Goal: Contribute content: Contribute content

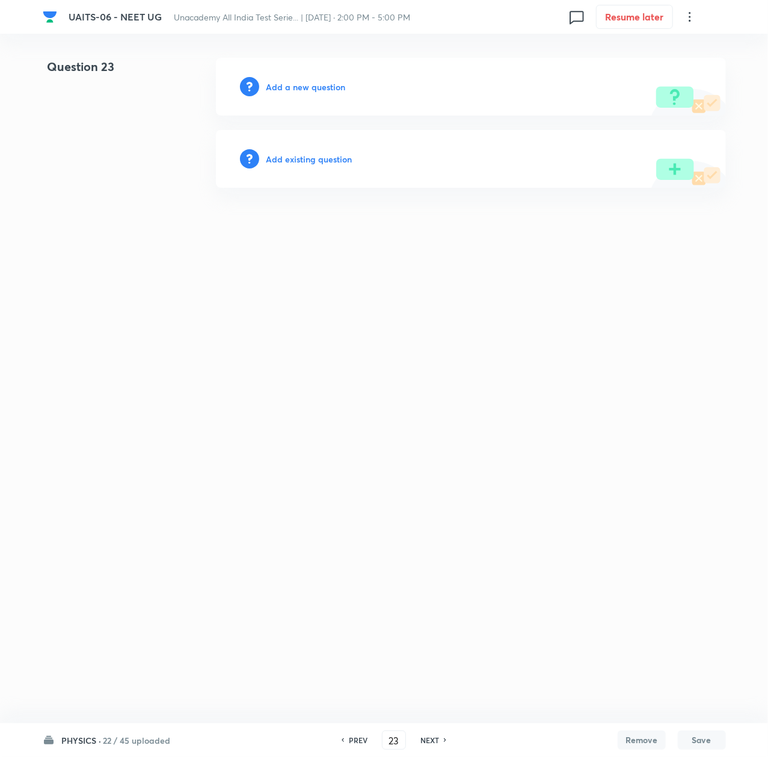
click at [406, 246] on html "UAITS-06 - NEET UG Unacademy All India Test Serie... | [DATE] · 2:00 PM - 5:00 …" at bounding box center [384, 123] width 768 height 246
click at [284, 88] on h6 "Add a new question" at bounding box center [306, 87] width 79 height 13
click at [284, 88] on h6 "Choose a question type" at bounding box center [313, 87] width 93 height 13
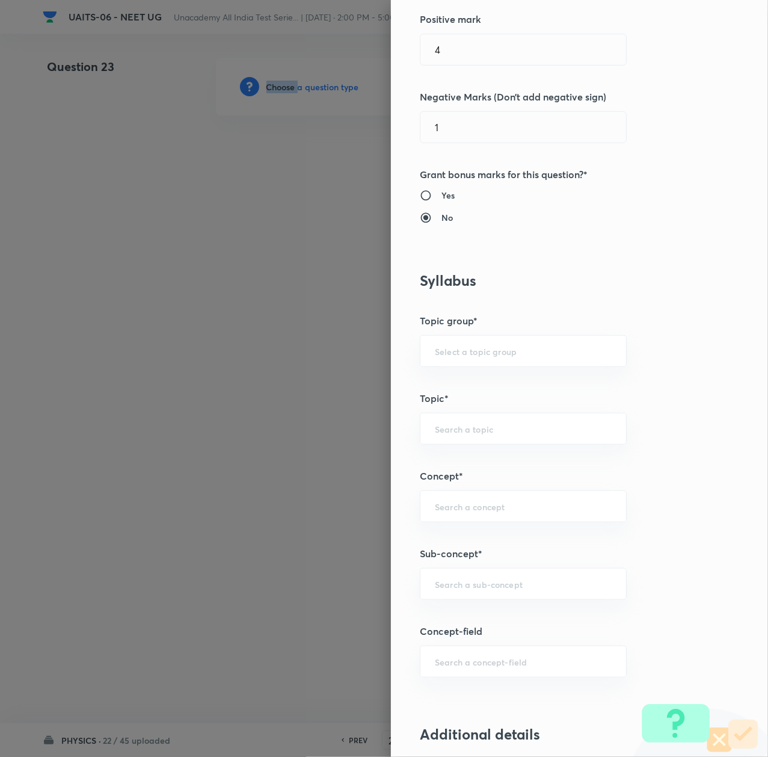
scroll to position [321, 0]
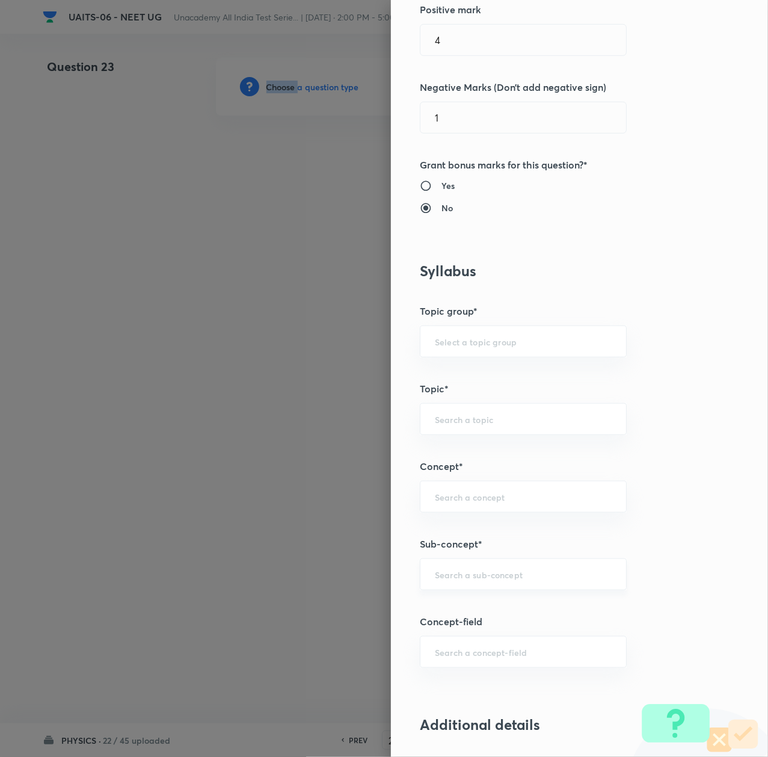
click at [469, 583] on div "​" at bounding box center [523, 574] width 207 height 32
paste input "Thermal Properties of Matter"
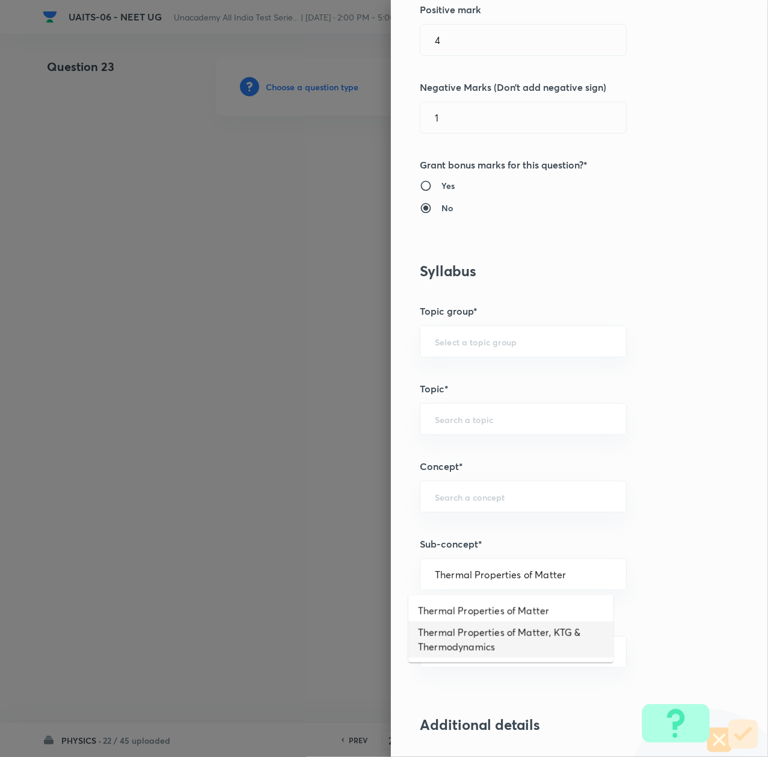
click at [480, 637] on li "Thermal Properties of Matter, KTG & Thermodynamics" at bounding box center [511, 640] width 205 height 36
type input "Thermal Properties of Matter, KTG & Thermodynamics"
type input "Physics"
type input "Thermal Properties of Matter, KTG & Thermodynamics"
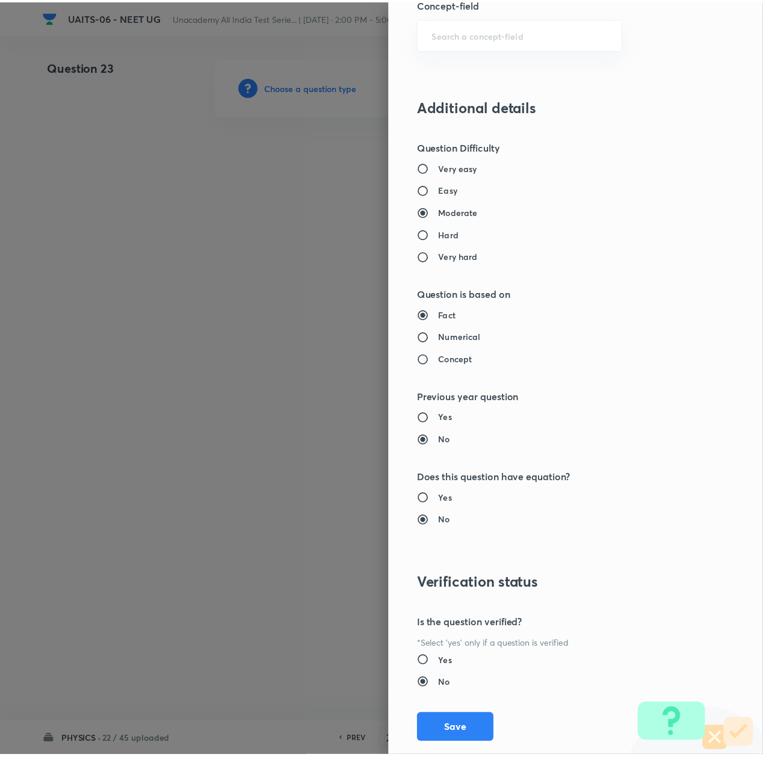
scroll to position [966, 0]
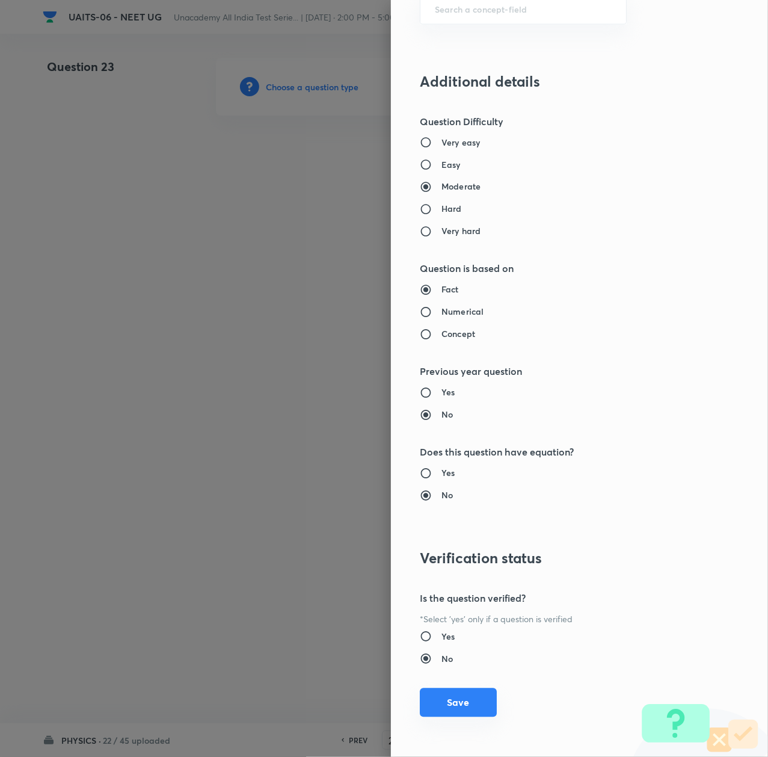
click at [465, 691] on button "Save" at bounding box center [458, 702] width 77 height 29
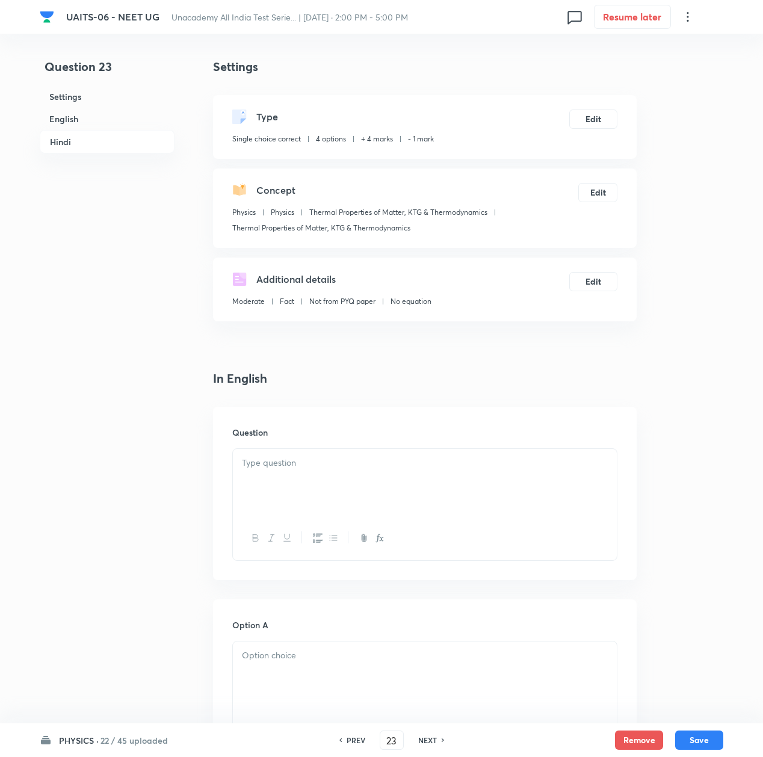
click at [294, 473] on div at bounding box center [425, 482] width 384 height 67
click at [357, 479] on div at bounding box center [425, 482] width 384 height 67
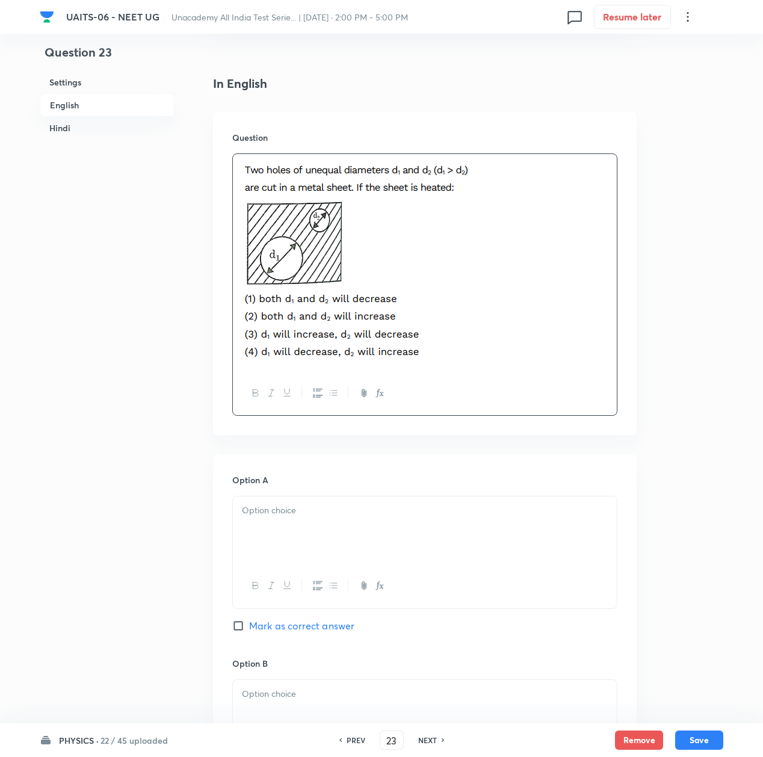
scroll to position [321, 0]
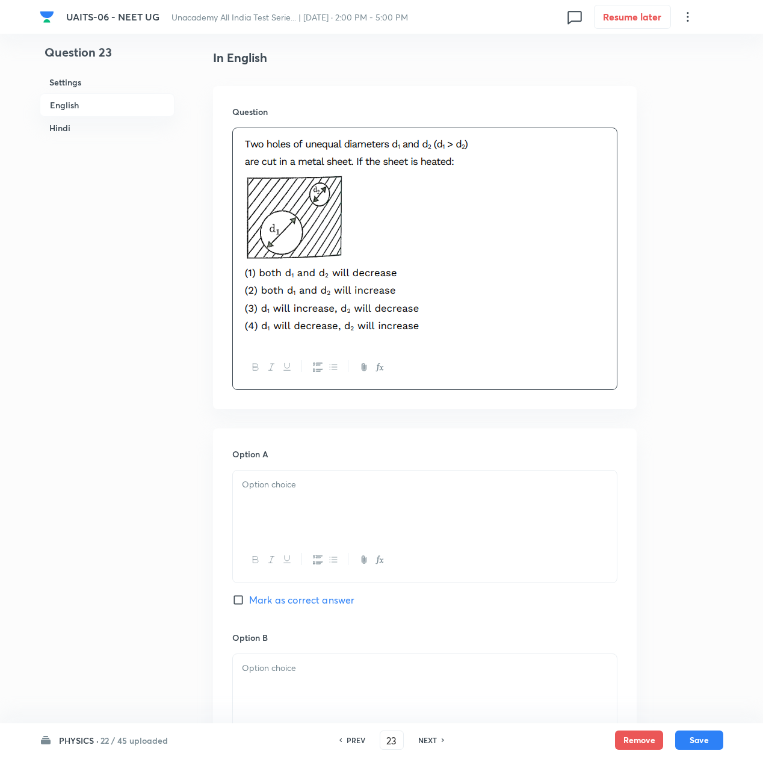
click at [292, 480] on p at bounding box center [425, 485] width 366 height 14
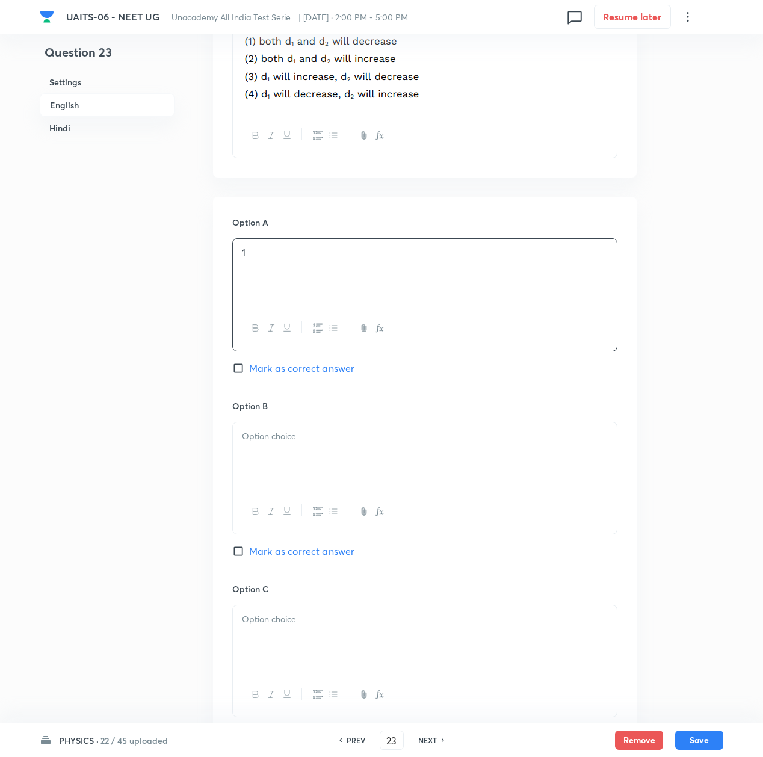
scroll to position [561, 0]
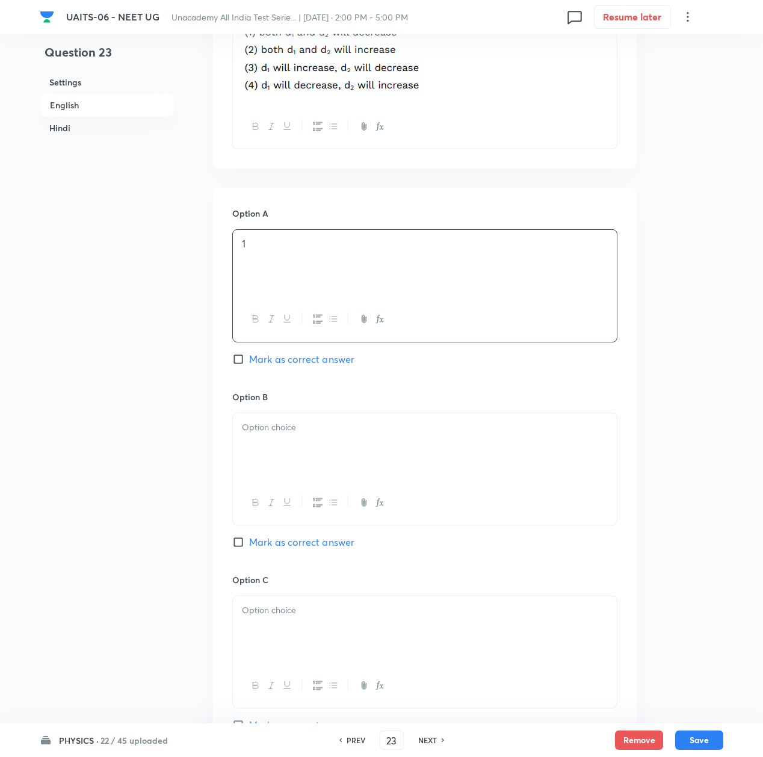
click at [268, 451] on div at bounding box center [425, 446] width 384 height 67
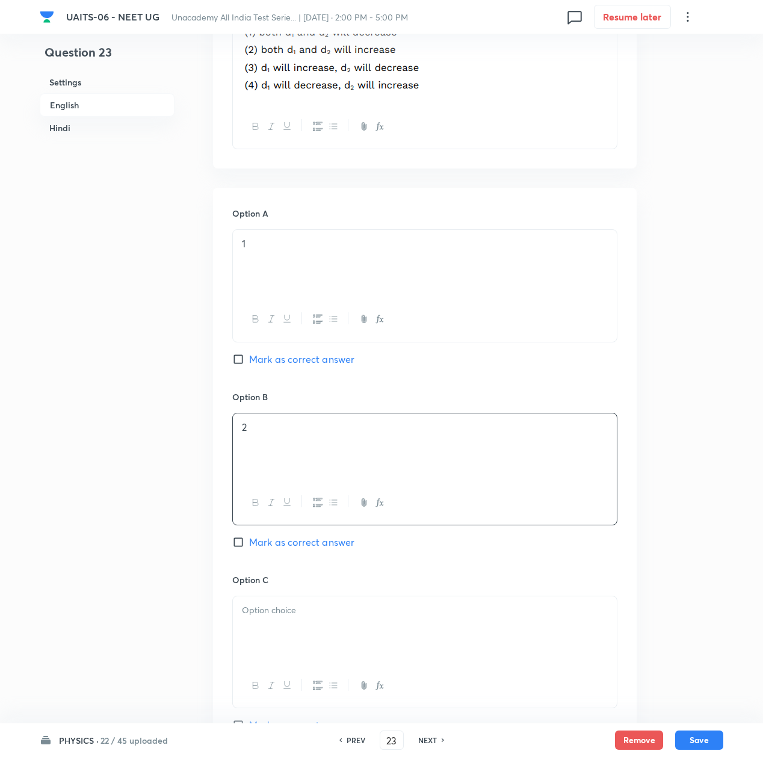
click at [307, 655] on div at bounding box center [425, 629] width 384 height 67
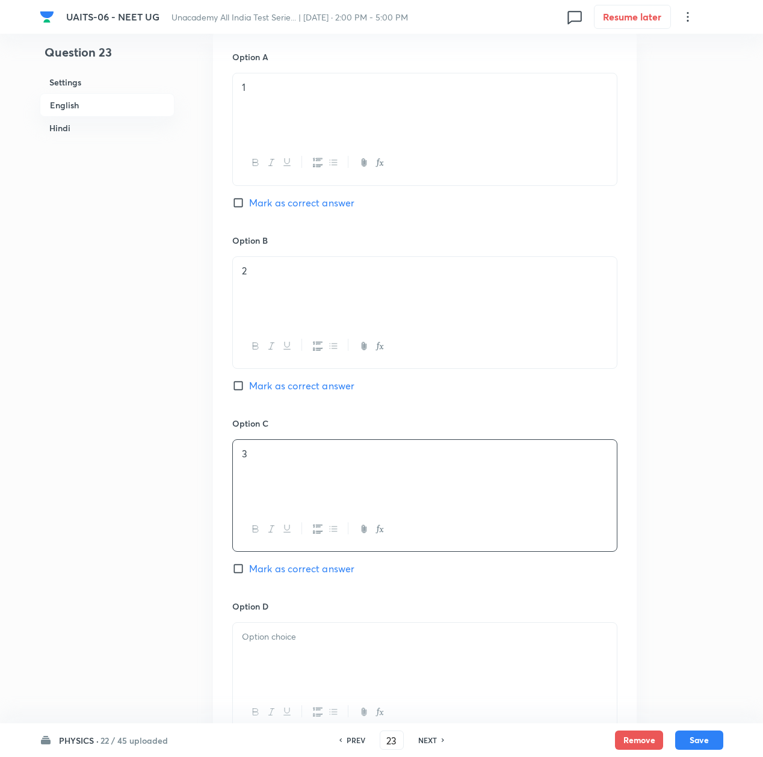
scroll to position [722, 0]
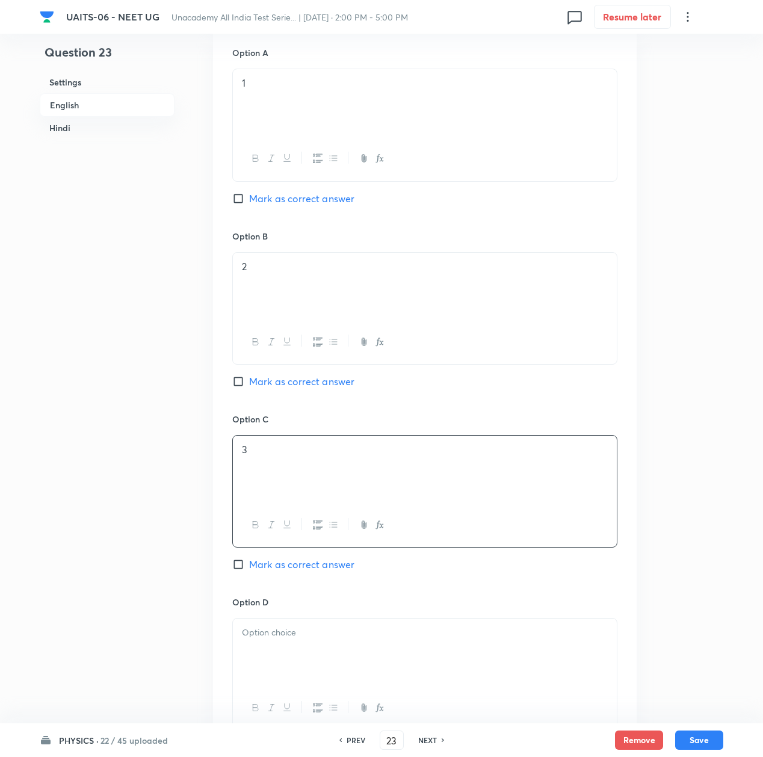
click at [304, 645] on div at bounding box center [425, 652] width 384 height 67
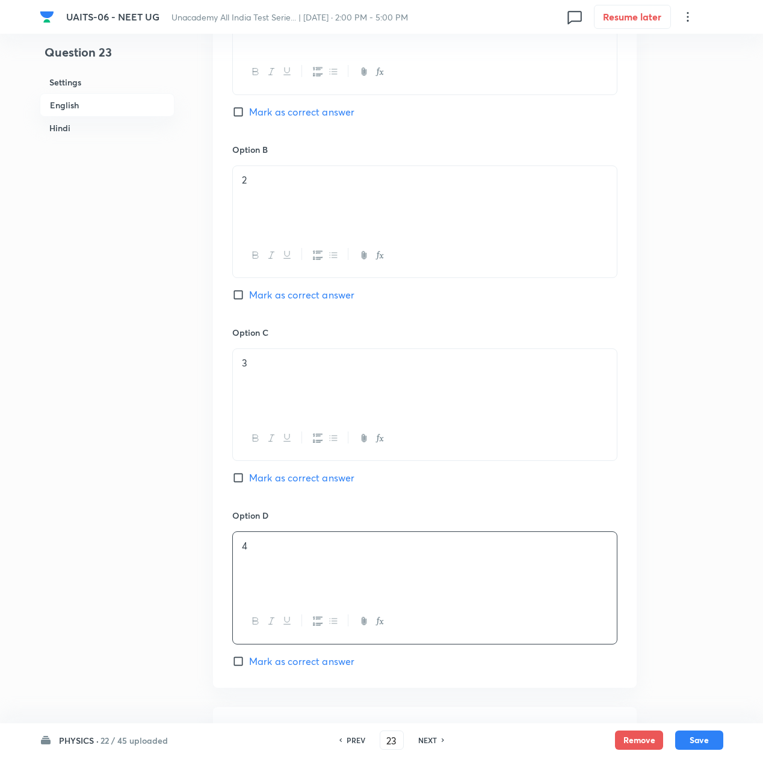
scroll to position [963, 0]
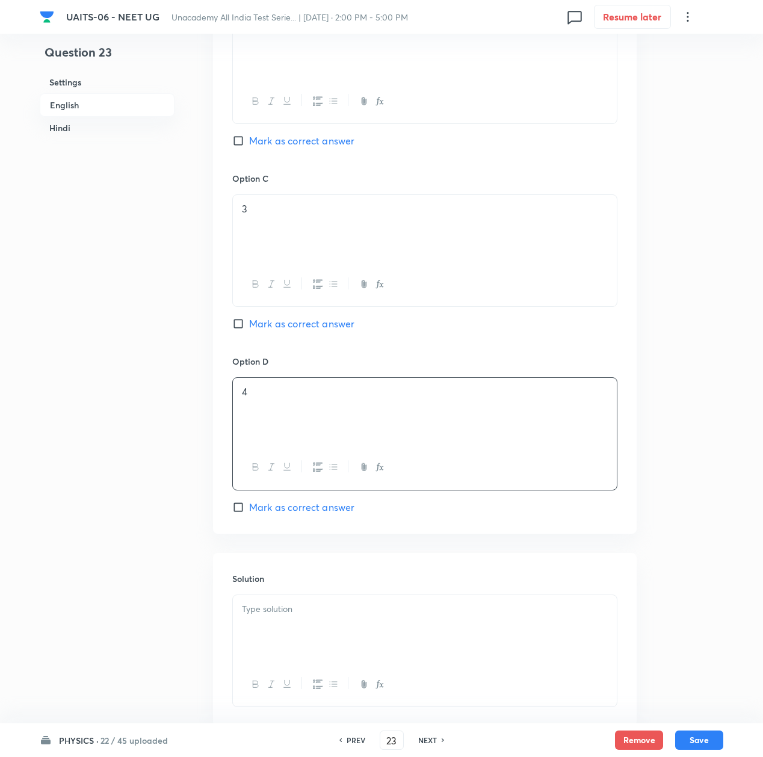
click at [321, 634] on div at bounding box center [425, 628] width 384 height 67
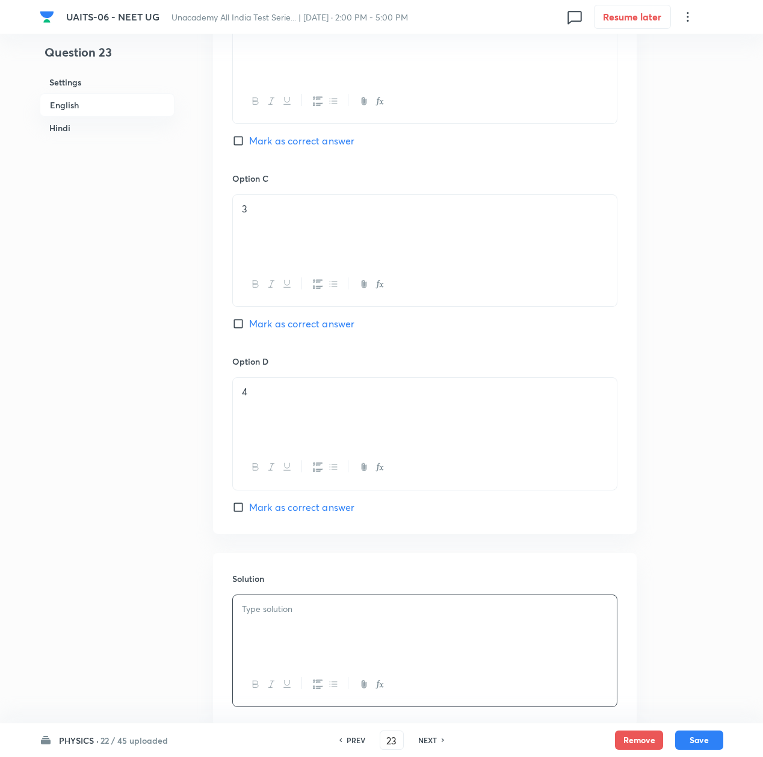
click at [259, 144] on span "Mark as correct answer" at bounding box center [301, 141] width 105 height 14
click at [249, 144] on input "Mark as correct answer" at bounding box center [240, 141] width 17 height 12
checkbox input "true"
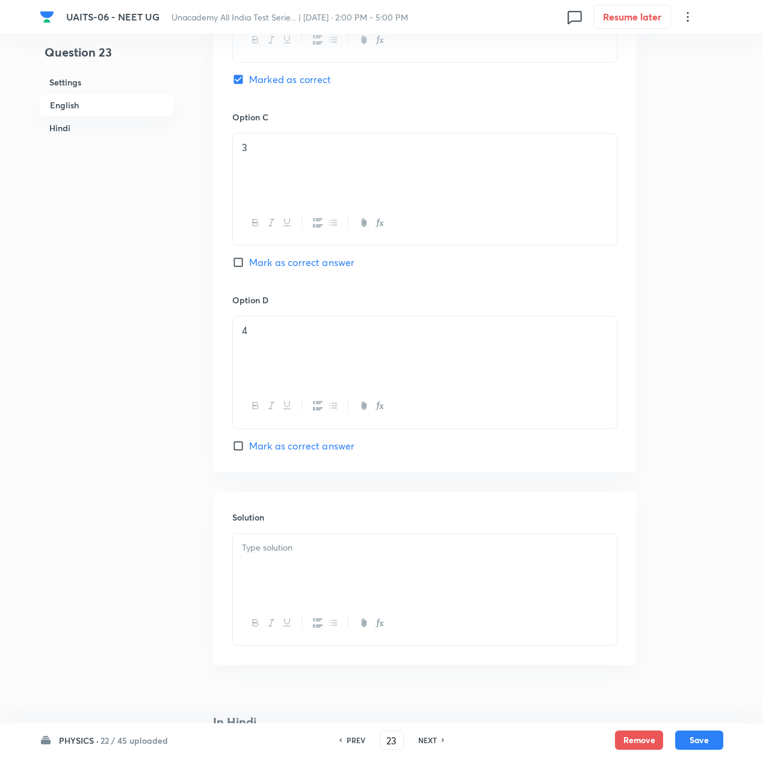
scroll to position [1204, 0]
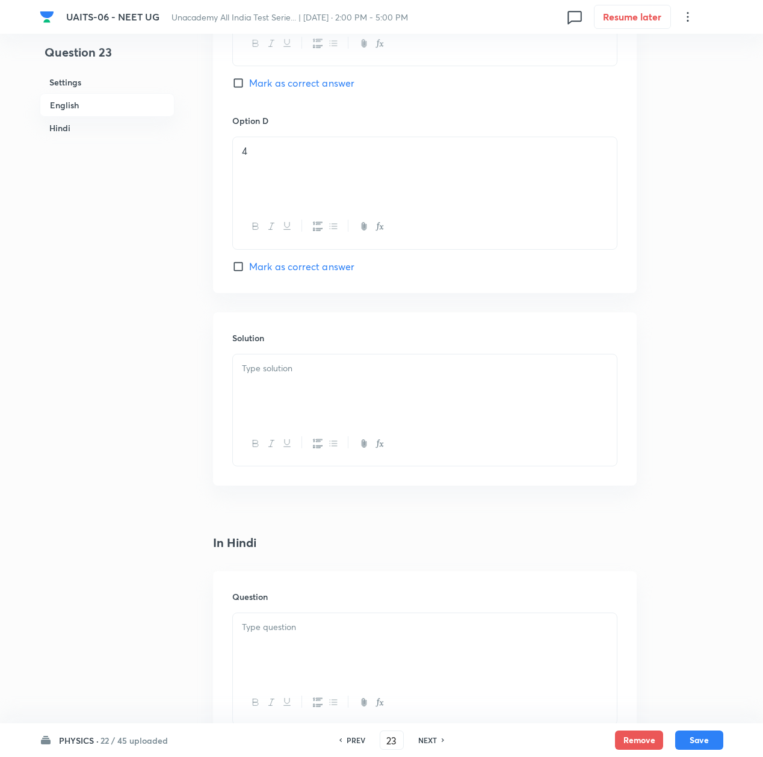
click at [262, 359] on div at bounding box center [425, 387] width 384 height 67
click at [378, 359] on div at bounding box center [425, 387] width 384 height 67
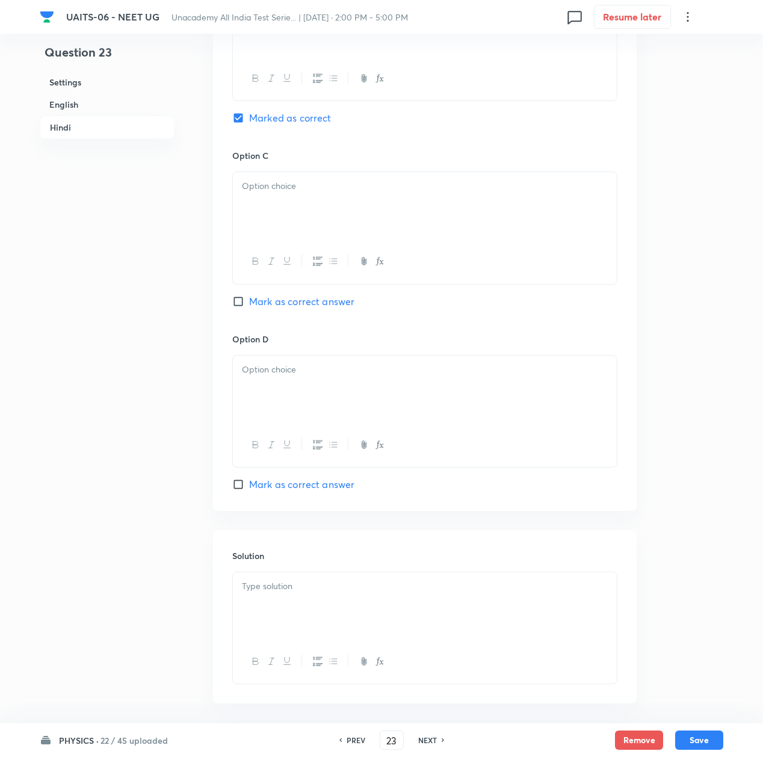
scroll to position [2263, 0]
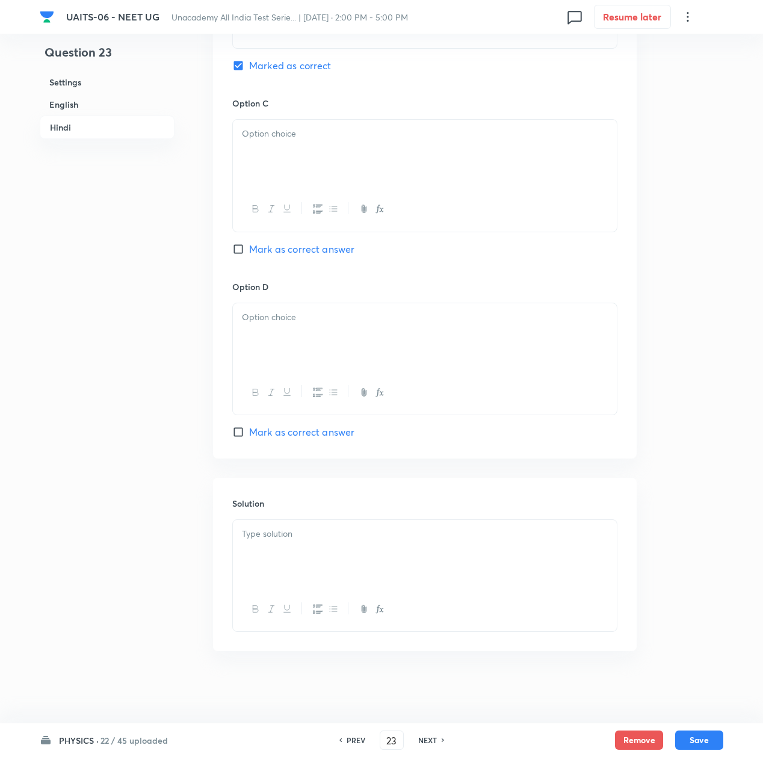
click at [297, 561] on div at bounding box center [425, 553] width 384 height 67
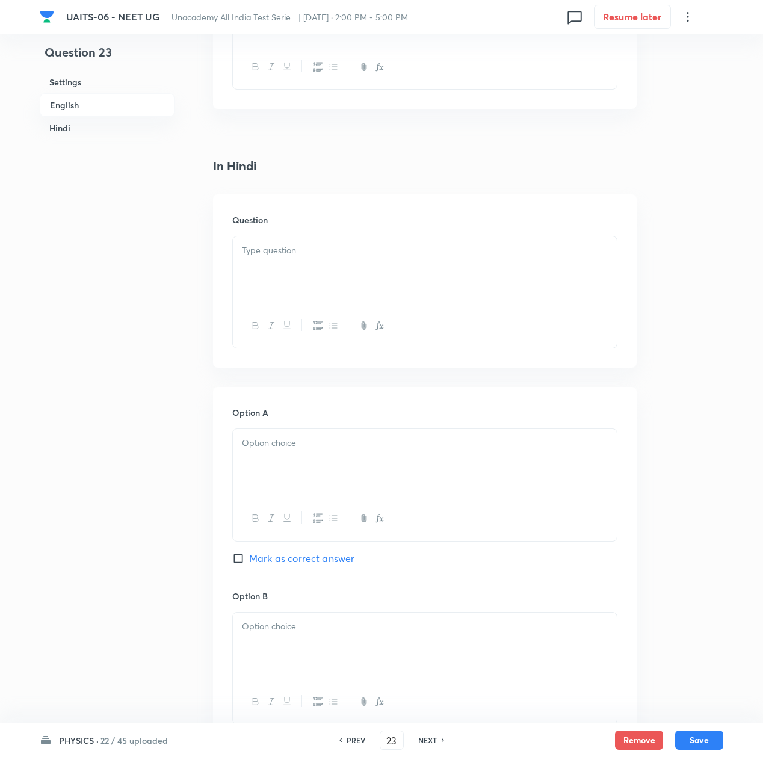
scroll to position [1541, 0]
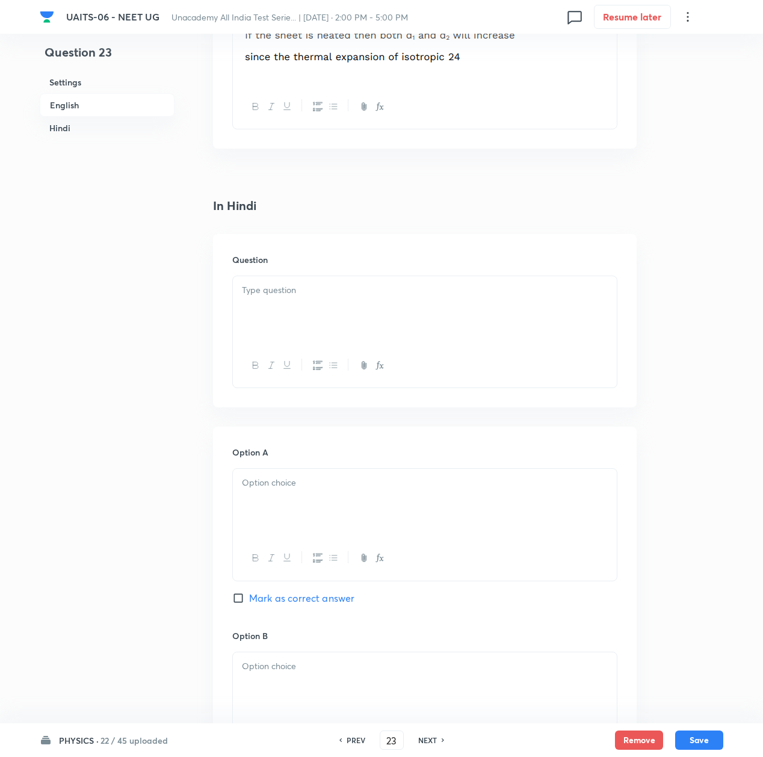
click at [300, 297] on p at bounding box center [425, 290] width 366 height 14
click at [287, 280] on div at bounding box center [425, 309] width 384 height 67
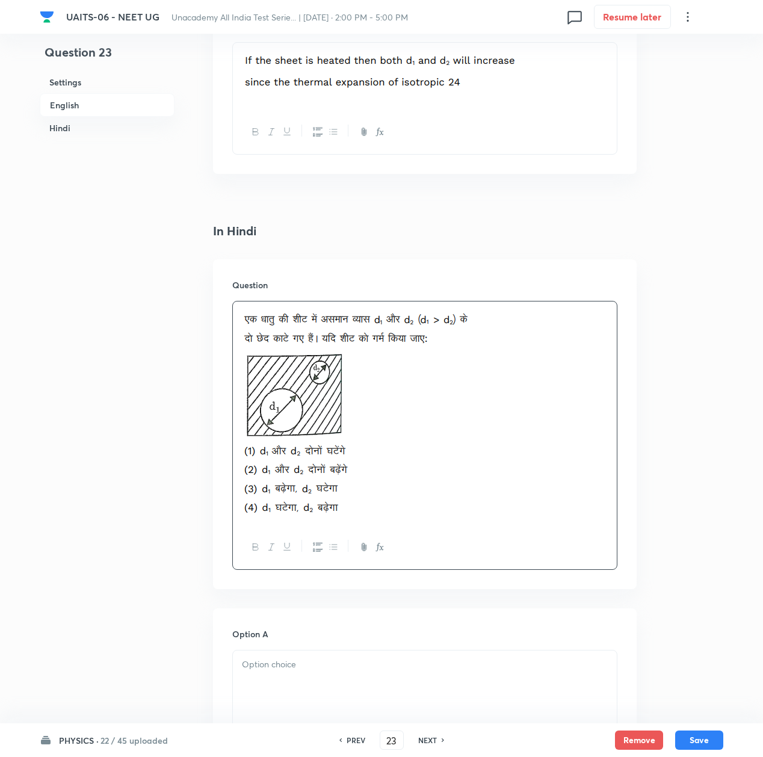
scroll to position [1621, 0]
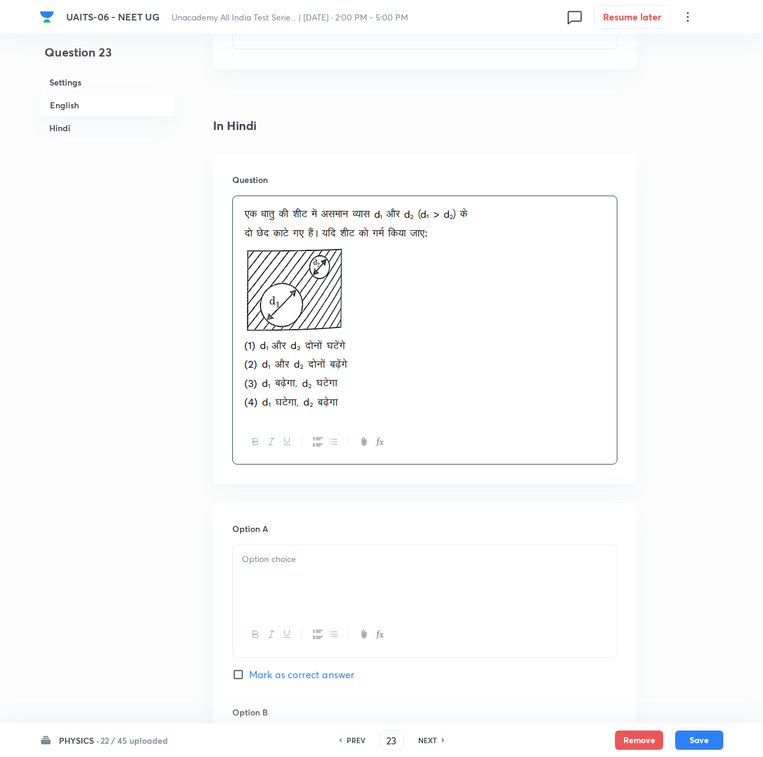
click at [261, 595] on div at bounding box center [425, 578] width 384 height 67
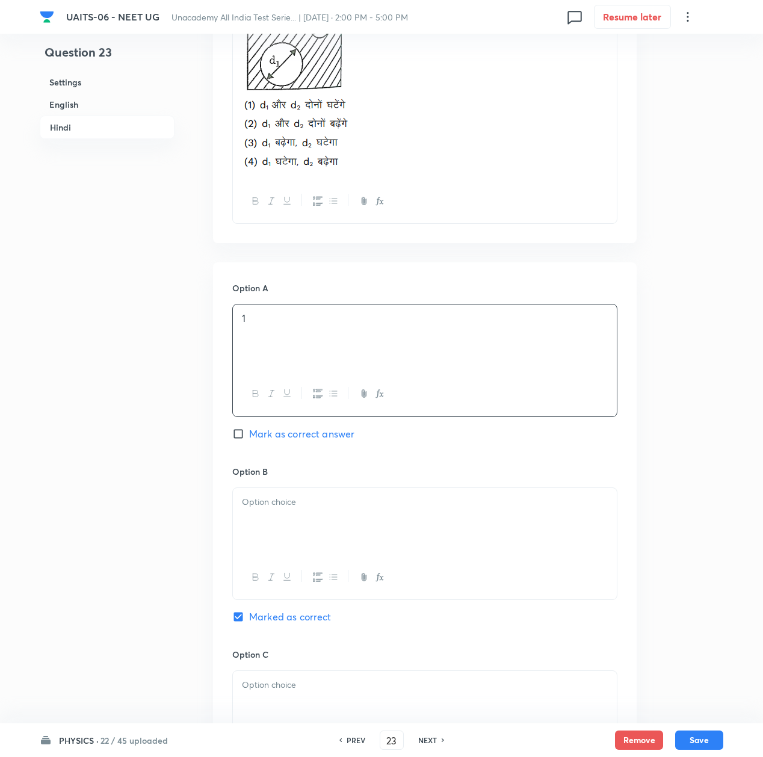
click at [273, 535] on div at bounding box center [425, 521] width 384 height 67
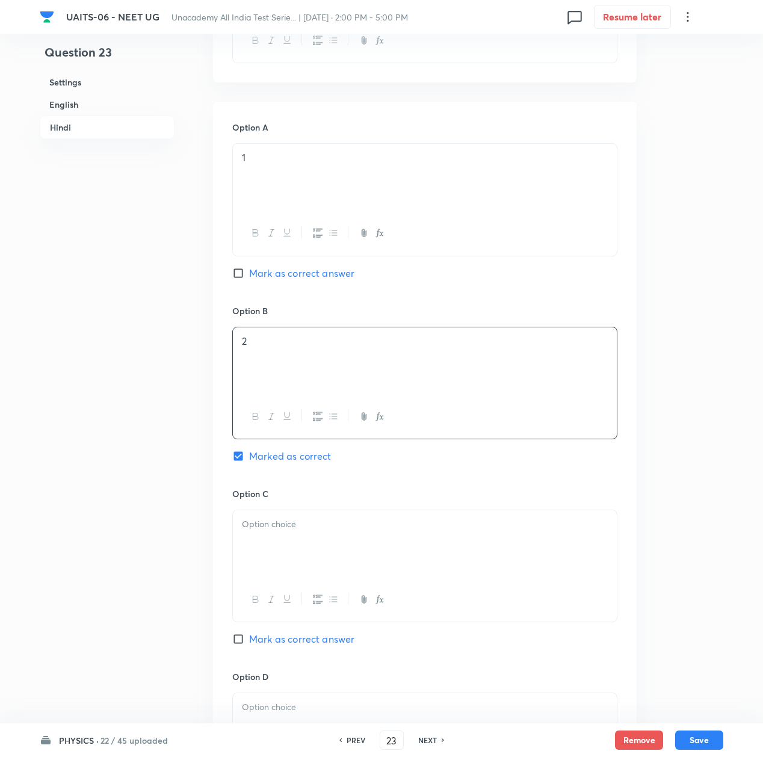
click at [268, 544] on div at bounding box center [425, 543] width 384 height 67
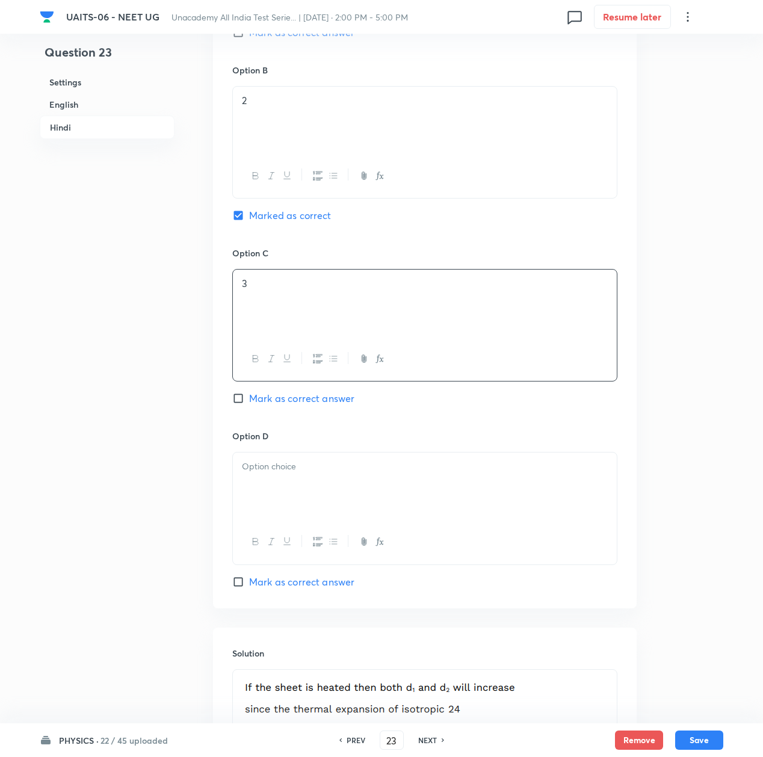
click at [272, 485] on div at bounding box center [425, 486] width 384 height 67
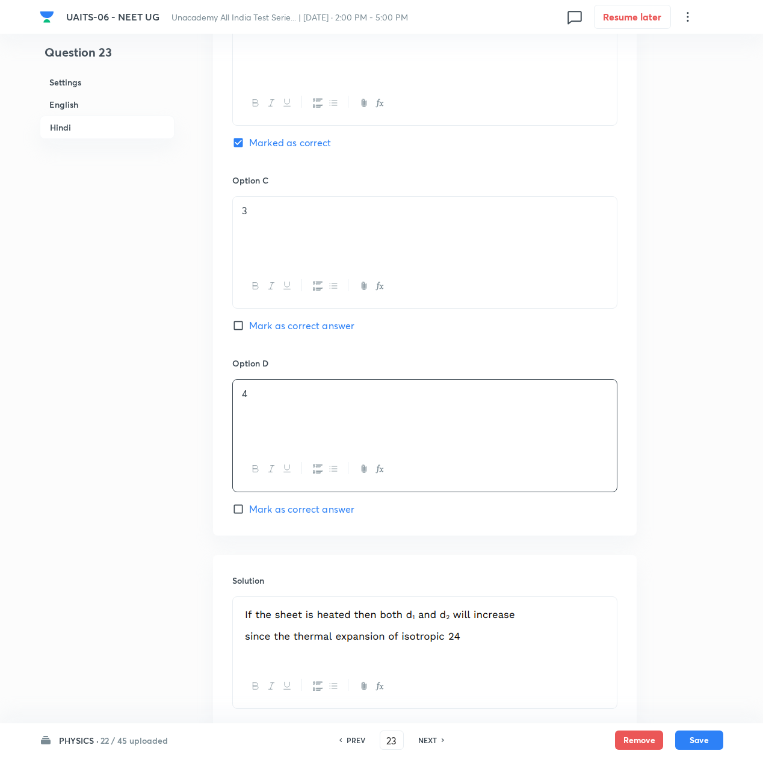
scroll to position [2419, 0]
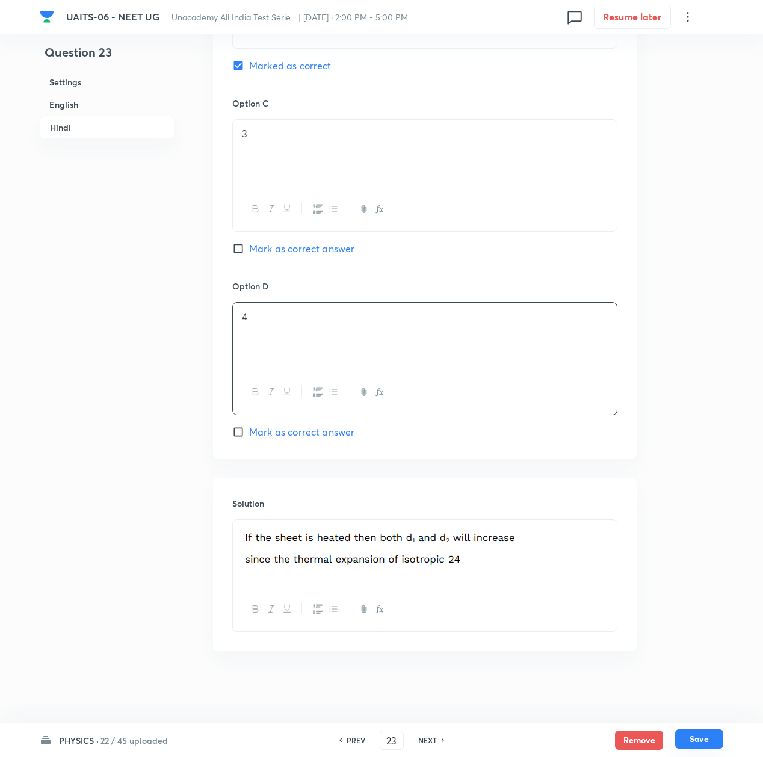
click at [706, 737] on button "Save" at bounding box center [699, 738] width 48 height 19
type input "24"
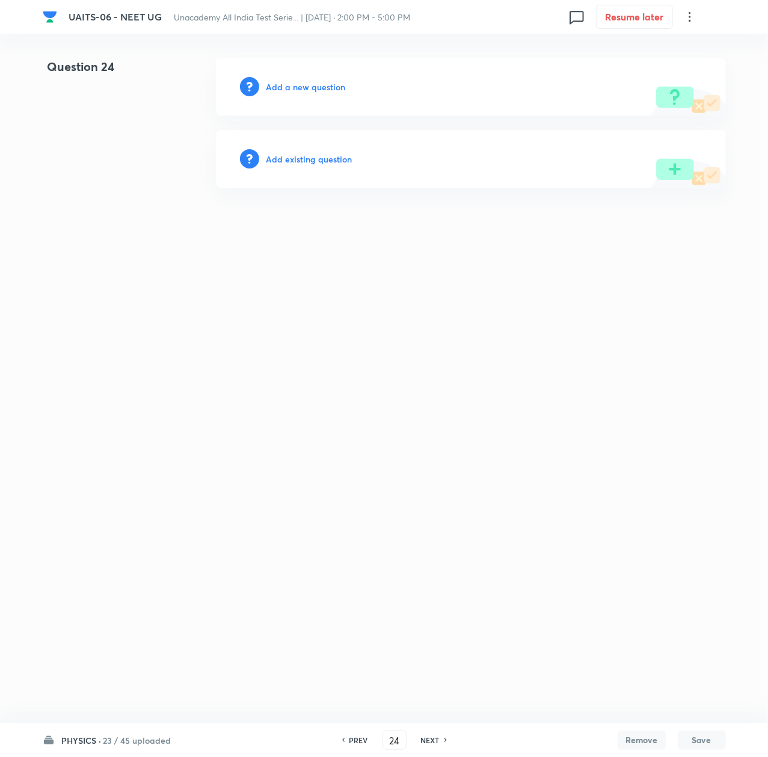
click at [285, 79] on div "Add a new question" at bounding box center [471, 87] width 510 height 58
click at [304, 87] on h6 "Add a new question" at bounding box center [306, 87] width 79 height 13
click at [304, 87] on h6 "Choose a question type" at bounding box center [313, 87] width 93 height 13
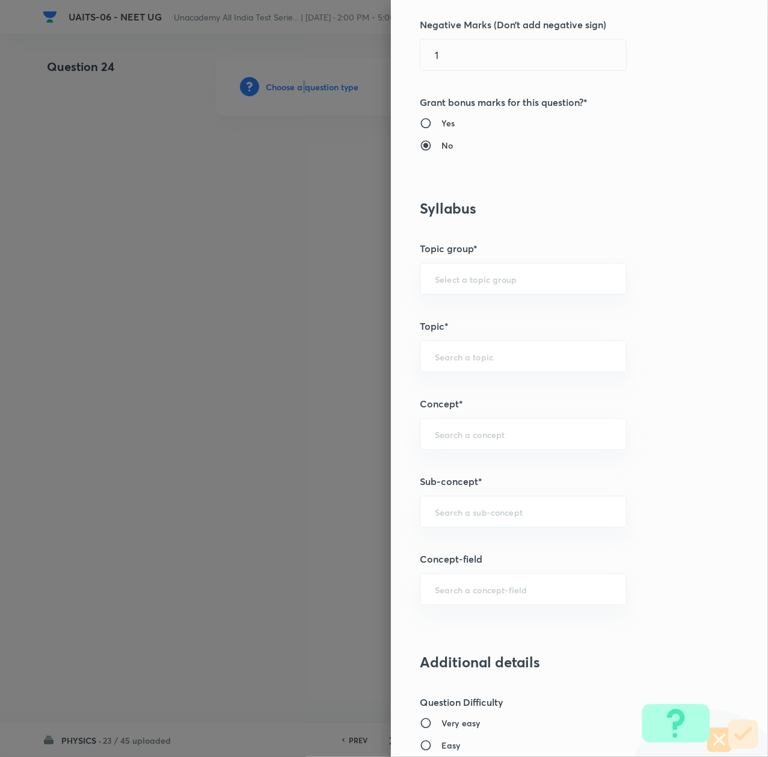
scroll to position [401, 0]
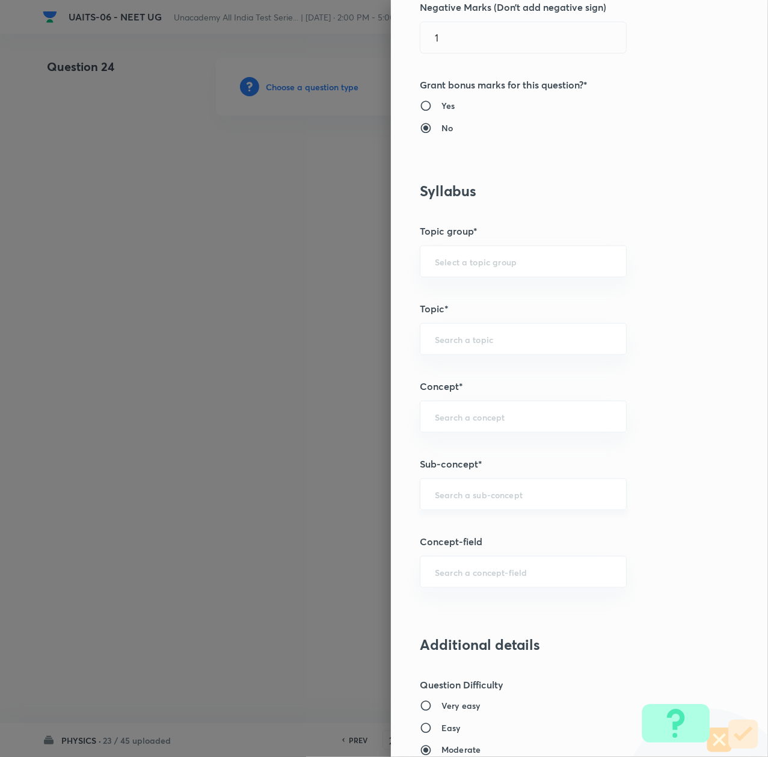
click at [437, 495] on input "text" at bounding box center [523, 494] width 177 height 11
paste input "Thermal Properties of Matter"
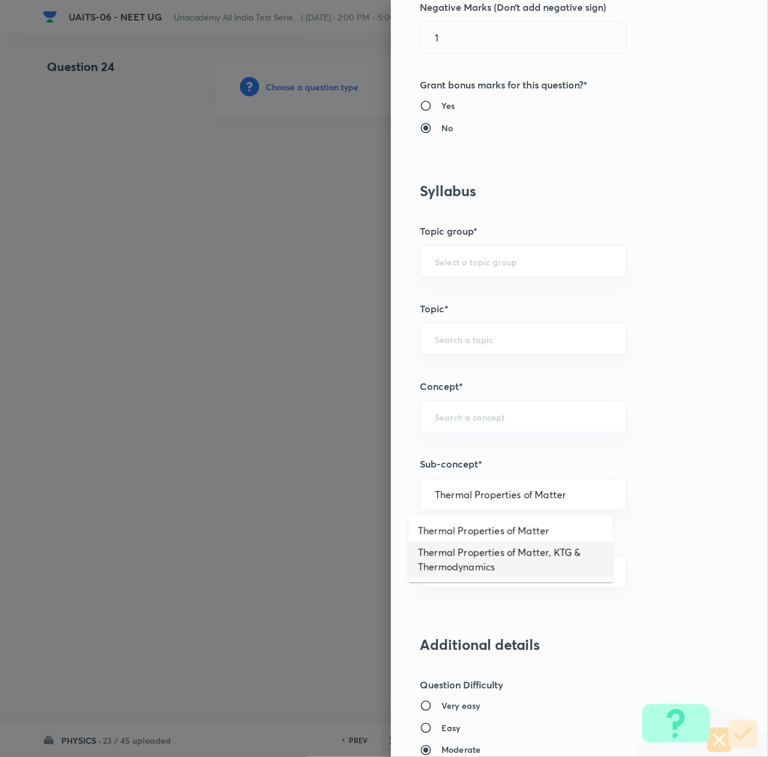
click at [460, 555] on li "Thermal Properties of Matter, KTG & Thermodynamics" at bounding box center [511, 560] width 205 height 36
type input "Thermal Properties of Matter, KTG & Thermodynamics"
type input "Physics"
type input "Thermal Properties of Matter, KTG & Thermodynamics"
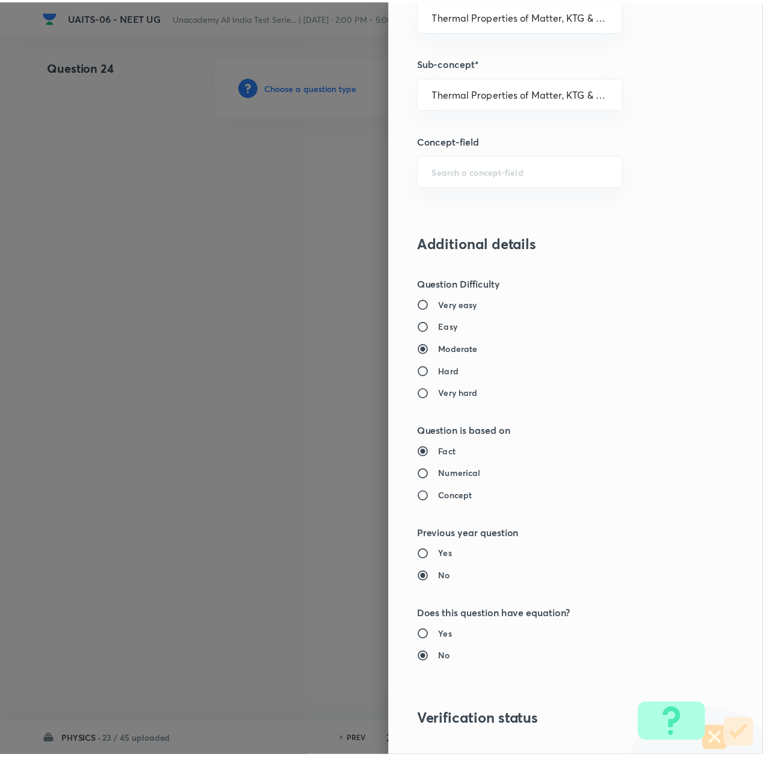
scroll to position [966, 0]
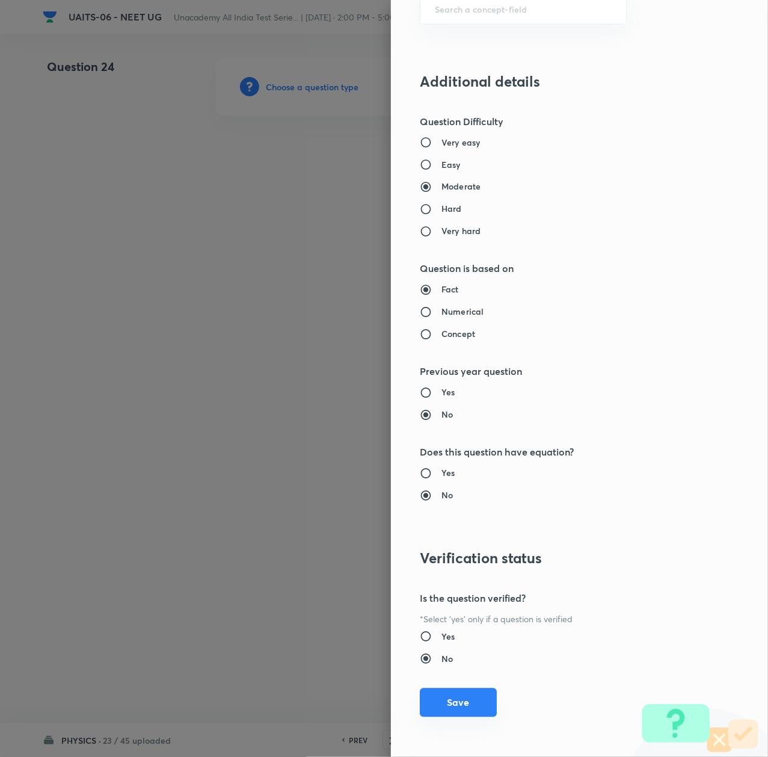
click at [447, 699] on button "Save" at bounding box center [458, 702] width 77 height 29
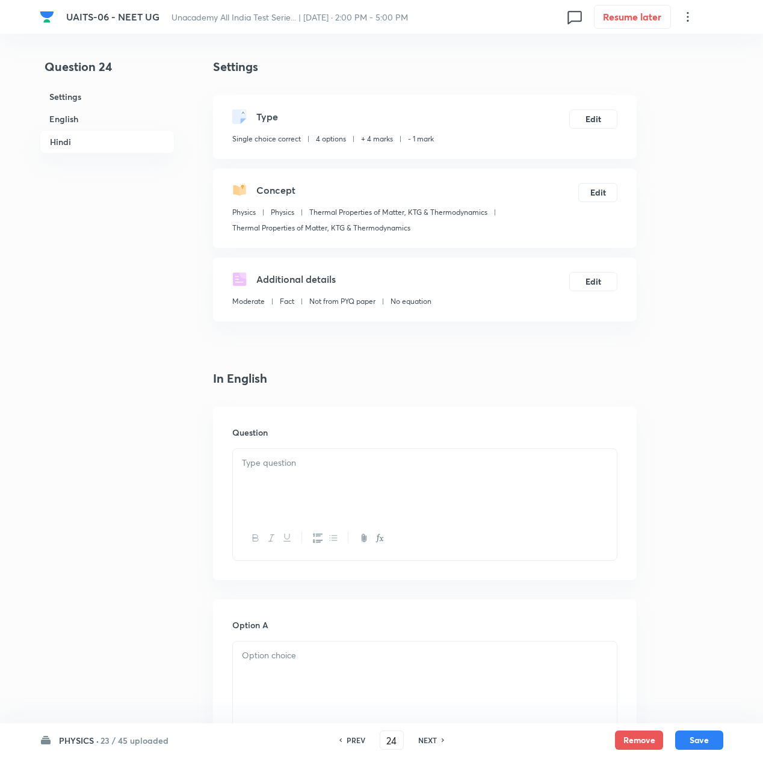
click at [246, 459] on p at bounding box center [425, 463] width 366 height 14
click at [280, 482] on div at bounding box center [425, 482] width 384 height 67
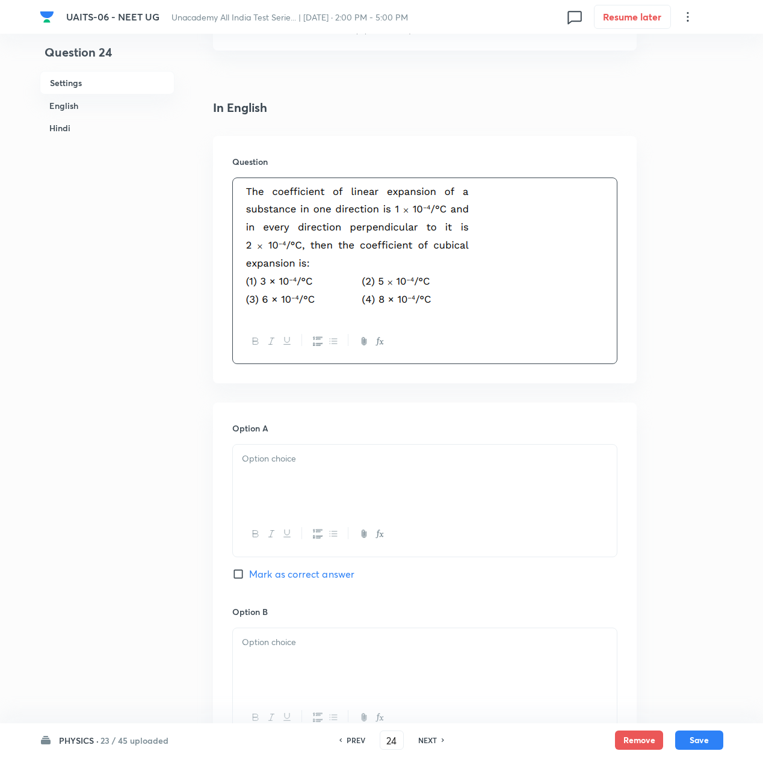
scroll to position [321, 0]
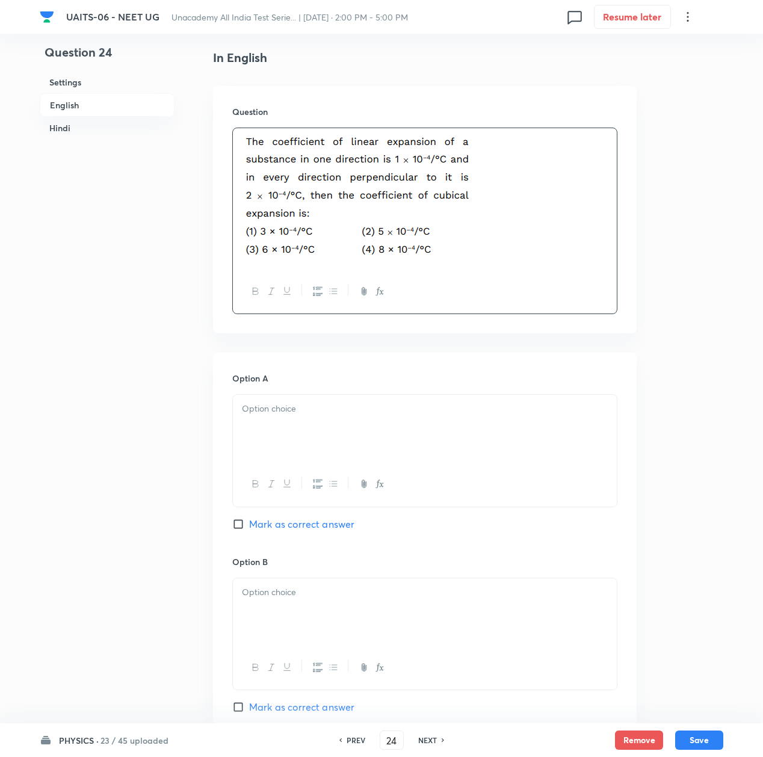
click at [271, 425] on div at bounding box center [425, 428] width 384 height 67
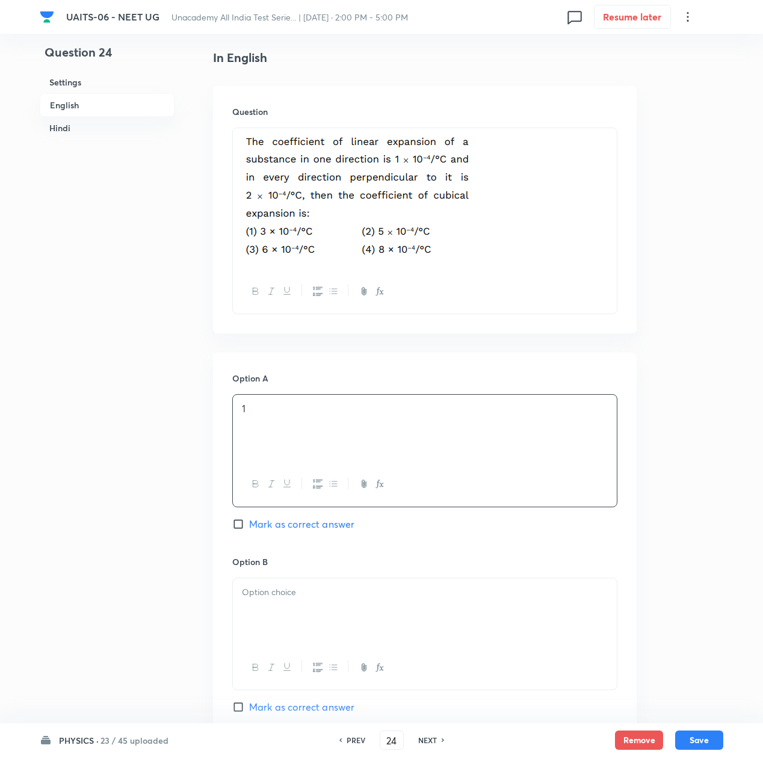
click at [289, 635] on div at bounding box center [425, 611] width 384 height 67
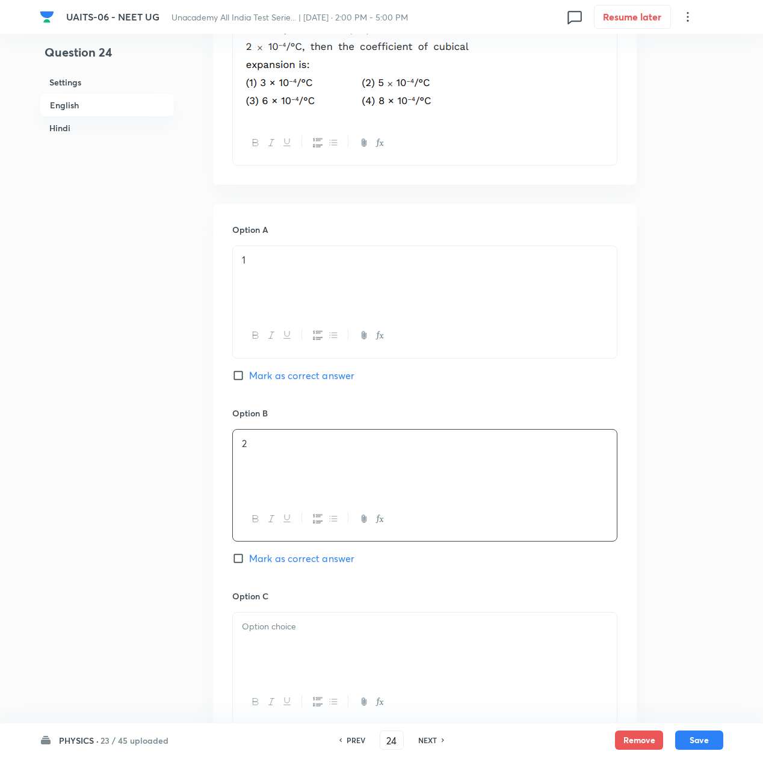
scroll to position [481, 0]
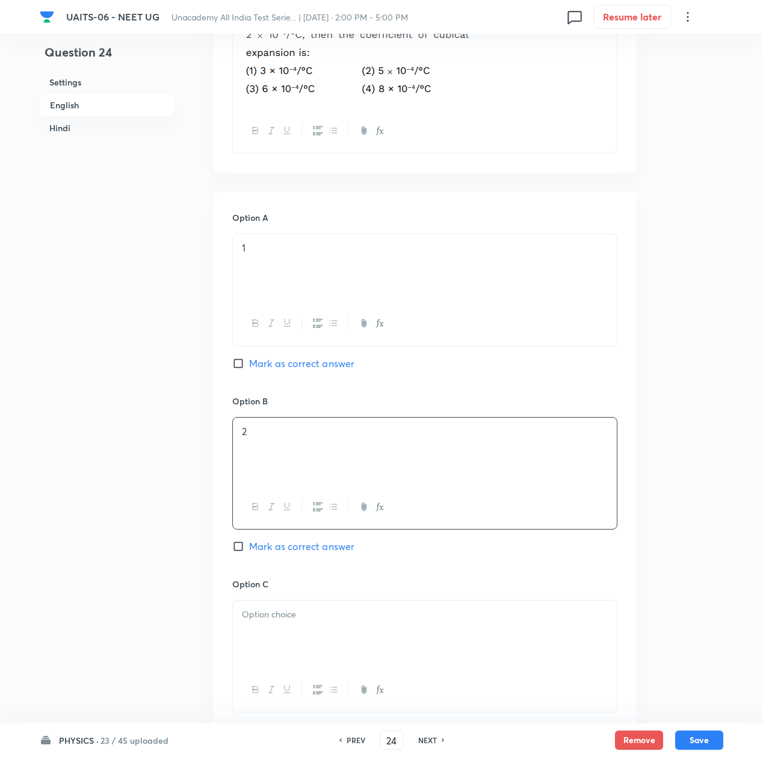
click at [287, 595] on div "Option C Mark as correct answer" at bounding box center [424, 669] width 385 height 183
click at [271, 612] on p at bounding box center [425, 615] width 366 height 14
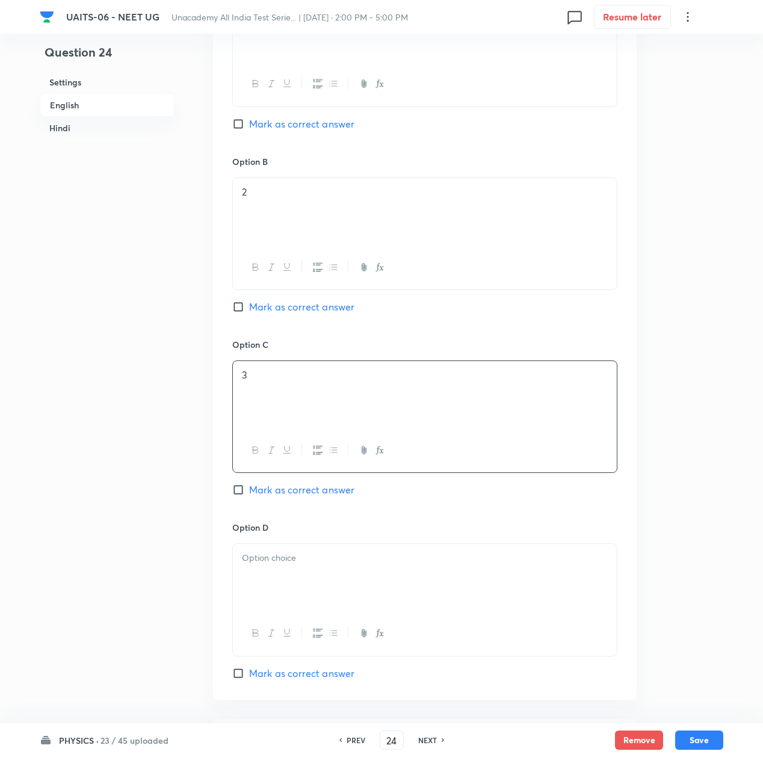
scroll to position [722, 0]
click at [271, 589] on div at bounding box center [425, 576] width 384 height 67
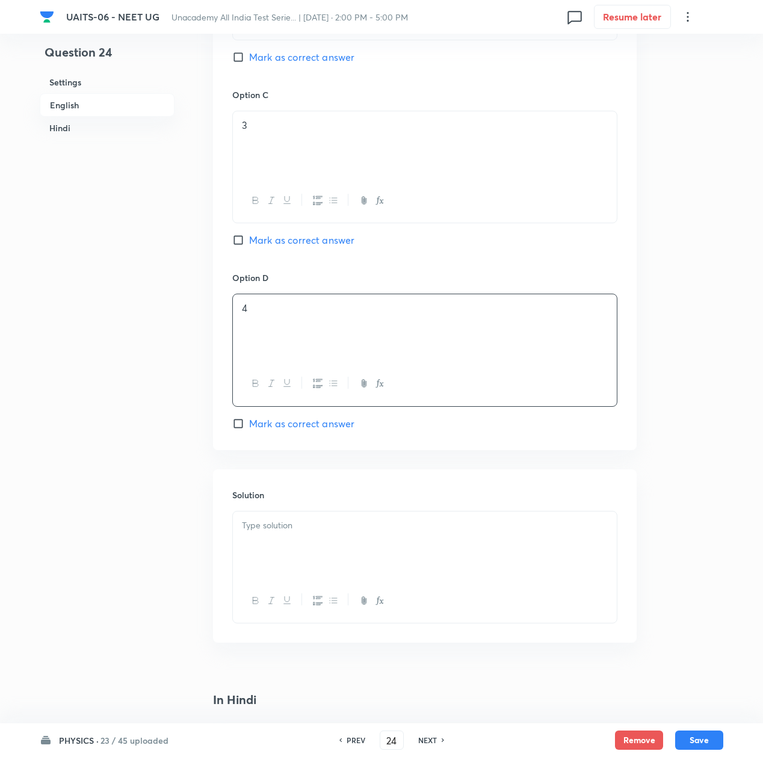
scroll to position [1043, 0]
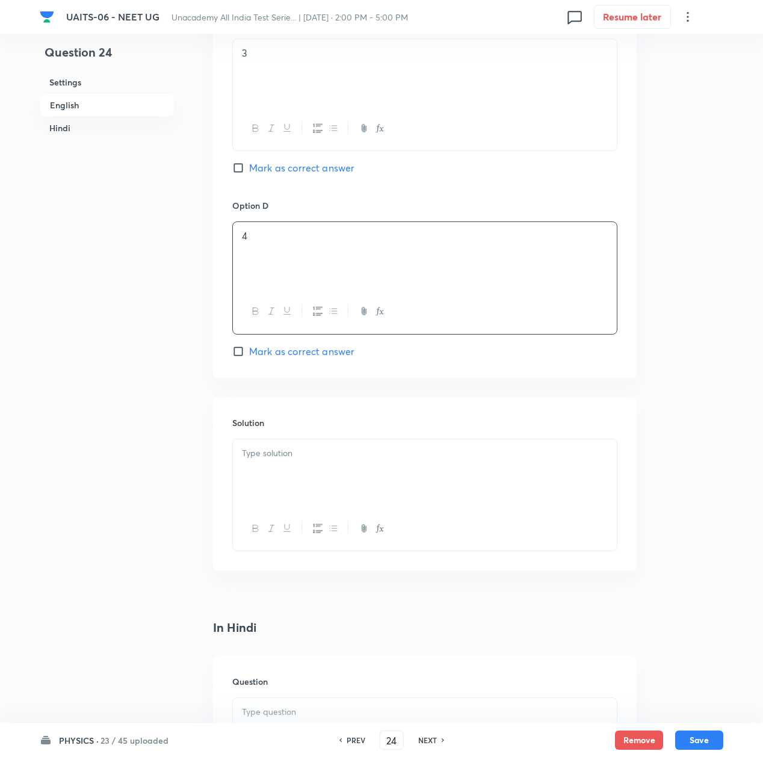
click at [277, 487] on div at bounding box center [425, 472] width 384 height 67
click at [311, 456] on p at bounding box center [425, 454] width 366 height 14
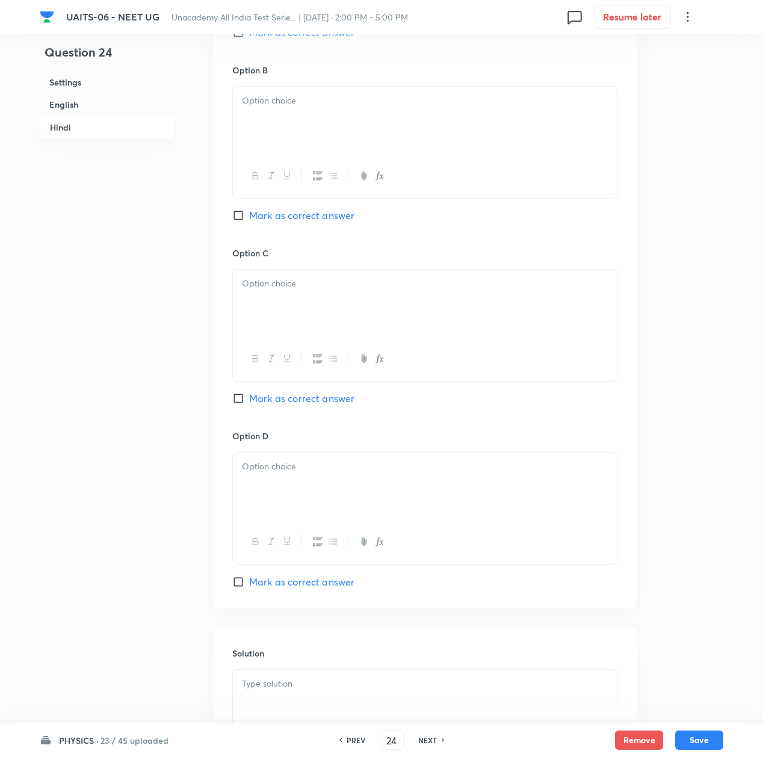
scroll to position [2327, 0]
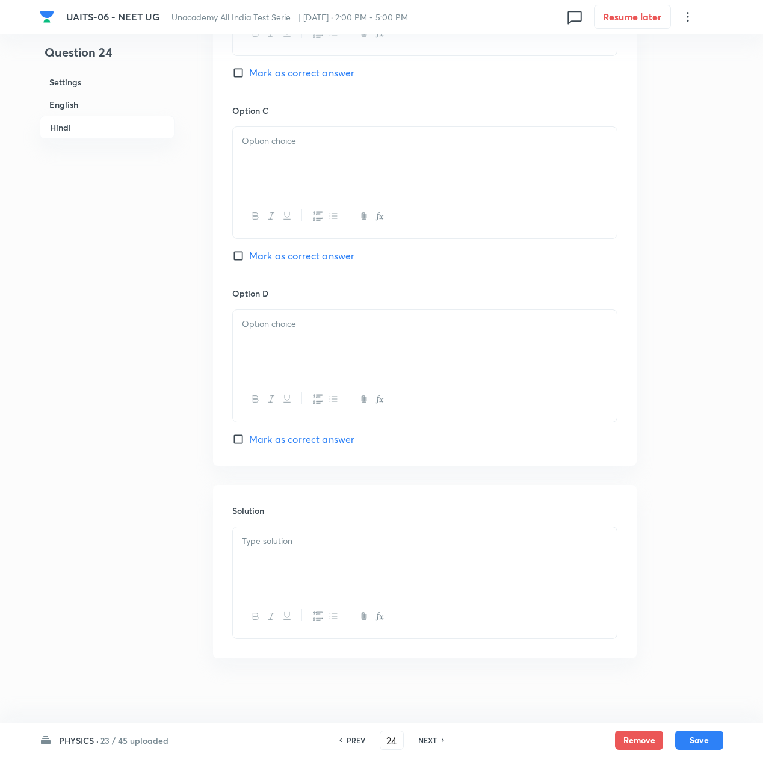
click at [262, 559] on div at bounding box center [425, 560] width 384 height 67
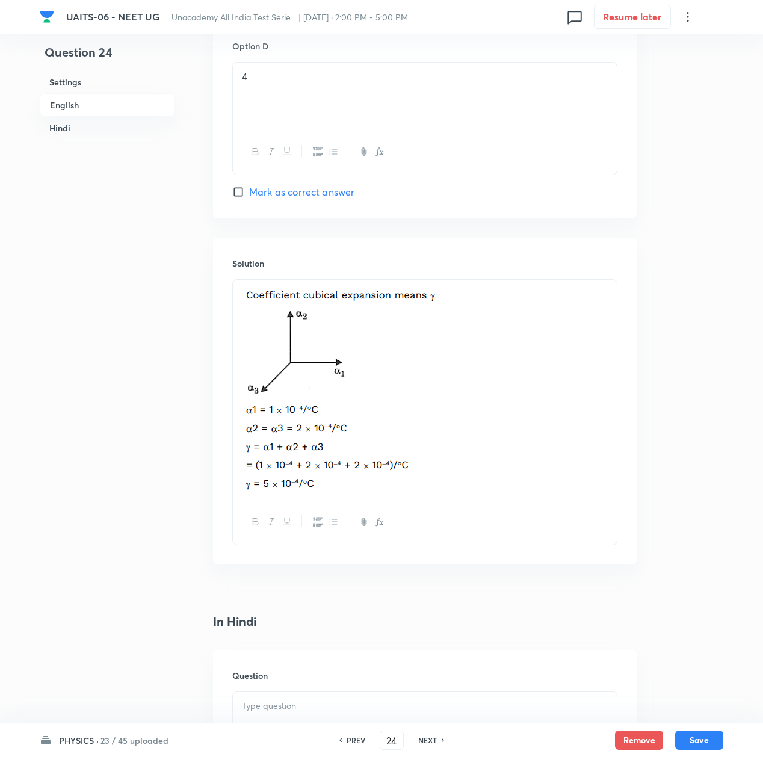
scroll to position [1364, 0]
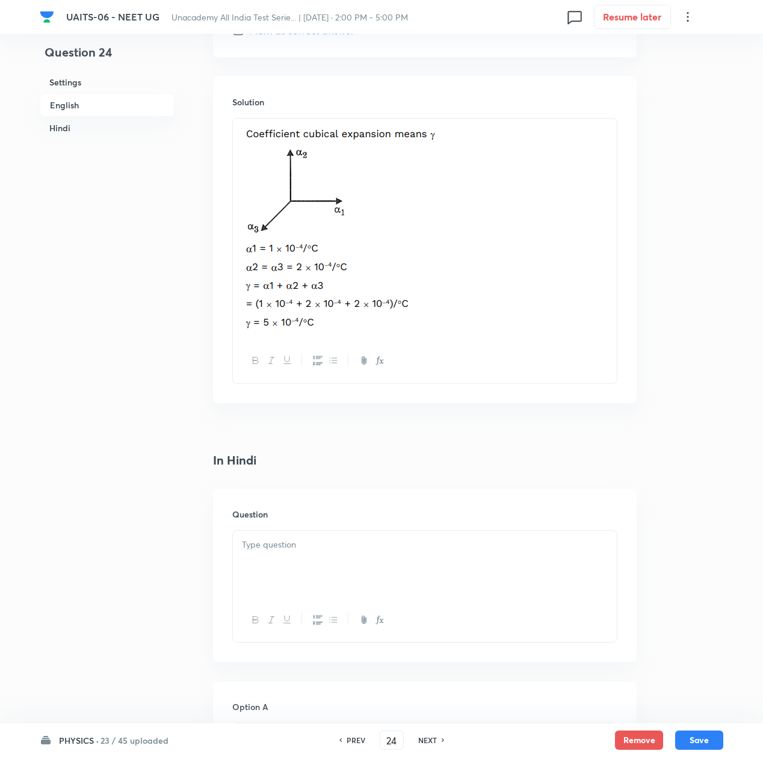
click at [291, 550] on p at bounding box center [425, 545] width 366 height 14
click at [268, 552] on p at bounding box center [425, 545] width 366 height 14
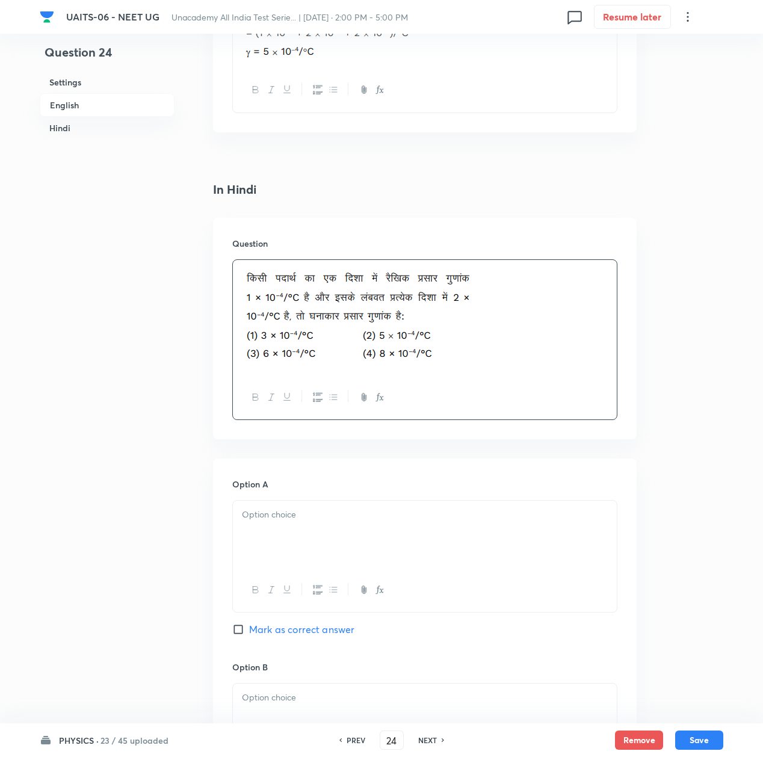
scroll to position [1685, 0]
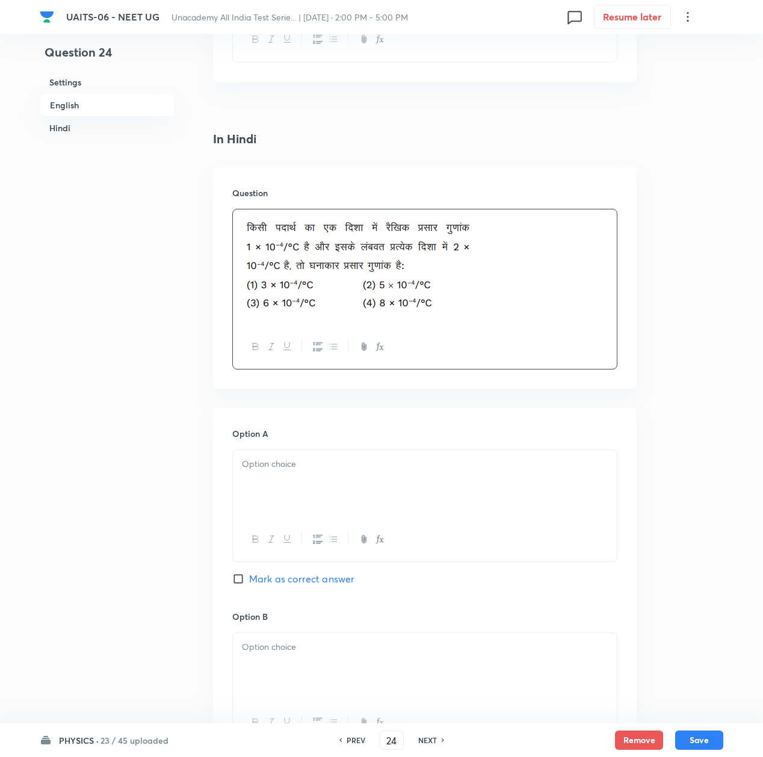
click at [270, 477] on div at bounding box center [425, 483] width 384 height 67
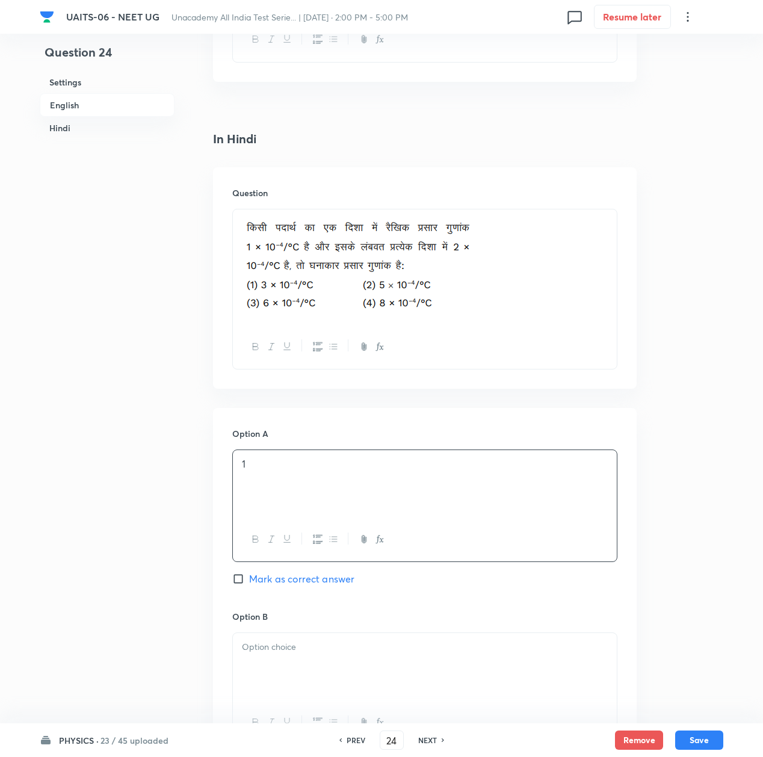
click at [278, 684] on div at bounding box center [425, 666] width 384 height 67
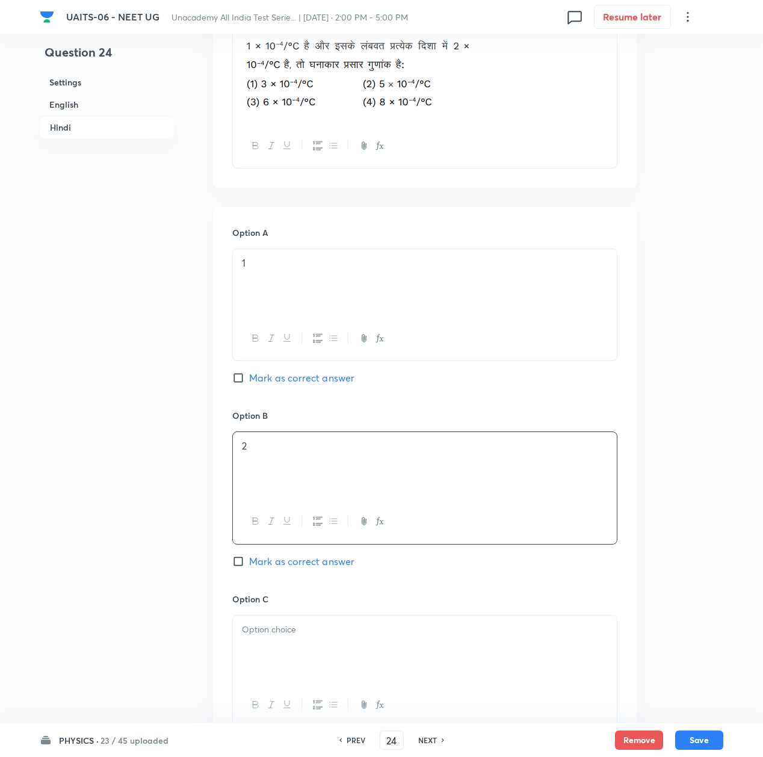
scroll to position [1926, 0]
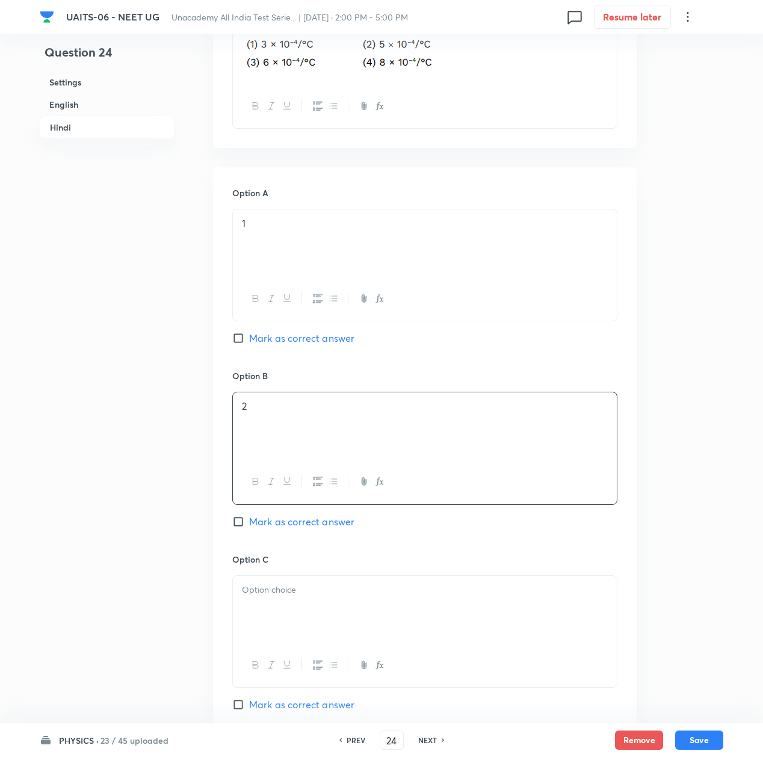
click at [261, 608] on div at bounding box center [425, 609] width 384 height 67
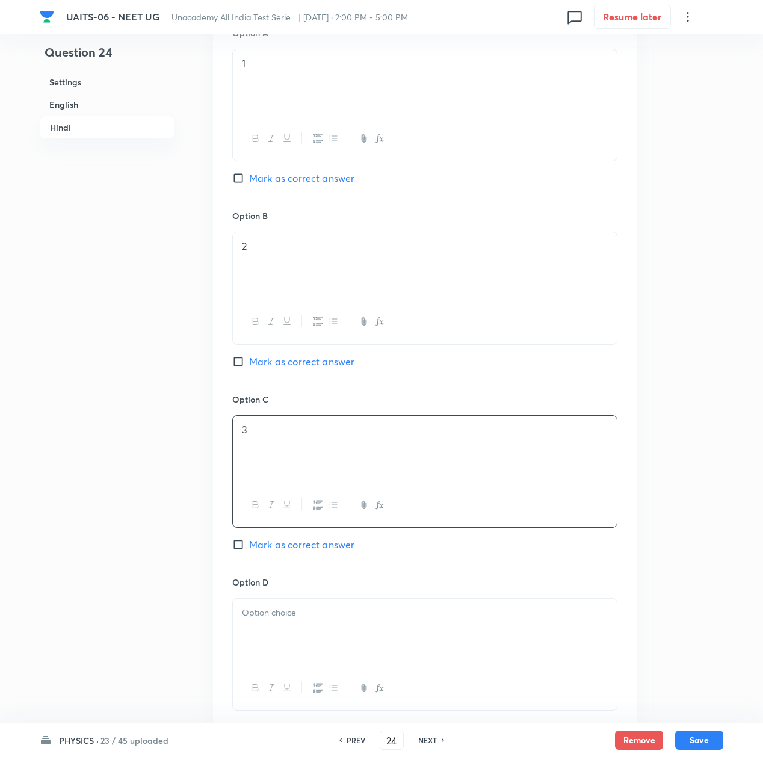
click at [263, 615] on p at bounding box center [425, 613] width 366 height 14
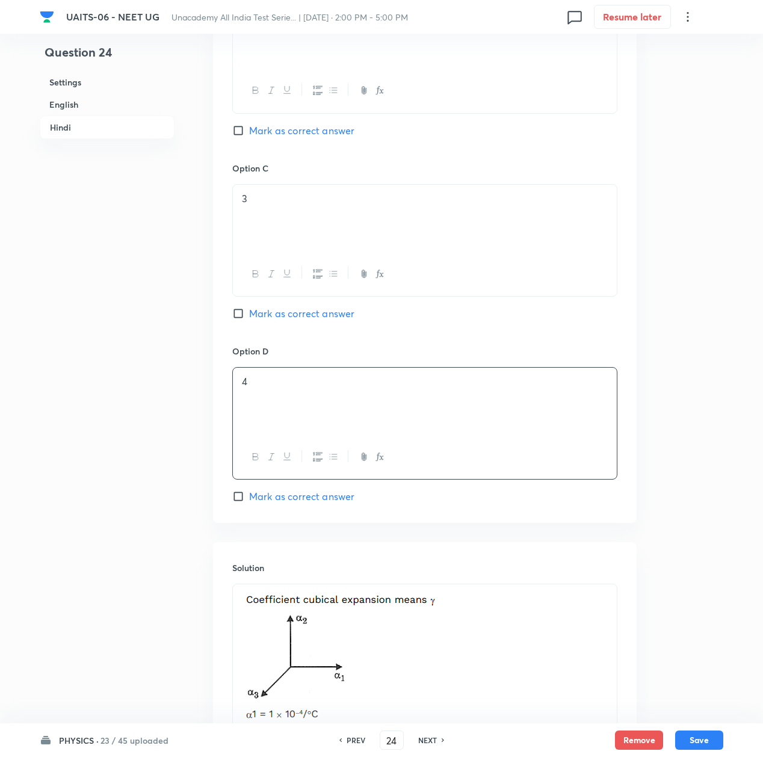
scroll to position [2327, 0]
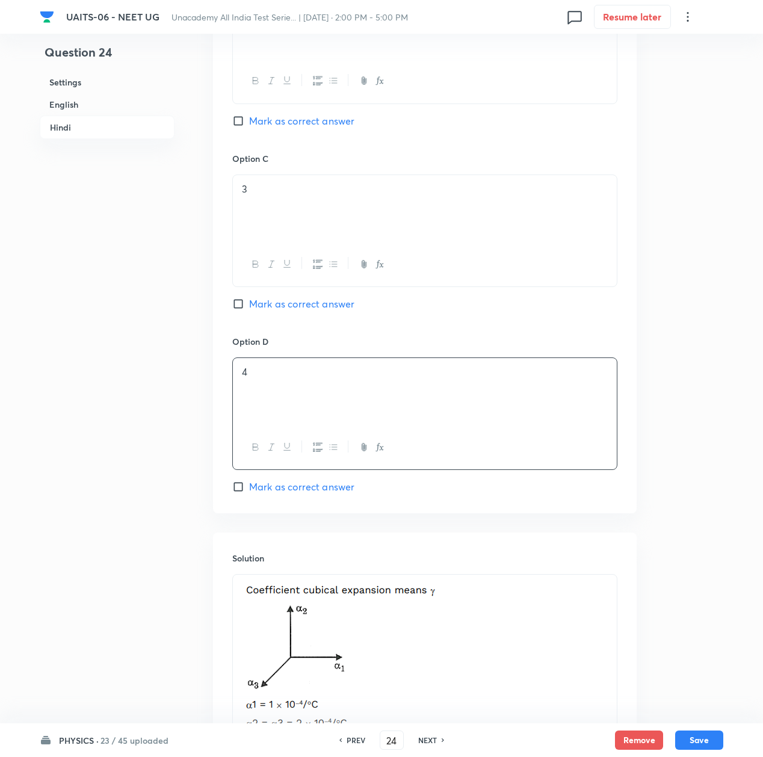
click at [268, 123] on span "Mark as correct answer" at bounding box center [301, 121] width 105 height 14
click at [249, 123] on input "Mark as correct answer" at bounding box center [240, 121] width 17 height 12
checkbox input "true"
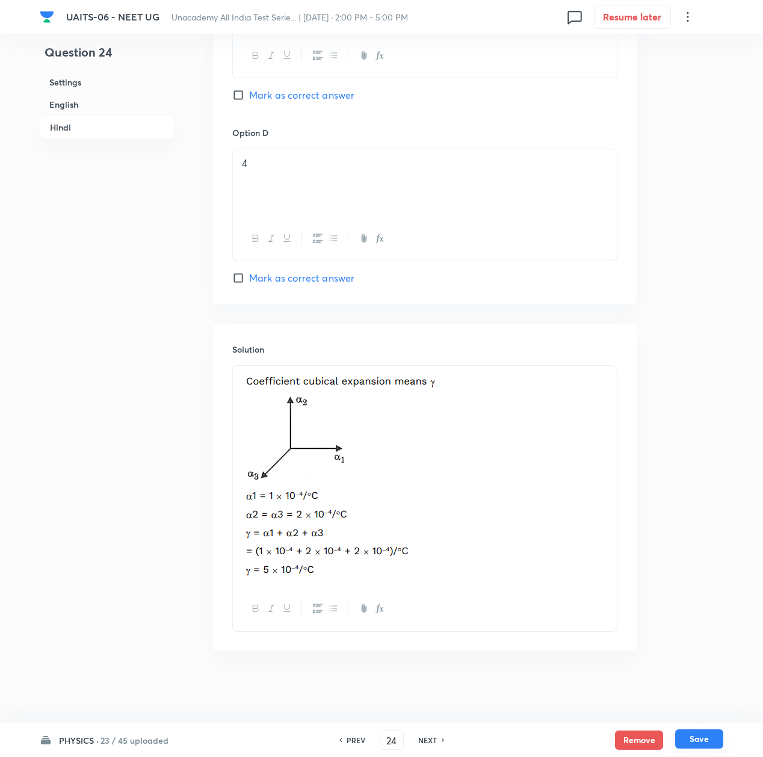
click at [690, 738] on button "Save" at bounding box center [699, 738] width 48 height 19
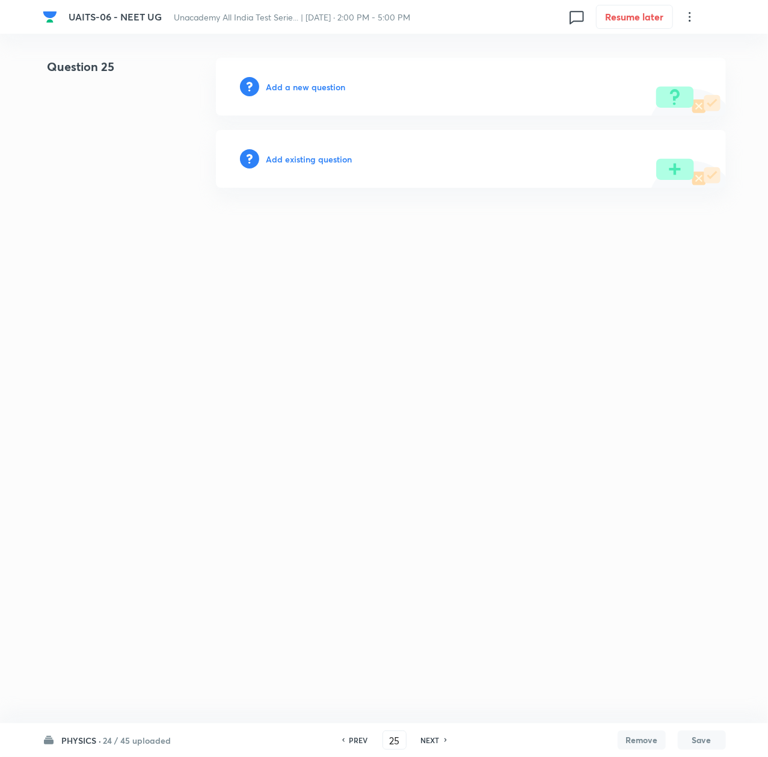
click at [357, 735] on h6 "PREV" at bounding box center [359, 740] width 19 height 11
type input "24"
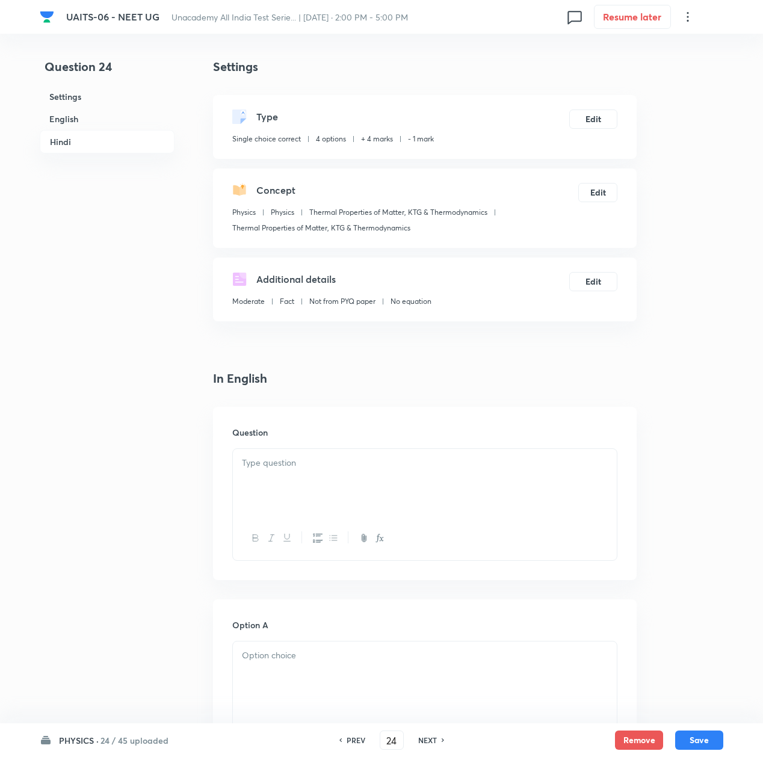
checkbox input "true"
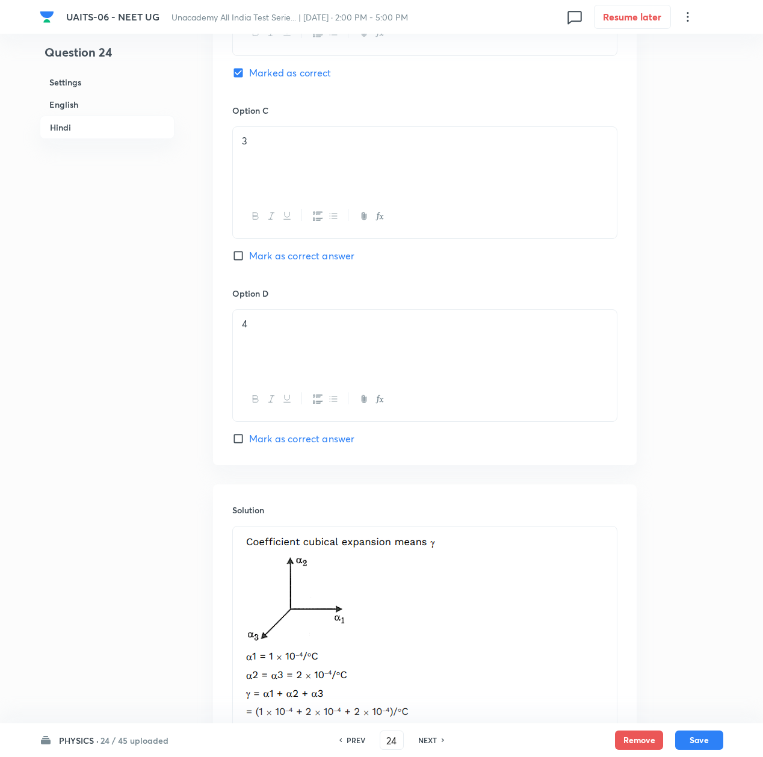
scroll to position [2541, 0]
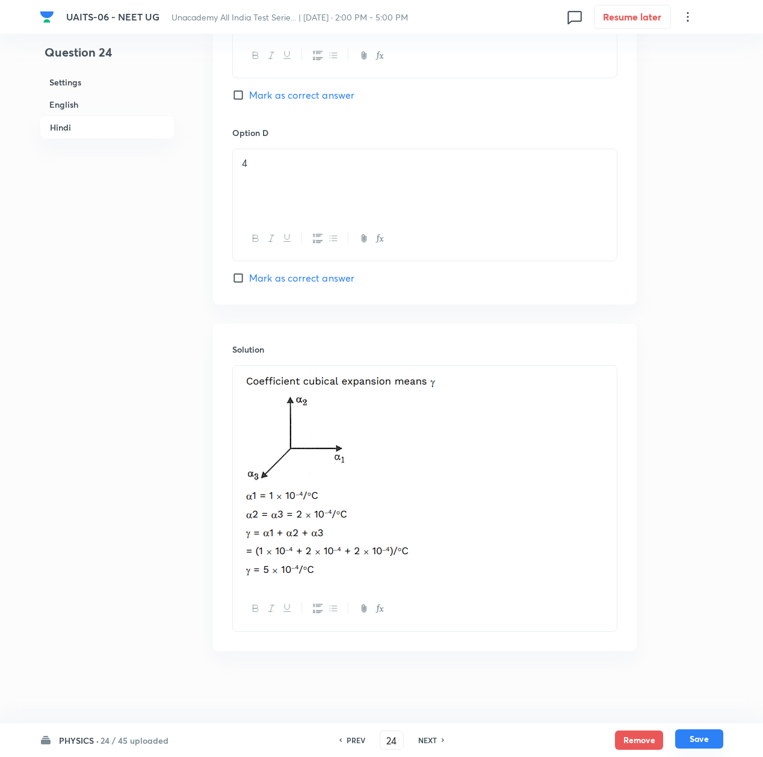
click at [692, 735] on button "Save" at bounding box center [699, 738] width 48 height 19
type input "25"
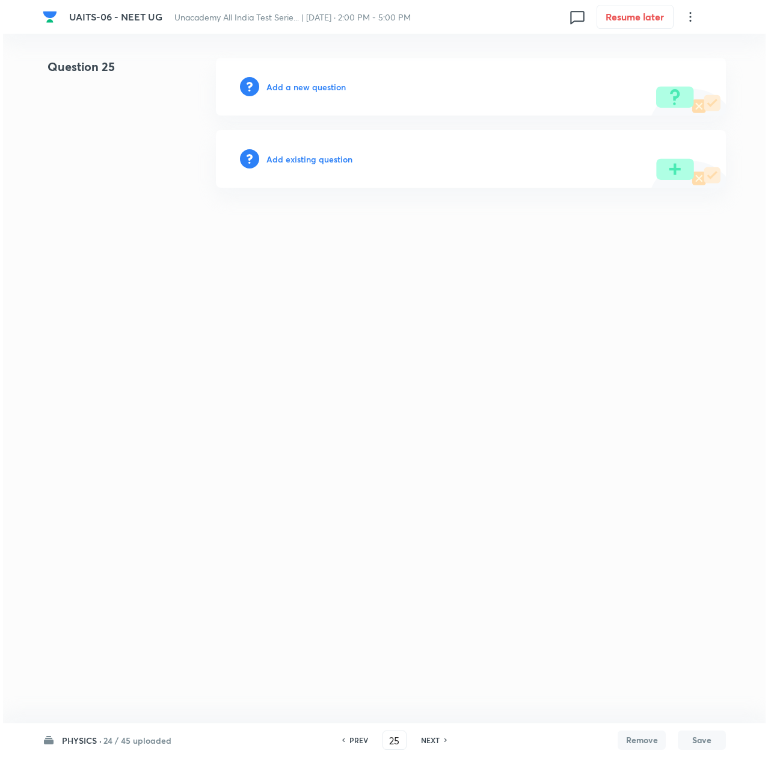
scroll to position [0, 0]
click at [285, 82] on h6 "Add a new question" at bounding box center [306, 87] width 79 height 13
click at [285, 82] on h6 "Choose a question type" at bounding box center [313, 87] width 93 height 13
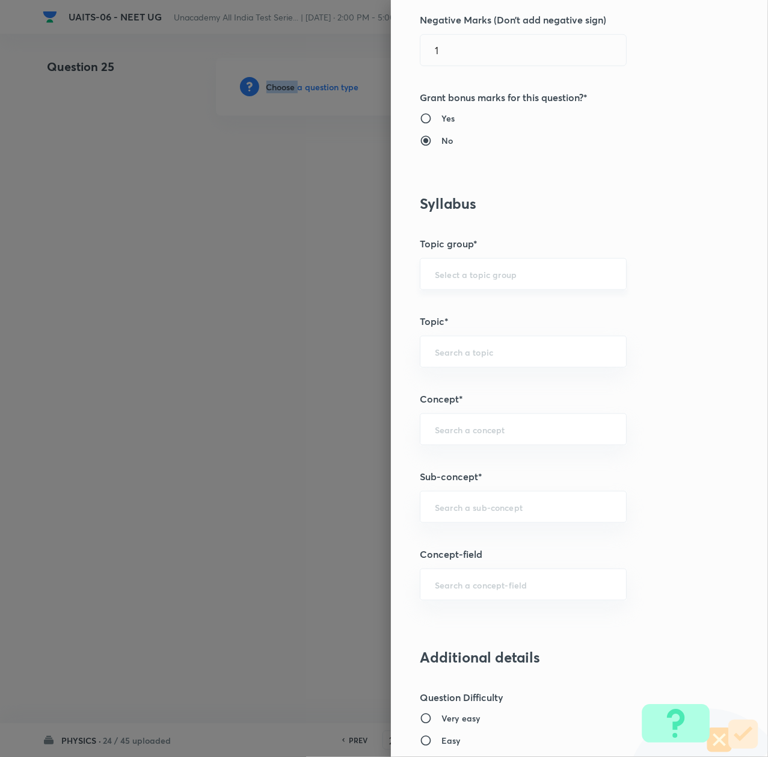
scroll to position [401, 0]
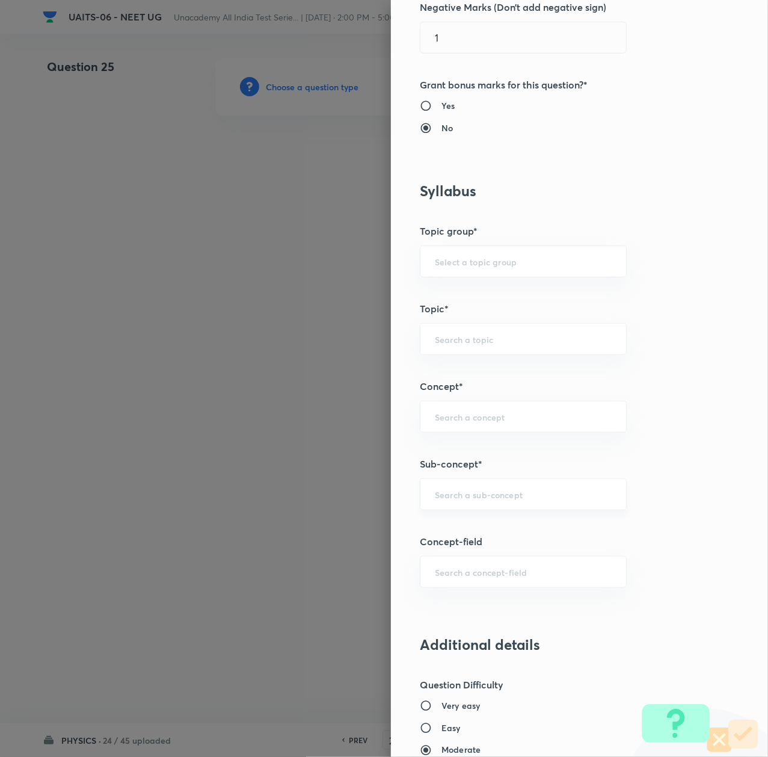
click at [437, 499] on input "text" at bounding box center [523, 494] width 177 height 11
paste input "Thermal Properties of Matter"
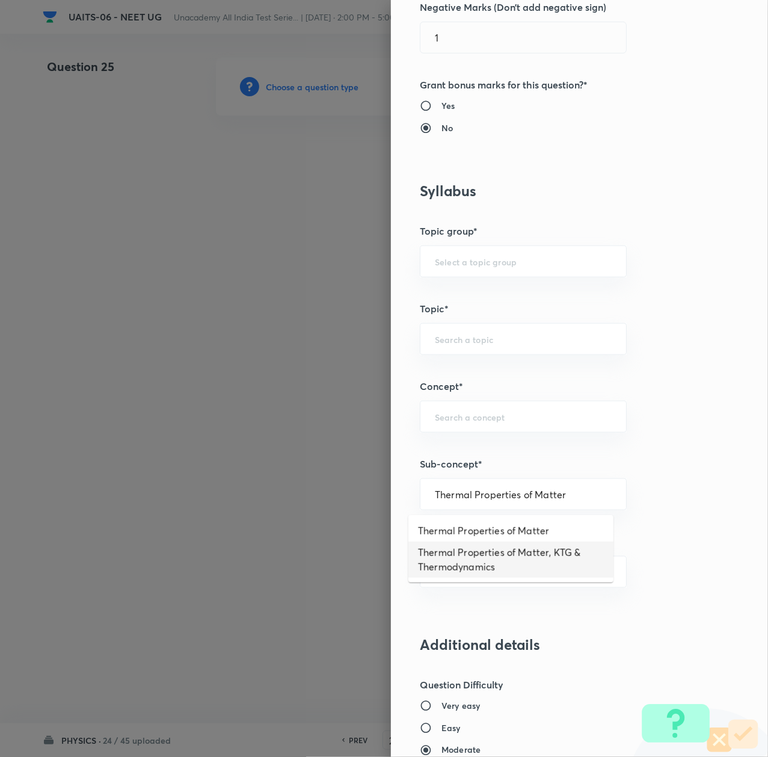
click at [451, 558] on li "Thermal Properties of Matter, KTG & Thermodynamics" at bounding box center [511, 560] width 205 height 36
type input "Thermal Properties of Matter, KTG & Thermodynamics"
type input "Physics"
type input "Thermal Properties of Matter, KTG & Thermodynamics"
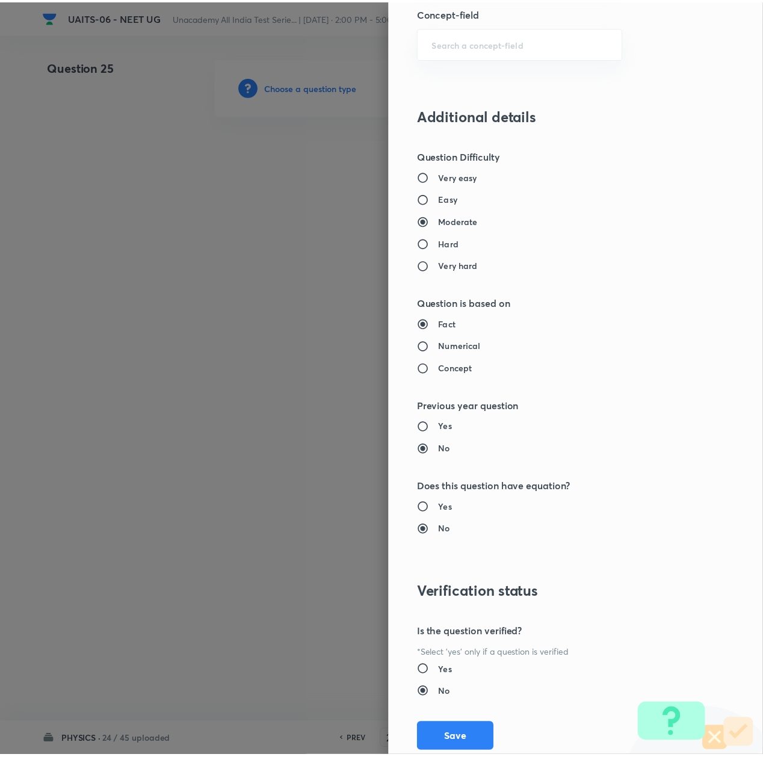
scroll to position [966, 0]
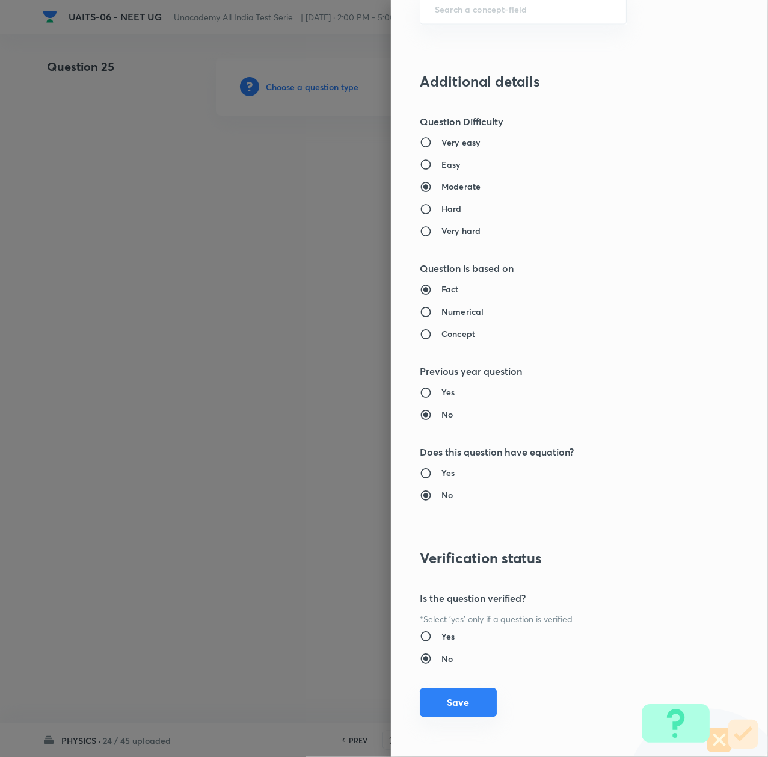
click at [453, 709] on button "Save" at bounding box center [458, 702] width 77 height 29
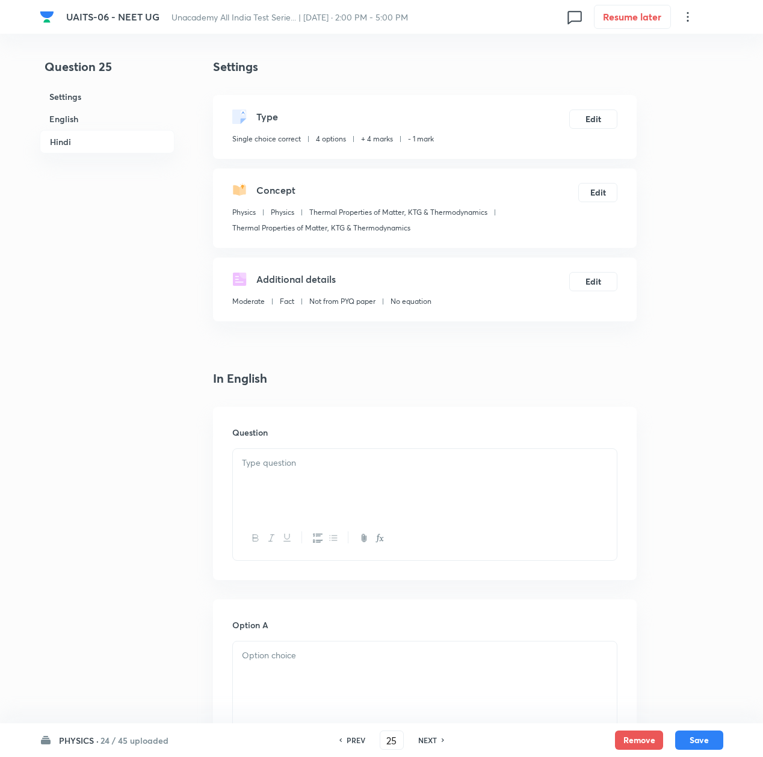
click at [288, 489] on div at bounding box center [425, 482] width 384 height 67
click at [333, 481] on div at bounding box center [425, 482] width 384 height 67
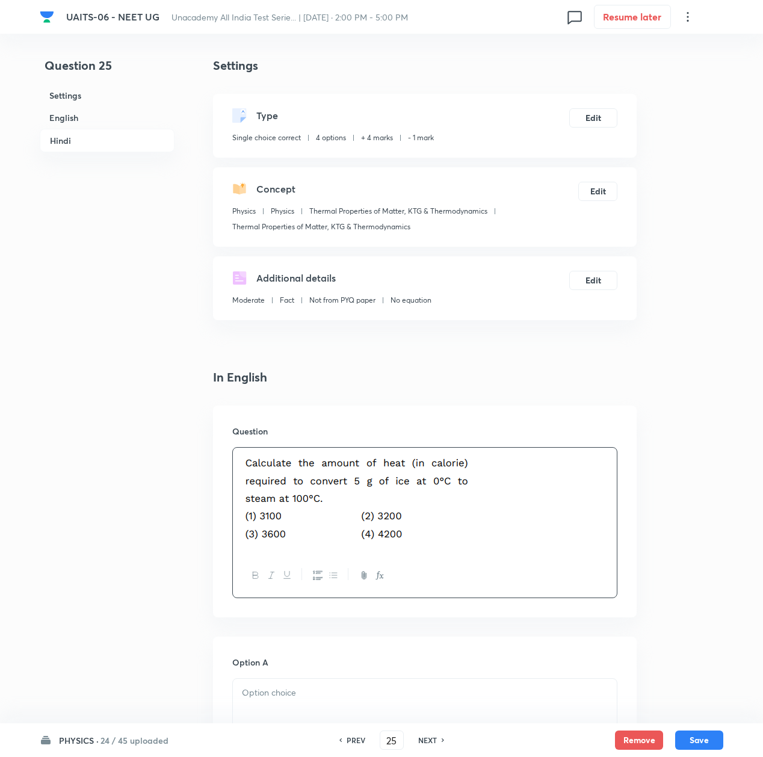
scroll to position [321, 0]
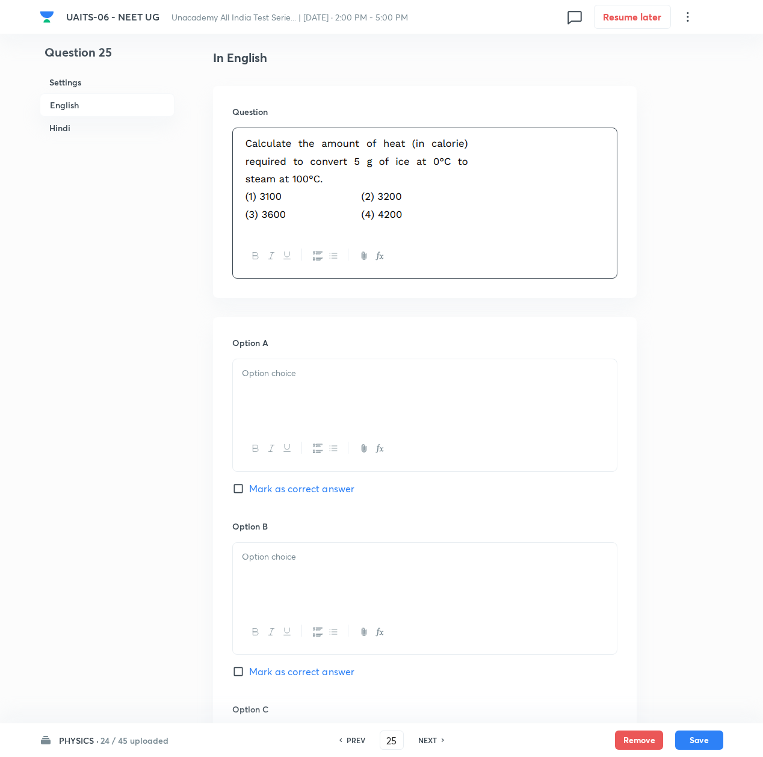
click at [277, 412] on div at bounding box center [425, 392] width 384 height 67
click at [287, 577] on div at bounding box center [425, 576] width 384 height 67
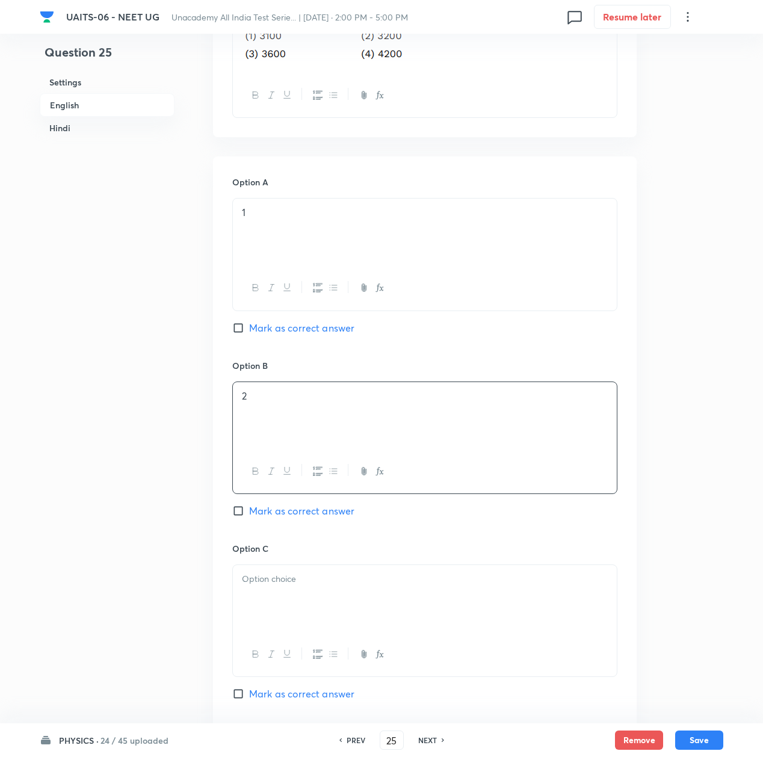
click at [290, 592] on div at bounding box center [425, 598] width 384 height 67
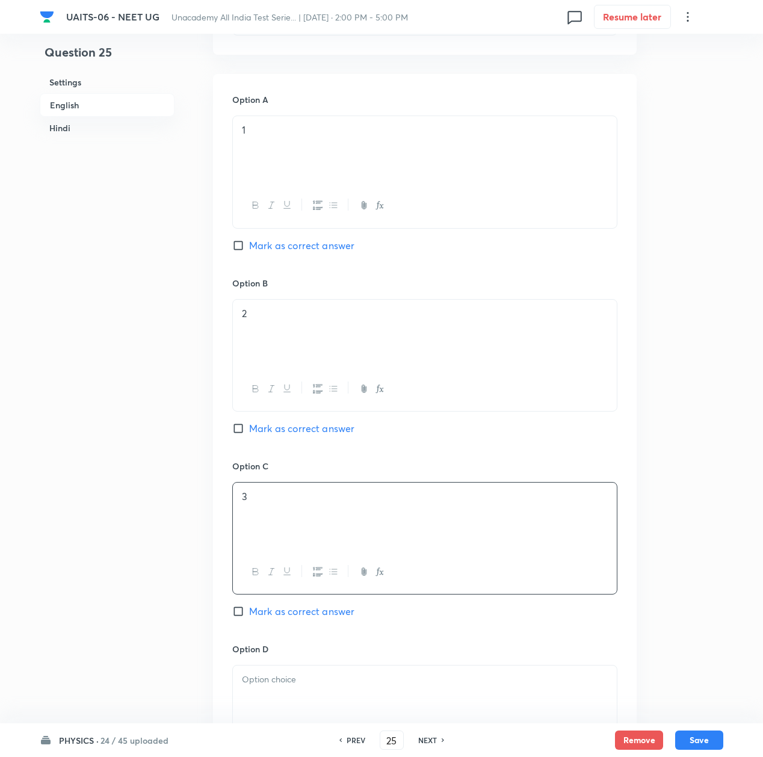
scroll to position [642, 0]
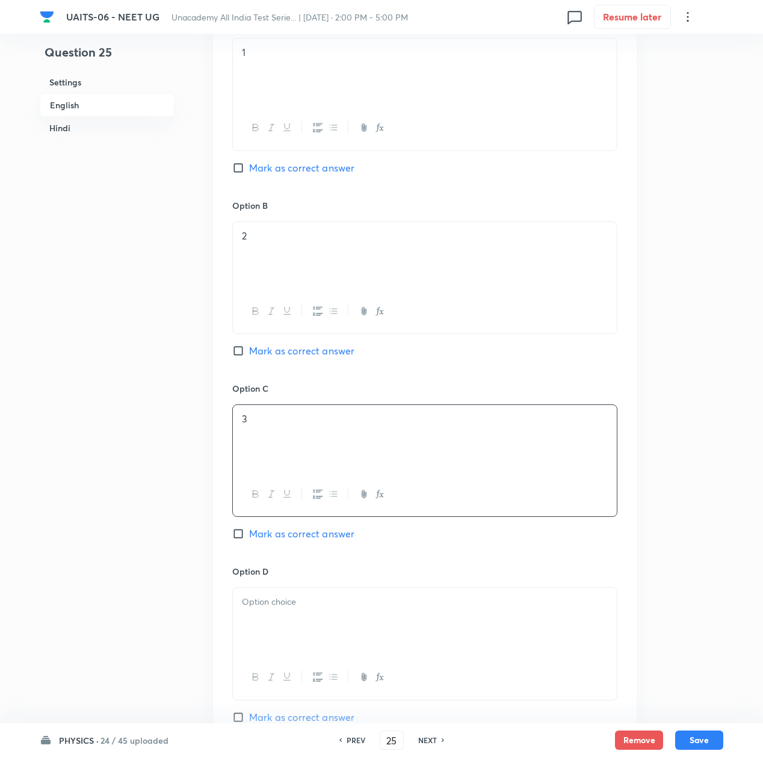
click at [289, 592] on div at bounding box center [425, 621] width 384 height 67
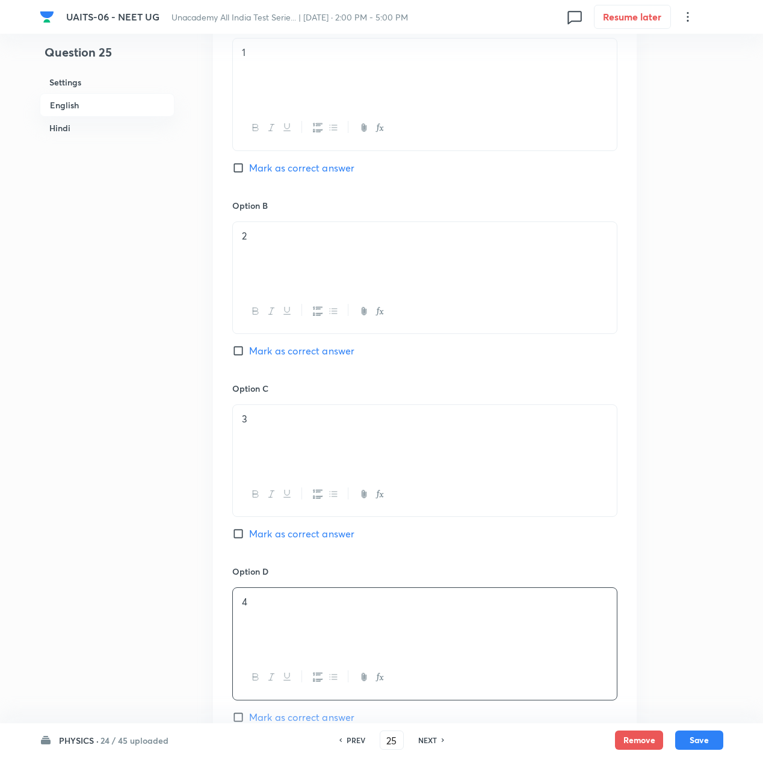
click at [296, 536] on span "Mark as correct answer" at bounding box center [301, 534] width 105 height 14
click at [249, 536] on input "Mark as correct answer" at bounding box center [240, 534] width 17 height 12
checkbox input "true"
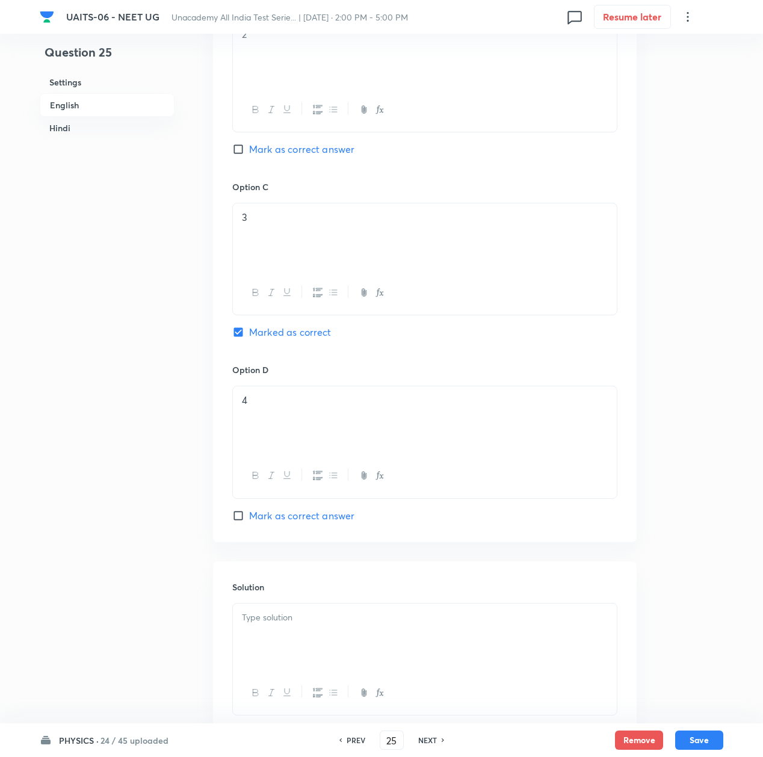
scroll to position [882, 0]
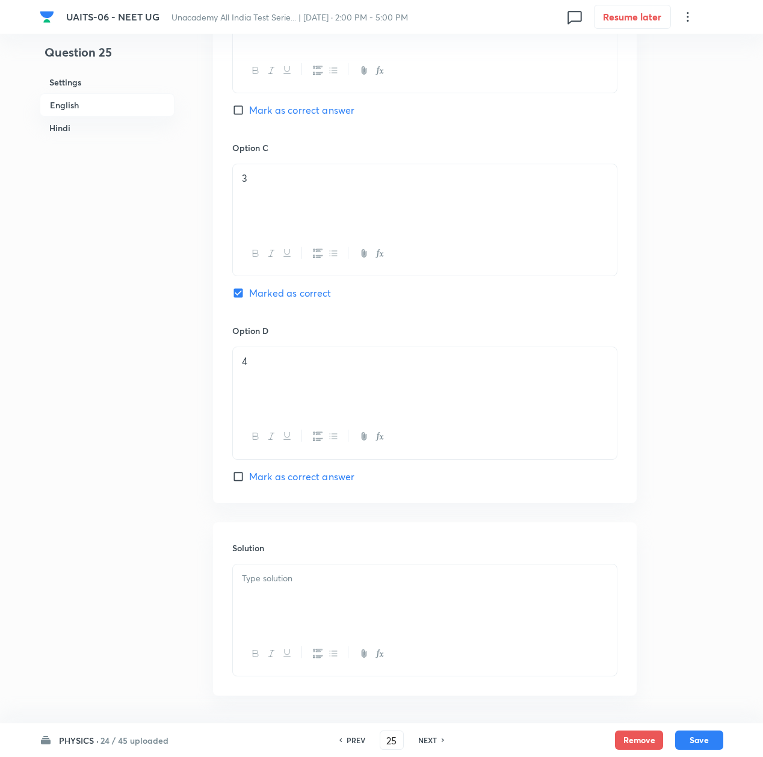
click at [301, 604] on div at bounding box center [425, 597] width 384 height 67
click at [362, 584] on p at bounding box center [425, 579] width 366 height 14
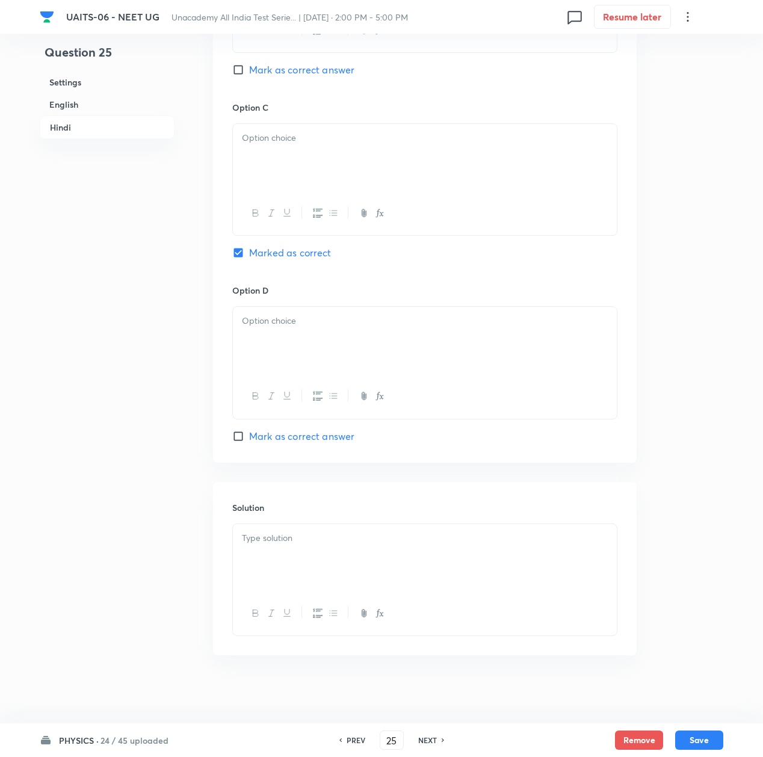
scroll to position [2191, 0]
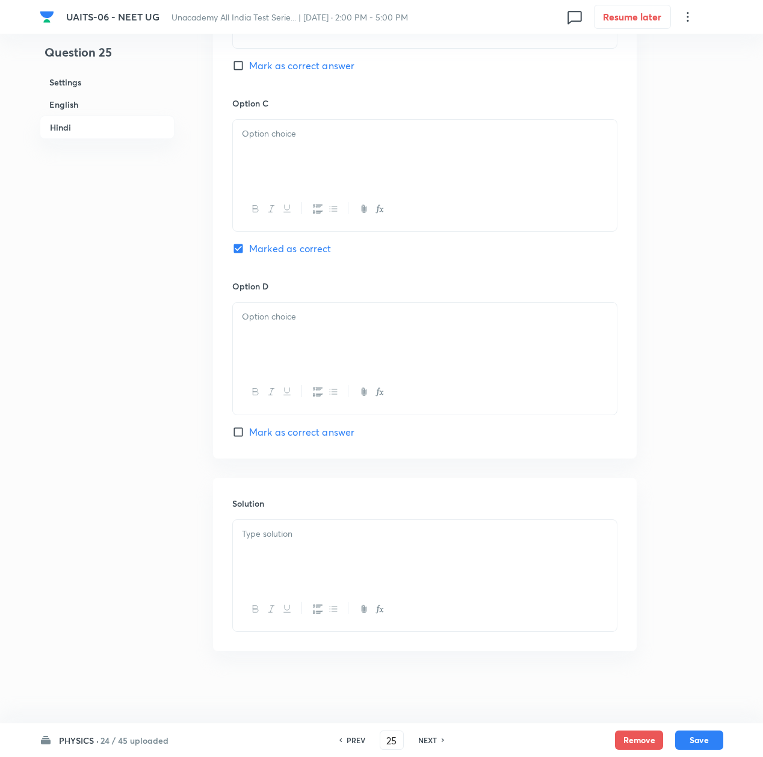
click at [282, 544] on div at bounding box center [425, 553] width 384 height 67
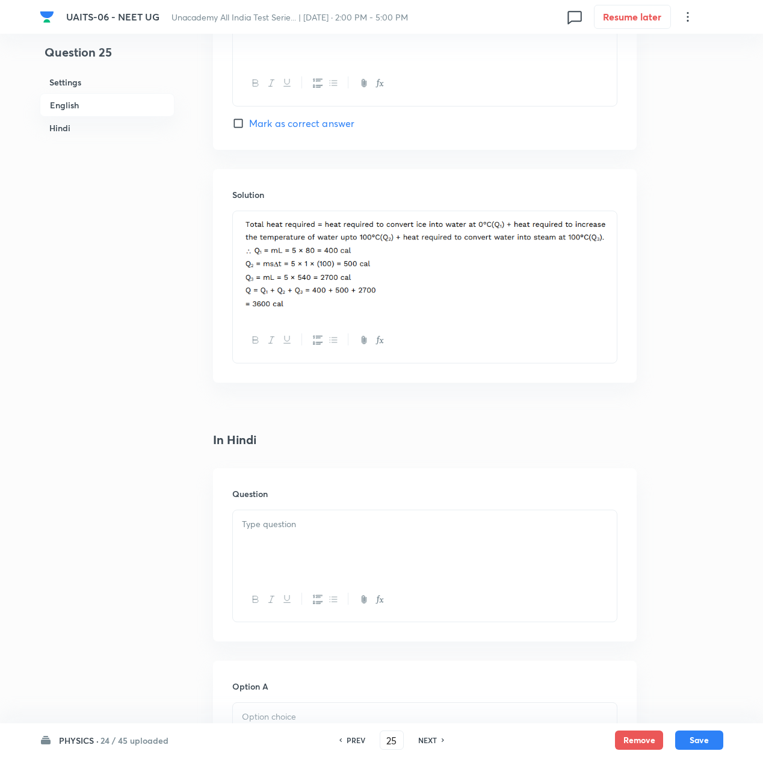
scroll to position [1228, 0]
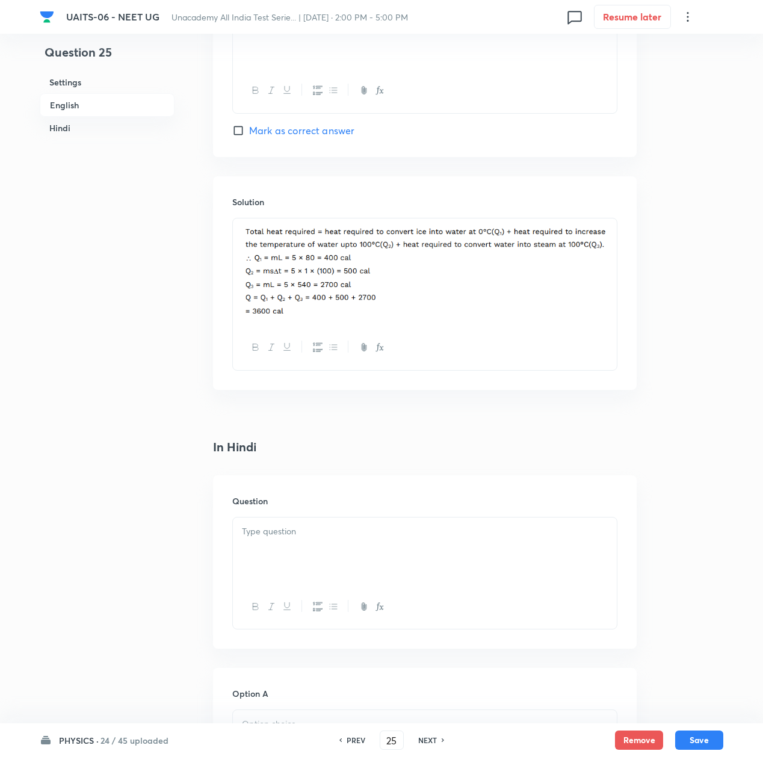
click at [282, 544] on div at bounding box center [425, 551] width 384 height 67
click at [282, 530] on p at bounding box center [425, 532] width 366 height 14
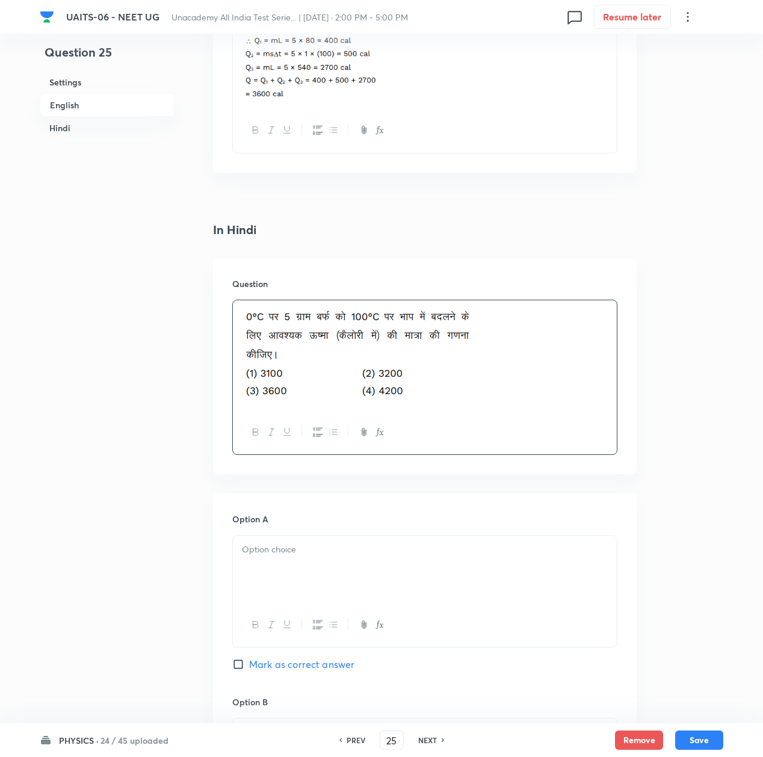
scroll to position [1469, 0]
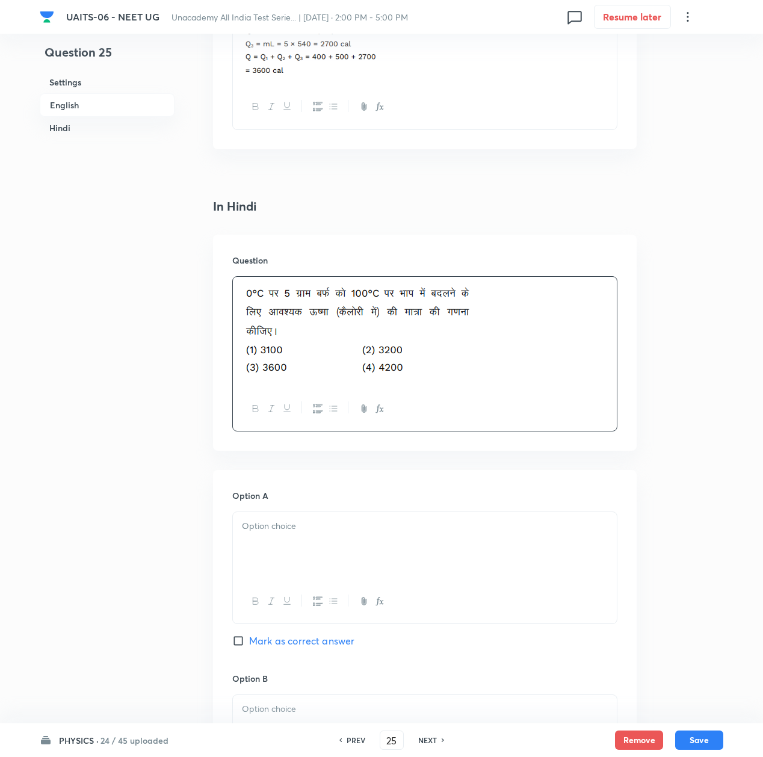
click at [267, 557] on div at bounding box center [425, 545] width 384 height 67
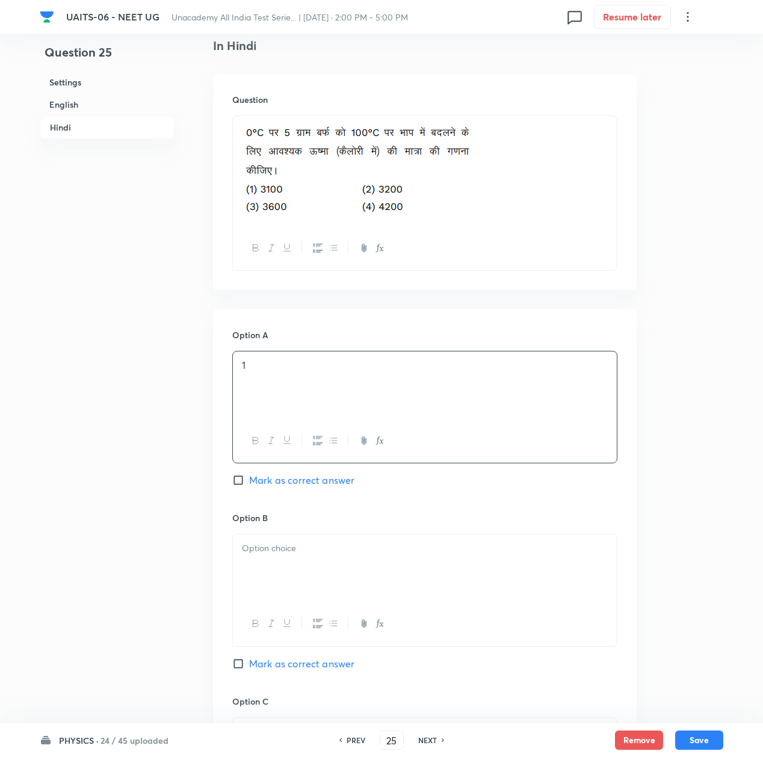
click at [287, 563] on div at bounding box center [425, 567] width 384 height 67
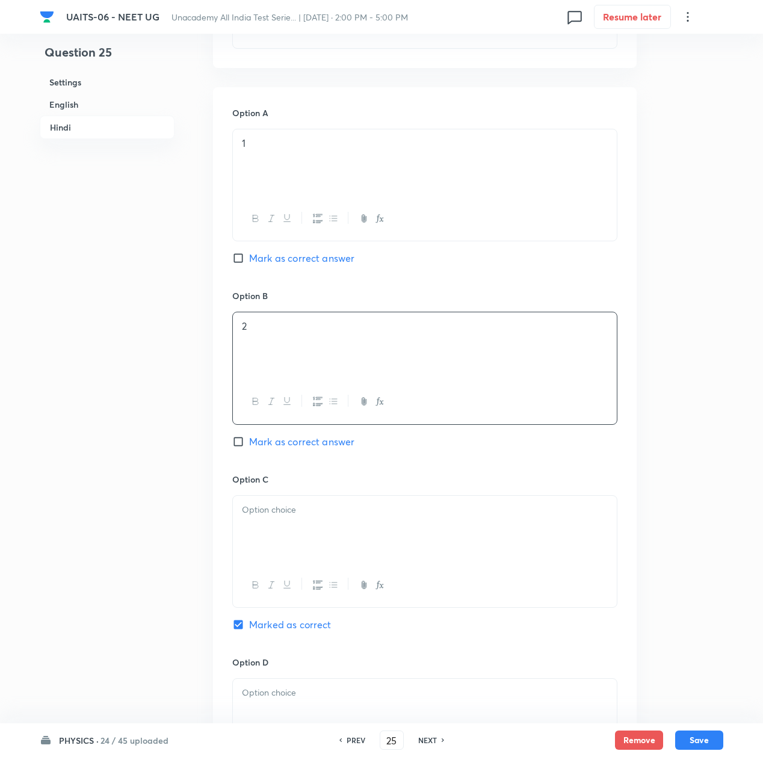
scroll to position [1870, 0]
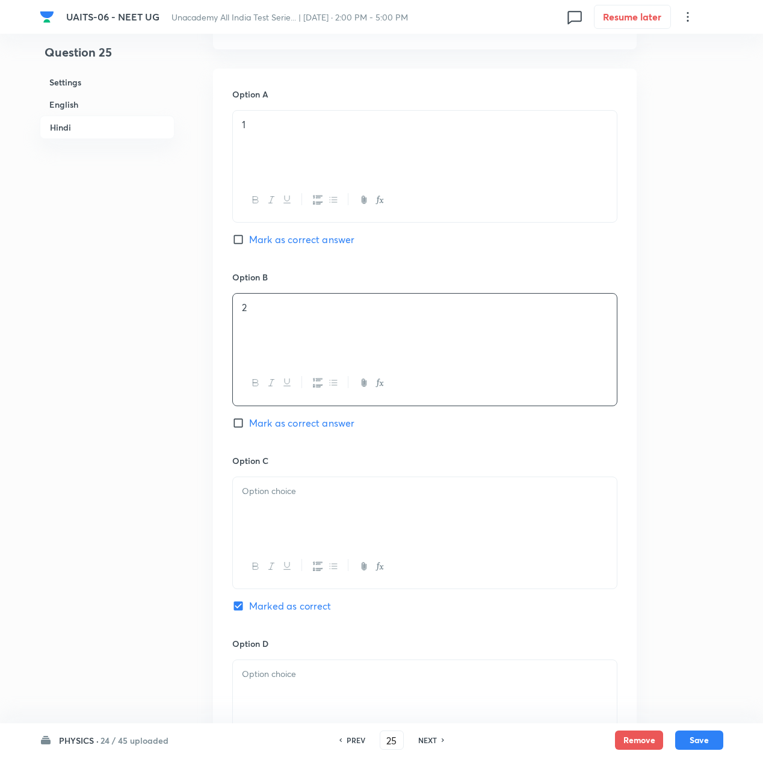
click at [283, 528] on div at bounding box center [425, 510] width 384 height 67
click at [285, 679] on p at bounding box center [425, 674] width 366 height 14
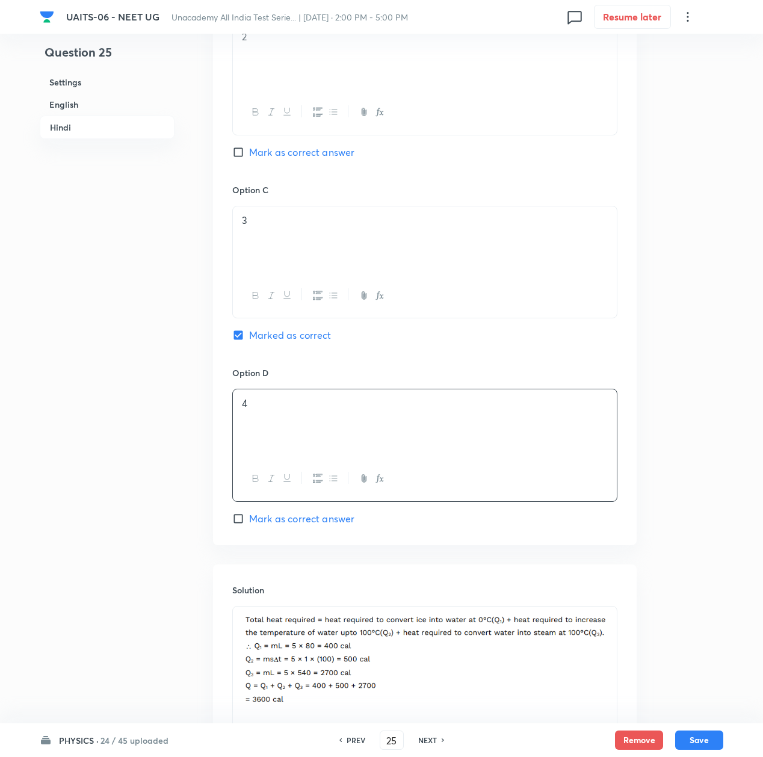
scroll to position [2274, 0]
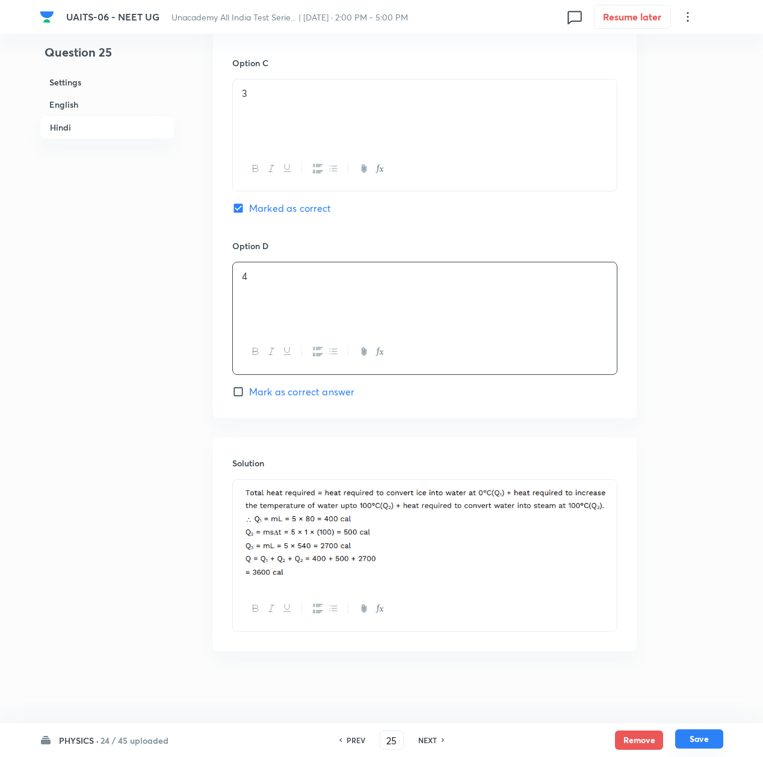
click at [687, 738] on button "Save" at bounding box center [699, 738] width 48 height 19
type input "26"
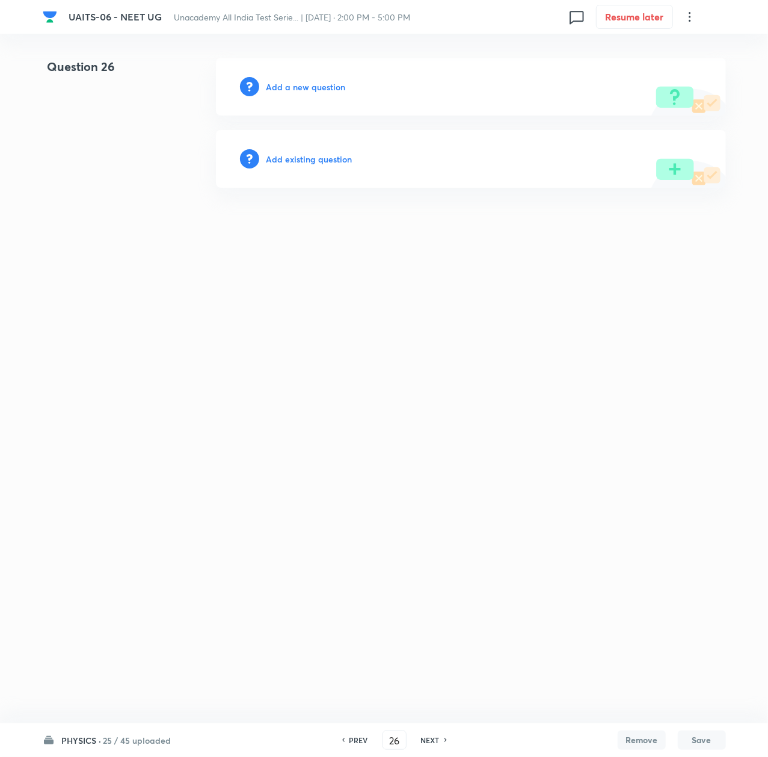
click at [295, 84] on h6 "Add a new question" at bounding box center [306, 87] width 79 height 13
click at [295, 84] on h6 "Choose a question type" at bounding box center [313, 87] width 93 height 13
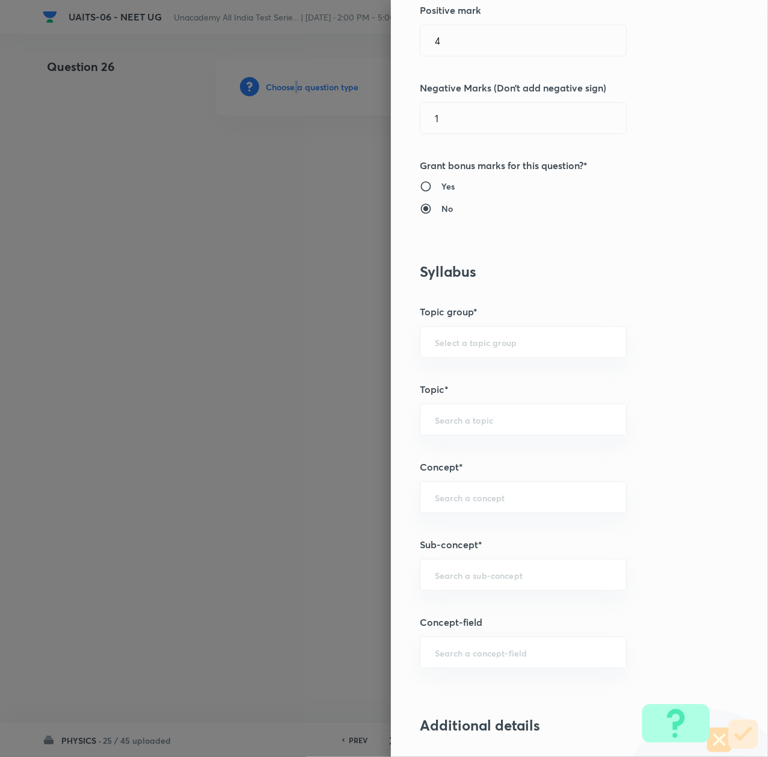
scroll to position [321, 0]
click at [465, 584] on div "​" at bounding box center [523, 574] width 207 height 32
paste input "Thermal Properties of Matter"
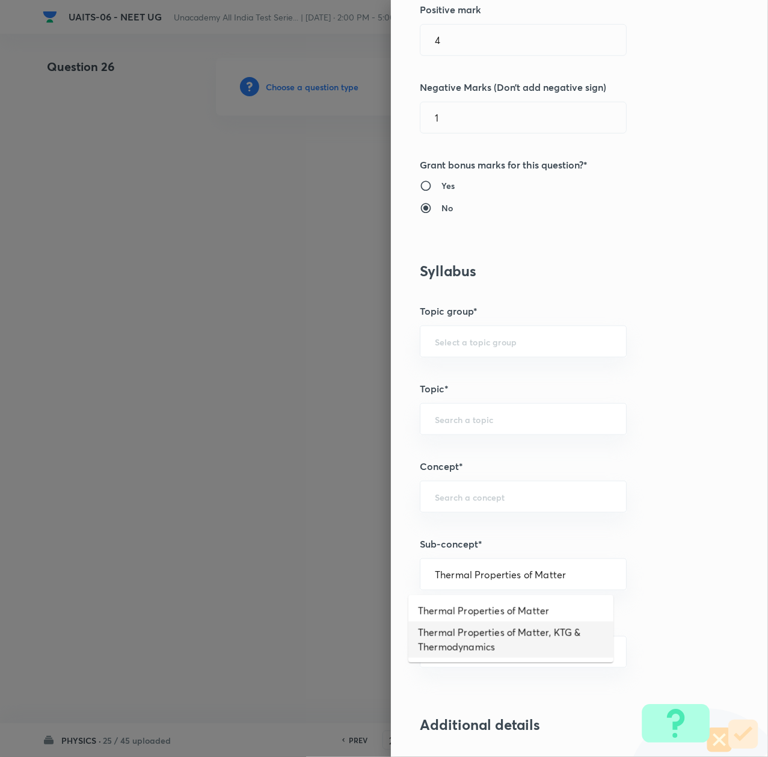
click at [465, 639] on li "Thermal Properties of Matter, KTG & Thermodynamics" at bounding box center [511, 640] width 205 height 36
type input "Thermal Properties of Matter, KTG & Thermodynamics"
type input "Physics"
type input "Thermal Properties of Matter, KTG & Thermodynamics"
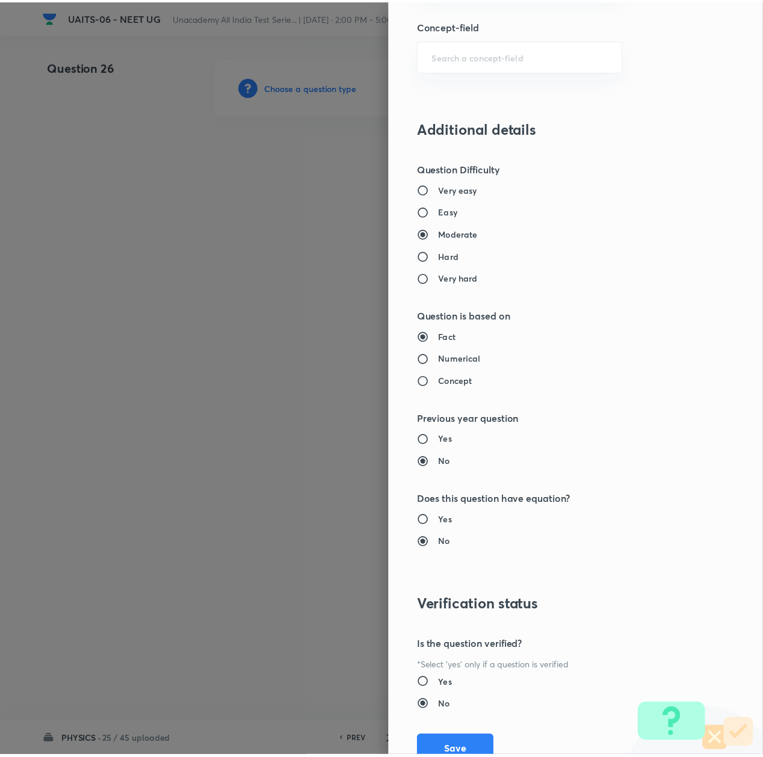
scroll to position [966, 0]
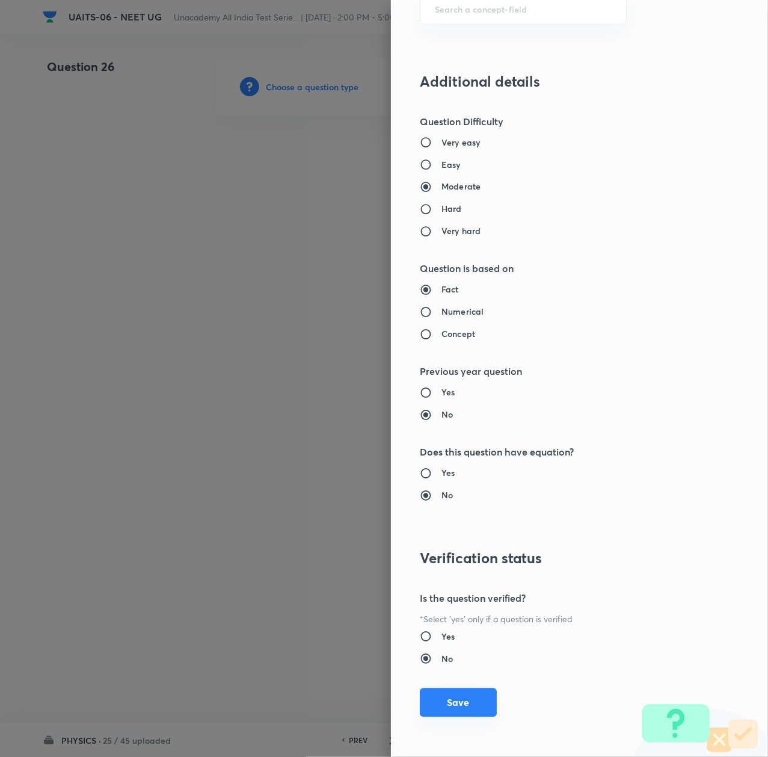
click at [459, 696] on button "Save" at bounding box center [458, 702] width 77 height 29
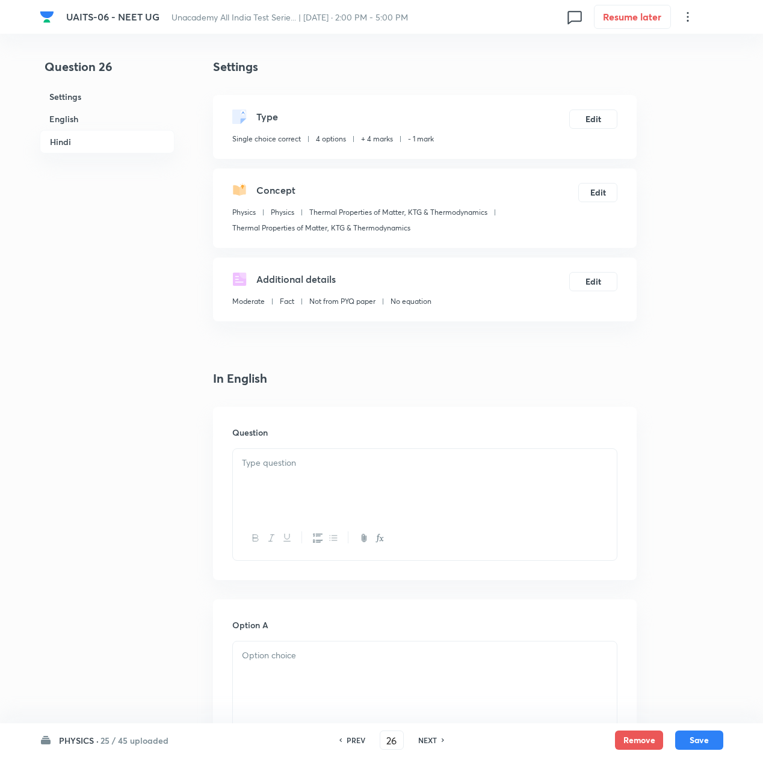
click at [319, 493] on div at bounding box center [425, 482] width 384 height 67
click at [412, 492] on div at bounding box center [425, 482] width 384 height 67
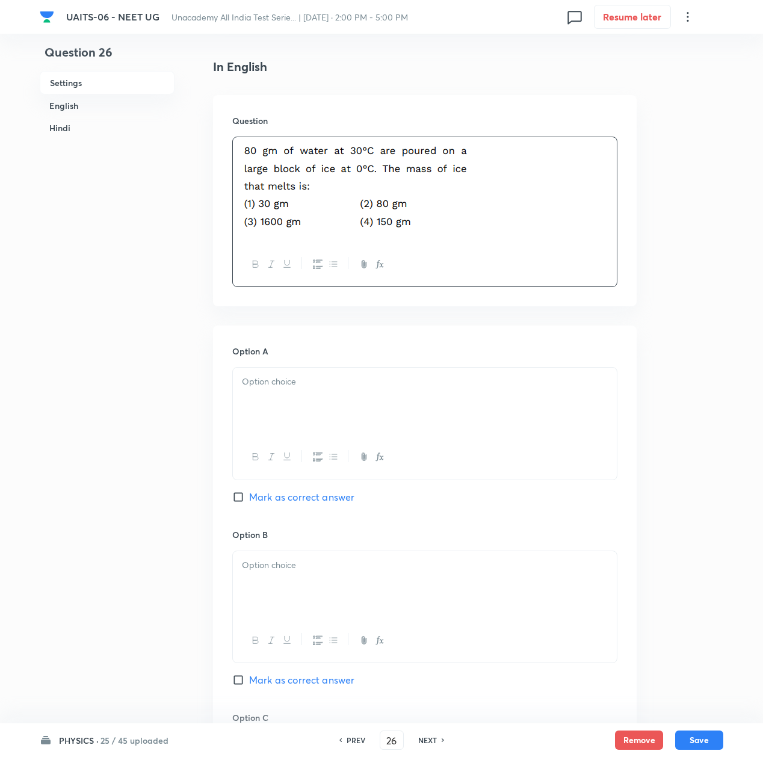
scroll to position [321, 0]
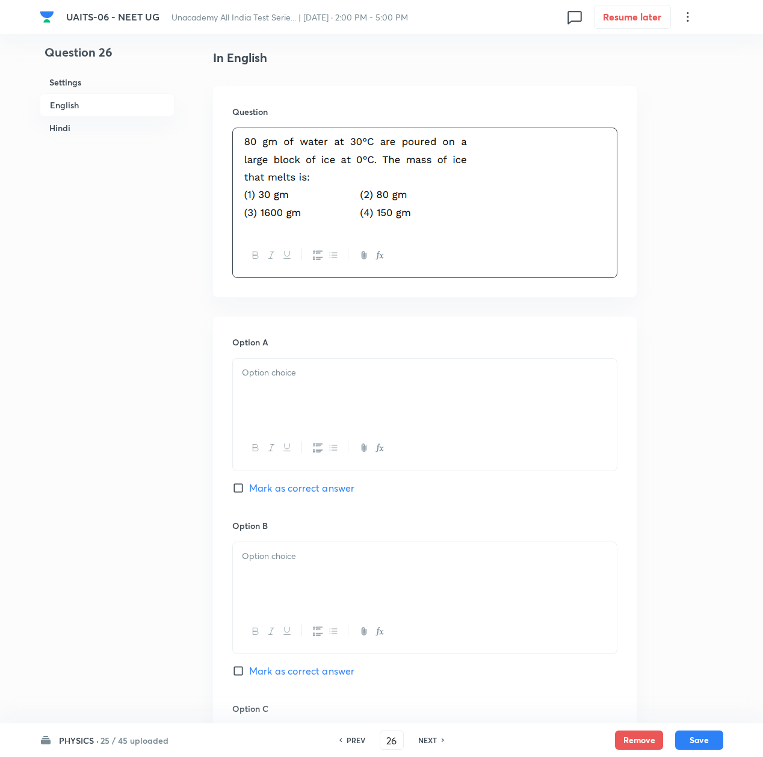
click at [289, 386] on div at bounding box center [425, 392] width 384 height 67
click at [271, 581] on div at bounding box center [425, 575] width 384 height 67
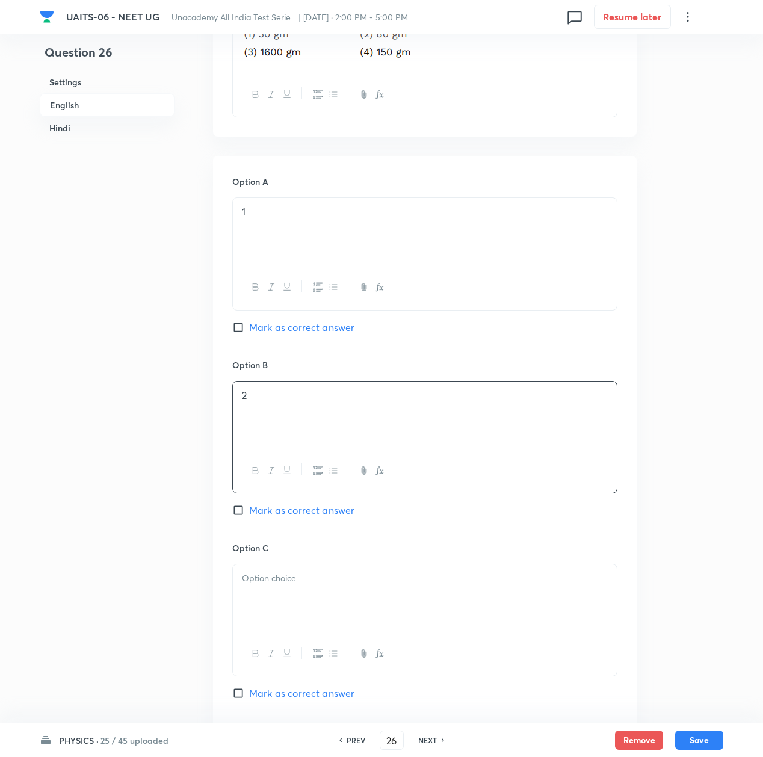
click at [285, 602] on div at bounding box center [425, 597] width 384 height 67
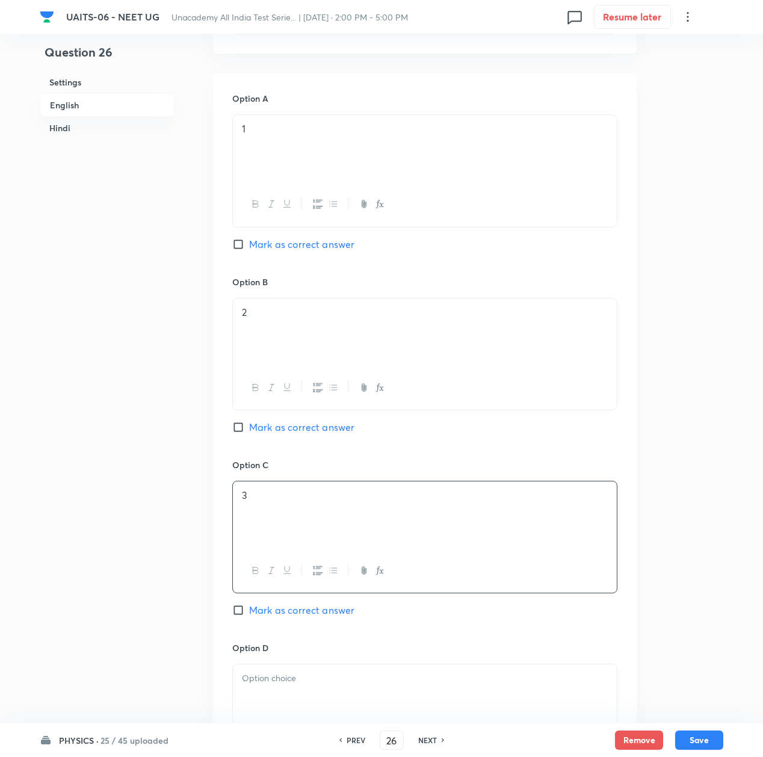
scroll to position [642, 0]
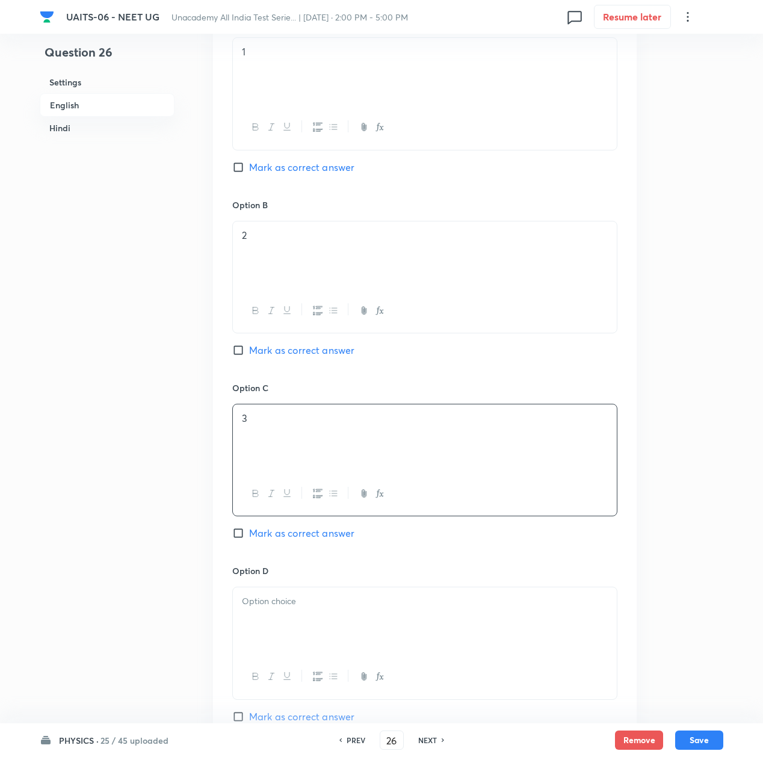
click at [285, 602] on p at bounding box center [425, 602] width 366 height 14
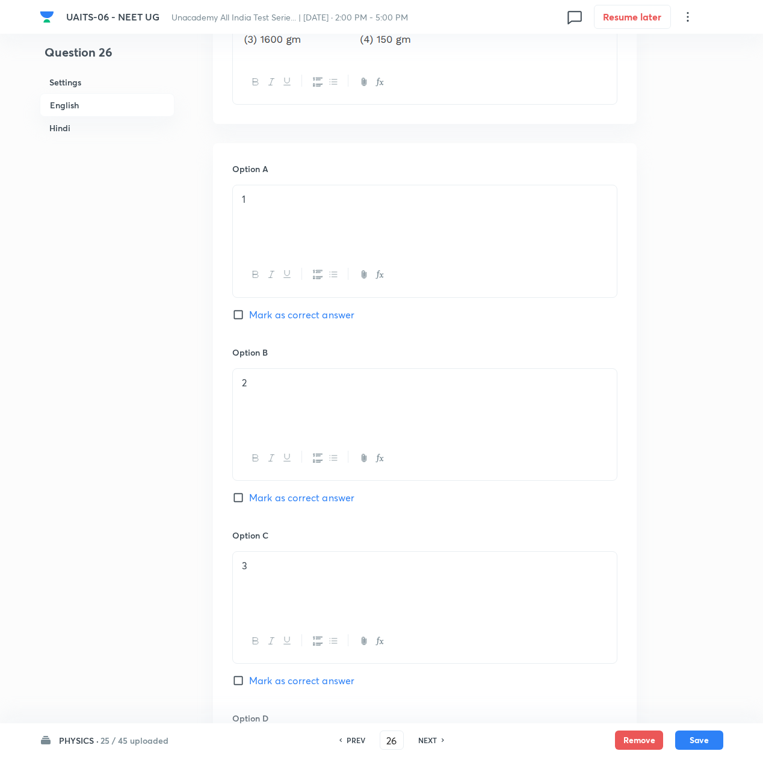
scroll to position [481, 0]
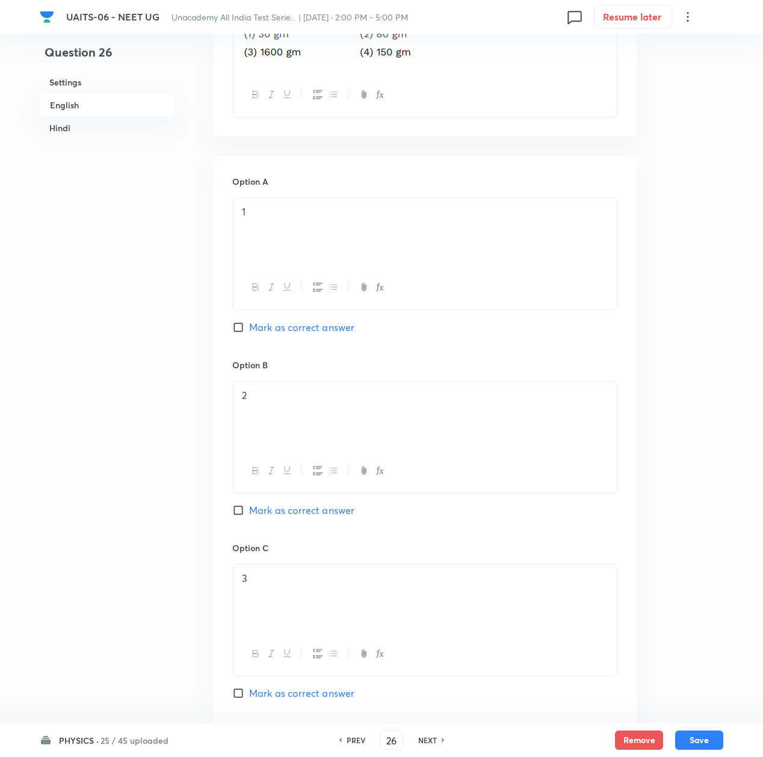
click at [273, 326] on span "Mark as correct answer" at bounding box center [301, 327] width 105 height 14
click at [249, 326] on input "Mark as correct answer" at bounding box center [240, 327] width 17 height 12
checkbox input "true"
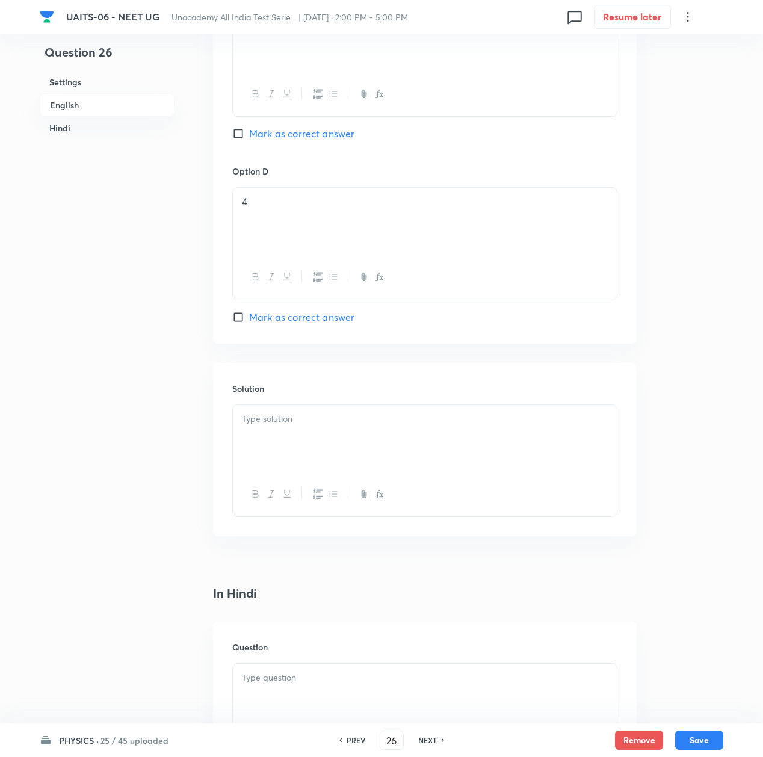
scroll to position [1043, 0]
click at [273, 451] on div at bounding box center [425, 436] width 384 height 67
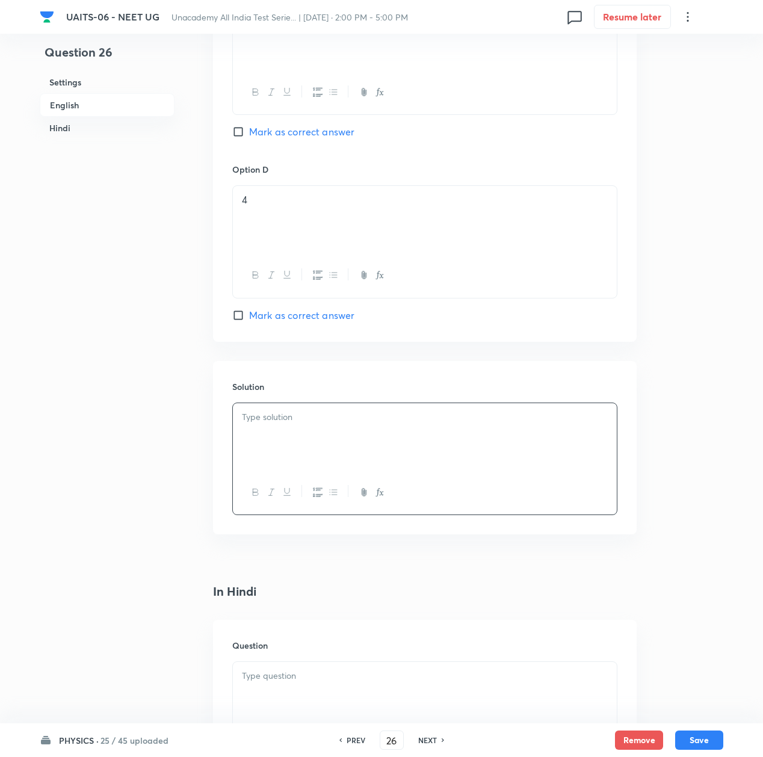
click at [367, 441] on div at bounding box center [425, 436] width 384 height 67
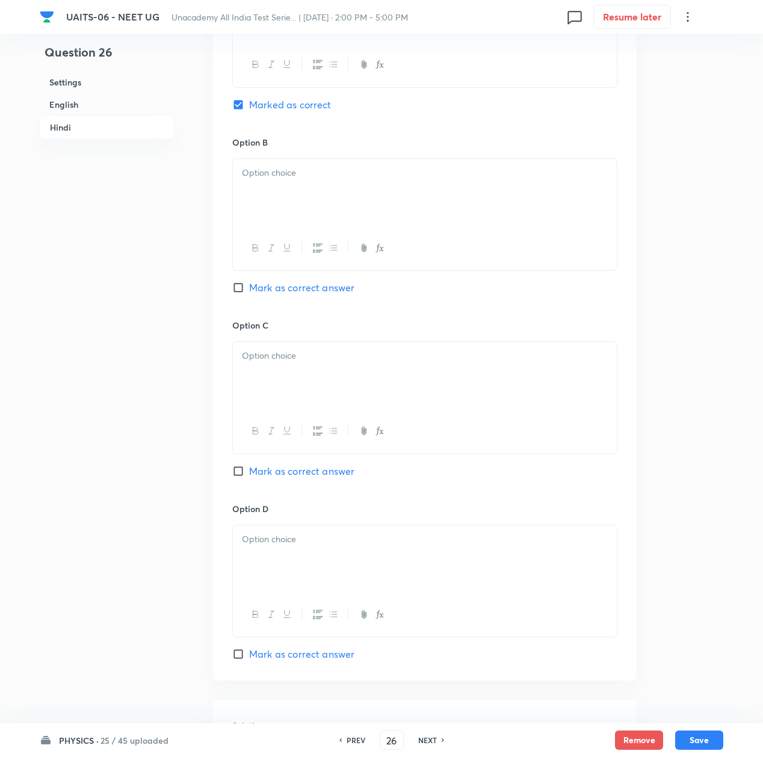
scroll to position [2151, 0]
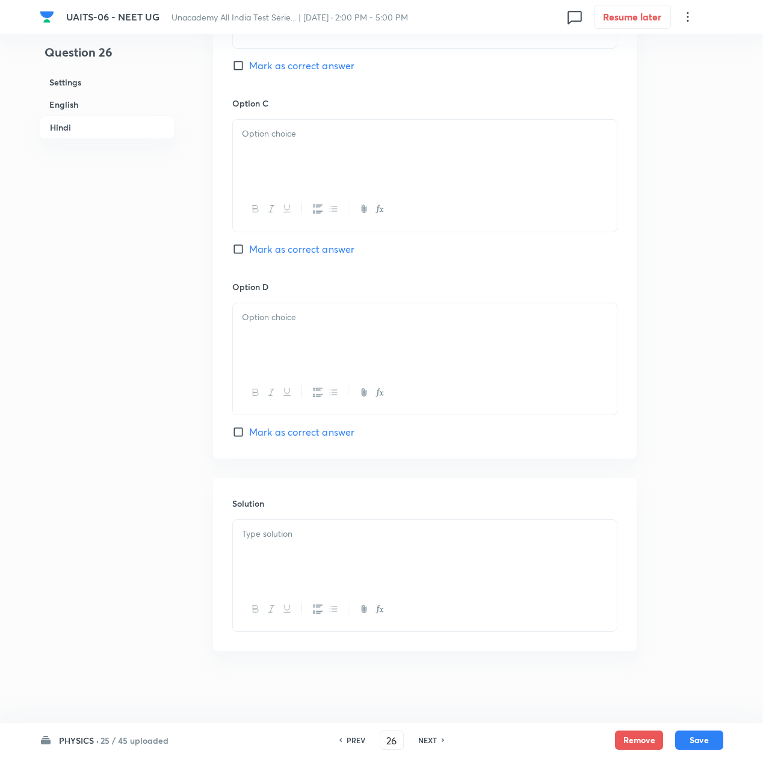
click at [300, 561] on div at bounding box center [425, 553] width 384 height 67
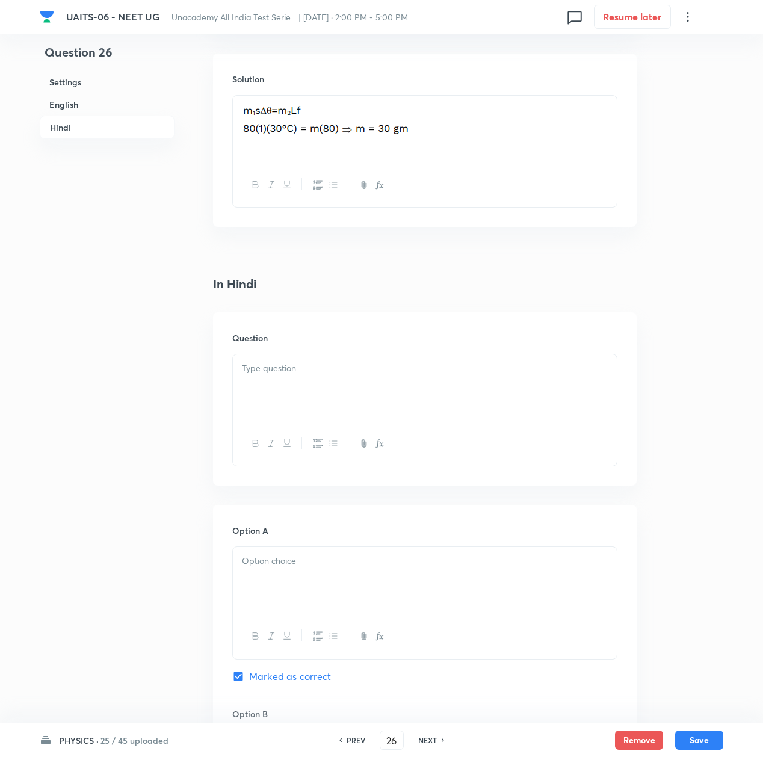
scroll to position [1349, 0]
click at [289, 391] on div at bounding box center [425, 389] width 384 height 67
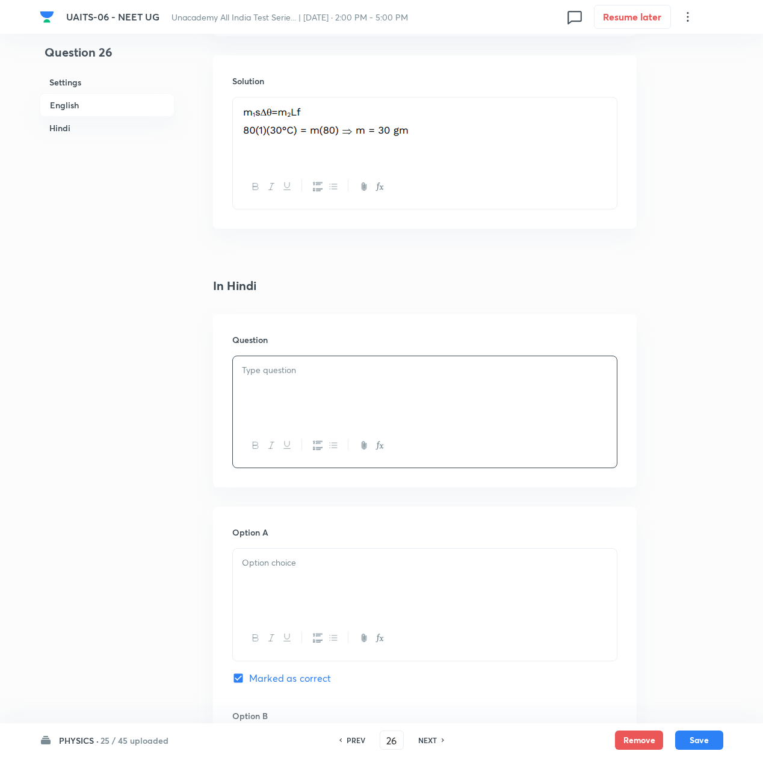
click at [282, 383] on div at bounding box center [425, 389] width 384 height 67
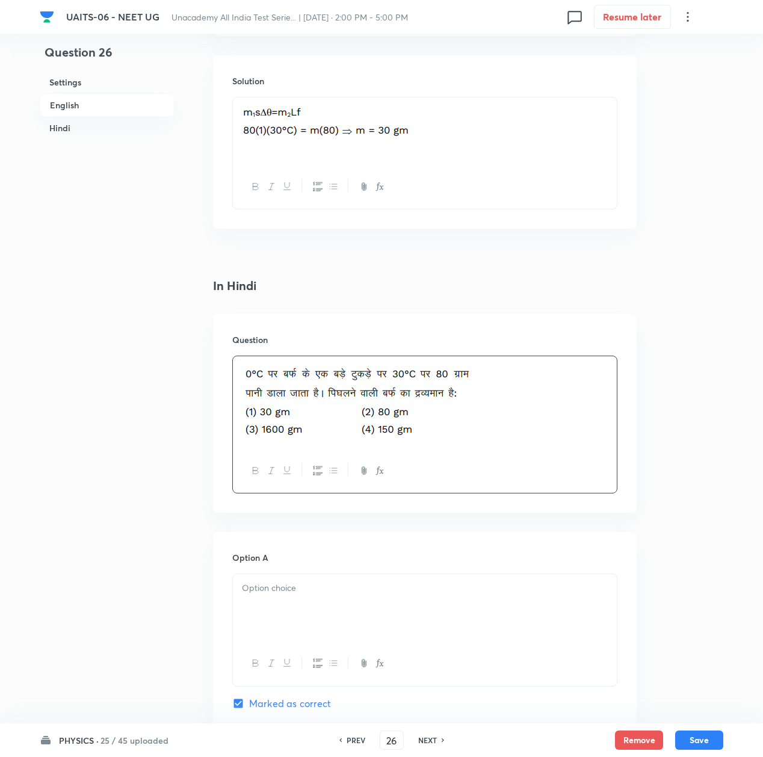
click at [267, 601] on div at bounding box center [425, 607] width 384 height 67
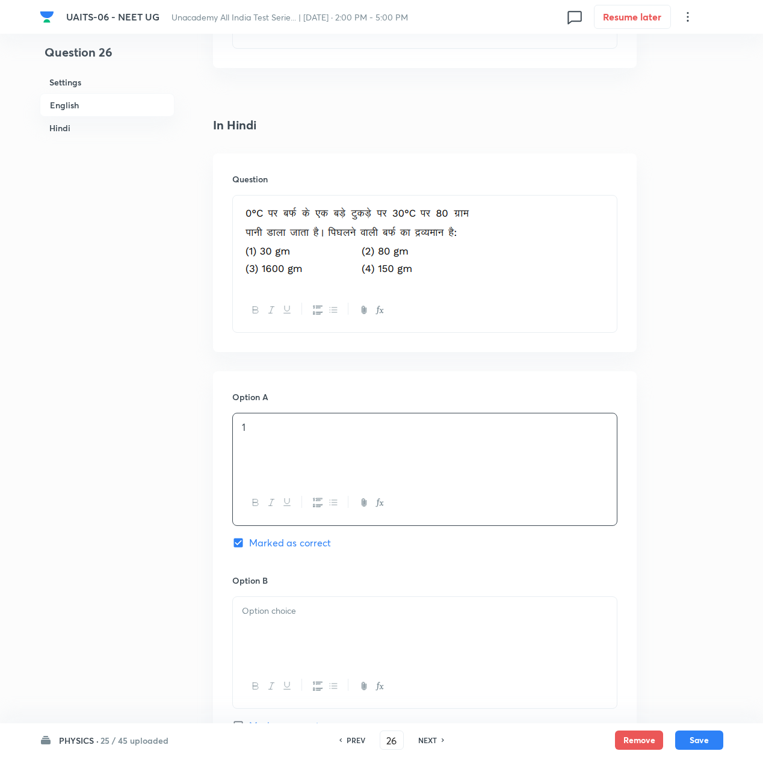
click at [274, 623] on div at bounding box center [425, 630] width 384 height 67
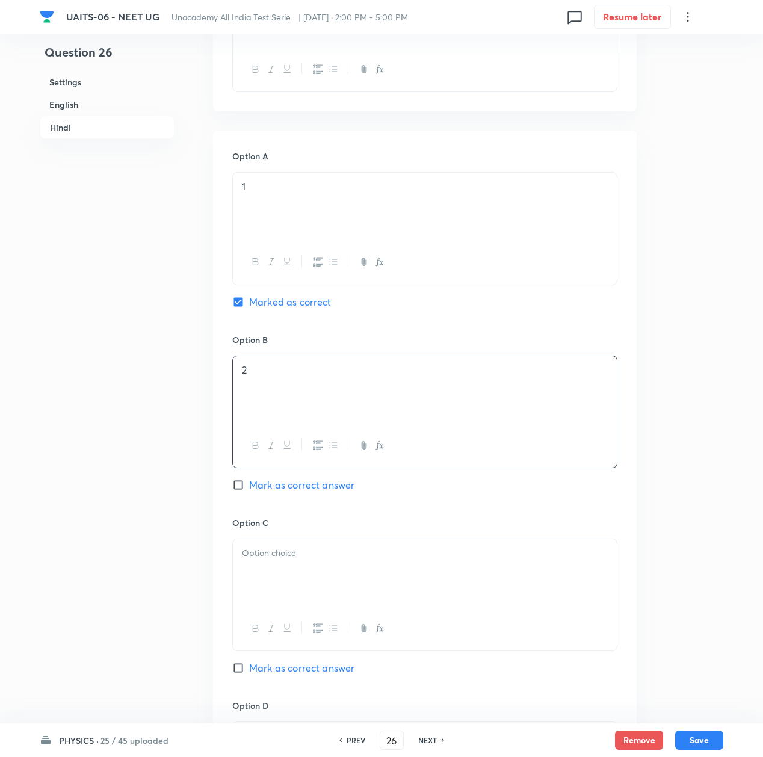
click at [274, 592] on div at bounding box center [425, 572] width 384 height 67
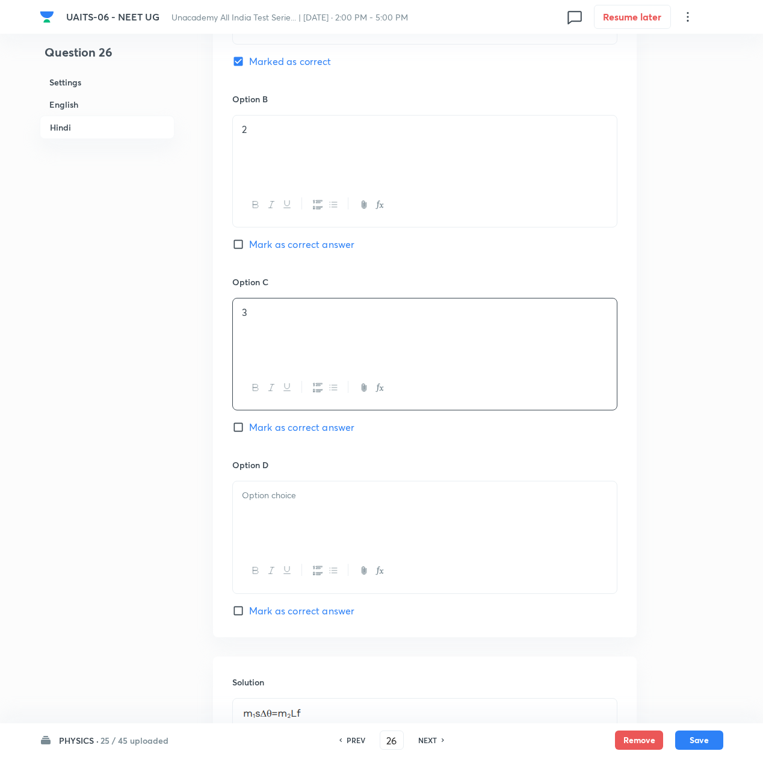
click at [252, 539] on div at bounding box center [425, 514] width 384 height 67
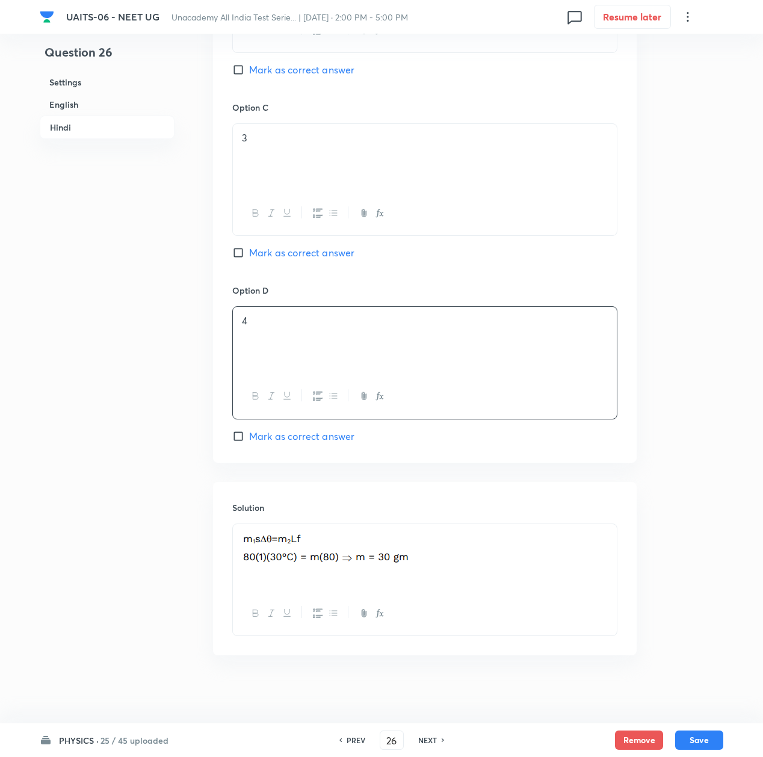
scroll to position [2176, 0]
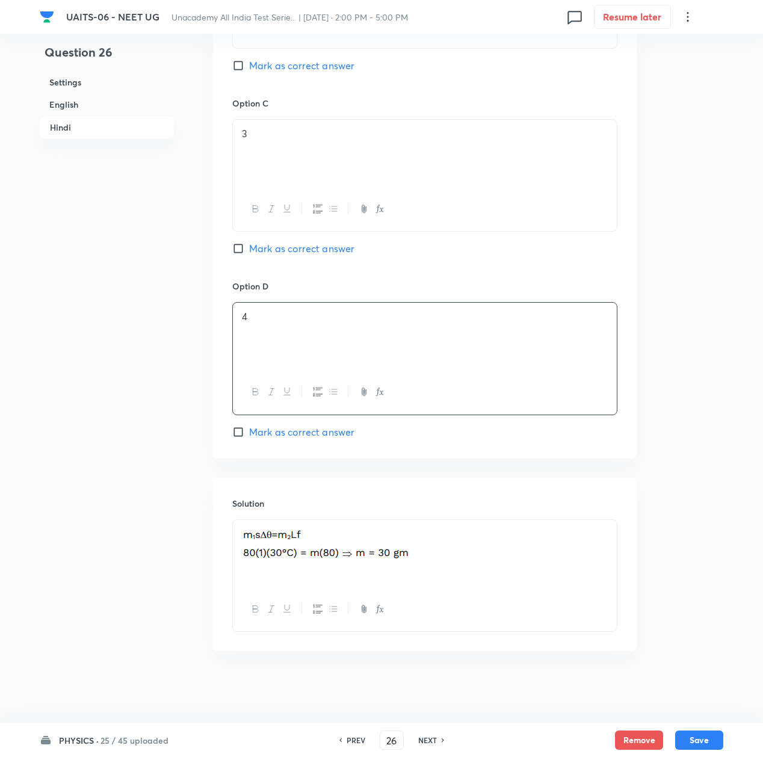
drag, startPoint x: 692, startPoint y: 740, endPoint x: 641, endPoint y: 533, distance: 213.8
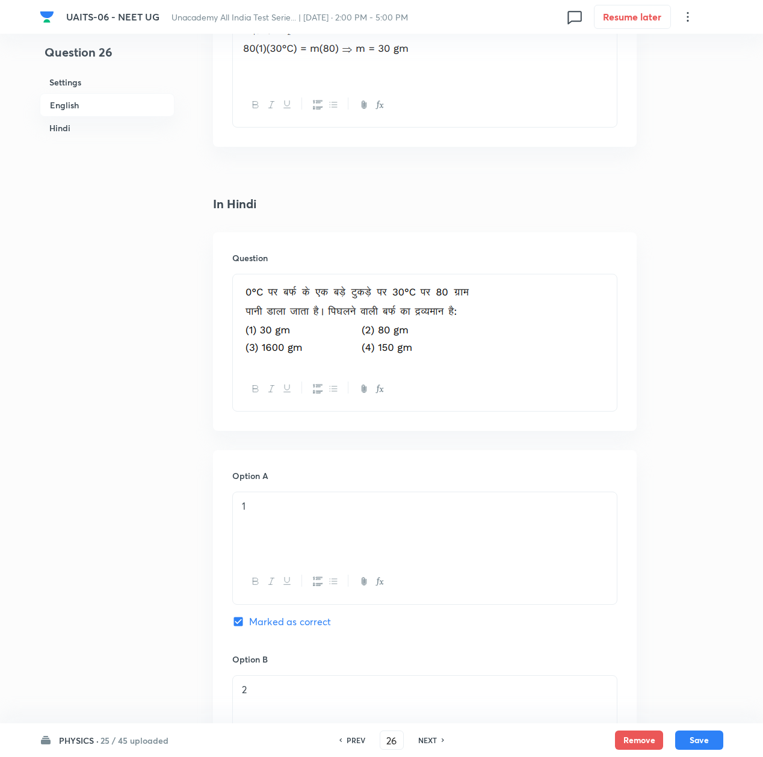
scroll to position [1373, 0]
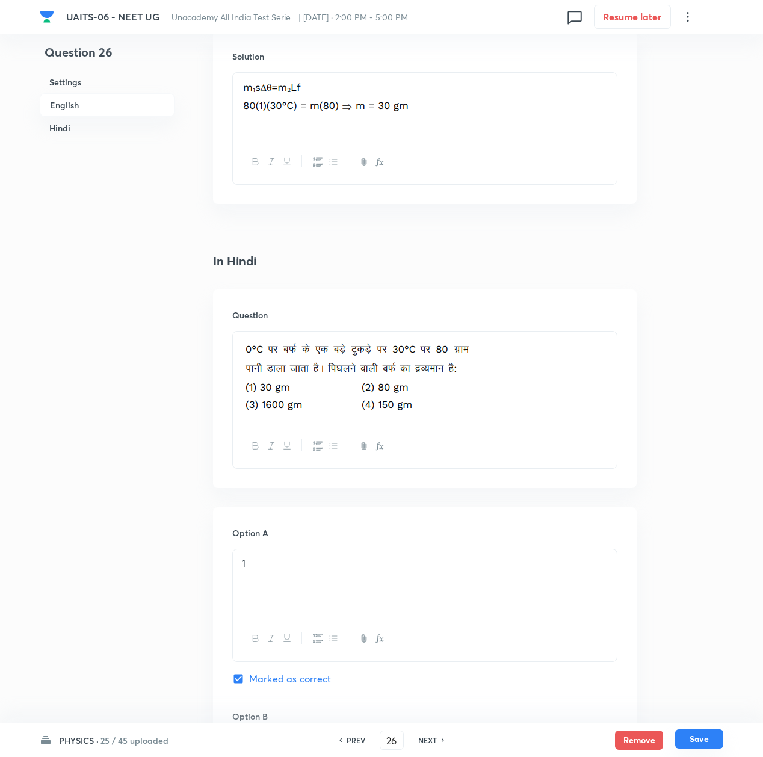
click at [709, 737] on button "Save" at bounding box center [699, 738] width 48 height 19
type input "27"
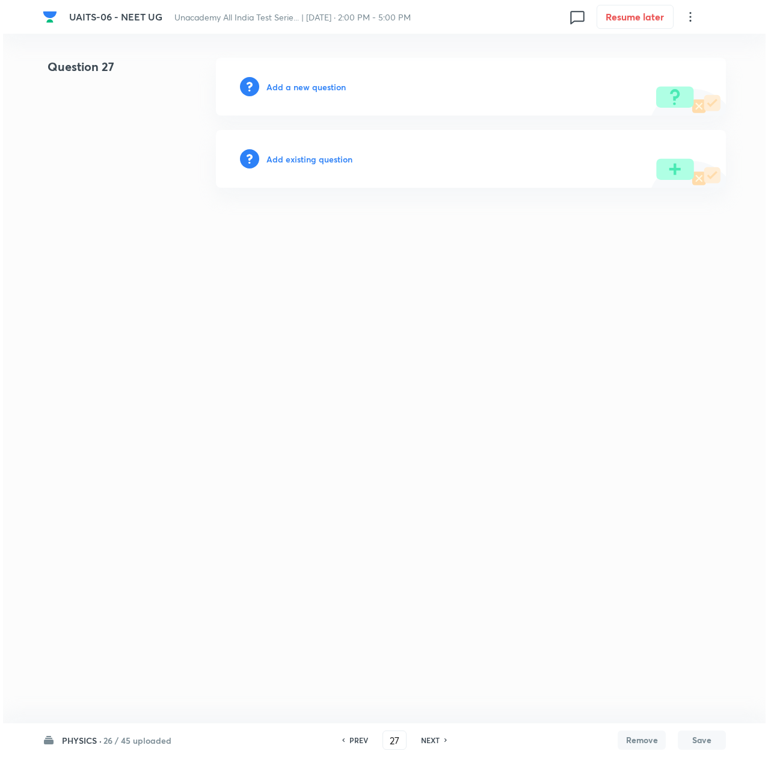
scroll to position [0, 0]
click at [678, 731] on button "Save" at bounding box center [702, 740] width 48 height 19
click at [299, 82] on h6 "Add a new question" at bounding box center [306, 87] width 79 height 13
click at [299, 82] on h6 "Choose a question type" at bounding box center [313, 87] width 93 height 13
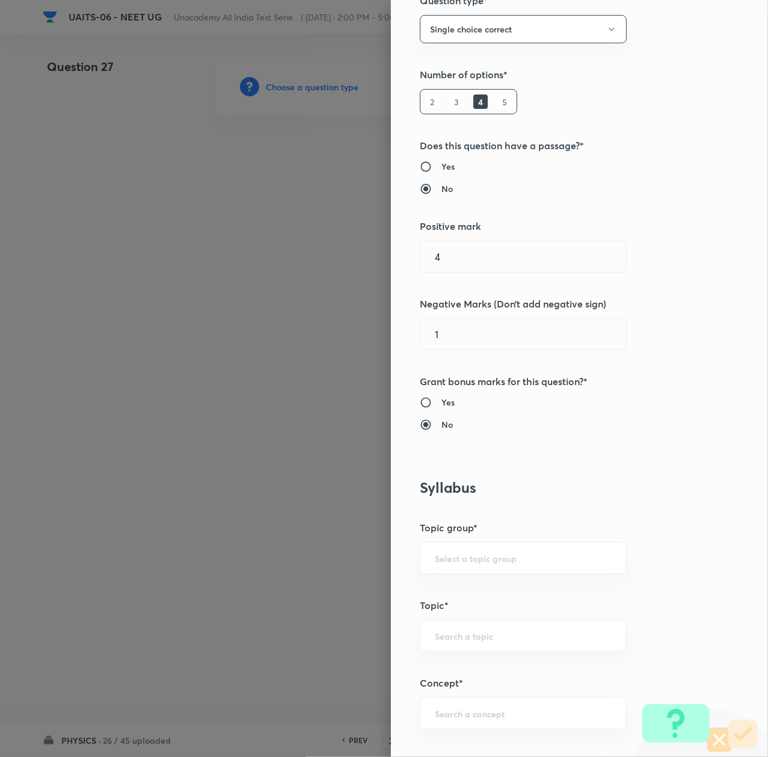
scroll to position [321, 0]
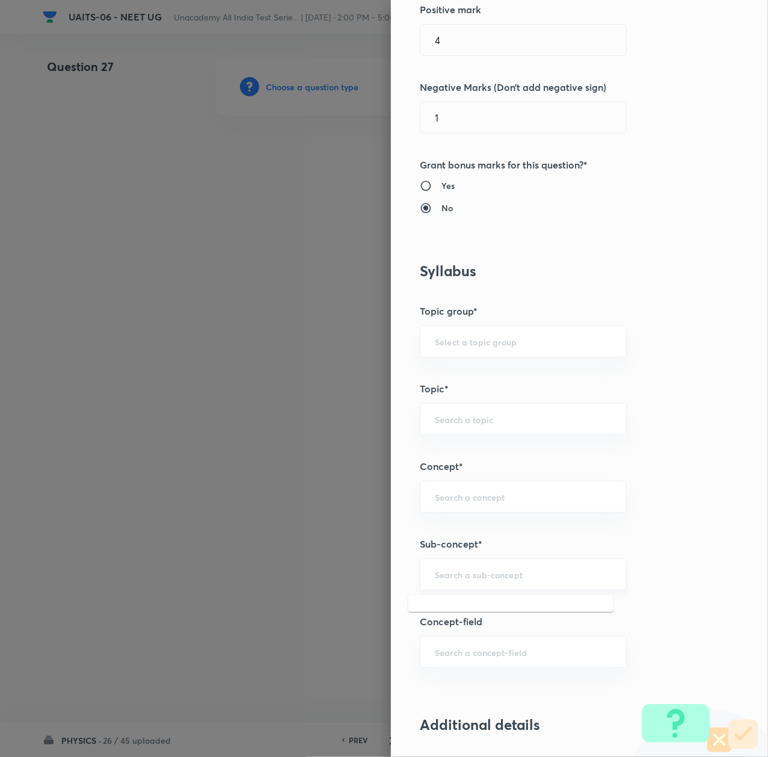
click at [472, 580] on input "text" at bounding box center [523, 574] width 177 height 11
paste input "Thermal Properties of Matter"
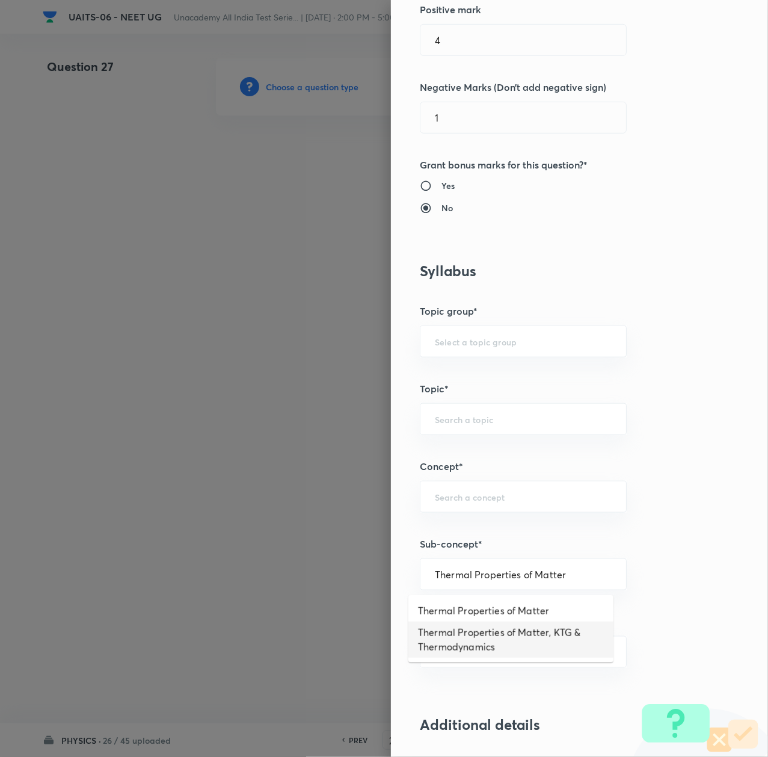
click at [477, 628] on li "Thermal Properties of Matter, KTG & Thermodynamics" at bounding box center [511, 640] width 205 height 36
type input "Thermal Properties of Matter, KTG & Thermodynamics"
type input "Physics"
type input "Thermal Properties of Matter, KTG & Thermodynamics"
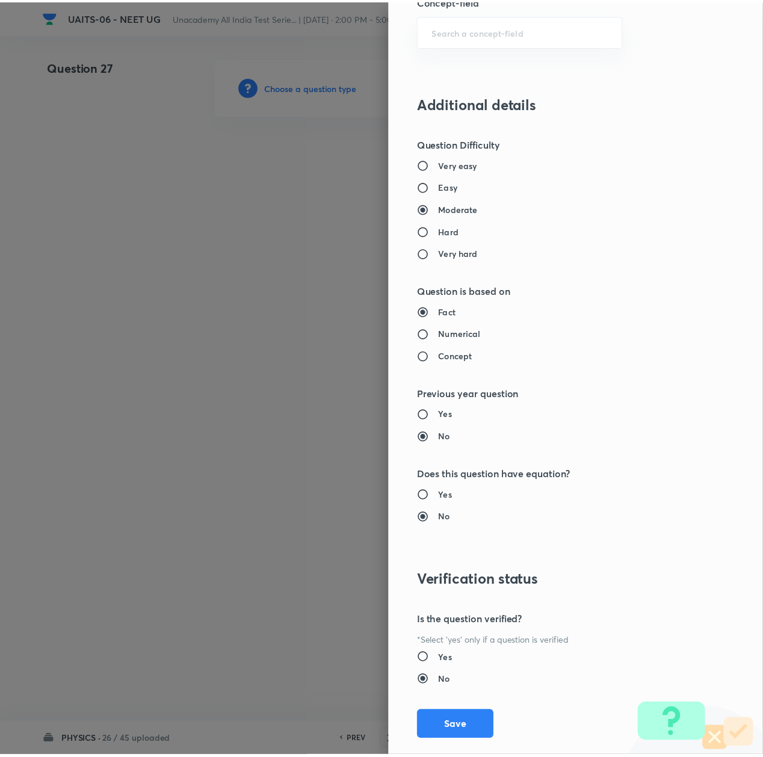
scroll to position [966, 0]
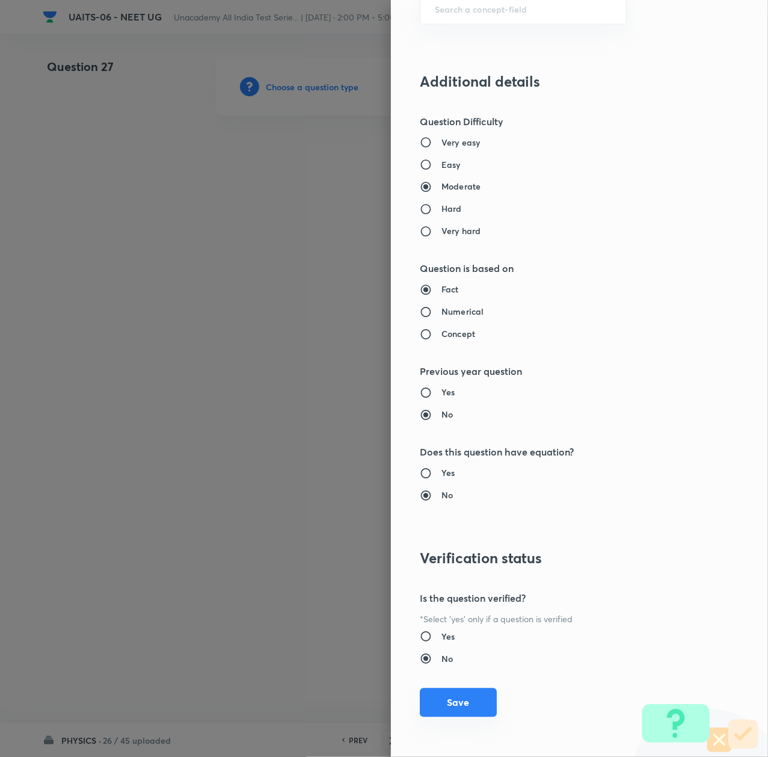
click at [471, 702] on button "Save" at bounding box center [458, 702] width 77 height 29
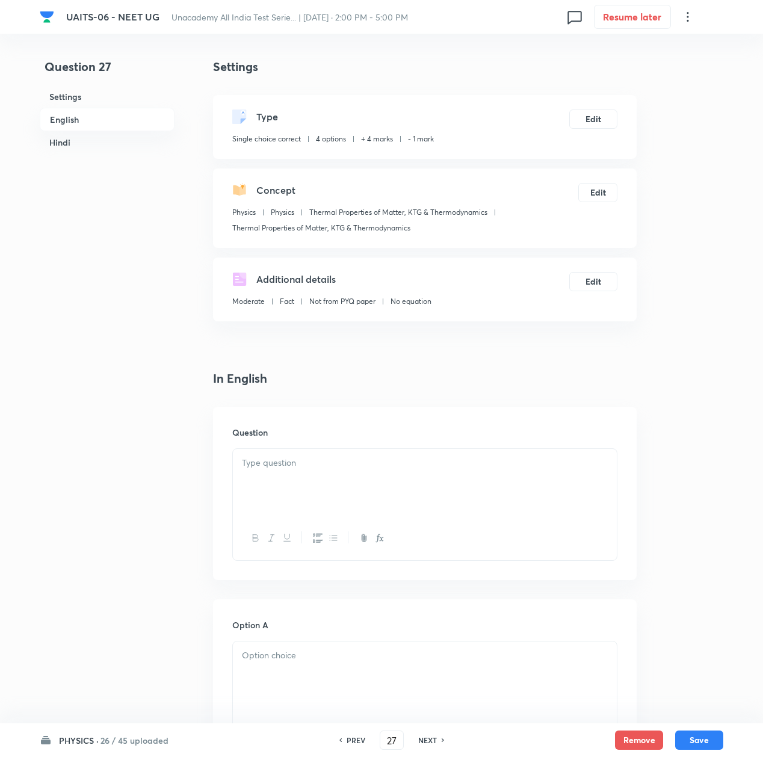
click at [266, 468] on p at bounding box center [425, 463] width 366 height 14
click at [333, 473] on div at bounding box center [425, 482] width 384 height 67
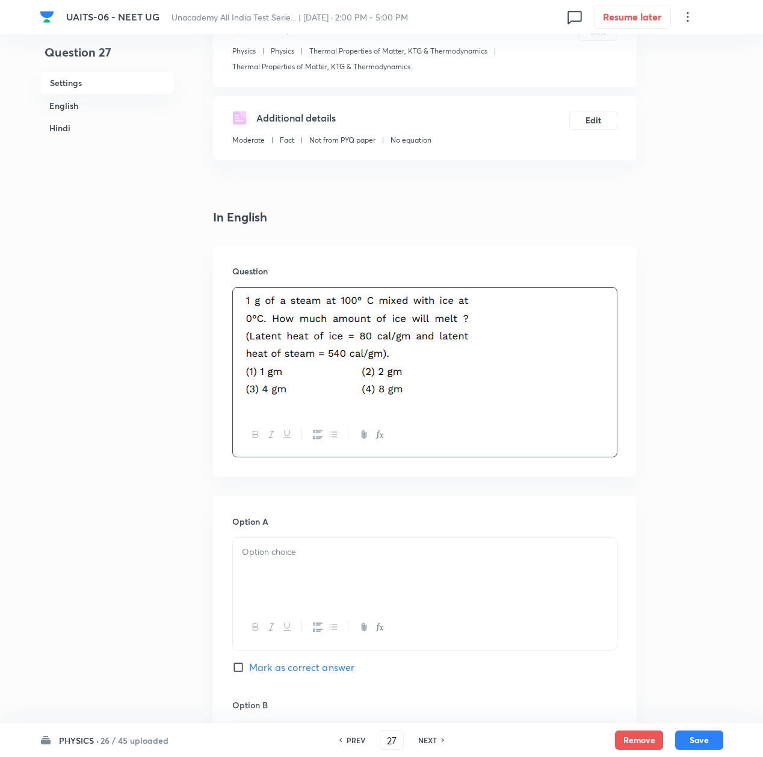
scroll to position [241, 0]
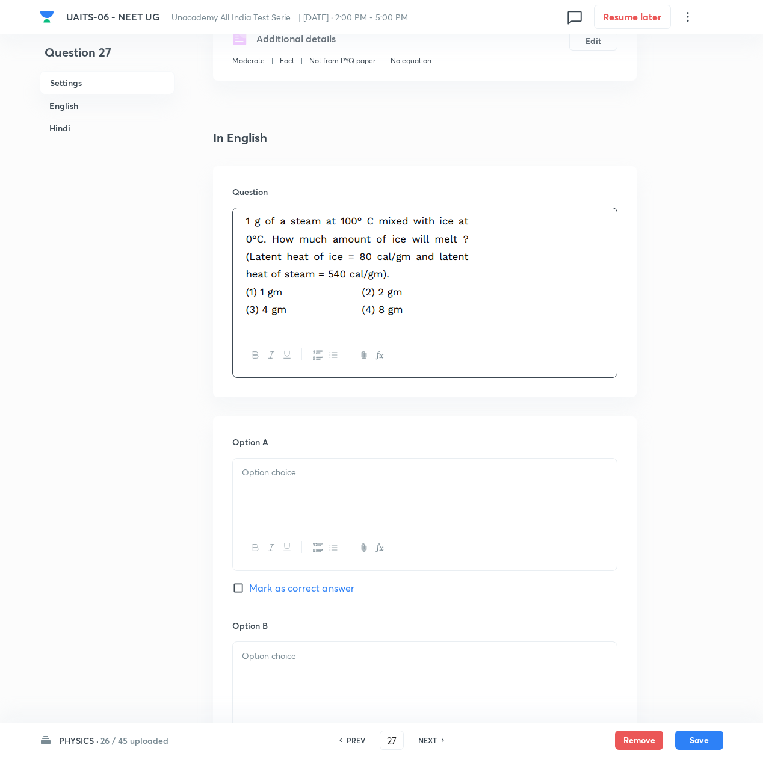
click at [308, 497] on div at bounding box center [425, 492] width 384 height 67
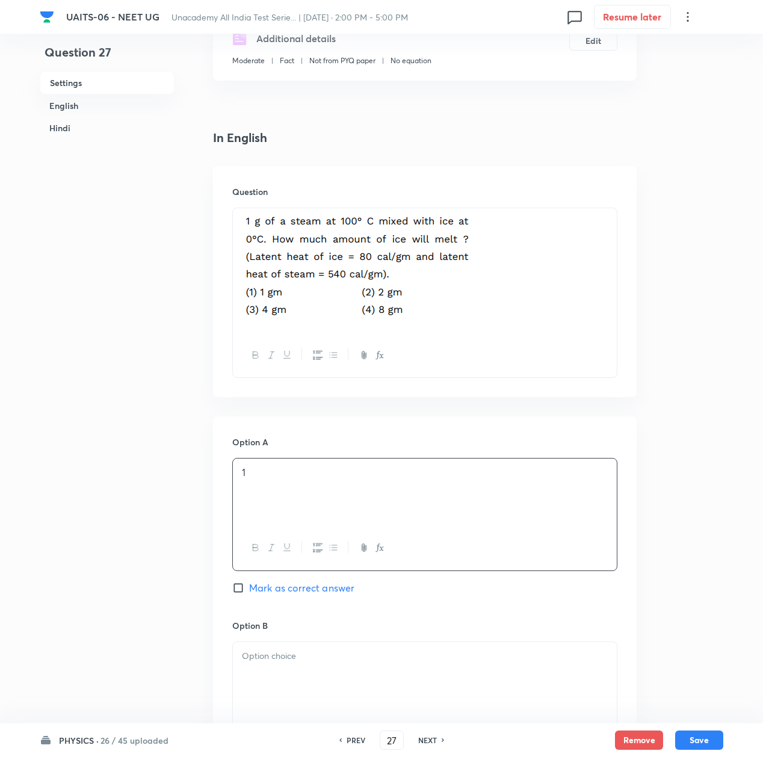
click at [277, 674] on div at bounding box center [425, 675] width 384 height 67
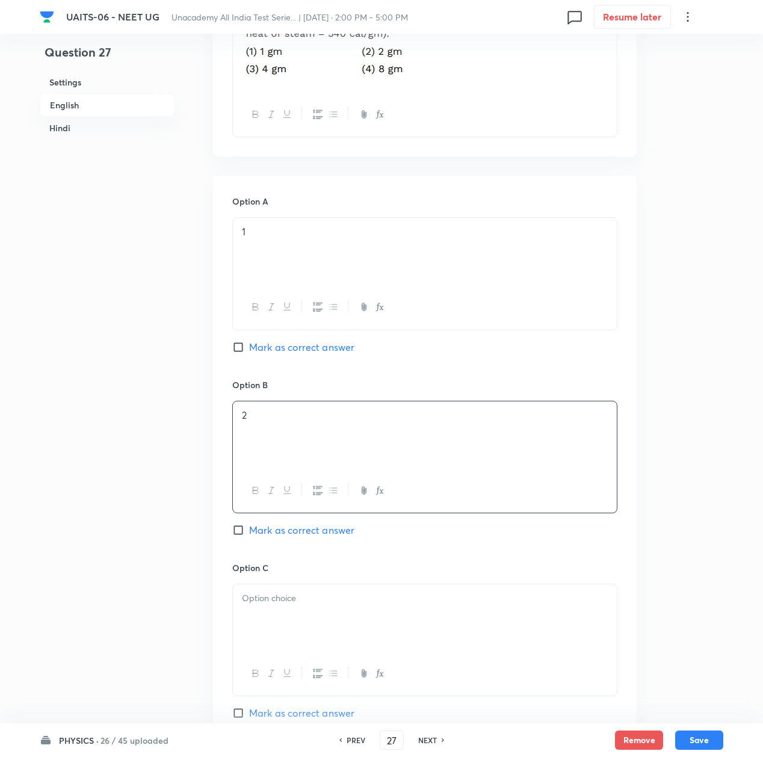
click at [280, 619] on div at bounding box center [425, 617] width 384 height 67
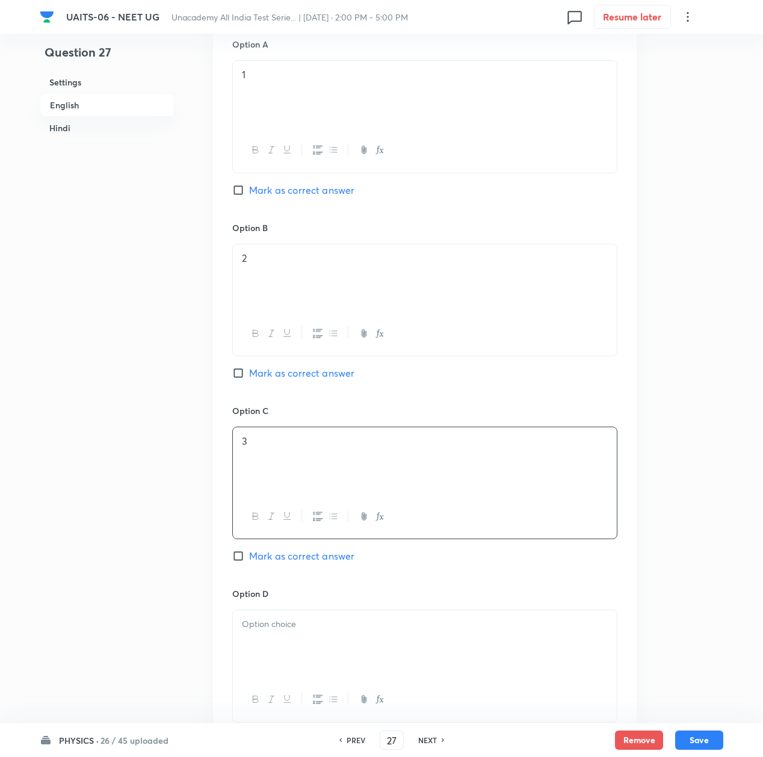
scroll to position [642, 0]
click at [285, 638] on div at bounding box center [425, 640] width 384 height 67
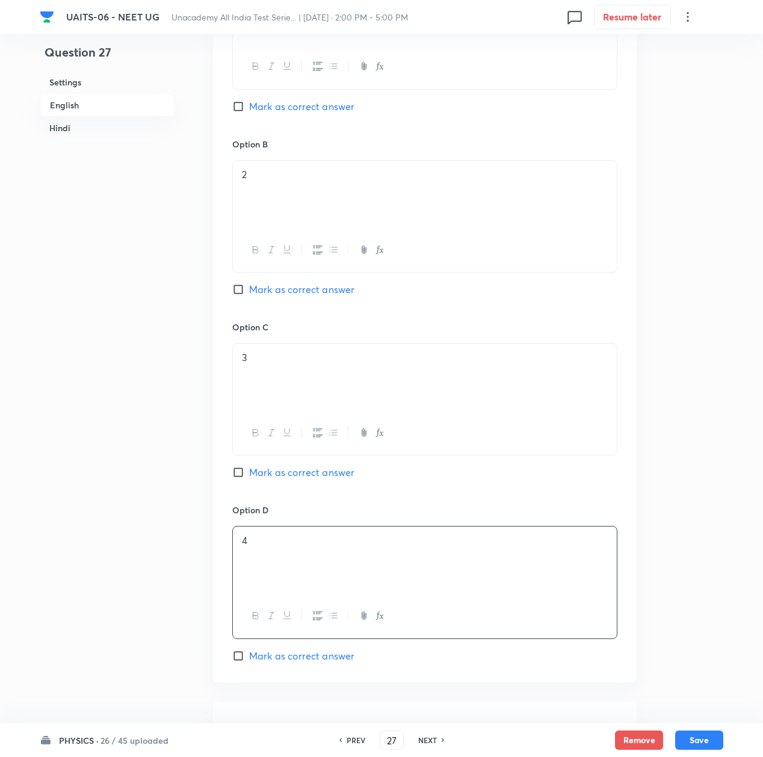
click at [294, 663] on span "Mark as correct answer" at bounding box center [301, 656] width 105 height 14
click at [249, 662] on input "Mark as correct answer" at bounding box center [240, 656] width 17 height 12
checkbox input "true"
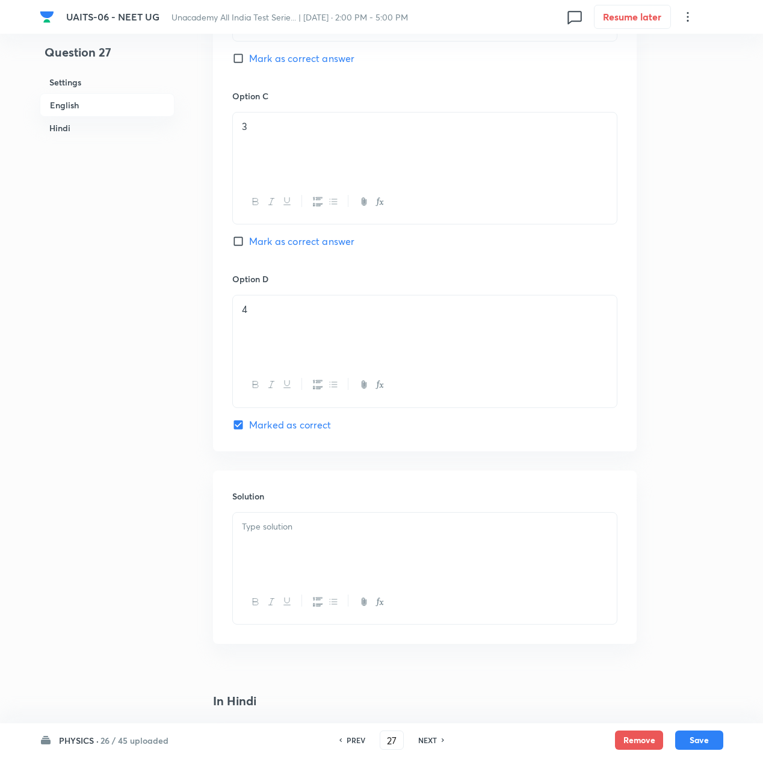
scroll to position [963, 0]
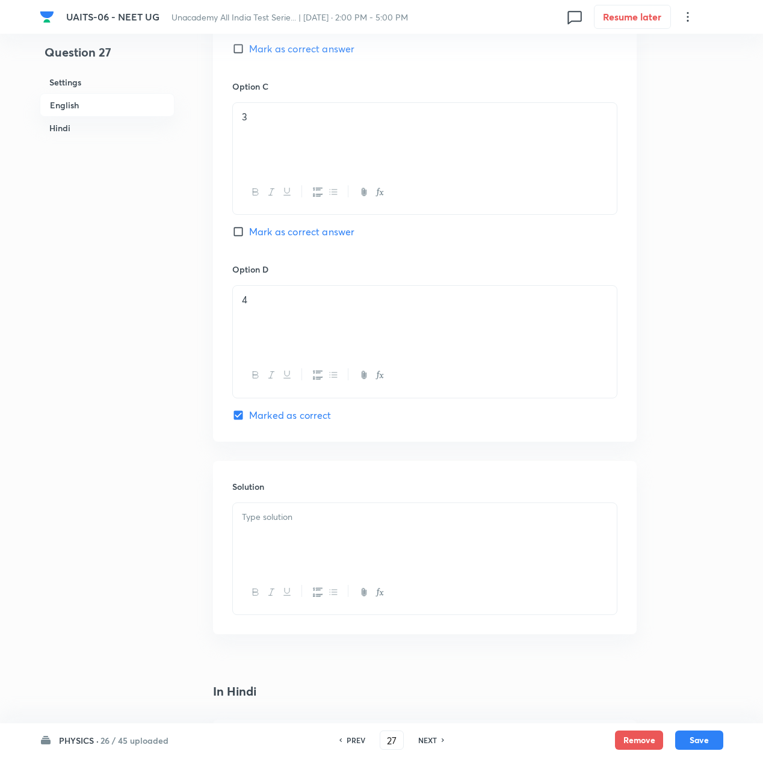
click at [285, 542] on div at bounding box center [425, 536] width 384 height 67
click at [319, 533] on div at bounding box center [425, 536] width 384 height 67
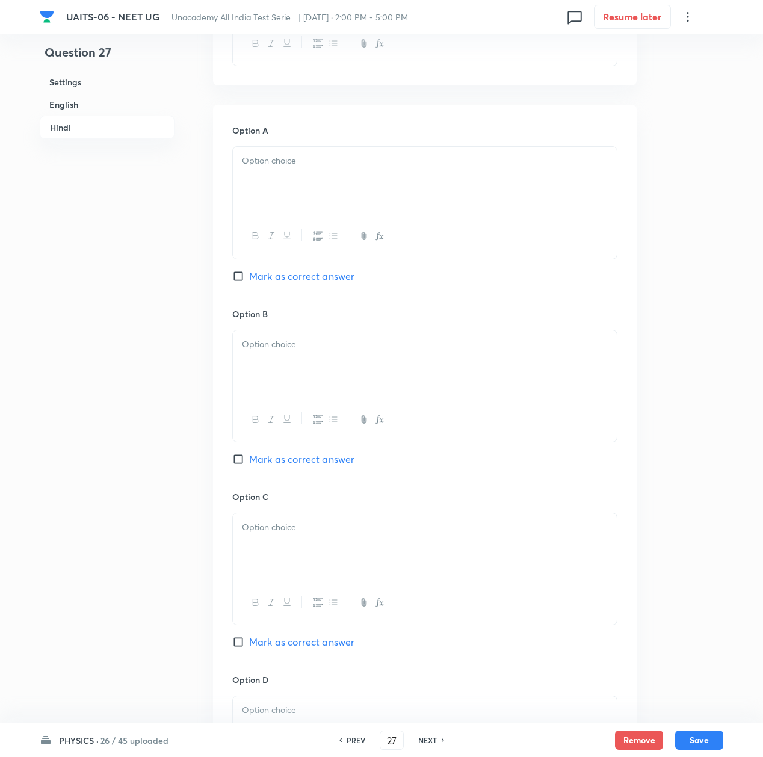
scroll to position [2166, 0]
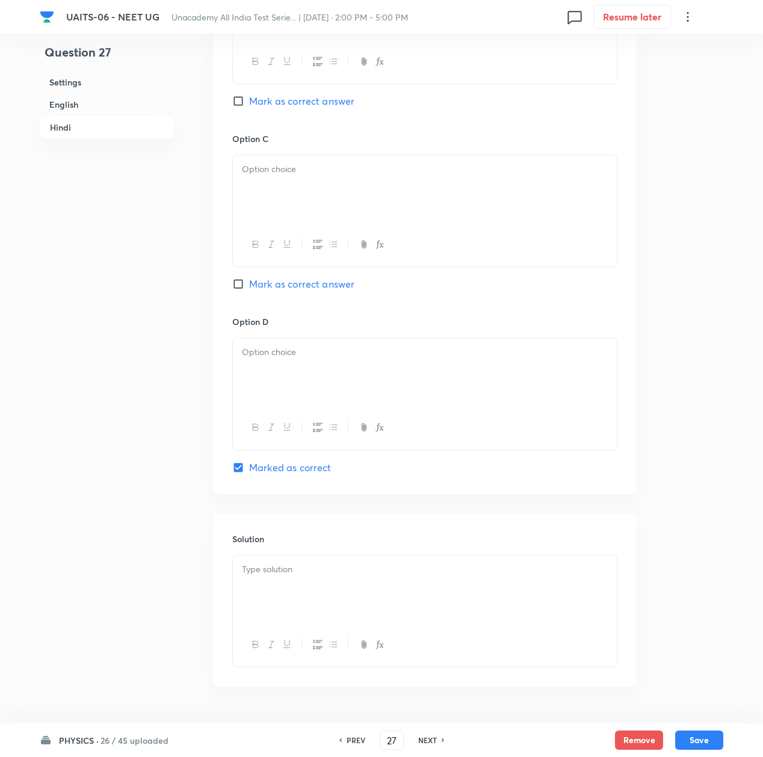
click at [306, 577] on p at bounding box center [425, 570] width 366 height 14
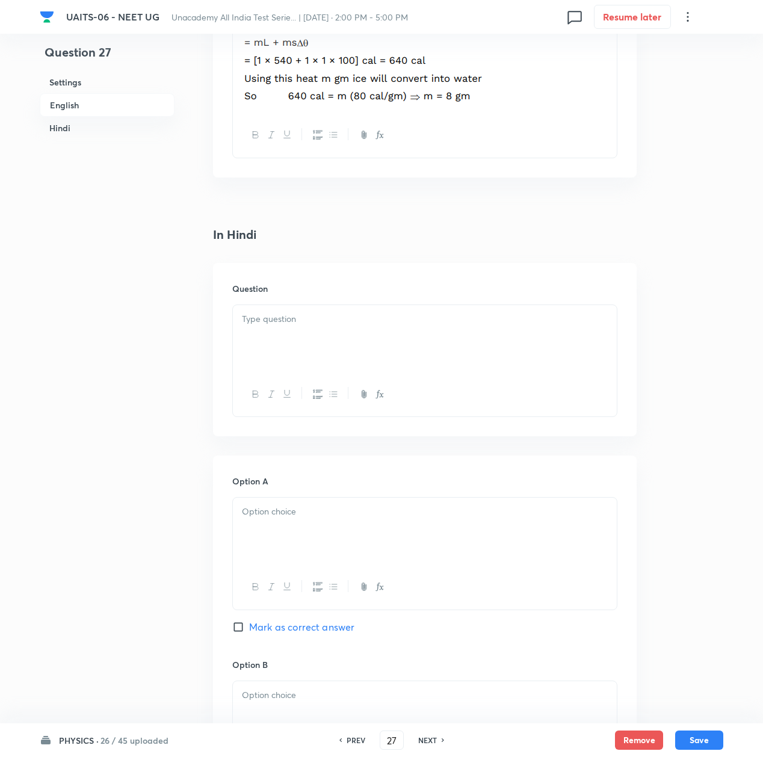
scroll to position [1444, 0]
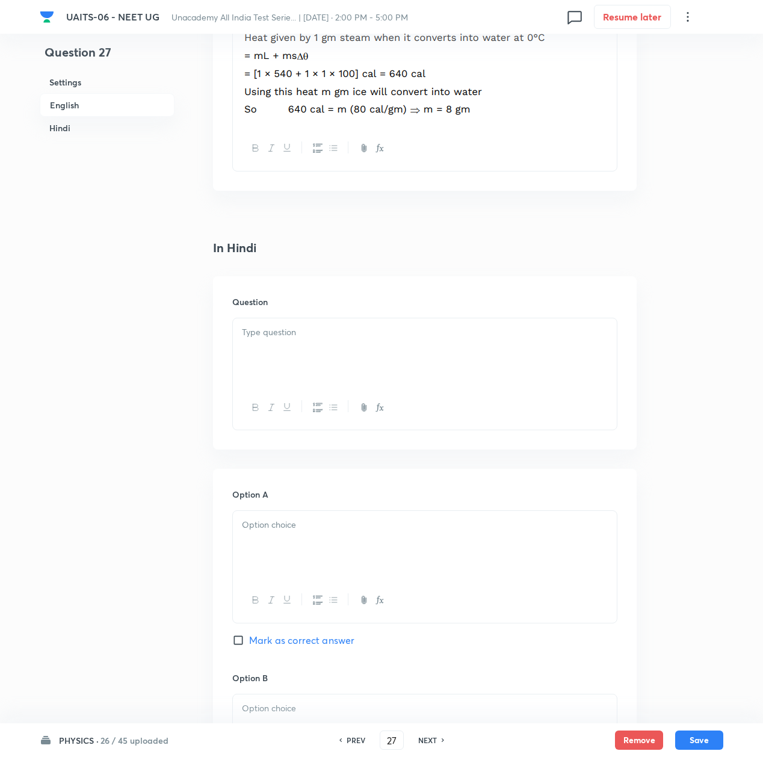
click at [285, 338] on p at bounding box center [425, 333] width 366 height 14
click at [306, 339] on p at bounding box center [425, 333] width 366 height 14
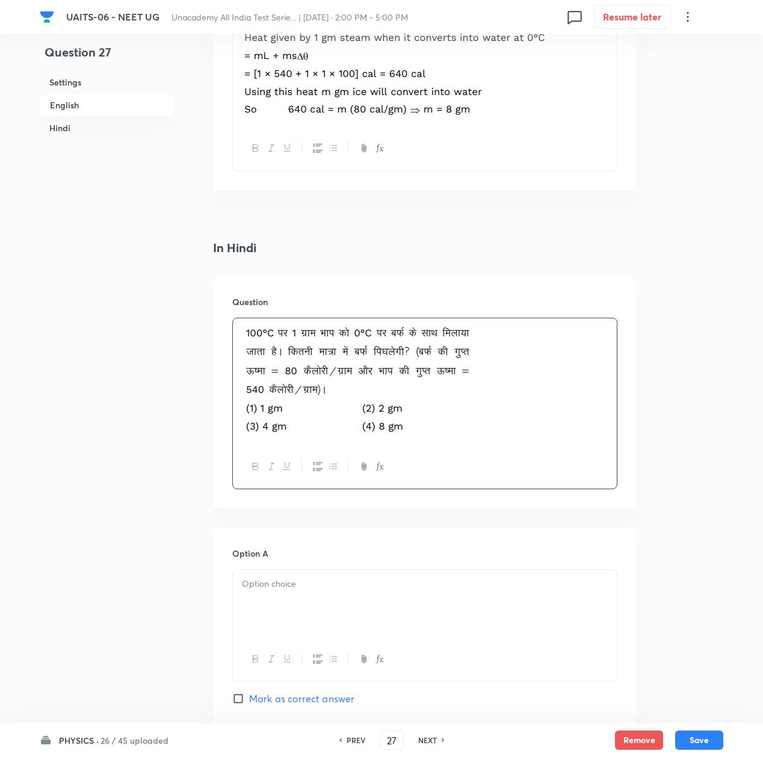
click at [283, 574] on div at bounding box center [425, 603] width 384 height 67
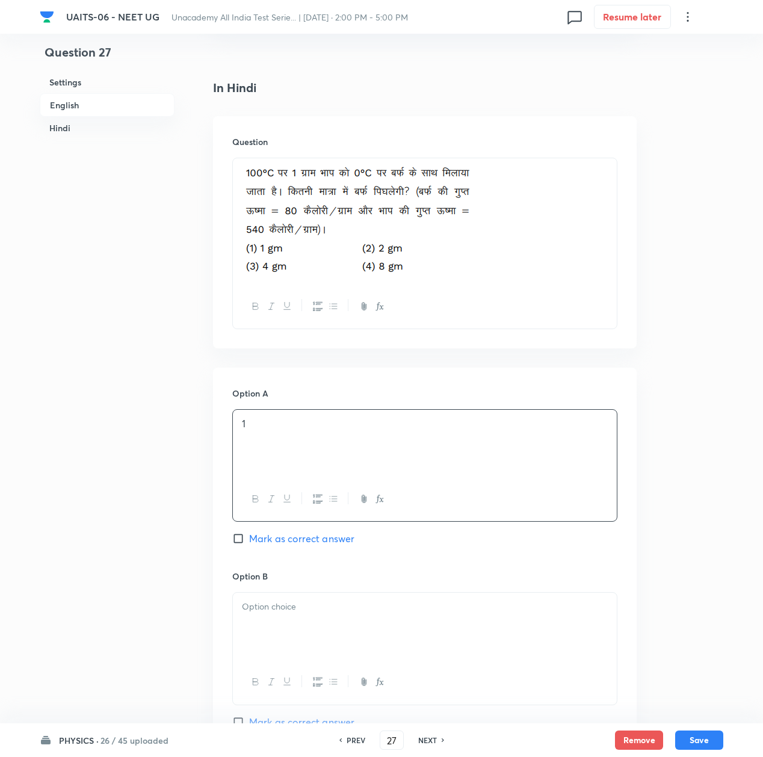
click at [289, 620] on div at bounding box center [425, 626] width 384 height 67
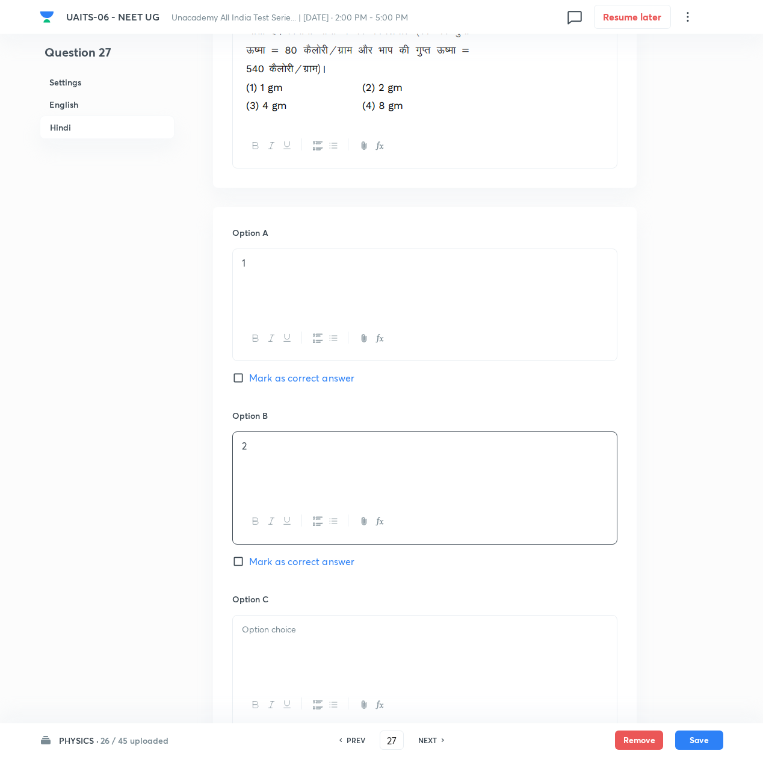
click at [285, 622] on div at bounding box center [425, 649] width 384 height 67
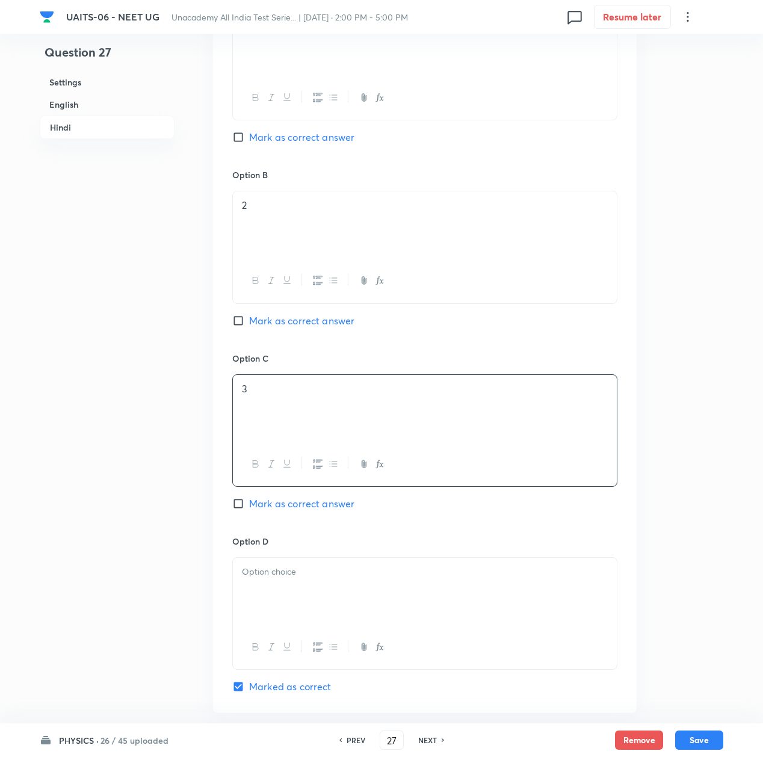
click at [285, 622] on div at bounding box center [425, 591] width 384 height 67
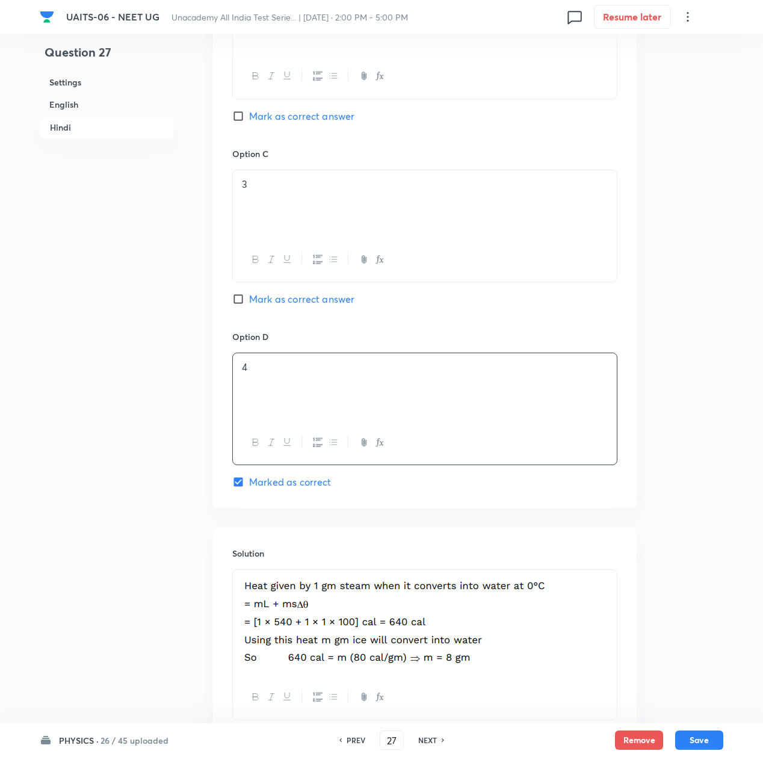
scroll to position [2246, 0]
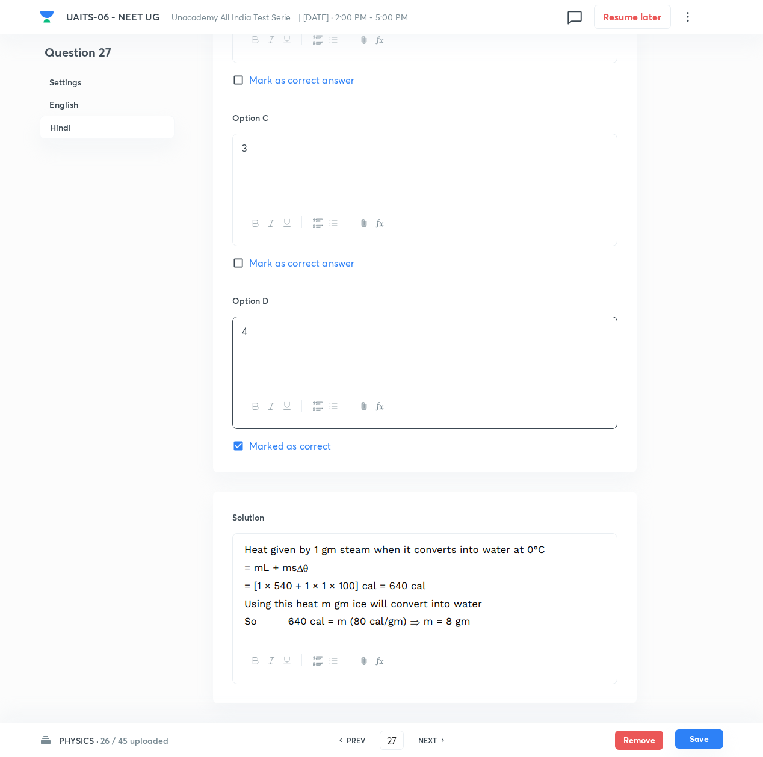
click at [693, 735] on button "Save" at bounding box center [699, 738] width 48 height 19
type input "28"
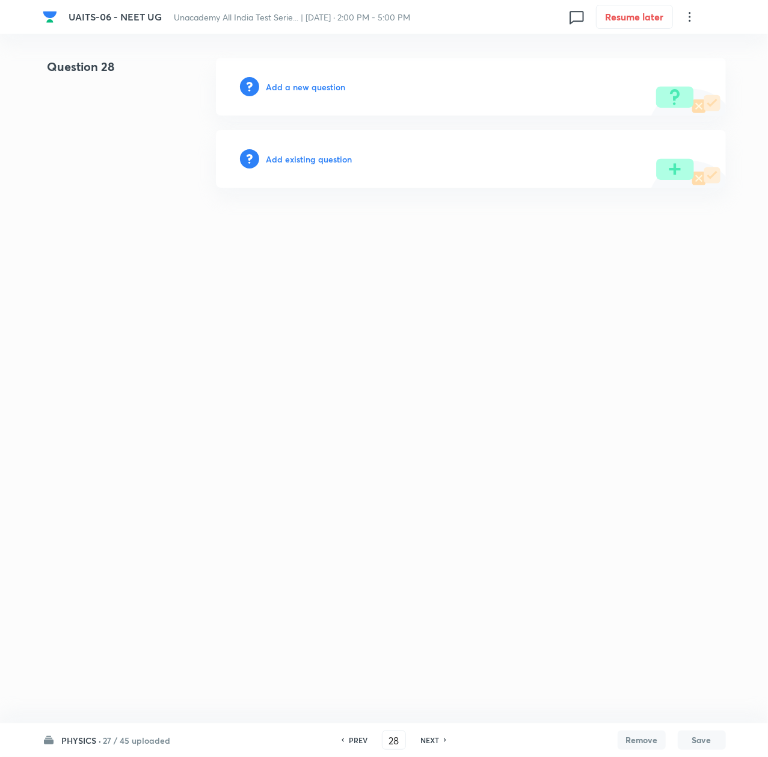
click at [297, 84] on h6 "Add a new question" at bounding box center [306, 87] width 79 height 13
click at [297, 84] on h6 "Choose a question type" at bounding box center [313, 87] width 93 height 13
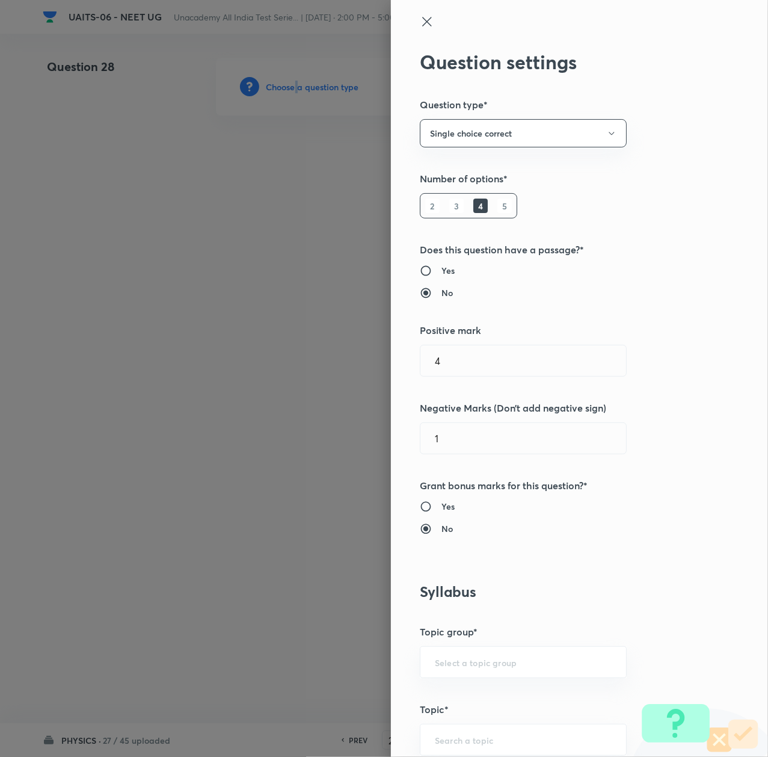
scroll to position [401, 0]
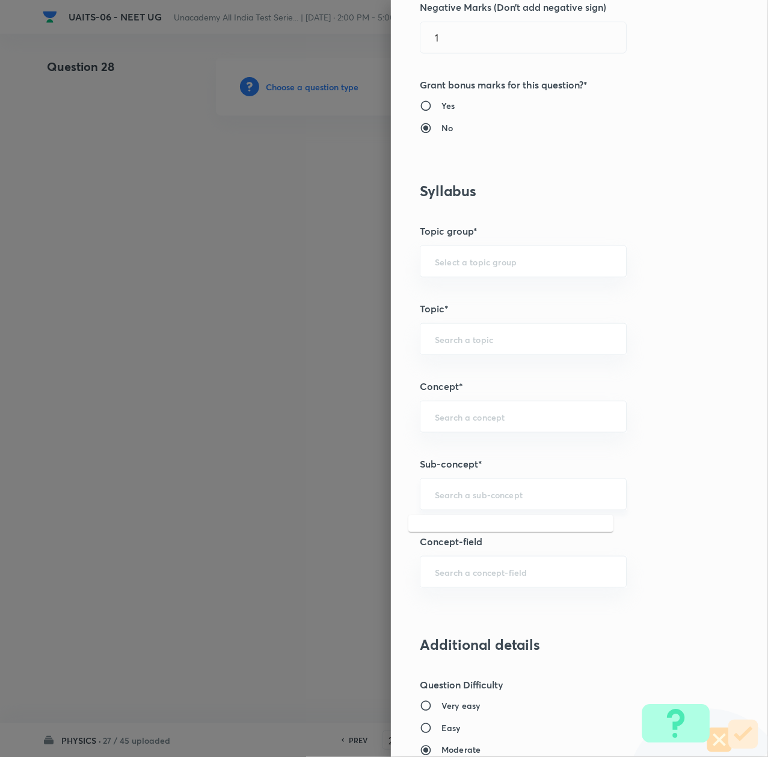
click at [444, 499] on input "text" at bounding box center [523, 494] width 177 height 11
paste input "Thermal Properties of Matter"
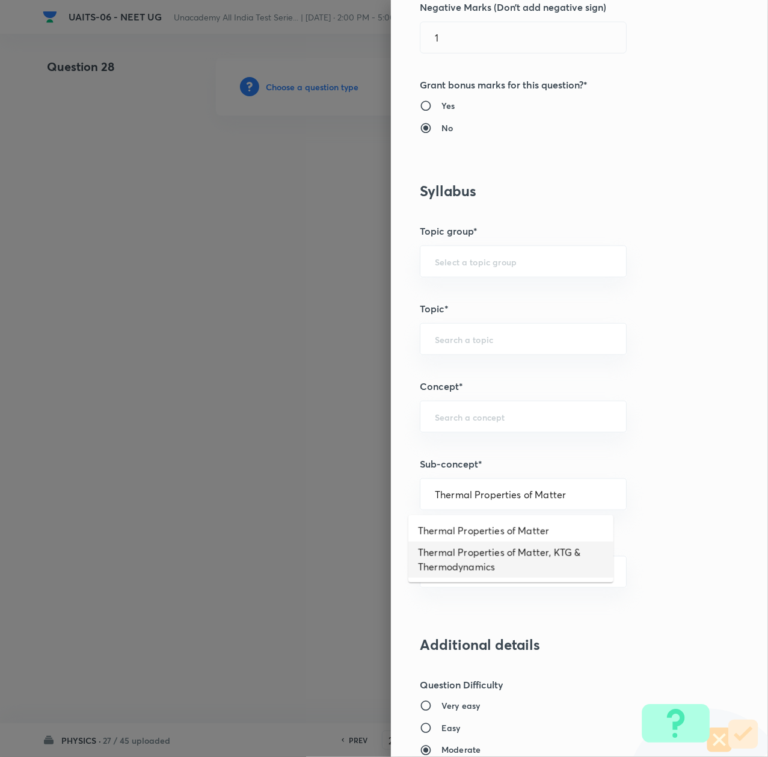
click at [448, 563] on li "Thermal Properties of Matter, KTG & Thermodynamics" at bounding box center [511, 560] width 205 height 36
type input "Thermal Properties of Matter, KTG & Thermodynamics"
type input "Physics"
type input "Thermal Properties of Matter, KTG & Thermodynamics"
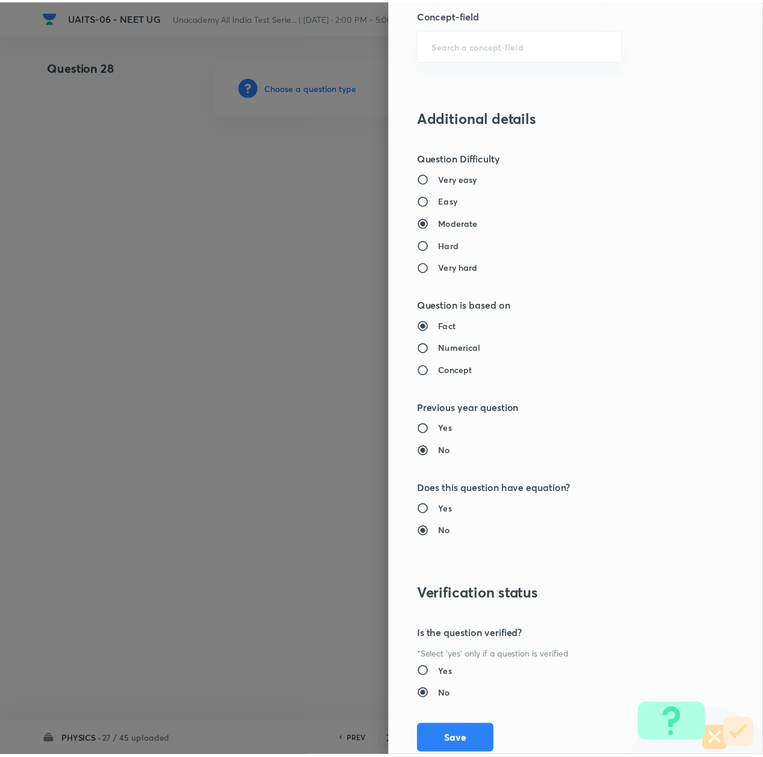
scroll to position [966, 0]
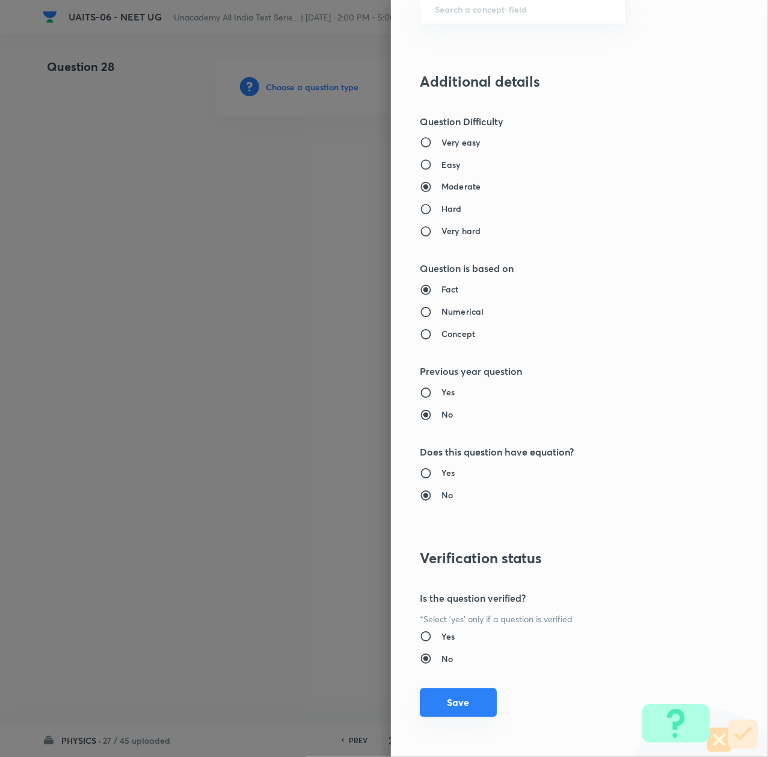
click at [453, 714] on button "Save" at bounding box center [458, 702] width 77 height 29
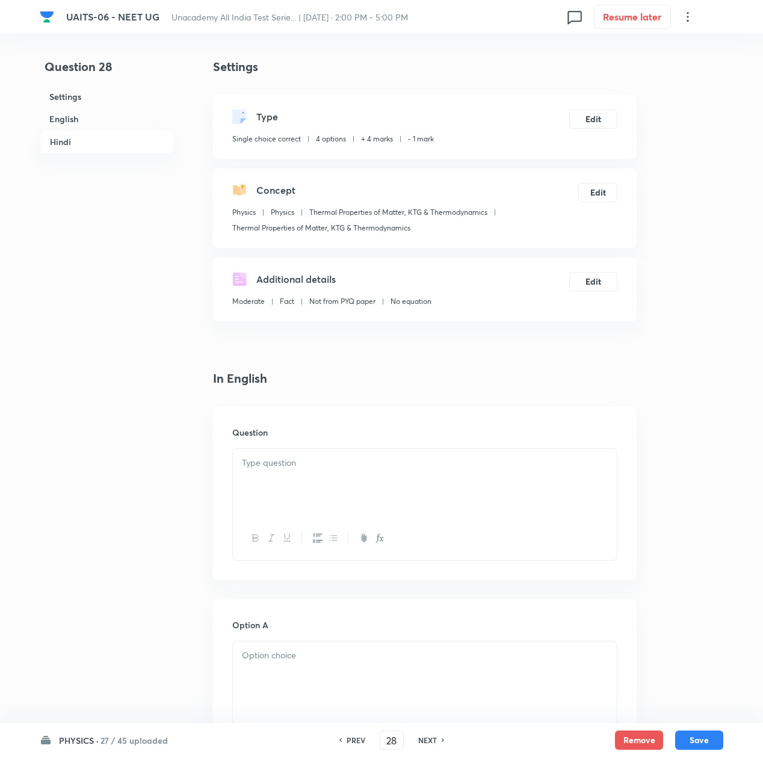
click at [291, 507] on div at bounding box center [425, 482] width 384 height 67
click at [347, 737] on h6 "PREV" at bounding box center [356, 740] width 19 height 11
type input "27"
checkbox input "true"
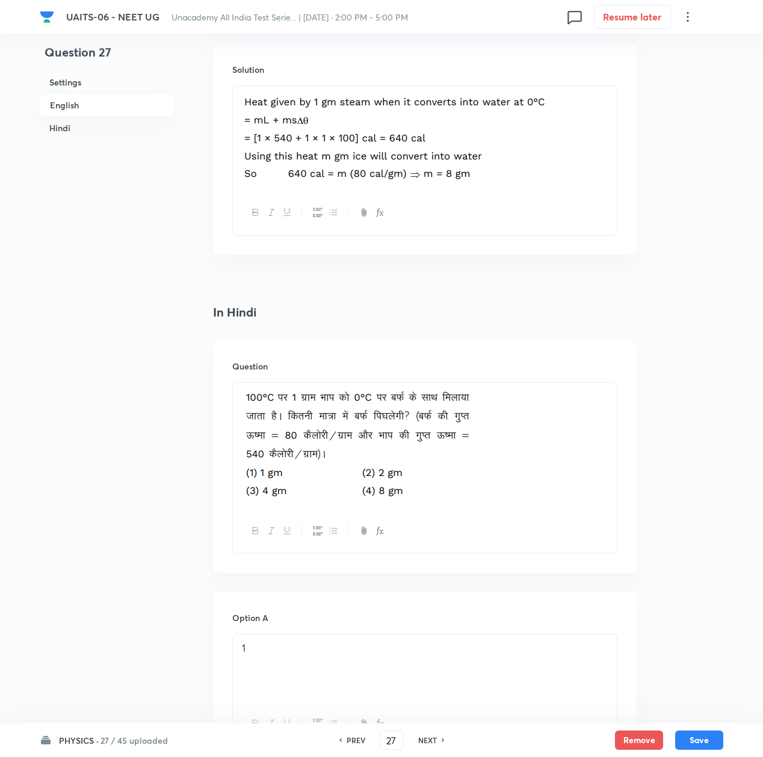
scroll to position [1604, 0]
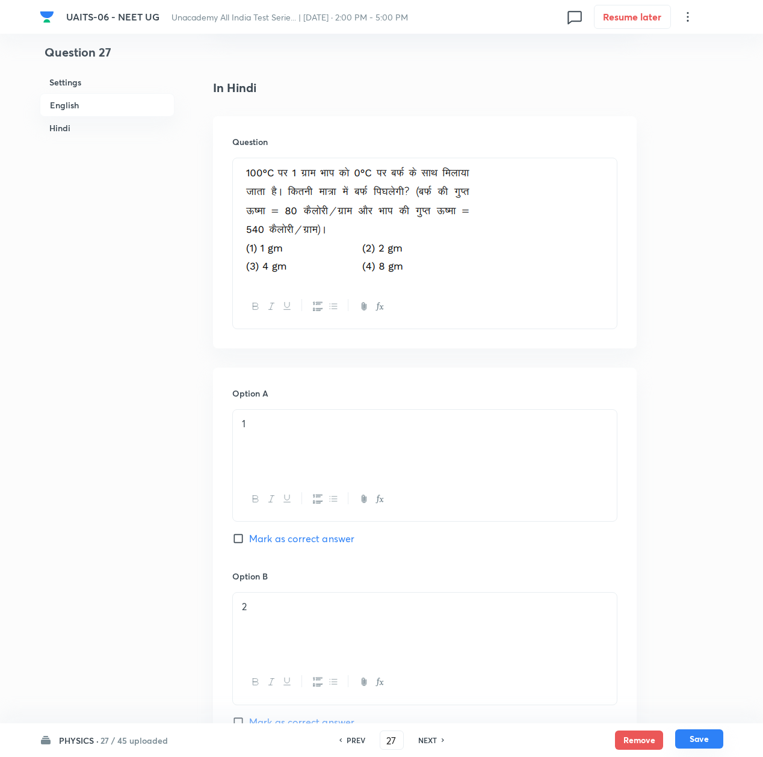
click at [697, 743] on button "Save" at bounding box center [699, 738] width 48 height 19
type input "28"
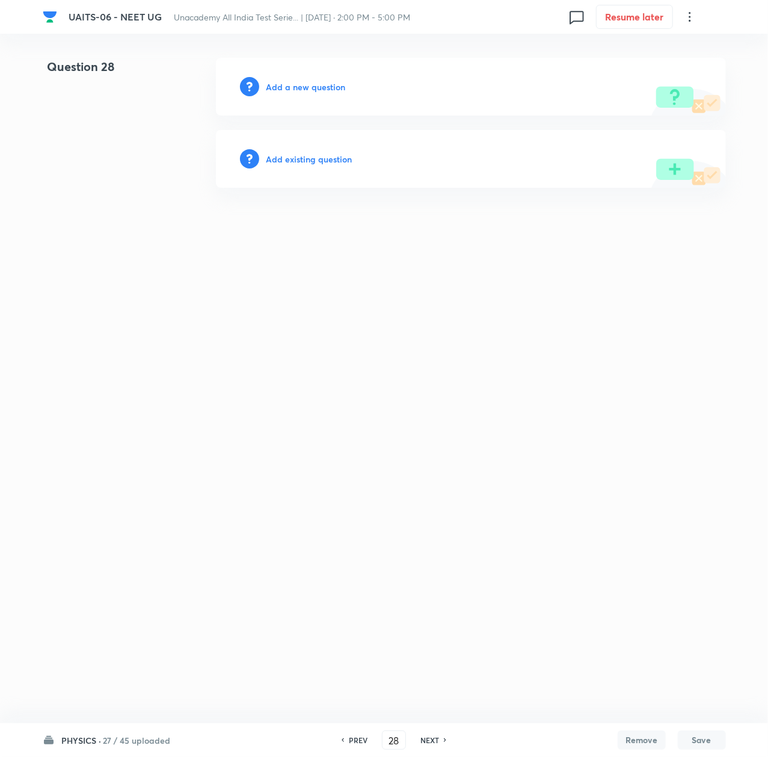
click at [308, 85] on h6 "Add a new question" at bounding box center [306, 87] width 79 height 13
click at [308, 85] on h6 "Choose a question type" at bounding box center [313, 87] width 93 height 13
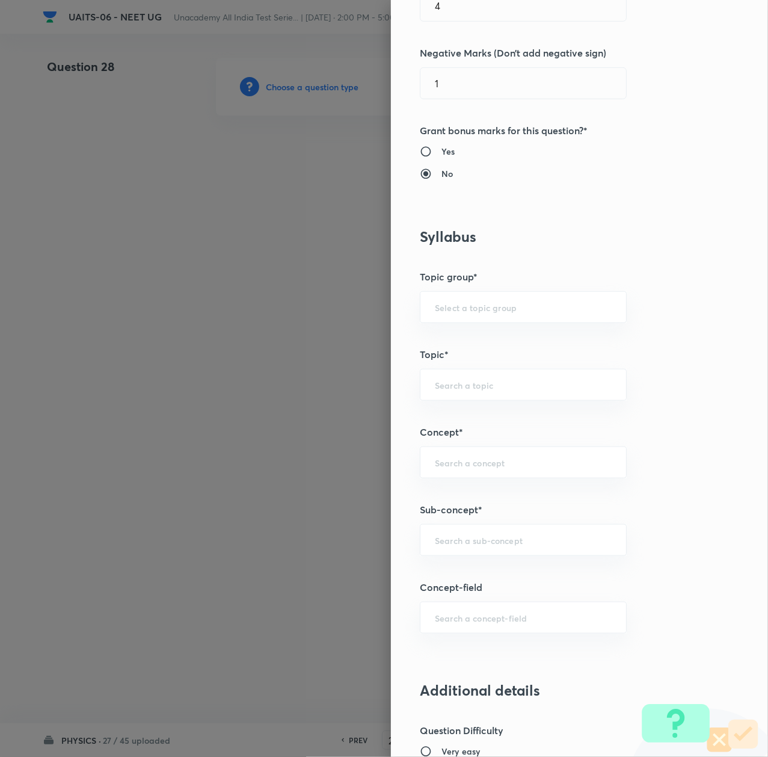
scroll to position [401, 0]
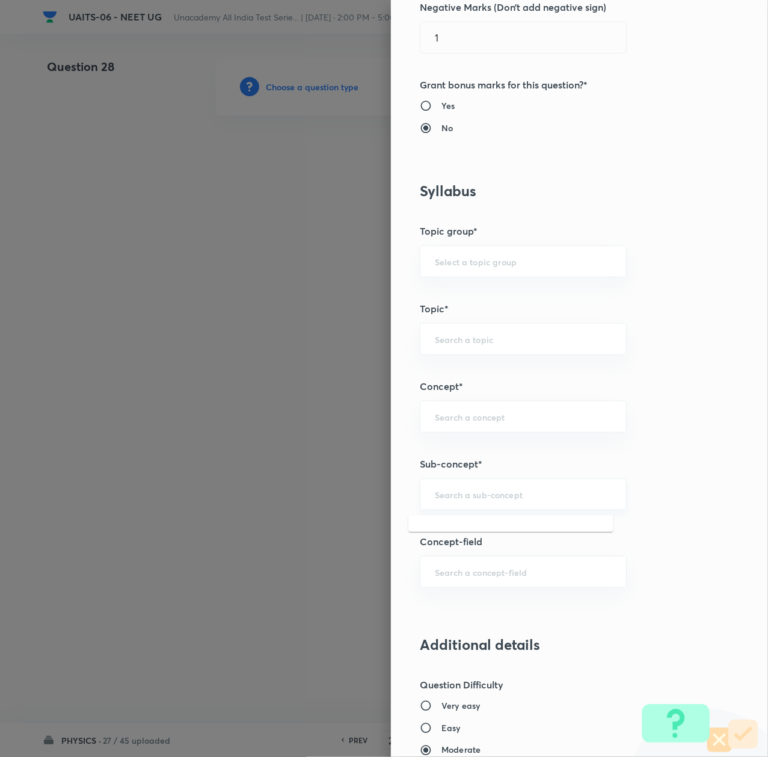
click at [458, 498] on input "text" at bounding box center [523, 494] width 177 height 11
paste input "Thermal Properties of Matter"
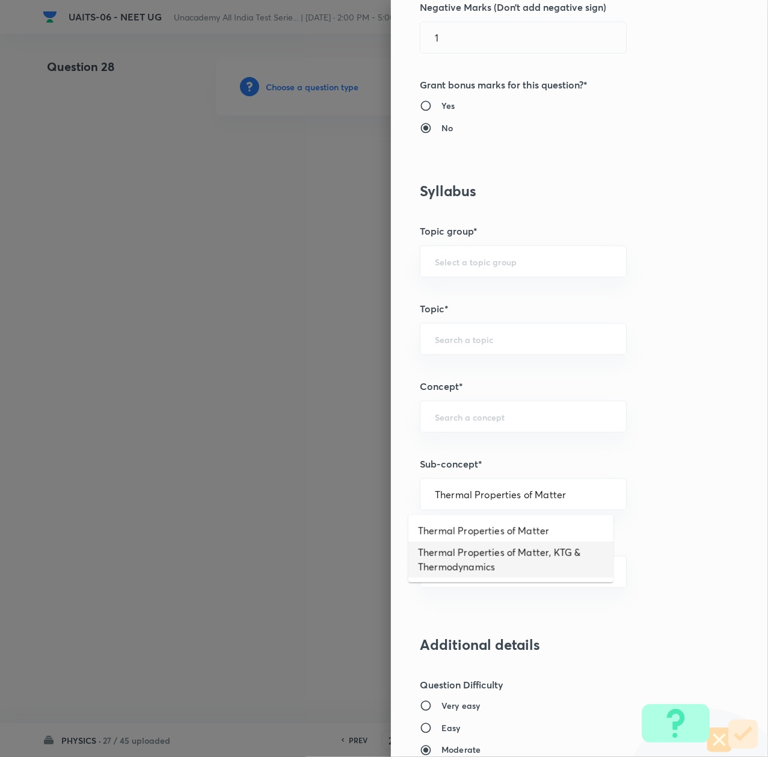
click at [485, 549] on li "Thermal Properties of Matter, KTG & Thermodynamics" at bounding box center [511, 560] width 205 height 36
type input "Thermal Properties of Matter, KTG & Thermodynamics"
type input "Physics"
type input "Thermal Properties of Matter, KTG & Thermodynamics"
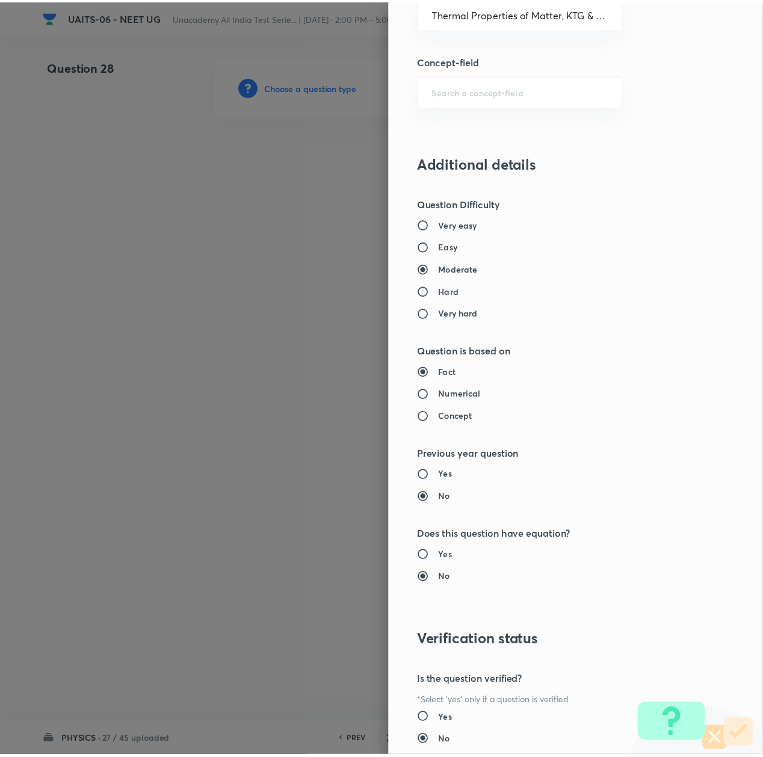
scroll to position [966, 0]
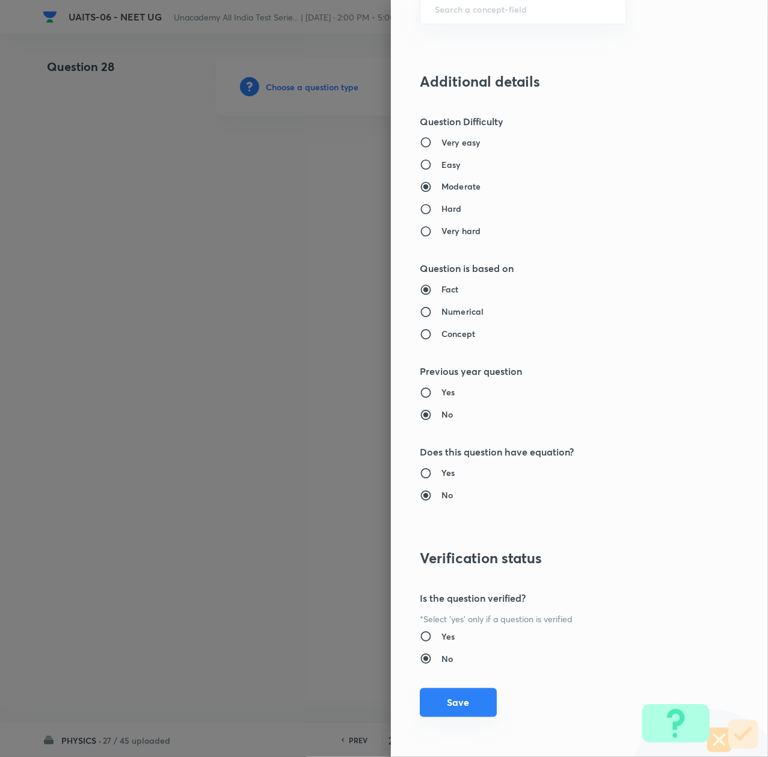
click at [447, 696] on button "Save" at bounding box center [458, 702] width 77 height 29
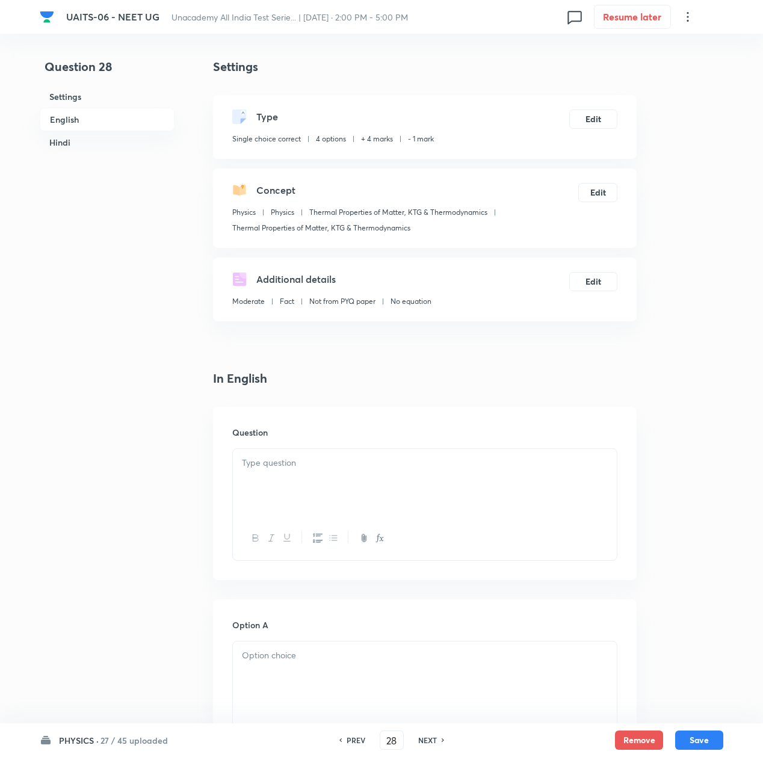
click at [233, 453] on div at bounding box center [425, 482] width 384 height 67
click at [333, 472] on div at bounding box center [425, 482] width 384 height 67
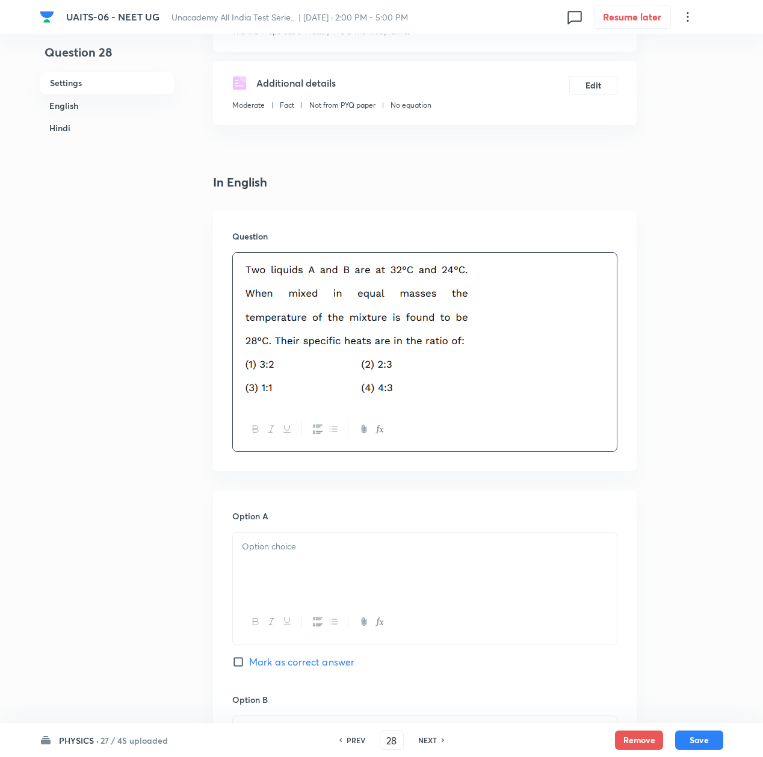
scroll to position [241, 0]
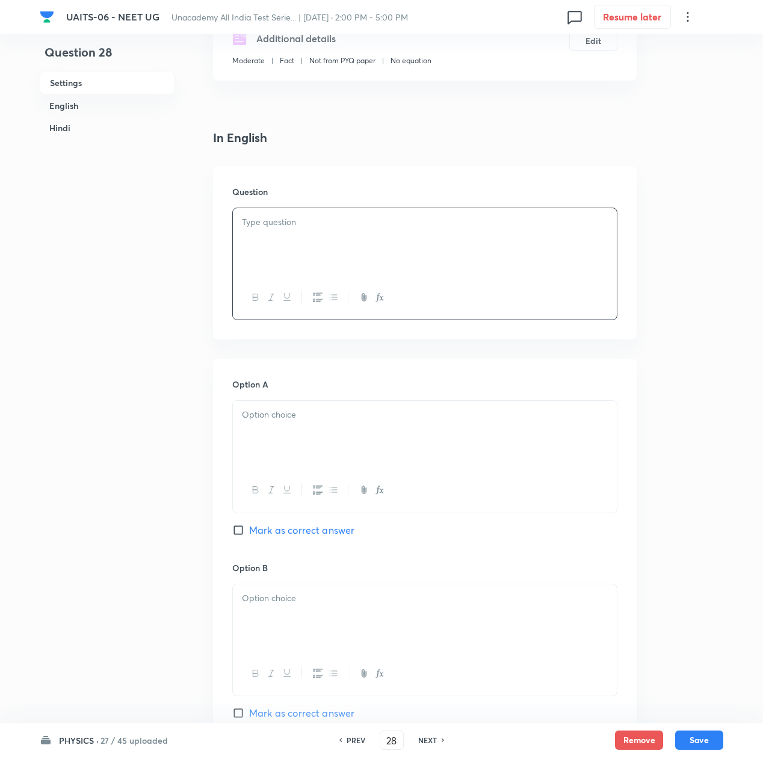
click at [353, 740] on h6 "PREV" at bounding box center [356, 740] width 19 height 11
type input "27"
checkbox input "true"
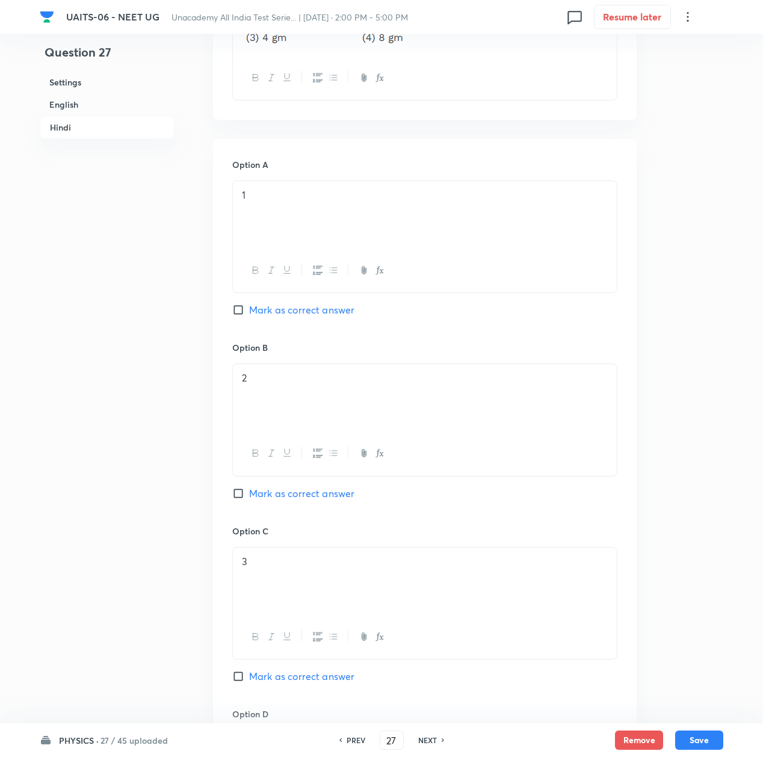
scroll to position [1845, 0]
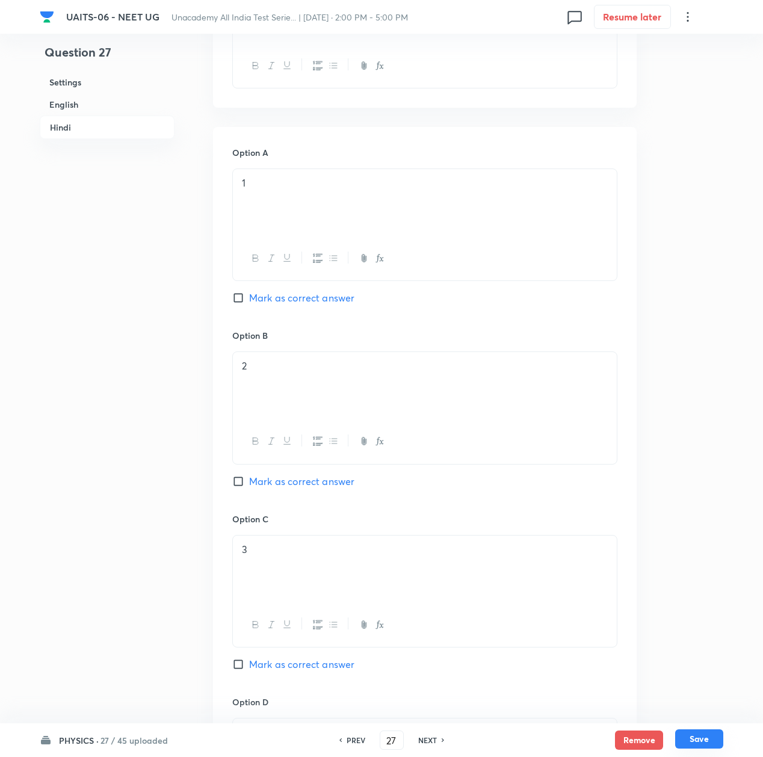
click at [686, 742] on button "Save" at bounding box center [699, 738] width 48 height 19
type input "28"
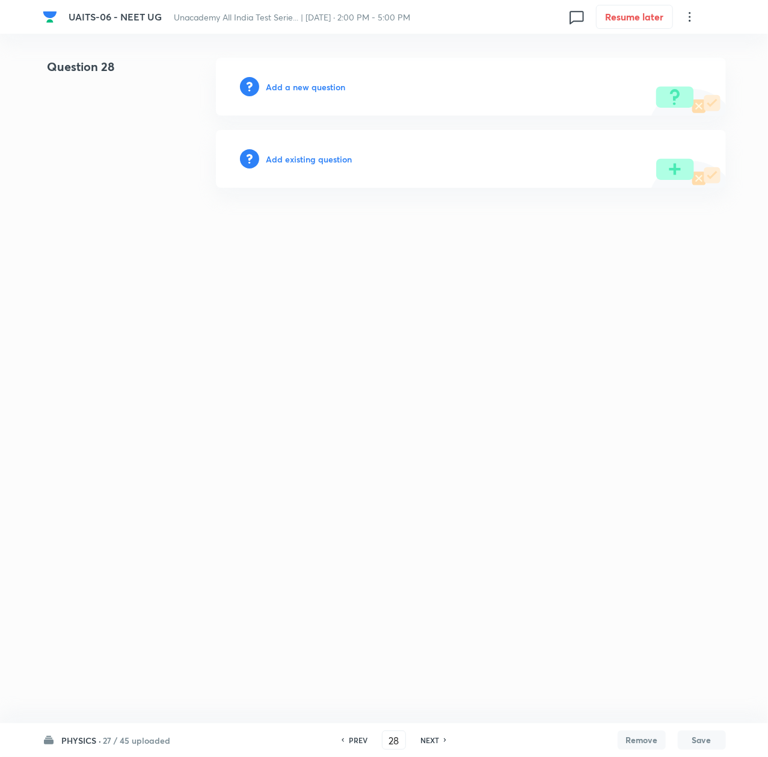
click at [303, 93] on div "Add a new question" at bounding box center [471, 87] width 510 height 58
click at [302, 89] on h6 "Add a new question" at bounding box center [306, 87] width 79 height 13
click at [302, 89] on h6 "Choose a question type" at bounding box center [313, 87] width 93 height 13
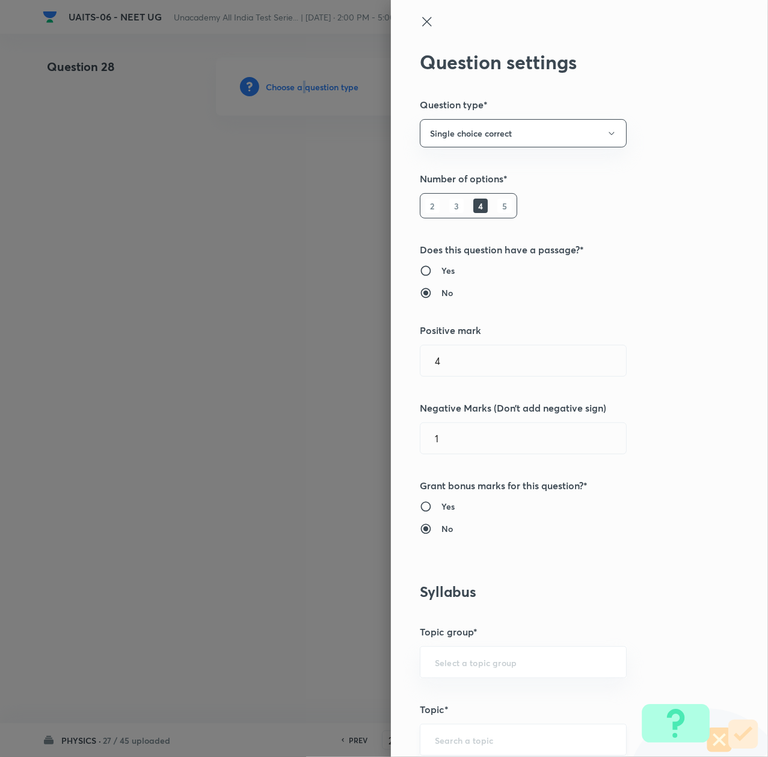
scroll to position [321, 0]
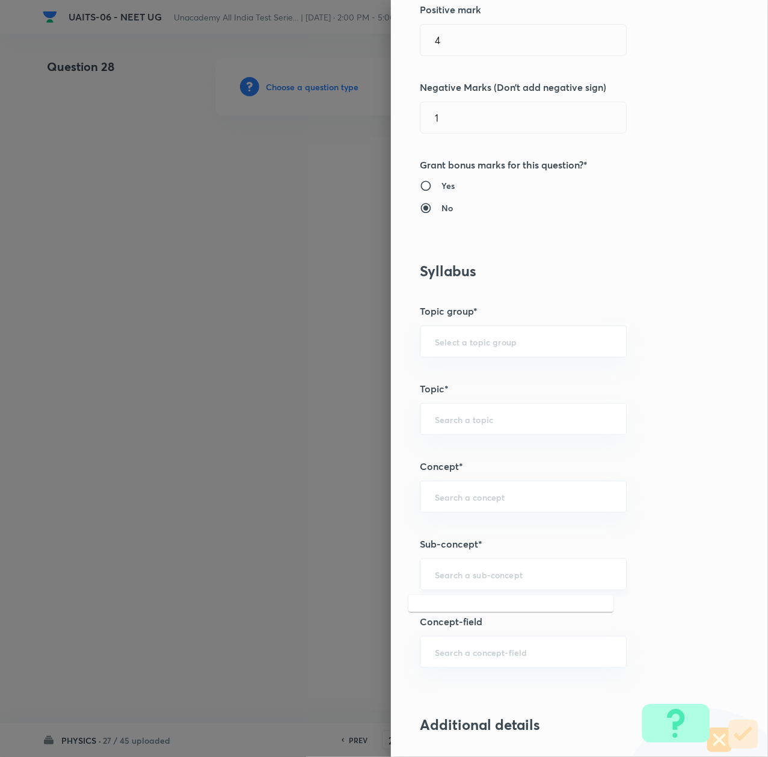
click at [447, 580] on input "text" at bounding box center [523, 574] width 177 height 11
paste input "Thermal Properties of Matter"
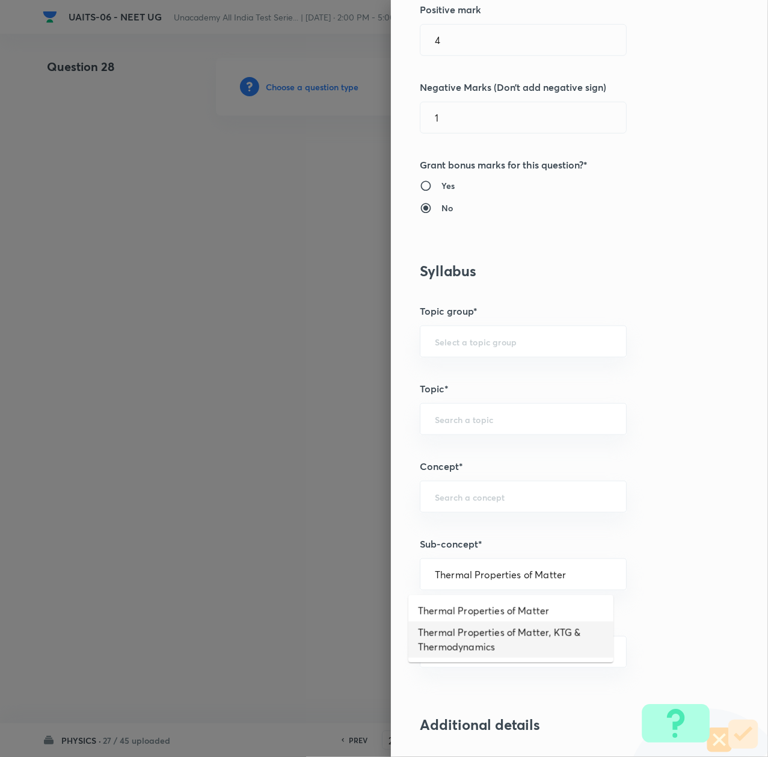
click at [454, 638] on li "Thermal Properties of Matter, KTG & Thermodynamics" at bounding box center [511, 640] width 205 height 36
type input "Thermal Properties of Matter, KTG & Thermodynamics"
type input "Physics"
type input "Thermal Properties of Matter, KTG & Thermodynamics"
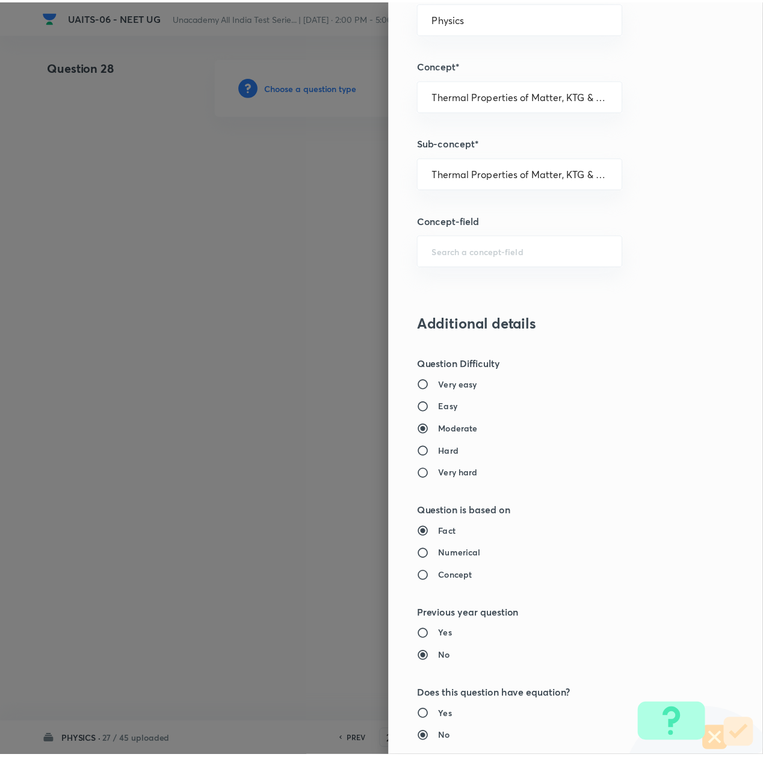
scroll to position [966, 0]
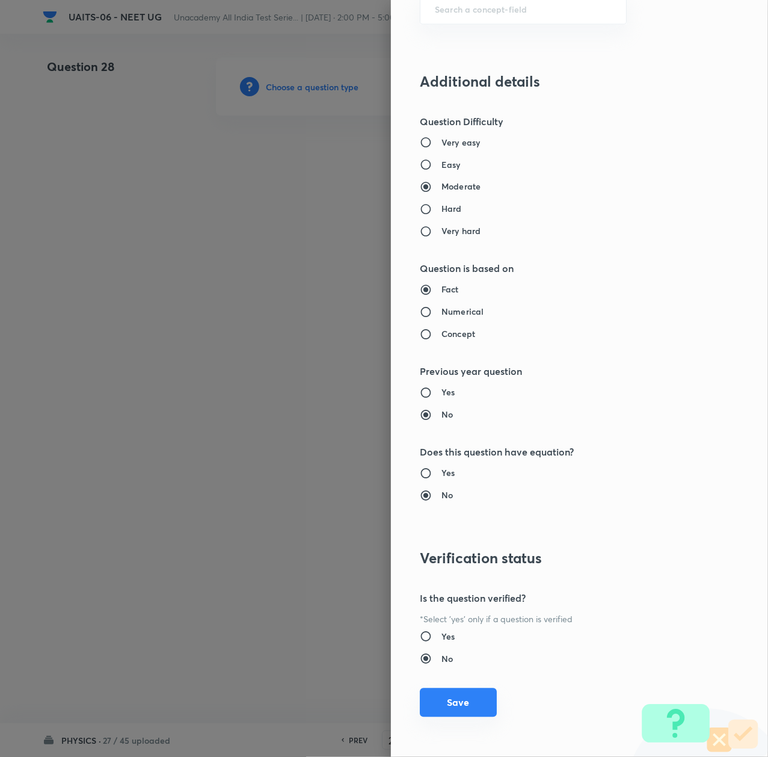
click at [451, 703] on button "Save" at bounding box center [458, 702] width 77 height 29
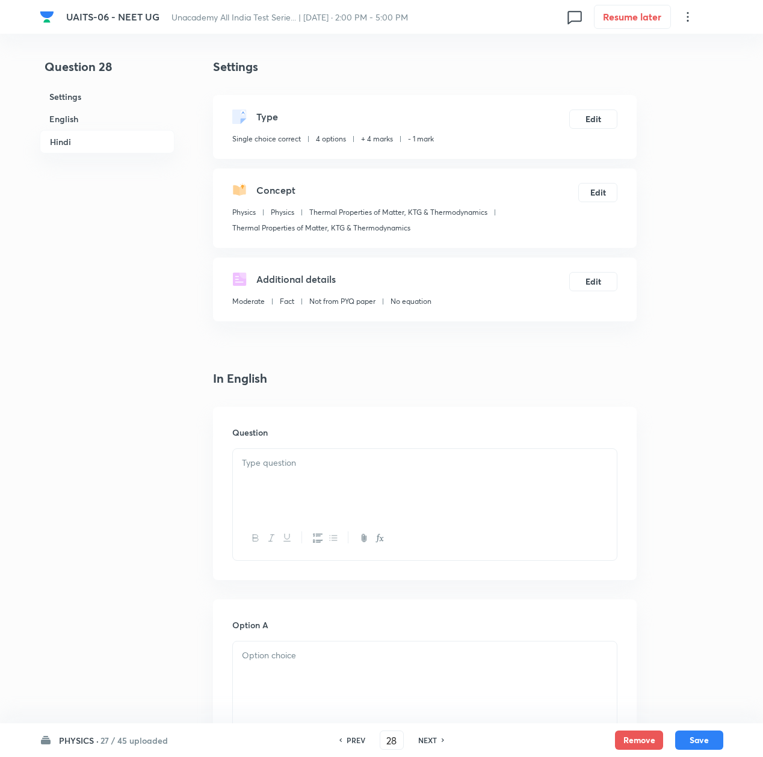
click at [285, 473] on div at bounding box center [425, 482] width 384 height 67
click at [318, 484] on div at bounding box center [425, 482] width 384 height 67
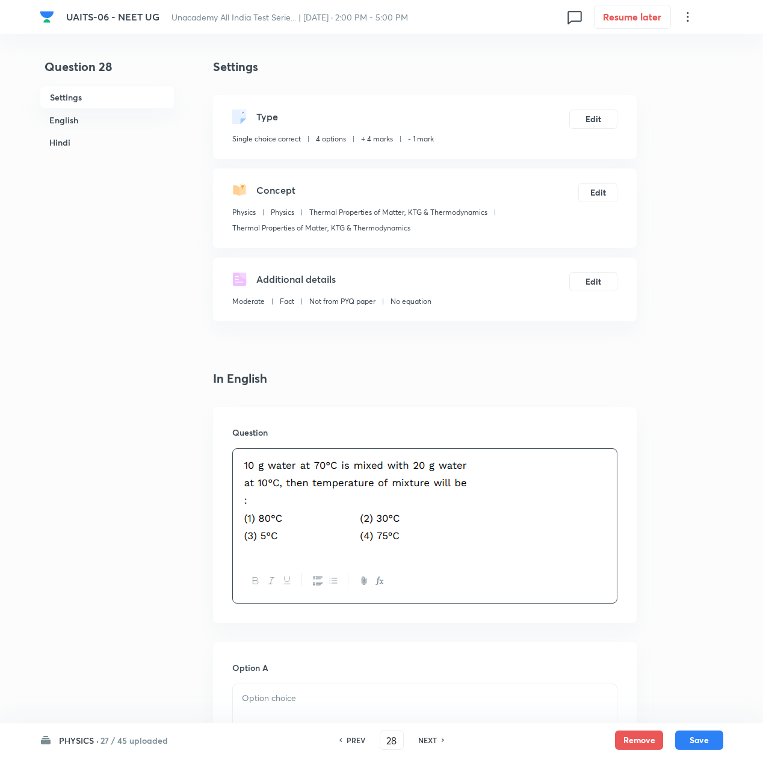
scroll to position [321, 0]
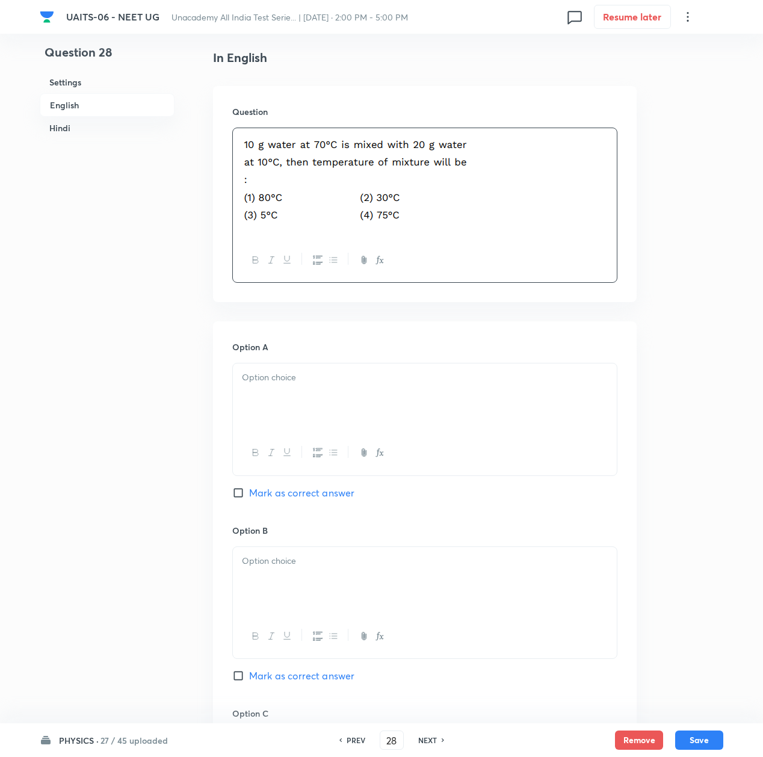
click at [294, 401] on div at bounding box center [425, 396] width 384 height 67
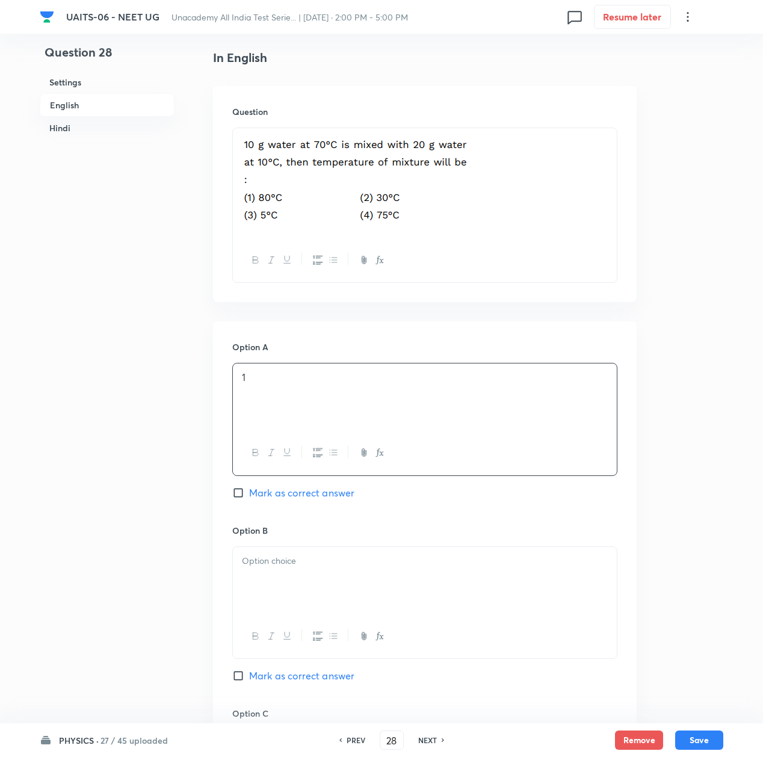
click at [261, 569] on div at bounding box center [425, 580] width 384 height 67
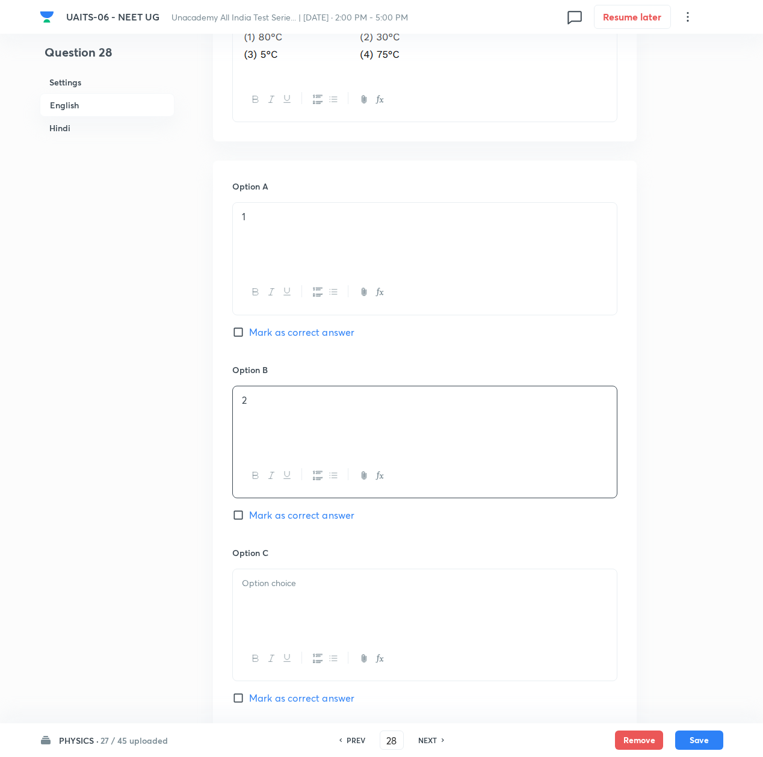
click at [272, 588] on p at bounding box center [425, 584] width 366 height 14
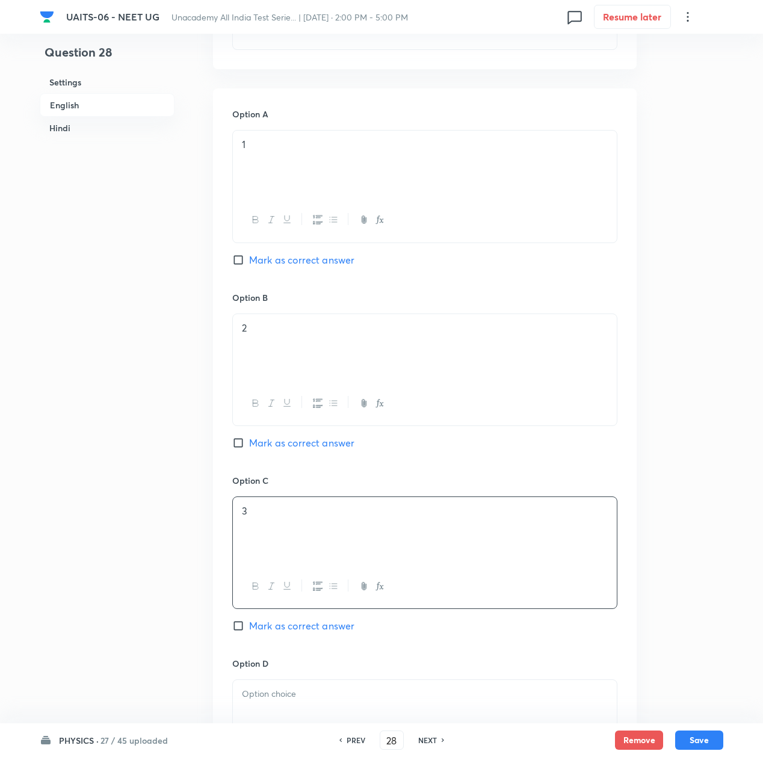
scroll to position [642, 0]
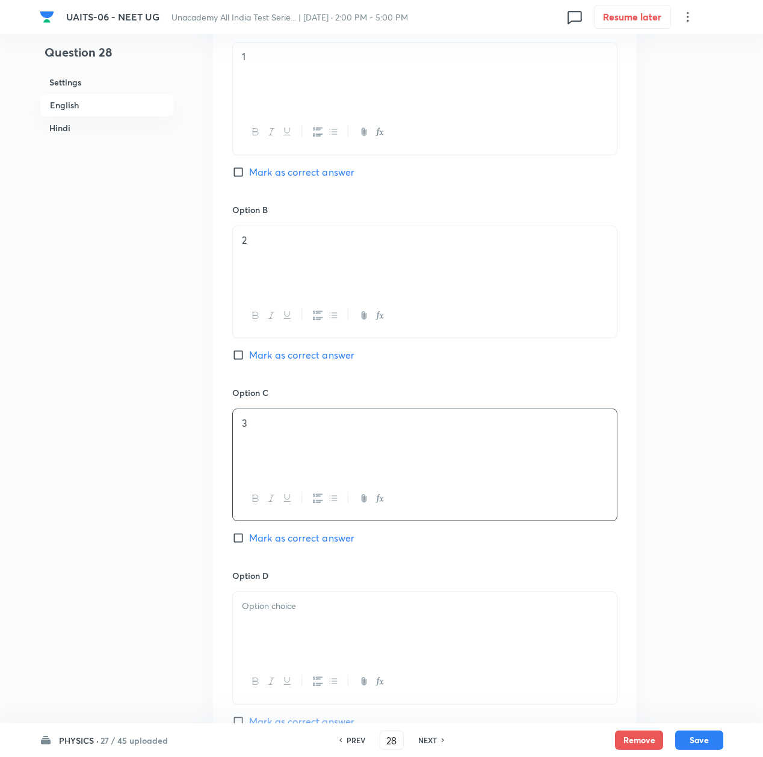
click at [282, 590] on div "Option D [PERSON_NAME] as correct answer" at bounding box center [424, 648] width 385 height 159
click at [270, 613] on p at bounding box center [425, 606] width 366 height 14
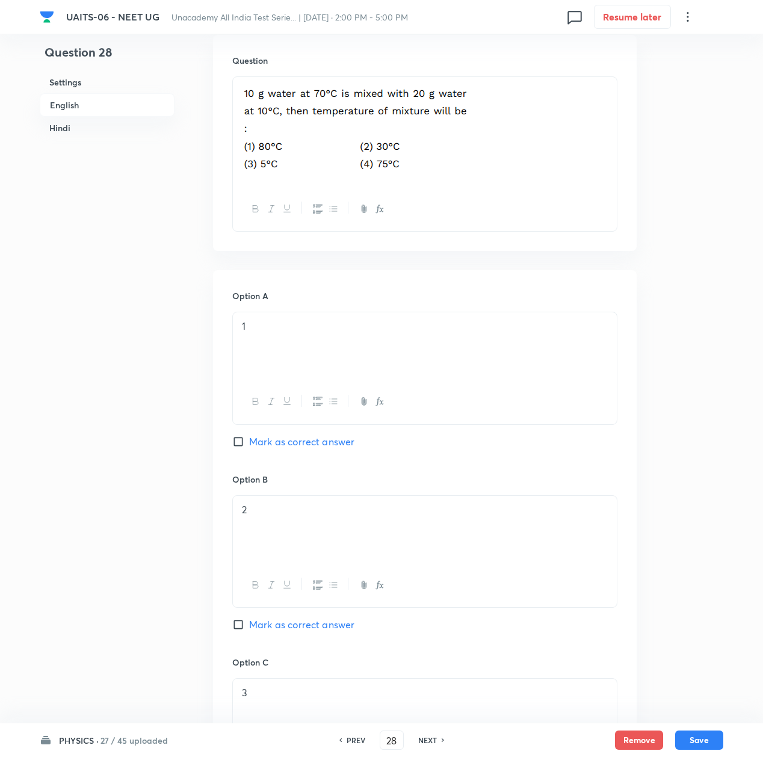
scroll to position [401, 0]
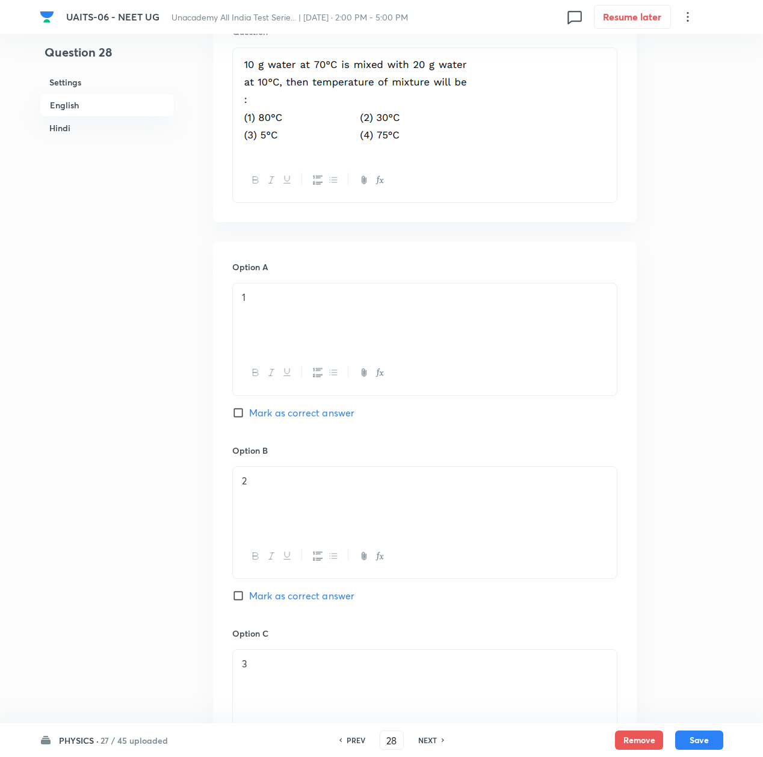
click at [328, 601] on span "Mark as correct answer" at bounding box center [301, 596] width 105 height 14
click at [249, 601] on input "Mark as correct answer" at bounding box center [240, 596] width 17 height 12
checkbox input "true"
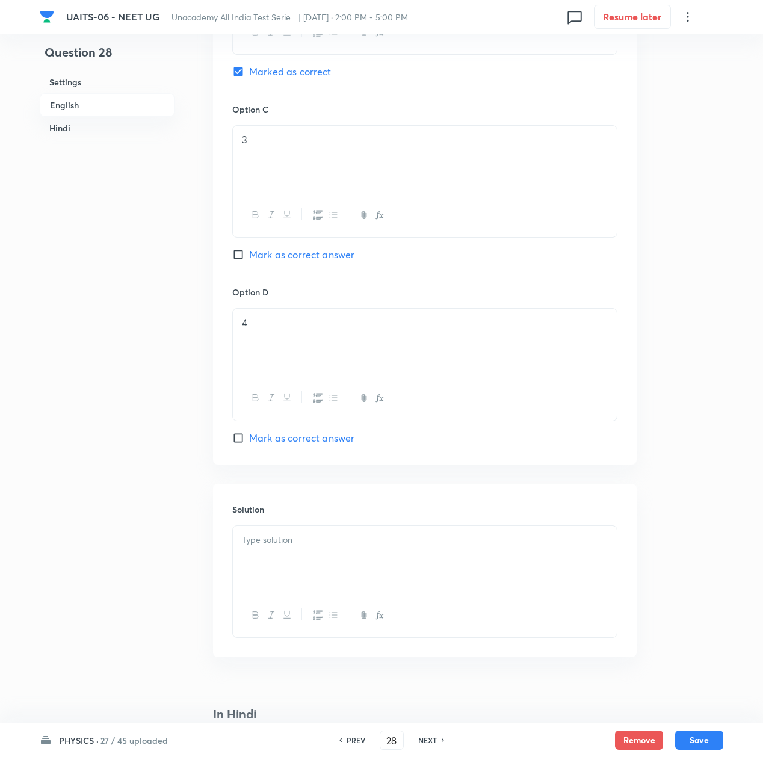
scroll to position [963, 0]
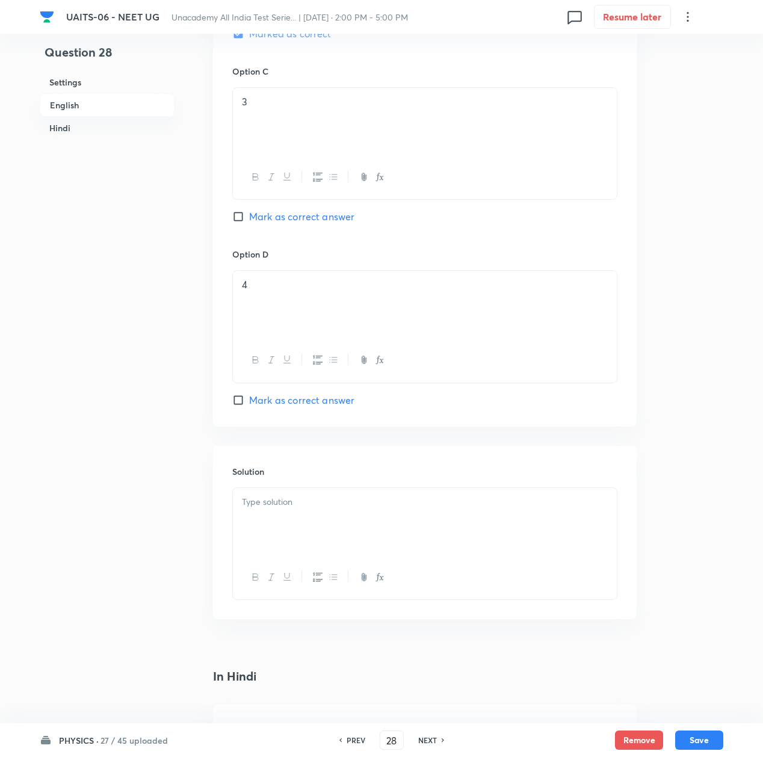
click at [285, 530] on div at bounding box center [425, 521] width 384 height 67
click at [288, 513] on div at bounding box center [425, 521] width 384 height 67
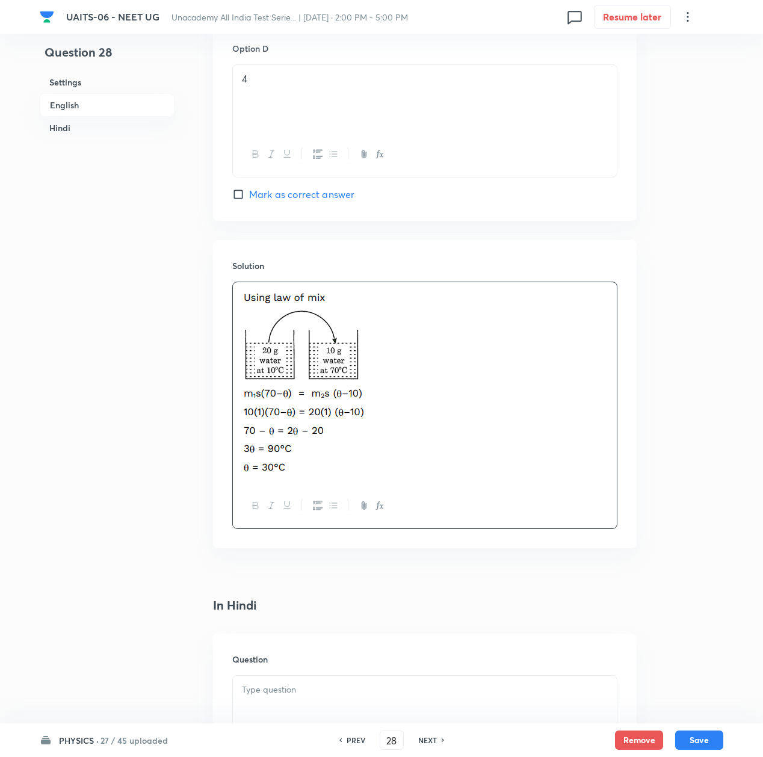
scroll to position [1284, 0]
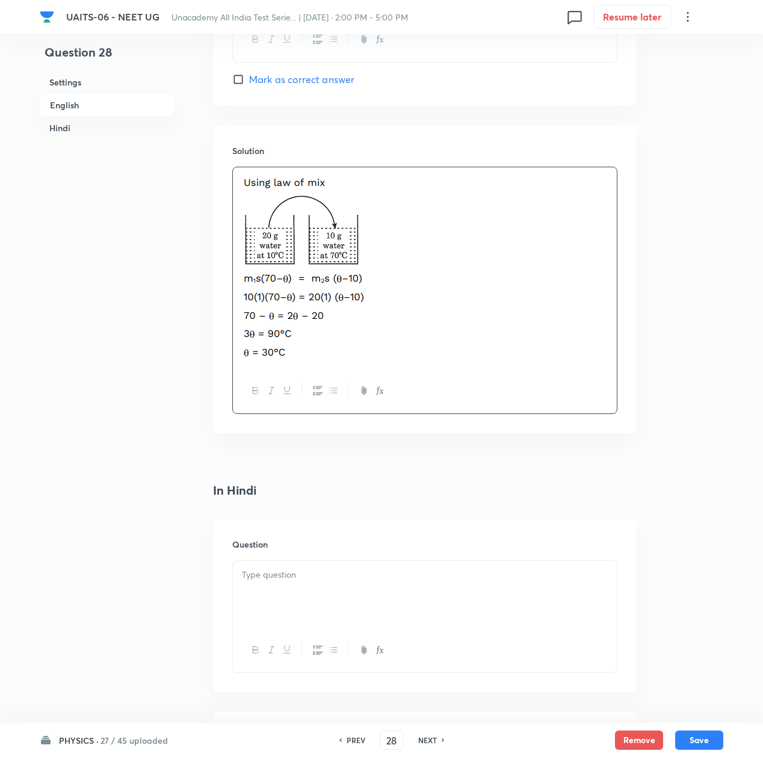
click at [302, 589] on div at bounding box center [425, 594] width 384 height 67
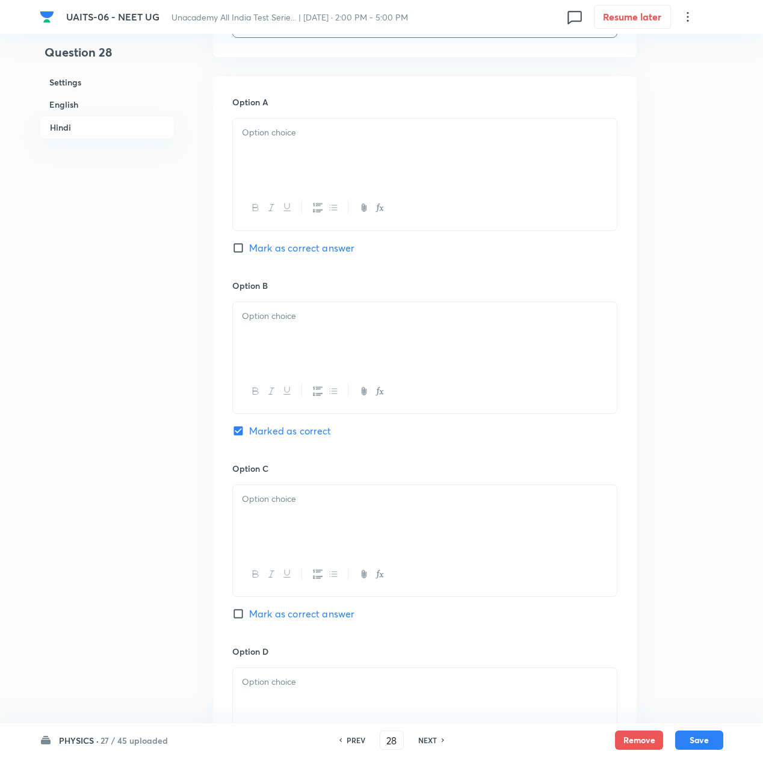
scroll to position [2246, 0]
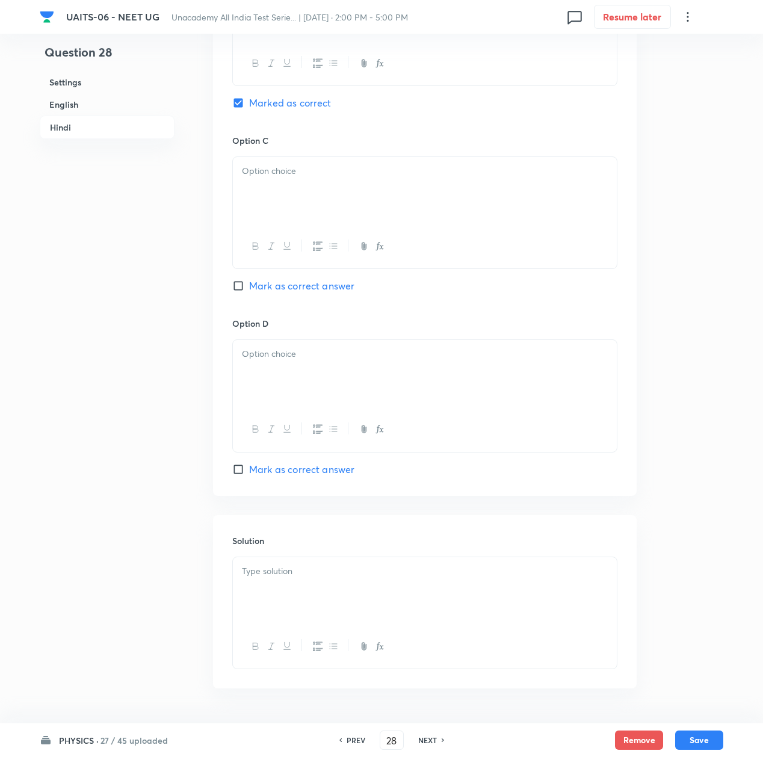
click at [274, 578] on p at bounding box center [425, 571] width 366 height 14
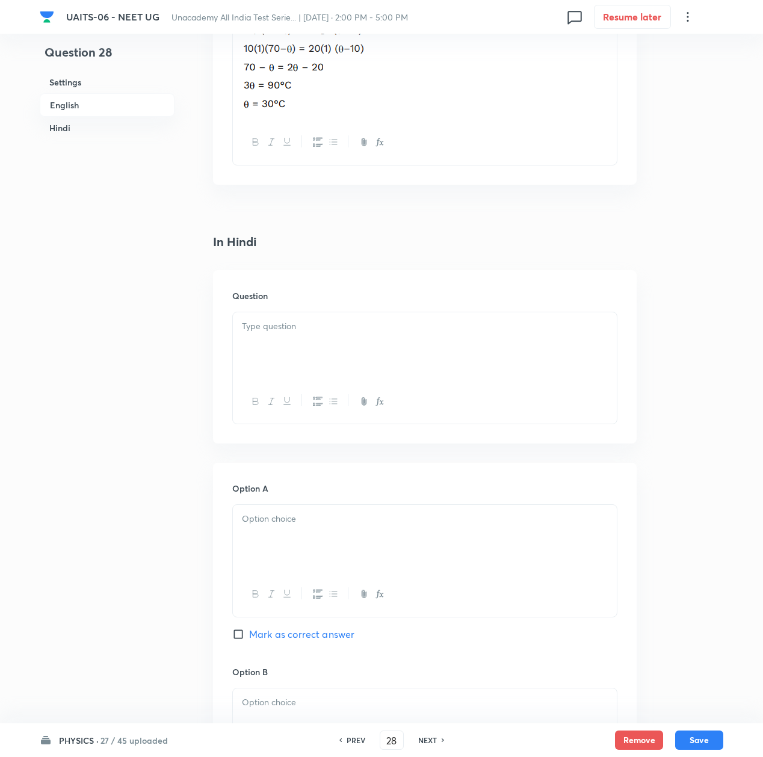
scroll to position [1524, 0]
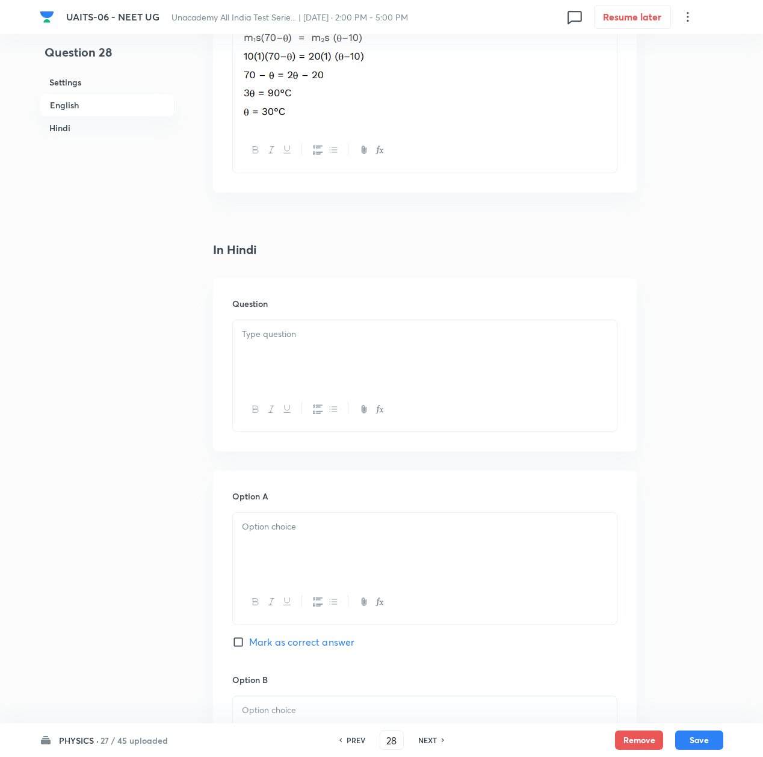
drag, startPoint x: 292, startPoint y: 365, endPoint x: 35, endPoint y: 159, distance: 329.3
click at [289, 357] on div at bounding box center [425, 353] width 384 height 67
click at [359, 344] on div at bounding box center [425, 353] width 384 height 67
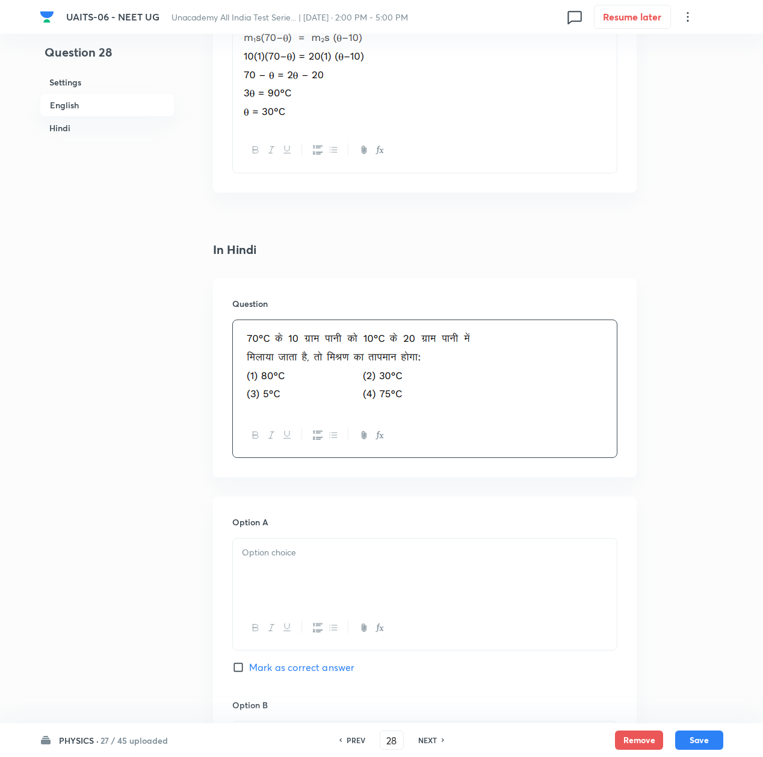
click at [292, 558] on p at bounding box center [425, 553] width 366 height 14
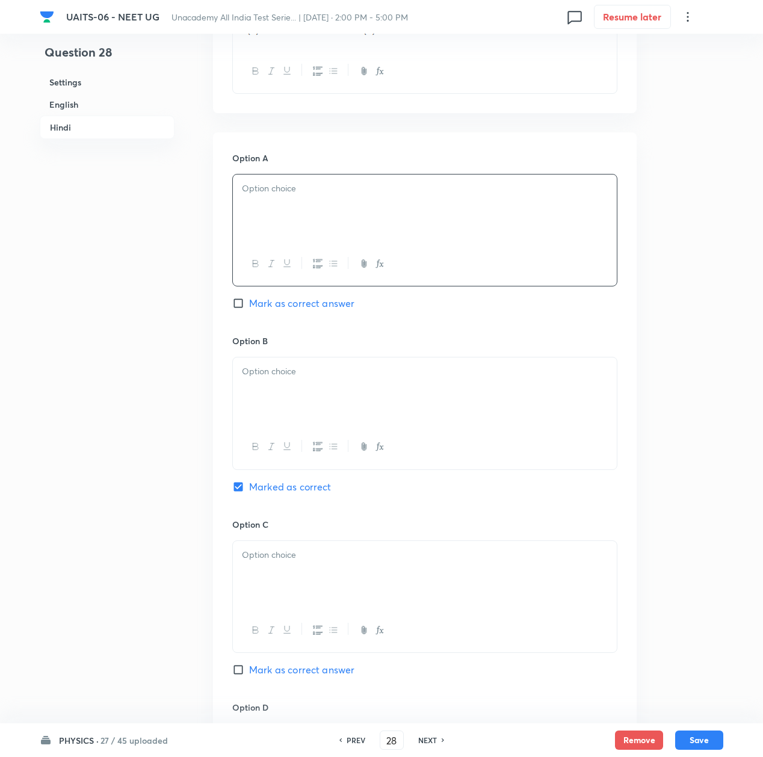
scroll to position [1926, 0]
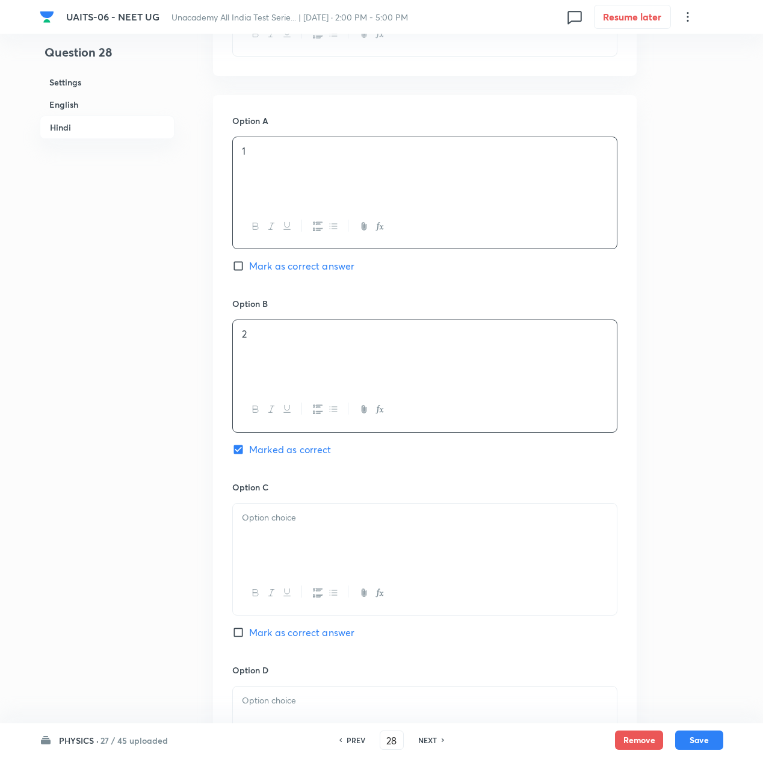
click at [261, 357] on div "2" at bounding box center [425, 353] width 384 height 67
click at [255, 562] on div at bounding box center [425, 537] width 384 height 67
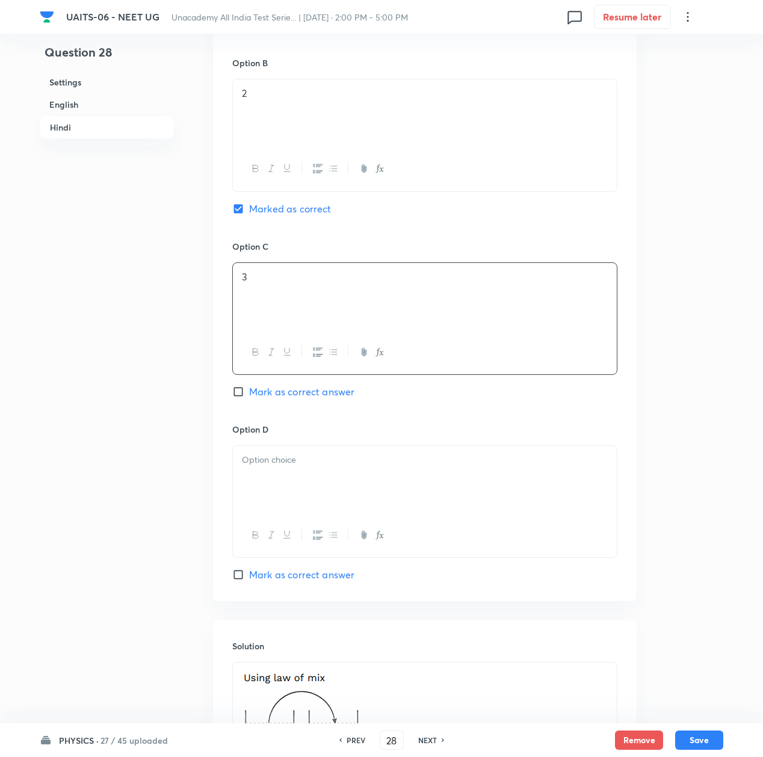
click at [300, 496] on div at bounding box center [425, 479] width 384 height 67
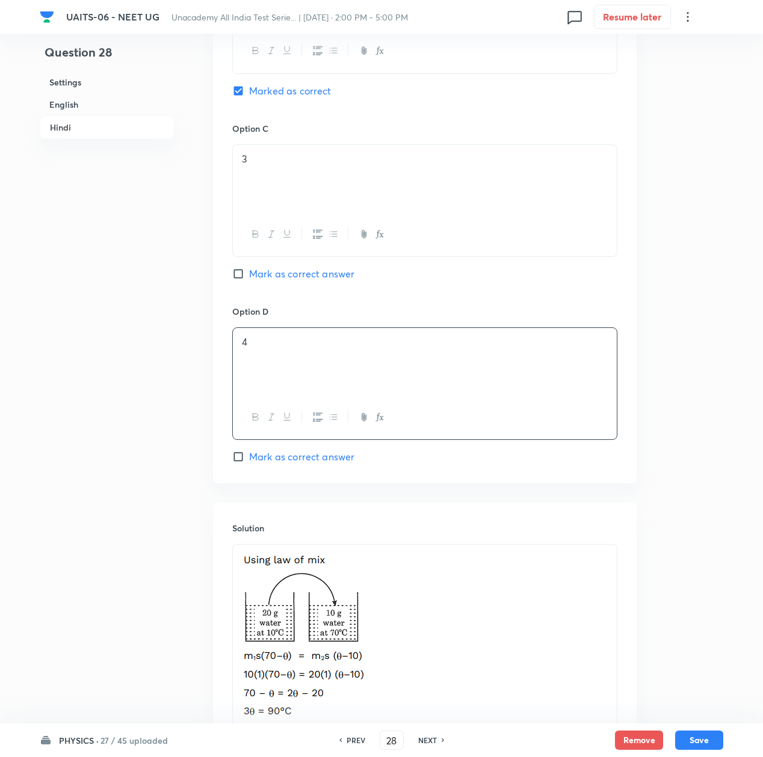
scroll to position [2450, 0]
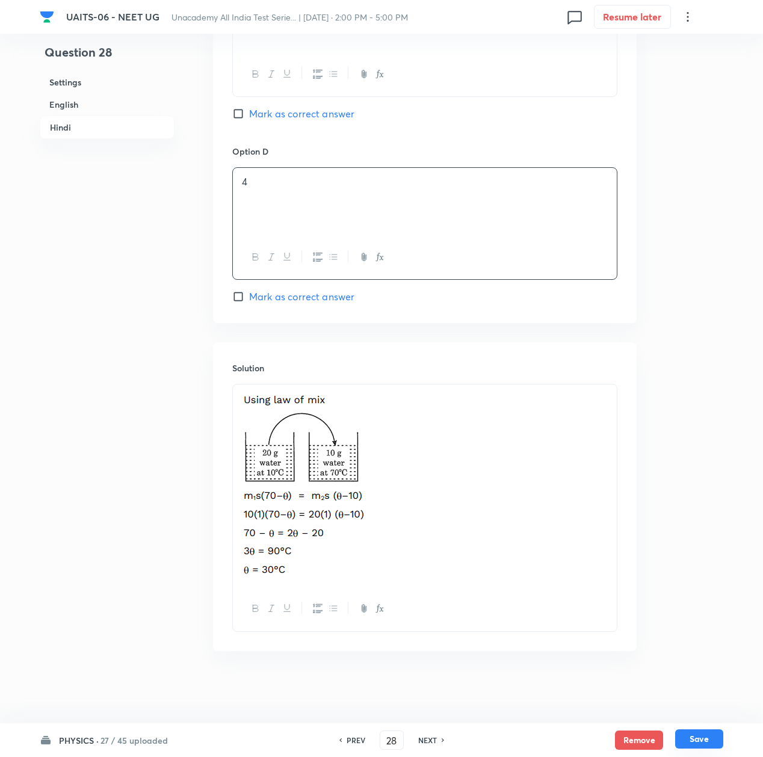
click at [699, 741] on button "Save" at bounding box center [699, 738] width 48 height 19
type input "29"
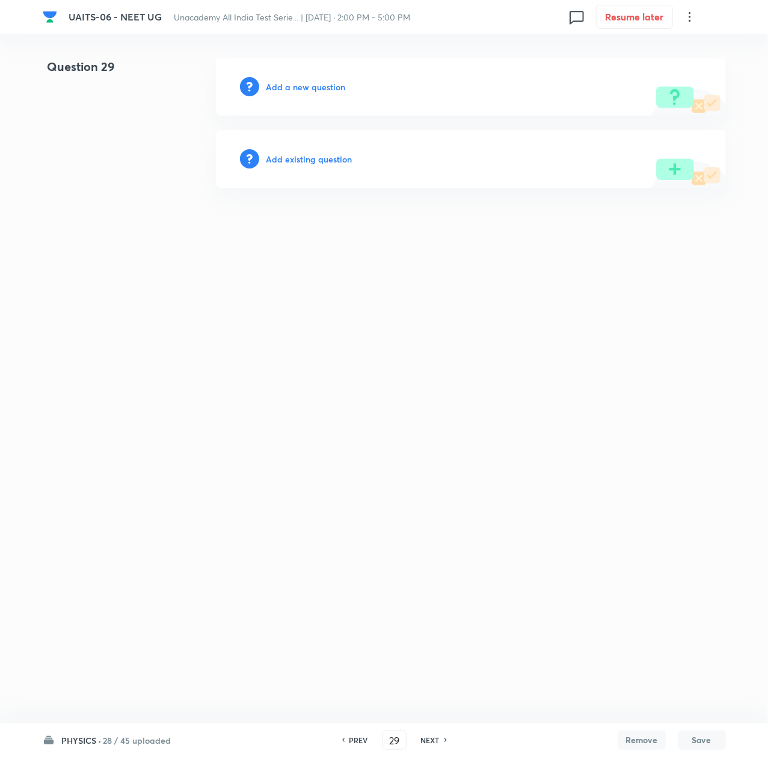
click at [283, 82] on h6 "Add a new question" at bounding box center [306, 87] width 79 height 13
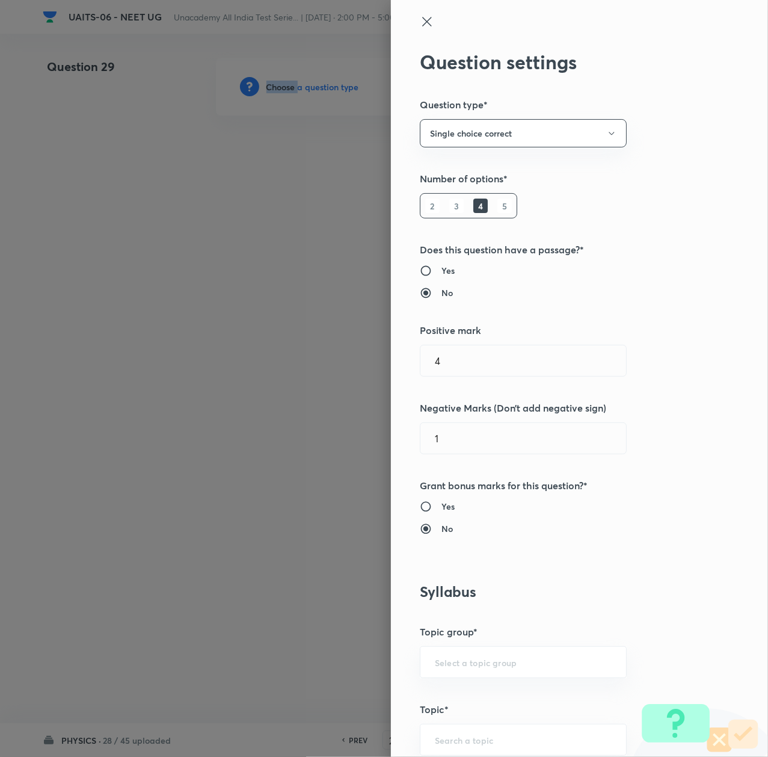
scroll to position [401, 0]
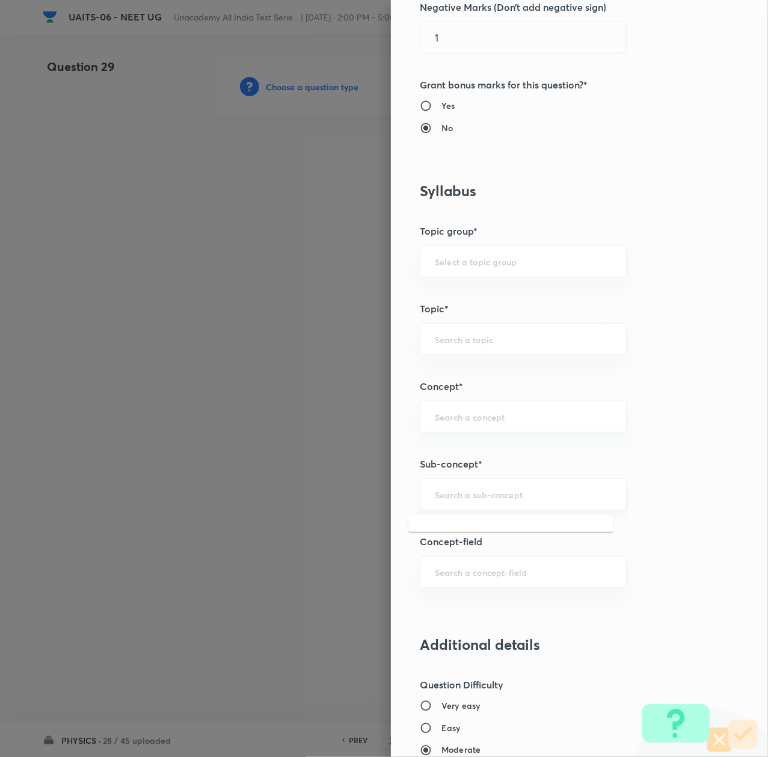
click at [460, 496] on input "text" at bounding box center [523, 494] width 177 height 11
paste input "Thermal Properties of Matter"
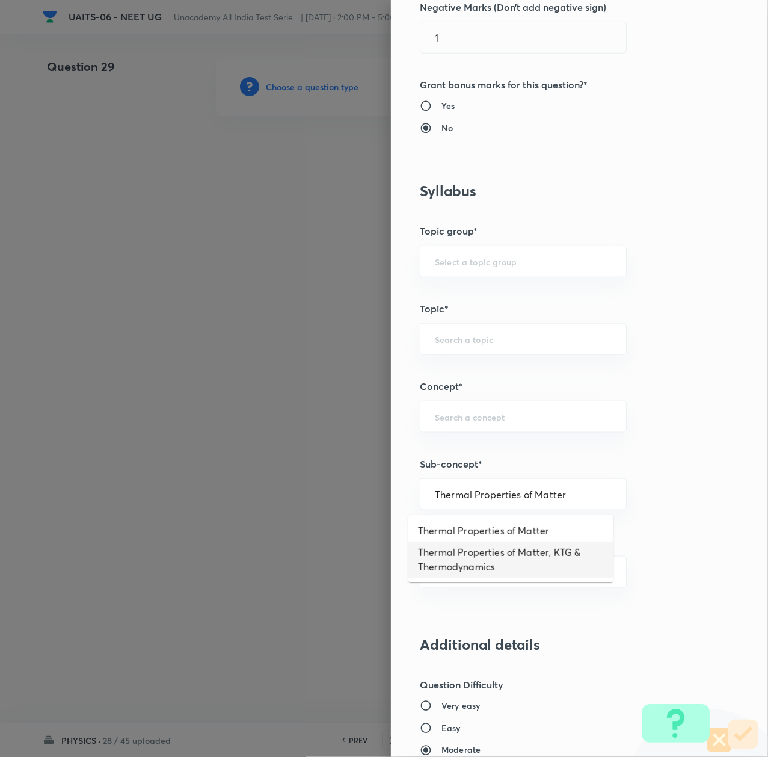
click at [458, 562] on li "Thermal Properties of Matter, KTG & Thermodynamics" at bounding box center [511, 560] width 205 height 36
type input "Thermal Properties of Matter, KTG & Thermodynamics"
type input "Physics"
type input "Thermal Properties of Matter, KTG & Thermodynamics"
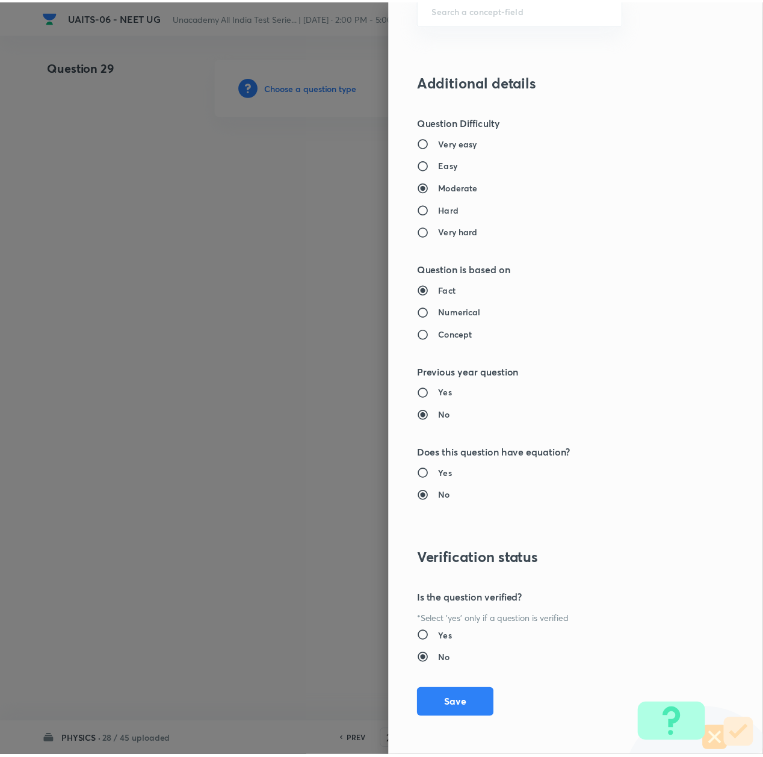
scroll to position [966, 0]
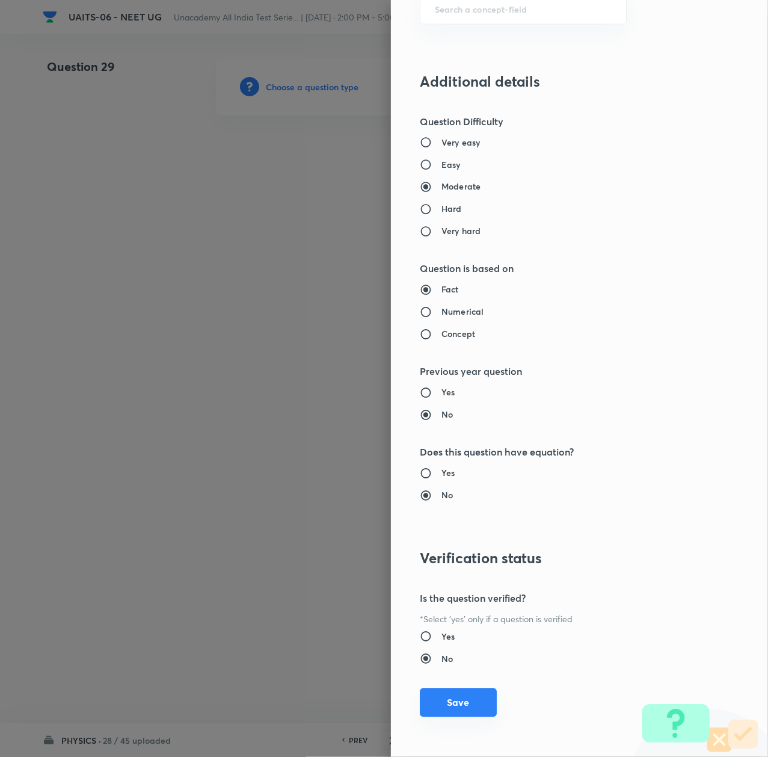
click at [439, 706] on button "Save" at bounding box center [458, 702] width 77 height 29
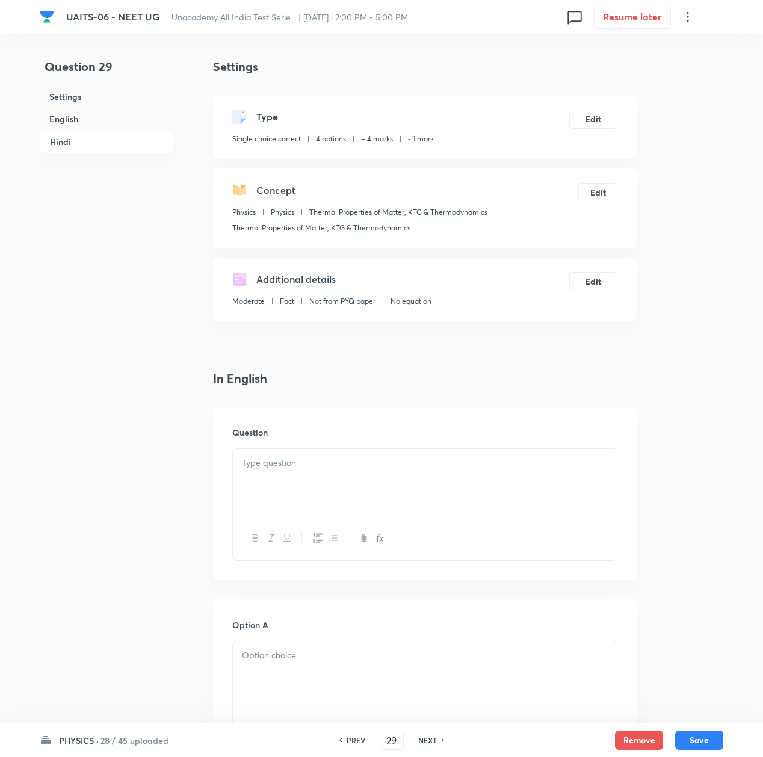
click at [261, 460] on p at bounding box center [425, 463] width 366 height 14
click at [313, 496] on div at bounding box center [425, 482] width 384 height 67
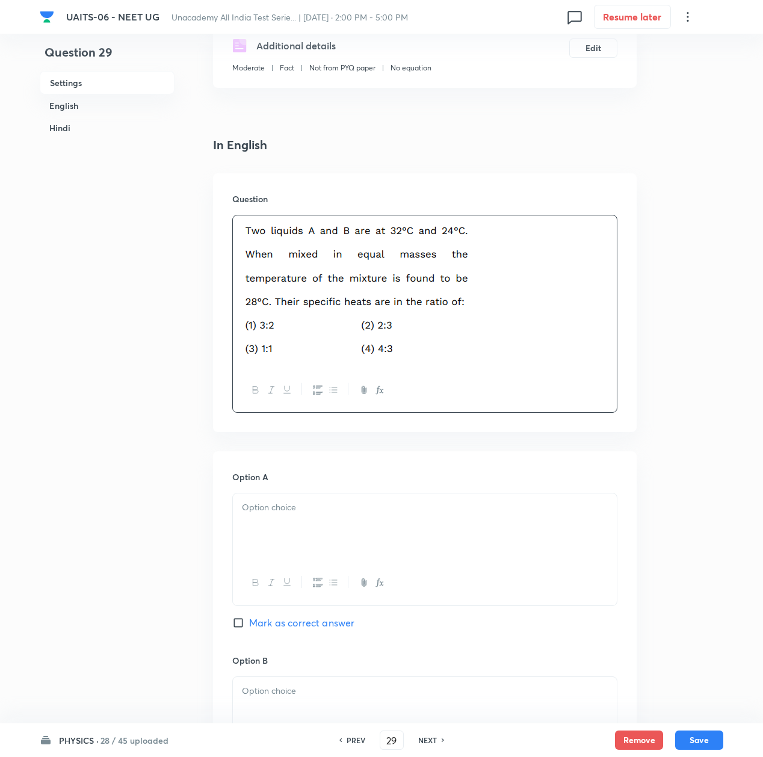
scroll to position [241, 0]
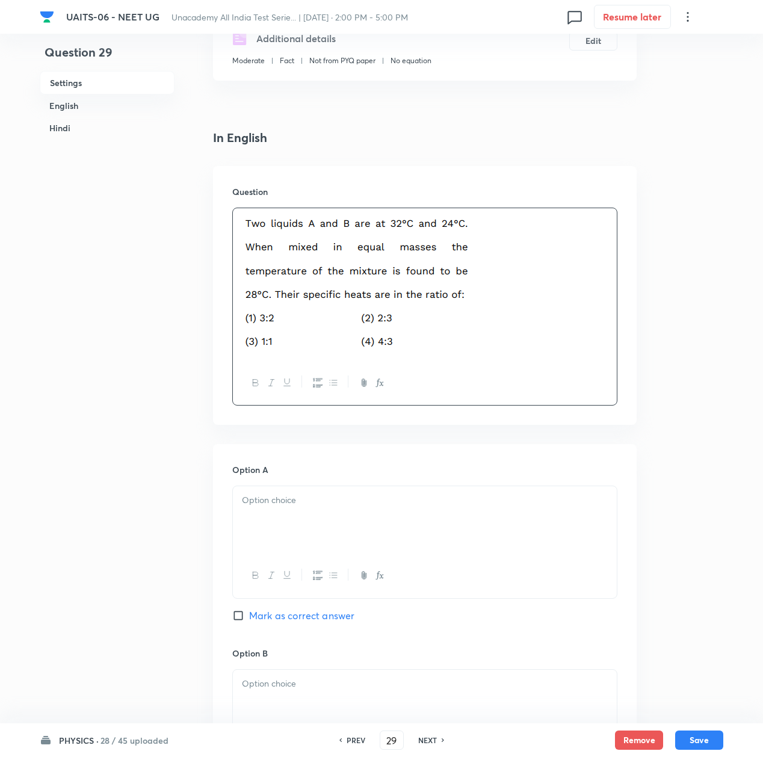
click at [305, 511] on div at bounding box center [425, 519] width 384 height 67
click at [284, 680] on p at bounding box center [425, 684] width 366 height 14
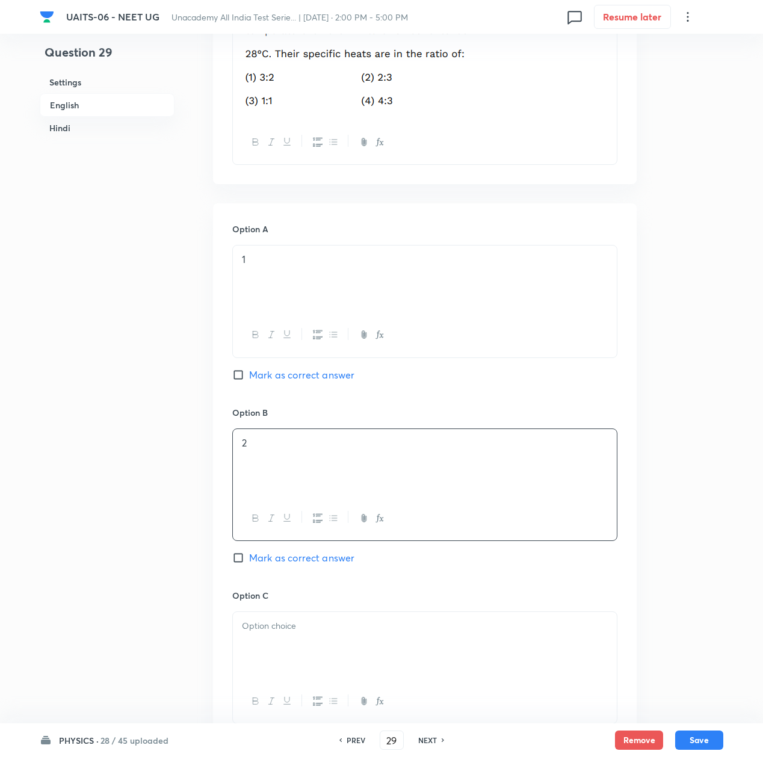
click at [284, 626] on p at bounding box center [425, 626] width 366 height 14
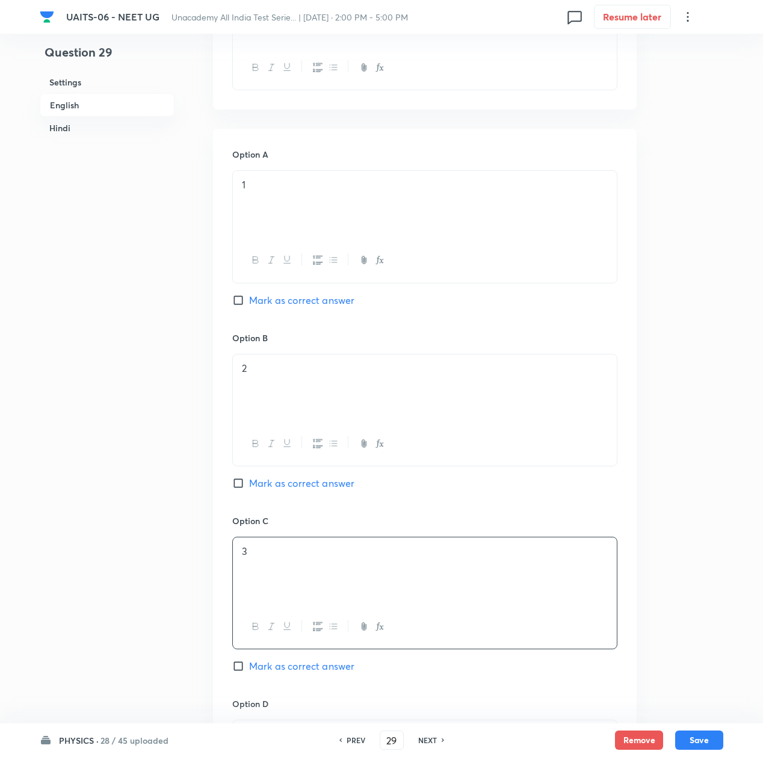
scroll to position [722, 0]
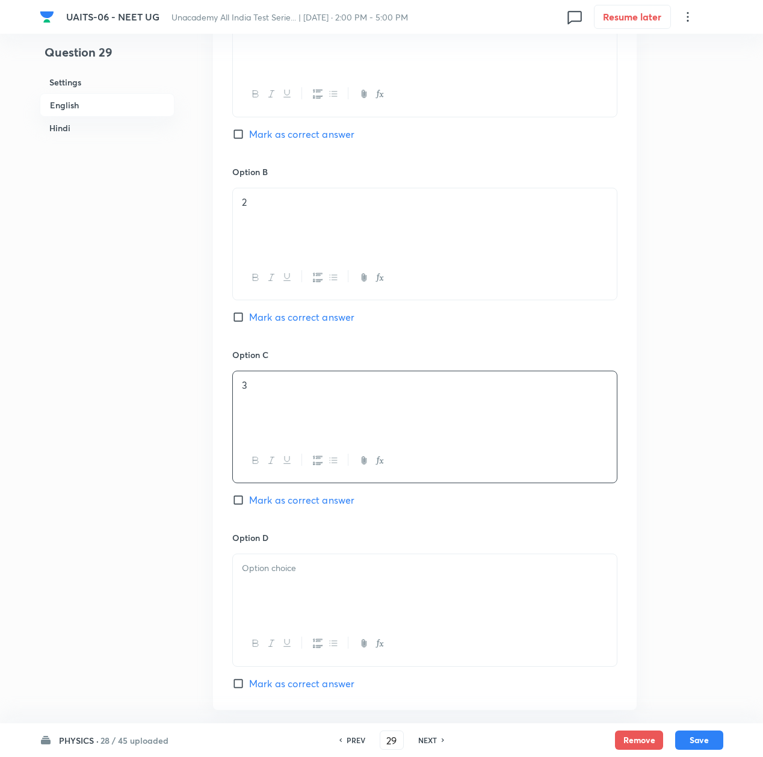
click at [280, 589] on div at bounding box center [425, 587] width 384 height 67
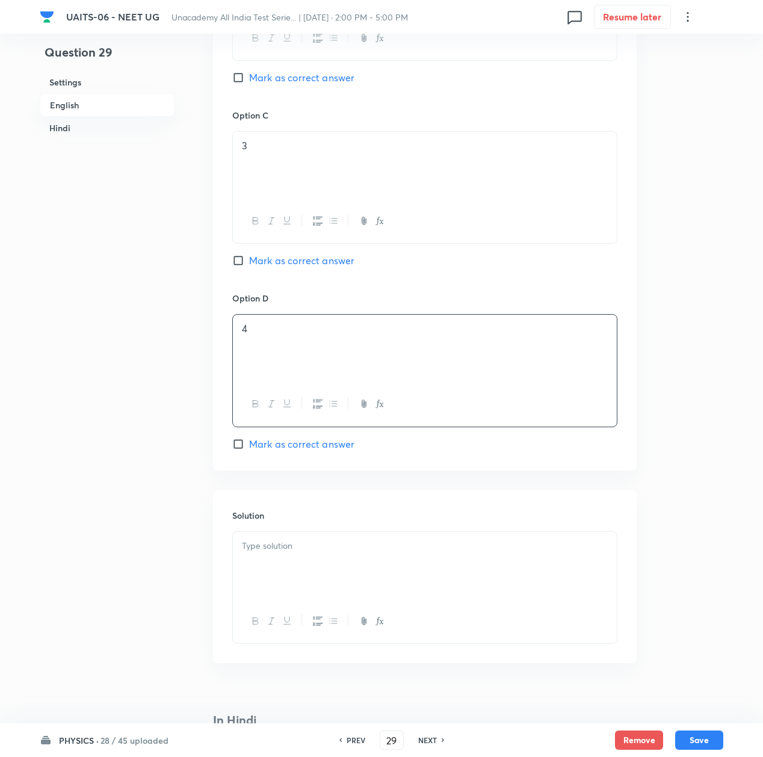
scroll to position [963, 0]
click at [289, 552] on p at bounding box center [425, 545] width 366 height 14
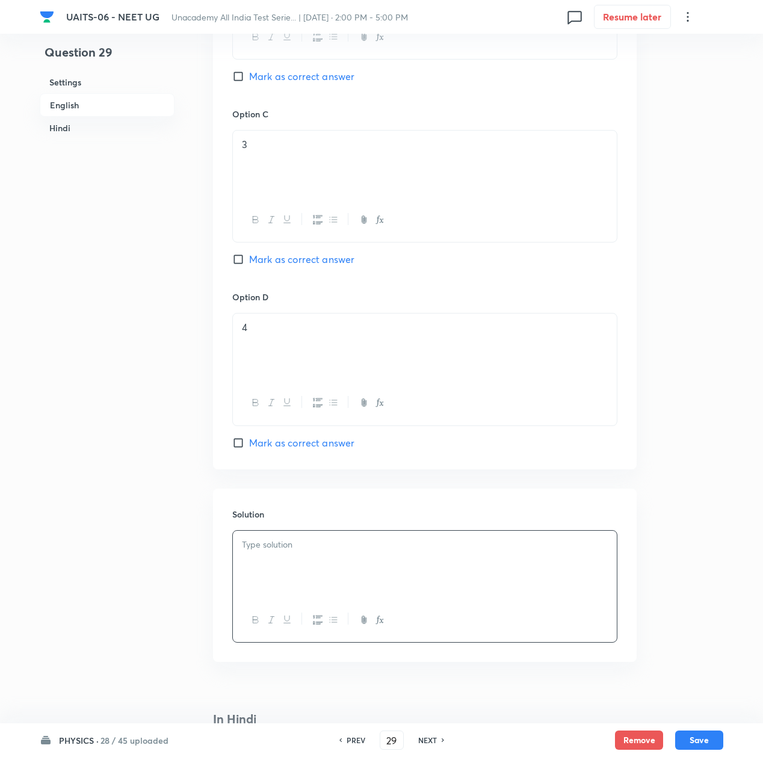
click at [307, 561] on div at bounding box center [425, 564] width 384 height 67
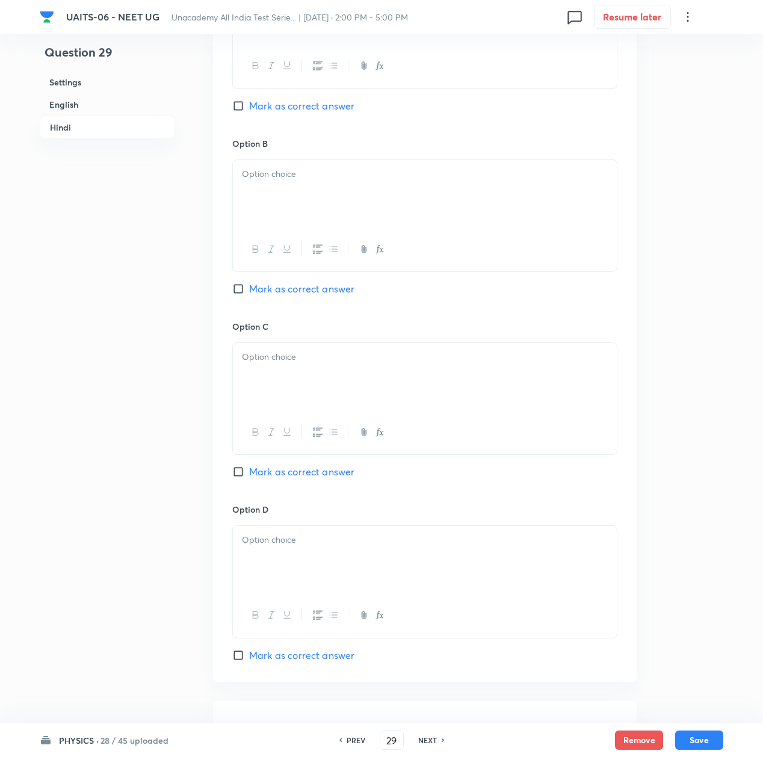
scroll to position [2246, 0]
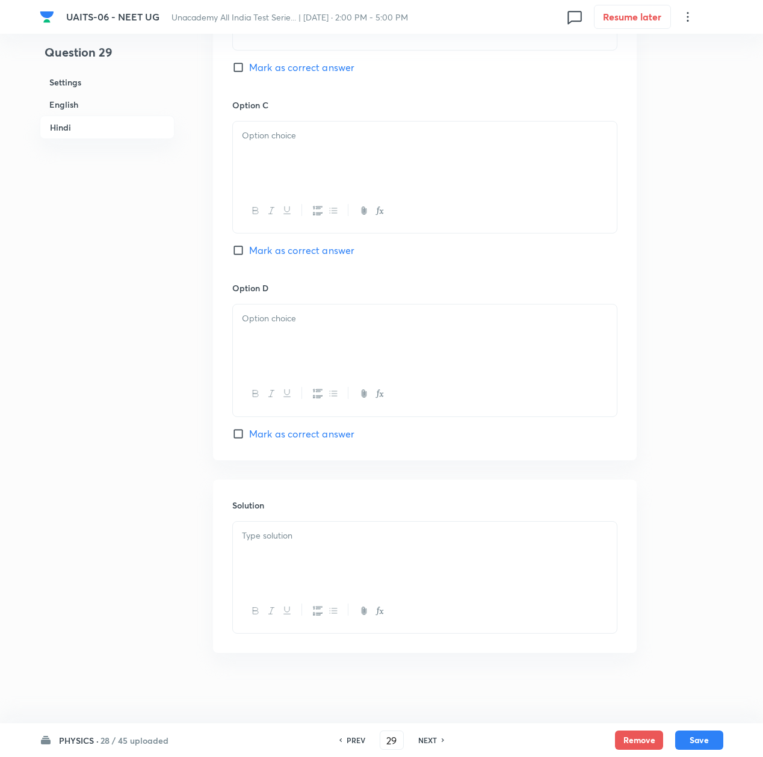
click at [309, 555] on div at bounding box center [425, 555] width 384 height 67
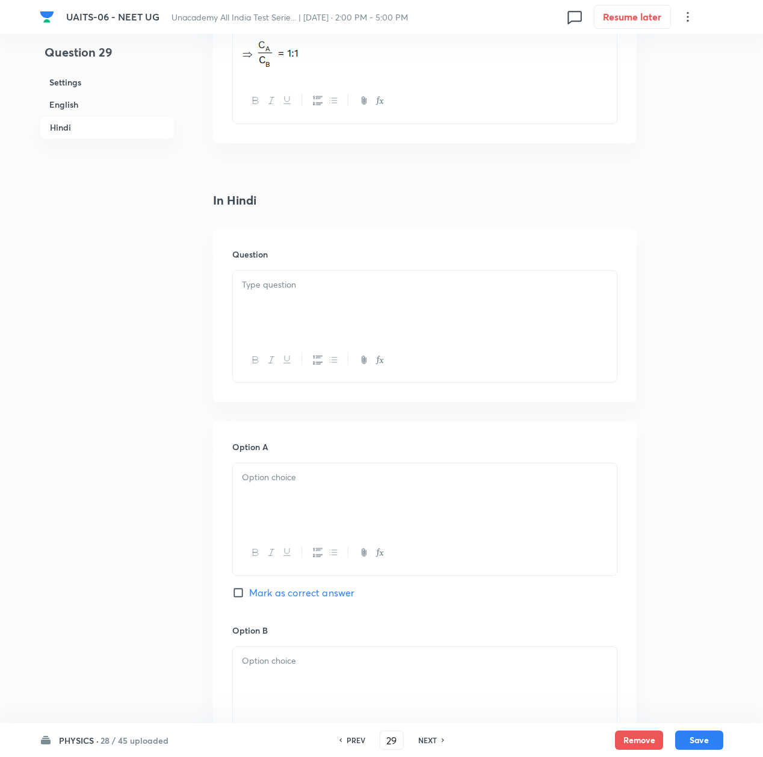
scroll to position [1524, 0]
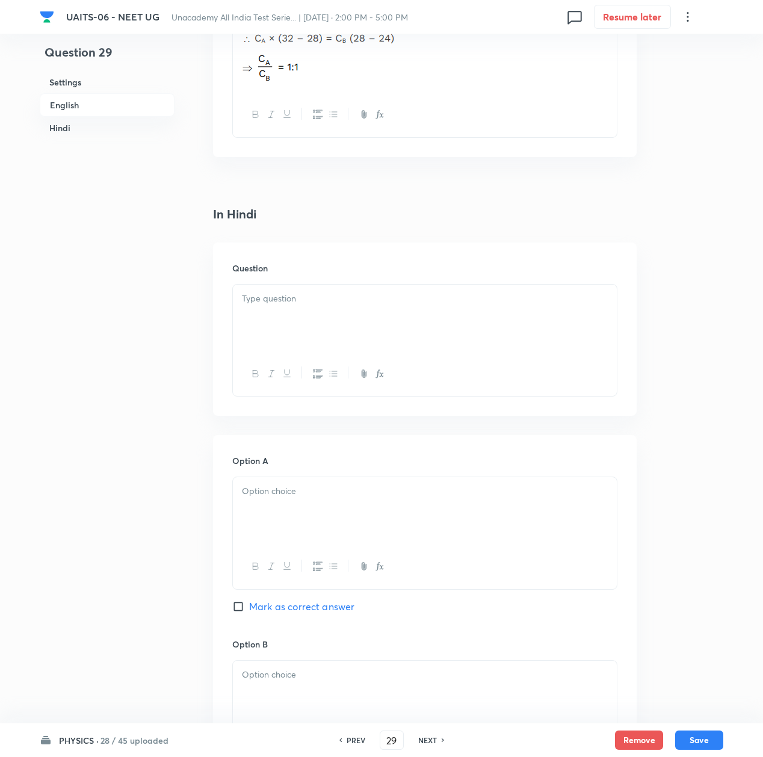
click at [268, 306] on p at bounding box center [425, 299] width 366 height 14
click at [319, 306] on p at bounding box center [425, 299] width 366 height 14
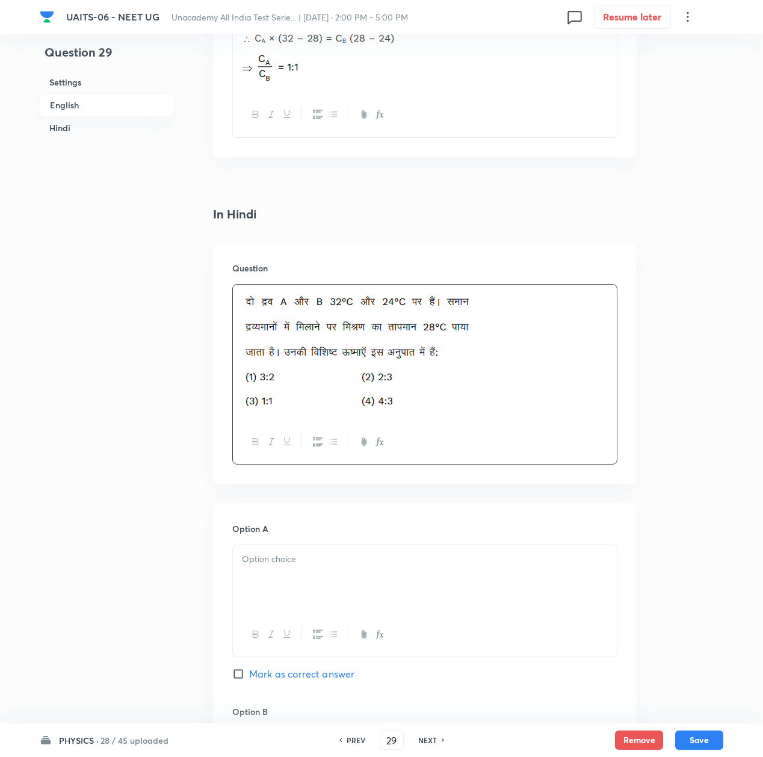
click at [295, 577] on div at bounding box center [425, 578] width 384 height 67
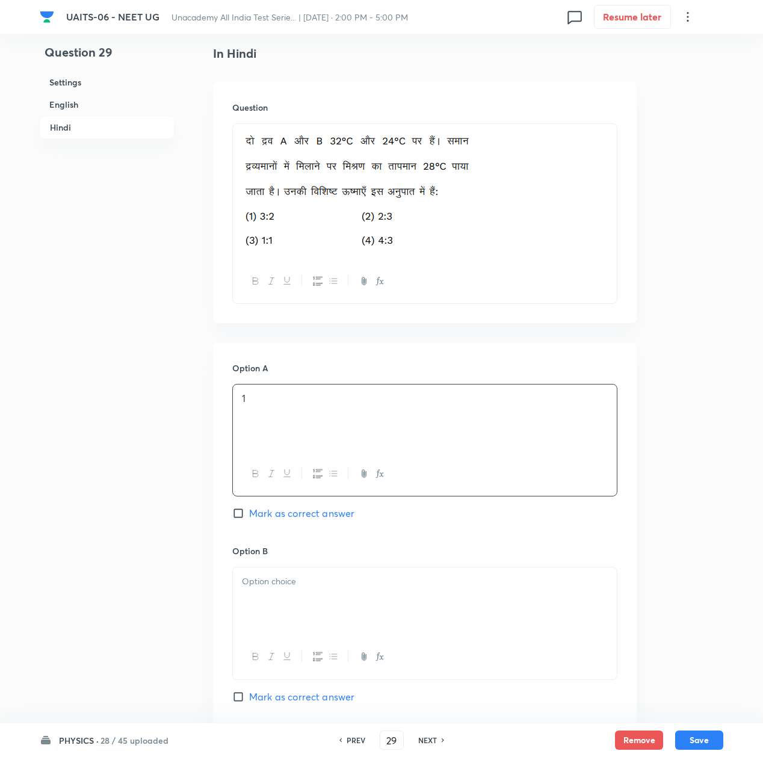
click at [289, 586] on p at bounding box center [425, 582] width 366 height 14
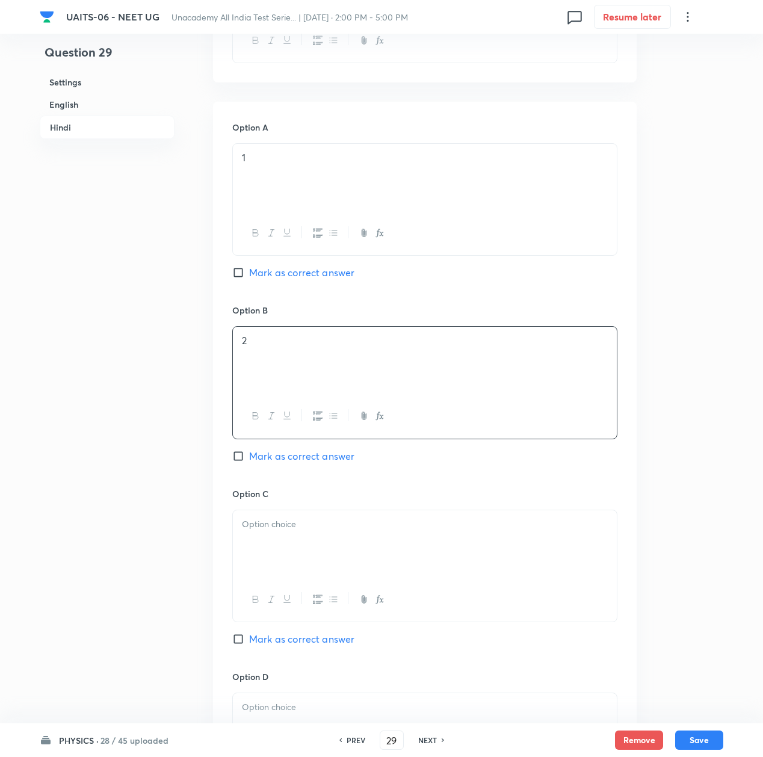
click at [286, 577] on div at bounding box center [425, 543] width 384 height 67
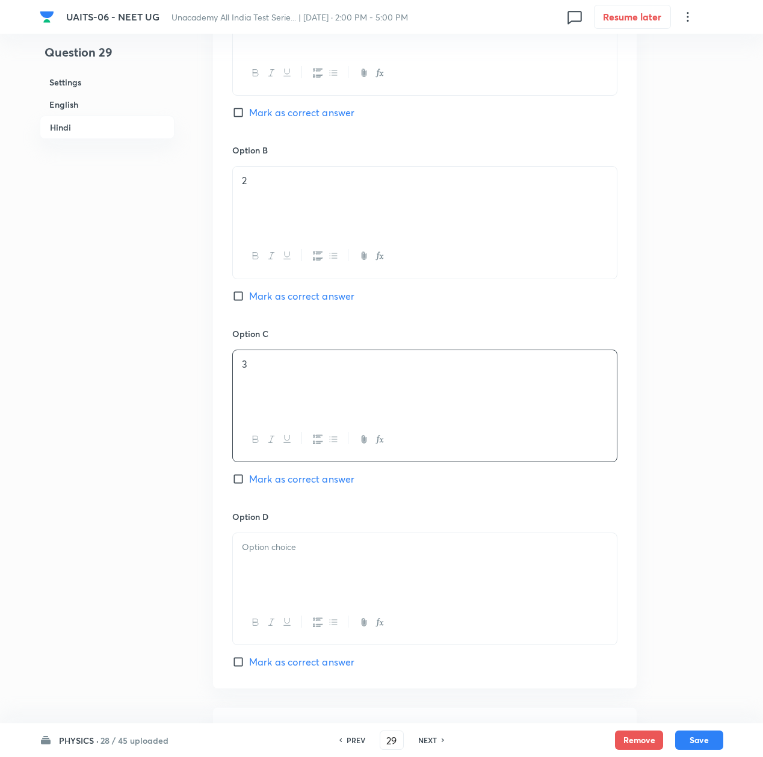
click at [286, 577] on div at bounding box center [425, 566] width 384 height 67
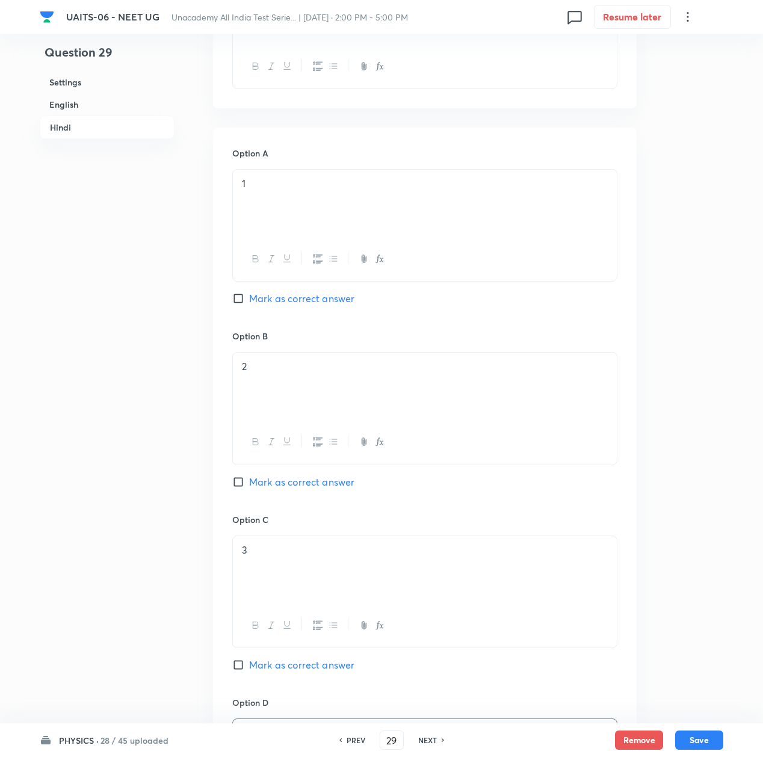
scroll to position [1897, 0]
click at [270, 664] on div "Option C 3 Mark as correct answer" at bounding box center [424, 607] width 385 height 183
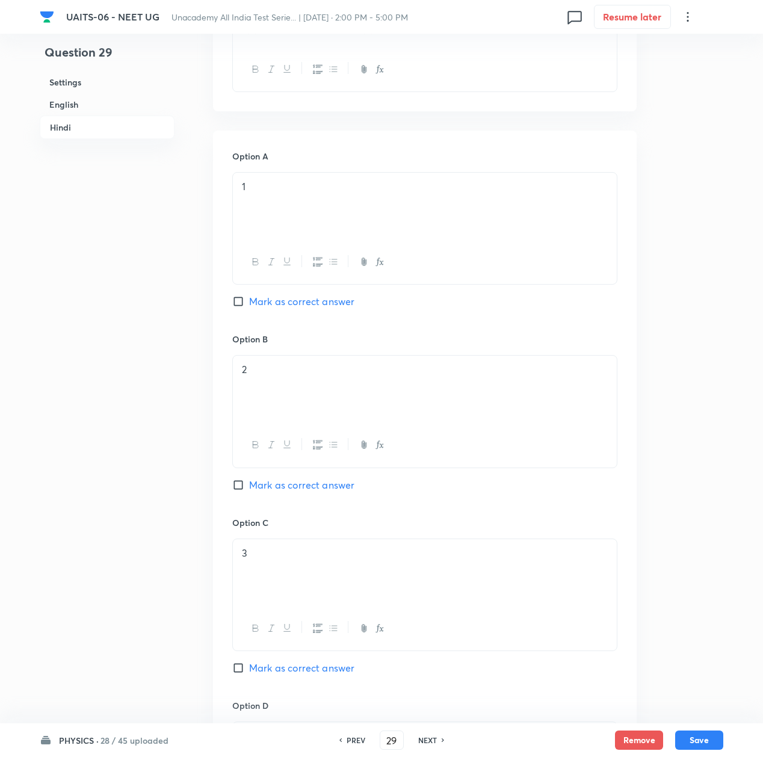
click at [320, 675] on span "Mark as correct answer" at bounding box center [301, 668] width 105 height 14
click at [249, 674] on input "Mark as correct answer" at bounding box center [240, 668] width 17 height 12
checkbox input "true"
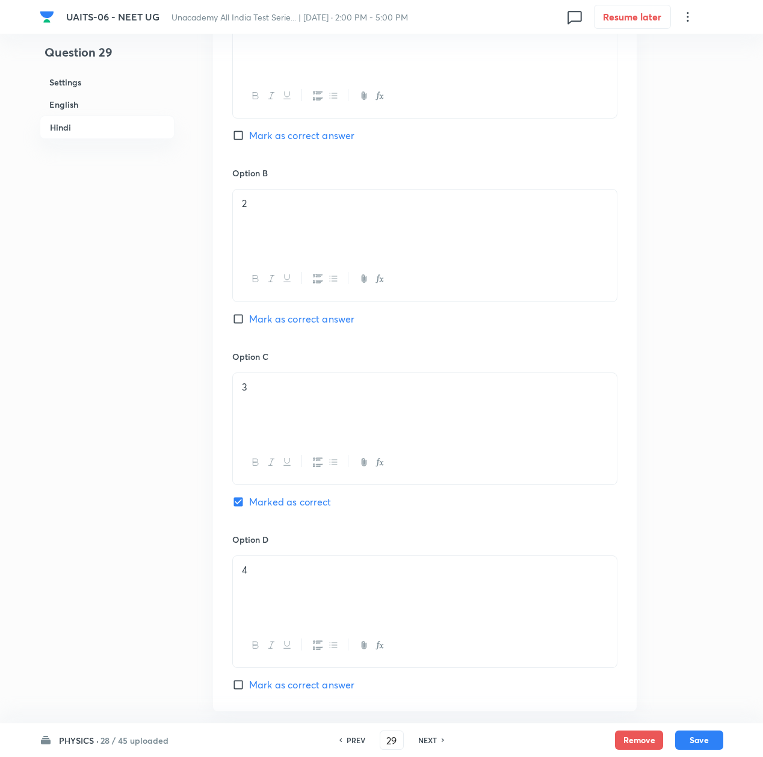
scroll to position [2378, 0]
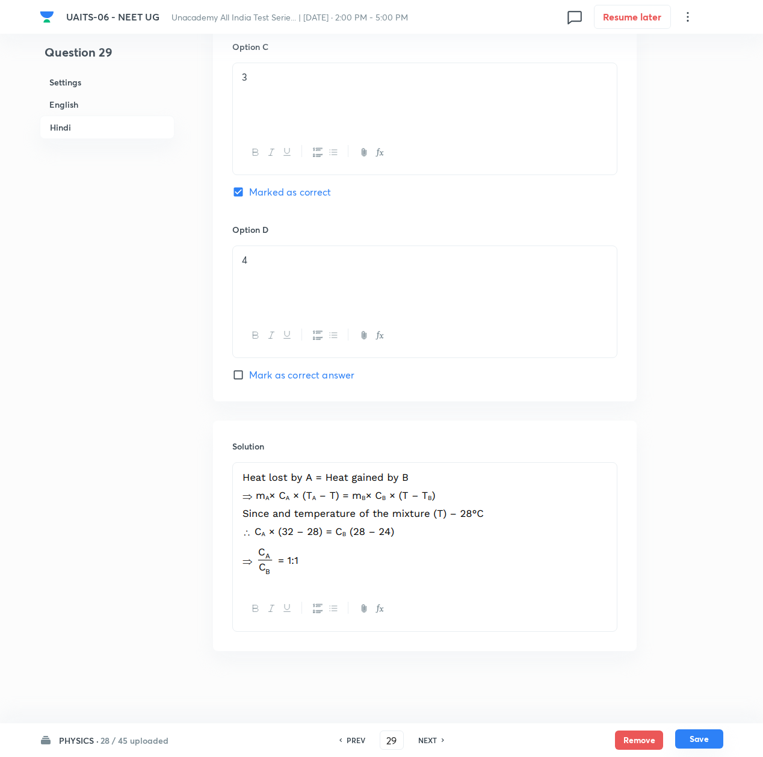
click at [691, 735] on button "Save" at bounding box center [699, 738] width 48 height 19
type input "30"
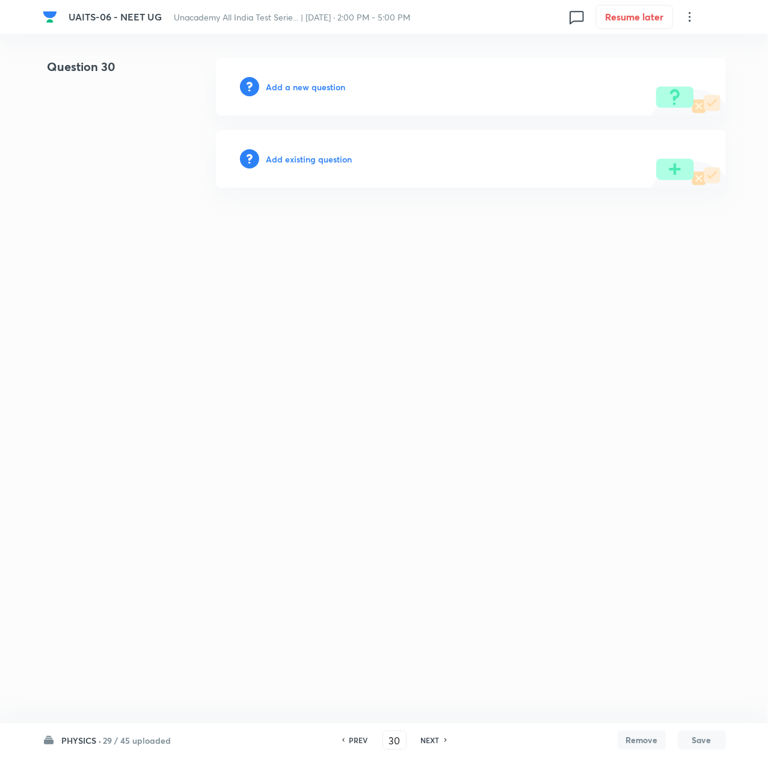
click at [275, 89] on h6 "Add a new question" at bounding box center [306, 87] width 79 height 13
click at [275, 89] on h6 "Choose a question type" at bounding box center [313, 87] width 93 height 13
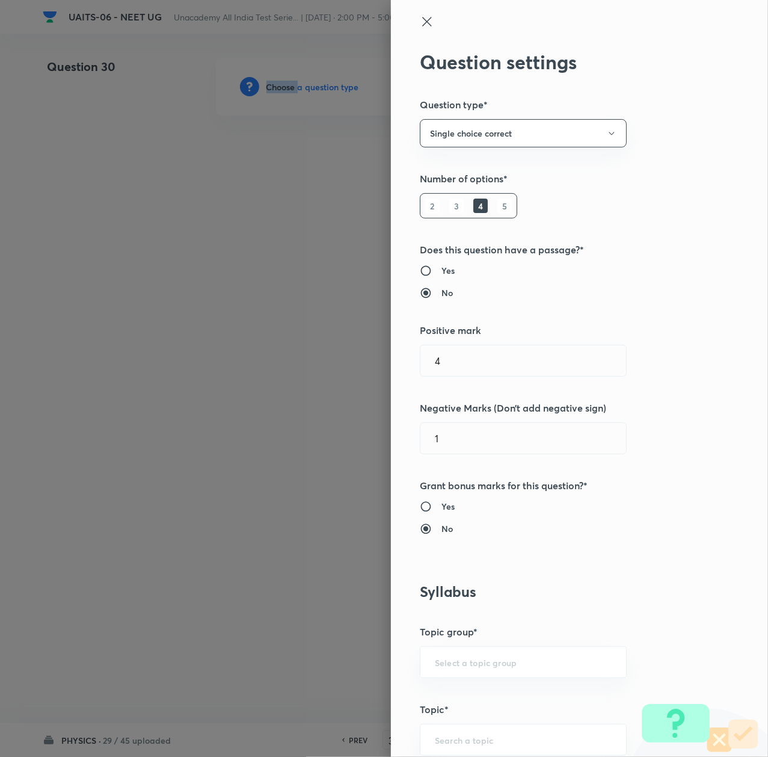
scroll to position [401, 0]
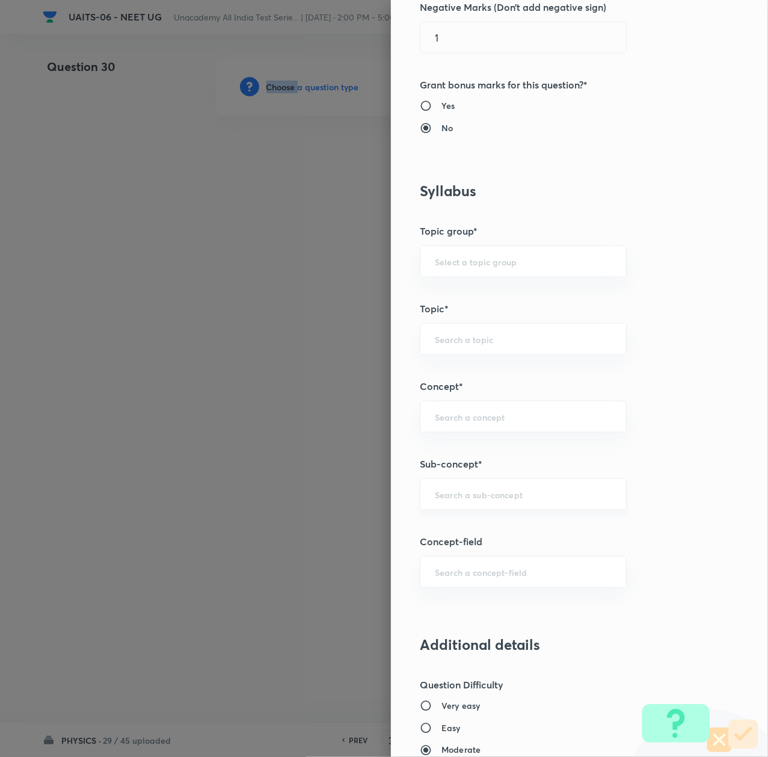
click at [457, 510] on div "​" at bounding box center [523, 494] width 207 height 32
paste input "Thermal Properties of Matter"
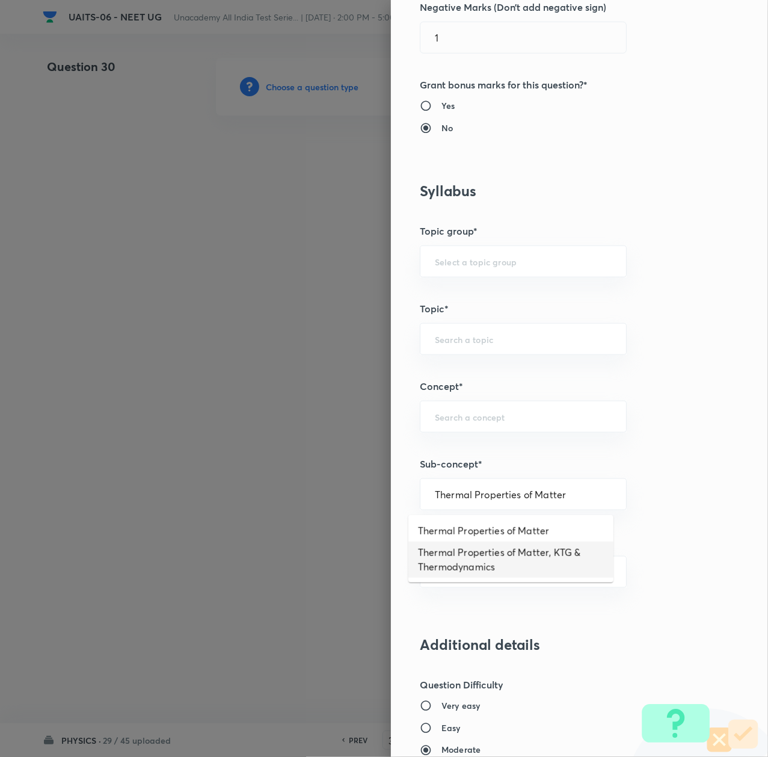
click at [461, 552] on li "Thermal Properties of Matter, KTG & Thermodynamics" at bounding box center [511, 560] width 205 height 36
type input "Thermal Properties of Matter, KTG & Thermodynamics"
type input "Physics"
type input "Thermal Properties of Matter, KTG & Thermodynamics"
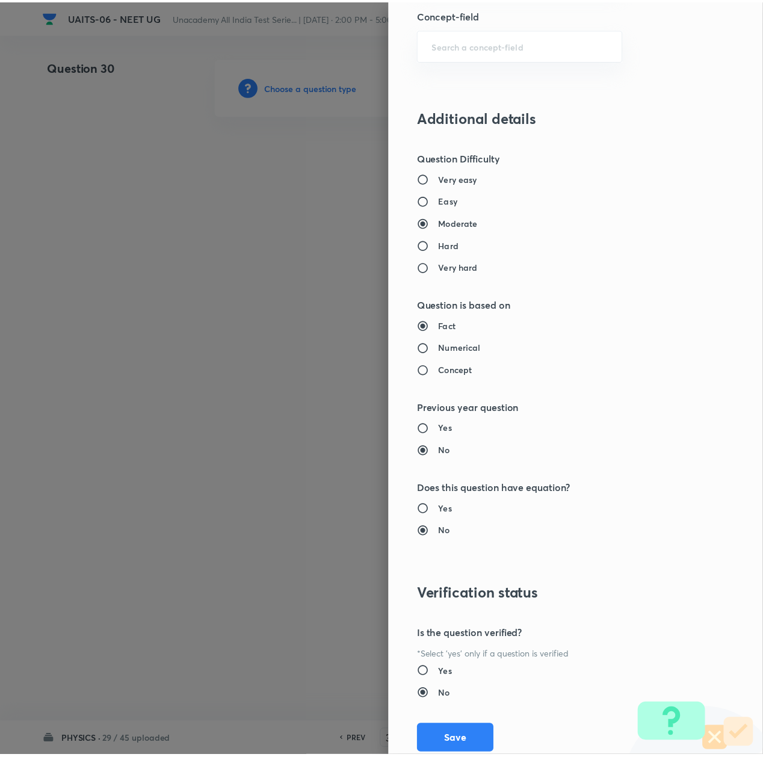
scroll to position [966, 0]
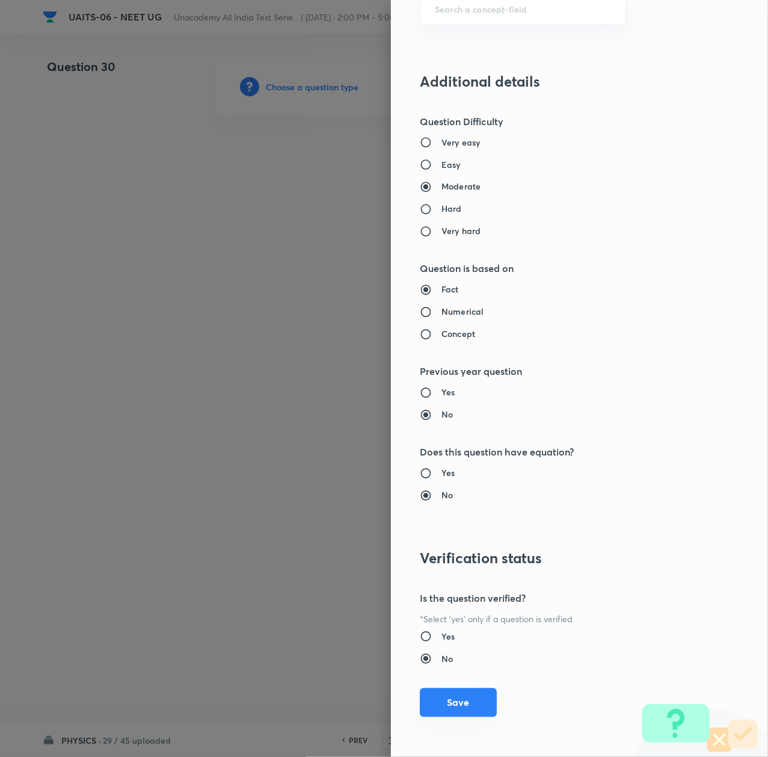
click at [449, 698] on button "Save" at bounding box center [458, 702] width 77 height 29
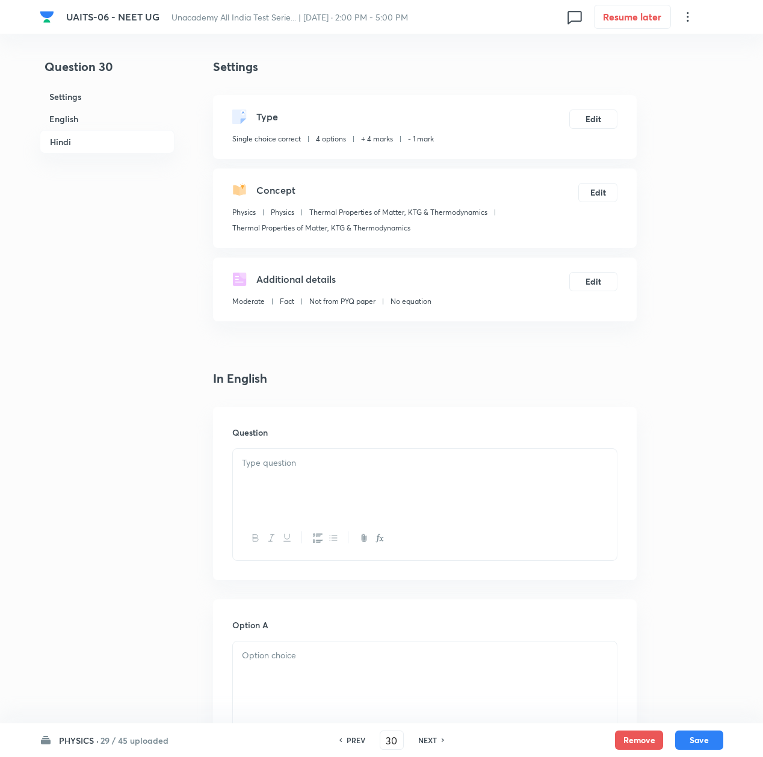
click at [304, 483] on div at bounding box center [425, 482] width 384 height 67
click at [362, 463] on p at bounding box center [425, 463] width 366 height 14
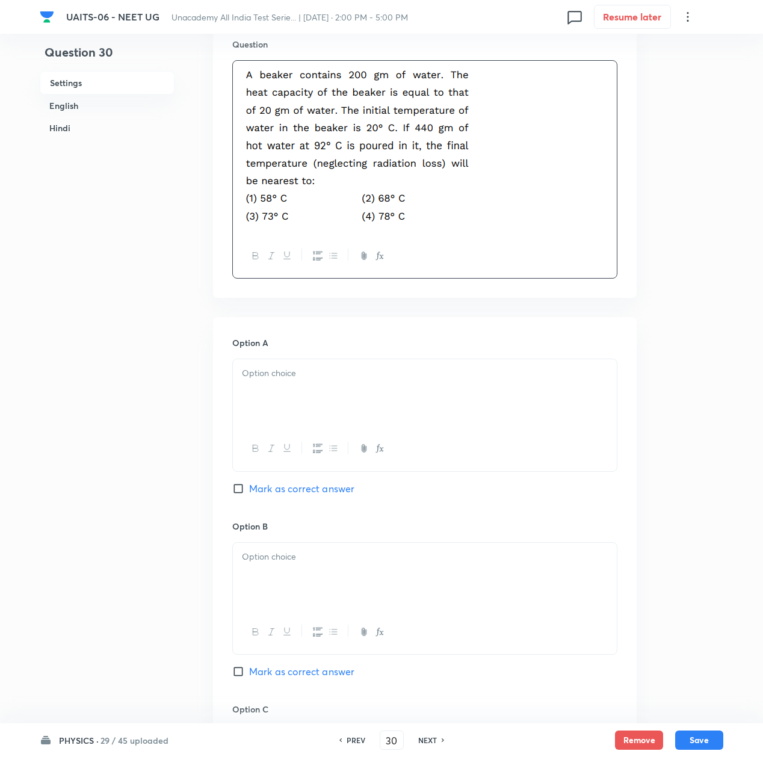
scroll to position [401, 0]
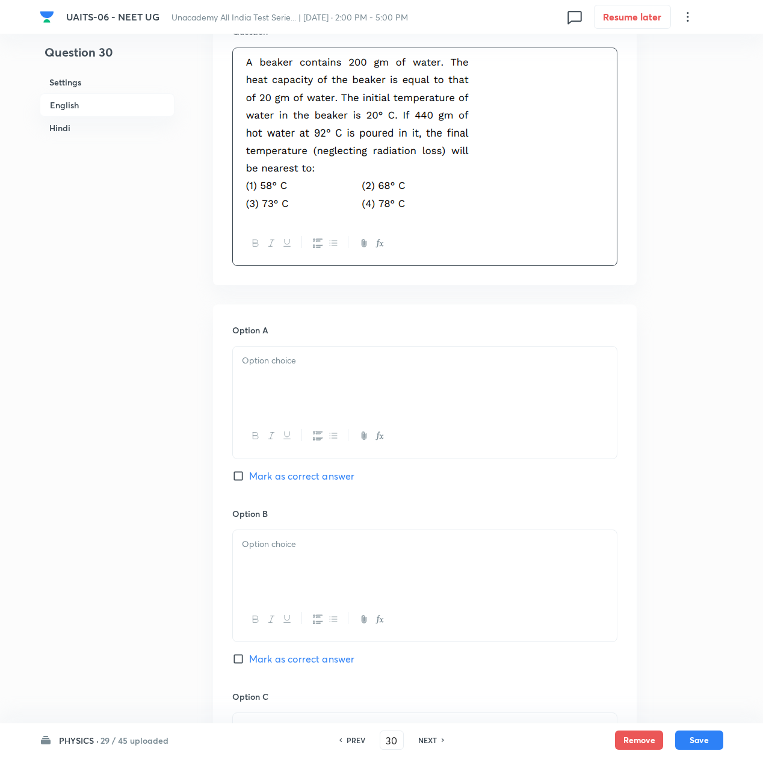
click at [328, 373] on div at bounding box center [425, 380] width 384 height 67
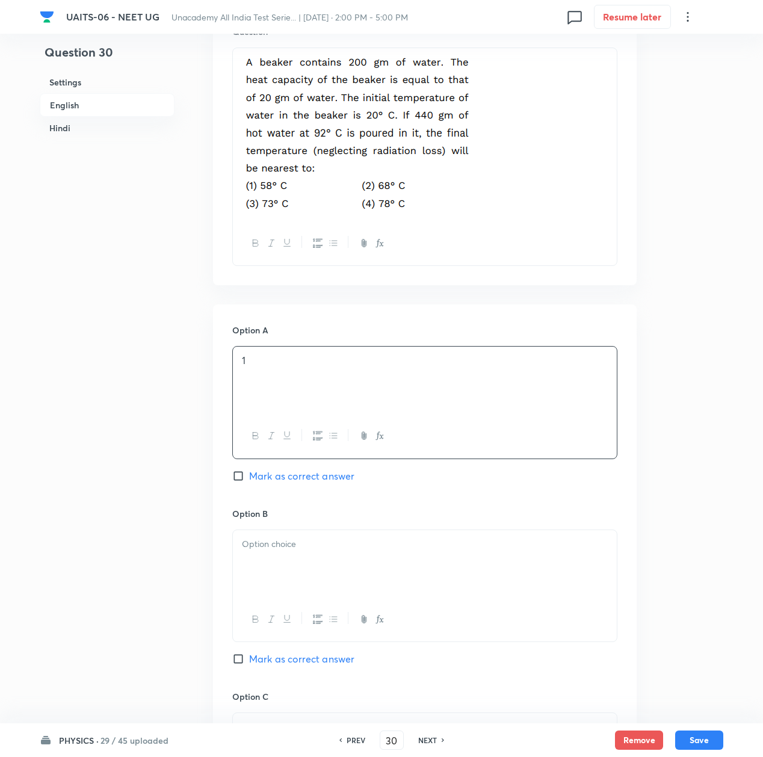
click at [301, 574] on div at bounding box center [425, 563] width 384 height 67
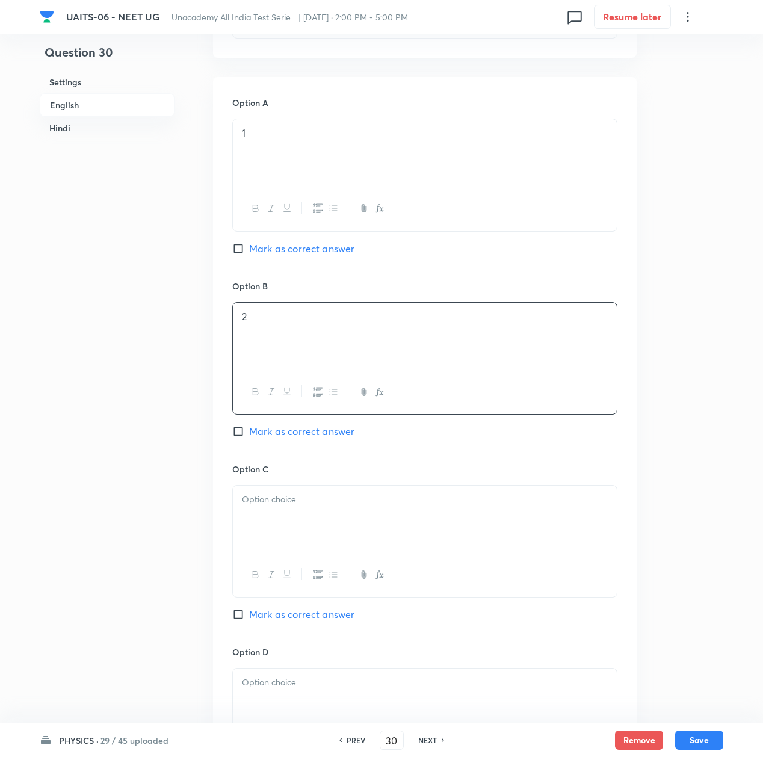
scroll to position [642, 0]
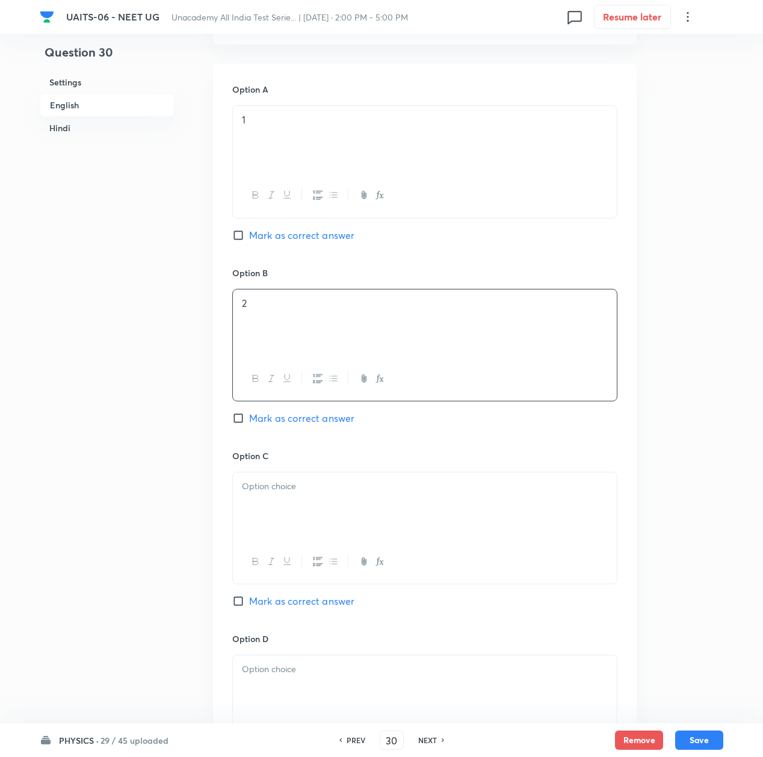
click at [296, 538] on div at bounding box center [425, 505] width 384 height 67
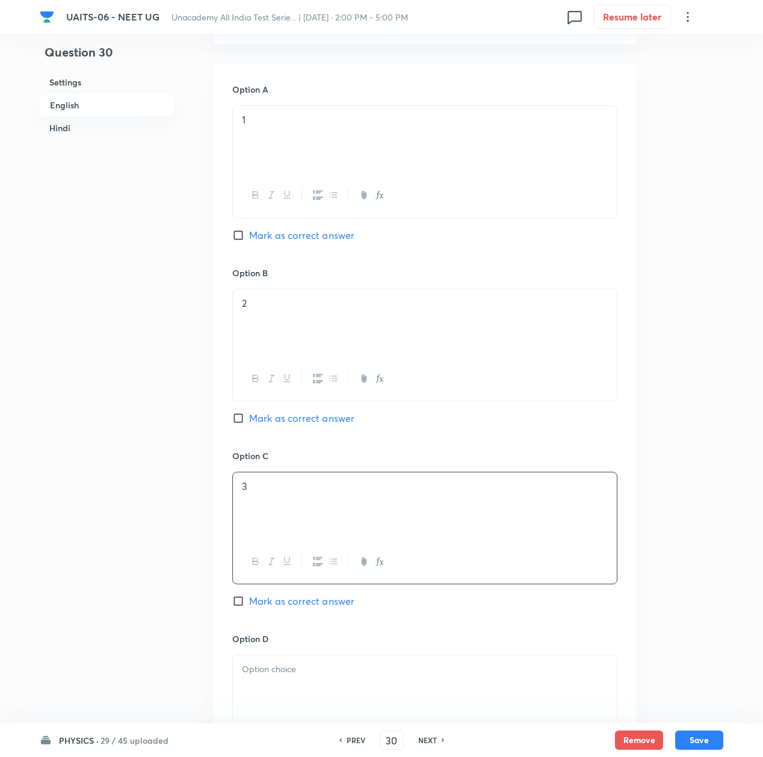
click at [306, 667] on p at bounding box center [425, 670] width 366 height 14
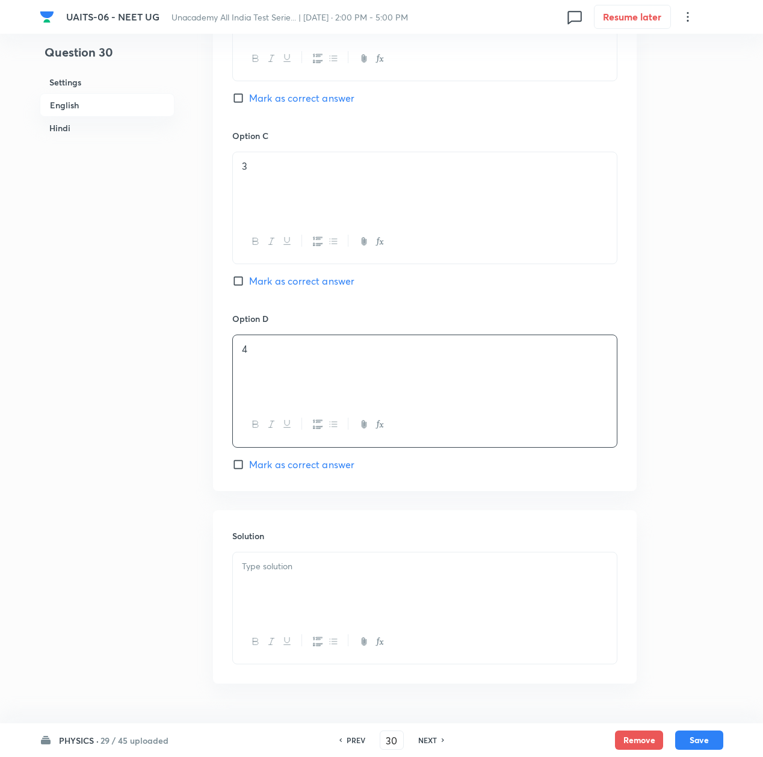
scroll to position [963, 0]
click at [290, 569] on p at bounding box center [425, 565] width 366 height 14
drag, startPoint x: 357, startPoint y: 585, endPoint x: 353, endPoint y: 576, distance: 10.0
click at [356, 583] on div at bounding box center [425, 584] width 384 height 67
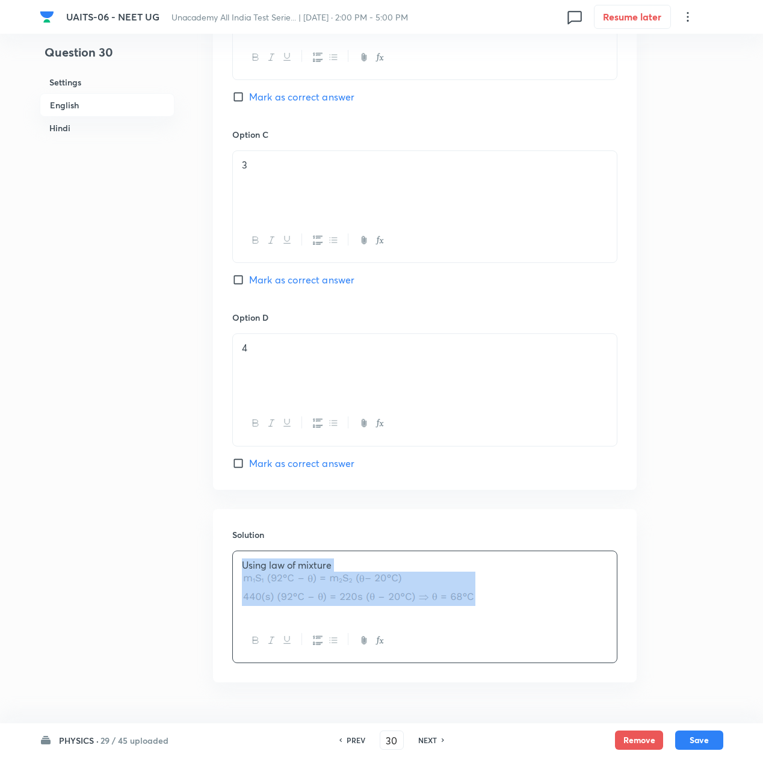
copy p "Using law of mixture"
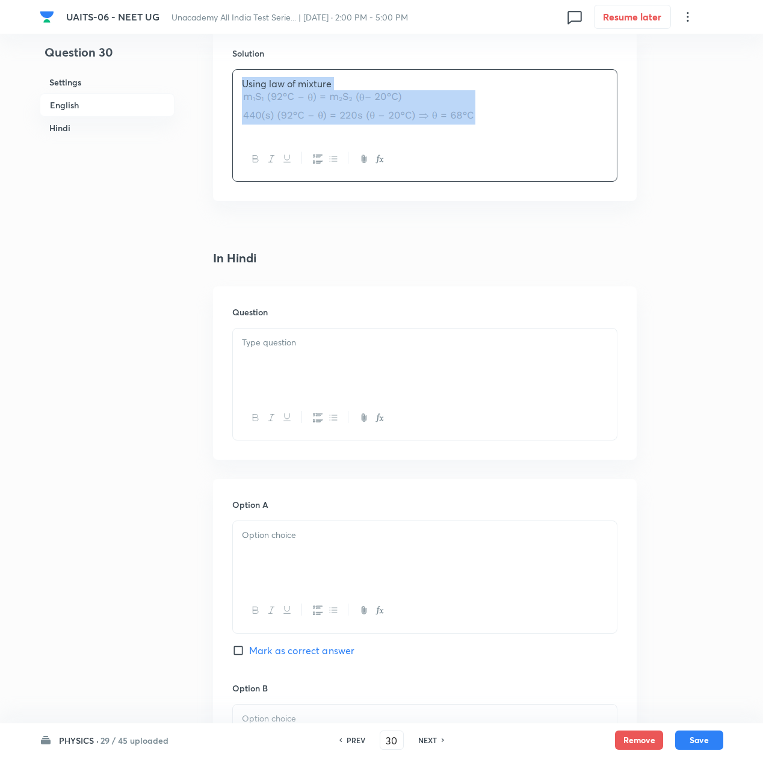
scroll to position [1926, 0]
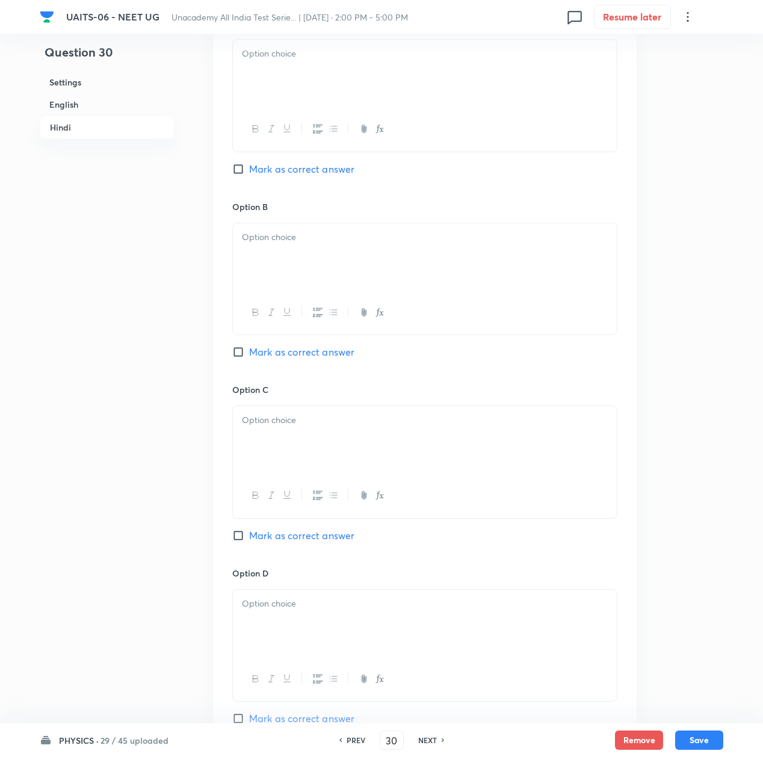
click at [307, 623] on div at bounding box center [425, 623] width 384 height 67
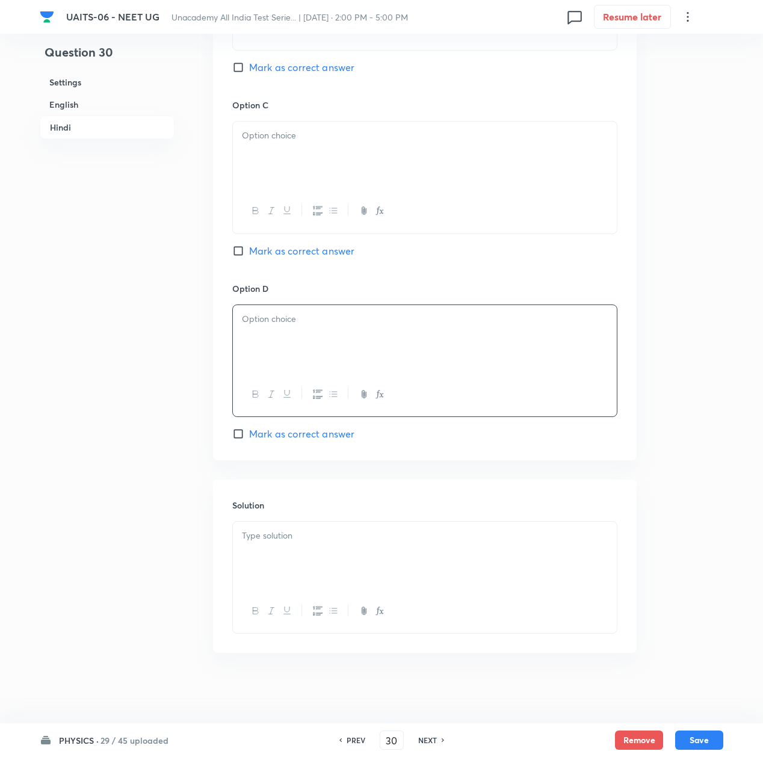
scroll to position [2219, 0]
click at [268, 560] on div at bounding box center [425, 553] width 384 height 67
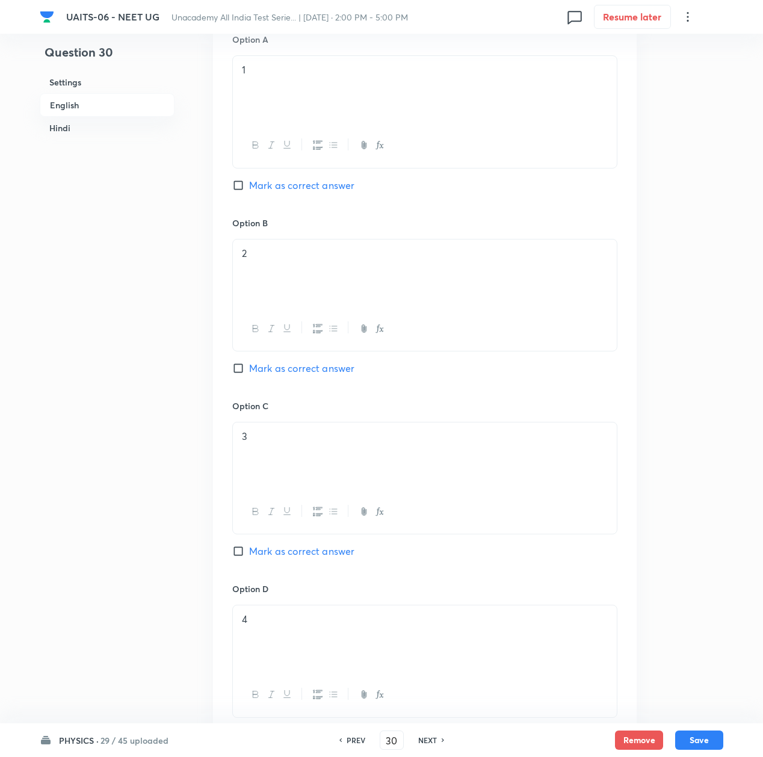
scroll to position [534, 0]
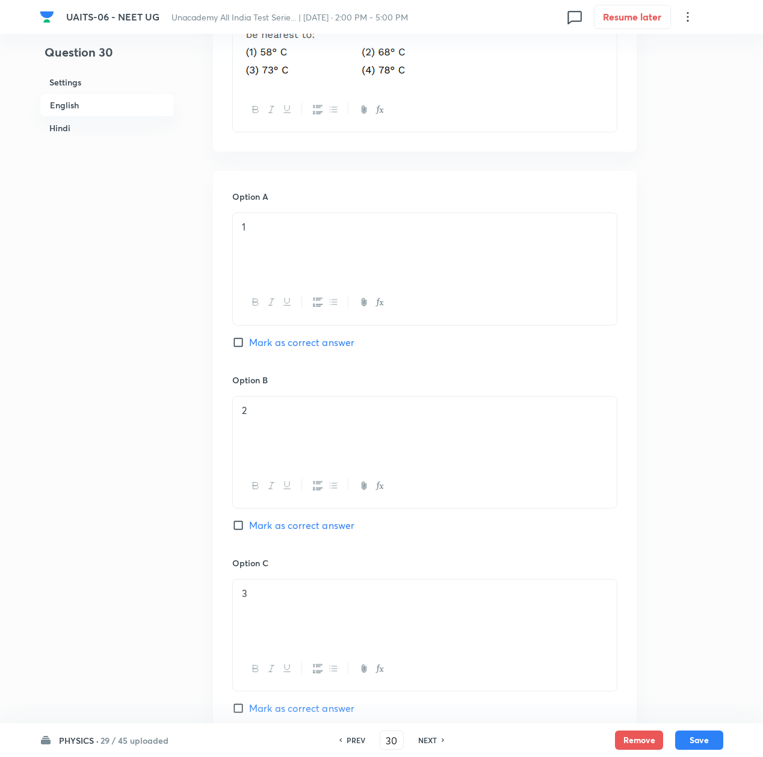
click at [282, 522] on span "Mark as correct answer" at bounding box center [301, 525] width 105 height 14
click at [249, 522] on input "Mark as correct answer" at bounding box center [240, 525] width 17 height 12
checkbox input "true"
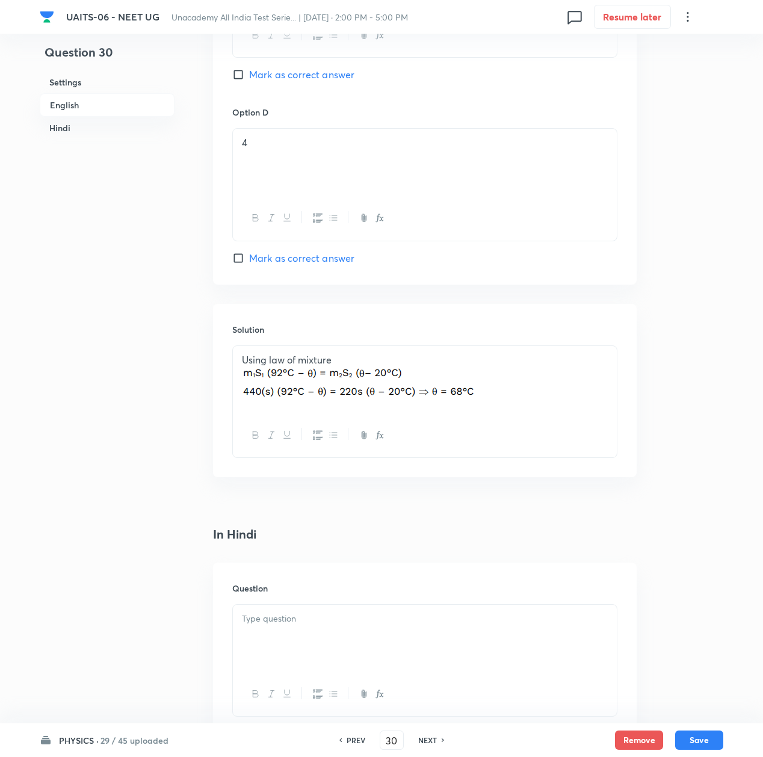
scroll to position [1176, 0]
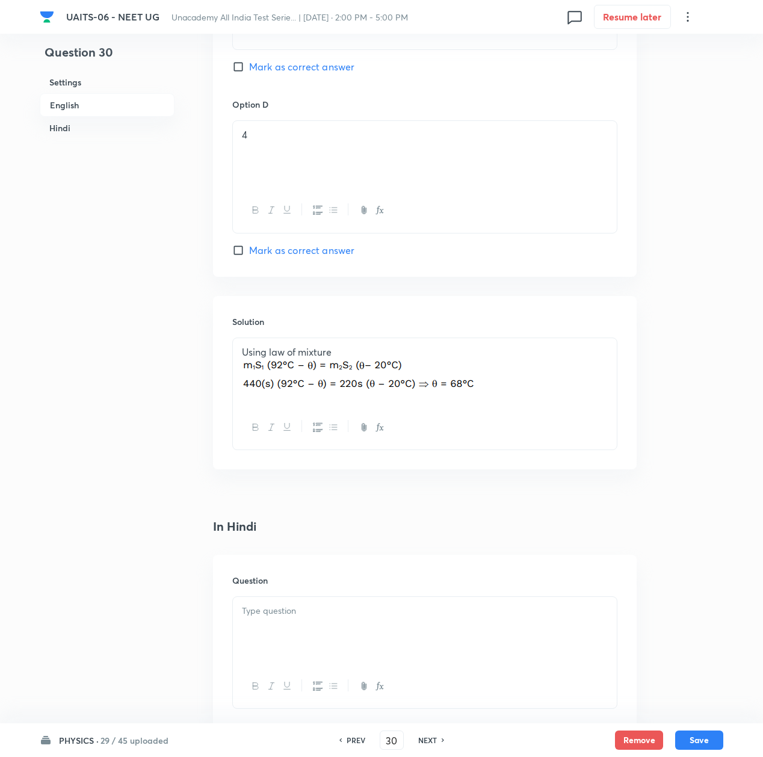
click at [290, 595] on div "Question" at bounding box center [425, 641] width 424 height 173
click at [283, 618] on p at bounding box center [425, 611] width 366 height 14
click at [261, 629] on div at bounding box center [425, 630] width 384 height 67
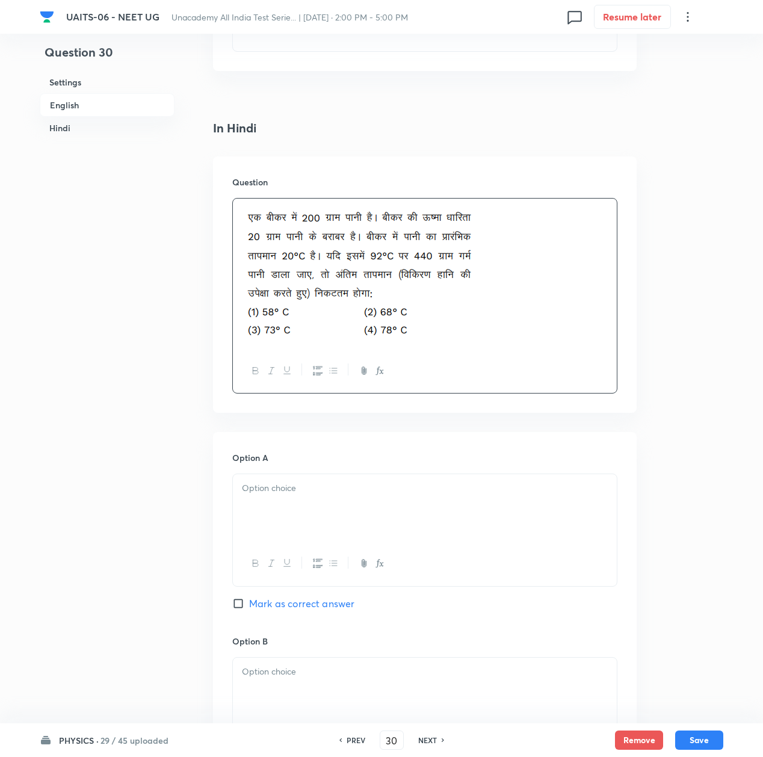
scroll to position [1577, 0]
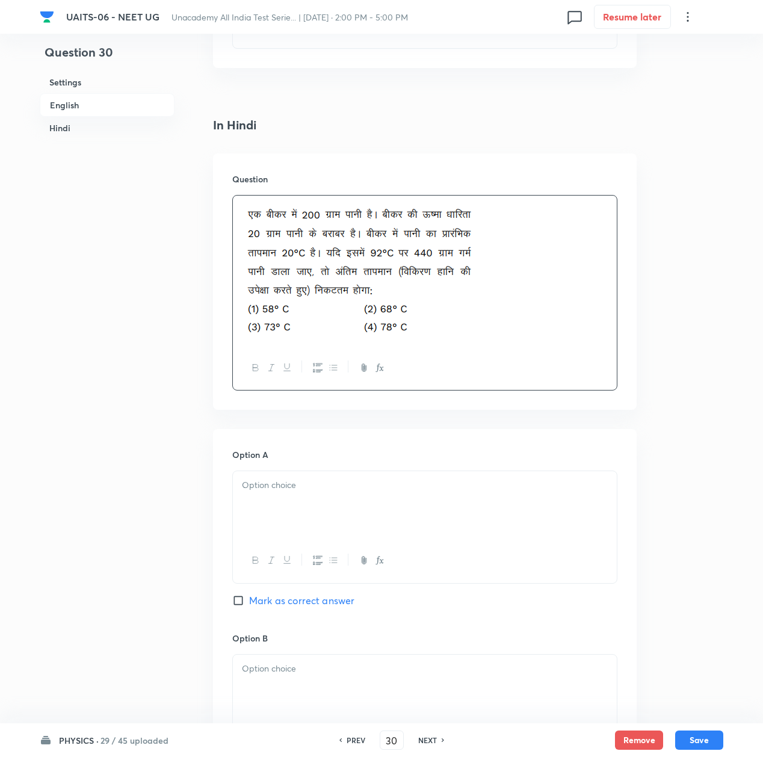
click at [309, 492] on p at bounding box center [425, 485] width 366 height 14
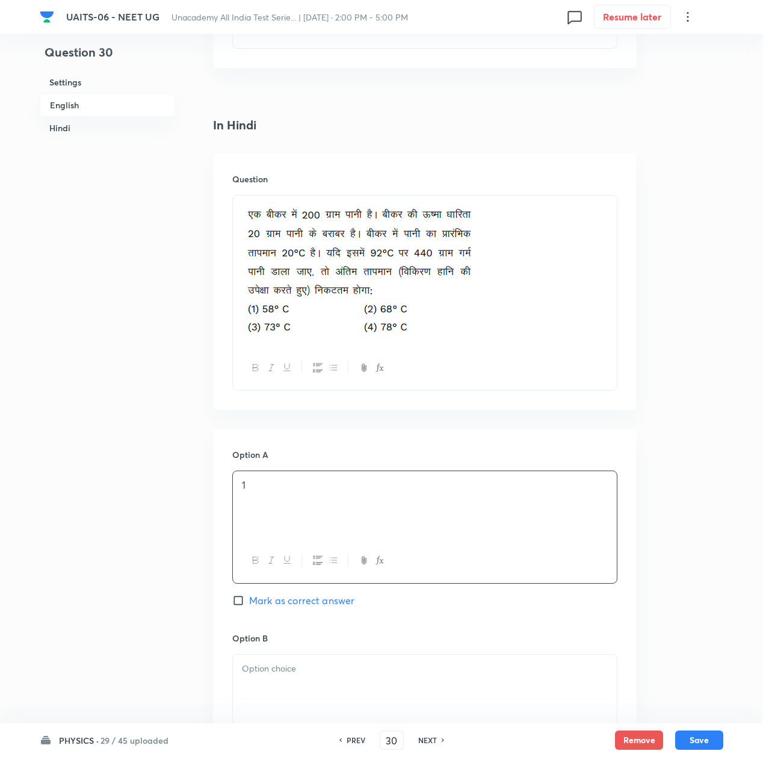
click at [278, 672] on p at bounding box center [425, 669] width 366 height 14
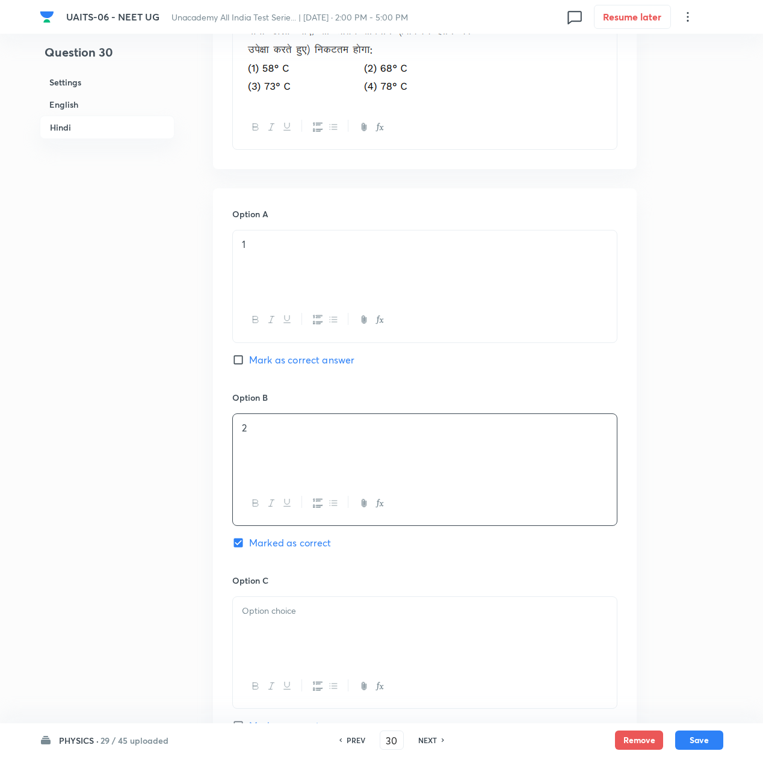
click at [280, 644] on div at bounding box center [425, 630] width 384 height 67
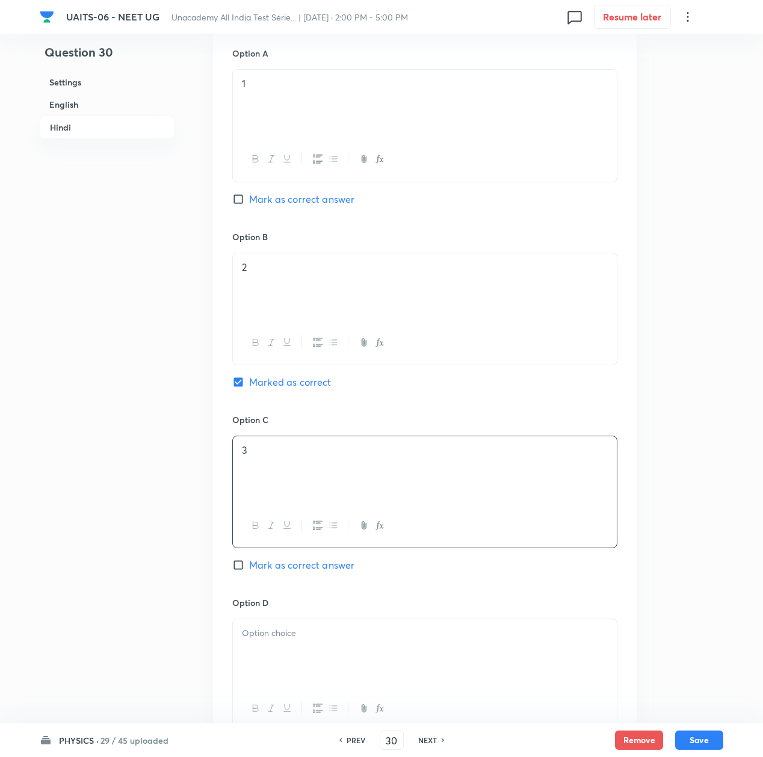
click at [278, 640] on p at bounding box center [425, 633] width 366 height 14
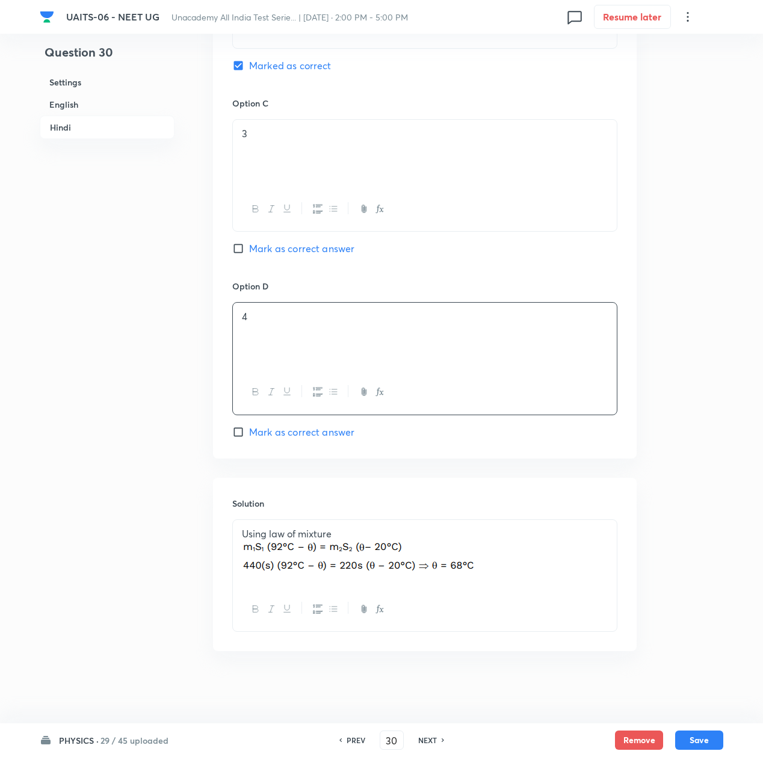
scroll to position [2302, 0]
click at [684, 738] on button "Save" at bounding box center [699, 738] width 48 height 19
type input "31"
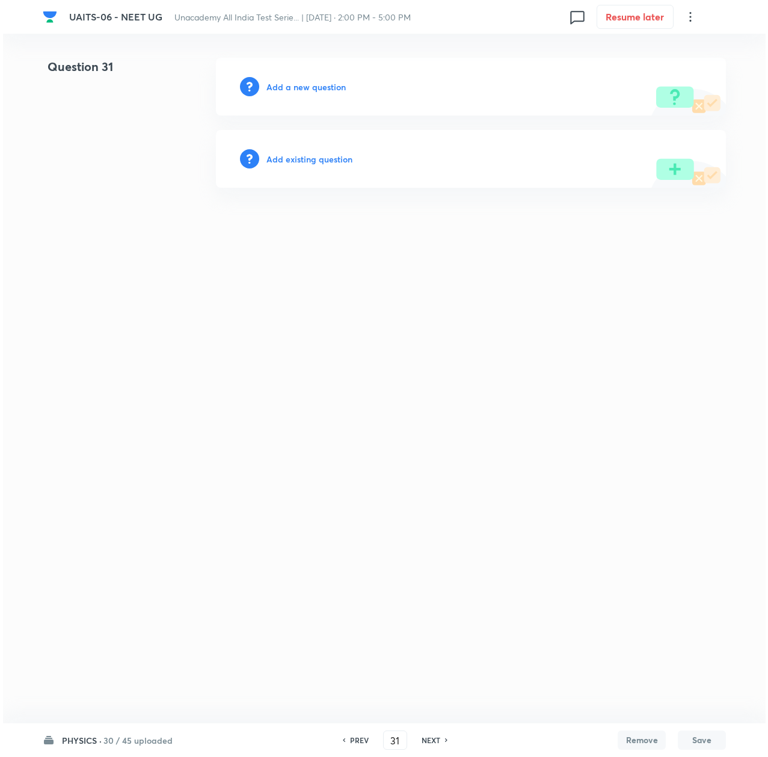
scroll to position [0, 0]
click at [321, 85] on h6 "Add a new question" at bounding box center [306, 87] width 79 height 13
click at [321, 85] on h6 "Choose a question type" at bounding box center [313, 87] width 93 height 13
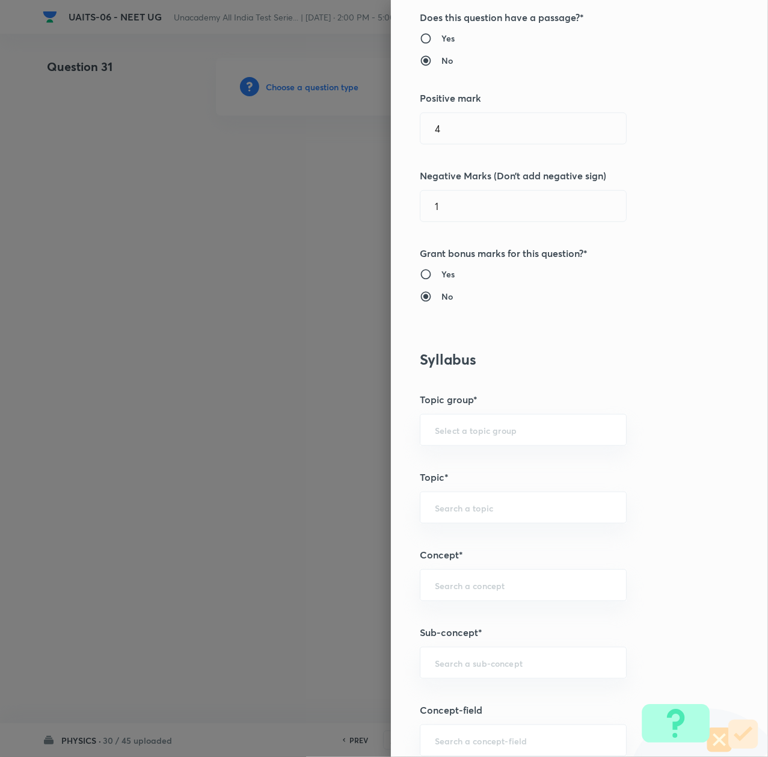
scroll to position [241, 0]
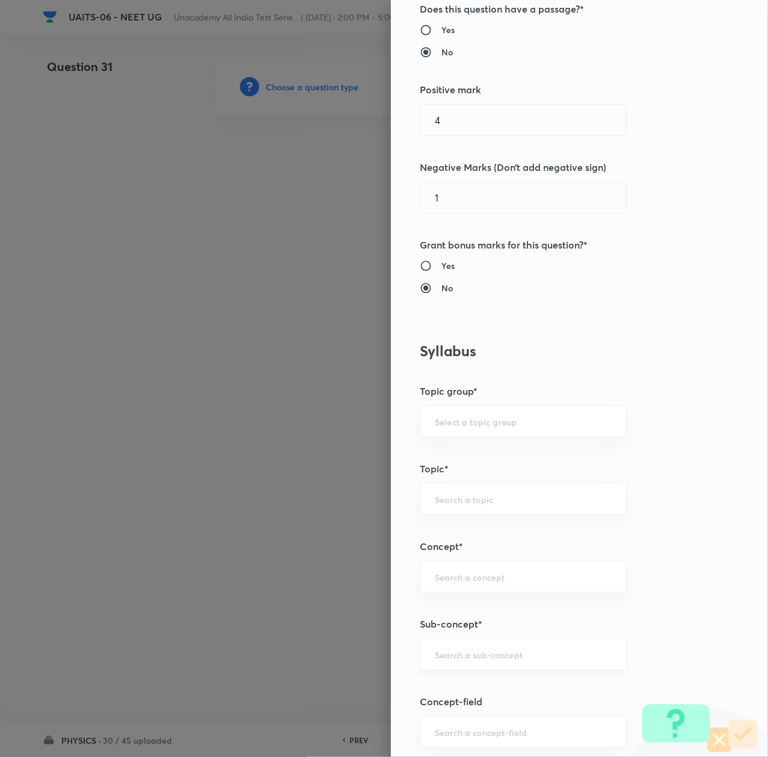
click at [445, 670] on div "​" at bounding box center [523, 654] width 207 height 32
paste input "Thermal Properties of Matter"
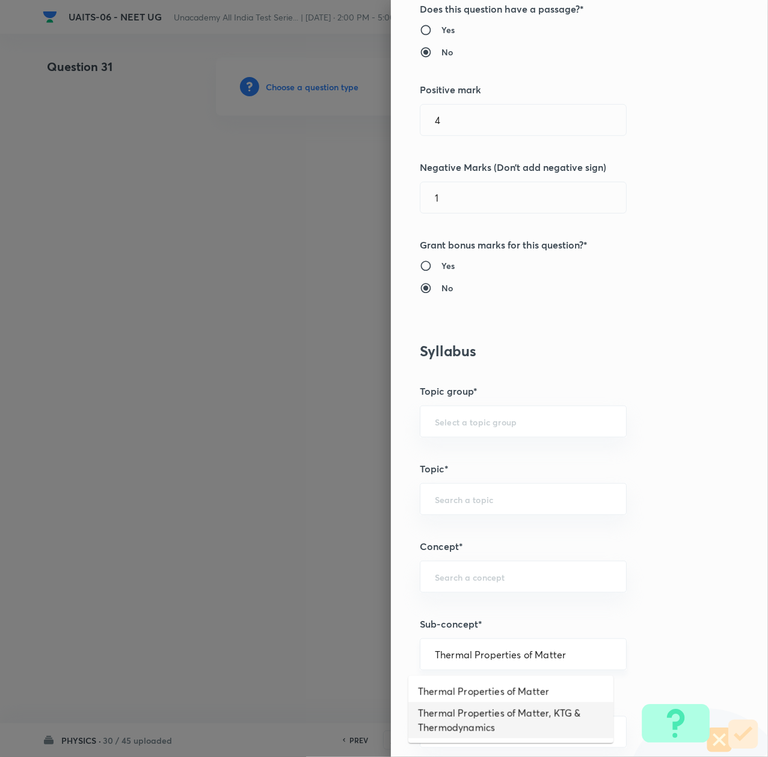
type input "Thermal Properties of Matter, KTG & Thermodynamics"
type input "Physics"
type input "Thermal Properties of Matter, KTG & Thermodynamics"
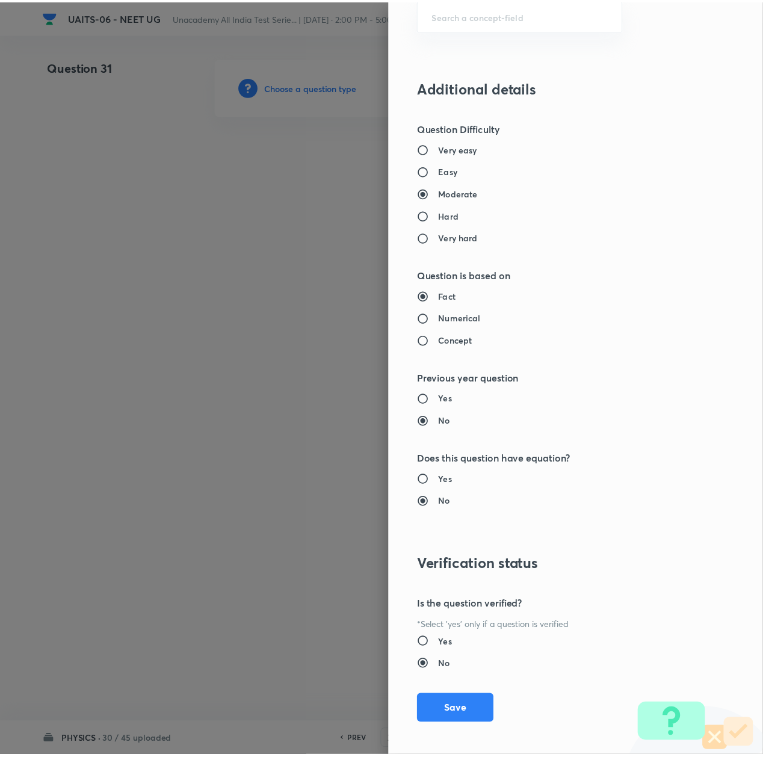
scroll to position [966, 0]
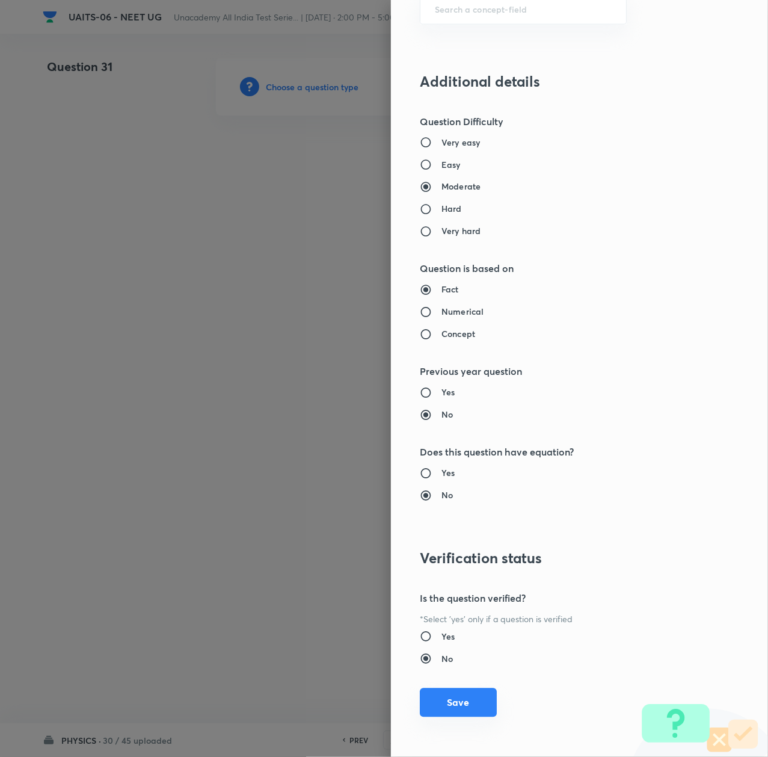
click at [461, 708] on button "Save" at bounding box center [458, 702] width 77 height 29
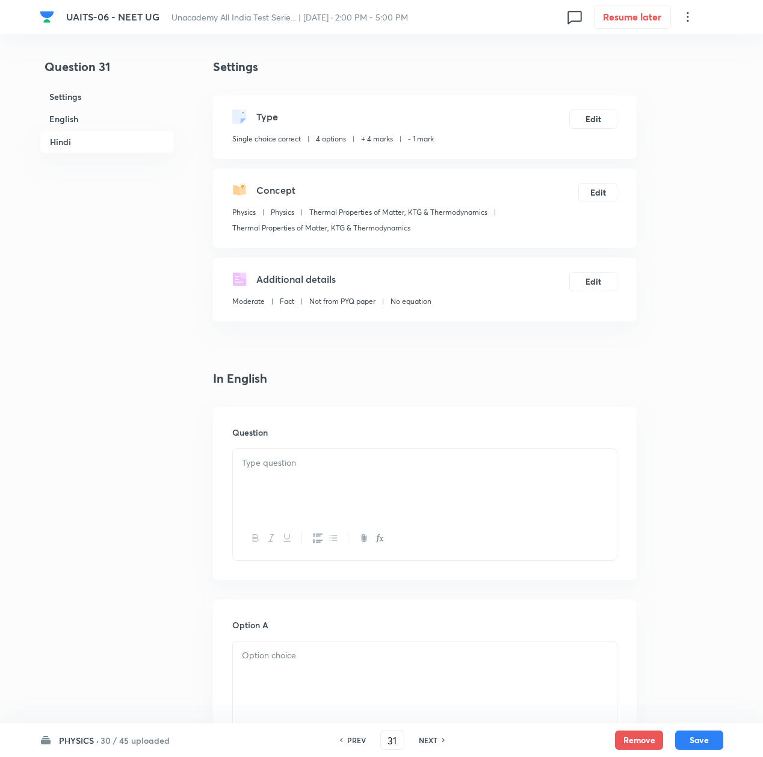
click at [288, 489] on div at bounding box center [425, 482] width 384 height 67
click at [382, 456] on p at bounding box center [425, 463] width 366 height 14
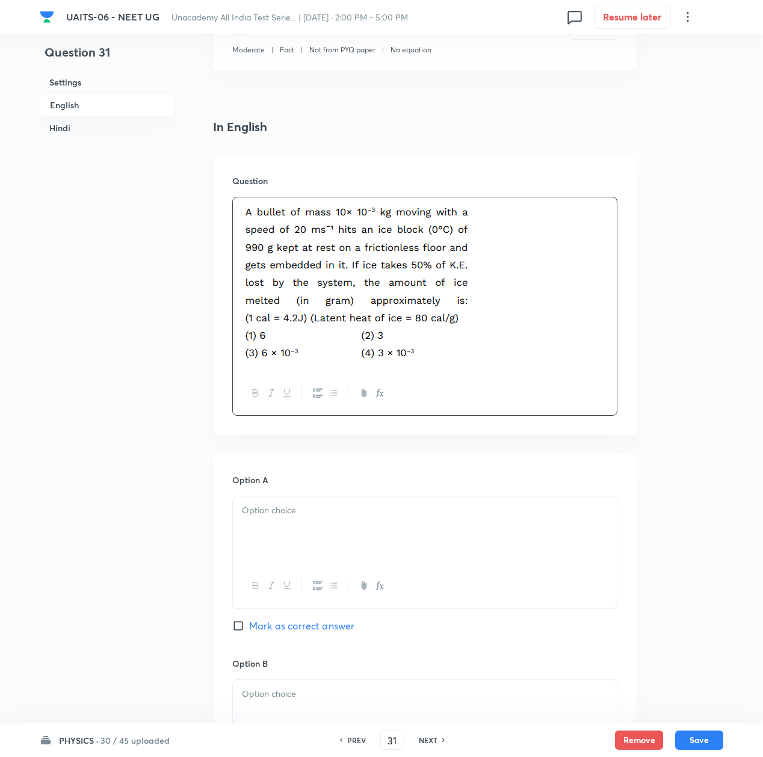
scroll to position [321, 0]
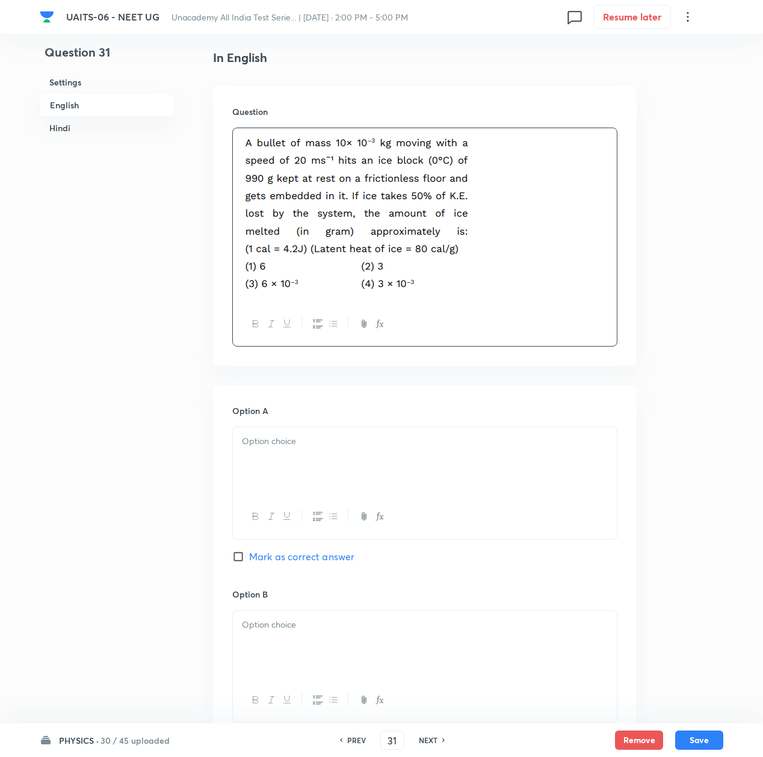
click at [292, 457] on div at bounding box center [425, 460] width 384 height 67
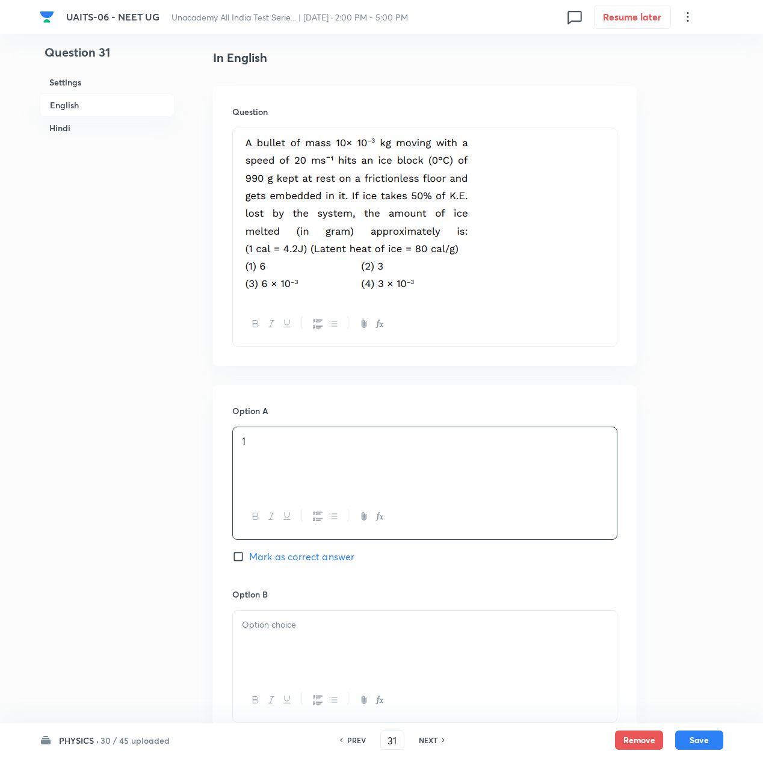
click at [265, 646] on div at bounding box center [425, 644] width 384 height 67
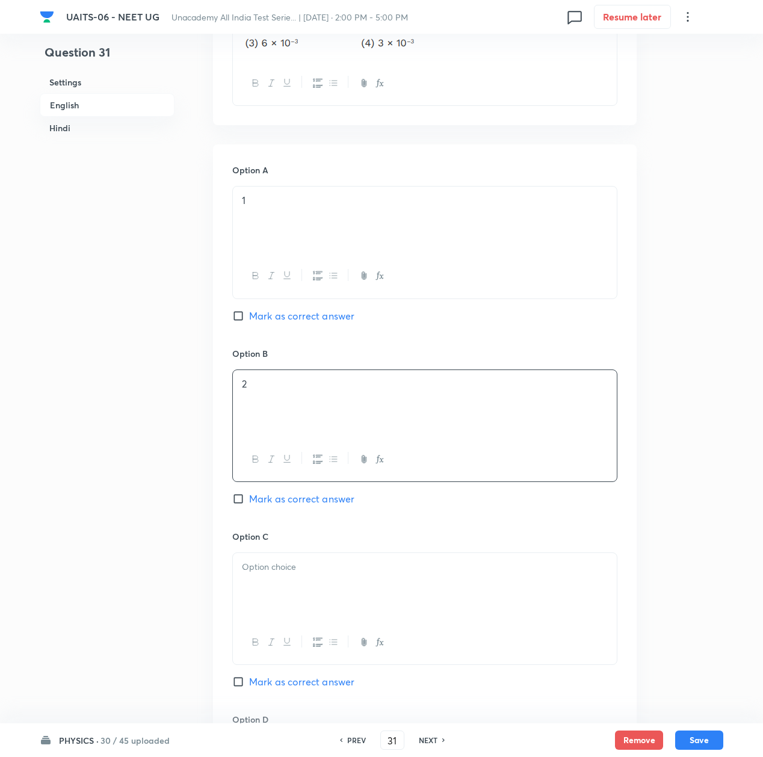
click at [275, 607] on div at bounding box center [425, 586] width 384 height 67
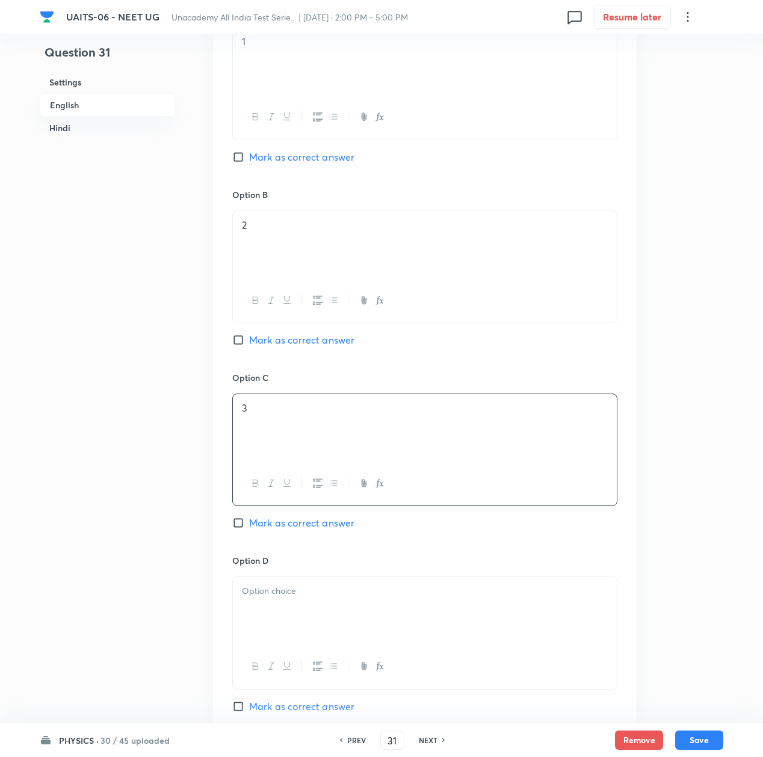
scroll to position [722, 0]
click at [275, 607] on div at bounding box center [425, 608] width 384 height 67
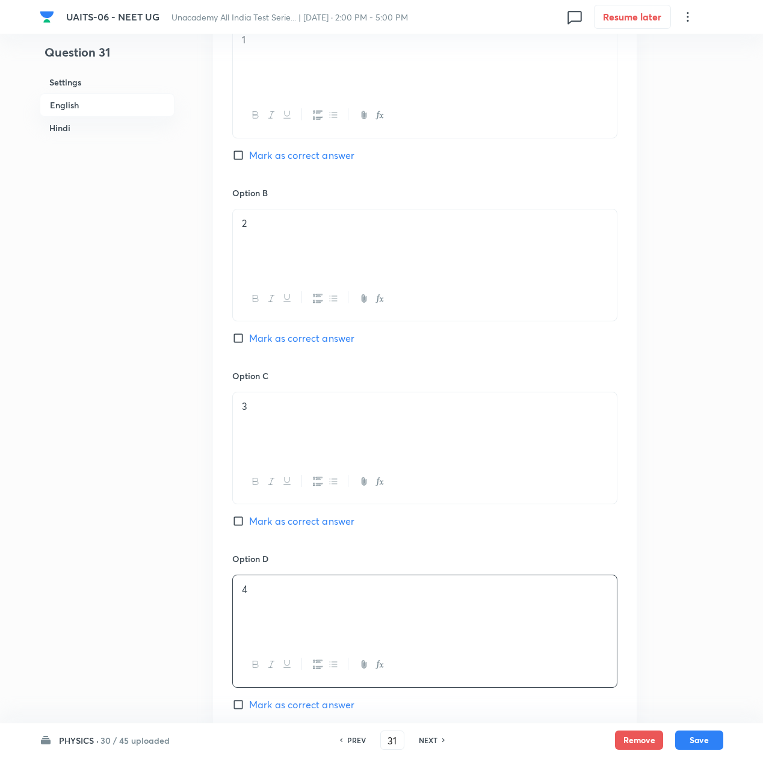
scroll to position [802, 0]
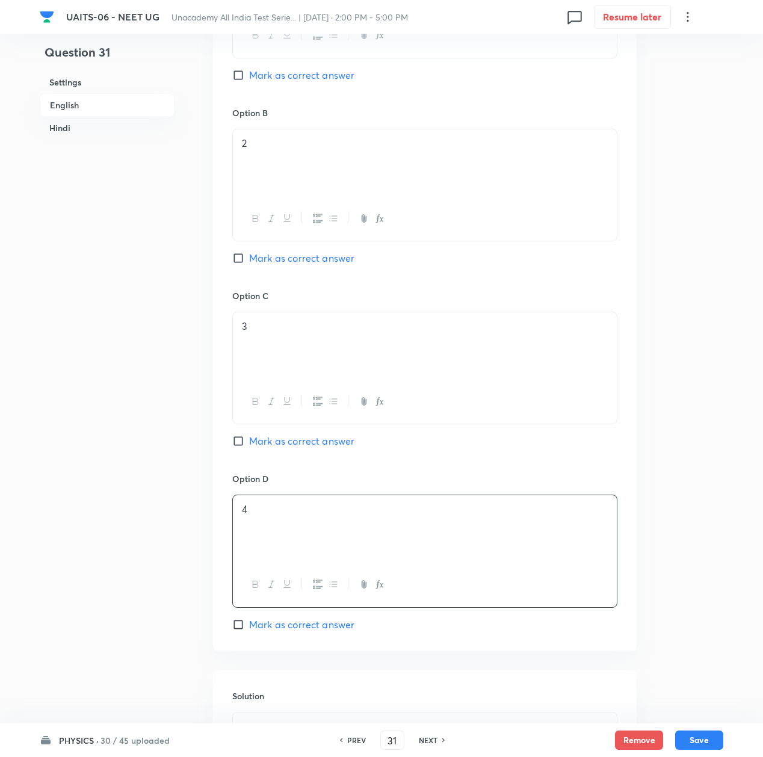
click at [268, 627] on span "Mark as correct answer" at bounding box center [301, 624] width 105 height 14
click at [249, 627] on input "Mark as correct answer" at bounding box center [240, 625] width 17 height 12
checkbox input "true"
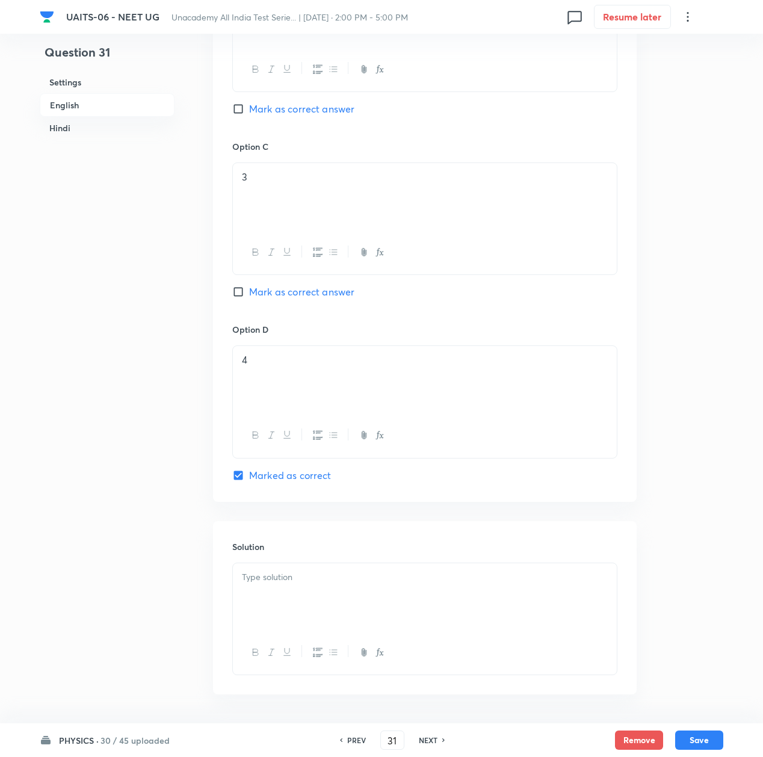
scroll to position [963, 0]
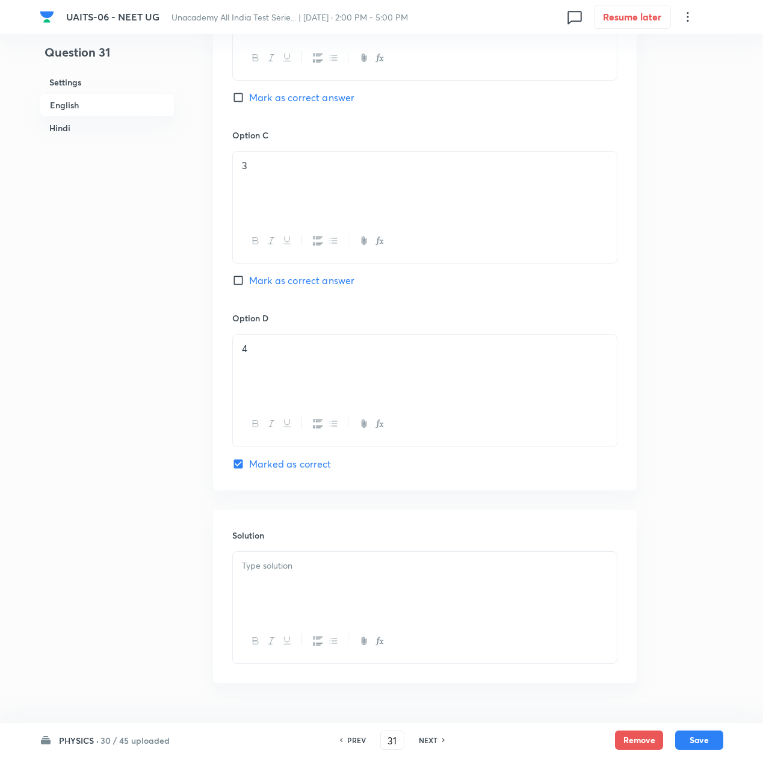
click at [278, 576] on div at bounding box center [425, 585] width 384 height 67
click at [355, 572] on p at bounding box center [425, 566] width 366 height 14
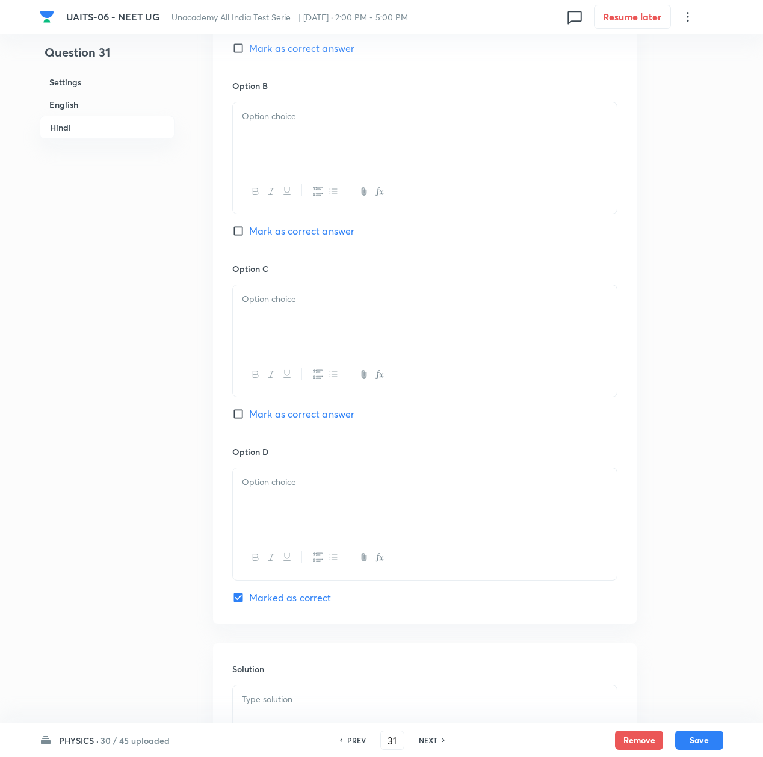
scroll to position [2338, 0]
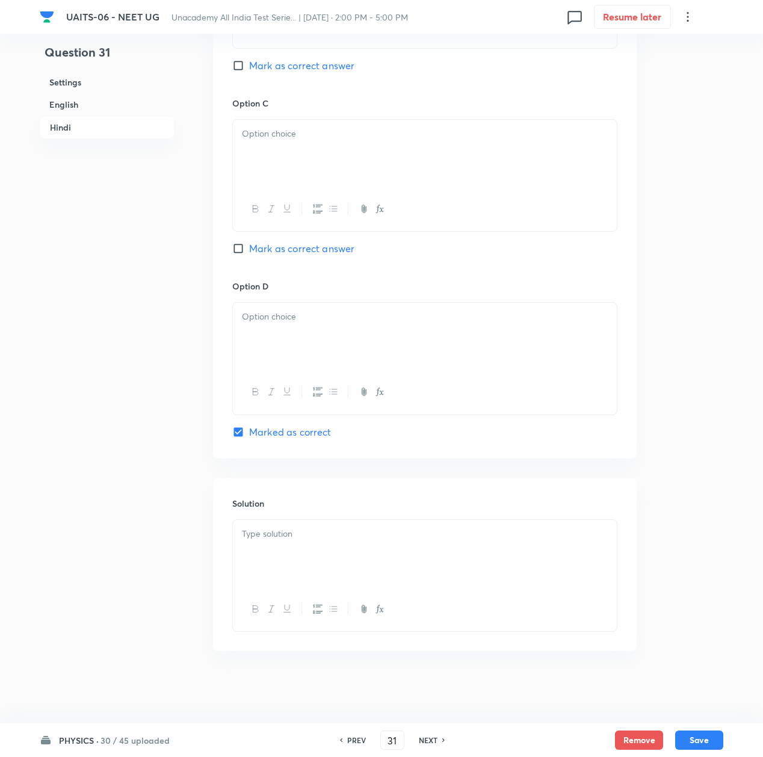
click at [291, 568] on div at bounding box center [425, 553] width 384 height 67
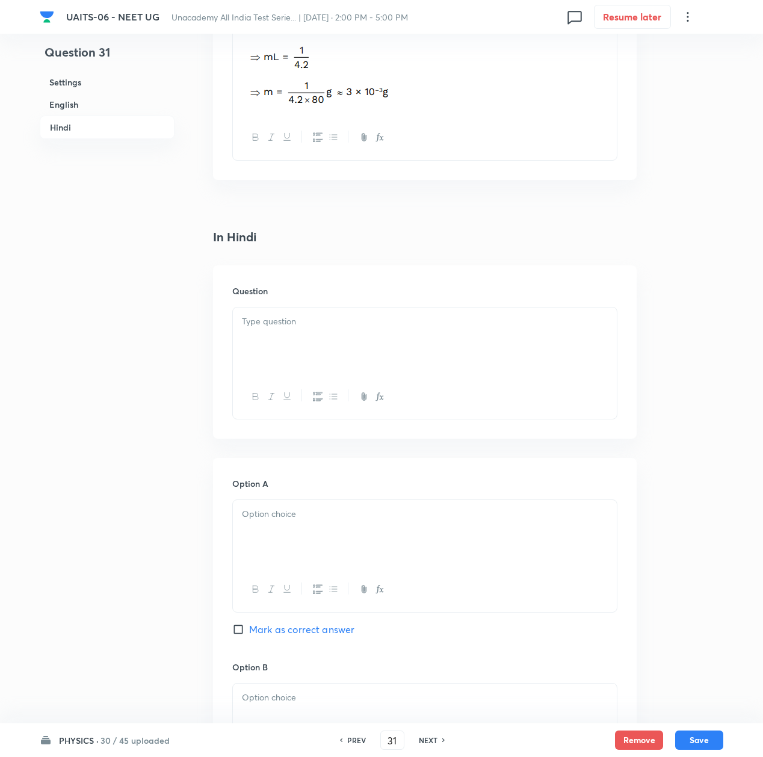
scroll to position [1536, 0]
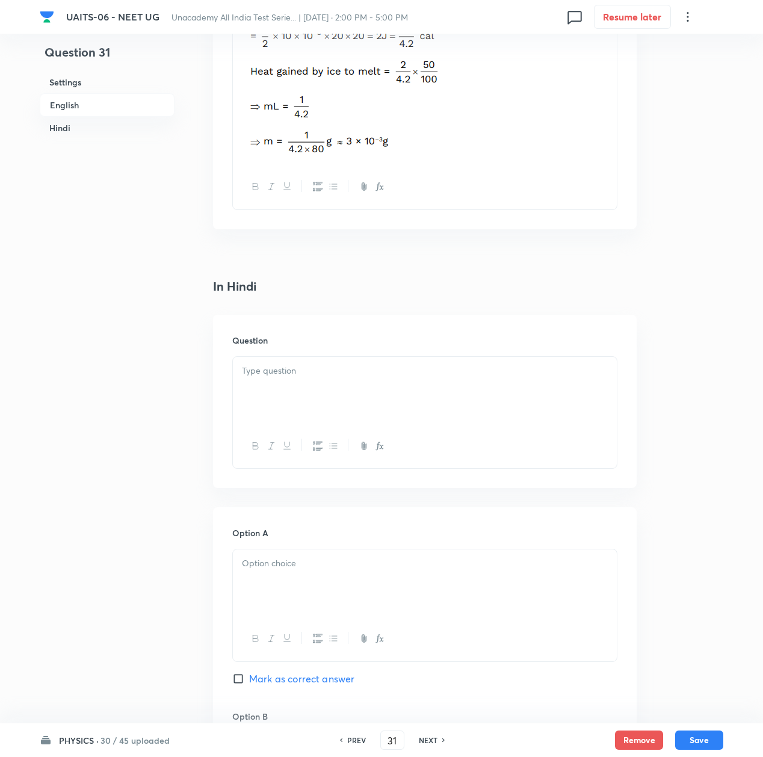
click at [280, 372] on p at bounding box center [425, 371] width 366 height 14
click at [294, 371] on p at bounding box center [425, 371] width 366 height 14
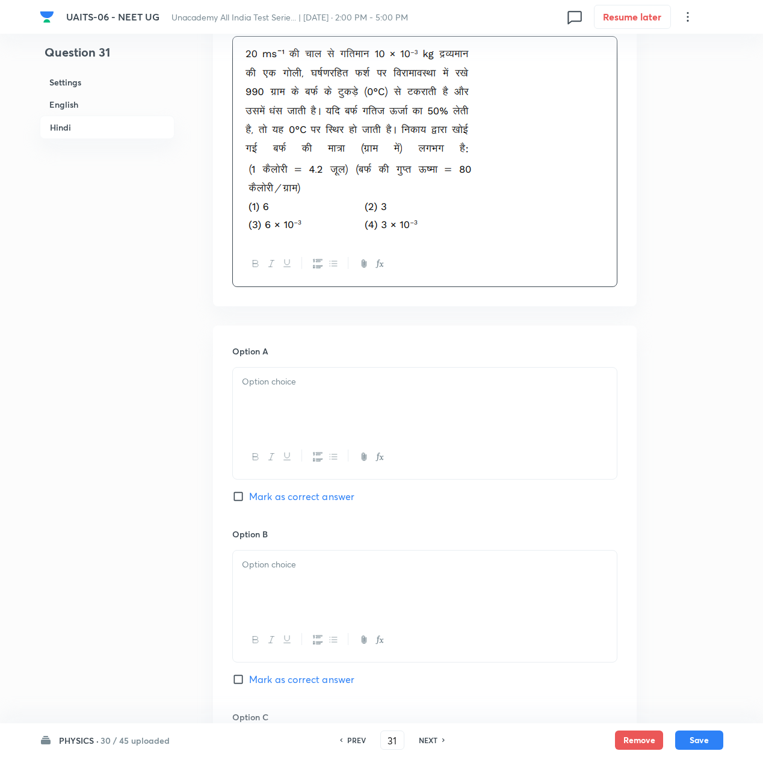
scroll to position [1857, 0]
click at [300, 403] on div at bounding box center [425, 400] width 384 height 67
click at [280, 601] on div at bounding box center [425, 583] width 384 height 67
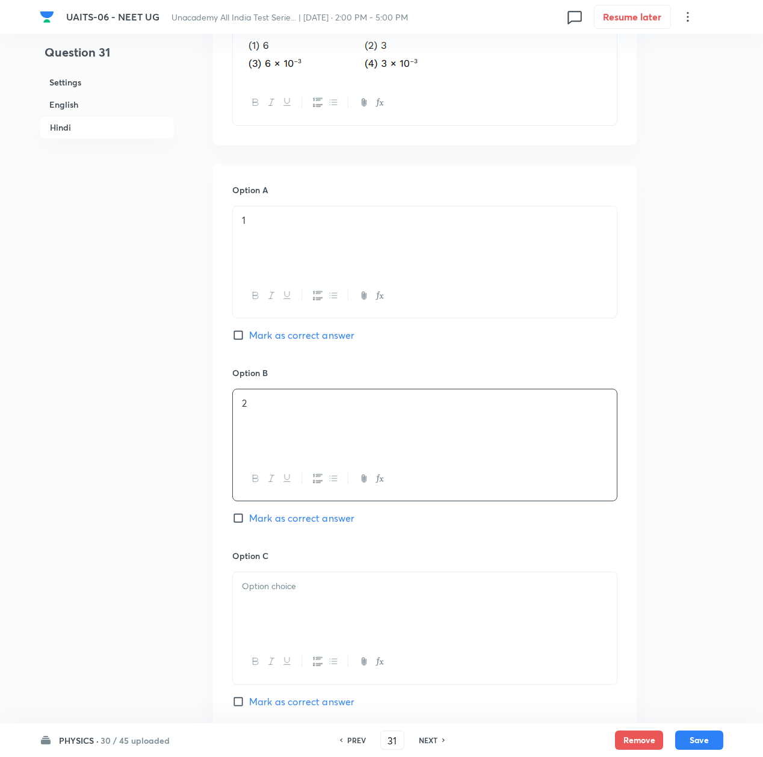
click at [268, 613] on div at bounding box center [425, 605] width 384 height 67
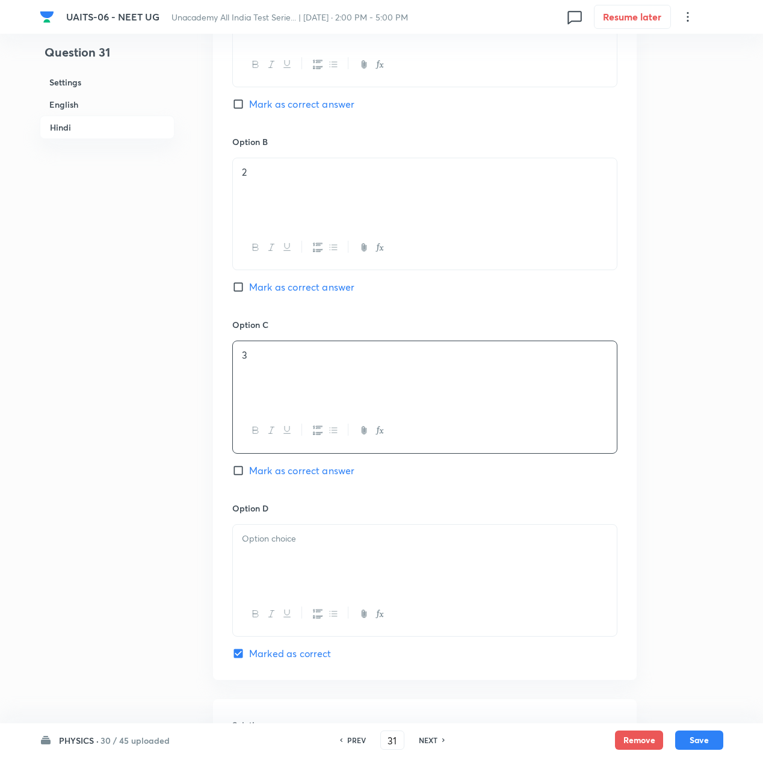
scroll to position [2258, 0]
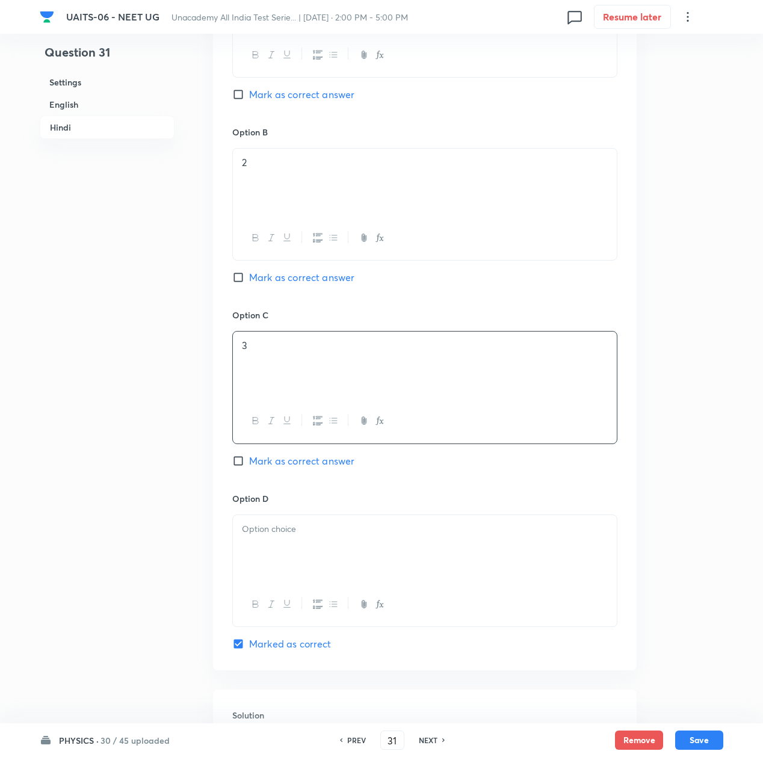
click at [265, 561] on div at bounding box center [425, 548] width 384 height 67
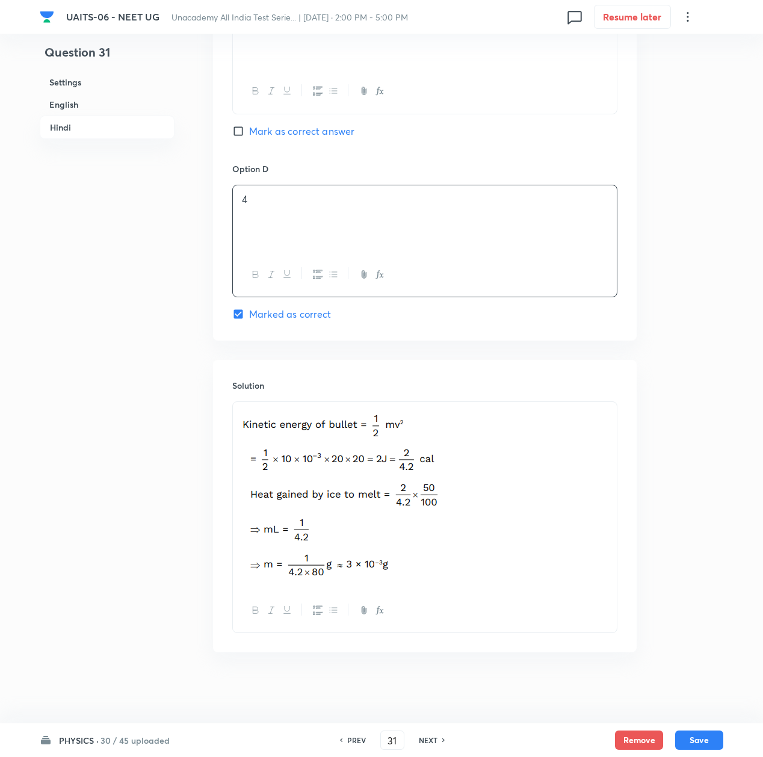
scroll to position [2595, 0]
click at [703, 741] on button "Save" at bounding box center [699, 738] width 48 height 19
type input "32"
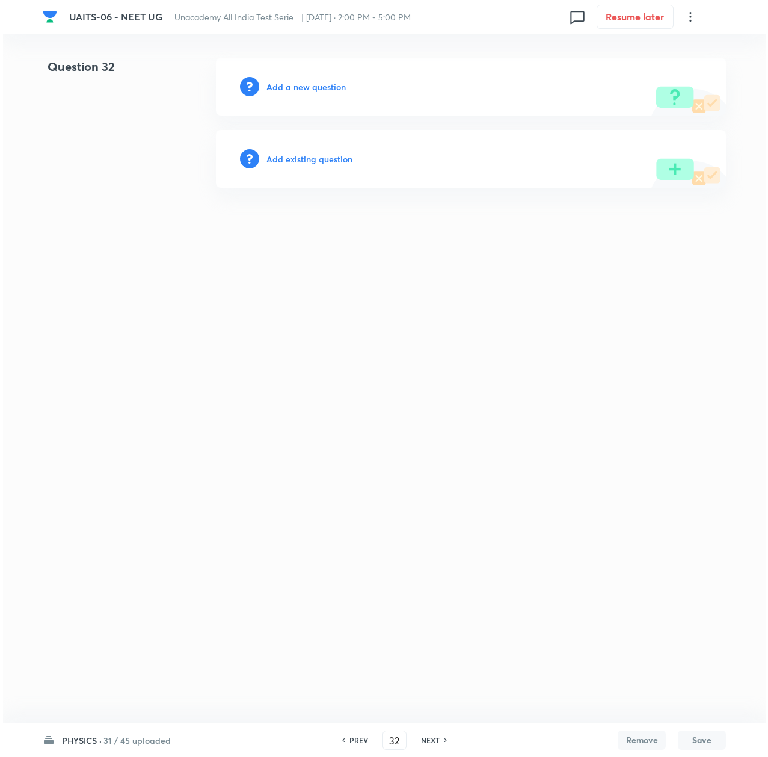
scroll to position [0, 0]
click at [299, 81] on h6 "Add a new question" at bounding box center [306, 87] width 79 height 13
click at [299, 81] on h6 "Choose a question type" at bounding box center [313, 87] width 93 height 13
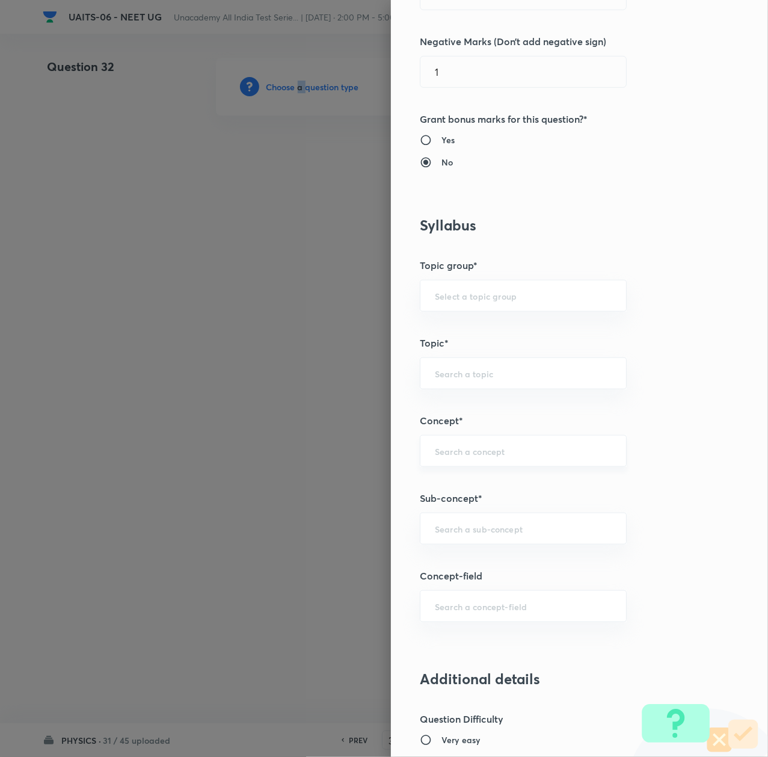
scroll to position [401, 0]
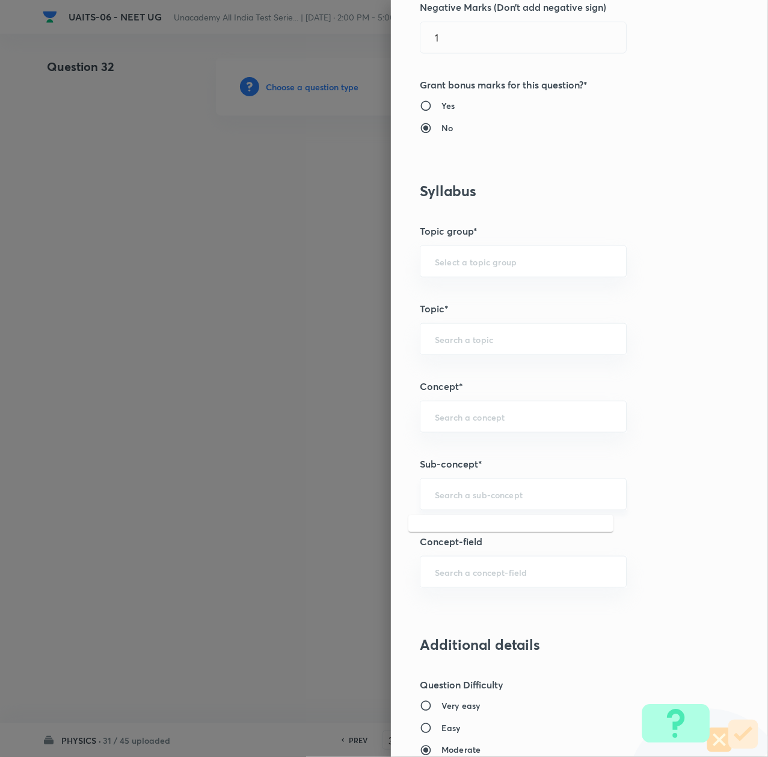
click at [448, 491] on input "text" at bounding box center [523, 494] width 177 height 11
paste input "Thermal Properties of Matter"
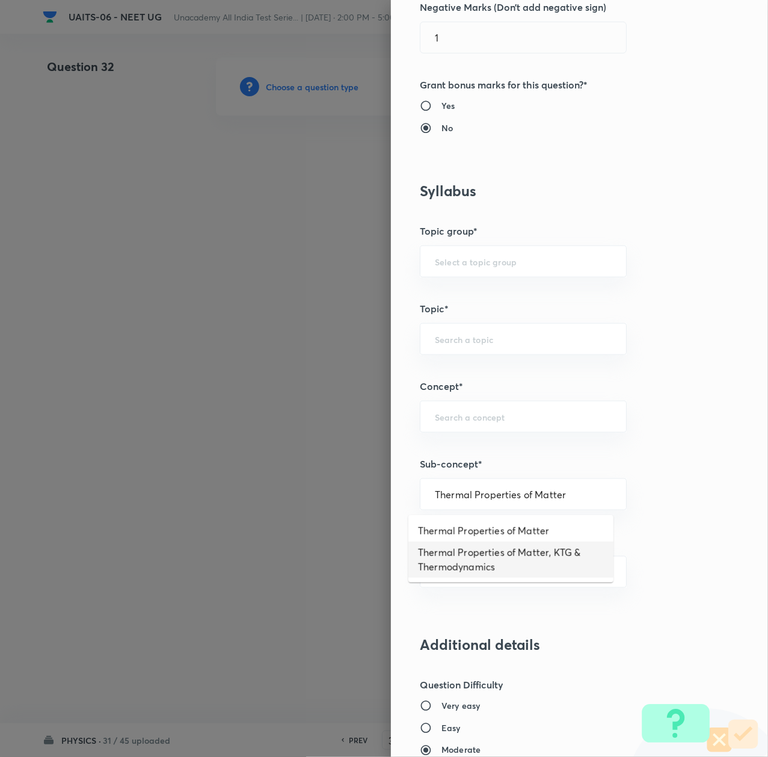
click at [469, 559] on li "Thermal Properties of Matter, KTG & Thermodynamics" at bounding box center [511, 560] width 205 height 36
type input "Thermal Properties of Matter, KTG & Thermodynamics"
type input "Physics"
type input "Thermal Properties of Matter, KTG & Thermodynamics"
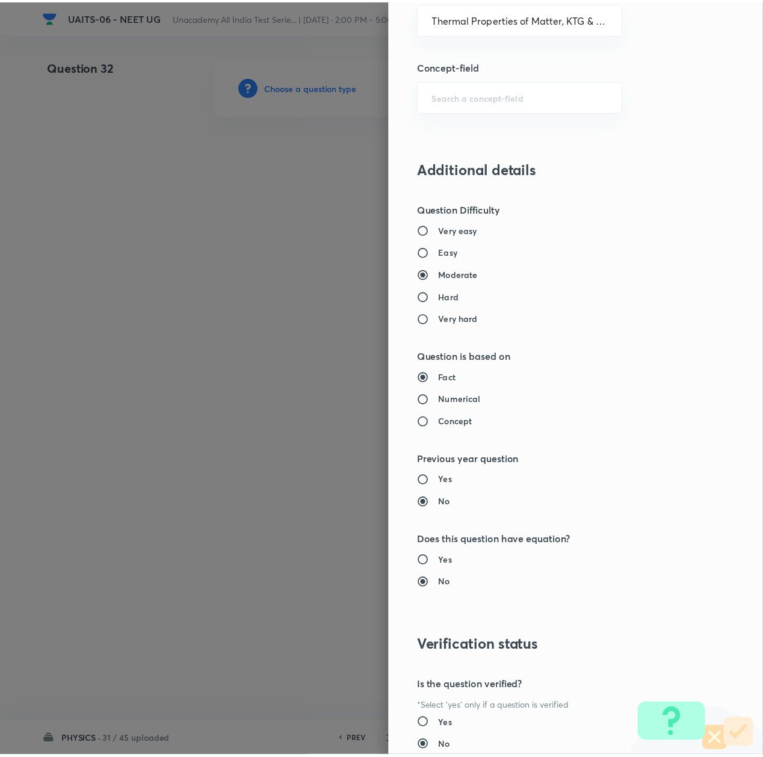
scroll to position [966, 0]
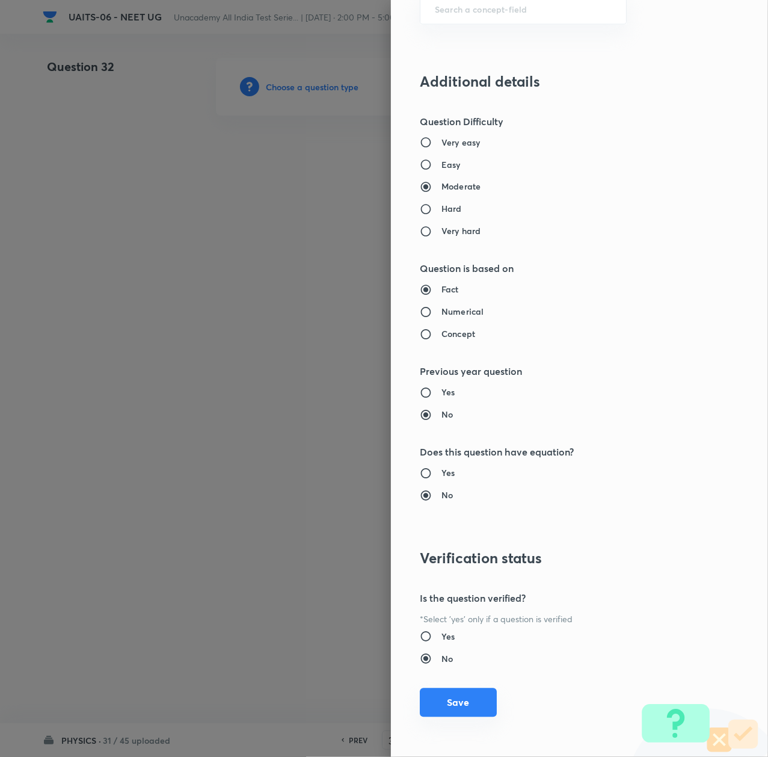
click at [451, 698] on button "Save" at bounding box center [458, 702] width 77 height 29
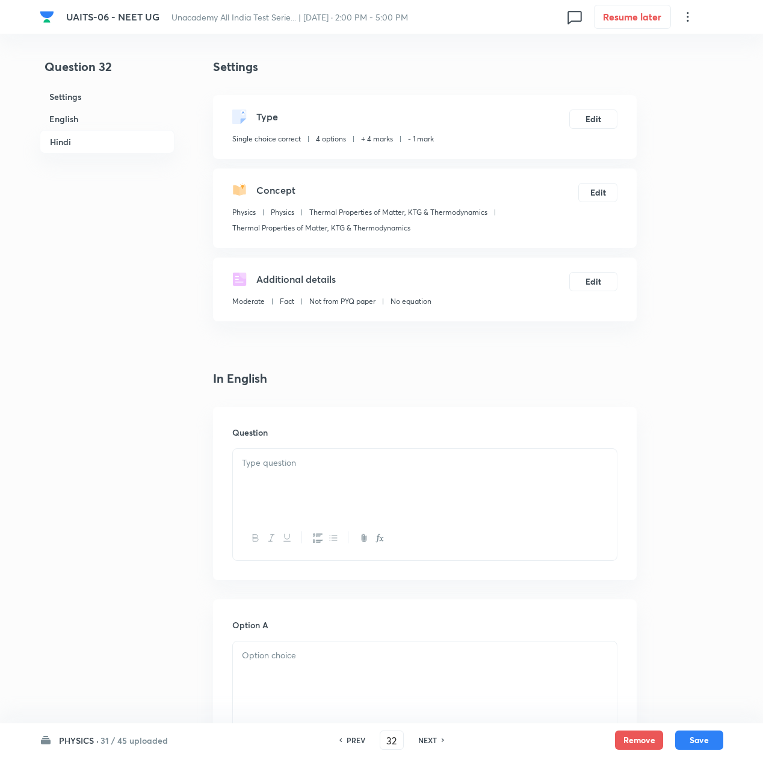
click at [302, 472] on div at bounding box center [425, 482] width 384 height 67
click at [344, 471] on div at bounding box center [425, 482] width 384 height 67
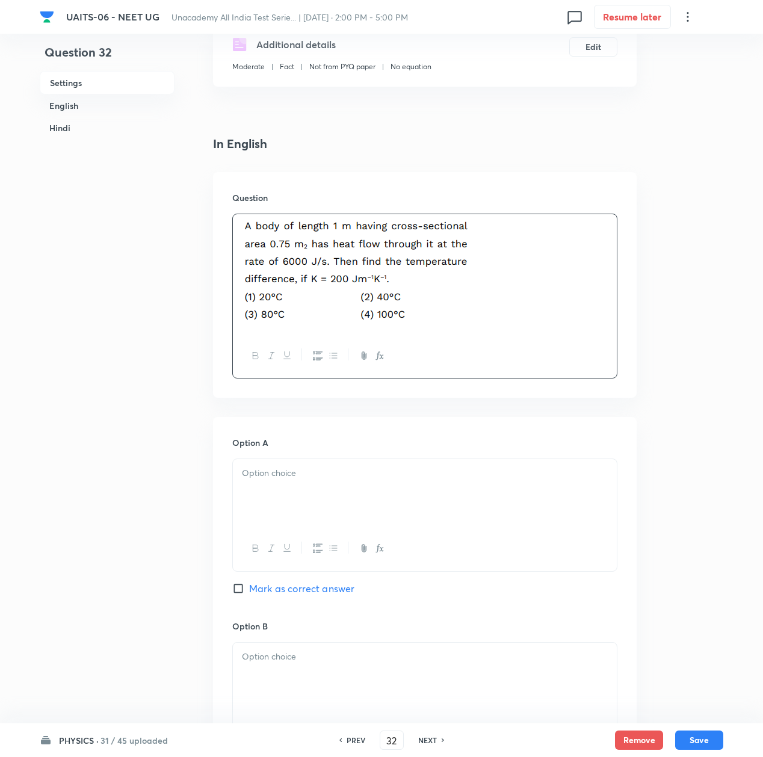
scroll to position [241, 0]
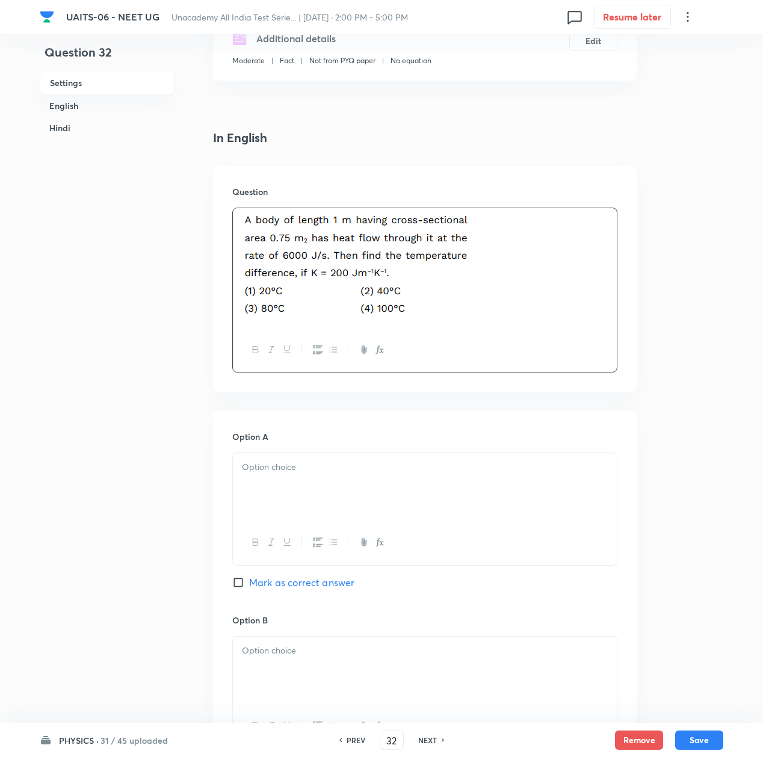
click at [295, 489] on div at bounding box center [425, 486] width 384 height 67
click at [255, 669] on div at bounding box center [425, 670] width 384 height 67
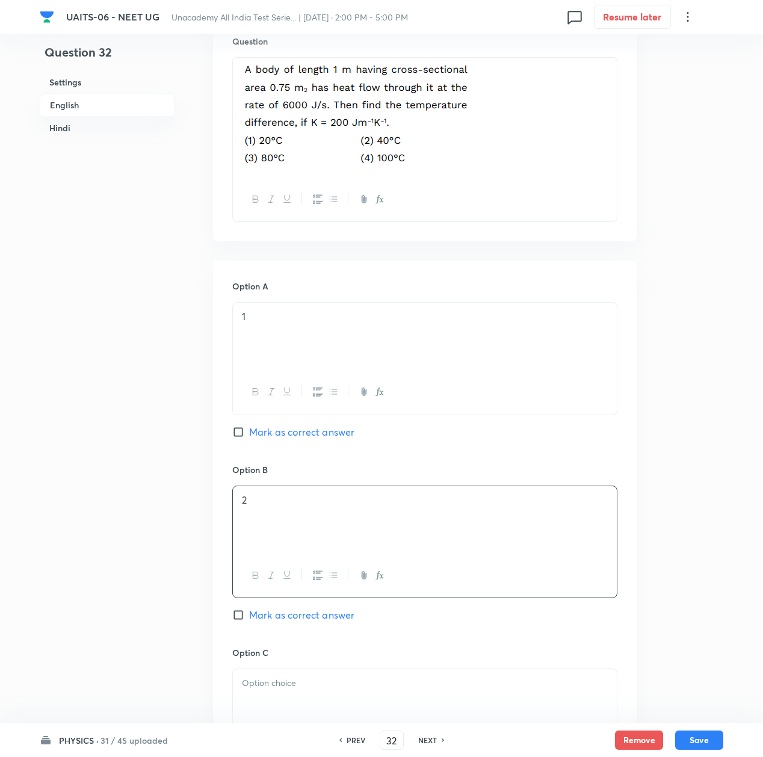
scroll to position [401, 0]
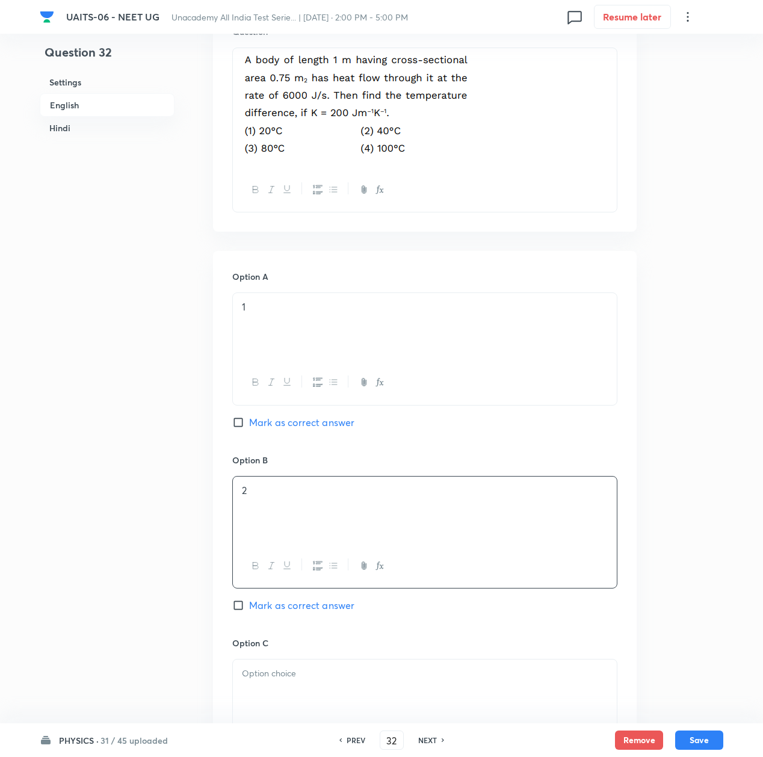
click at [274, 676] on p at bounding box center [425, 674] width 366 height 14
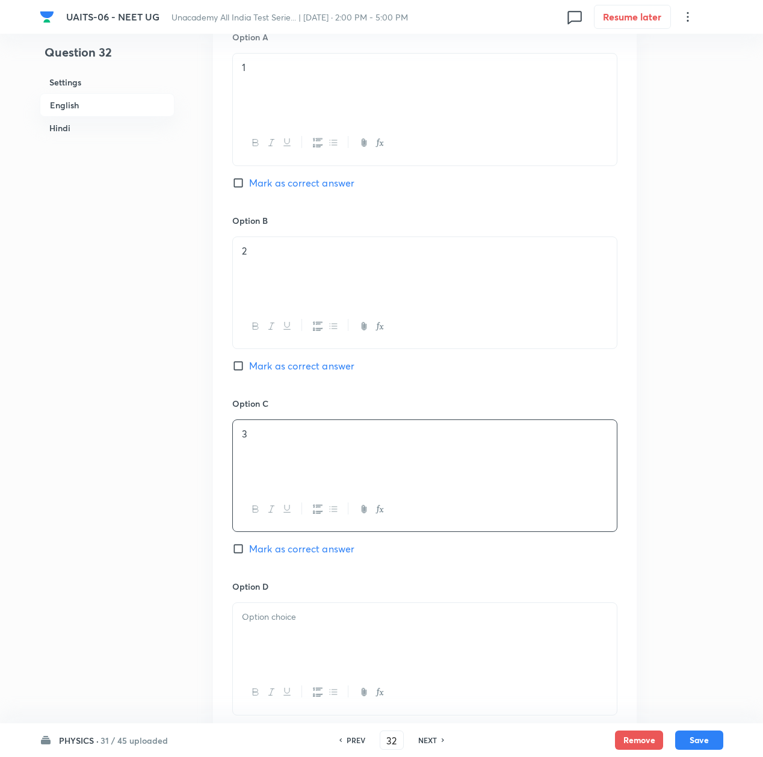
scroll to position [642, 0]
click at [277, 643] on div at bounding box center [425, 635] width 384 height 67
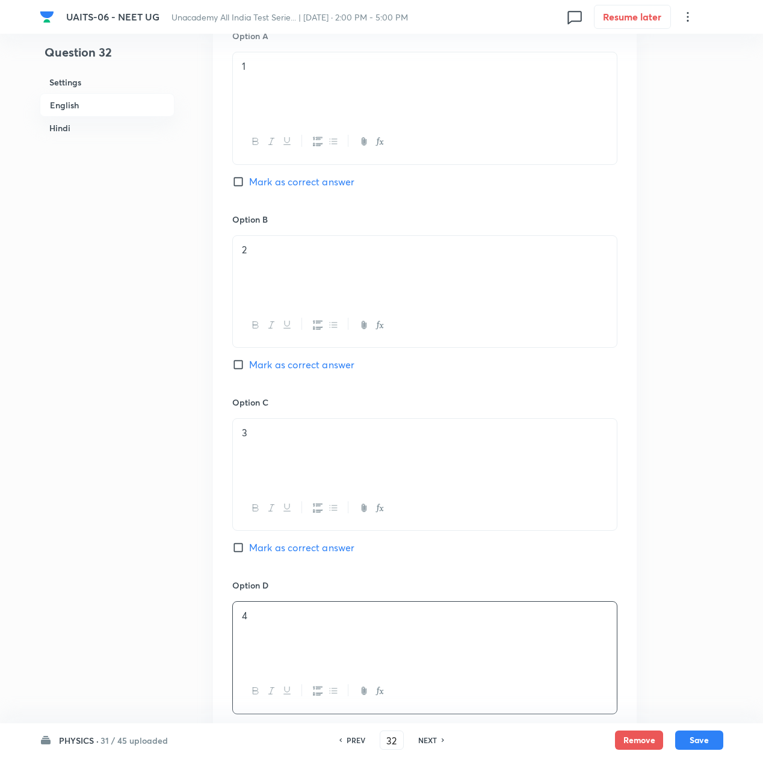
click at [277, 359] on span "Mark as correct answer" at bounding box center [301, 364] width 105 height 14
click at [249, 359] on input "Mark as correct answer" at bounding box center [240, 365] width 17 height 12
checkbox input "true"
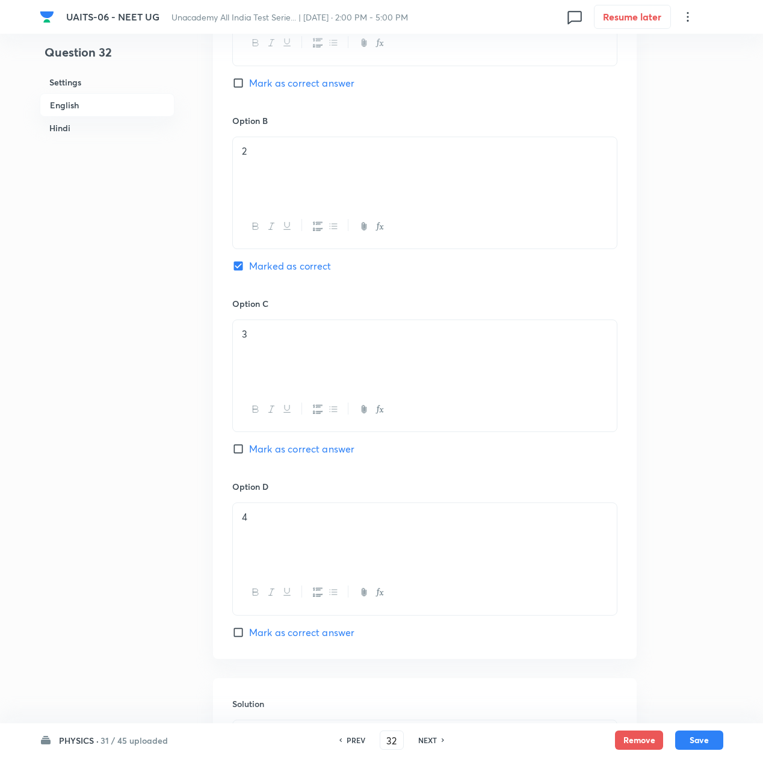
scroll to position [882, 0]
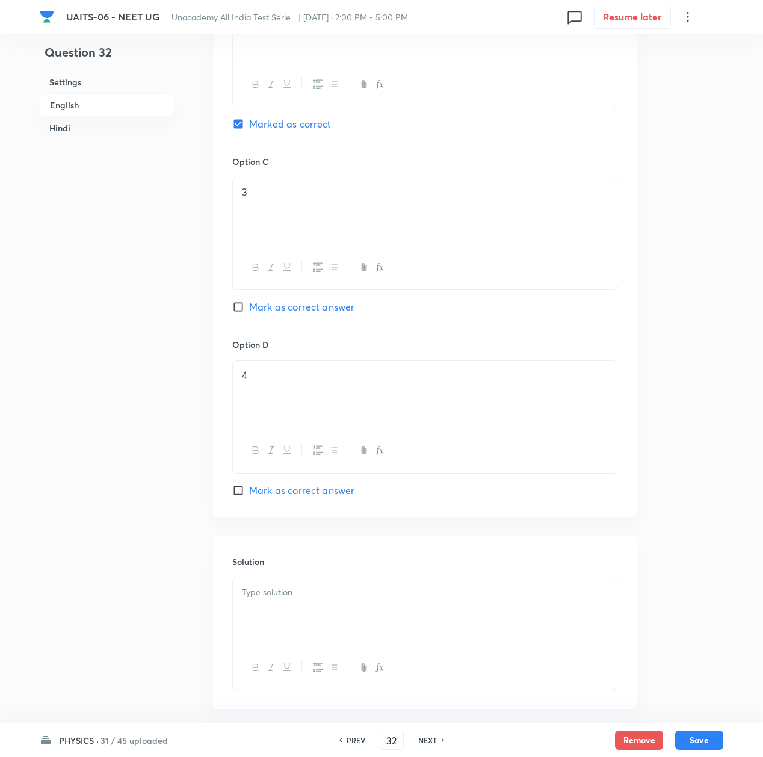
click at [311, 613] on div at bounding box center [425, 611] width 384 height 67
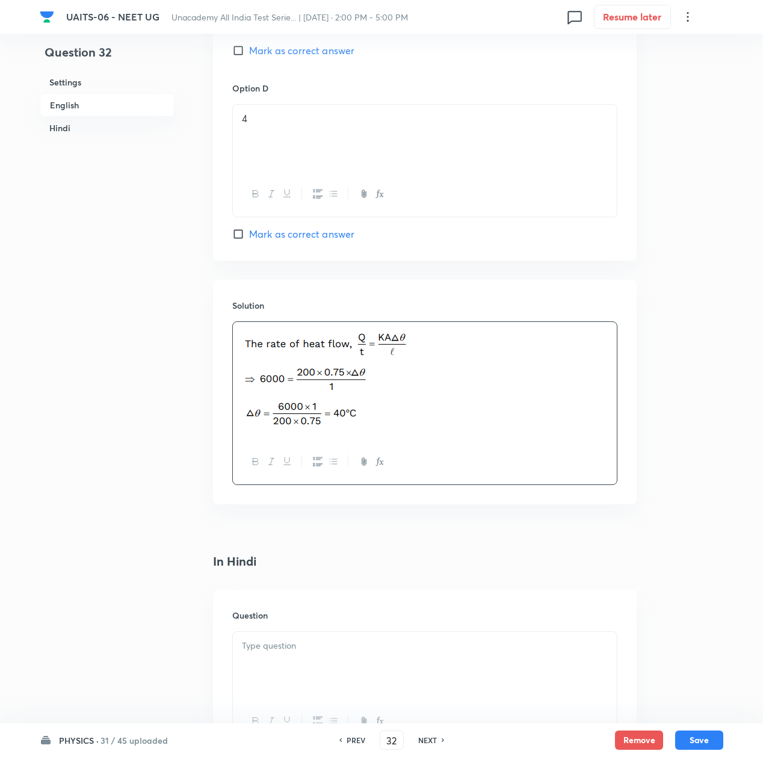
scroll to position [1204, 0]
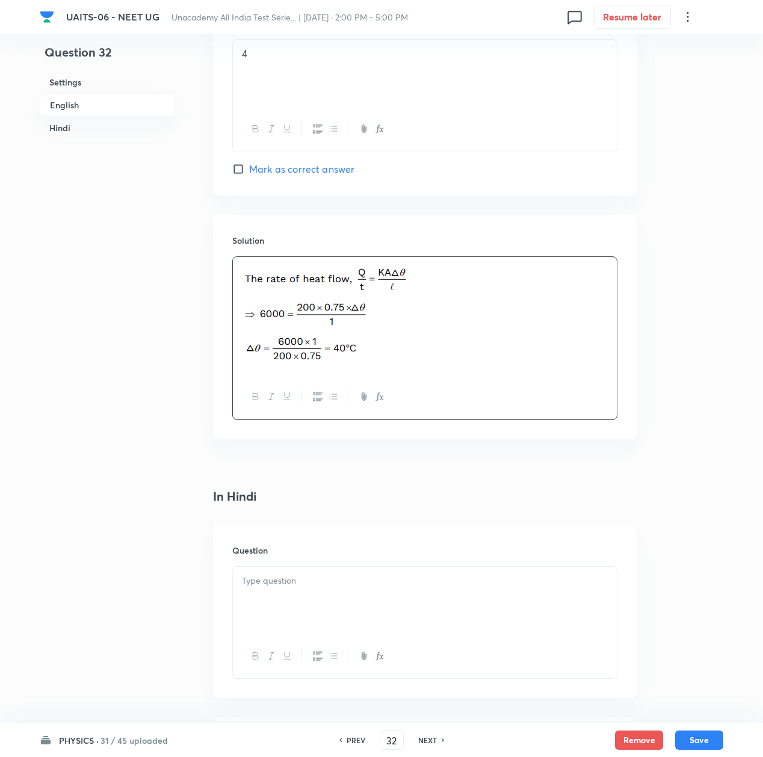
click at [320, 593] on div at bounding box center [425, 600] width 384 height 67
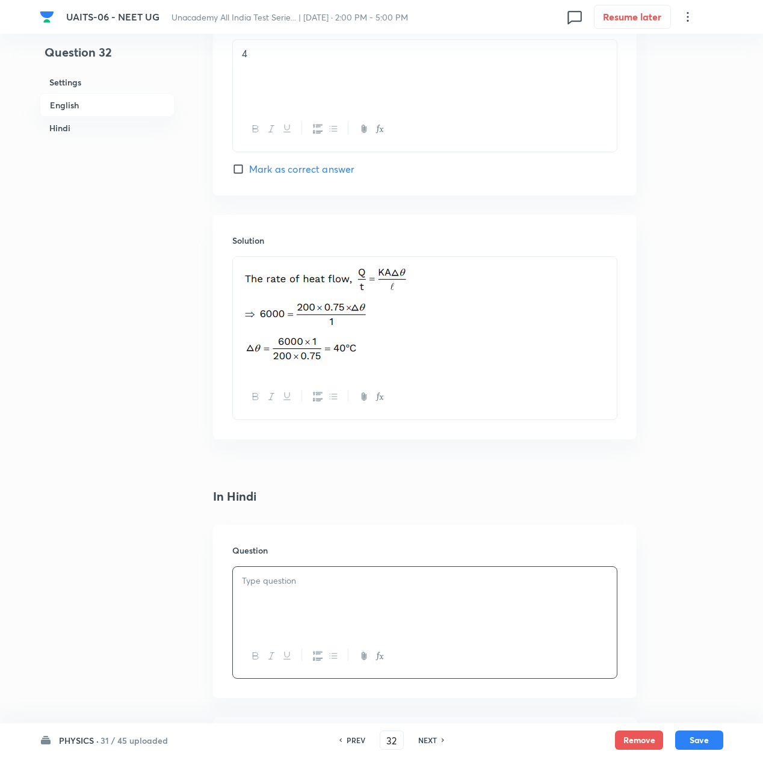
click at [321, 598] on div at bounding box center [425, 600] width 384 height 67
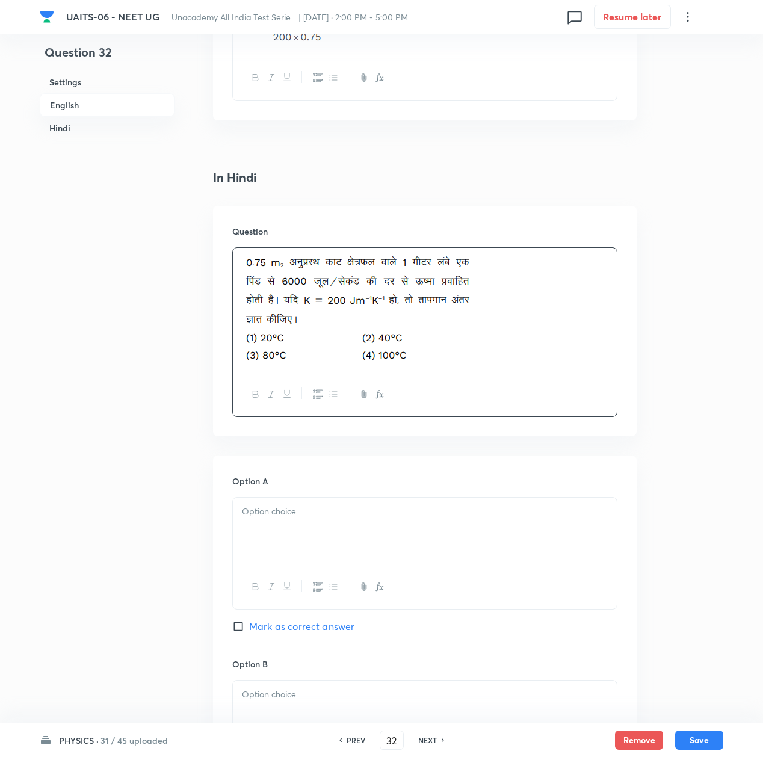
scroll to position [1524, 0]
click at [301, 491] on div "Option A Mark as correct answer" at bounding box center [424, 564] width 385 height 183
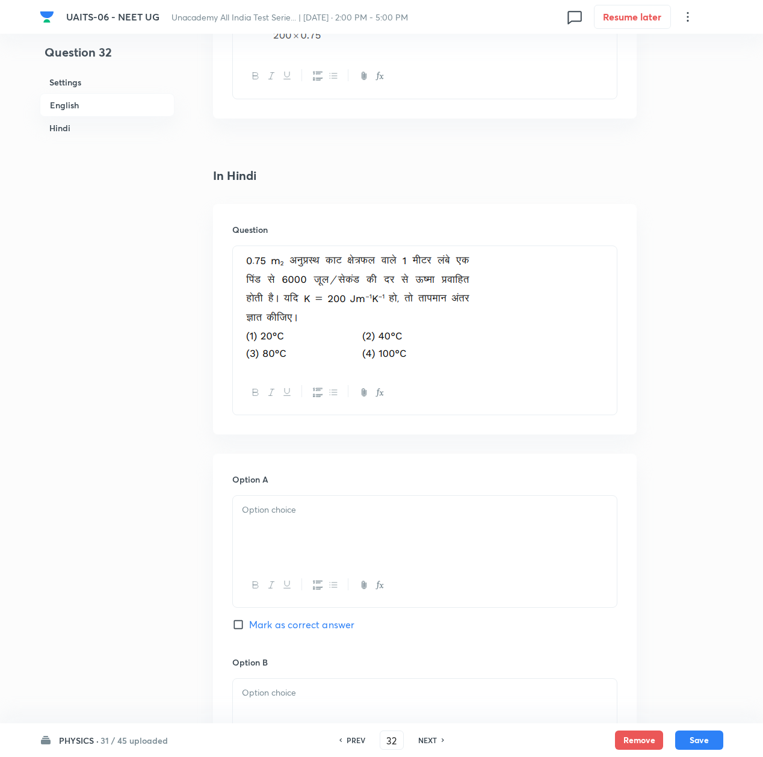
click at [292, 531] on div at bounding box center [425, 529] width 384 height 67
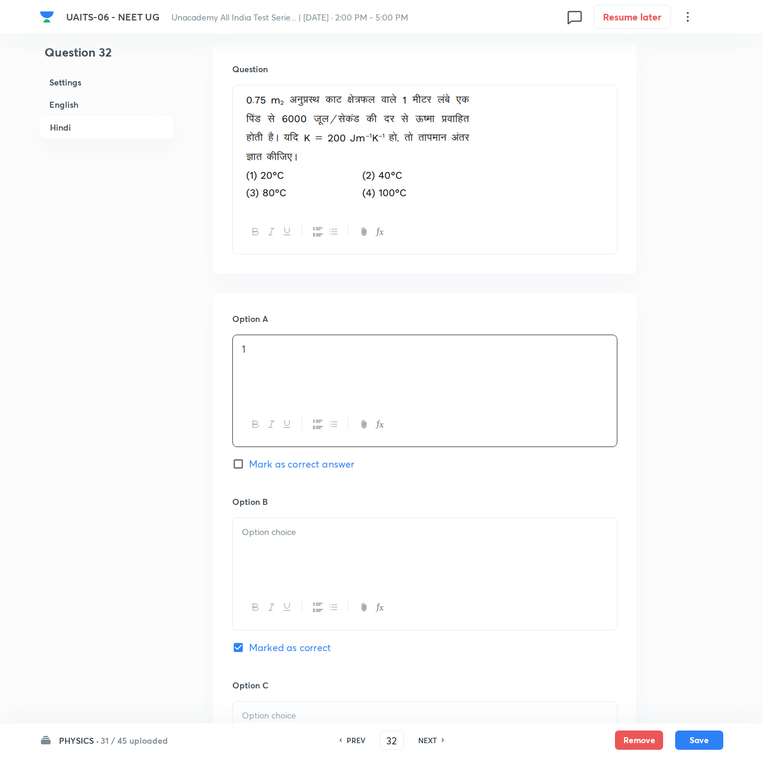
click at [263, 551] on div at bounding box center [425, 551] width 384 height 67
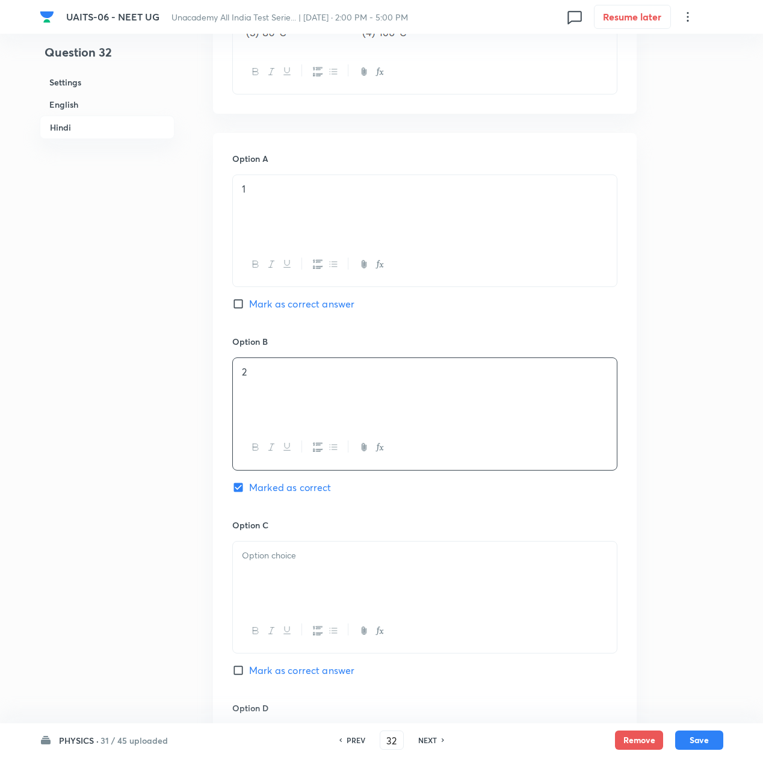
click at [270, 590] on div at bounding box center [425, 575] width 384 height 67
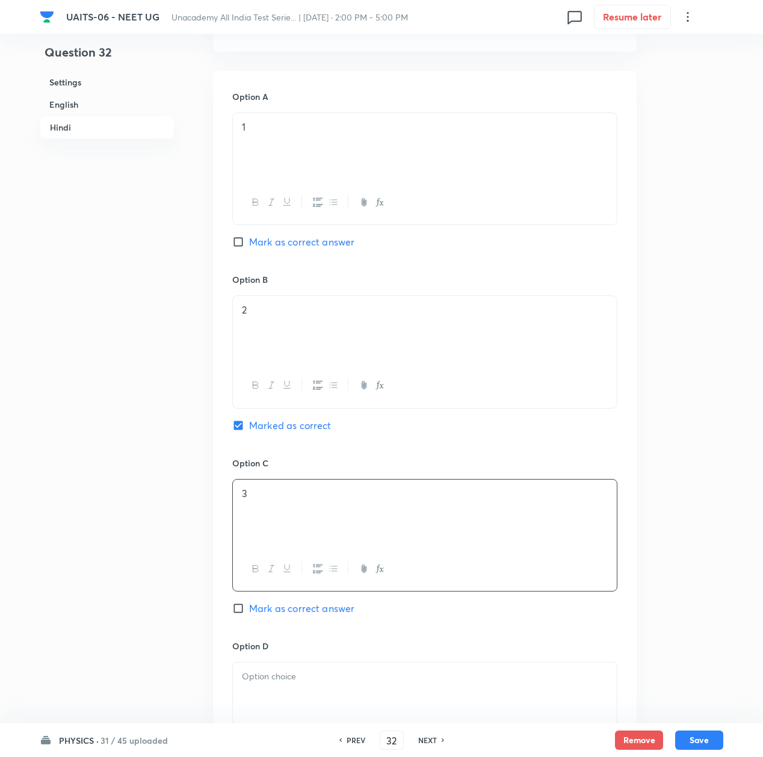
scroll to position [1926, 0]
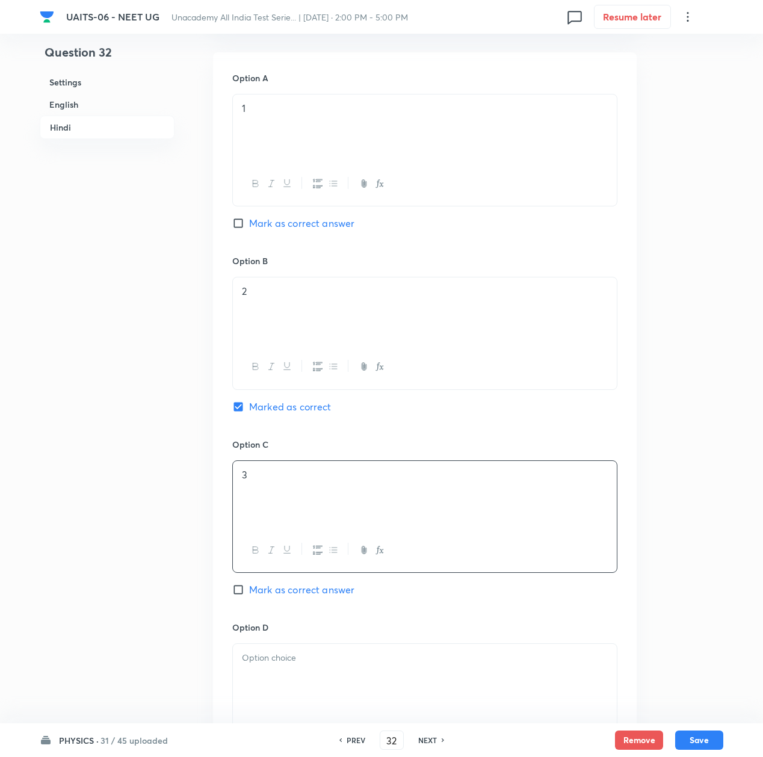
click at [280, 665] on p at bounding box center [425, 658] width 366 height 14
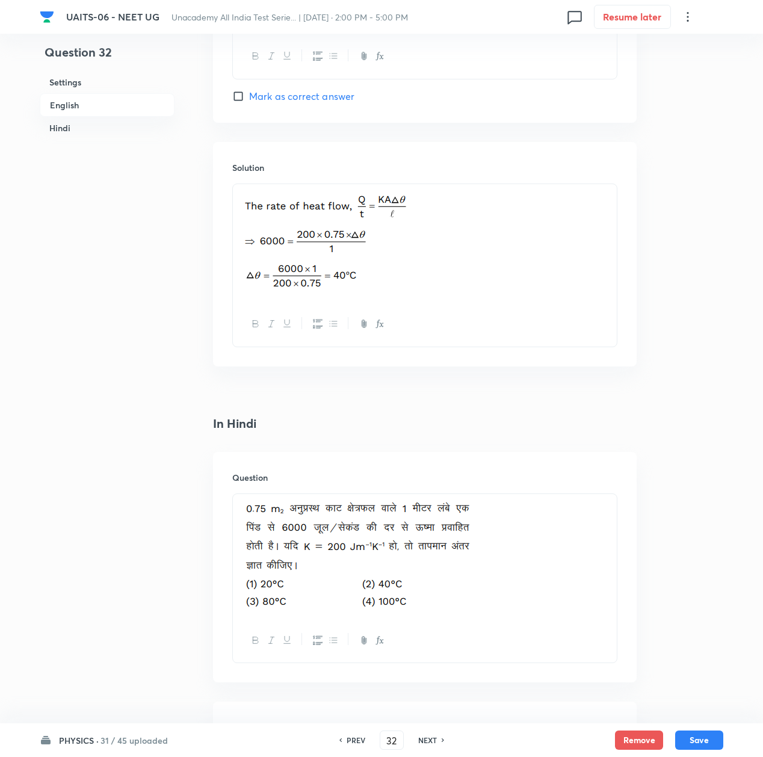
scroll to position [1204, 0]
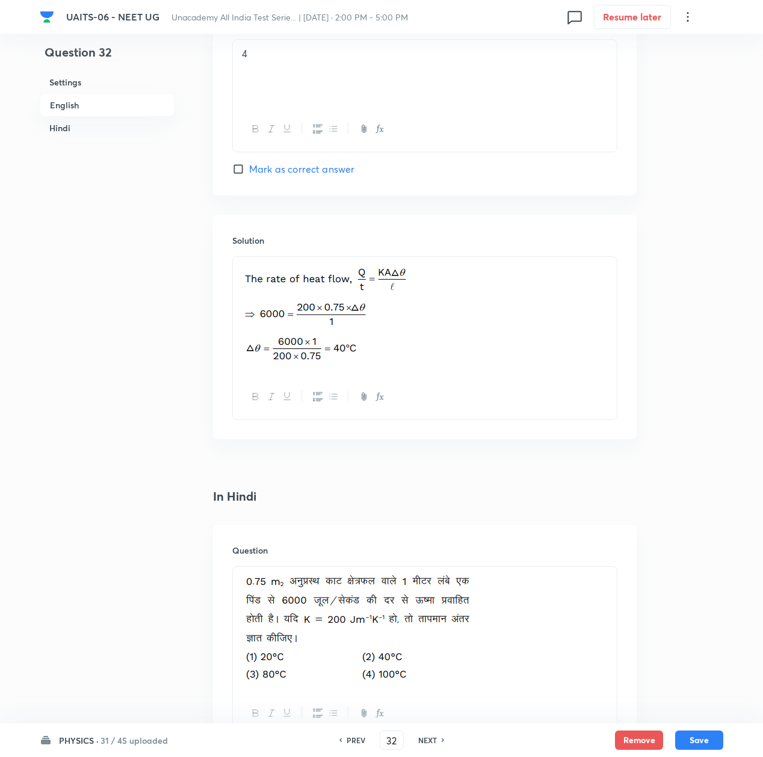
click at [453, 311] on p at bounding box center [425, 316] width 366 height 104
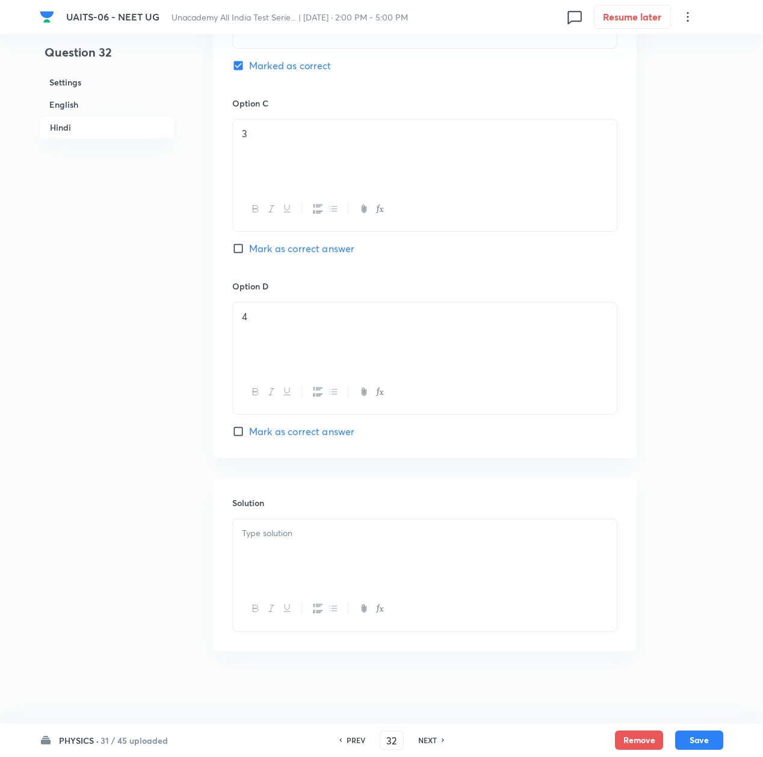
scroll to position [2273, 0]
click at [312, 548] on div at bounding box center [425, 552] width 384 height 67
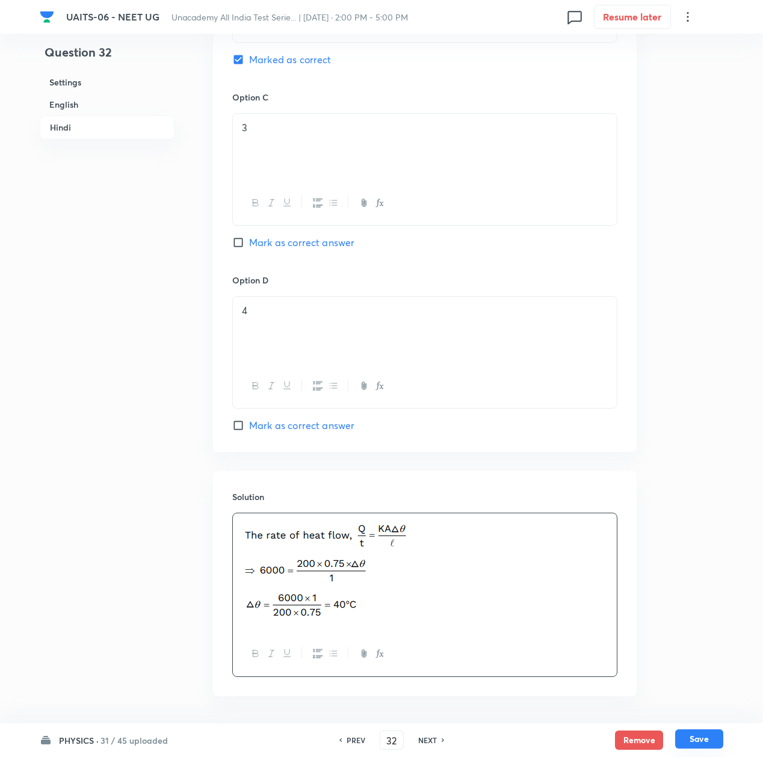
click at [701, 737] on button "Save" at bounding box center [699, 738] width 48 height 19
type input "33"
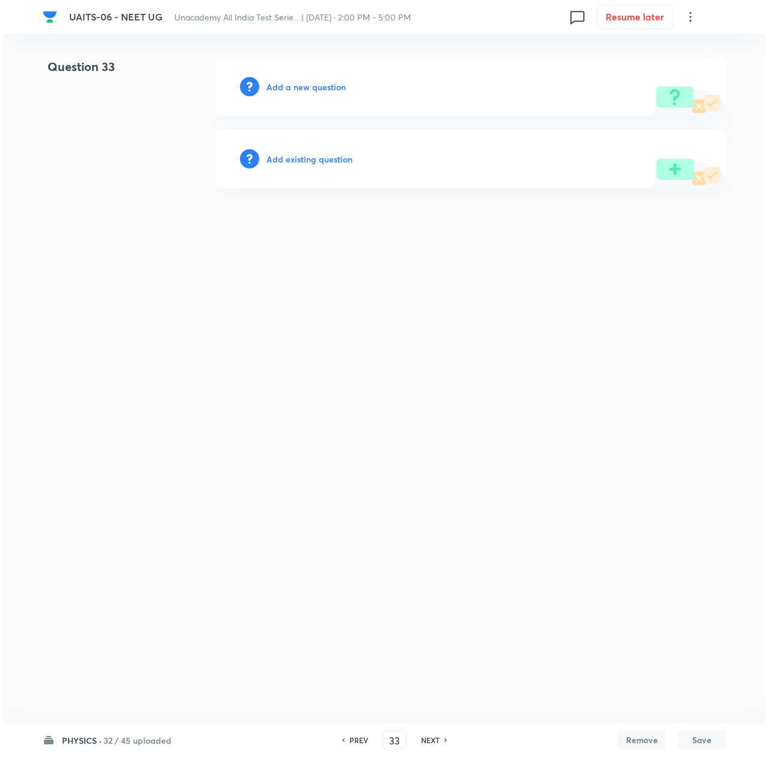
scroll to position [0, 0]
click at [292, 87] on h6 "Add a new question" at bounding box center [306, 87] width 79 height 13
click at [292, 87] on h6 "Choose a question type" at bounding box center [313, 87] width 93 height 13
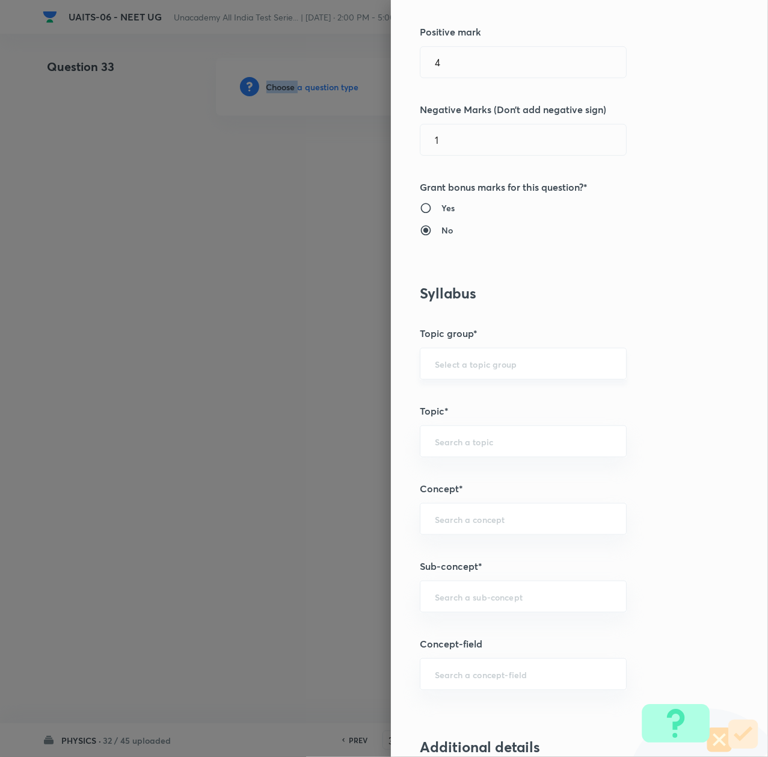
scroll to position [321, 0]
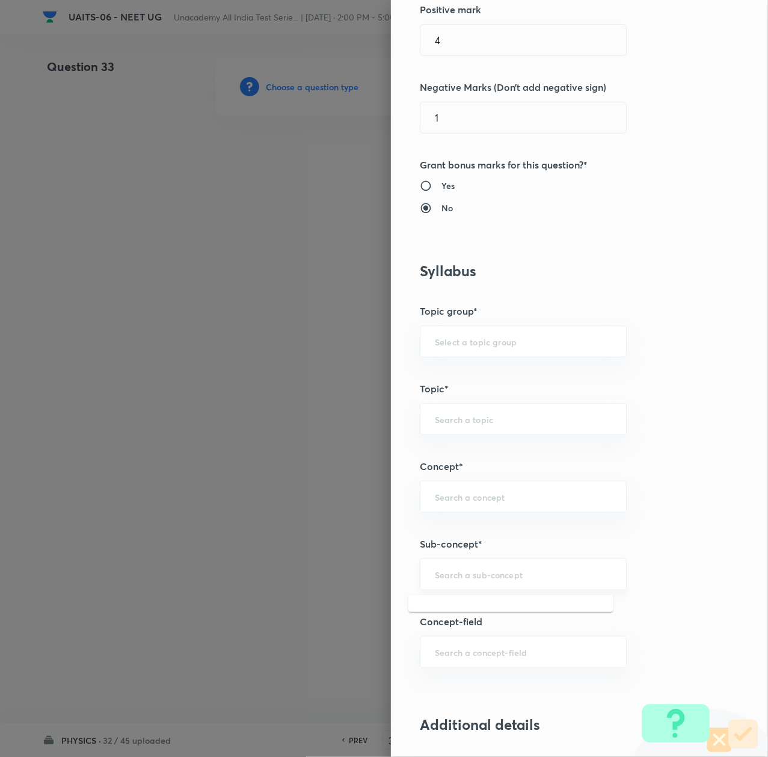
click at [439, 570] on input "text" at bounding box center [523, 574] width 177 height 11
paste input "Thermal Properties of Matter"
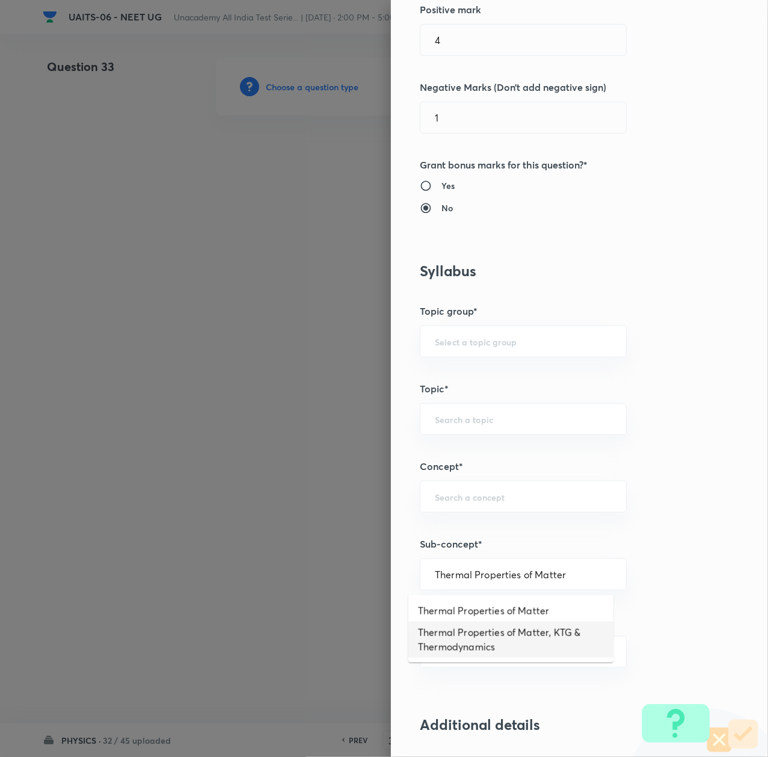
click at [496, 635] on li "Thermal Properties of Matter, KTG & Thermodynamics" at bounding box center [511, 640] width 205 height 36
type input "Thermal Properties of Matter, KTG & Thermodynamics"
type input "Physics"
type input "Thermal Properties of Matter, KTG & Thermodynamics"
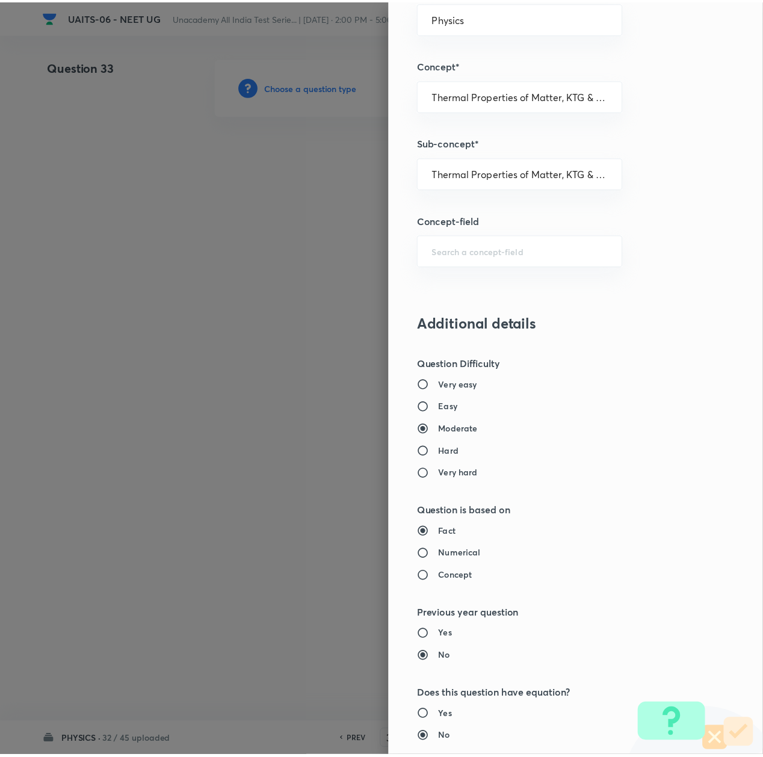
scroll to position [966, 0]
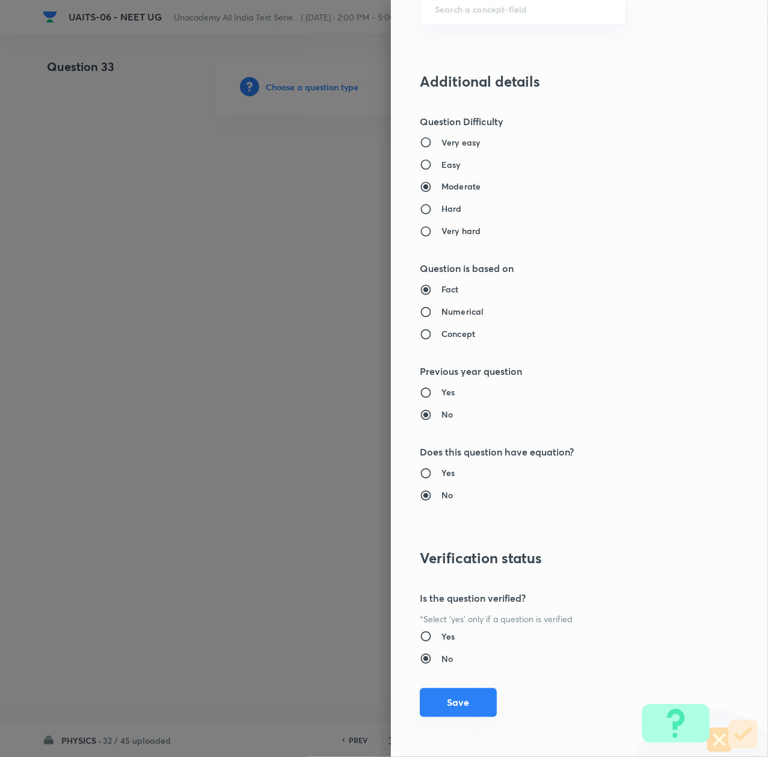
click at [439, 696] on button "Save" at bounding box center [458, 702] width 77 height 29
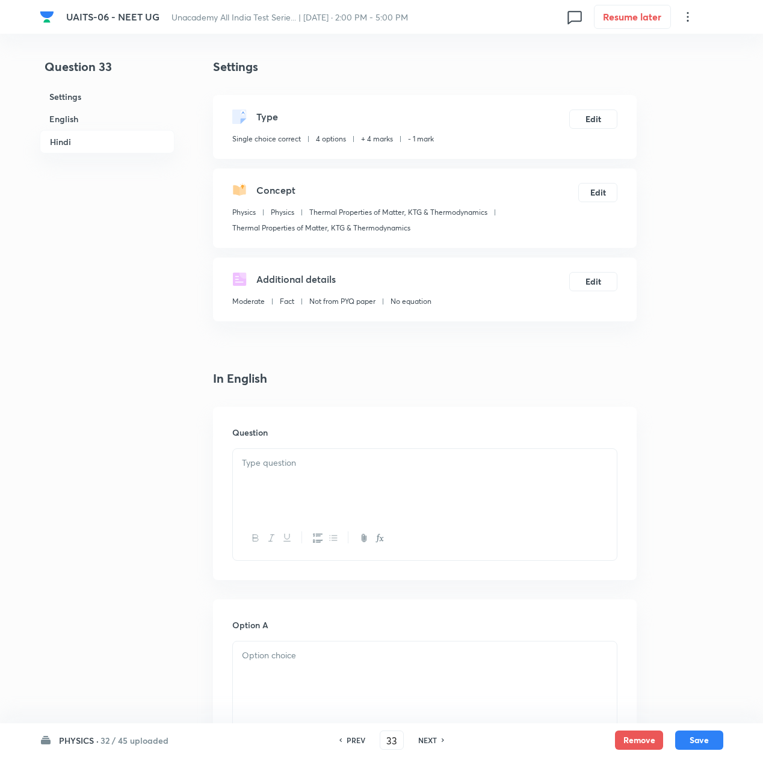
click at [268, 463] on p at bounding box center [425, 463] width 366 height 14
click at [318, 475] on div at bounding box center [425, 482] width 384 height 67
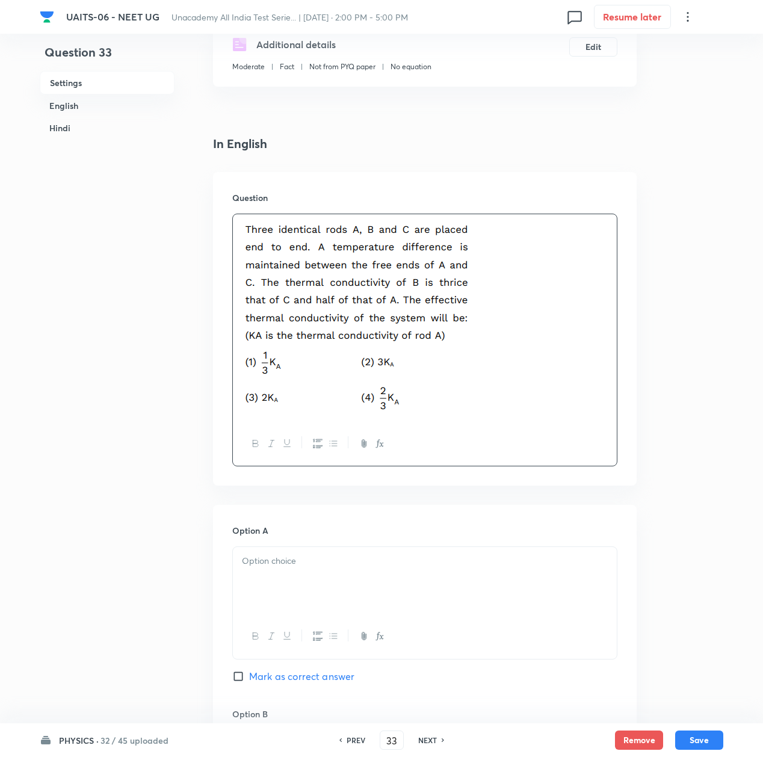
scroll to position [321, 0]
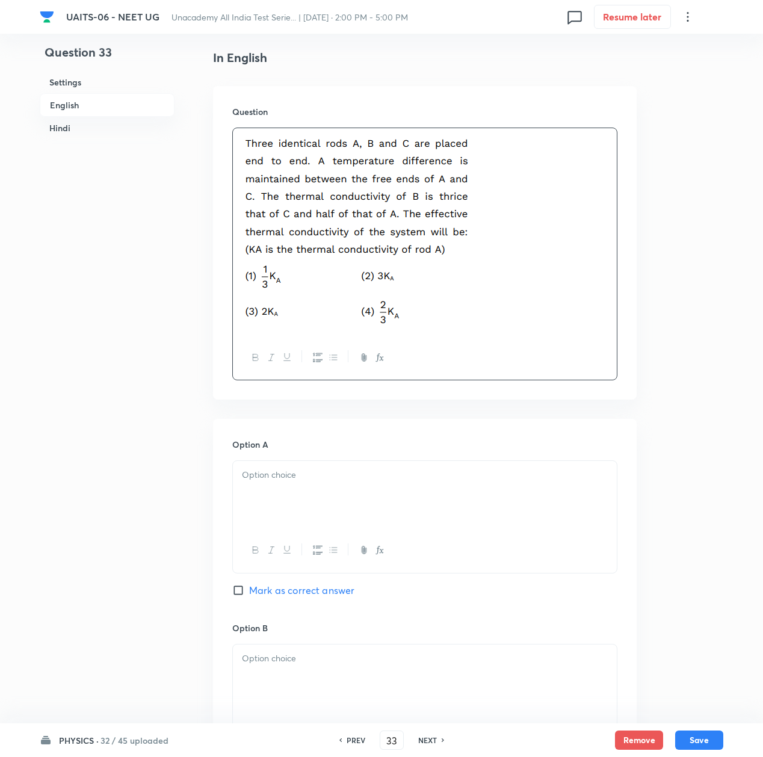
click at [297, 483] on div at bounding box center [425, 494] width 384 height 67
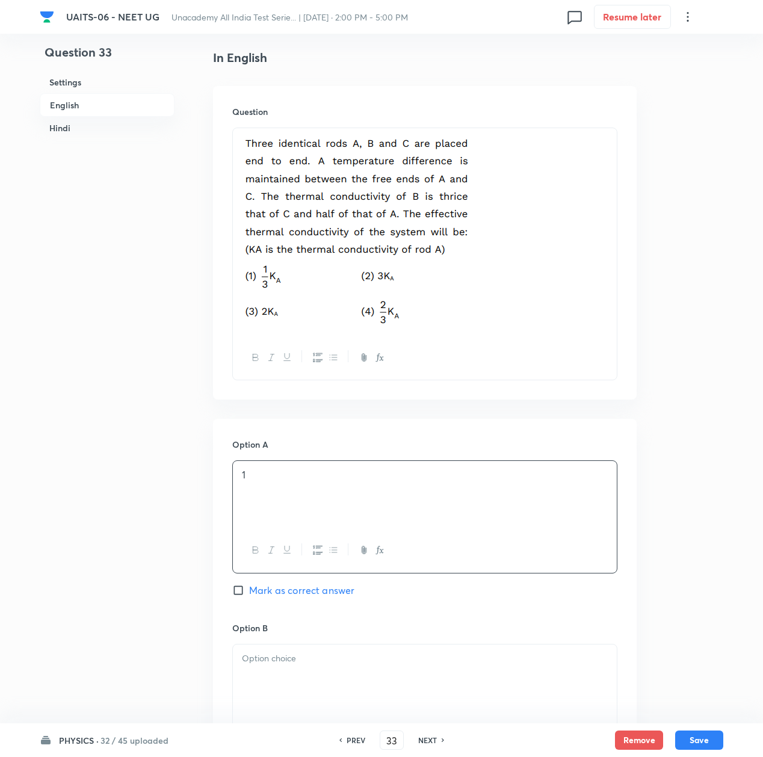
click at [282, 674] on div at bounding box center [425, 678] width 384 height 67
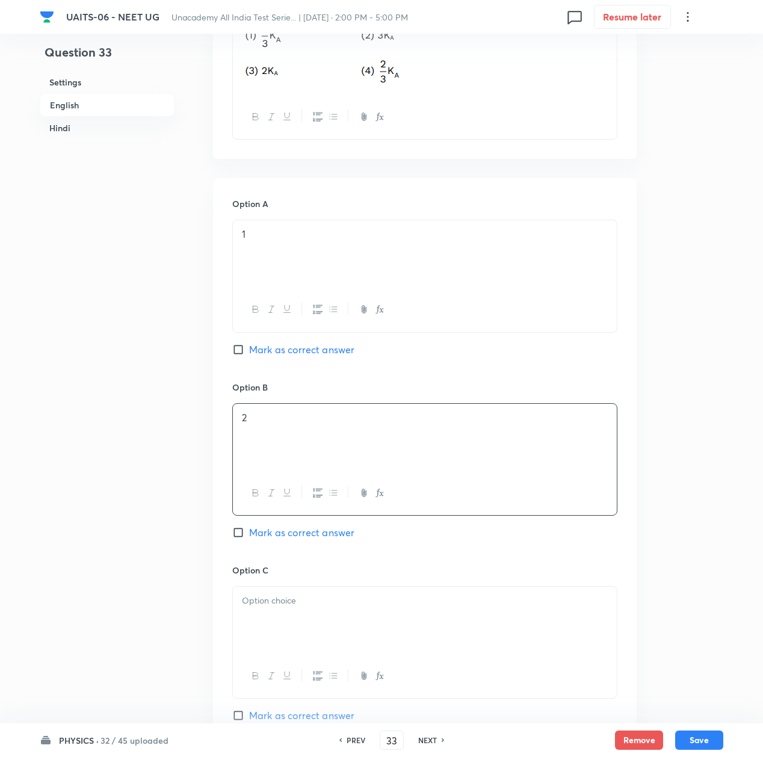
click at [280, 643] on div at bounding box center [425, 620] width 384 height 67
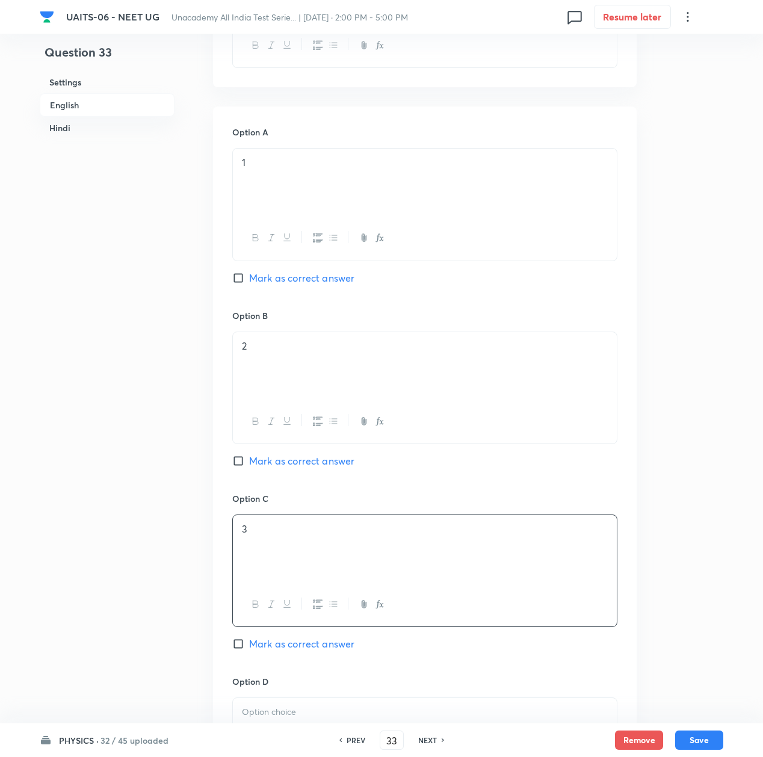
scroll to position [722, 0]
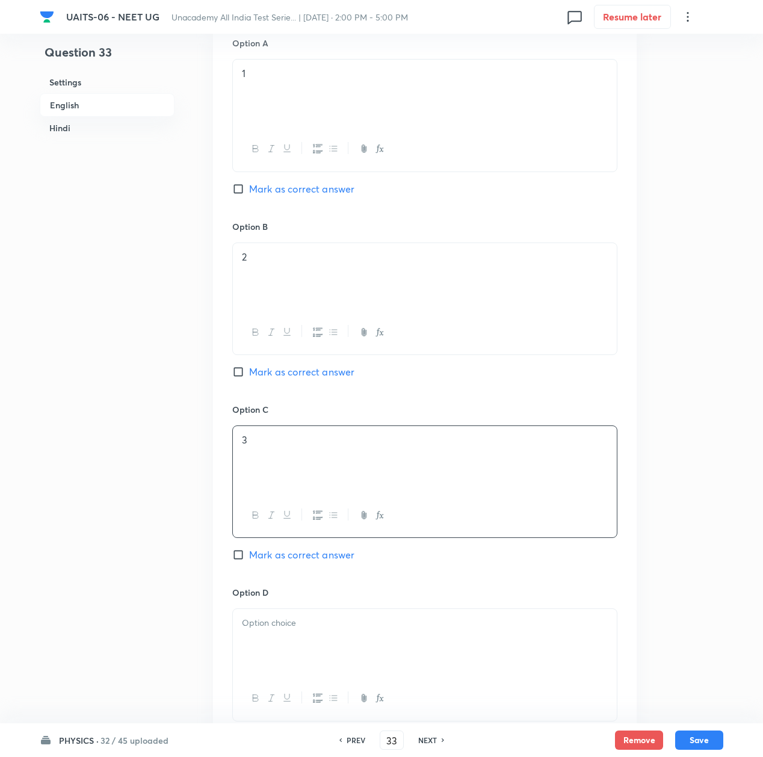
click at [271, 656] on div at bounding box center [425, 642] width 384 height 67
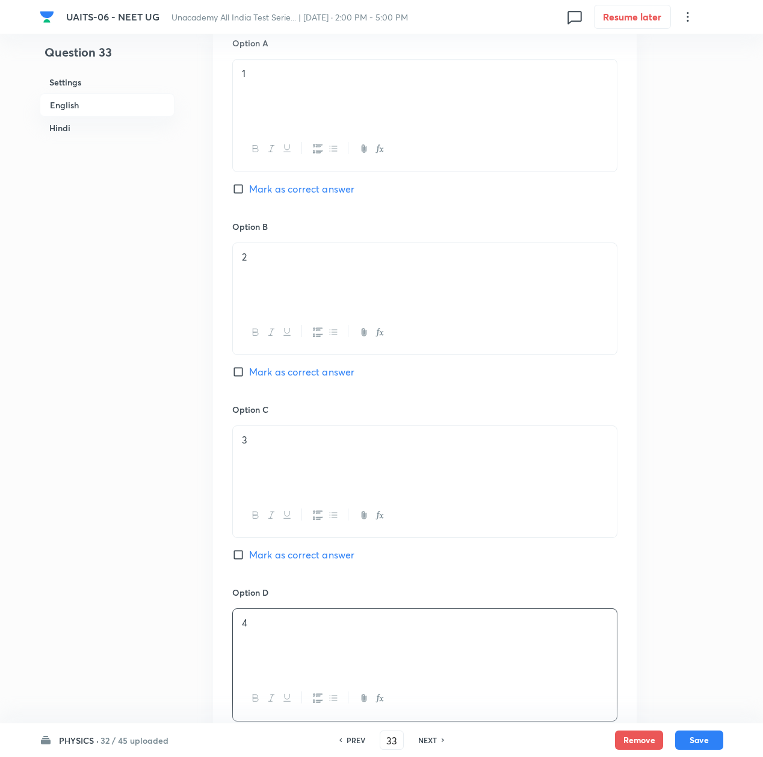
click at [272, 193] on span "Mark as correct answer" at bounding box center [301, 189] width 105 height 14
click at [249, 193] on input "Mark as correct answer" at bounding box center [240, 189] width 17 height 12
checkbox input "true"
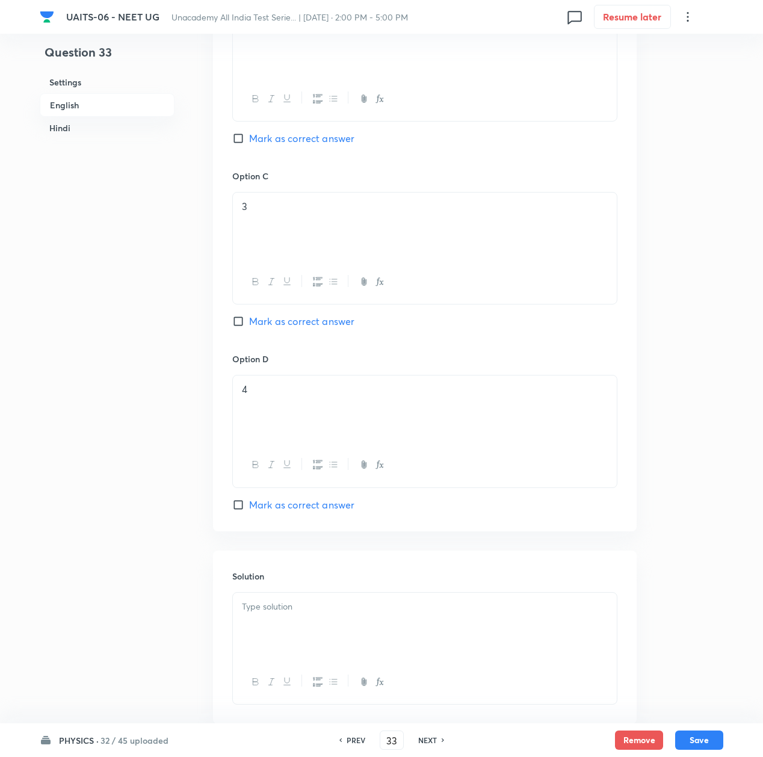
scroll to position [1043, 0]
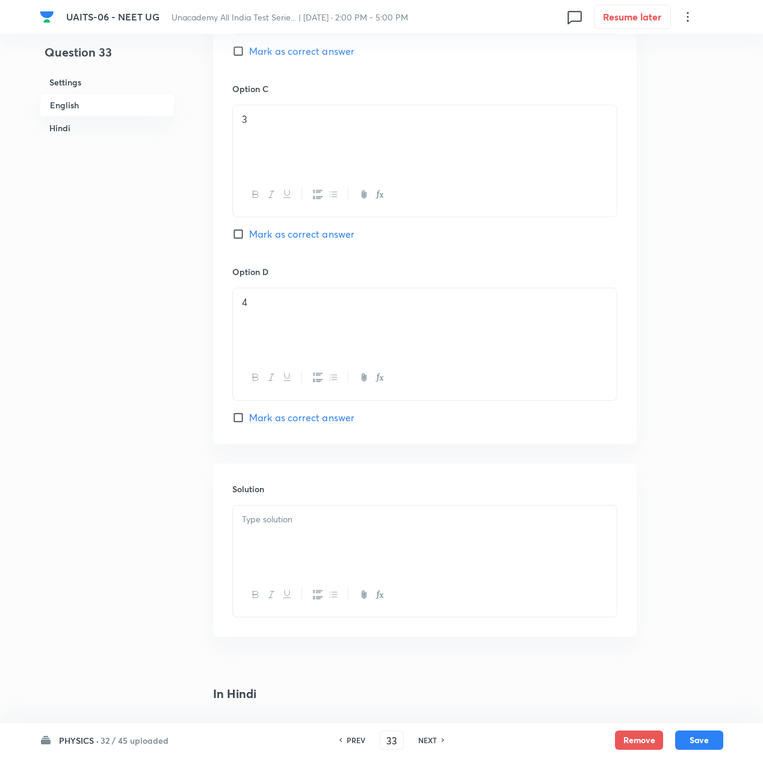
click at [311, 535] on div at bounding box center [425, 539] width 384 height 67
click at [306, 525] on p at bounding box center [425, 520] width 366 height 14
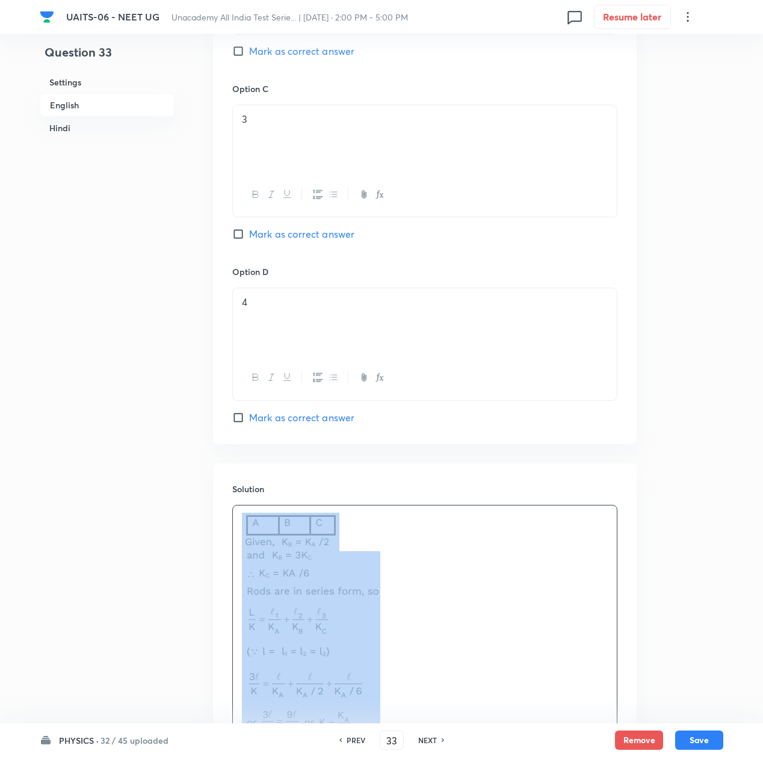
copy img
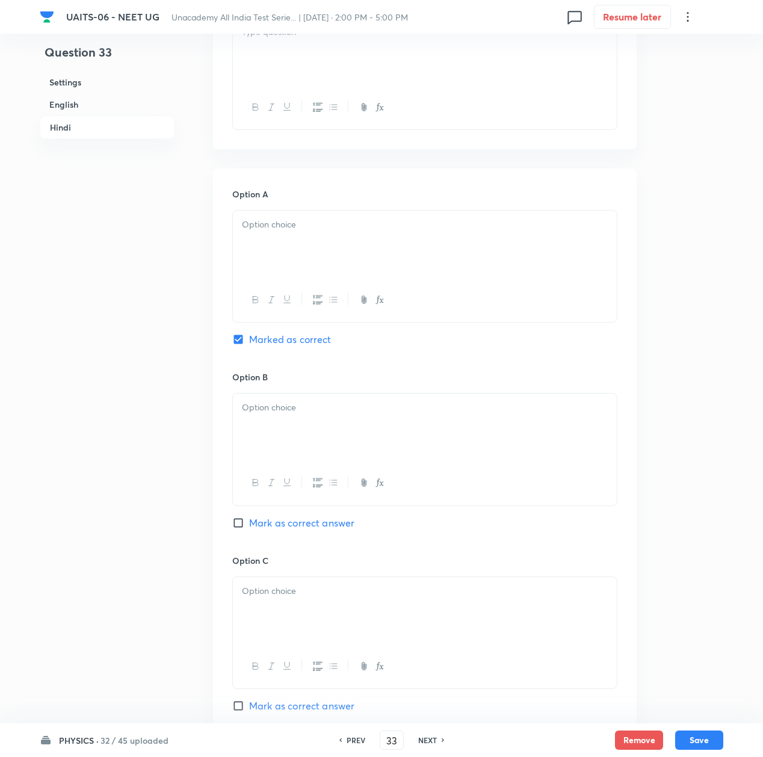
scroll to position [2327, 0]
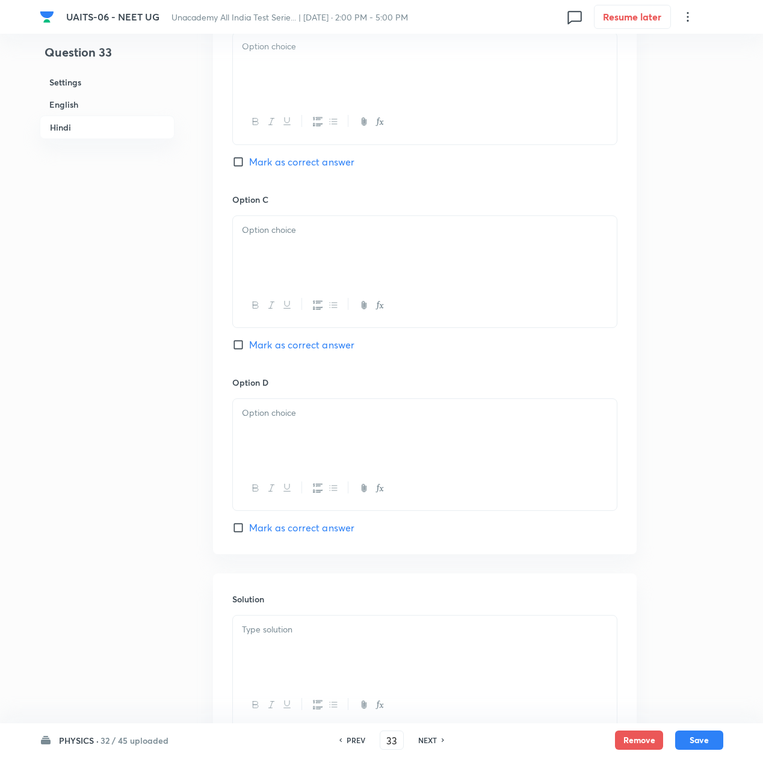
click at [291, 658] on div at bounding box center [425, 649] width 384 height 67
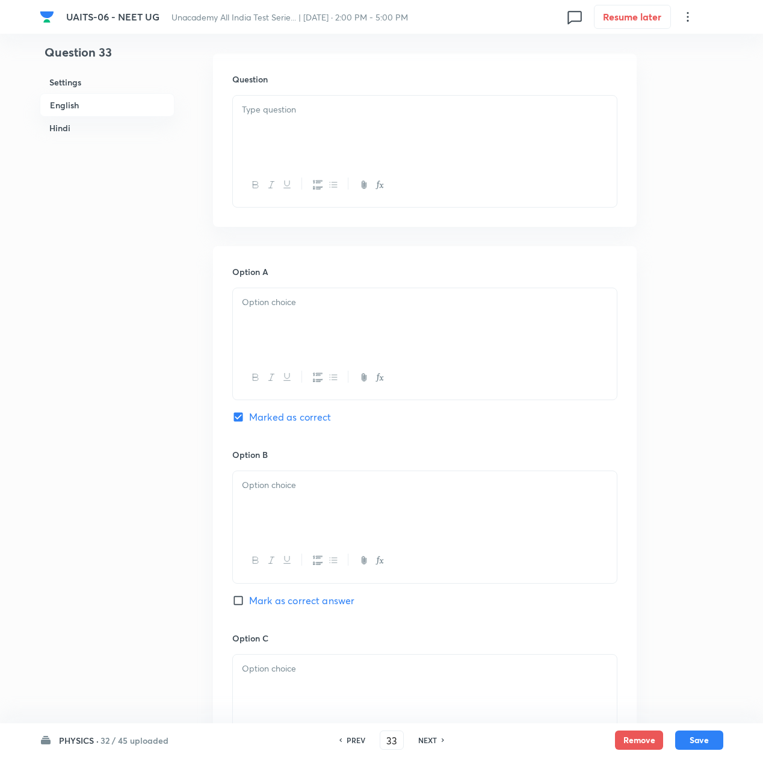
scroll to position [1802, 0]
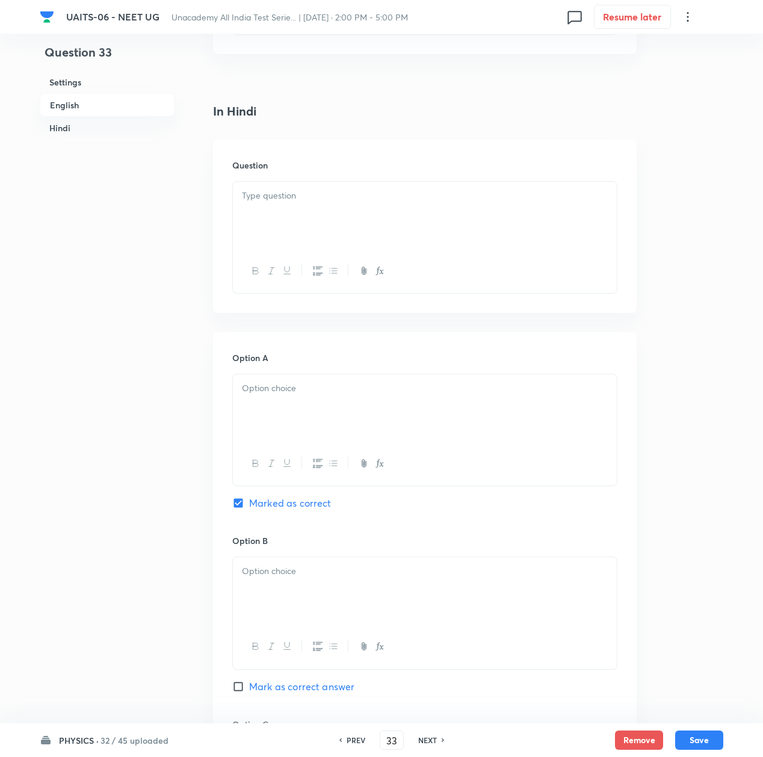
click at [270, 219] on div at bounding box center [425, 215] width 384 height 67
click at [311, 200] on p at bounding box center [425, 196] width 366 height 14
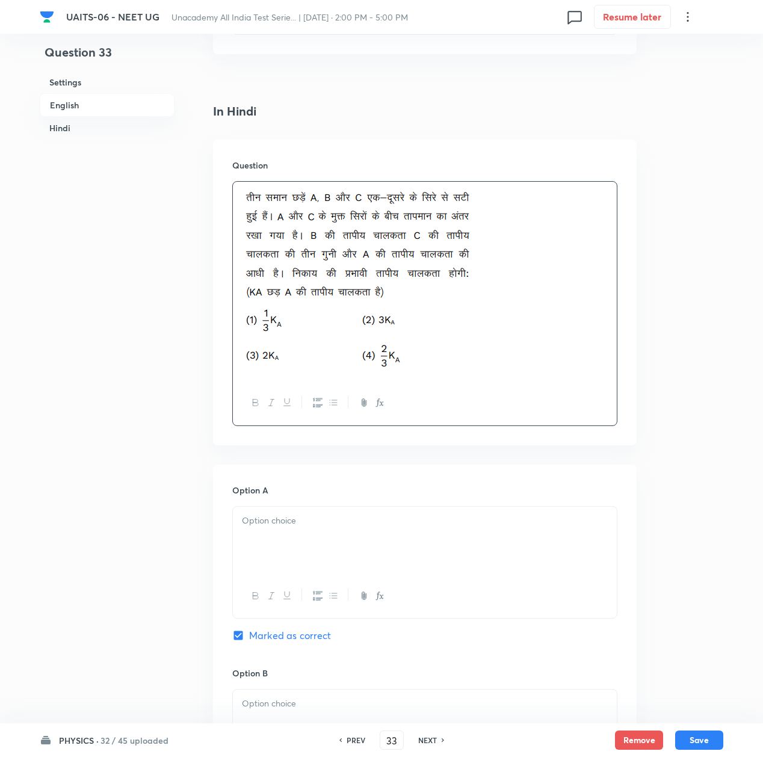
drag, startPoint x: 276, startPoint y: 560, endPoint x: 285, endPoint y: 551, distance: 12.8
click at [277, 559] on div at bounding box center [425, 540] width 384 height 67
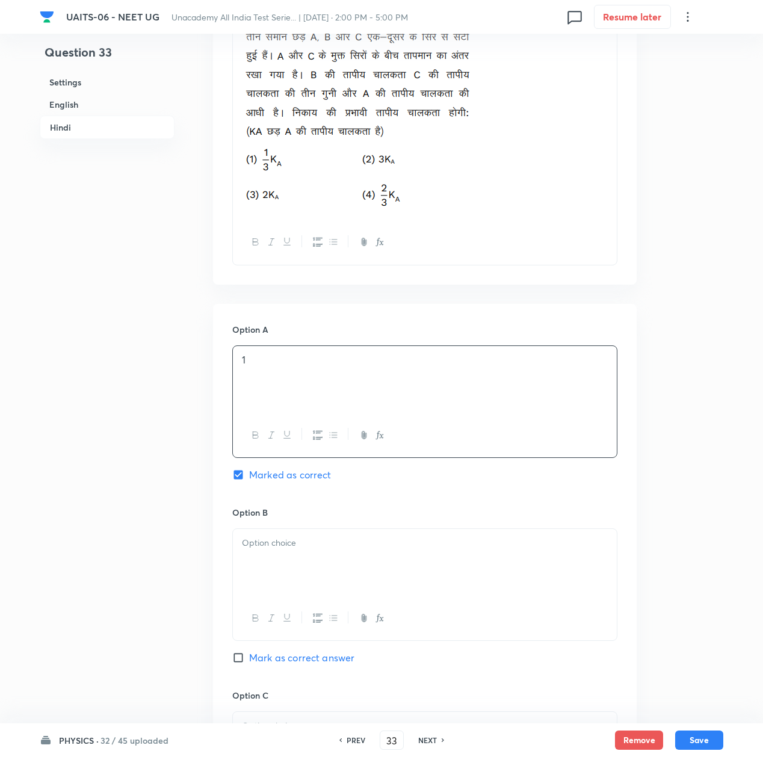
click at [283, 572] on div at bounding box center [425, 562] width 384 height 67
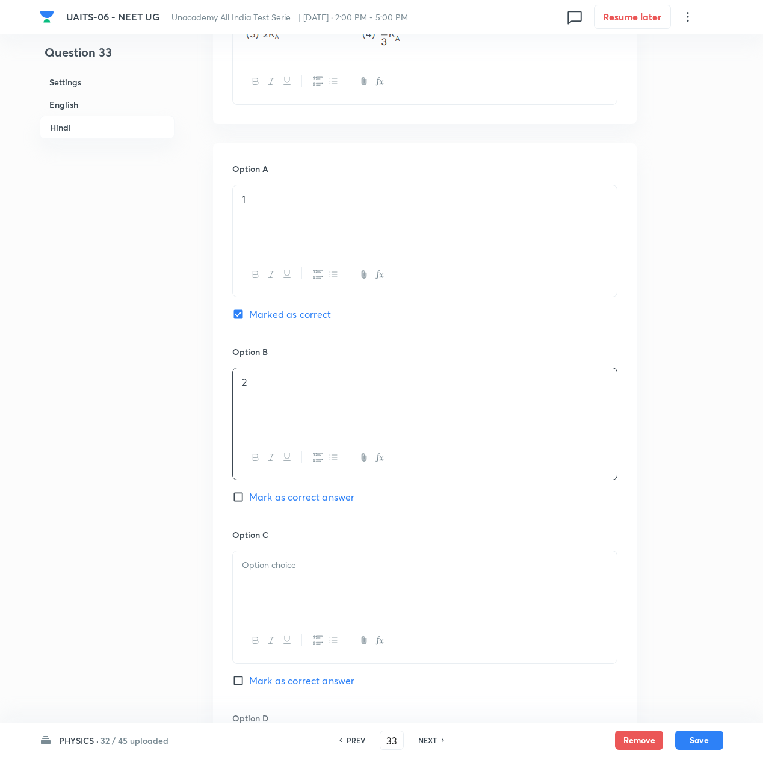
click at [282, 597] on div at bounding box center [425, 584] width 384 height 67
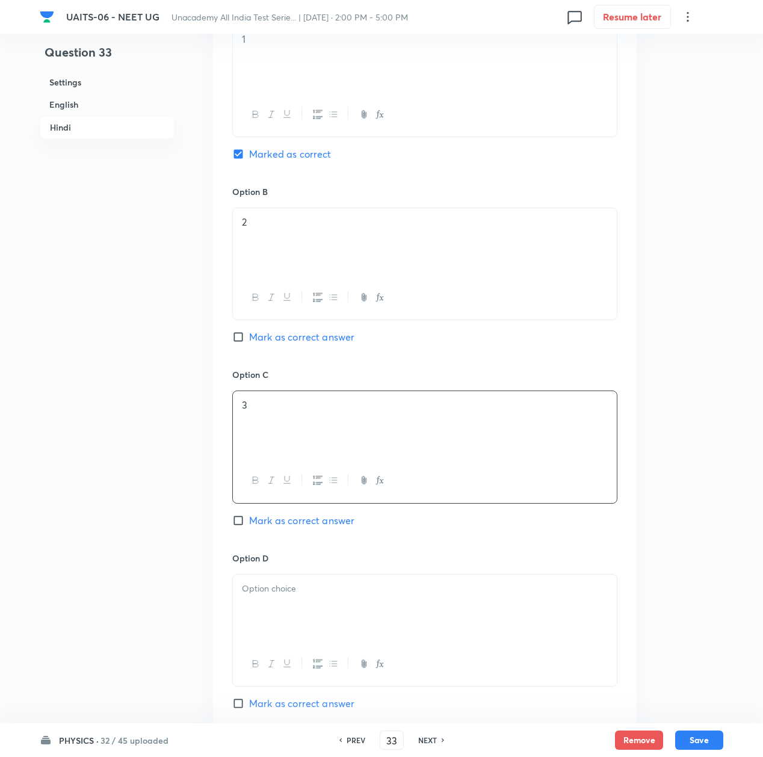
click at [282, 596] on p at bounding box center [425, 589] width 366 height 14
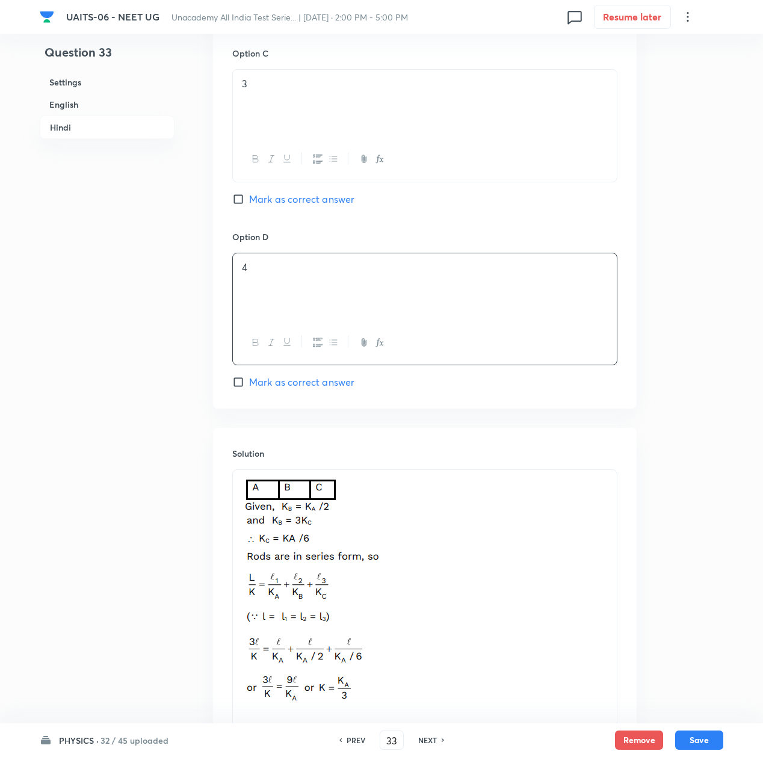
scroll to position [2737, 0]
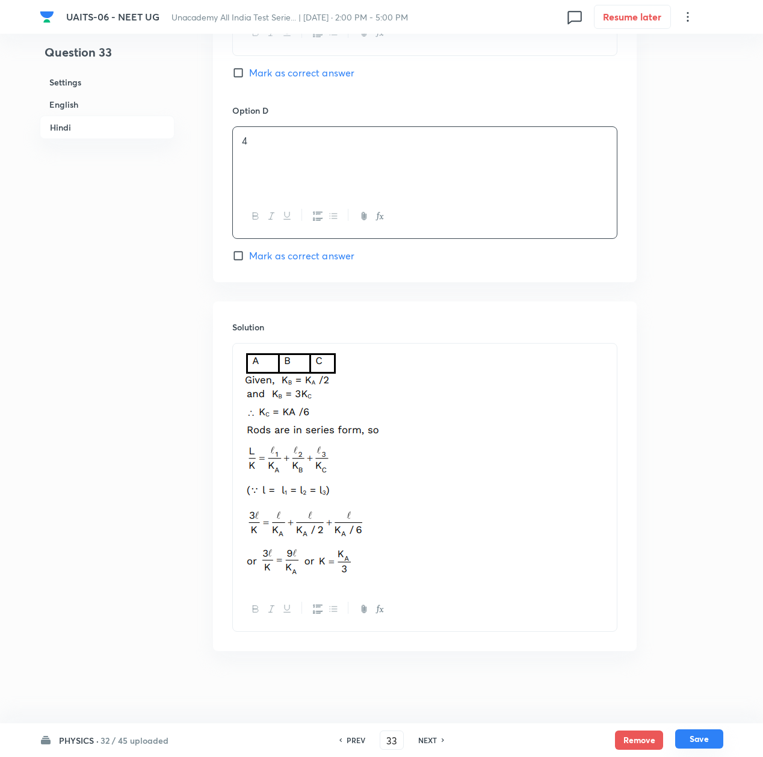
click at [704, 741] on button "Save" at bounding box center [699, 738] width 48 height 19
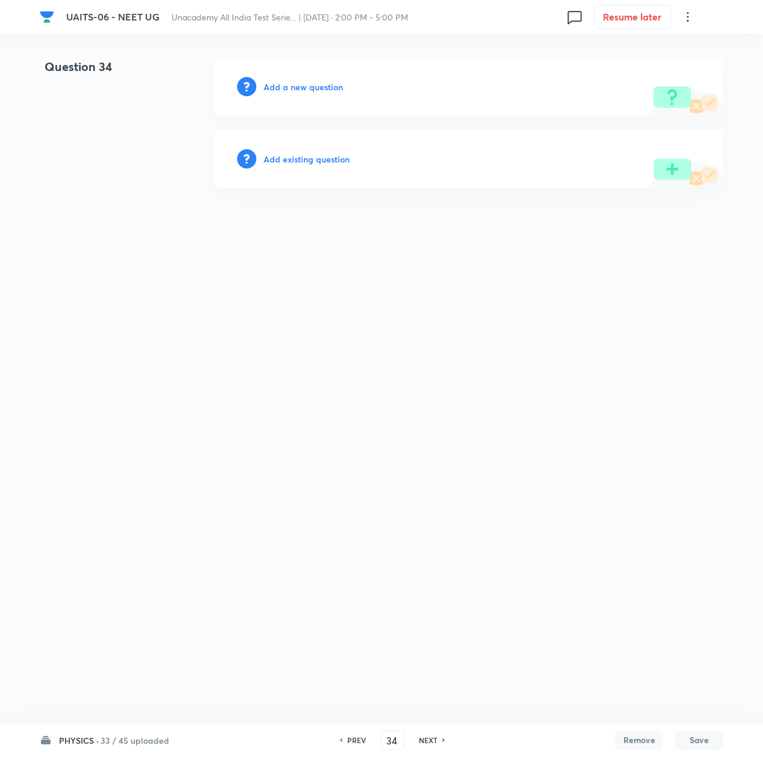
scroll to position [0, 0]
click at [351, 743] on h6 "PREV" at bounding box center [359, 740] width 19 height 11
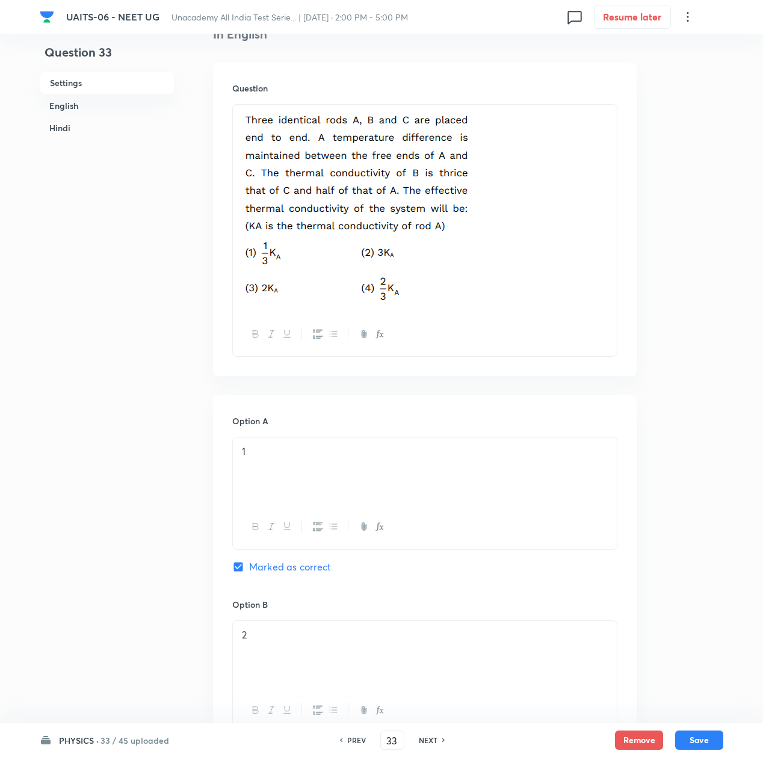
scroll to position [401, 0]
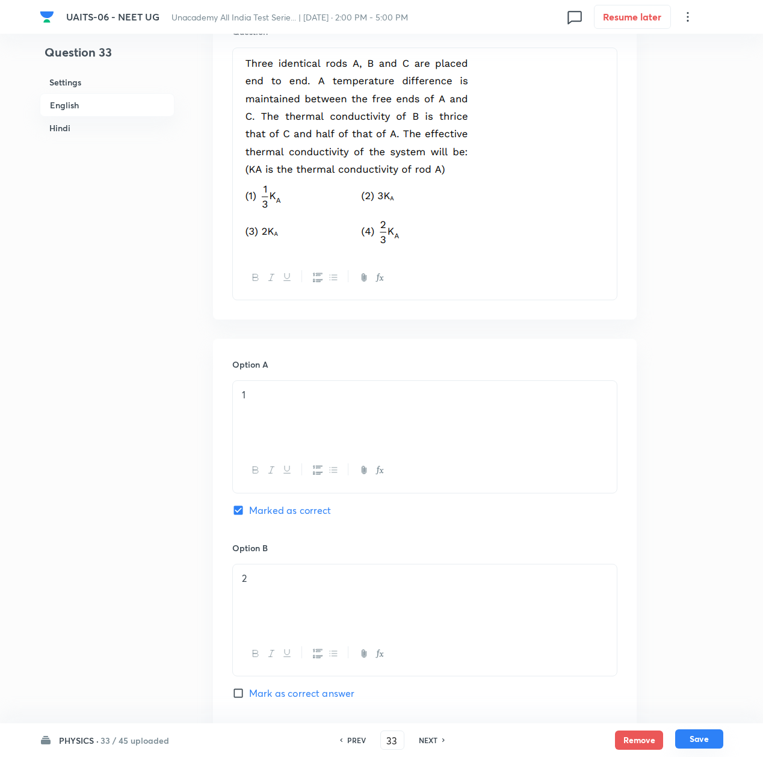
click at [698, 734] on button "Save" at bounding box center [699, 738] width 48 height 19
type input "34"
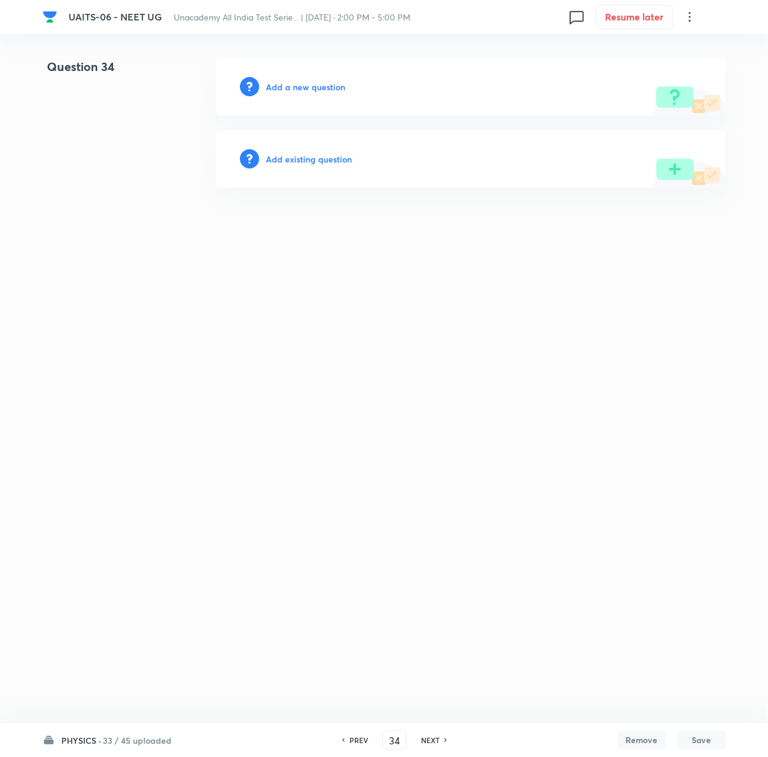
click at [299, 88] on h6 "Add a new question" at bounding box center [306, 87] width 79 height 13
click at [299, 88] on h6 "Choose a question type" at bounding box center [313, 87] width 93 height 13
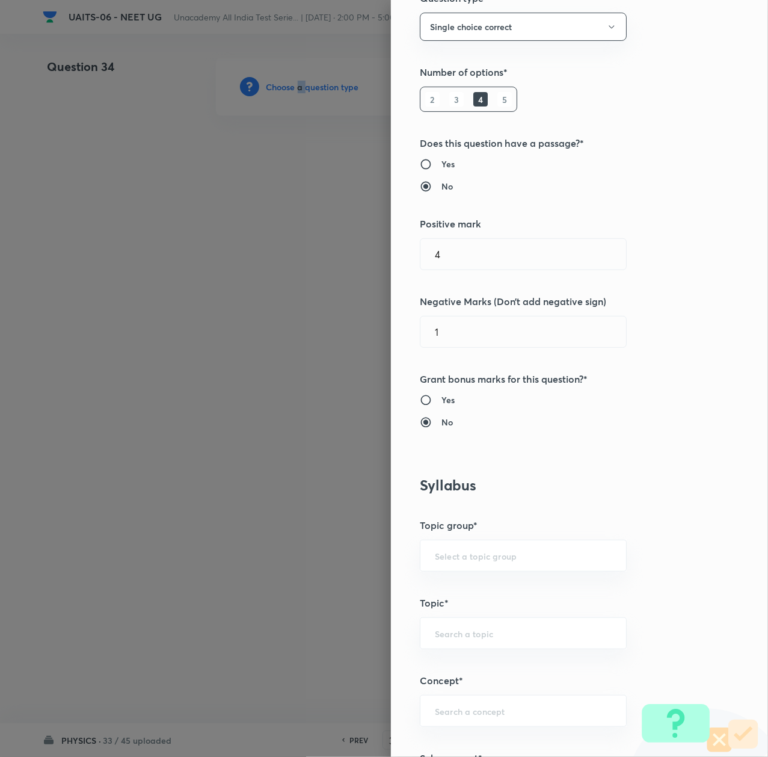
scroll to position [401, 0]
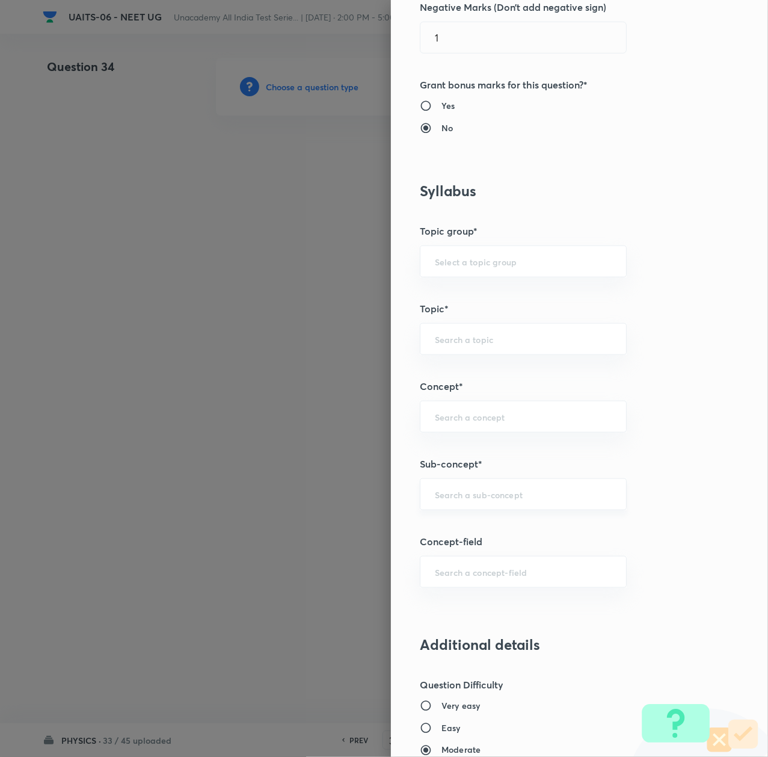
click at [441, 495] on input "text" at bounding box center [523, 494] width 177 height 11
paste input "Thermal Properties of Matter"
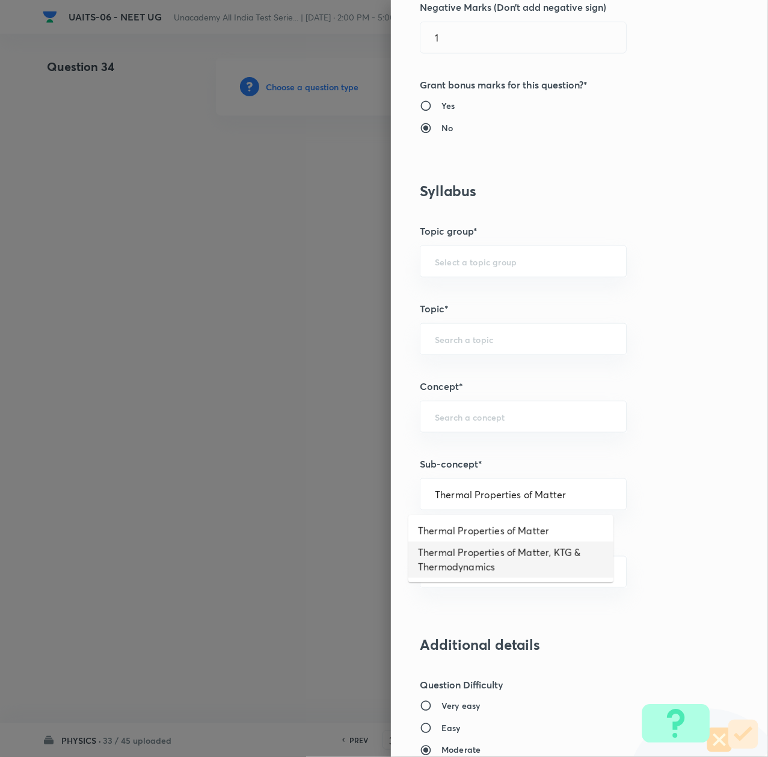
click at [467, 563] on li "Thermal Properties of Matter, KTG & Thermodynamics" at bounding box center [511, 560] width 205 height 36
type input "Thermal Properties of Matter, KTG & Thermodynamics"
type input "Physics"
type input "Thermal Properties of Matter, KTG & Thermodynamics"
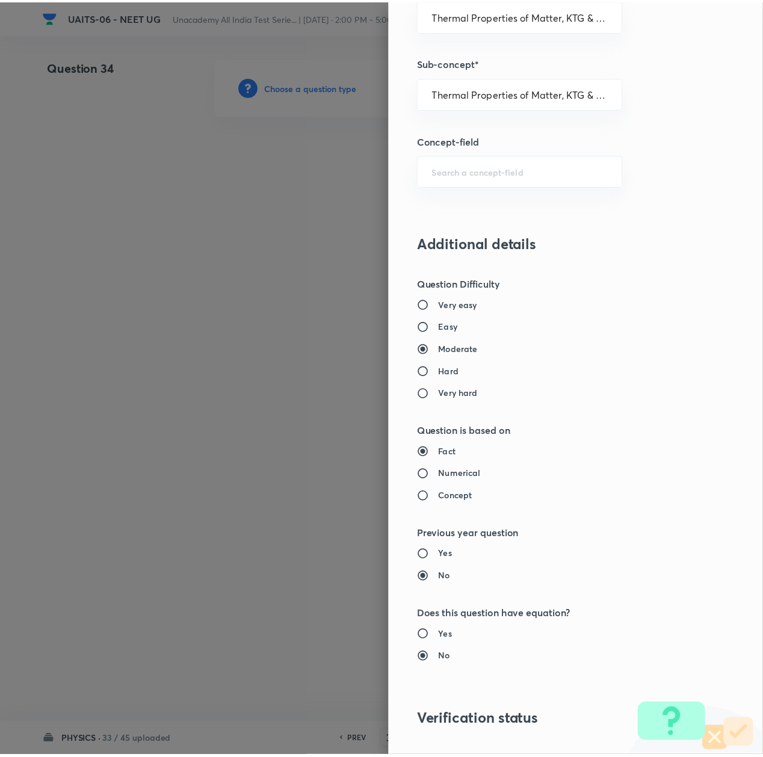
scroll to position [966, 0]
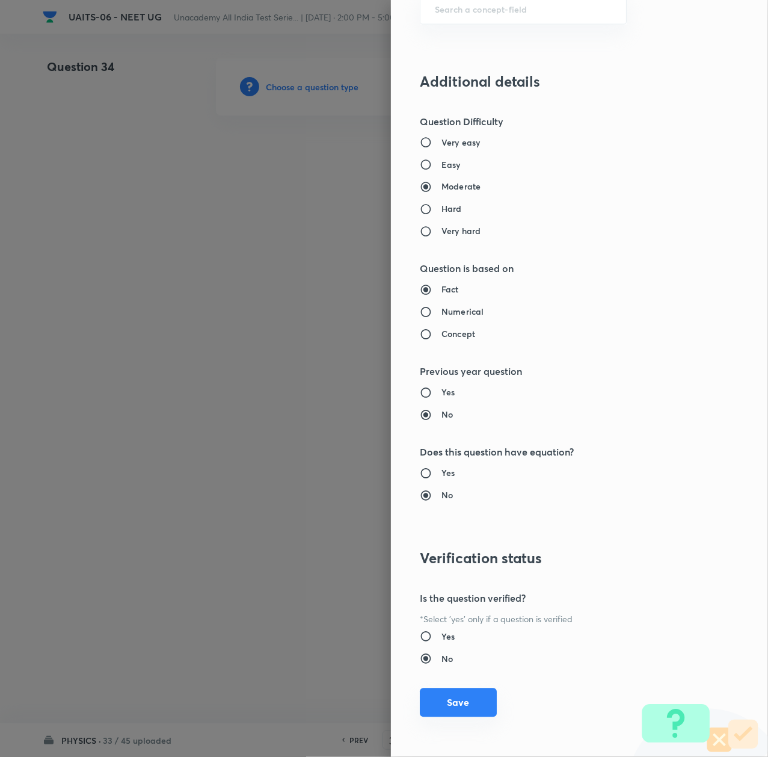
click at [439, 714] on button "Save" at bounding box center [458, 702] width 77 height 29
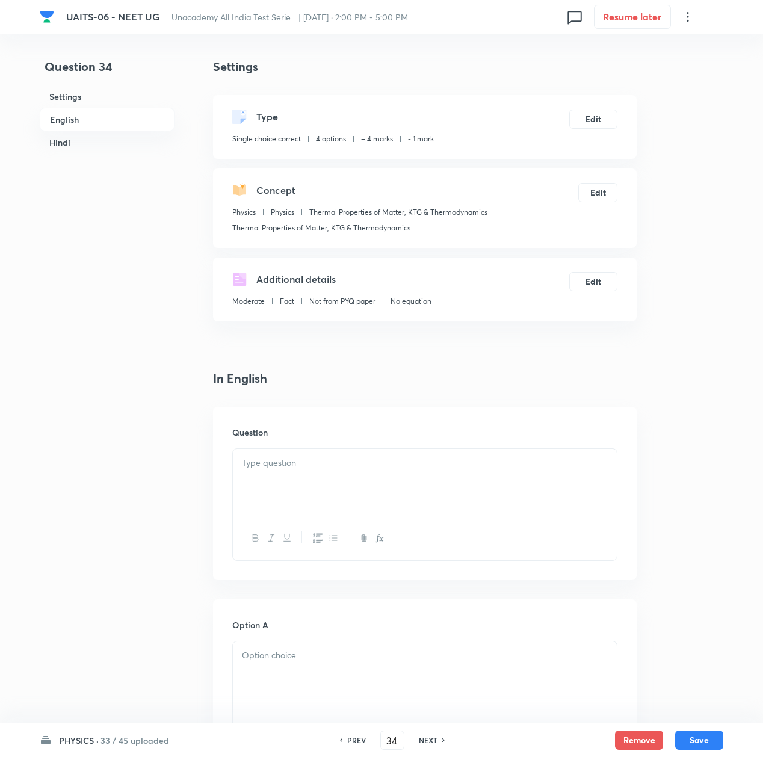
click at [287, 498] on div at bounding box center [425, 482] width 384 height 67
click at [367, 501] on div at bounding box center [425, 482] width 384 height 67
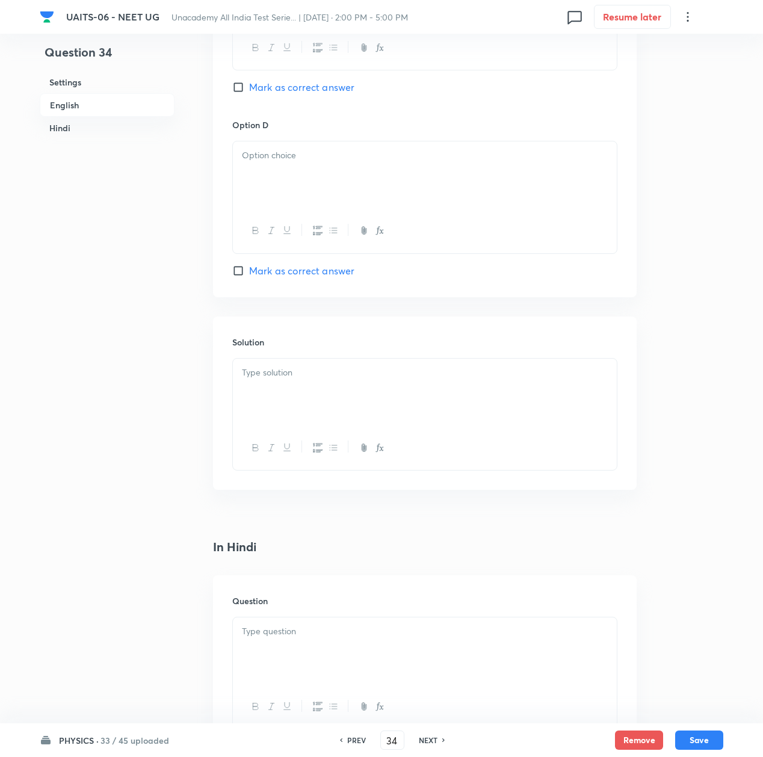
scroll to position [1123, 0]
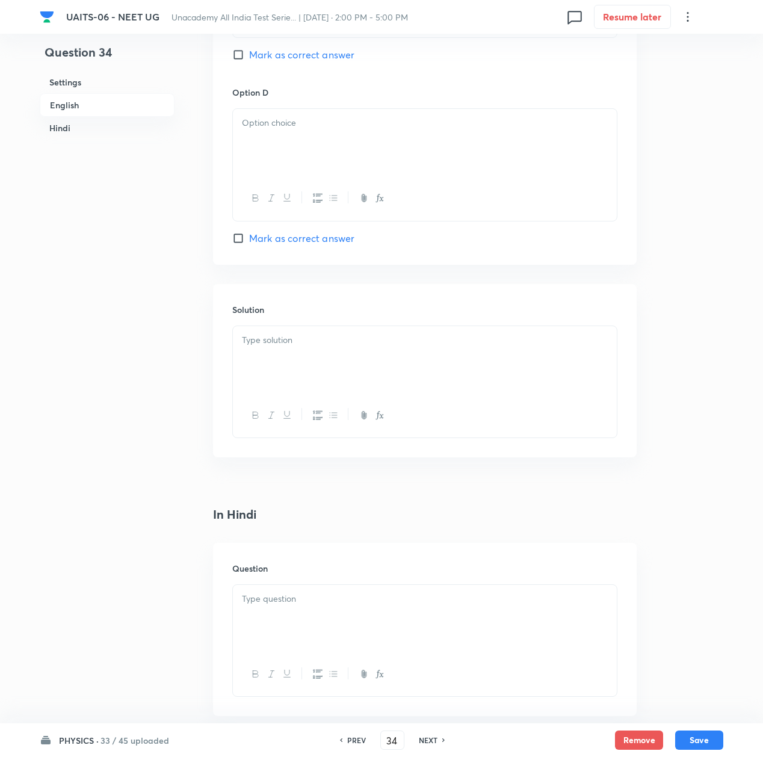
click at [302, 631] on div at bounding box center [425, 618] width 384 height 67
click at [317, 614] on div at bounding box center [425, 618] width 384 height 67
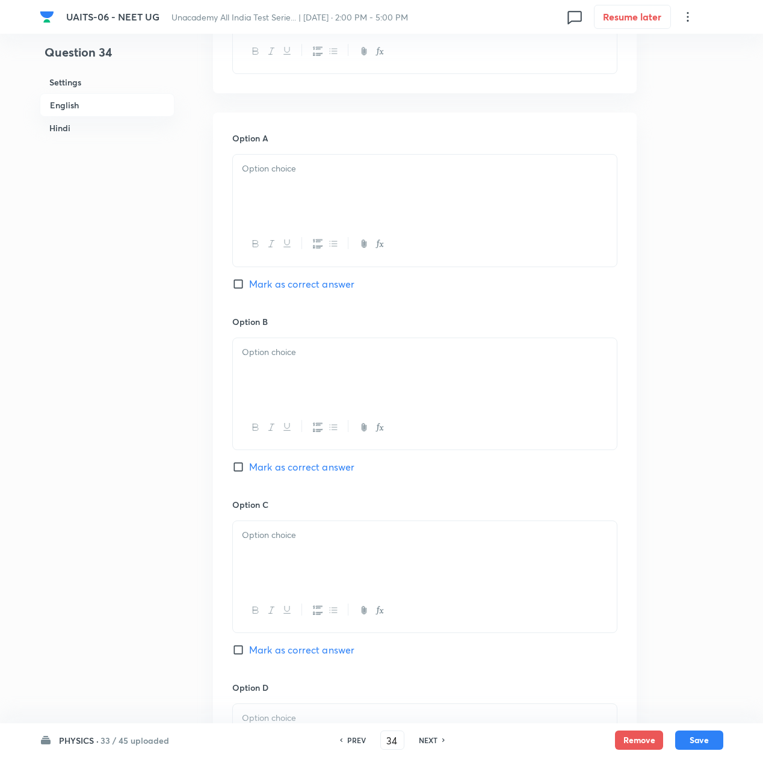
scroll to position [481, 0]
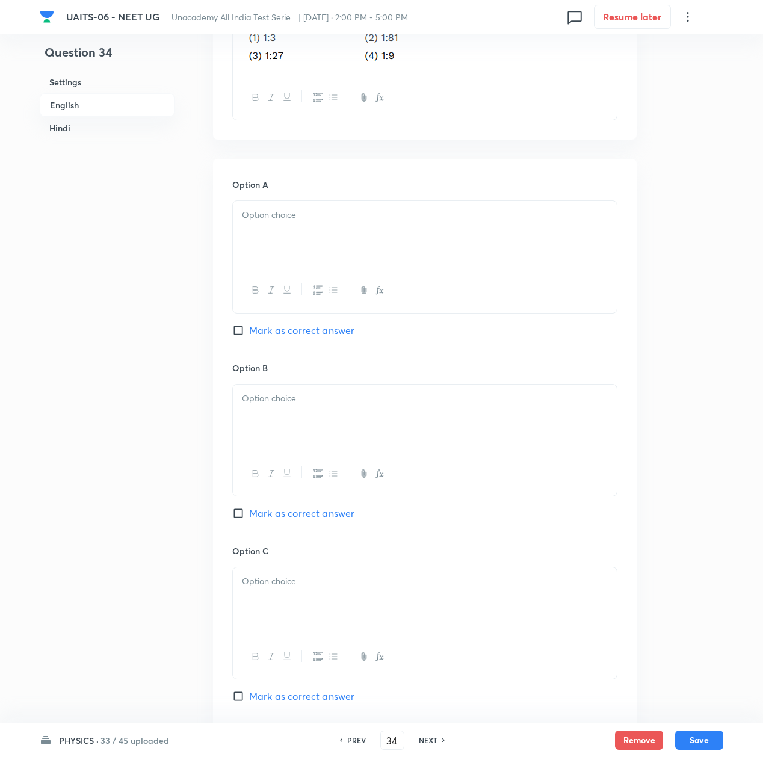
click at [289, 229] on div at bounding box center [425, 234] width 384 height 67
click at [295, 418] on div at bounding box center [425, 418] width 384 height 67
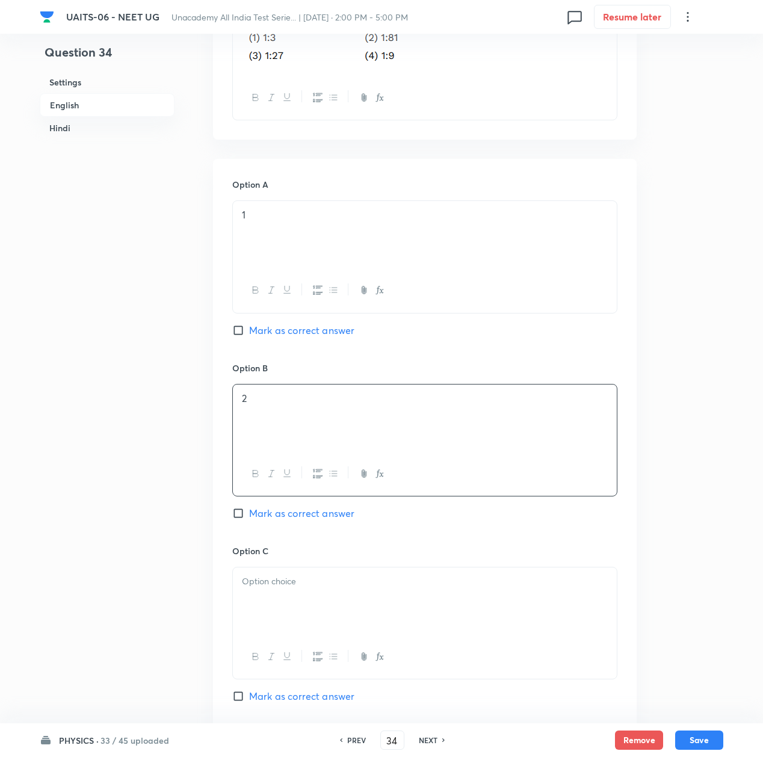
click at [283, 612] on div at bounding box center [425, 600] width 384 height 67
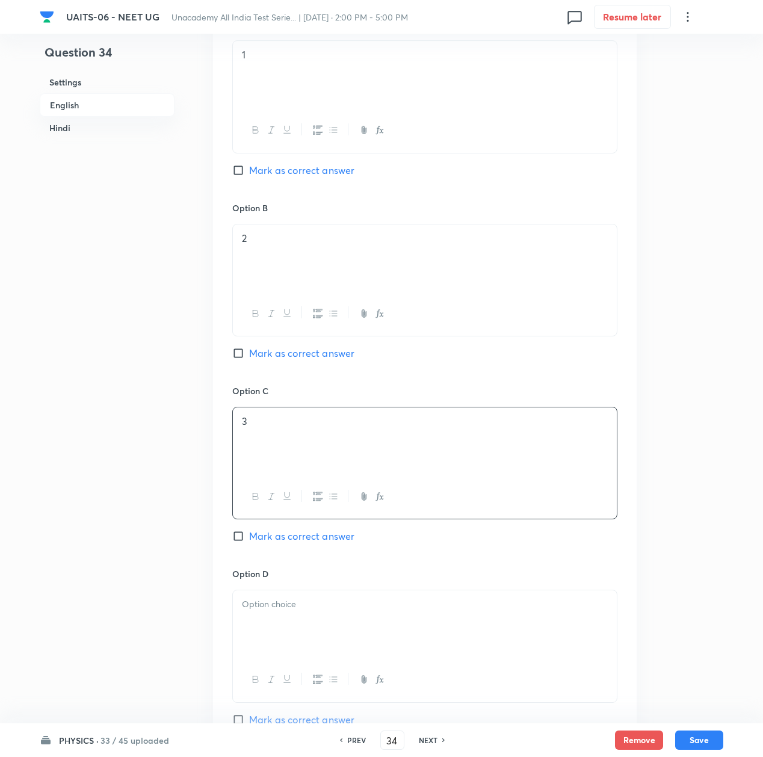
click at [276, 611] on p at bounding box center [425, 605] width 366 height 14
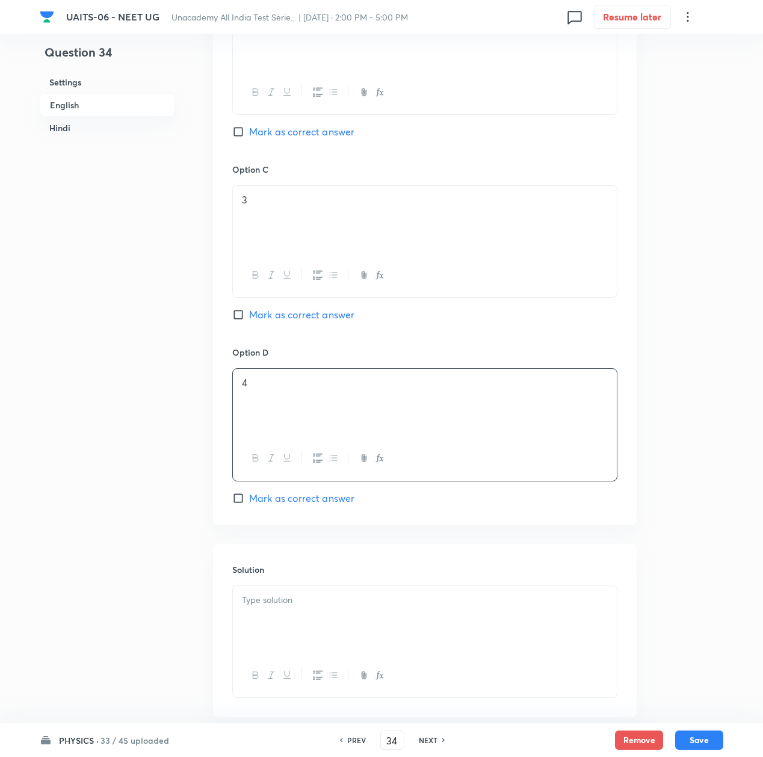
scroll to position [882, 0]
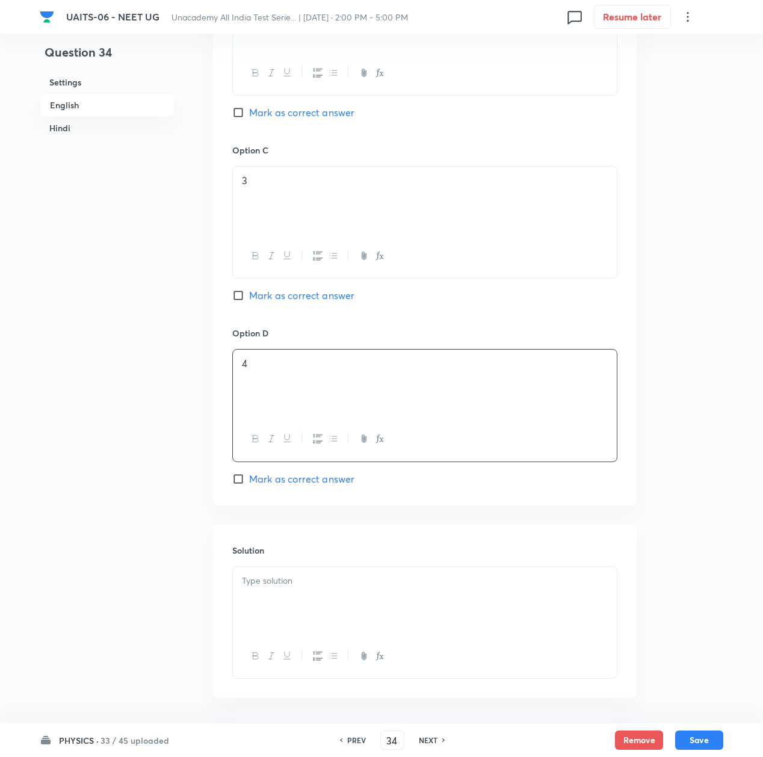
click at [280, 610] on div at bounding box center [425, 600] width 384 height 67
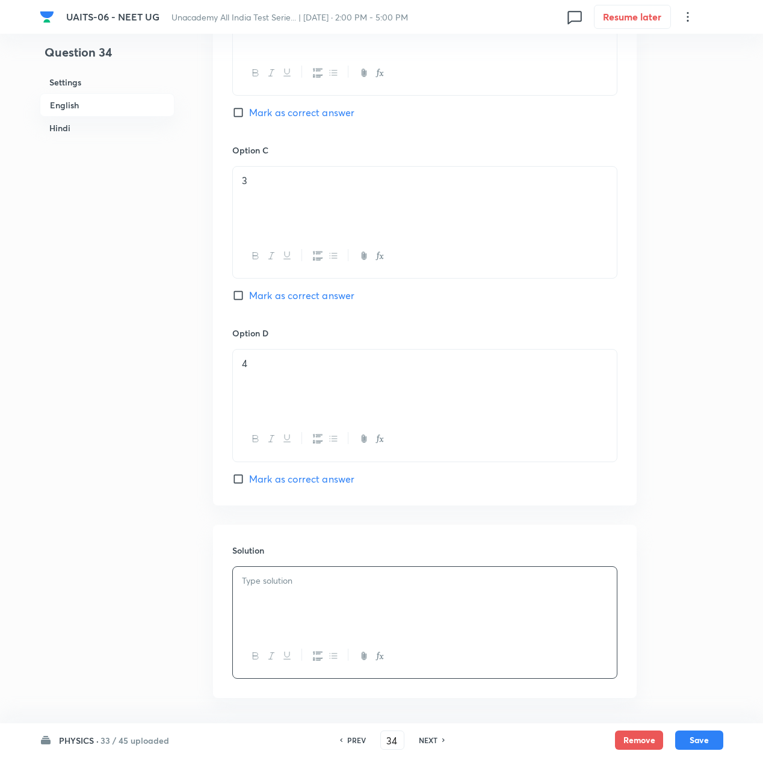
click at [315, 599] on div at bounding box center [425, 600] width 384 height 67
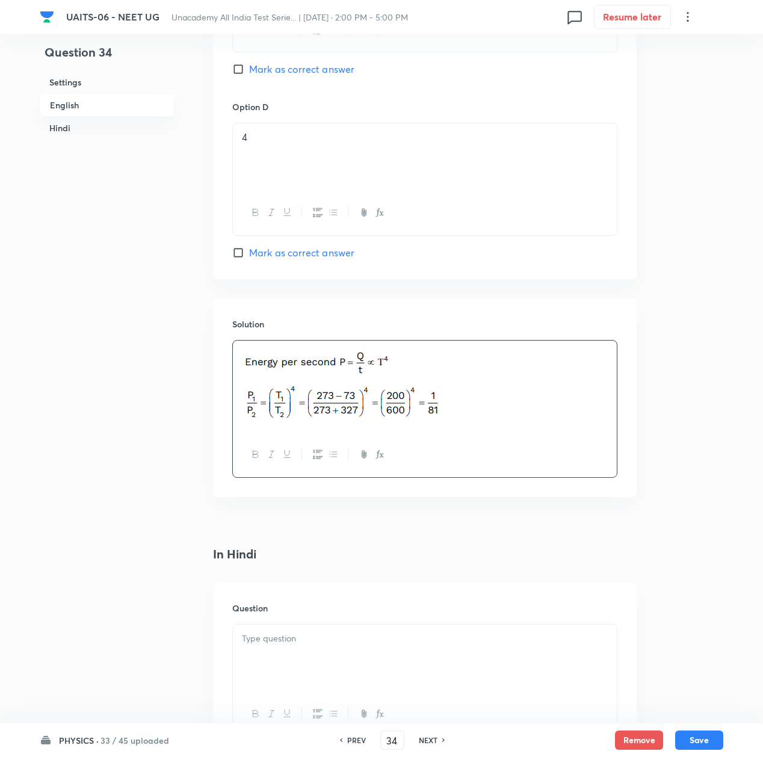
scroll to position [1204, 0]
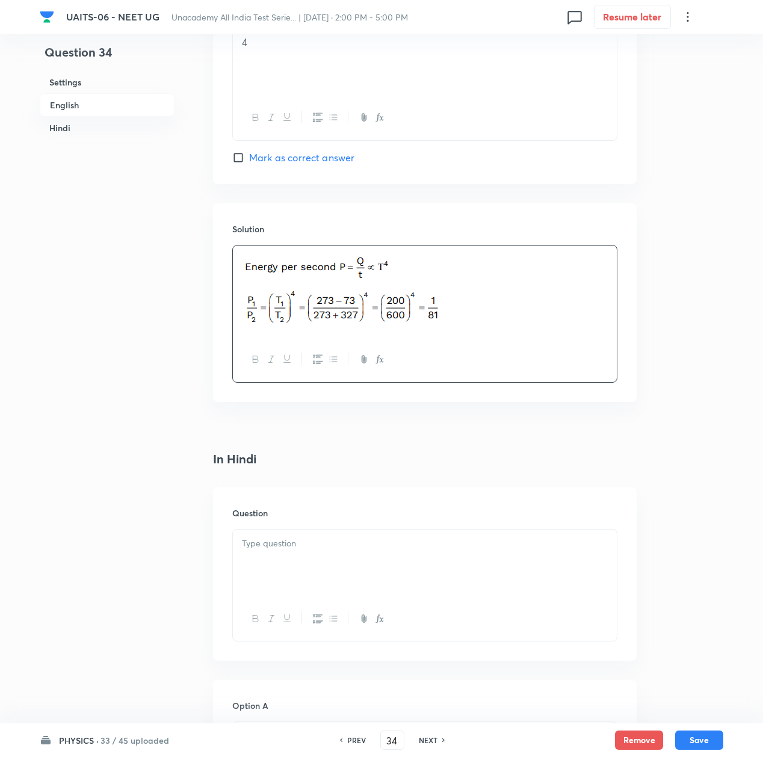
click at [299, 567] on div at bounding box center [425, 563] width 384 height 67
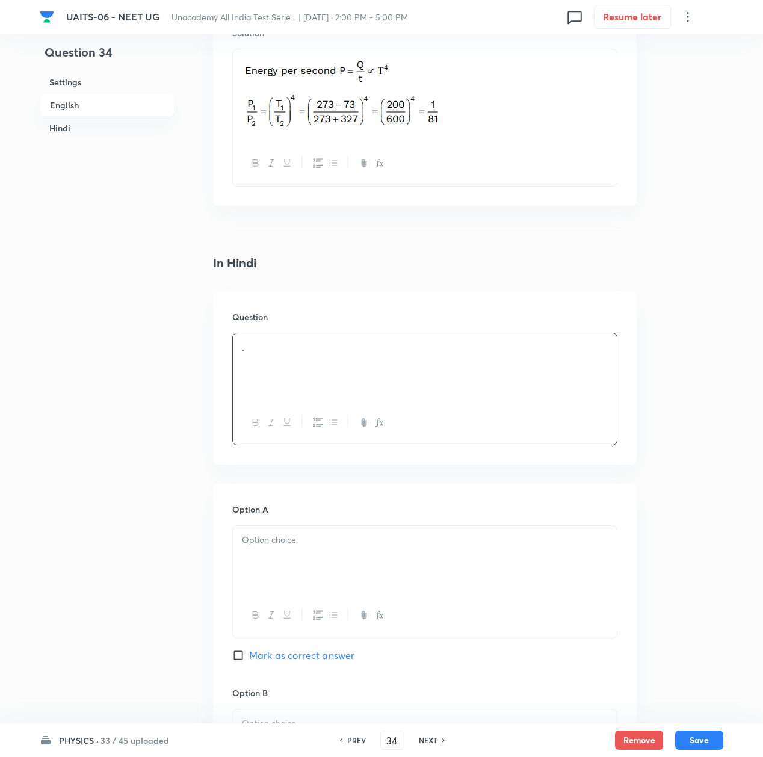
scroll to position [1444, 0]
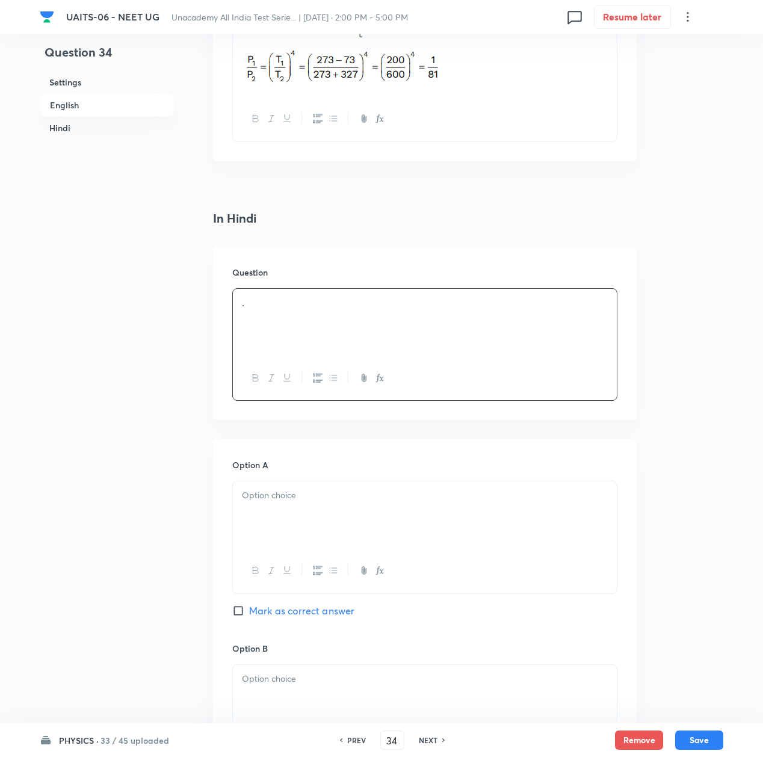
click at [270, 513] on div at bounding box center [425, 514] width 384 height 67
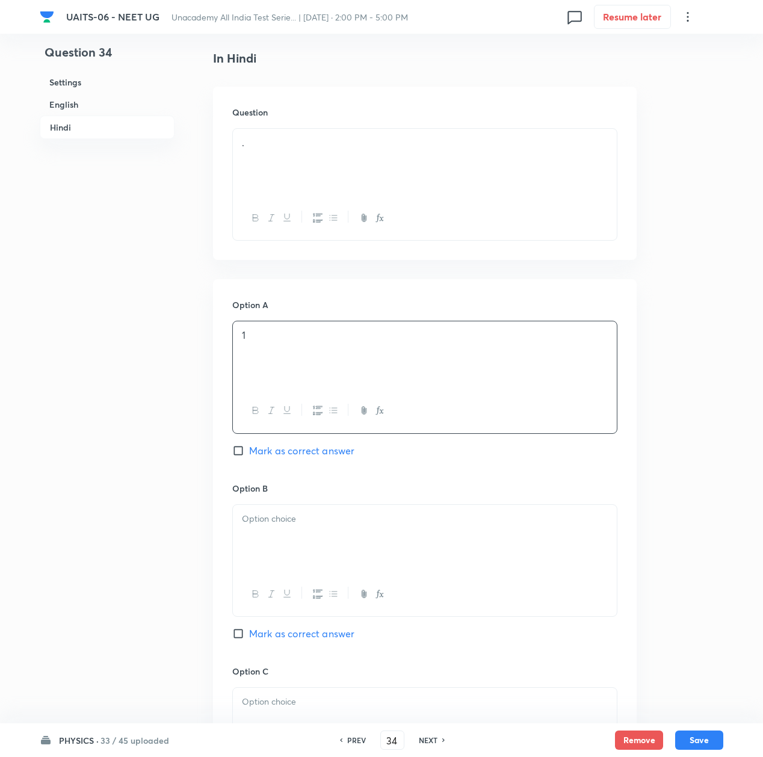
click at [263, 531] on div at bounding box center [425, 538] width 384 height 67
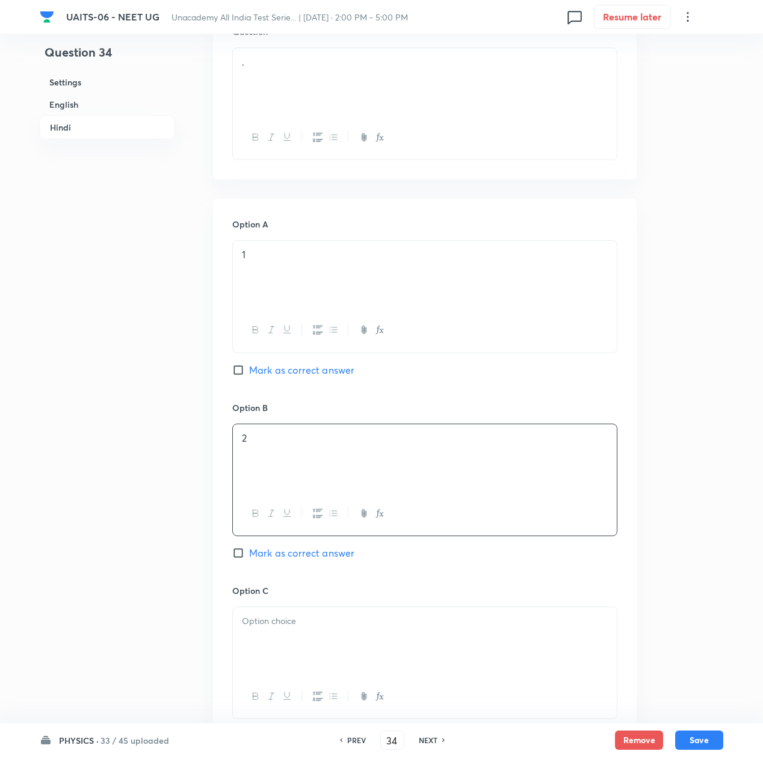
click at [277, 628] on p at bounding box center [425, 621] width 366 height 14
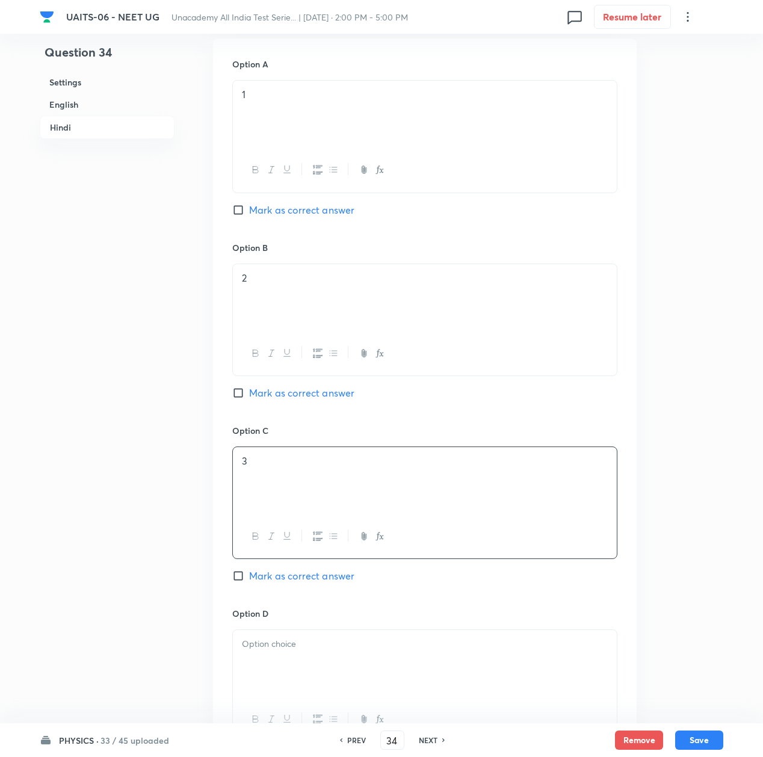
click at [282, 651] on p at bounding box center [425, 644] width 366 height 14
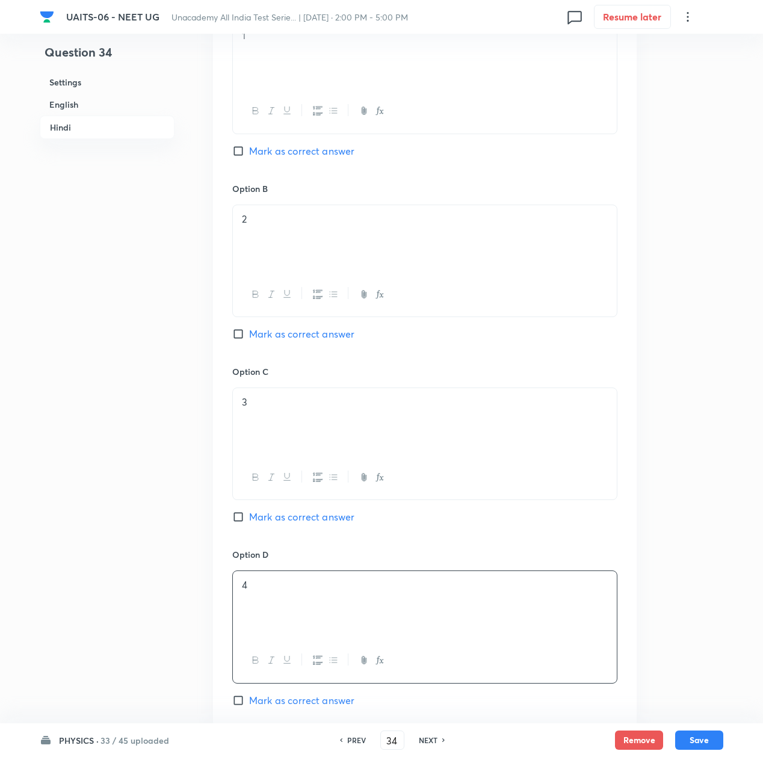
scroll to position [2086, 0]
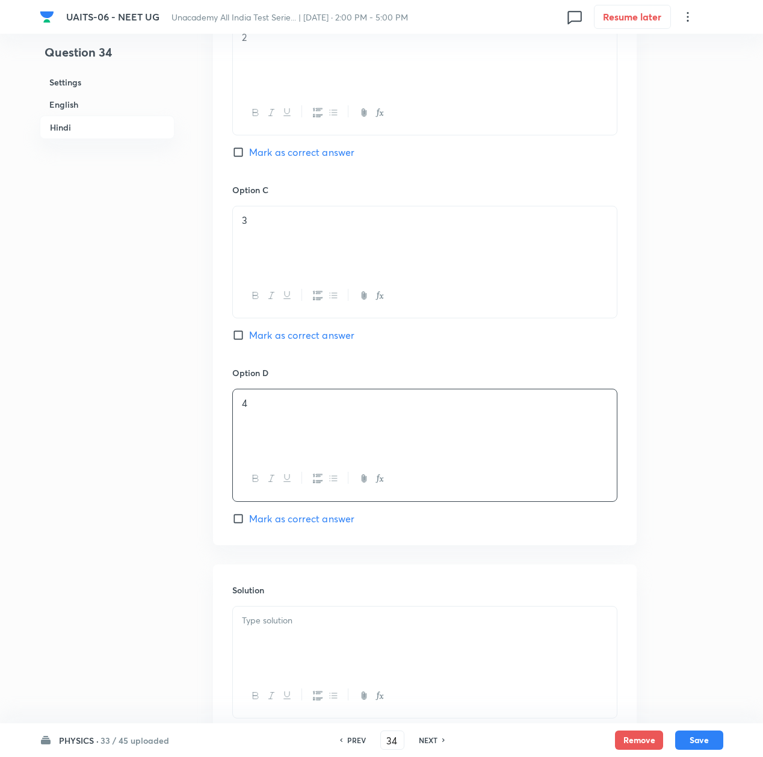
click at [297, 638] on div at bounding box center [425, 640] width 384 height 67
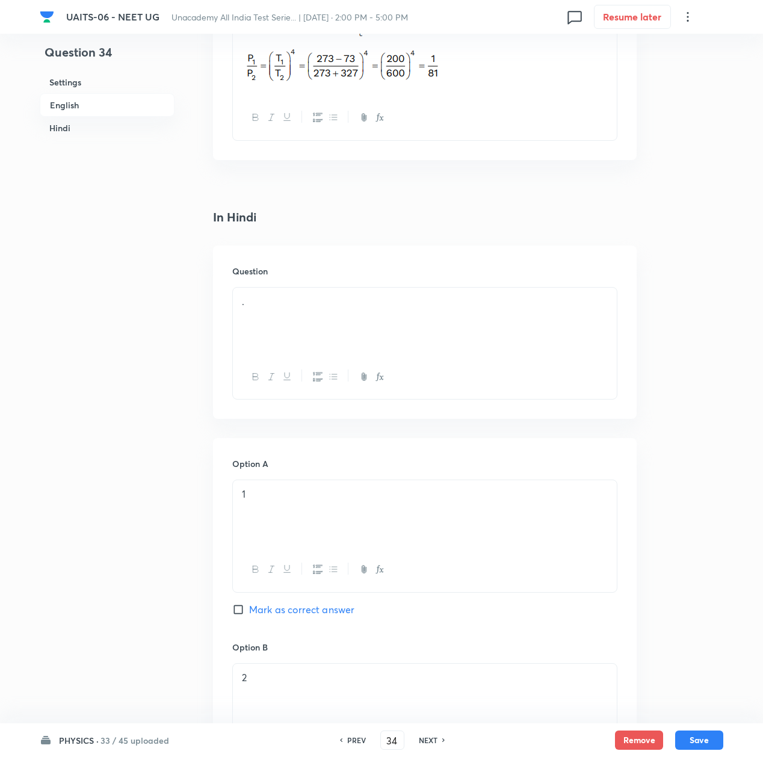
scroll to position [1444, 0]
click at [699, 731] on button "Save" at bounding box center [699, 738] width 48 height 19
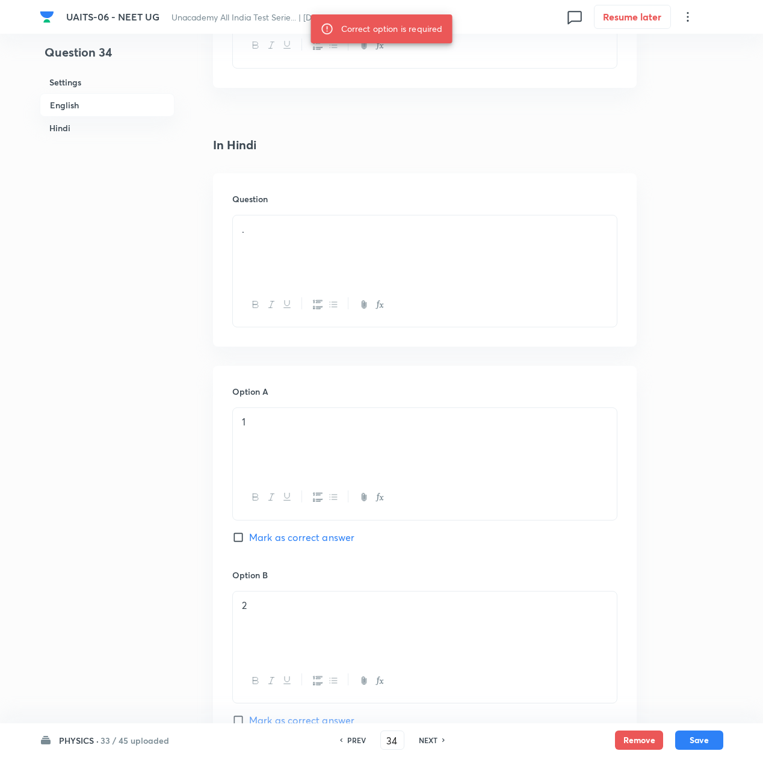
scroll to position [1604, 0]
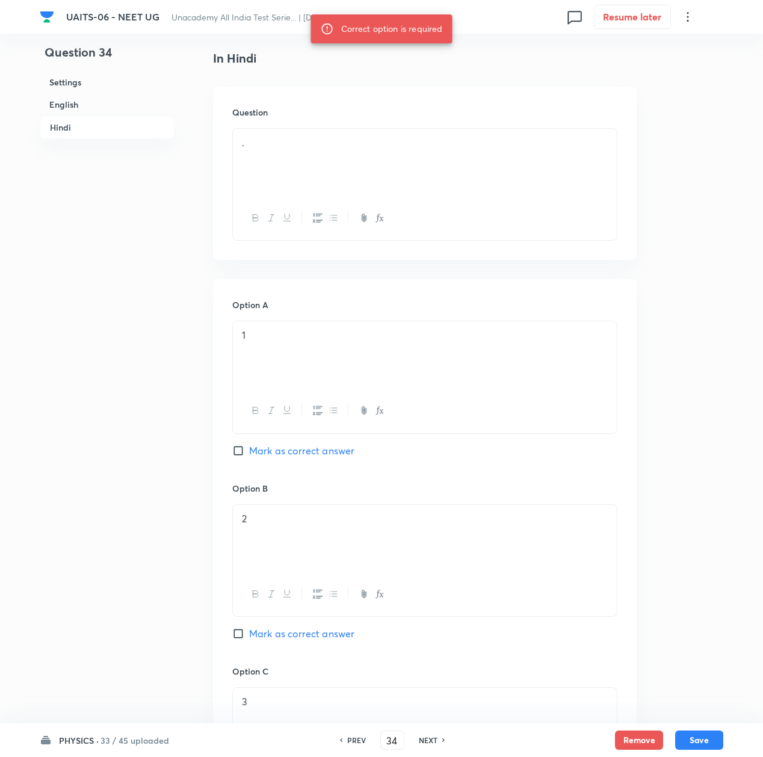
click at [274, 638] on span "Mark as correct answer" at bounding box center [301, 633] width 105 height 14
click at [249, 638] on input "Mark as correct answer" at bounding box center [240, 634] width 17 height 12
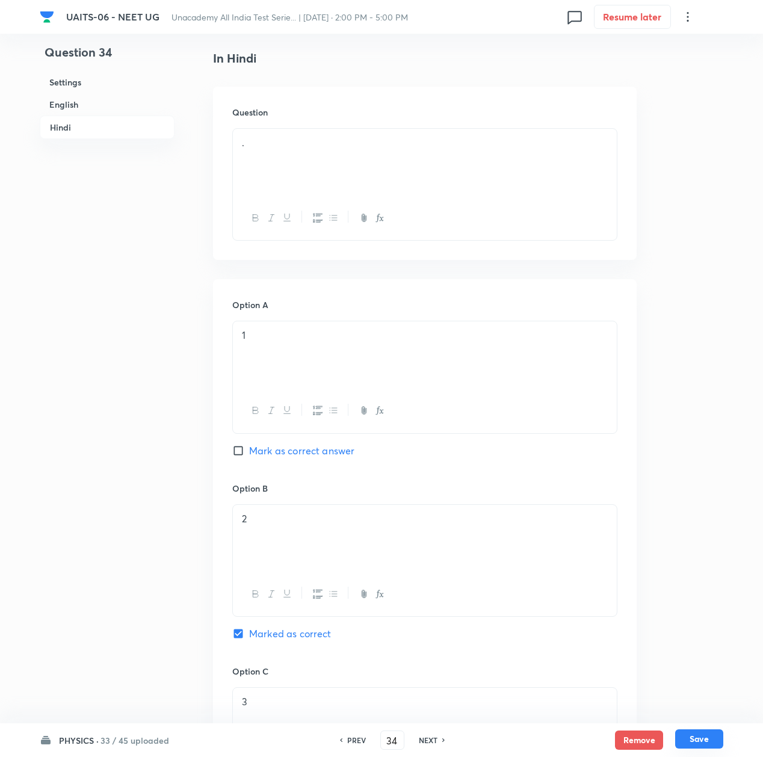
click at [700, 740] on button "Save" at bounding box center [699, 738] width 48 height 19
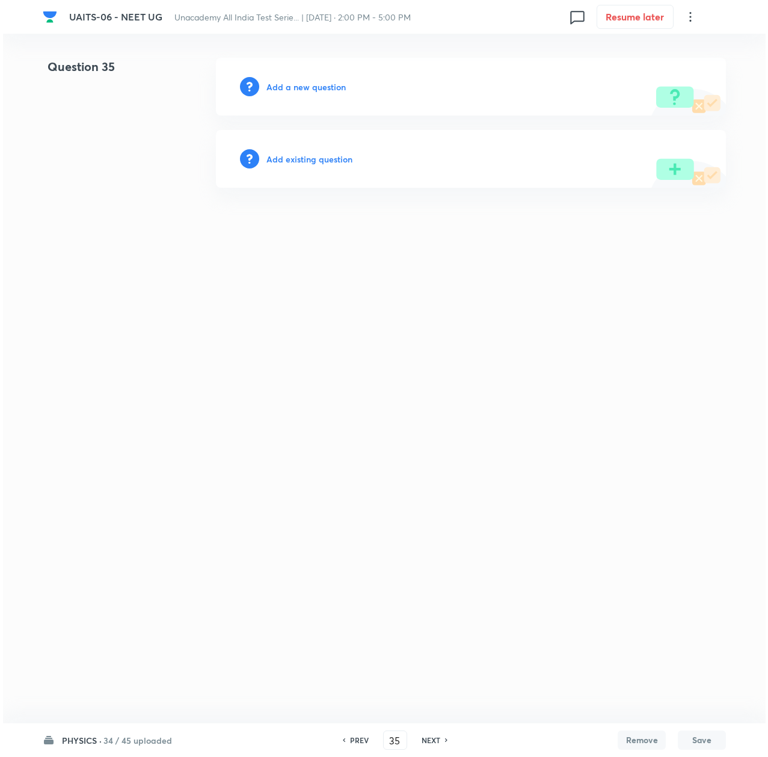
scroll to position [0, 0]
click at [297, 85] on h6 "Add a new question" at bounding box center [306, 87] width 79 height 13
click at [297, 85] on h6 "Choose a question type" at bounding box center [313, 87] width 93 height 13
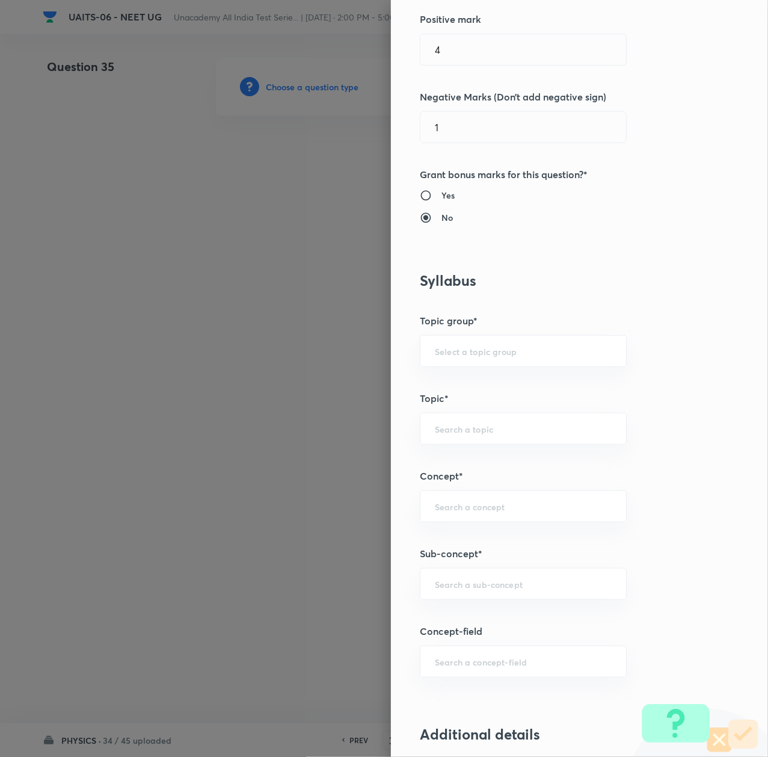
scroll to position [401, 0]
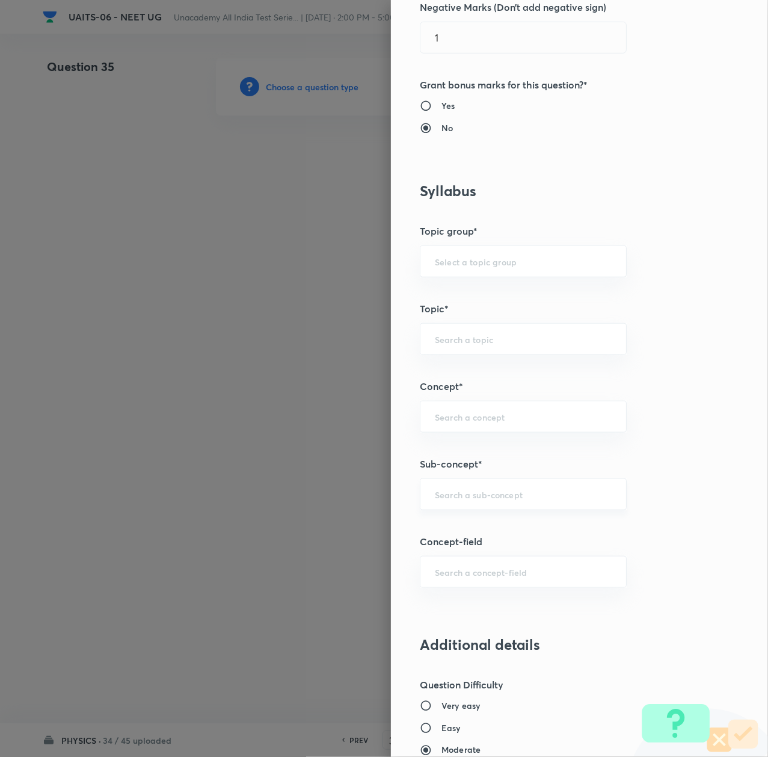
click at [448, 480] on div "Question settings Question type* Single choice correct Number of options* 2 3 4…" at bounding box center [579, 378] width 377 height 757
click at [450, 504] on div "​" at bounding box center [523, 494] width 207 height 32
paste input "Thermal Properties of Matter"
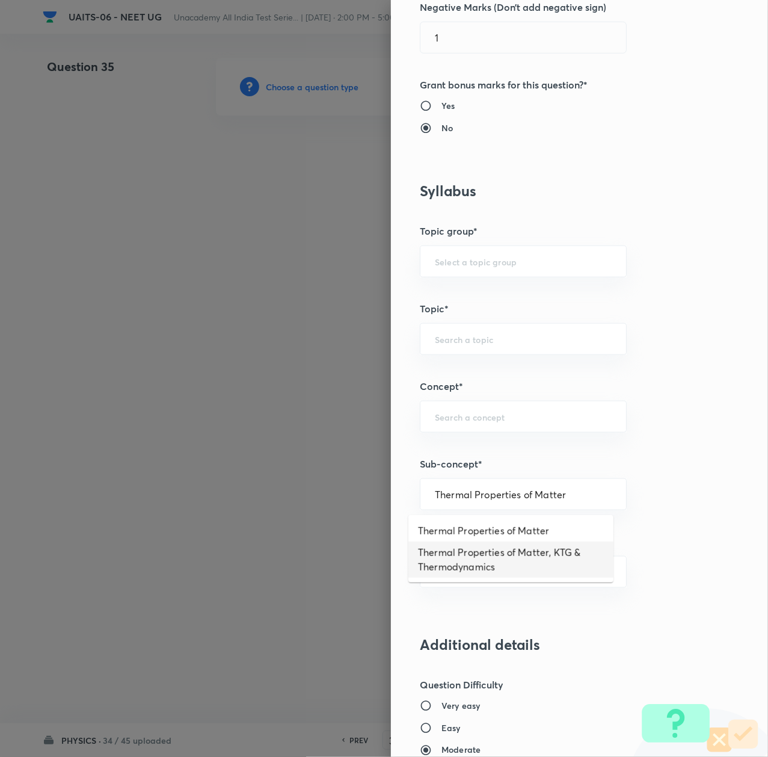
click at [456, 552] on li "Thermal Properties of Matter, KTG & Thermodynamics" at bounding box center [511, 560] width 205 height 36
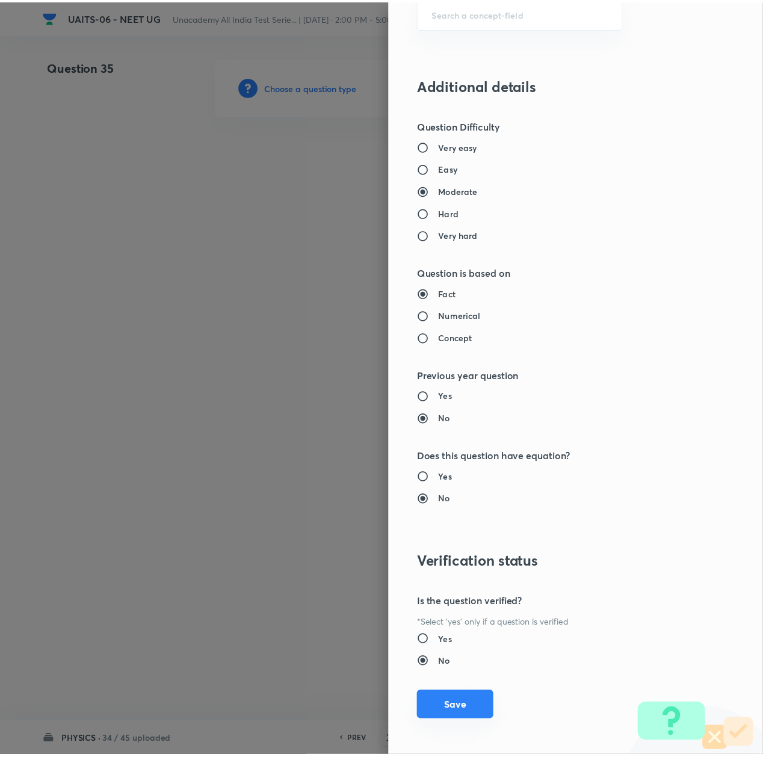
scroll to position [966, 0]
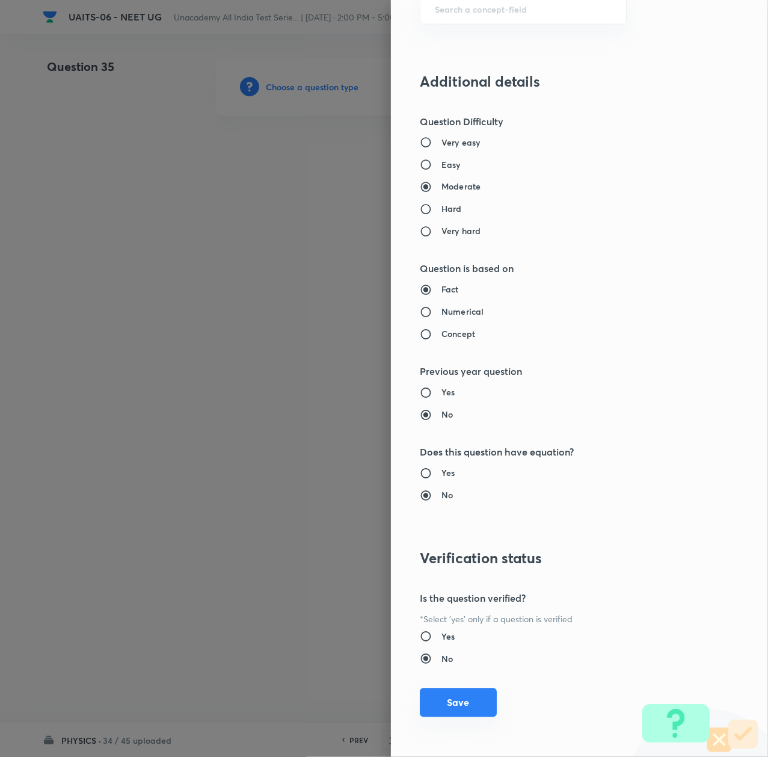
click at [451, 700] on button "Save" at bounding box center [458, 702] width 77 height 29
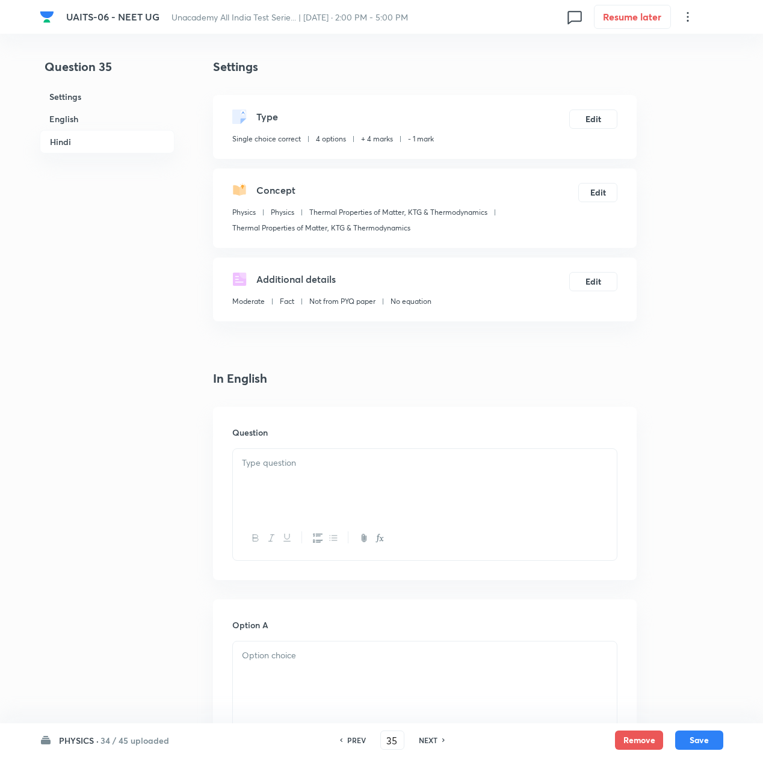
click at [277, 475] on div at bounding box center [425, 482] width 384 height 67
drag, startPoint x: 377, startPoint y: 494, endPoint x: 363, endPoint y: 483, distance: 17.5
click at [376, 492] on div at bounding box center [425, 482] width 384 height 67
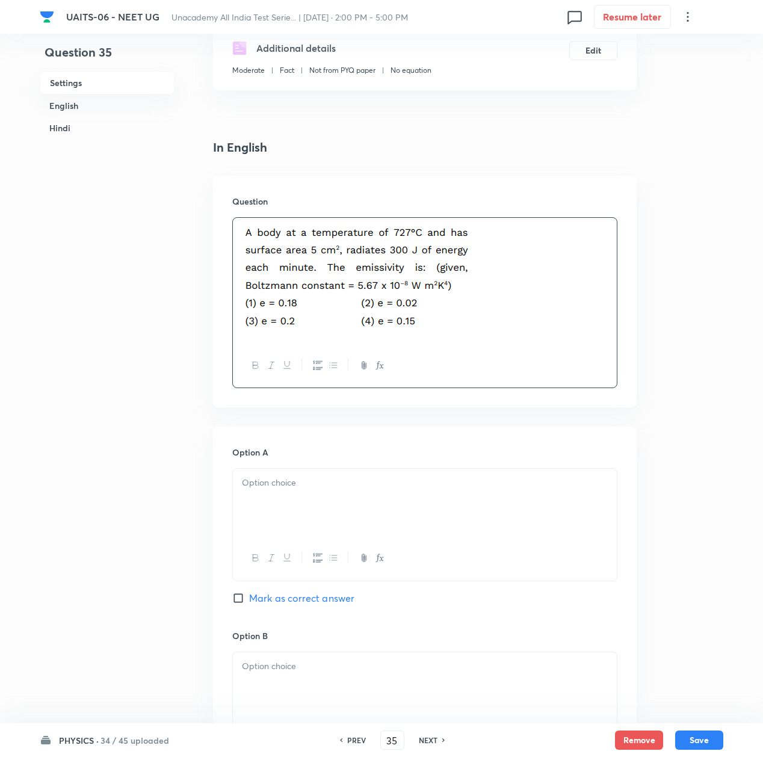
scroll to position [241, 0]
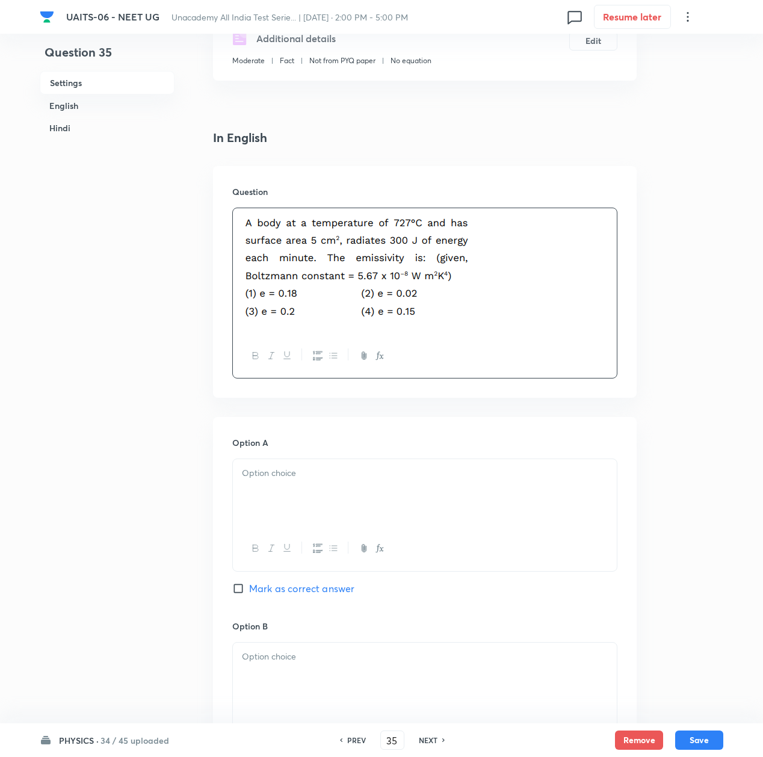
click at [315, 492] on div at bounding box center [425, 492] width 384 height 67
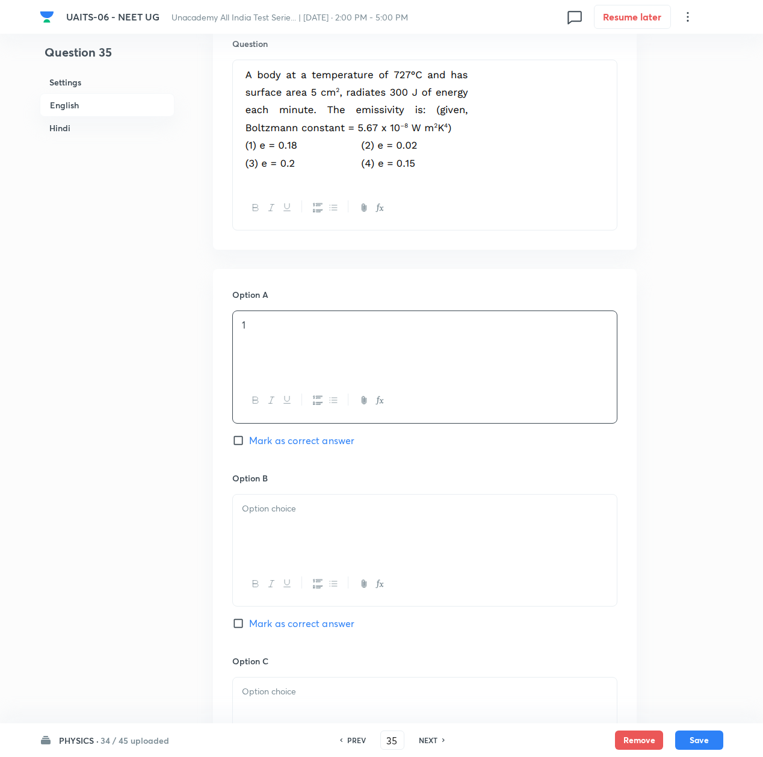
scroll to position [401, 0]
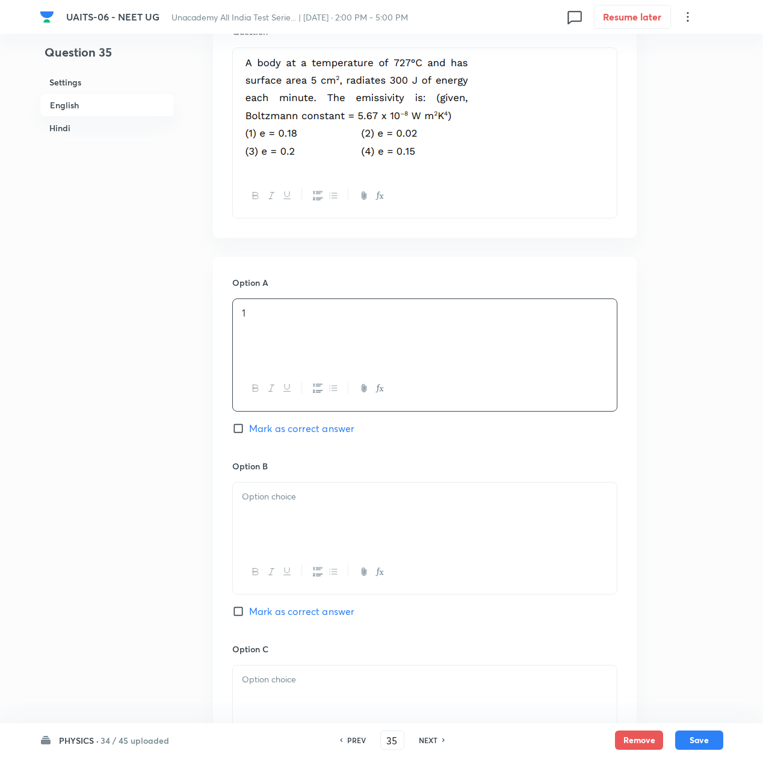
click at [282, 503] on p at bounding box center [425, 497] width 366 height 14
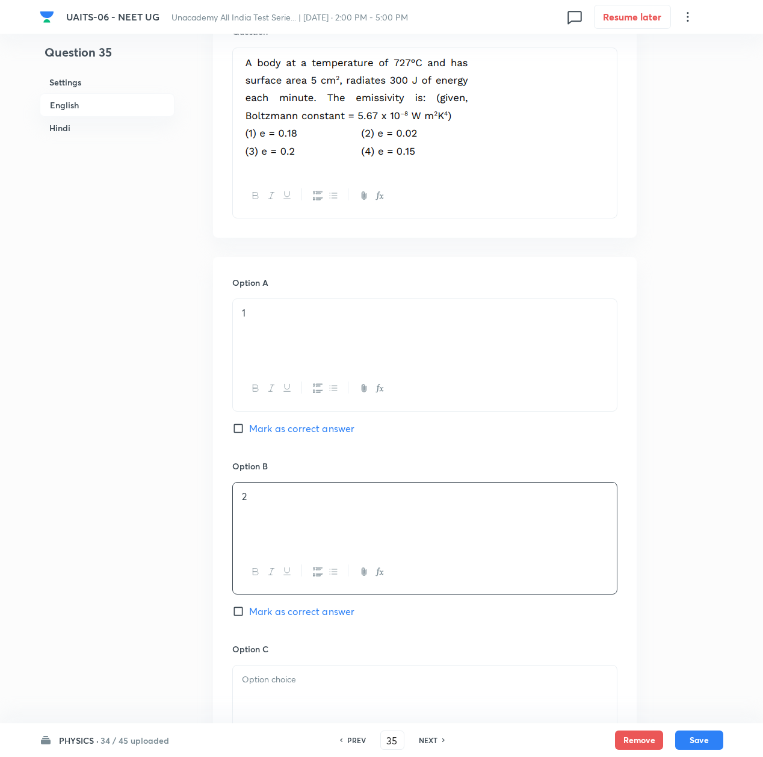
click at [265, 673] on div at bounding box center [425, 699] width 384 height 67
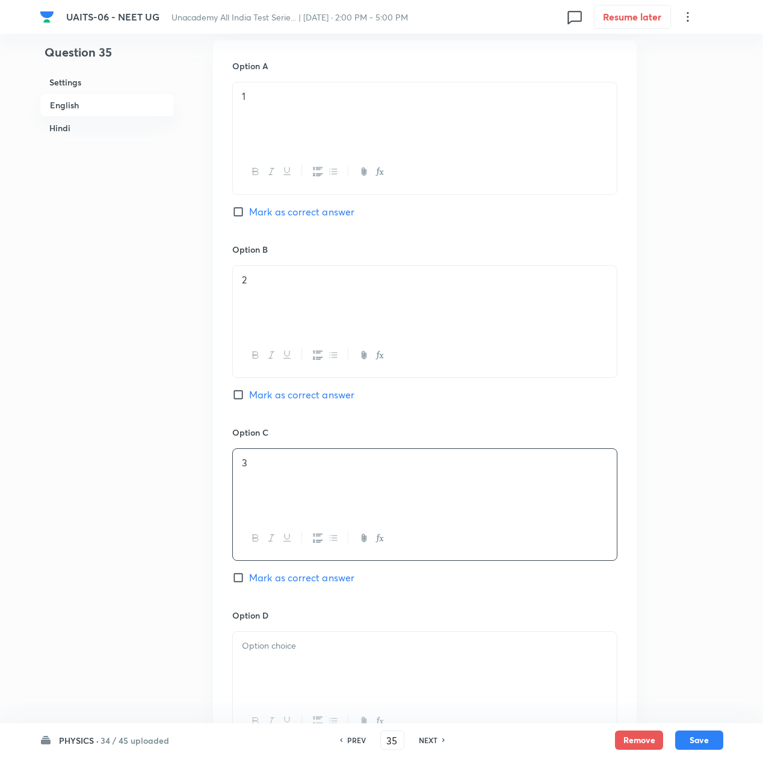
scroll to position [642, 0]
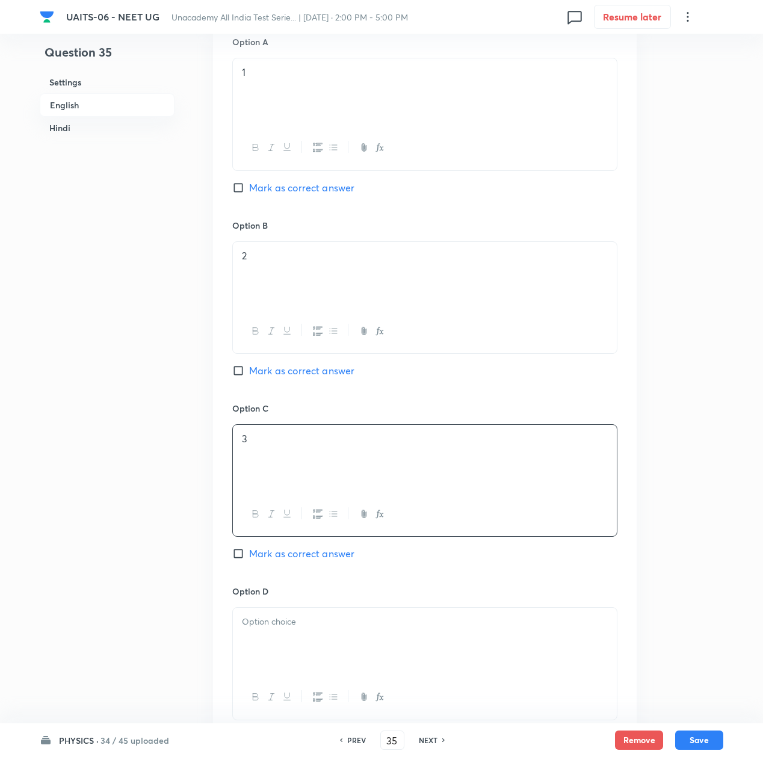
click at [291, 628] on p at bounding box center [425, 622] width 366 height 14
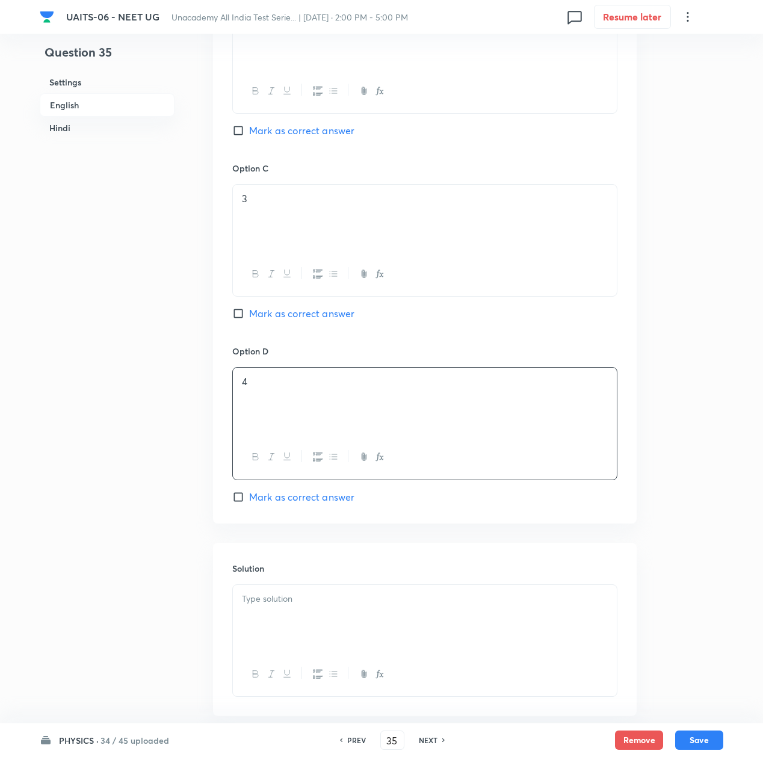
scroll to position [882, 0]
click at [291, 628] on div at bounding box center [425, 617] width 384 height 67
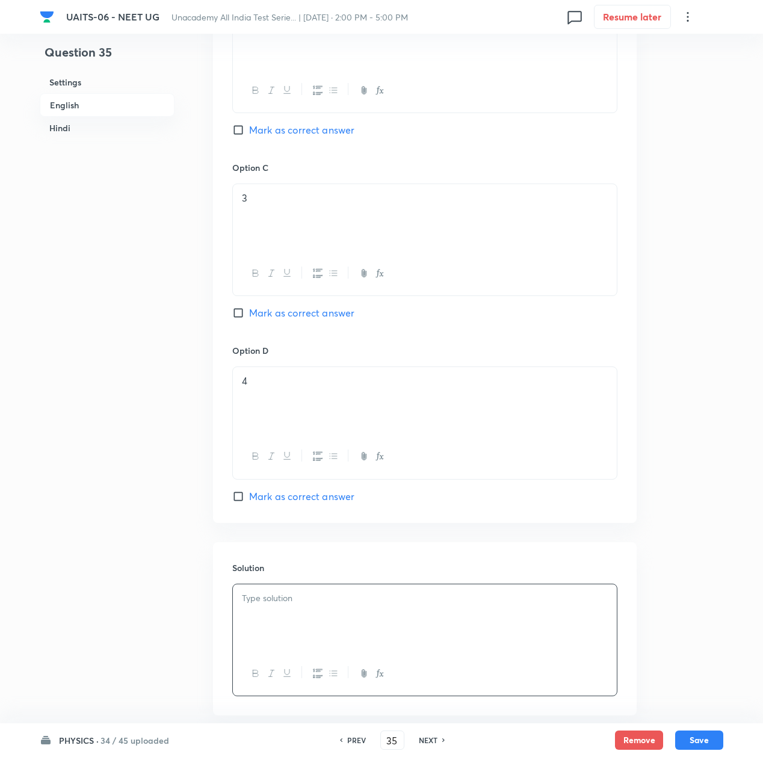
click at [386, 645] on div at bounding box center [425, 617] width 384 height 67
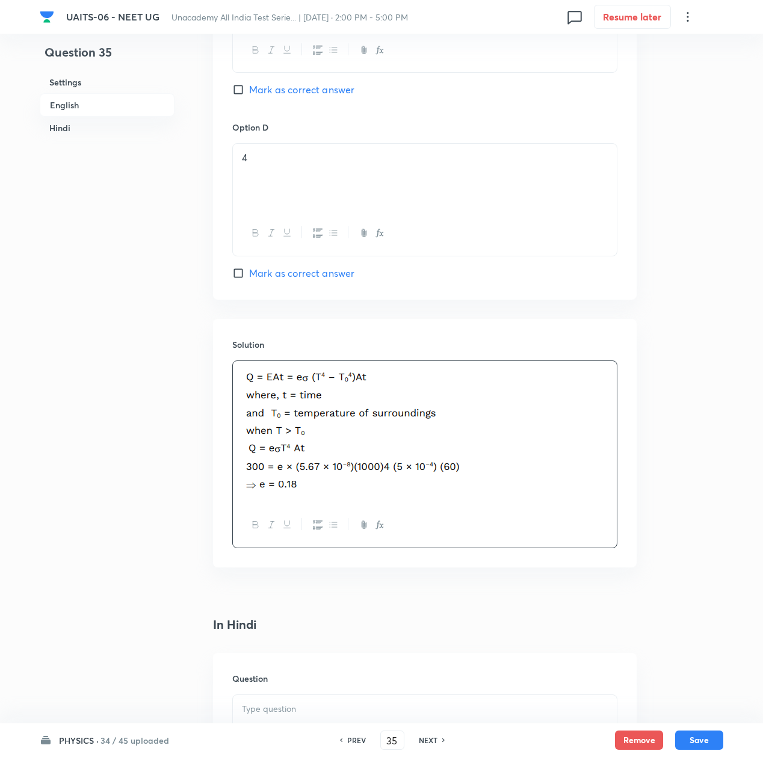
scroll to position [1284, 0]
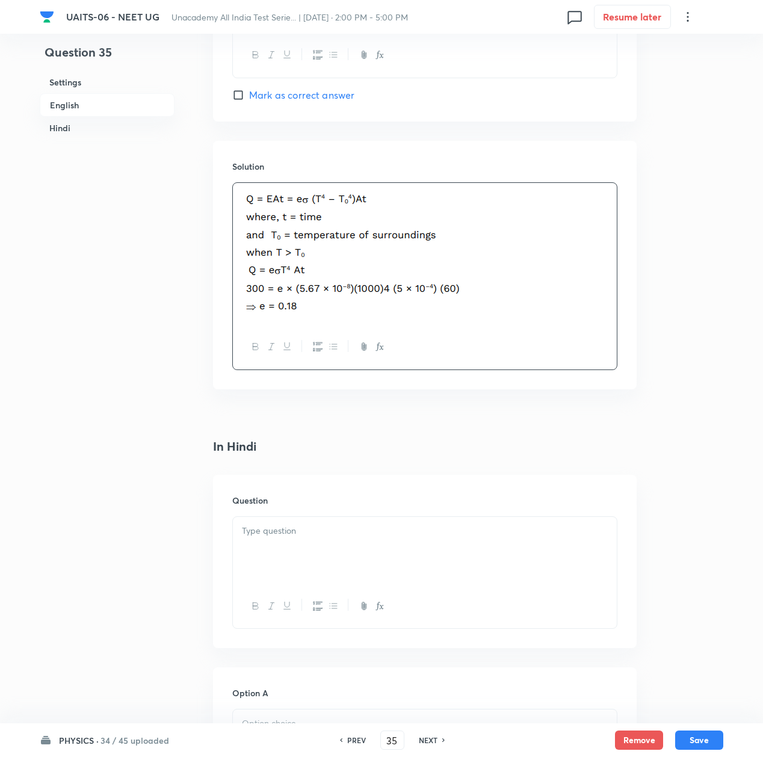
click at [285, 555] on div at bounding box center [425, 550] width 384 height 67
click at [412, 557] on div at bounding box center [425, 550] width 384 height 67
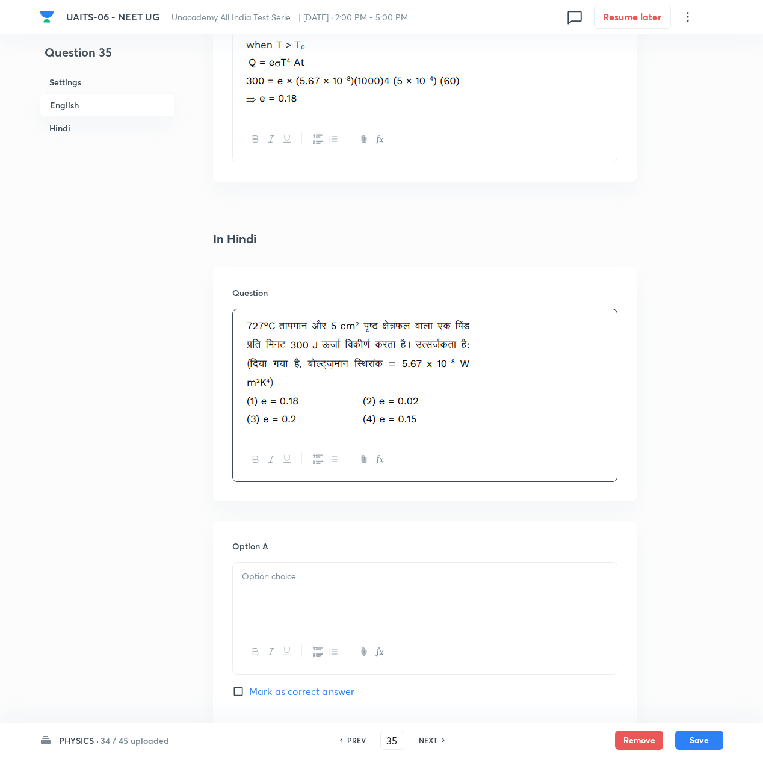
scroll to position [1604, 0]
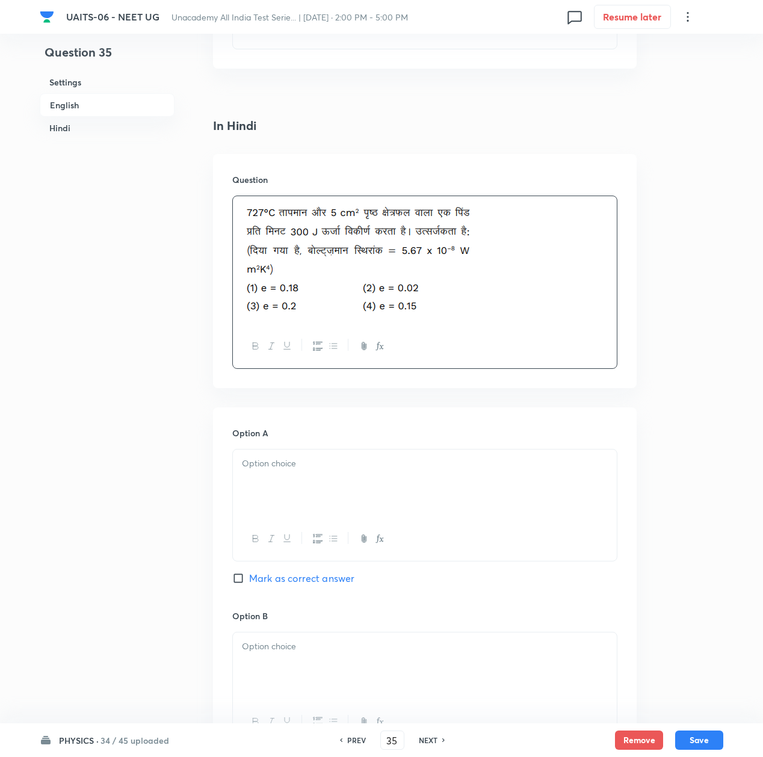
click at [350, 506] on div at bounding box center [425, 483] width 384 height 67
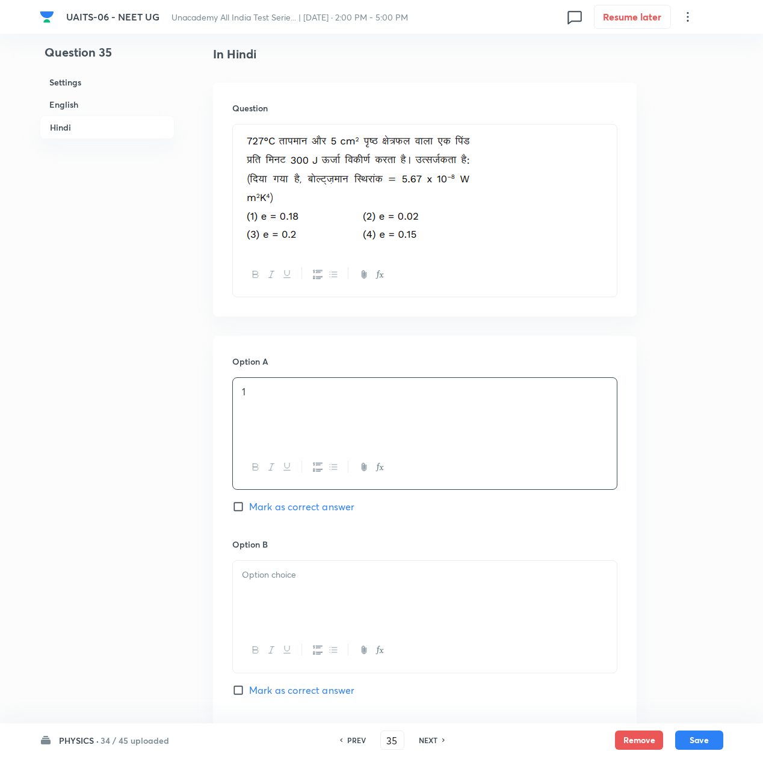
scroll to position [1765, 0]
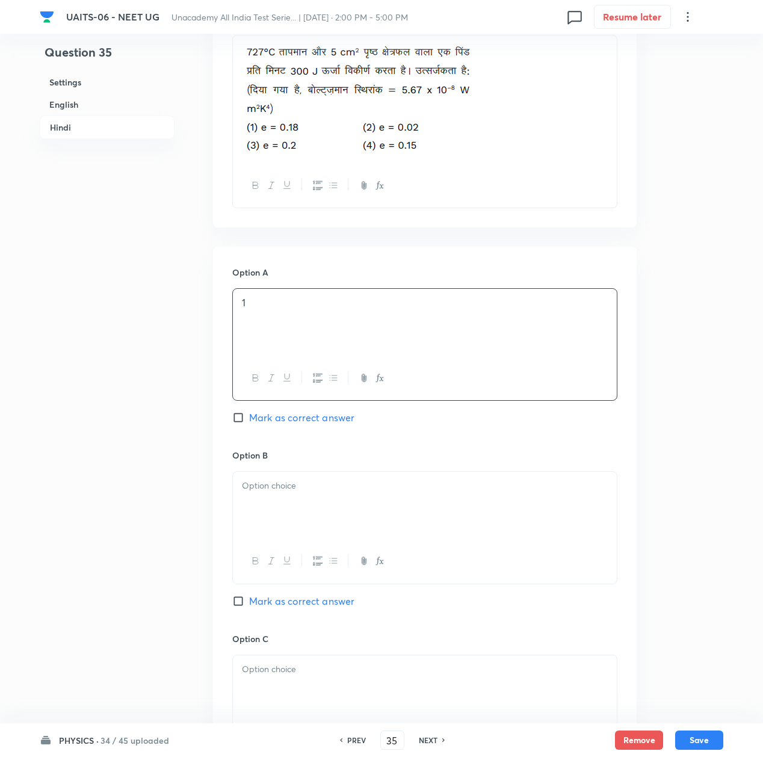
click at [331, 509] on div at bounding box center [425, 505] width 384 height 67
click at [290, 690] on div at bounding box center [425, 688] width 384 height 67
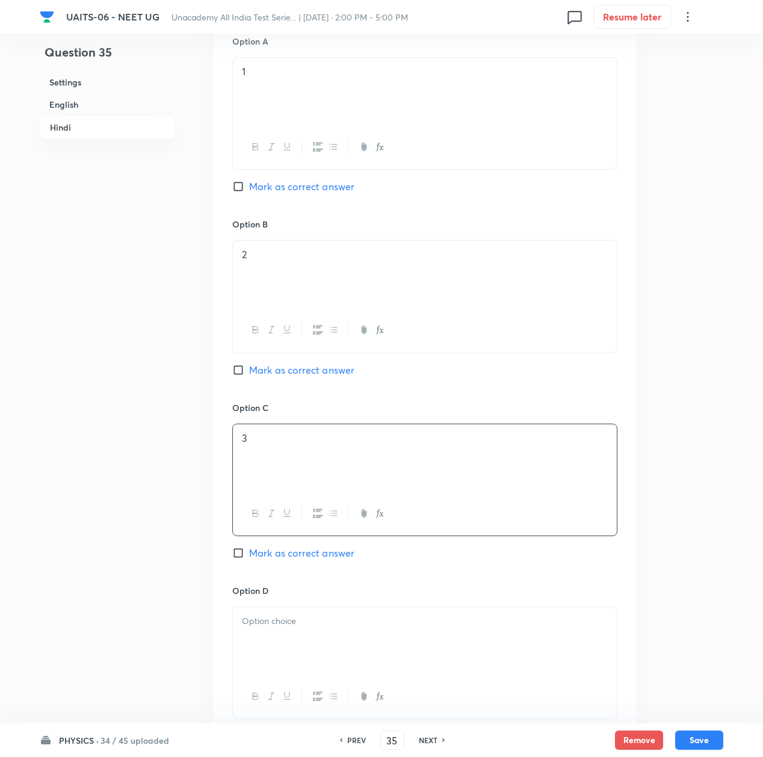
scroll to position [2006, 0]
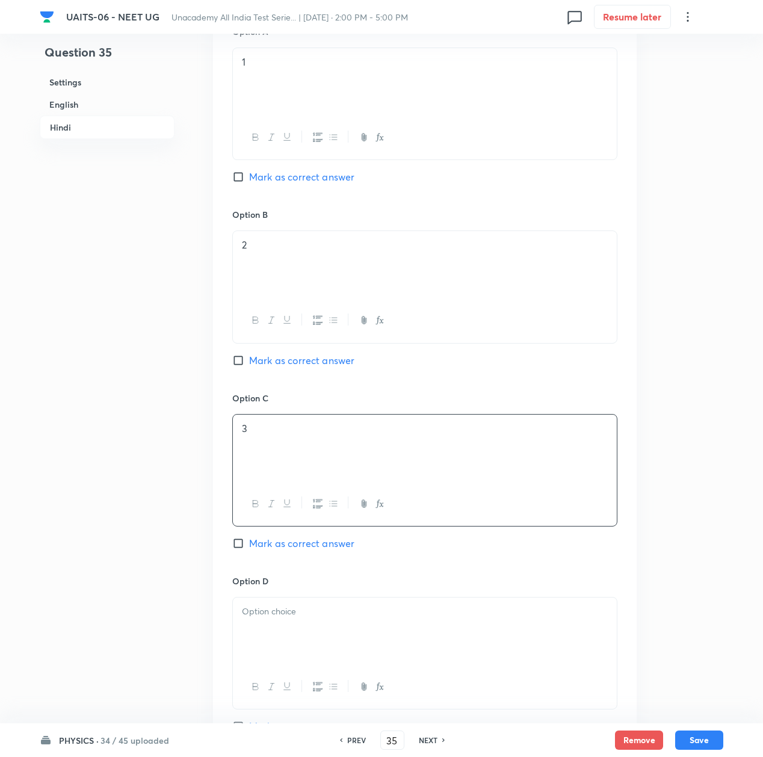
click at [311, 629] on div at bounding box center [425, 631] width 384 height 67
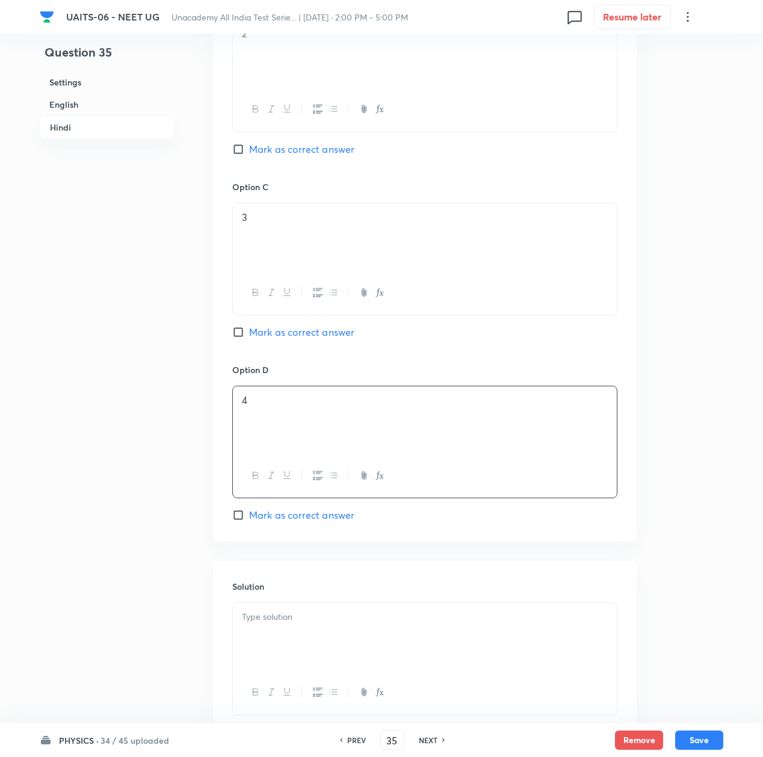
scroll to position [2246, 0]
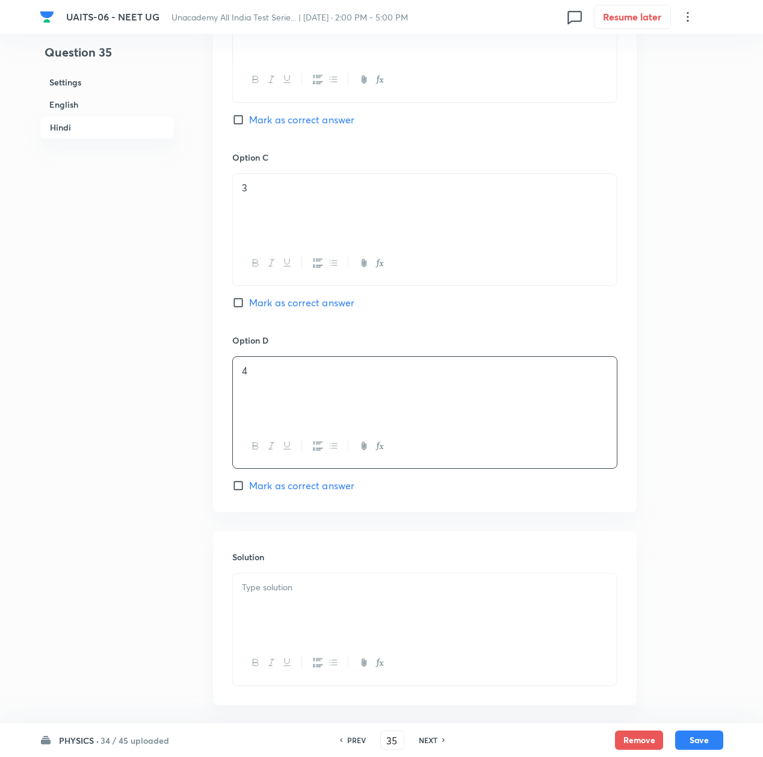
click at [312, 620] on div at bounding box center [425, 607] width 384 height 67
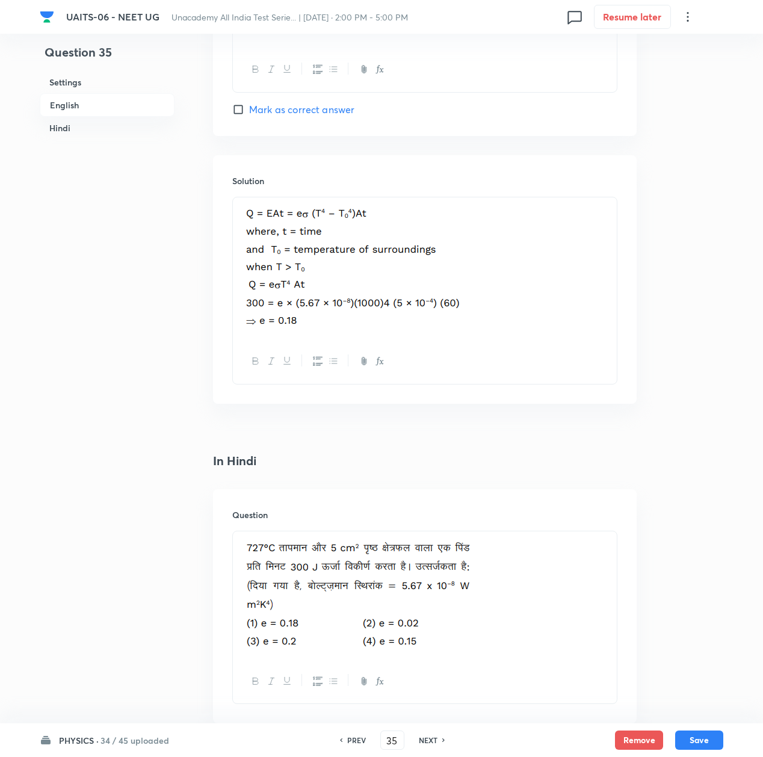
scroll to position [1204, 0]
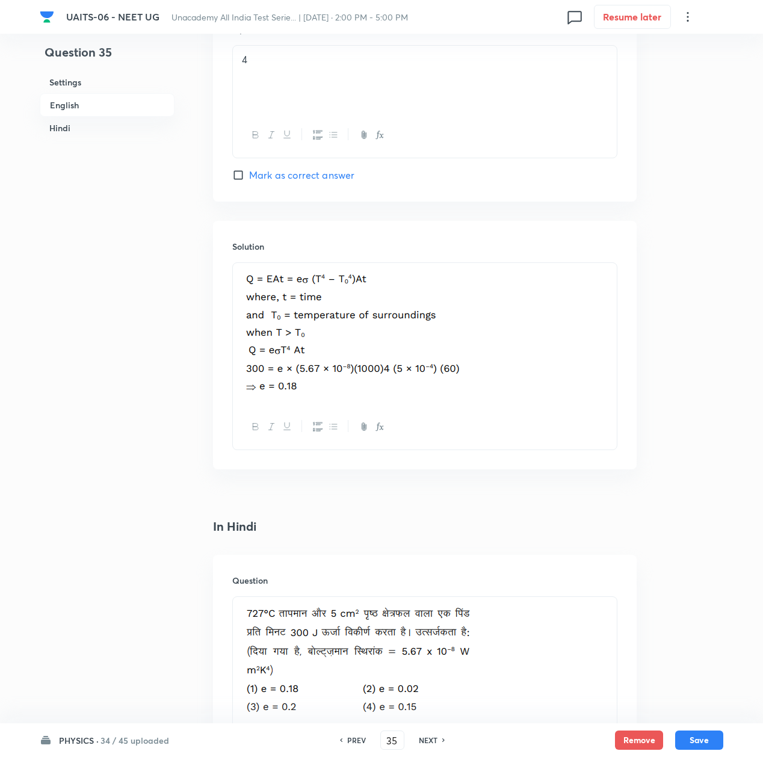
click at [507, 350] on p at bounding box center [425, 334] width 366 height 128
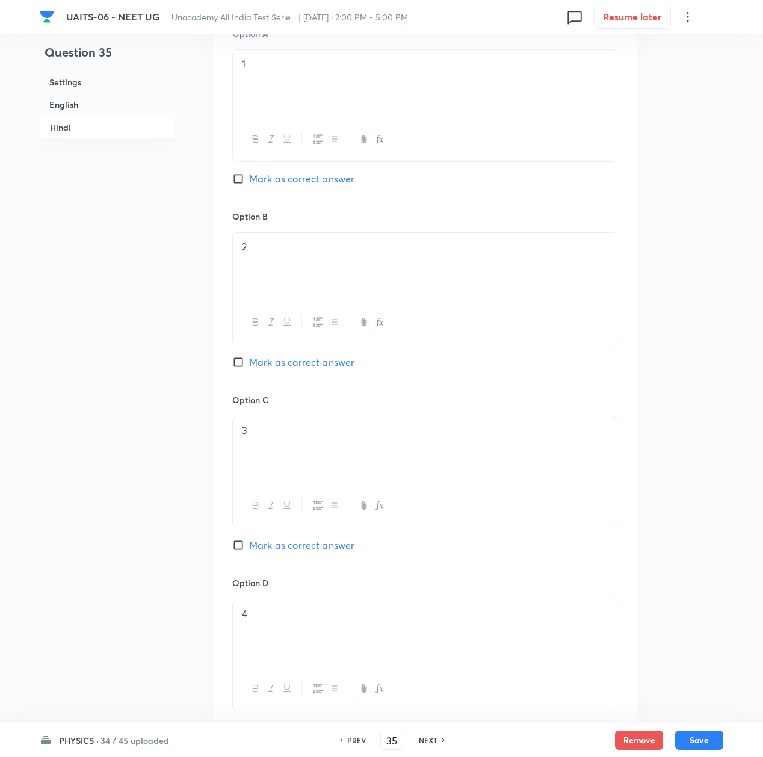
scroll to position [2246, 0]
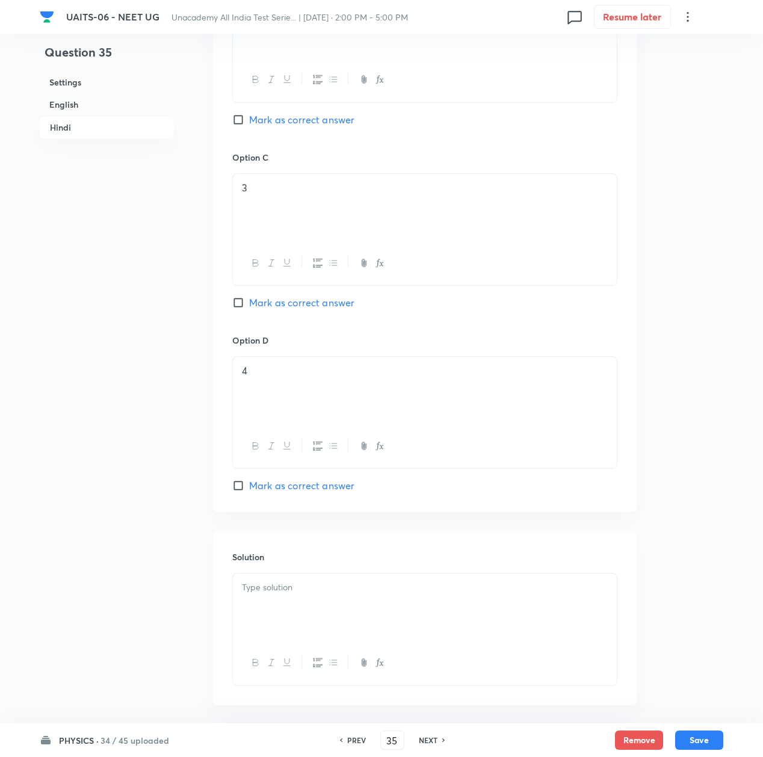
click at [379, 612] on div at bounding box center [425, 607] width 384 height 67
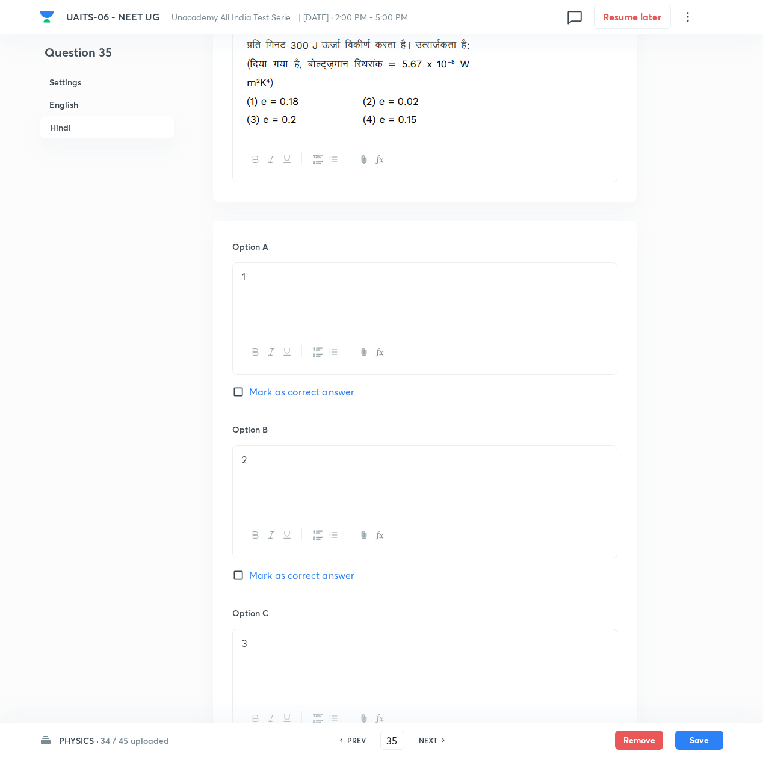
scroll to position [1765, 0]
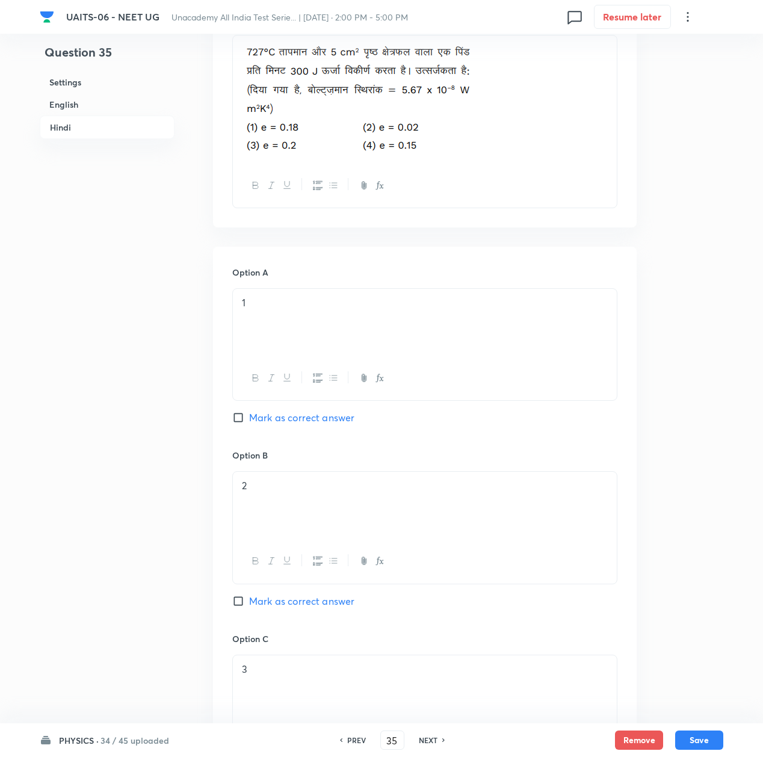
click at [287, 416] on span "Mark as correct answer" at bounding box center [301, 417] width 105 height 14
click at [249, 416] on input "Mark as correct answer" at bounding box center [240, 418] width 17 height 12
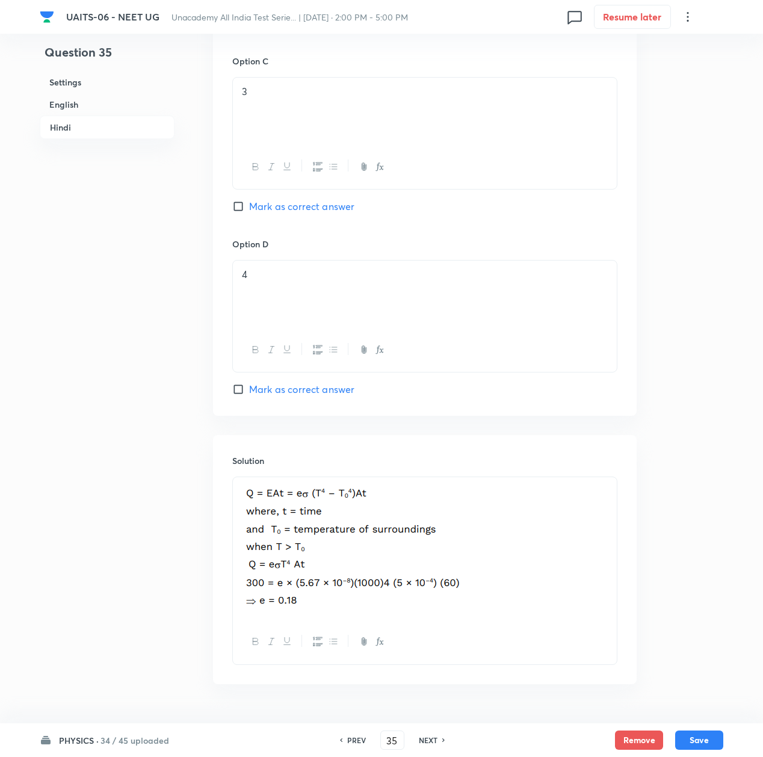
scroll to position [2381, 0]
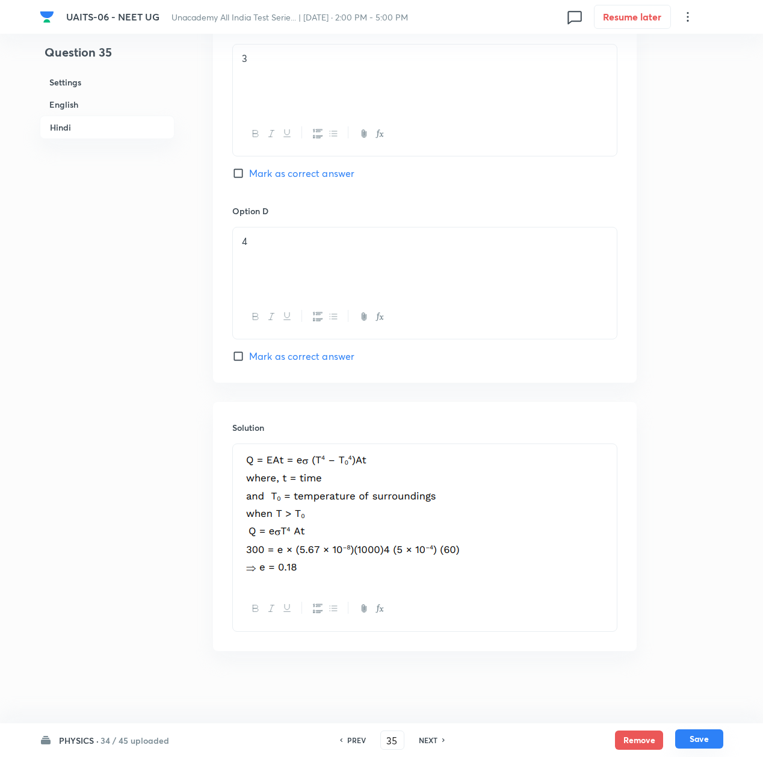
click at [701, 742] on button "Save" at bounding box center [699, 738] width 48 height 19
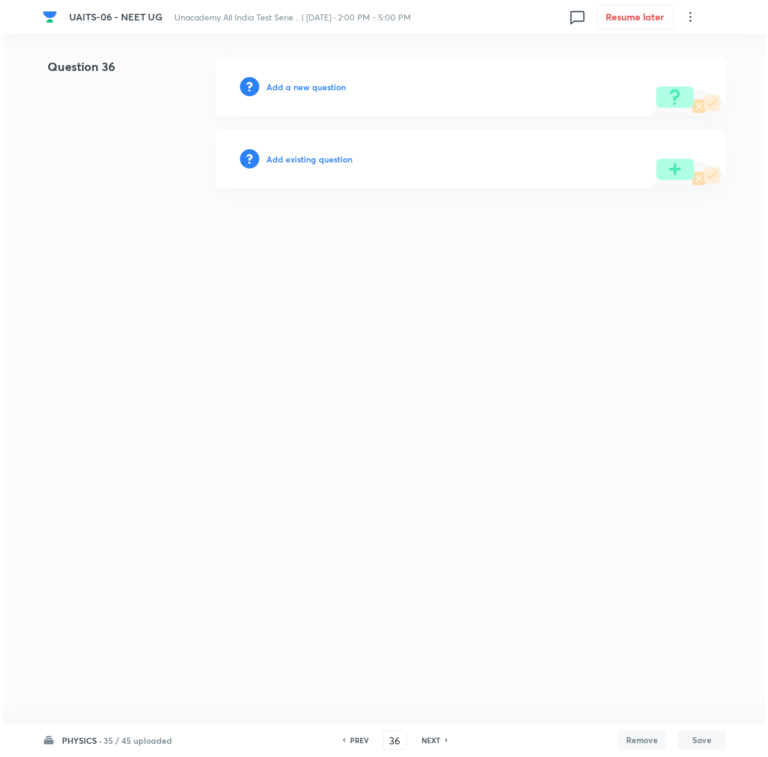
scroll to position [0, 0]
click at [295, 84] on h6 "Add a new question" at bounding box center [306, 87] width 79 height 13
click at [295, 84] on h6 "Choose a question type" at bounding box center [313, 87] width 93 height 13
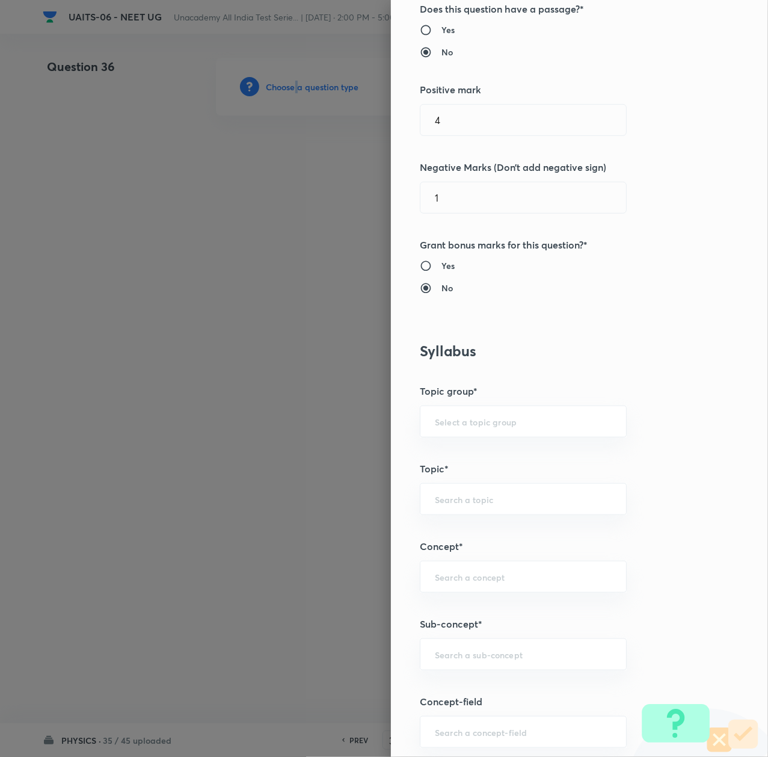
scroll to position [401, 0]
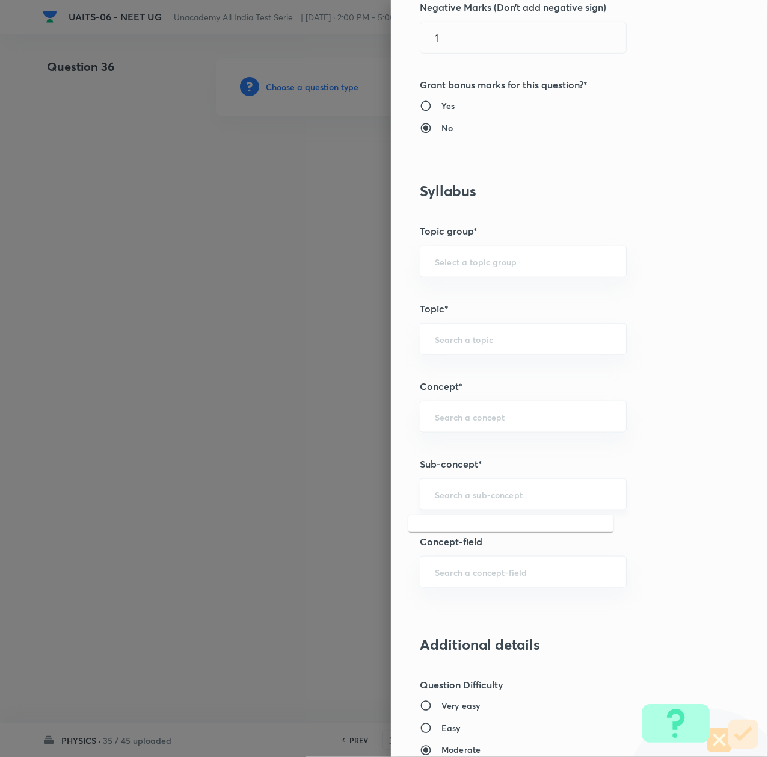
click at [444, 498] on input "text" at bounding box center [523, 494] width 177 height 11
paste input "Thermal Properties of Matter"
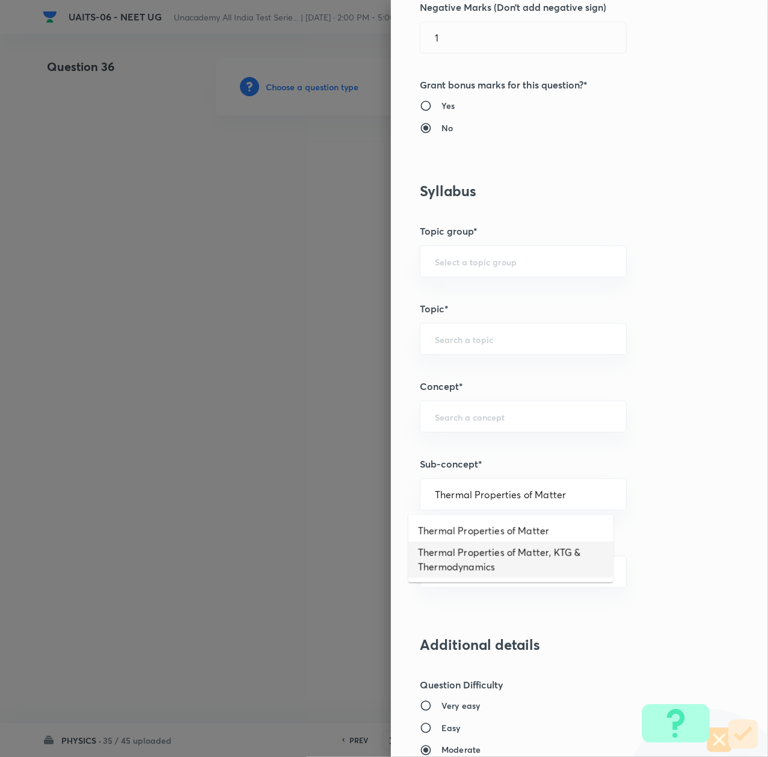
click at [453, 552] on li "Thermal Properties of Matter, KTG & Thermodynamics" at bounding box center [511, 560] width 205 height 36
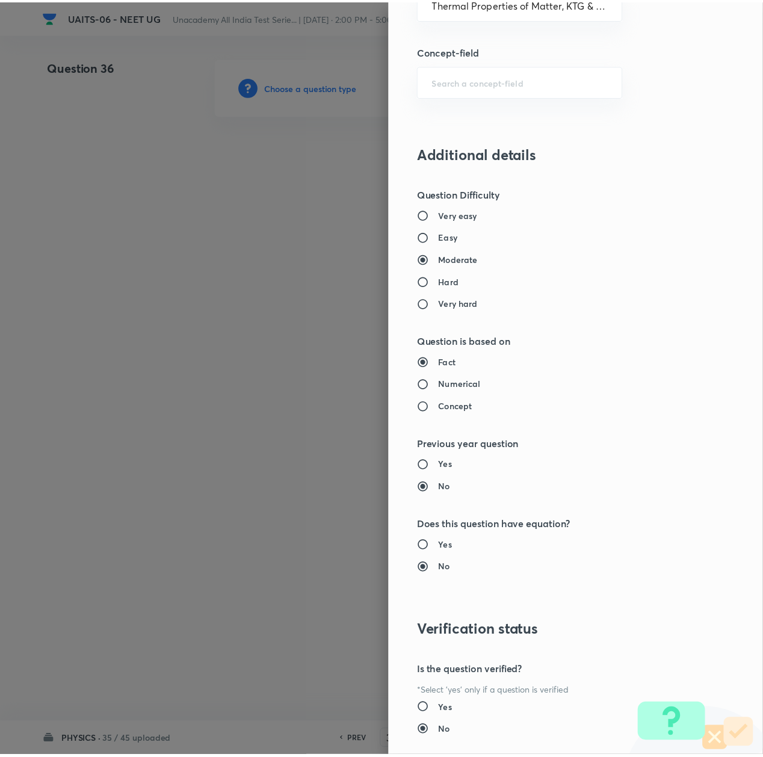
scroll to position [966, 0]
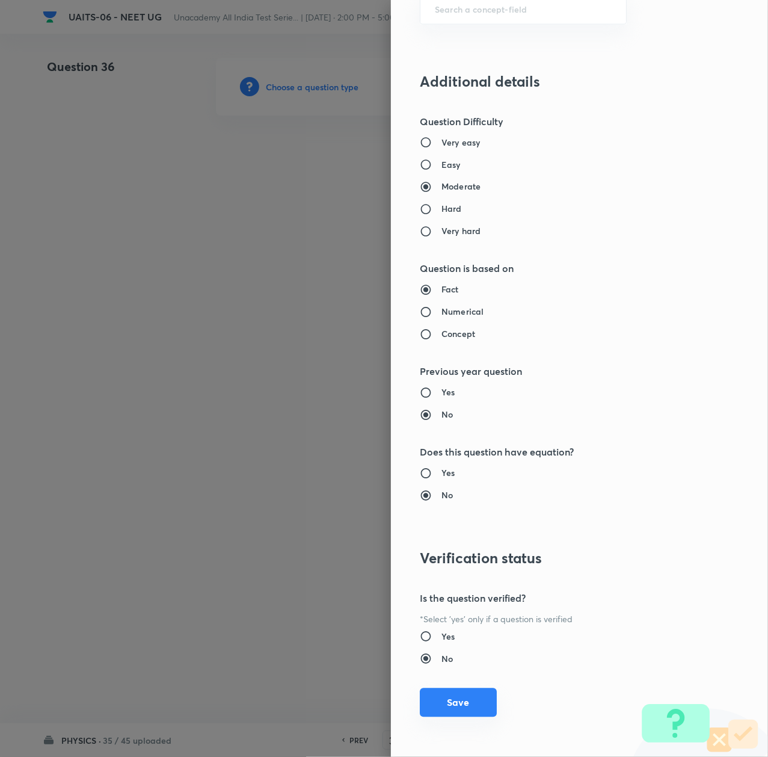
drag, startPoint x: 462, startPoint y: 713, endPoint x: 463, endPoint y: 706, distance: 6.0
click at [462, 713] on button "Save" at bounding box center [458, 702] width 77 height 29
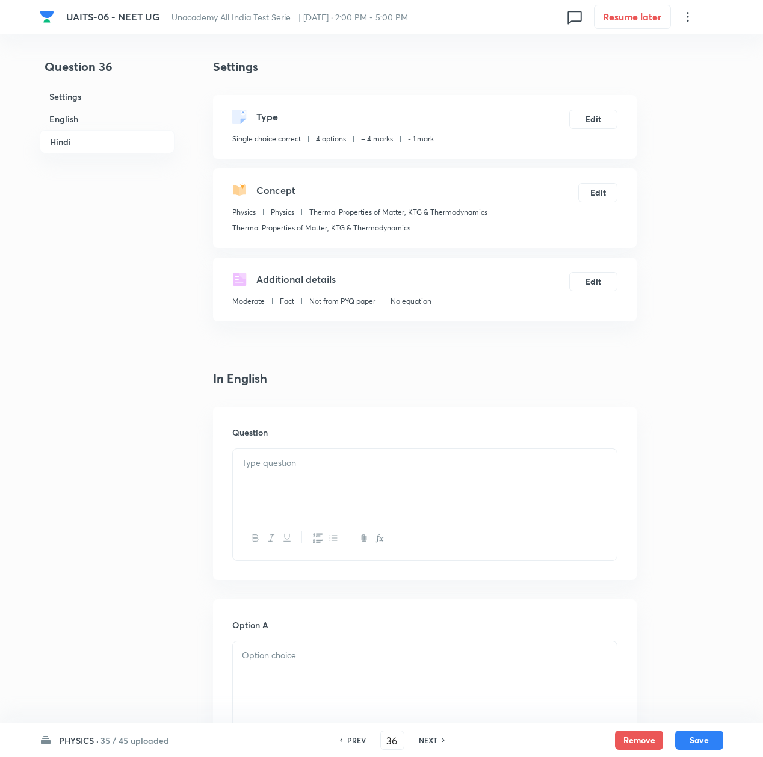
click at [295, 470] on div at bounding box center [425, 482] width 384 height 67
click at [356, 487] on div at bounding box center [425, 482] width 384 height 67
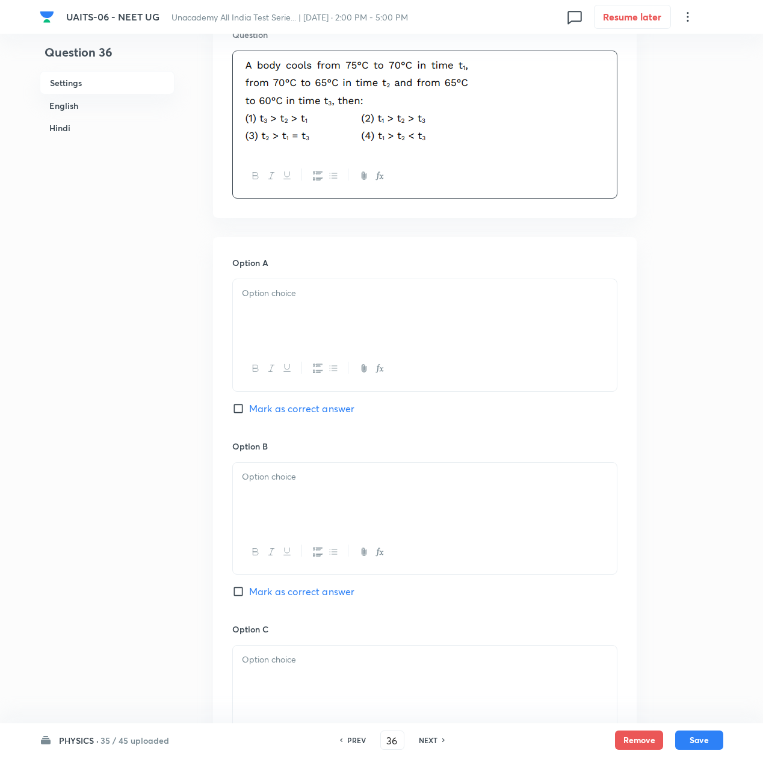
scroll to position [401, 0]
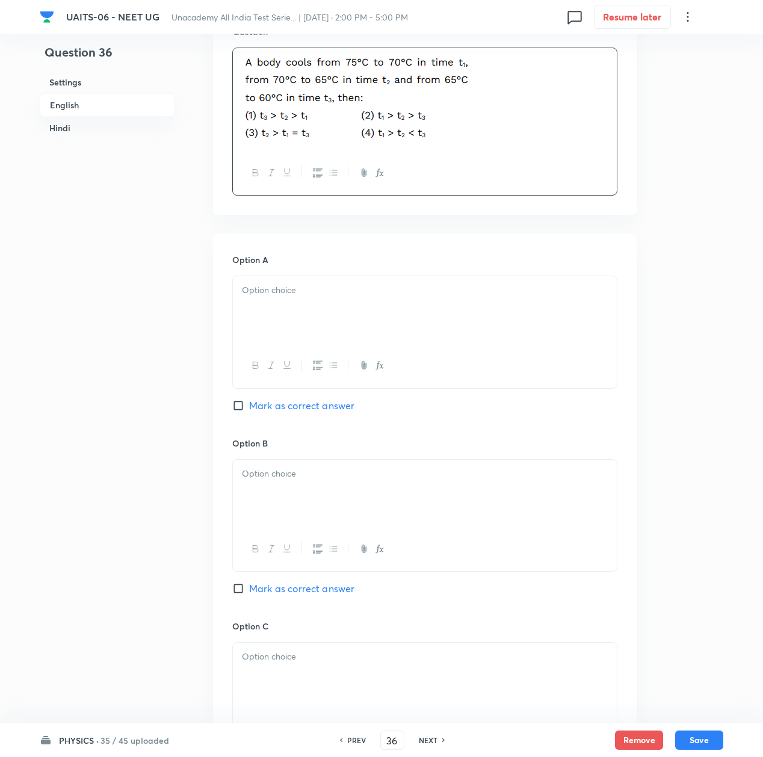
click at [285, 294] on p at bounding box center [425, 290] width 366 height 14
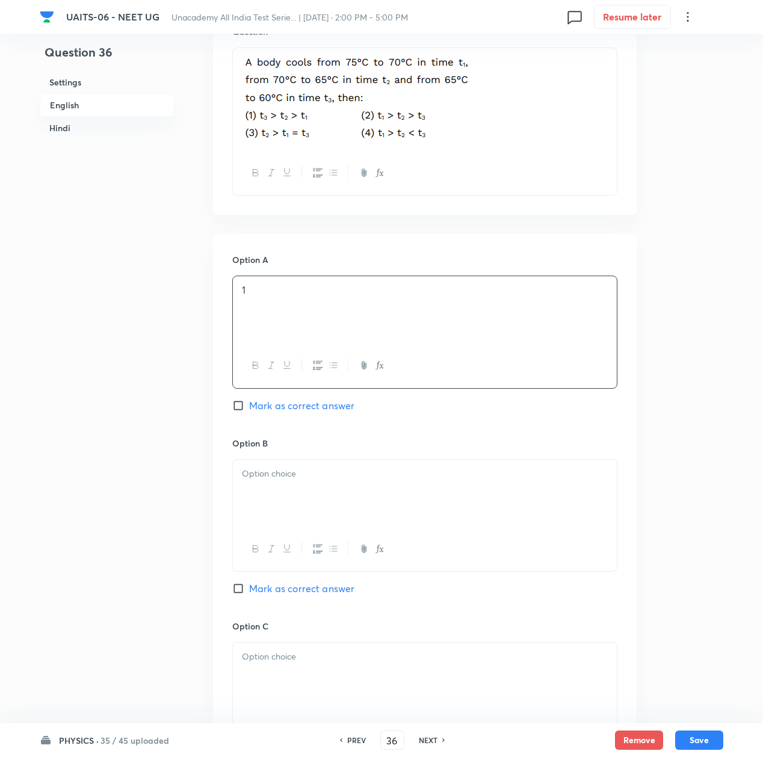
click at [304, 509] on div at bounding box center [425, 493] width 384 height 67
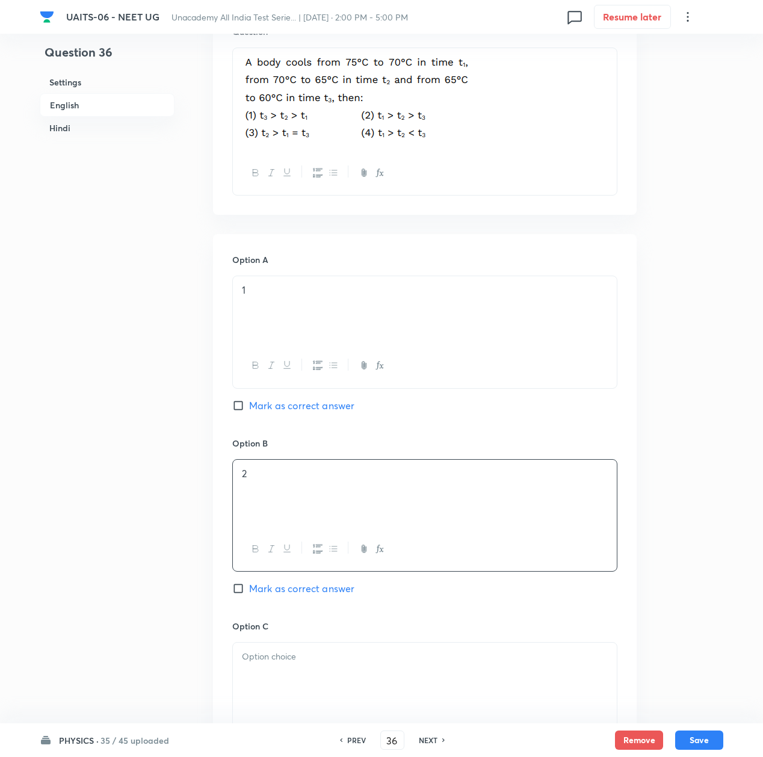
click at [305, 661] on p at bounding box center [425, 657] width 366 height 14
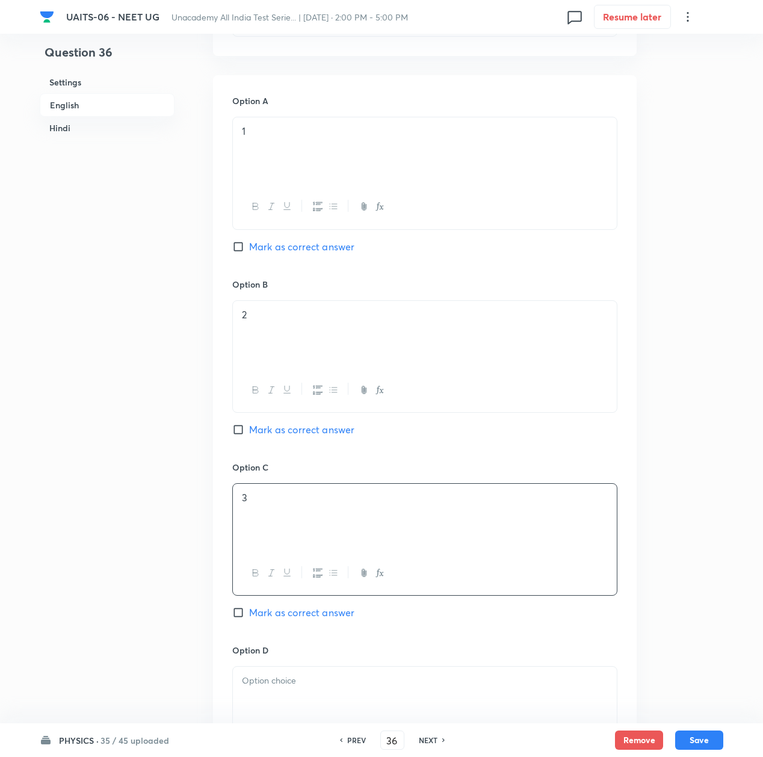
scroll to position [561, 0]
click at [282, 682] on p at bounding box center [425, 679] width 366 height 14
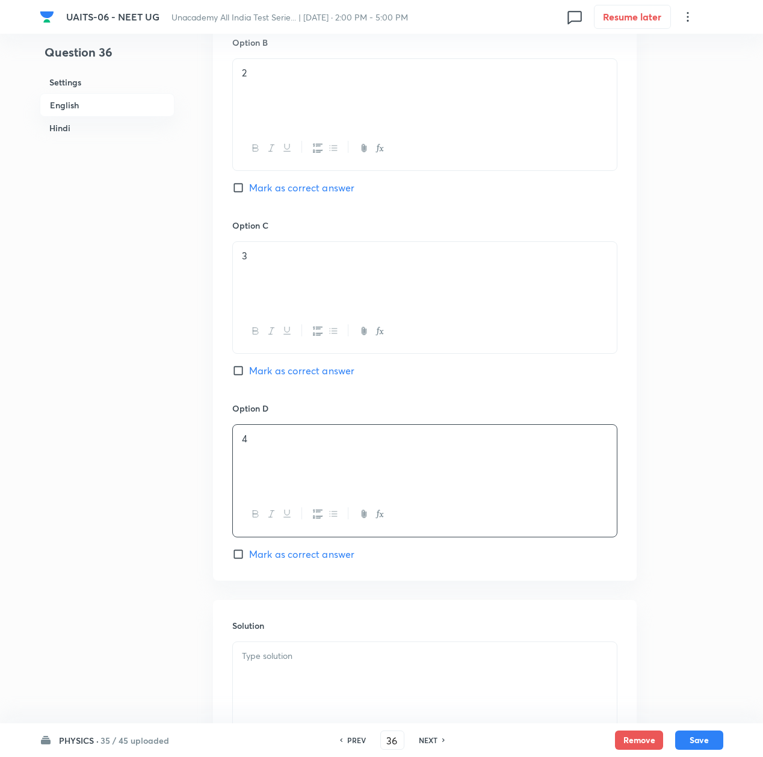
scroll to position [802, 0]
click at [284, 676] on div at bounding box center [425, 675] width 384 height 67
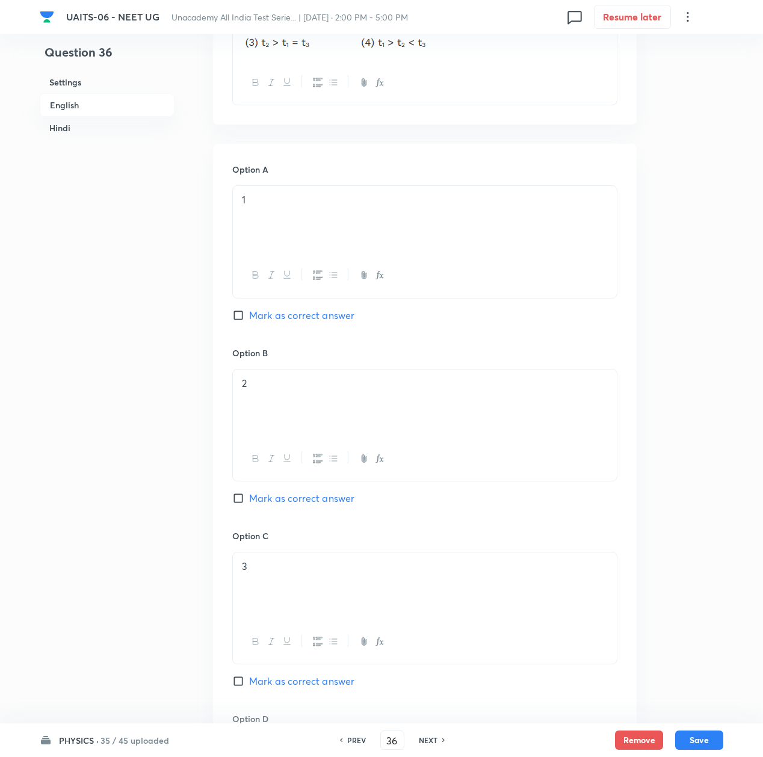
scroll to position [481, 0]
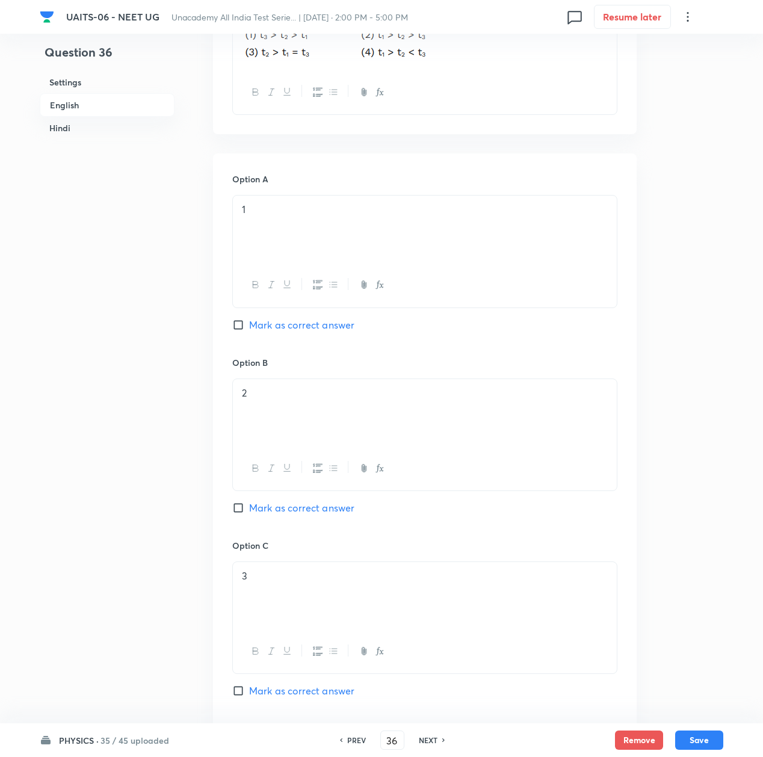
click at [265, 327] on span "Mark as correct answer" at bounding box center [301, 325] width 105 height 14
click at [249, 327] on input "Mark as correct answer" at bounding box center [240, 325] width 17 height 12
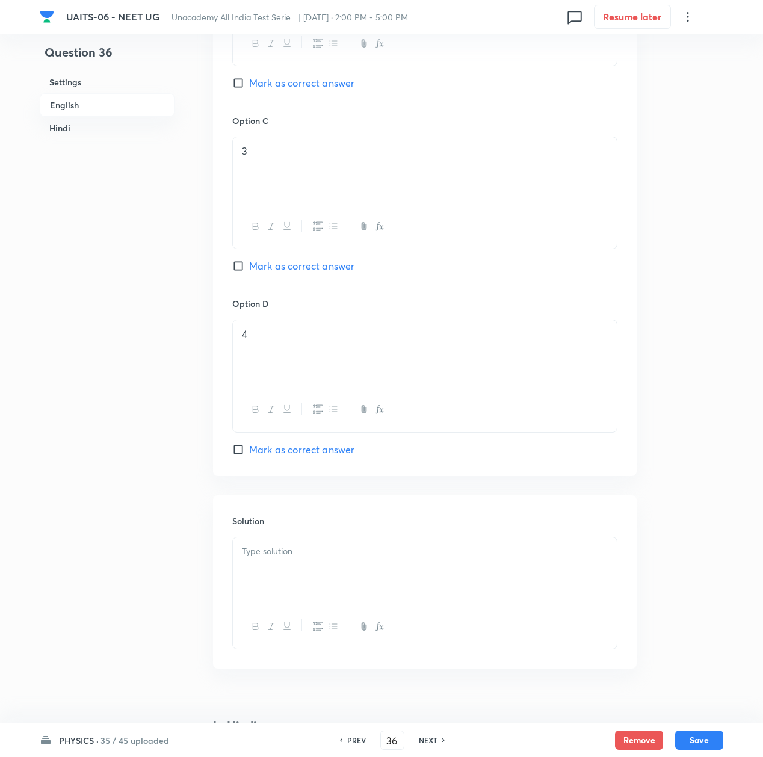
scroll to position [1123, 0]
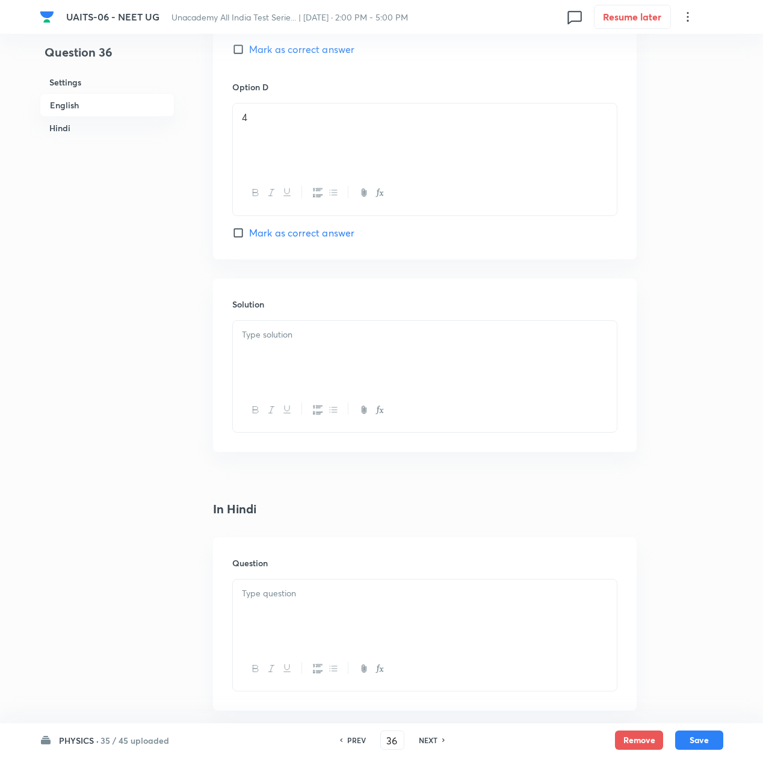
click at [268, 335] on p at bounding box center [425, 335] width 366 height 14
click at [378, 354] on div at bounding box center [425, 354] width 384 height 67
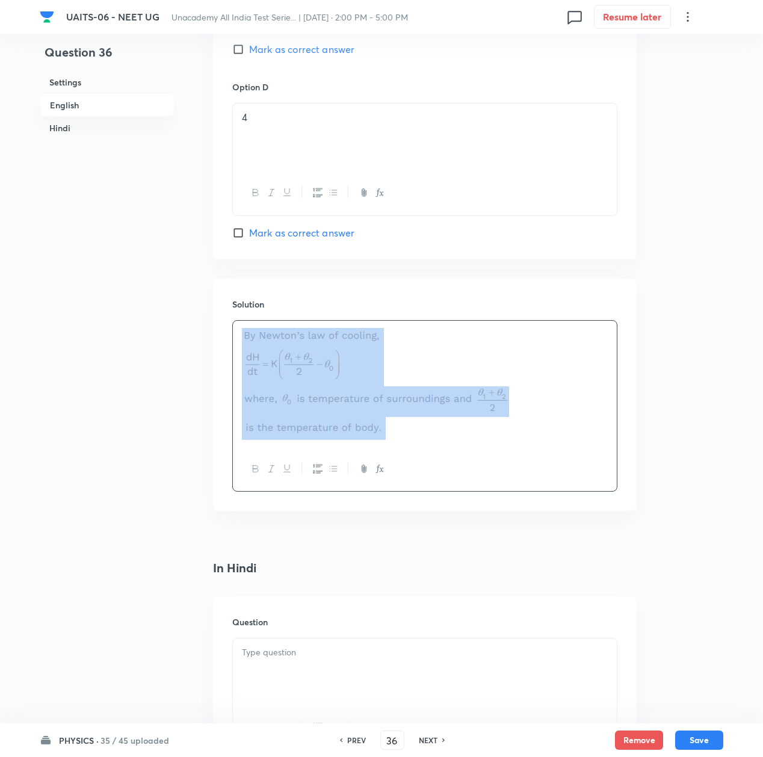
copy div
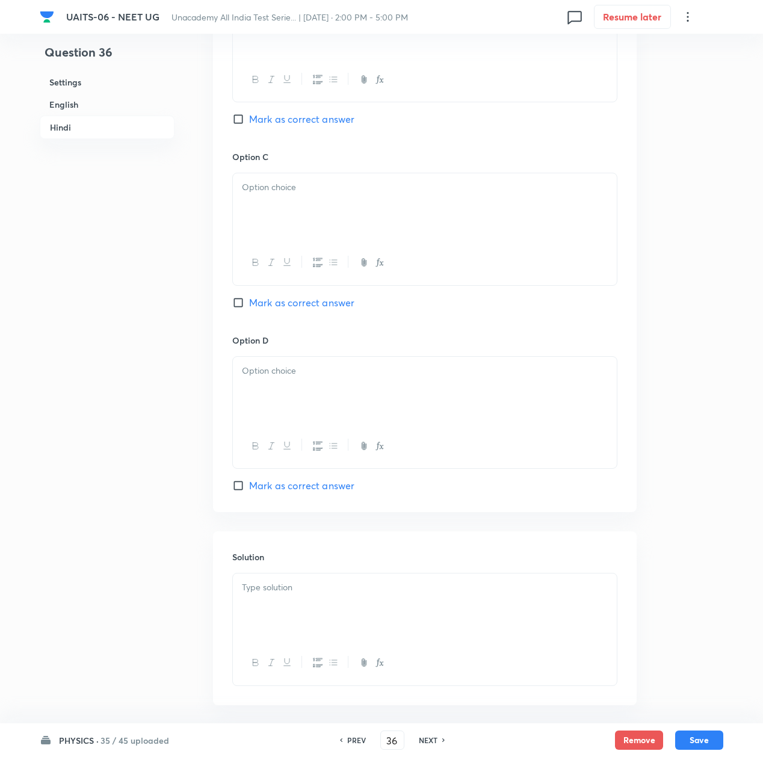
scroll to position [2207, 0]
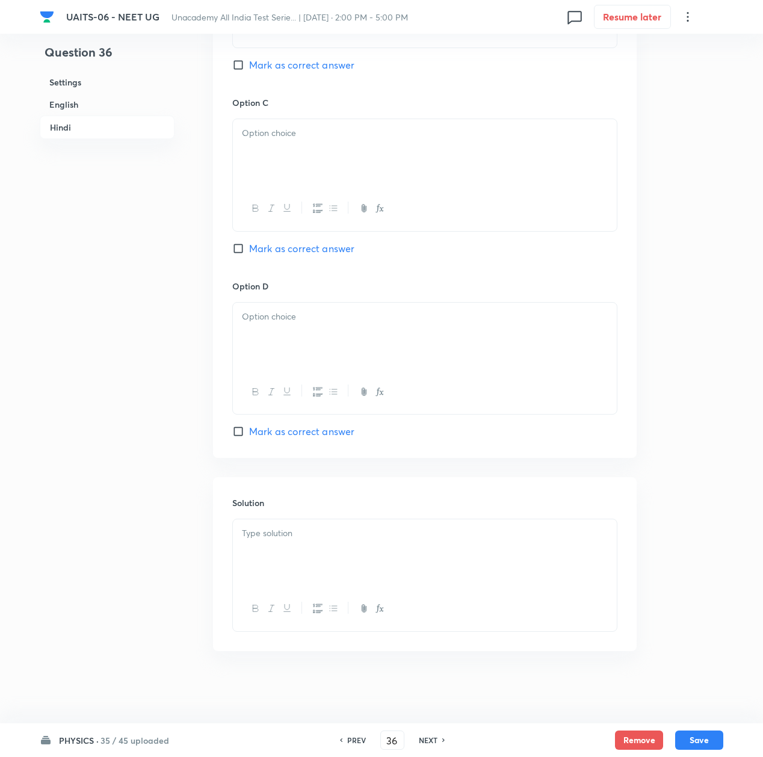
click at [292, 581] on div at bounding box center [425, 552] width 384 height 67
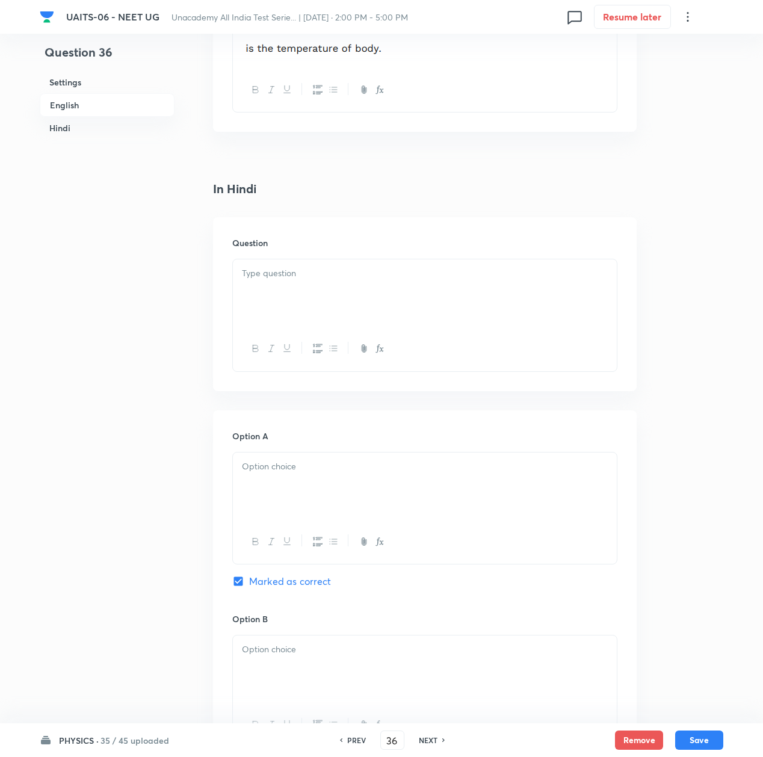
scroll to position [1405, 0]
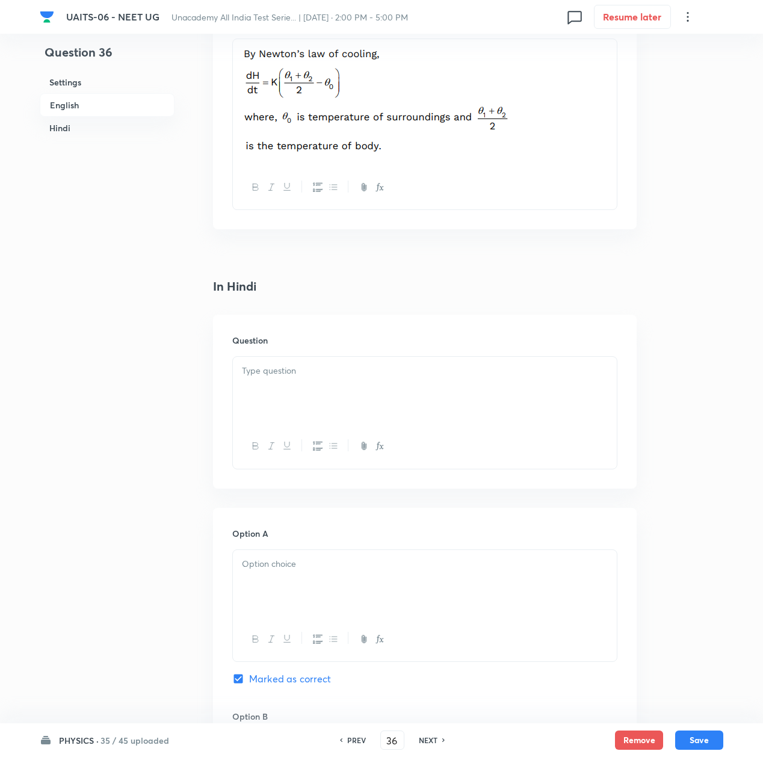
click at [326, 404] on div at bounding box center [425, 390] width 384 height 67
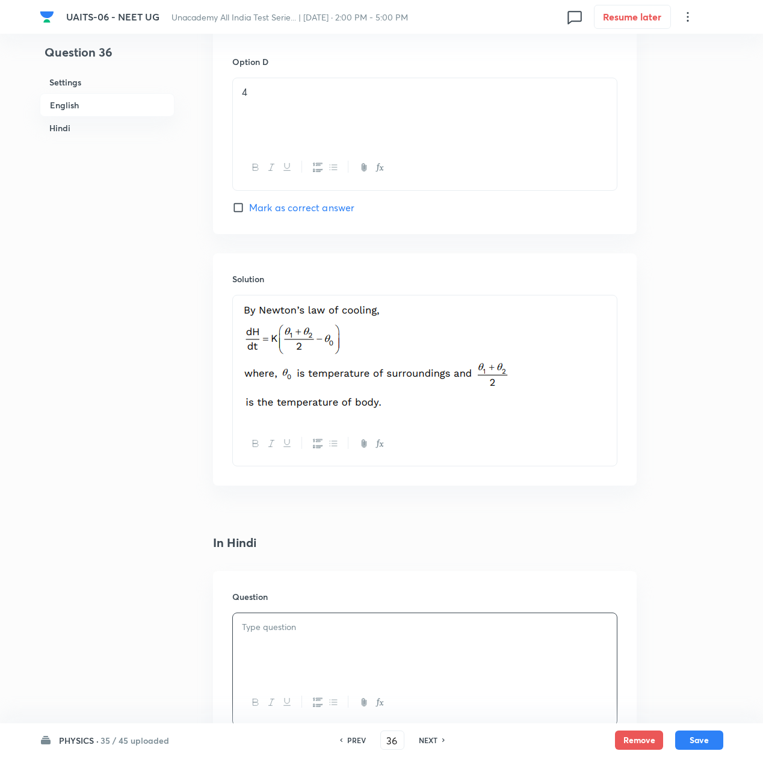
scroll to position [1244, 0]
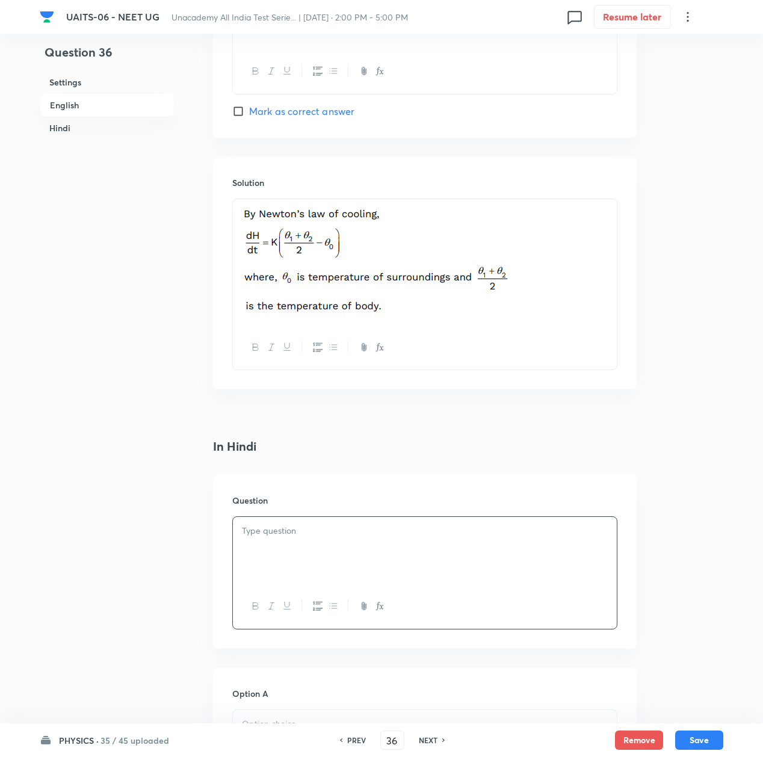
click at [335, 533] on p at bounding box center [425, 531] width 366 height 14
click at [289, 545] on div at bounding box center [425, 550] width 384 height 67
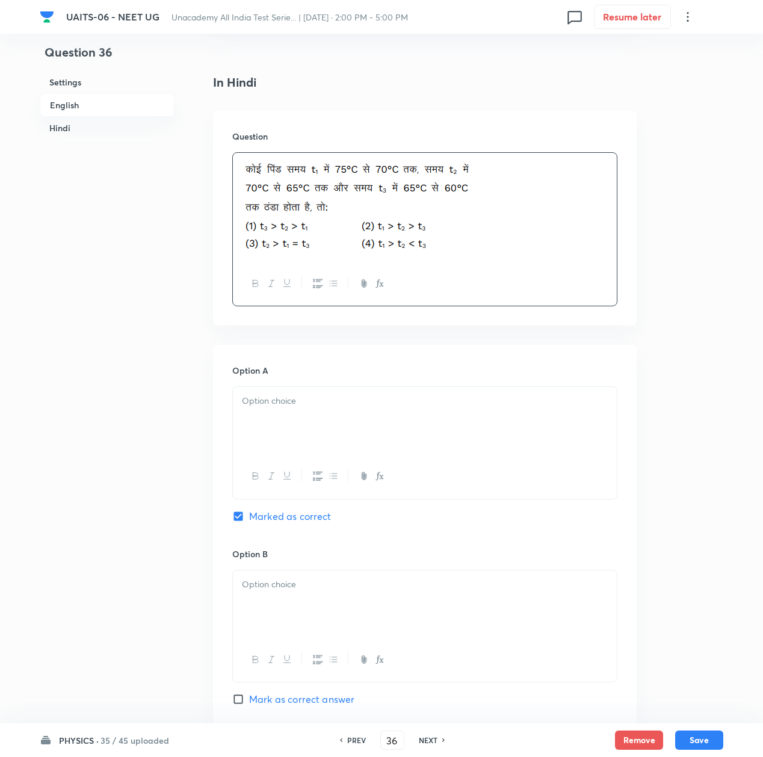
scroll to position [1645, 0]
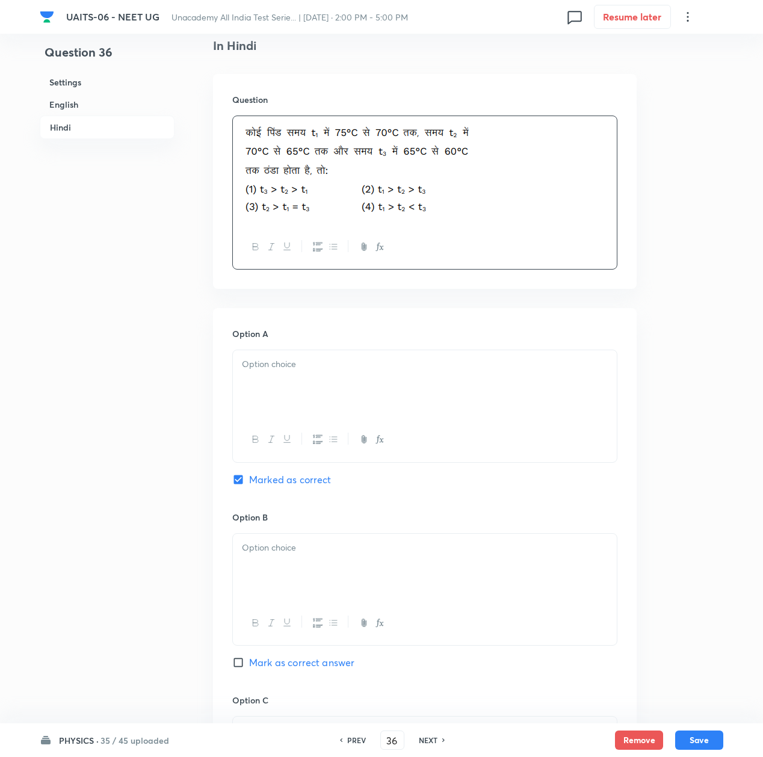
click at [299, 367] on p at bounding box center [425, 364] width 366 height 14
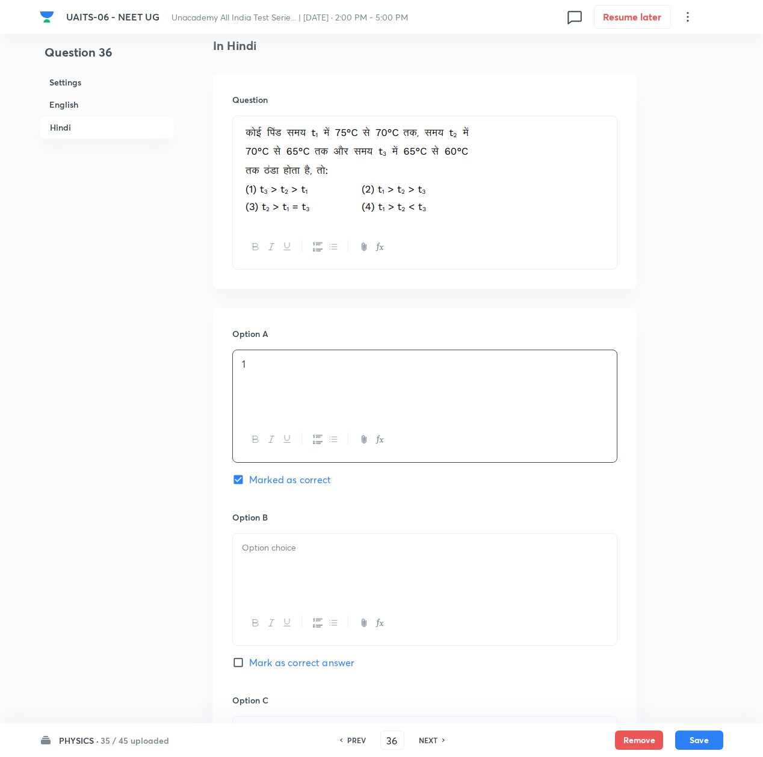
click at [285, 593] on div at bounding box center [425, 567] width 384 height 67
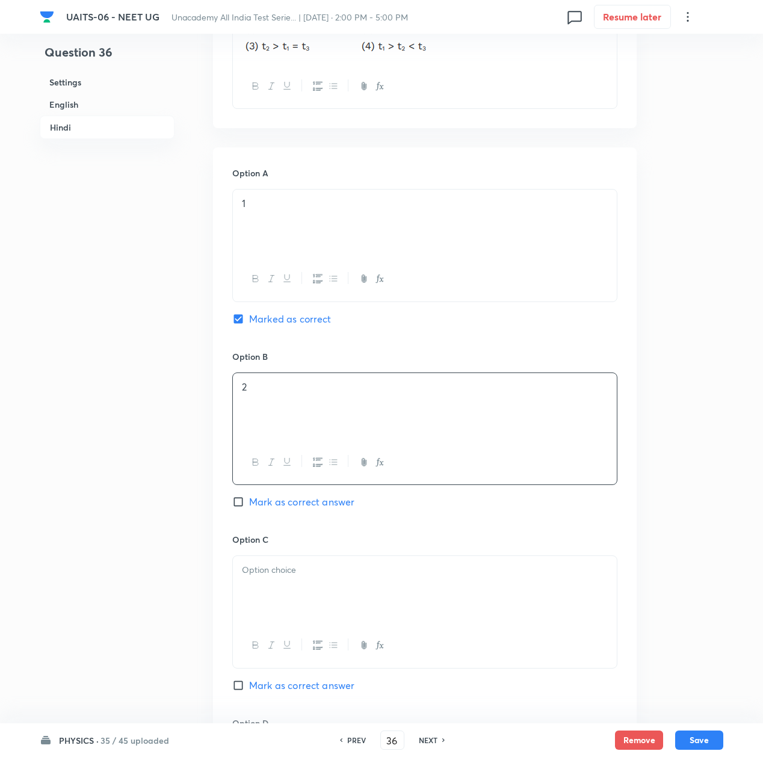
click at [282, 623] on div at bounding box center [425, 589] width 384 height 67
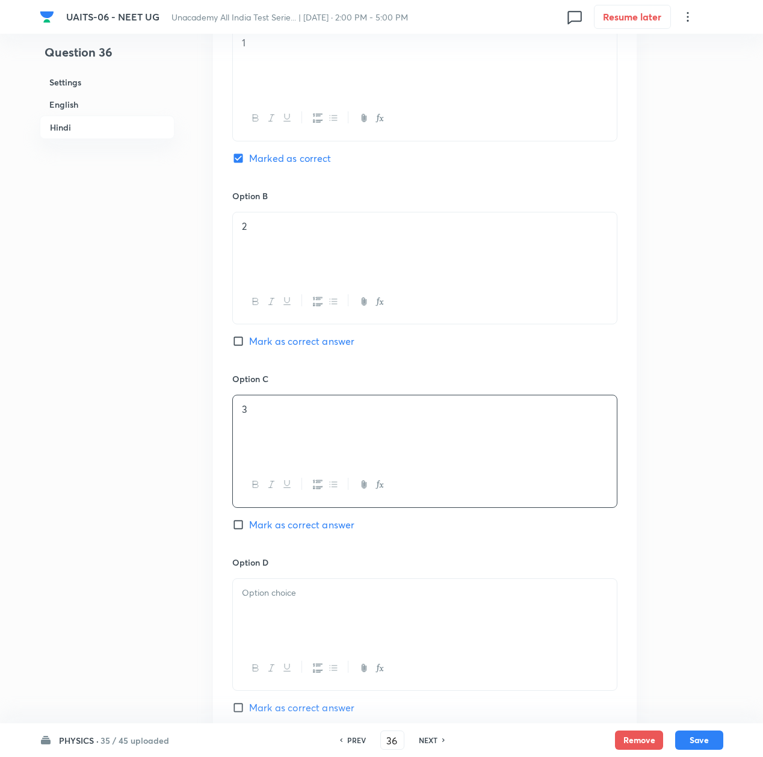
click at [274, 615] on div at bounding box center [425, 612] width 384 height 67
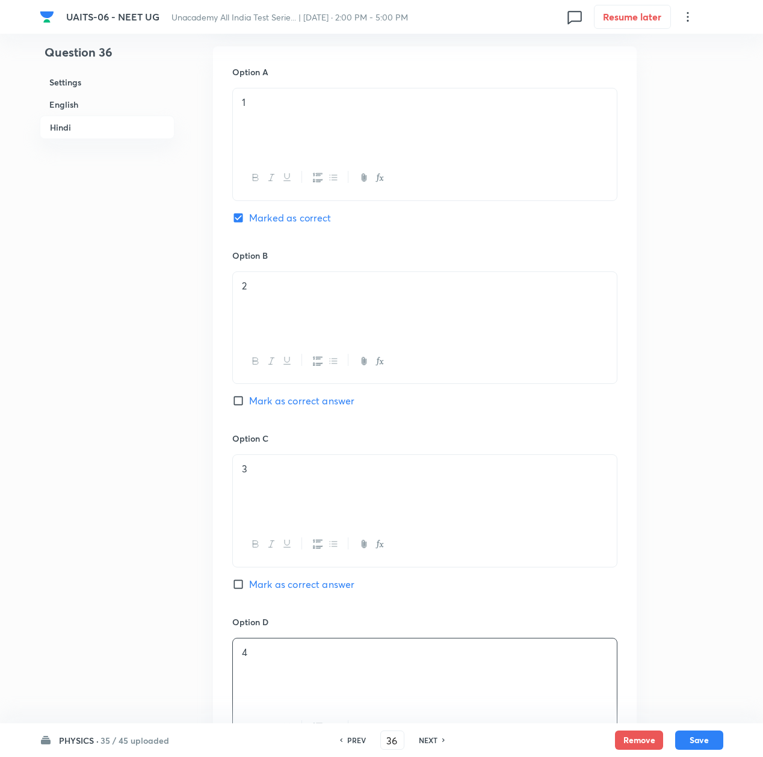
scroll to position [1905, 0]
click at [701, 740] on button "Save" at bounding box center [699, 738] width 48 height 19
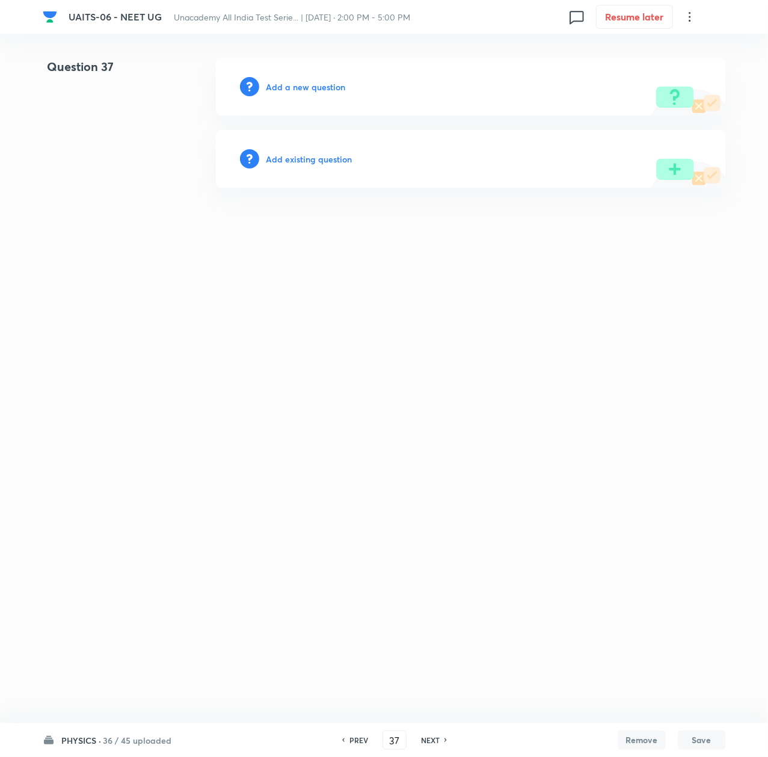
click at [303, 87] on h6 "Add a new question" at bounding box center [306, 87] width 79 height 13
click at [303, 87] on h6 "Choose a question type" at bounding box center [313, 87] width 93 height 13
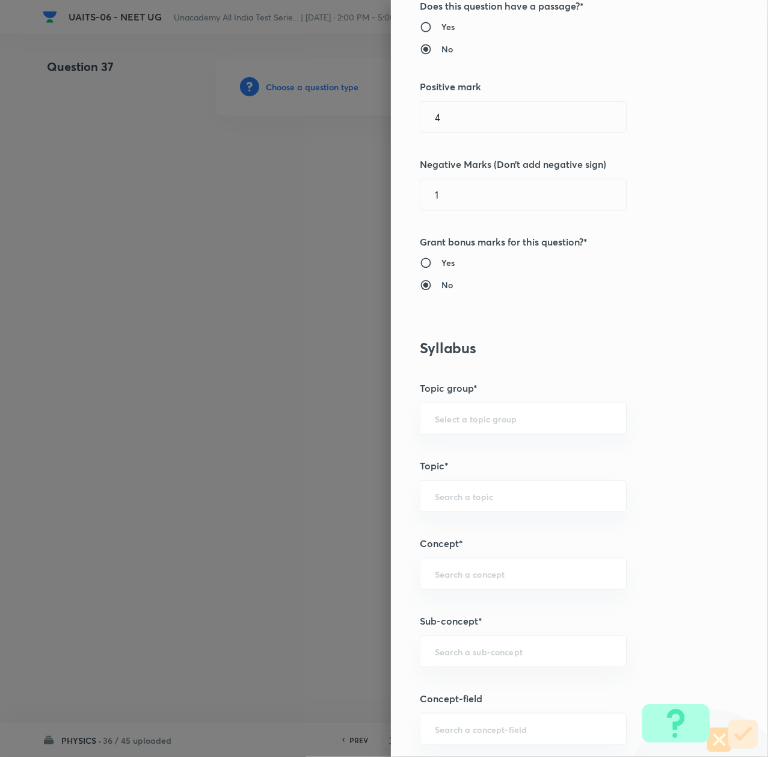
scroll to position [481, 0]
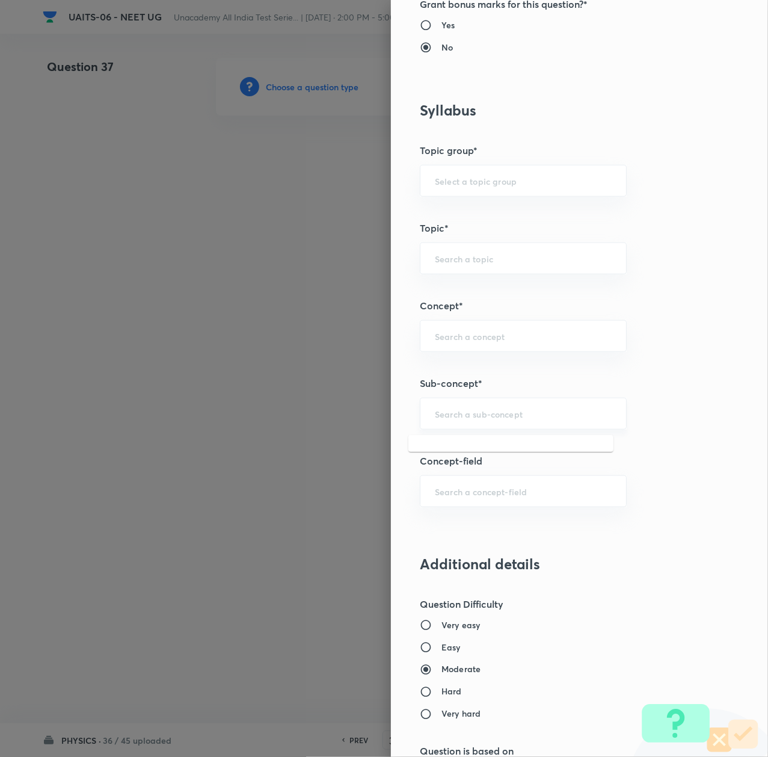
click at [442, 419] on input "text" at bounding box center [523, 413] width 177 height 11
paste input "Thermal Properties of Matter"
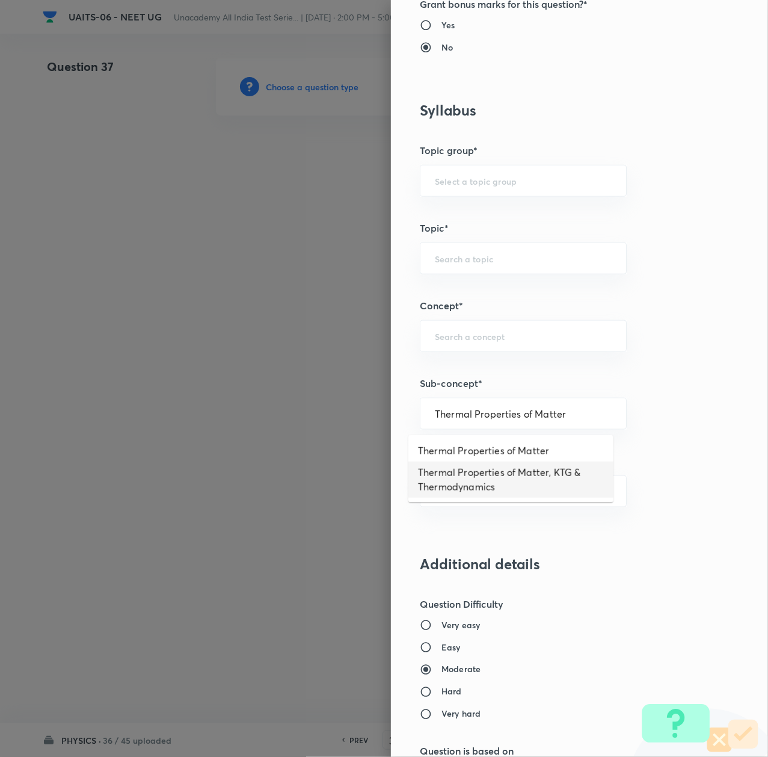
click at [467, 479] on li "Thermal Properties of Matter, KTG & Thermodynamics" at bounding box center [511, 480] width 205 height 36
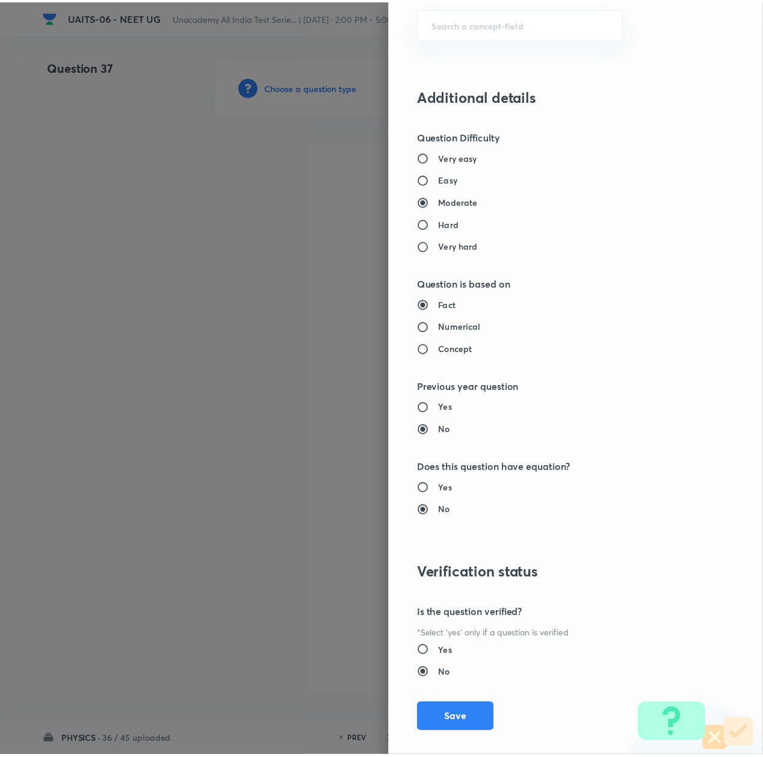
scroll to position [963, 0]
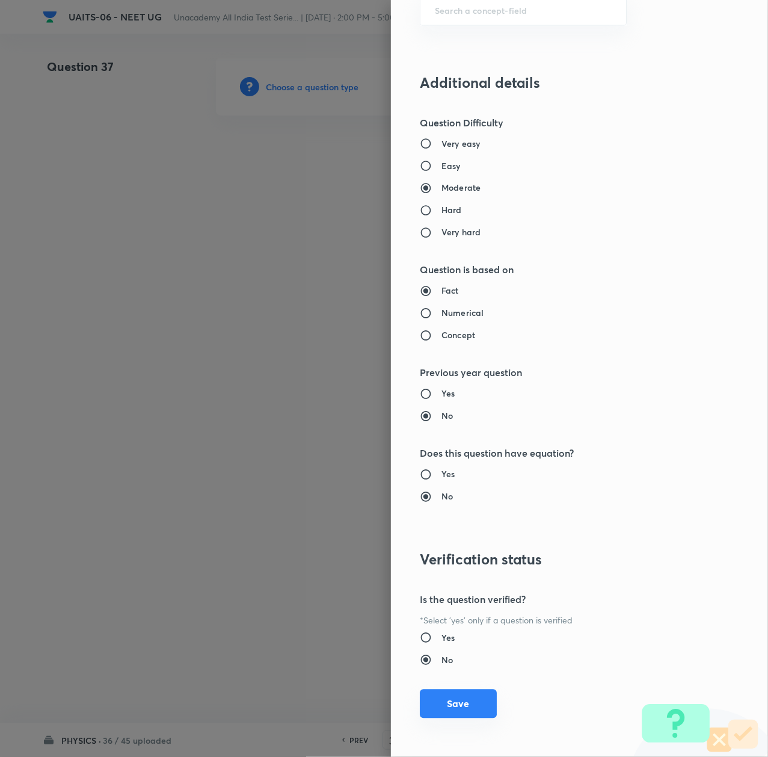
click at [450, 711] on button "Save" at bounding box center [458, 704] width 77 height 29
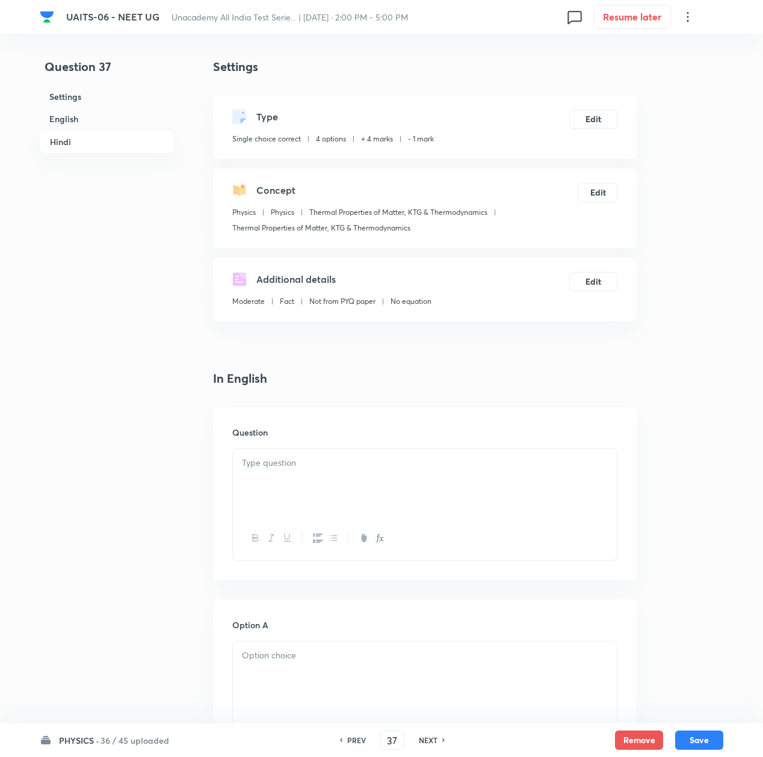
click at [285, 460] on p at bounding box center [425, 463] width 366 height 14
click at [259, 444] on div "Question" at bounding box center [425, 493] width 424 height 173
click at [354, 740] on h6 "PREV" at bounding box center [356, 740] width 19 height 11
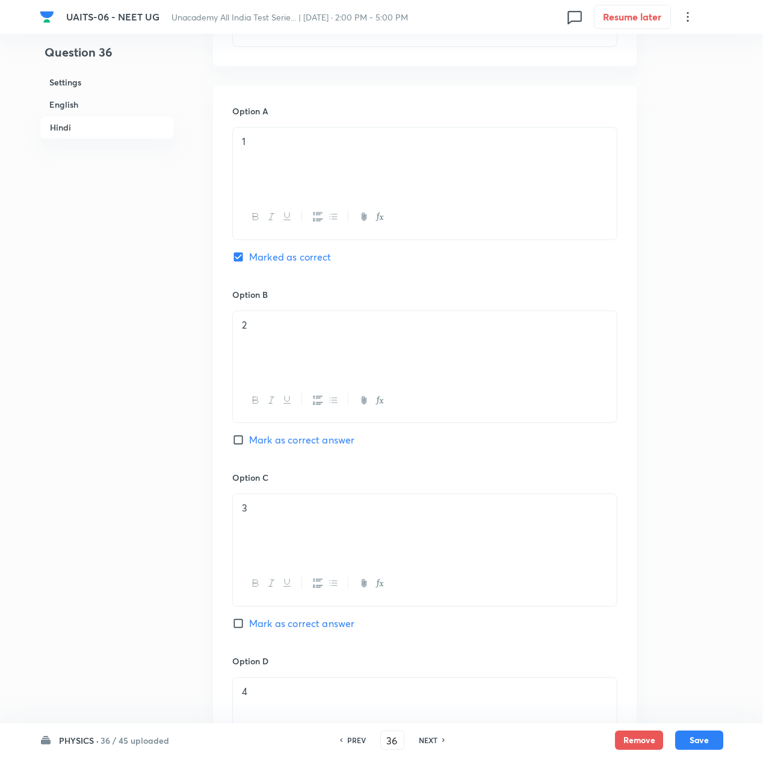
scroll to position [2246, 0]
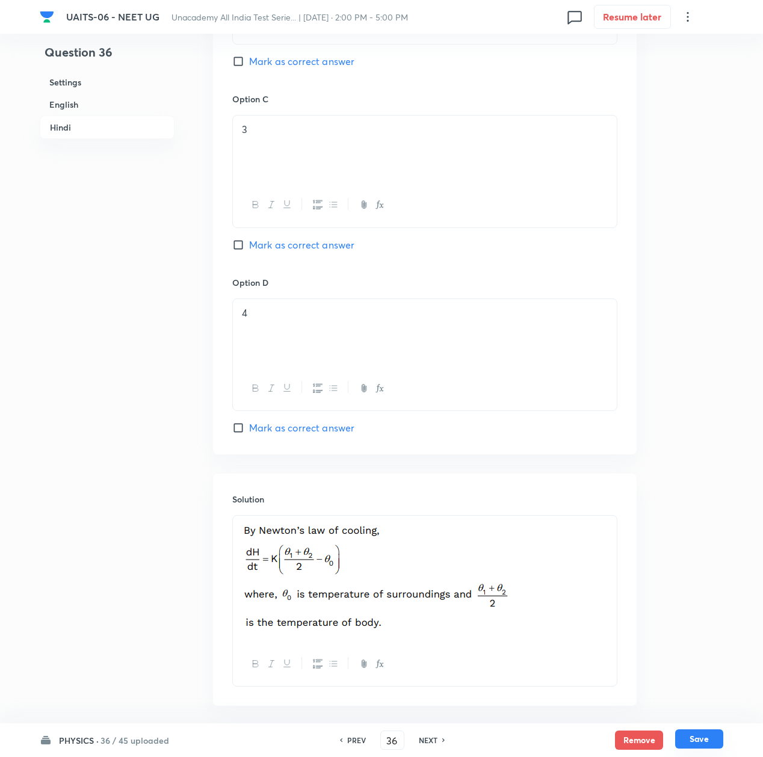
click at [706, 732] on button "Save" at bounding box center [699, 738] width 48 height 19
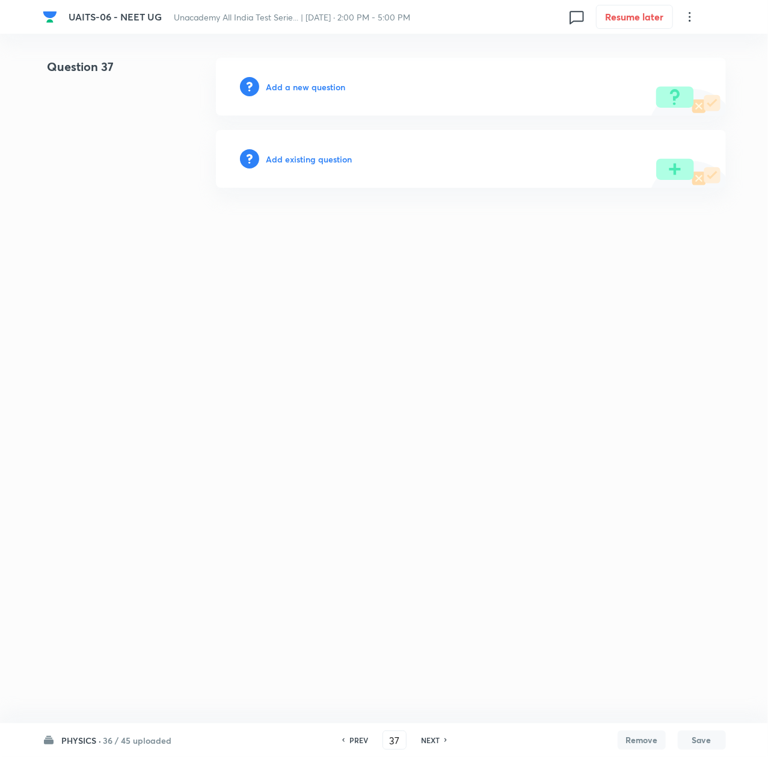
click at [324, 85] on h6 "Add a new question" at bounding box center [306, 87] width 79 height 13
click at [324, 85] on h6 "Choose a question type" at bounding box center [313, 87] width 93 height 13
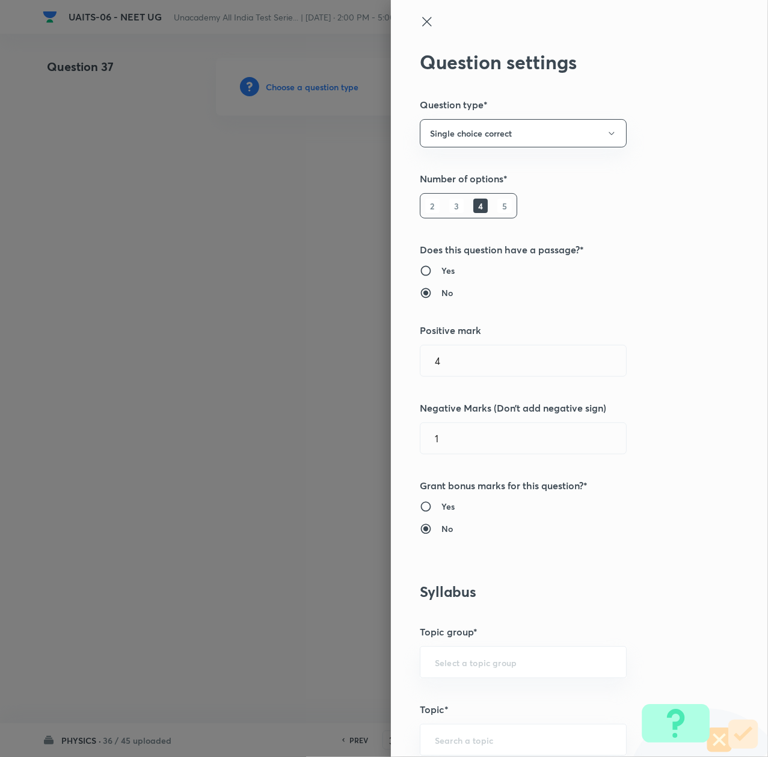
click at [324, 85] on div at bounding box center [384, 378] width 768 height 757
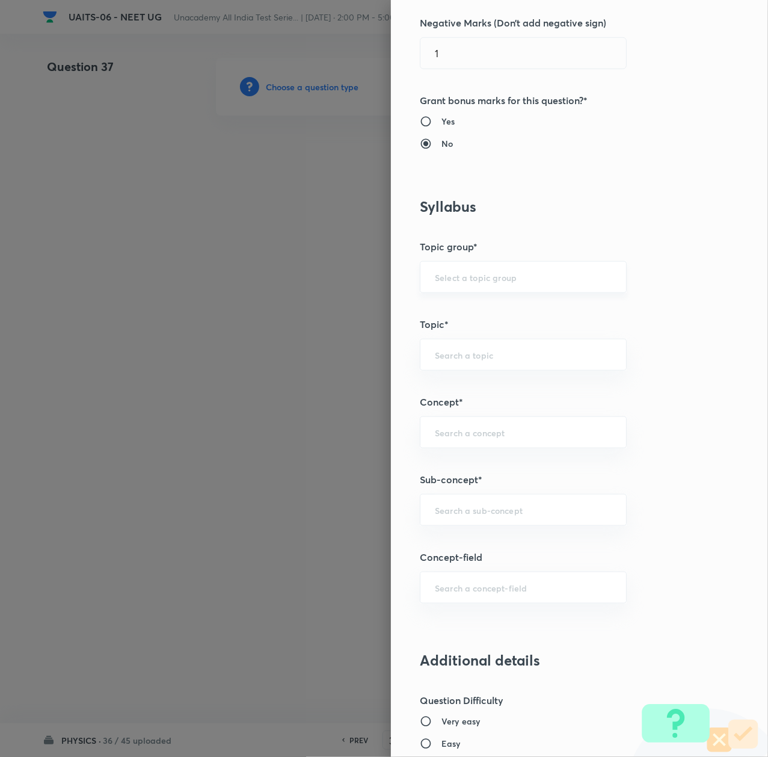
scroll to position [401, 0]
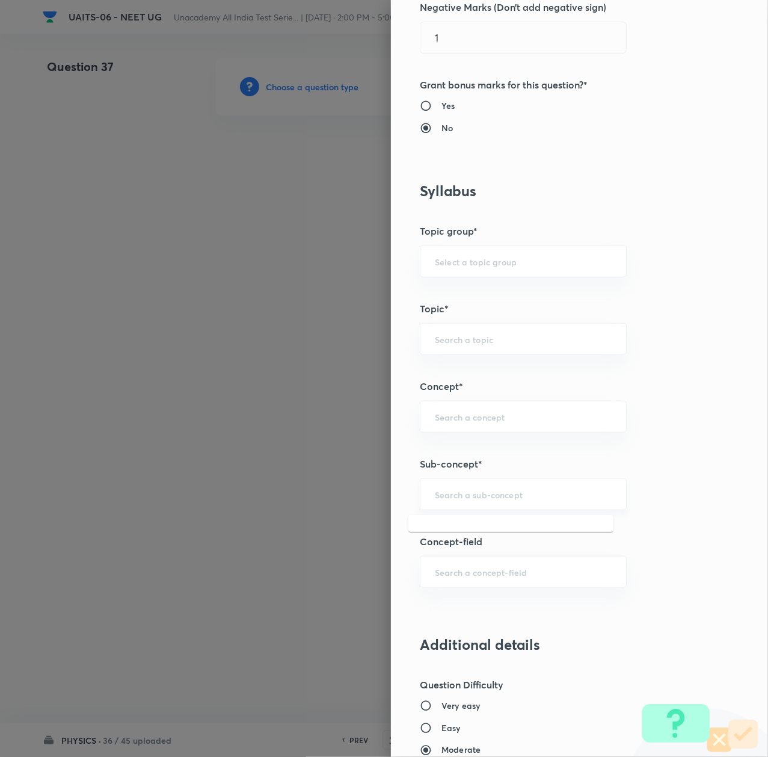
click at [446, 497] on input "text" at bounding box center [523, 494] width 177 height 11
paste input "Thermal Properties of Matter"
click at [468, 492] on input "text" at bounding box center [523, 494] width 177 height 11
click at [477, 548] on li "Thermal Properties of Matter, KTG & Thermodynamics" at bounding box center [511, 560] width 205 height 36
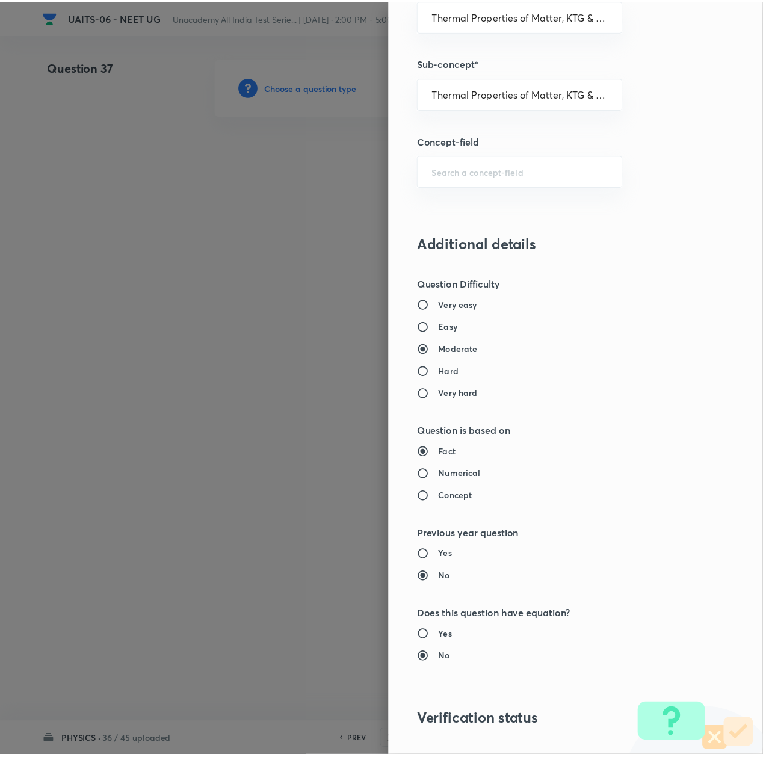
scroll to position [966, 0]
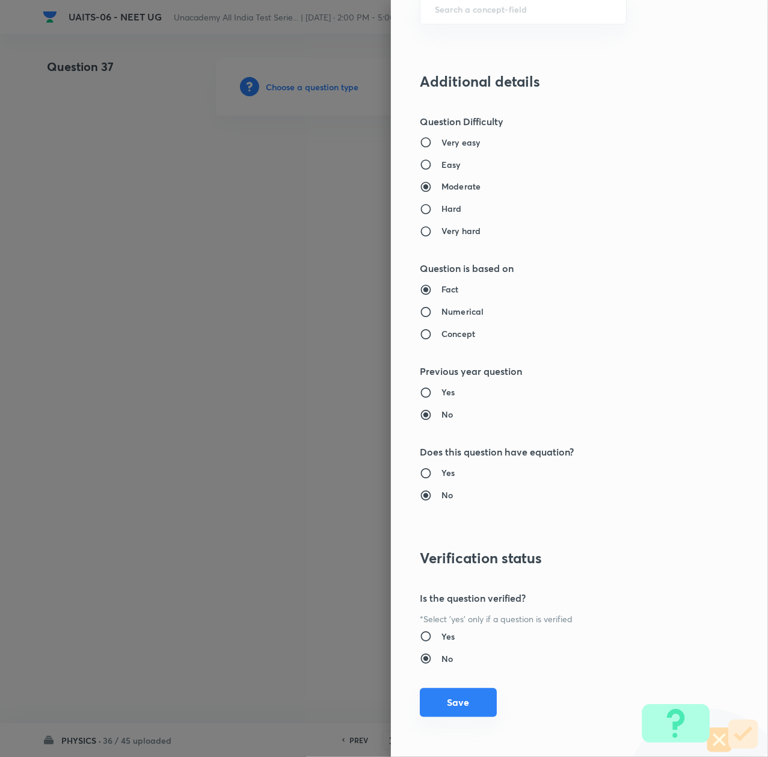
click at [456, 711] on button "Save" at bounding box center [458, 702] width 77 height 29
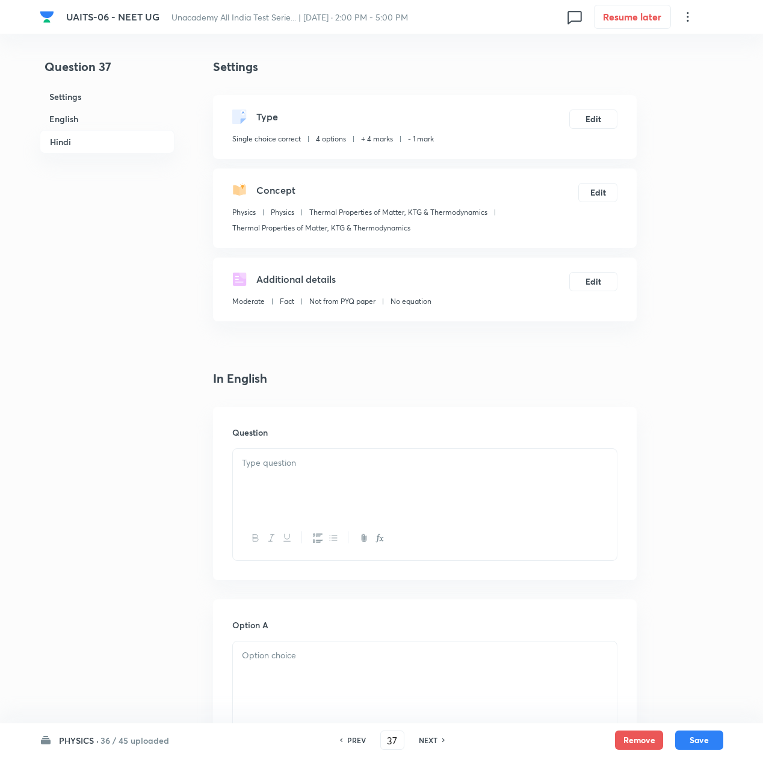
drag, startPoint x: 325, startPoint y: 468, endPoint x: 300, endPoint y: 461, distance: 26.3
click at [323, 472] on div at bounding box center [425, 482] width 384 height 67
click at [317, 459] on p at bounding box center [425, 463] width 366 height 14
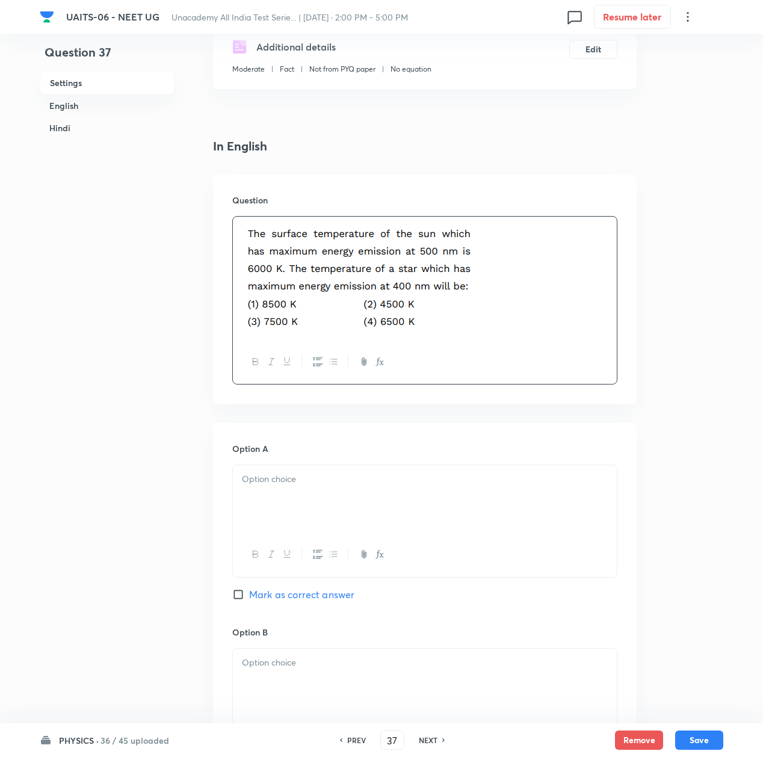
scroll to position [241, 0]
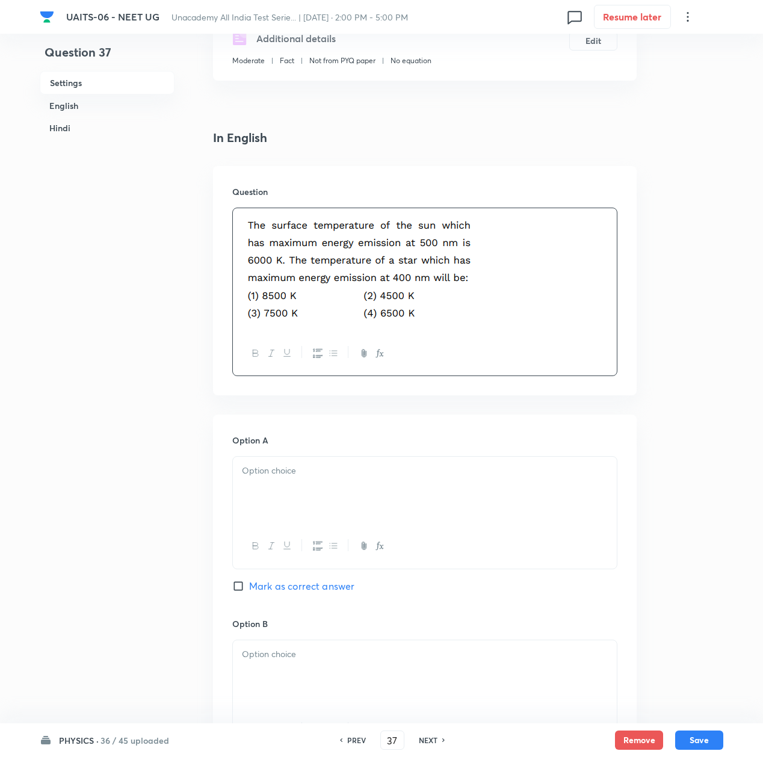
click at [297, 493] on div at bounding box center [425, 490] width 384 height 67
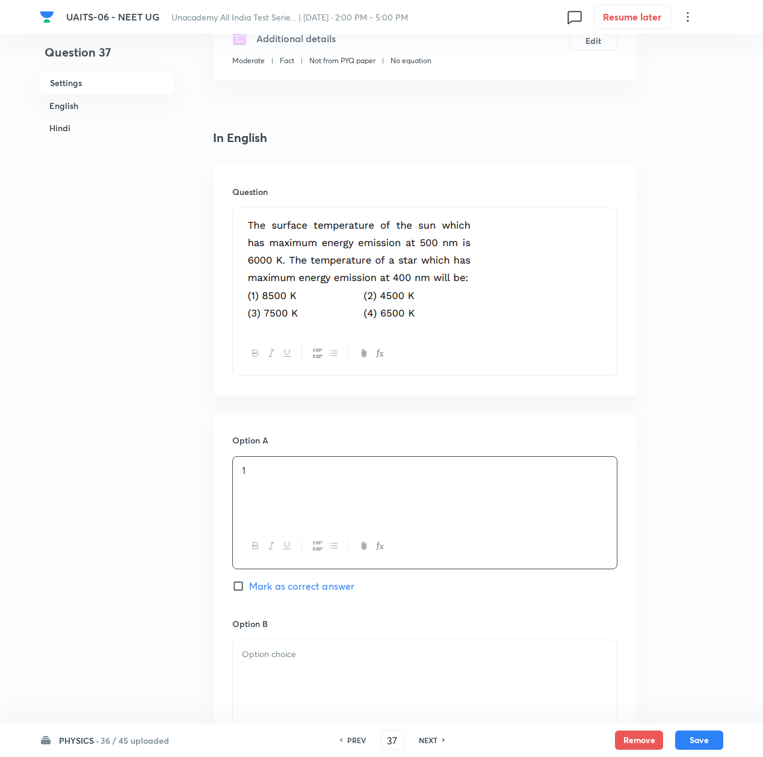
drag, startPoint x: 263, startPoint y: 690, endPoint x: 306, endPoint y: 629, distance: 74.2
click at [263, 689] on div at bounding box center [425, 673] width 384 height 67
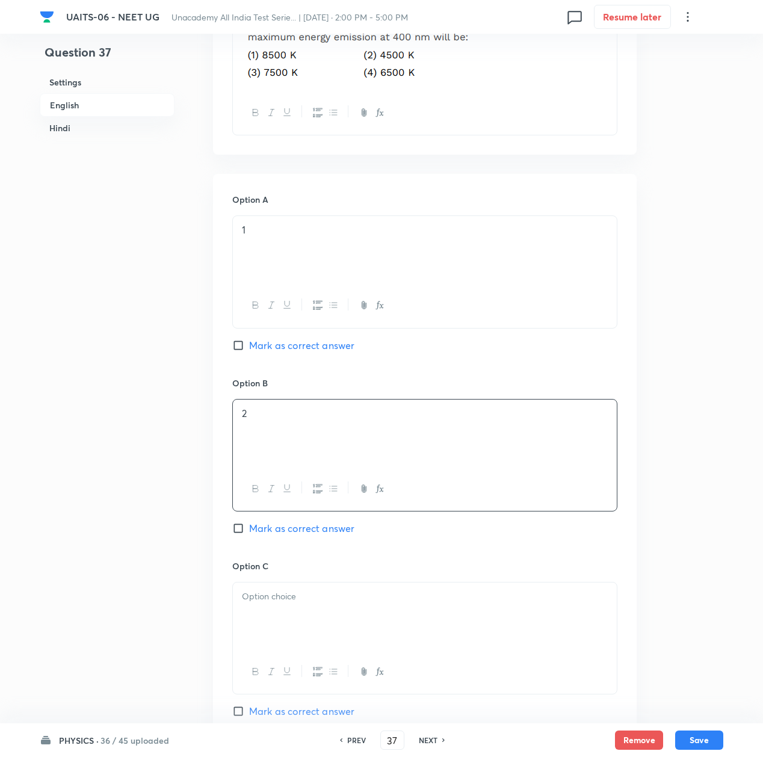
click at [278, 621] on div at bounding box center [425, 616] width 384 height 67
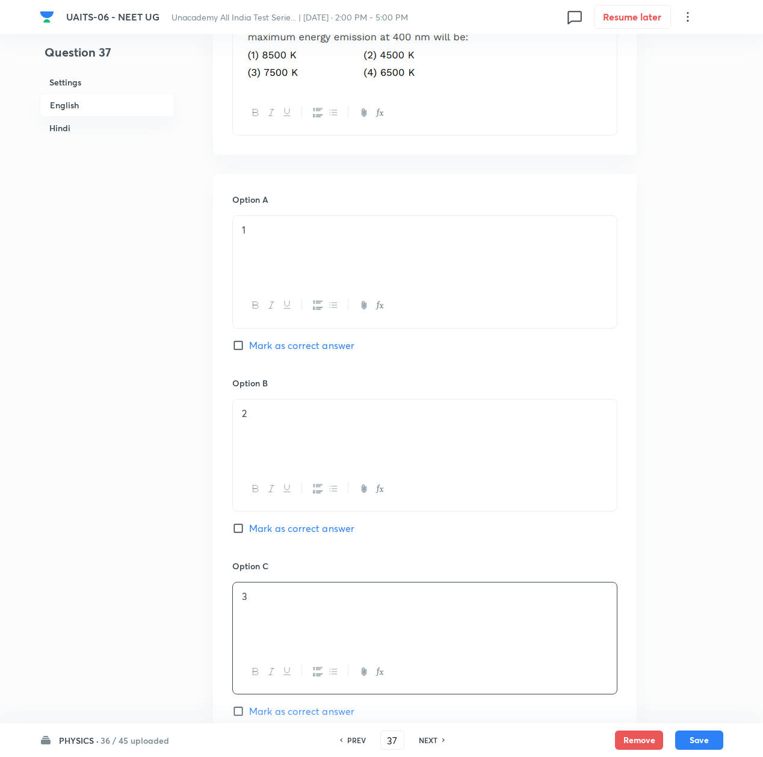
scroll to position [642, 0]
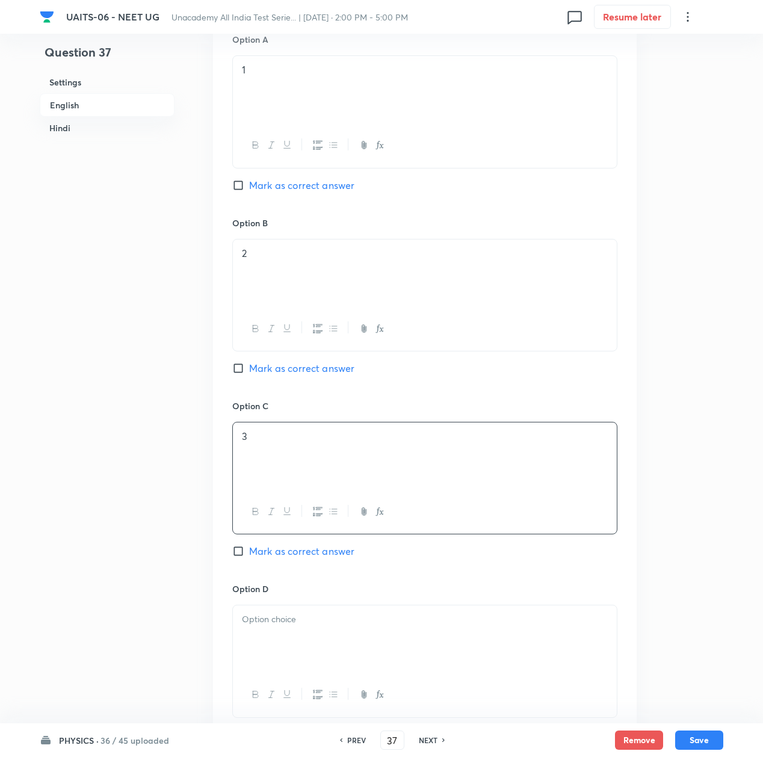
click at [280, 613] on div at bounding box center [425, 638] width 384 height 67
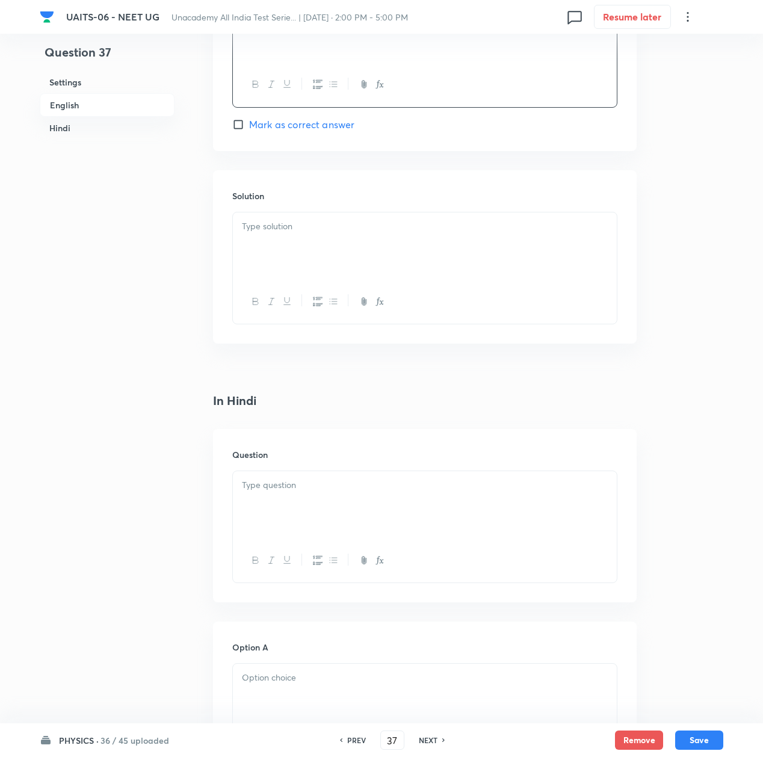
scroll to position [1284, 0]
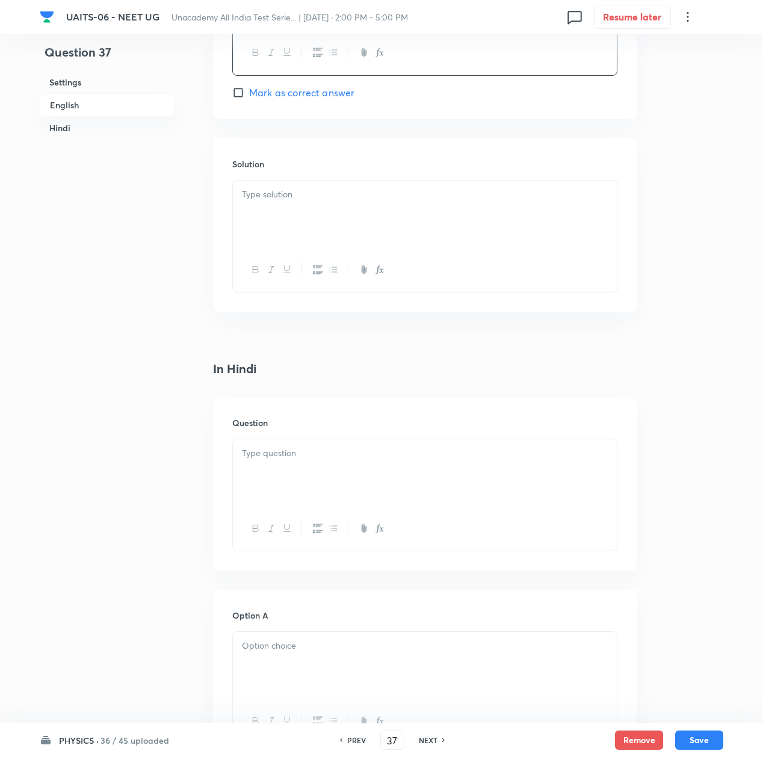
click at [259, 460] on p at bounding box center [425, 454] width 366 height 14
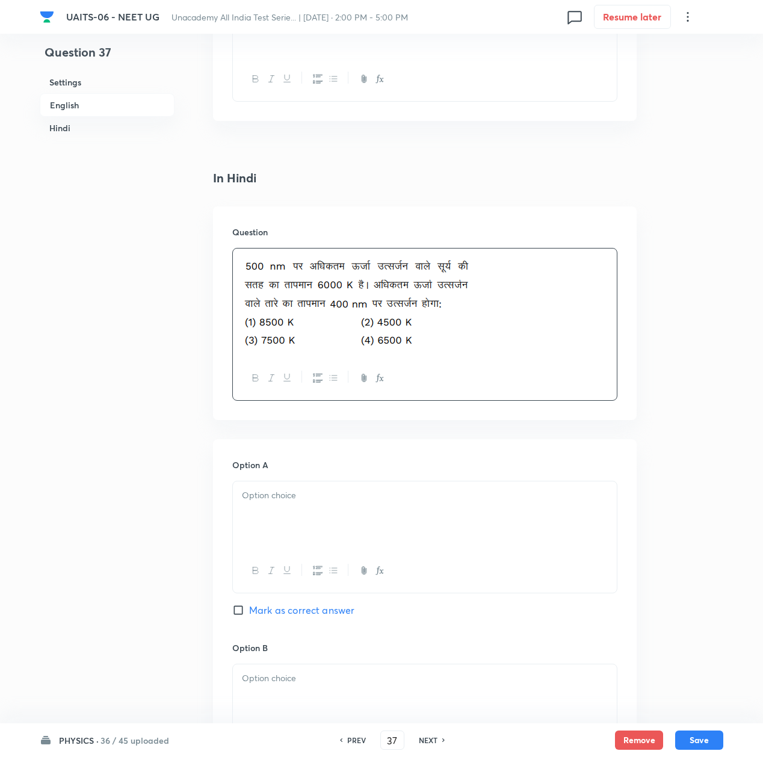
scroll to position [1524, 0]
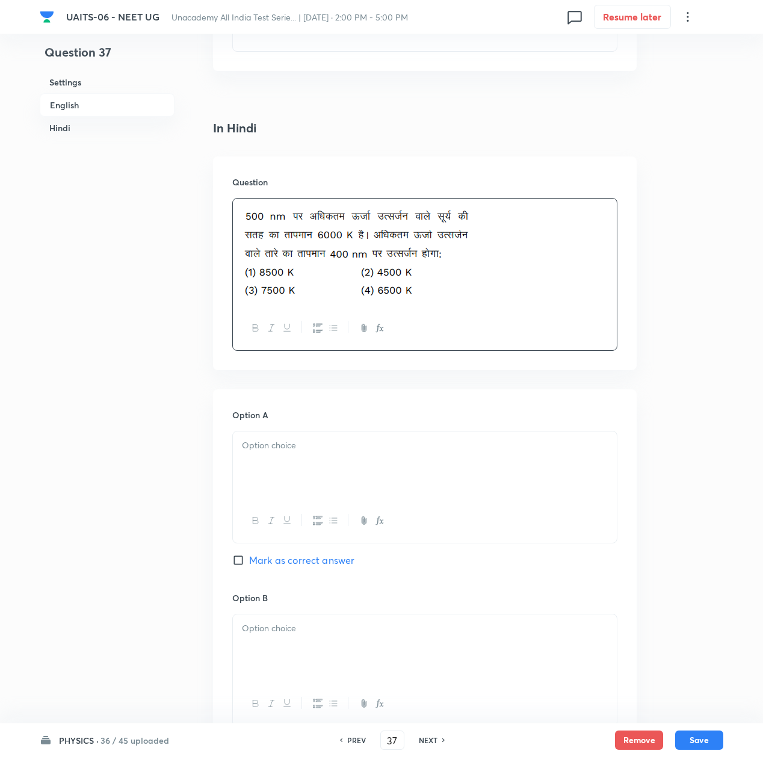
click at [315, 481] on div at bounding box center [425, 464] width 384 height 67
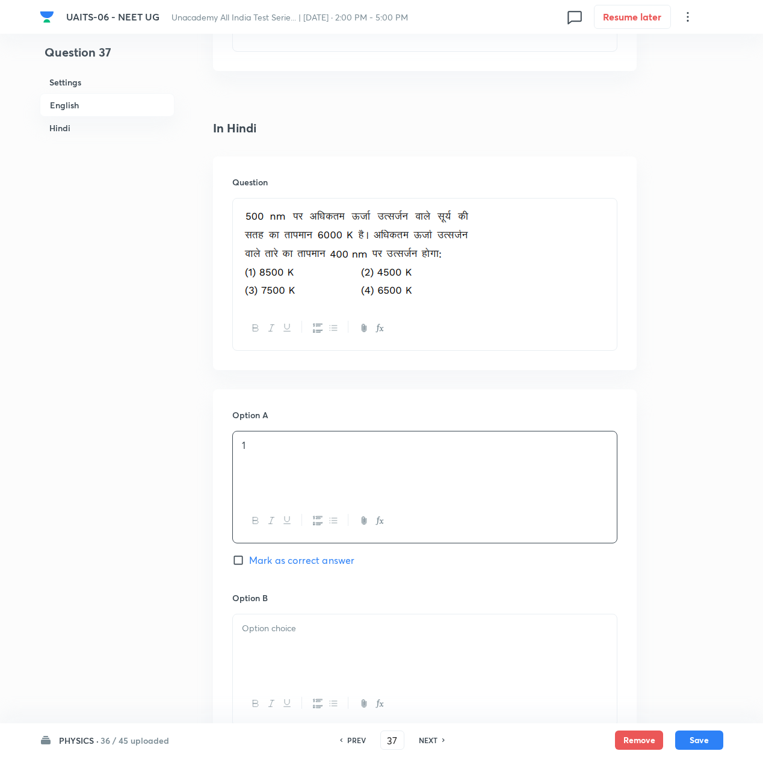
click at [313, 658] on div at bounding box center [425, 647] width 384 height 67
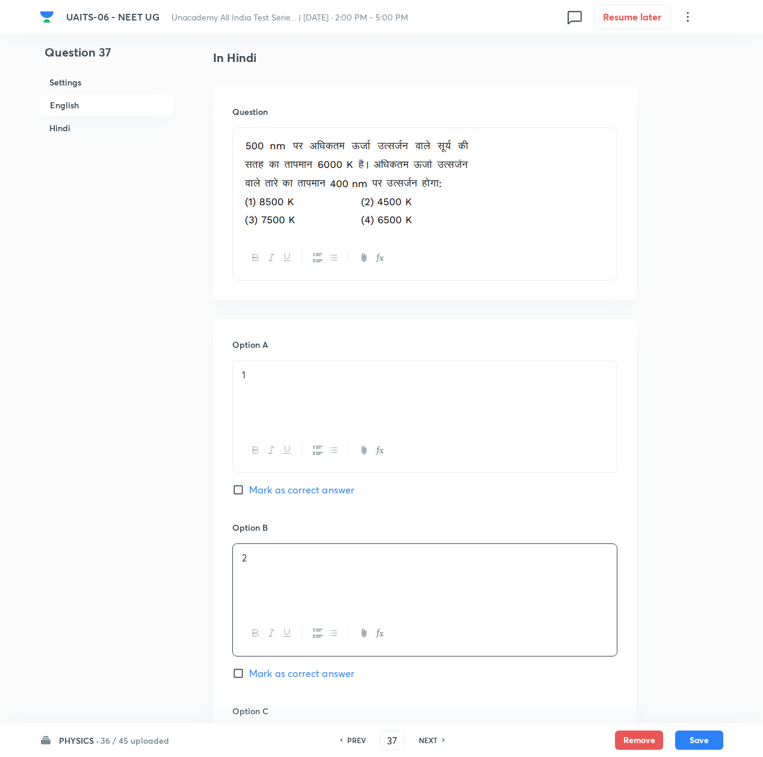
scroll to position [1685, 0]
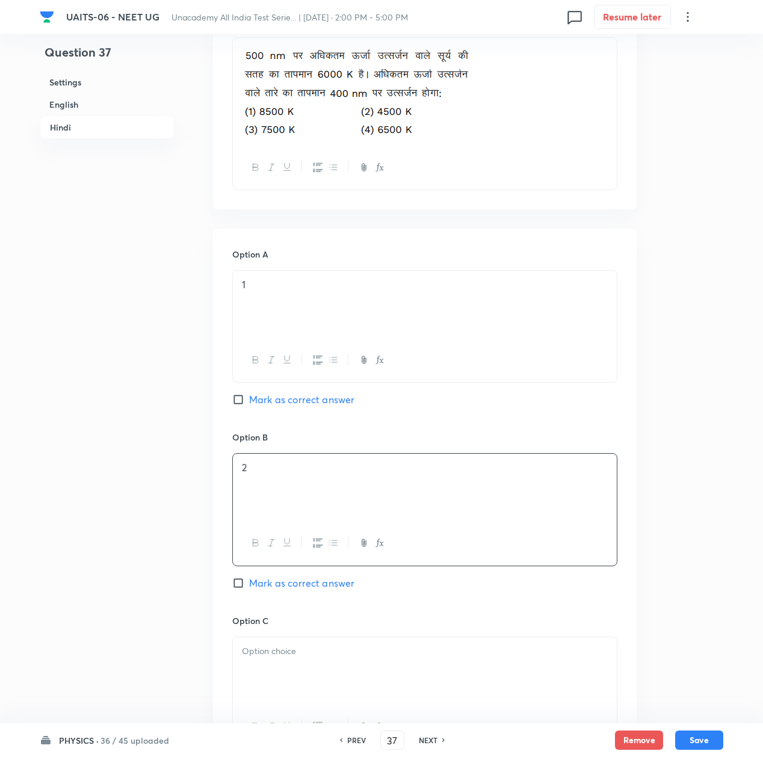
click at [302, 627] on h6 "Option C" at bounding box center [424, 620] width 385 height 13
click at [290, 657] on p at bounding box center [425, 652] width 366 height 14
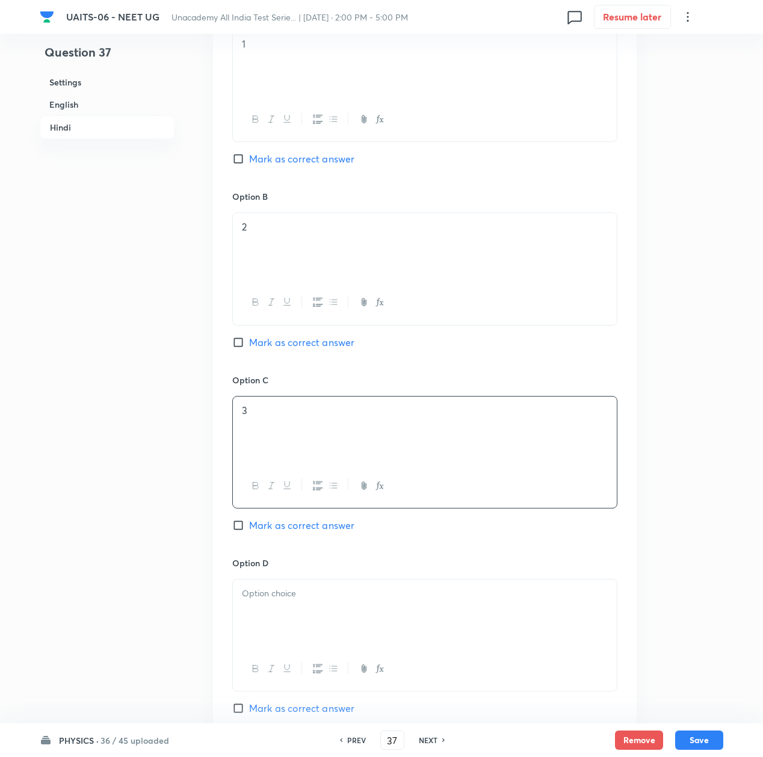
click at [295, 632] on div at bounding box center [425, 613] width 384 height 67
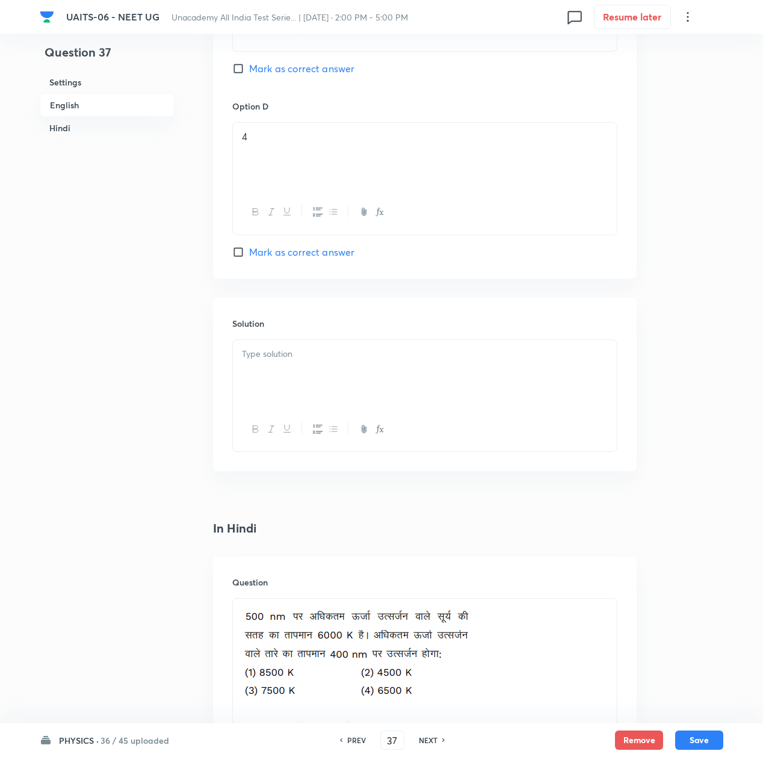
scroll to position [1123, 0]
click at [291, 366] on div at bounding box center [425, 374] width 384 height 67
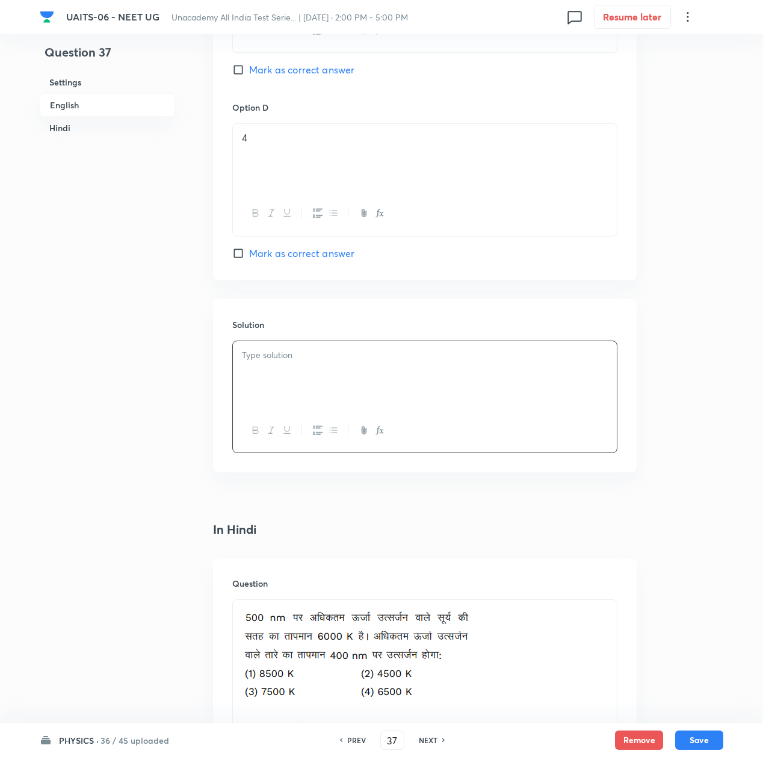
click at [282, 330] on h6 "Solution" at bounding box center [424, 324] width 385 height 13
click at [290, 376] on div at bounding box center [425, 374] width 384 height 67
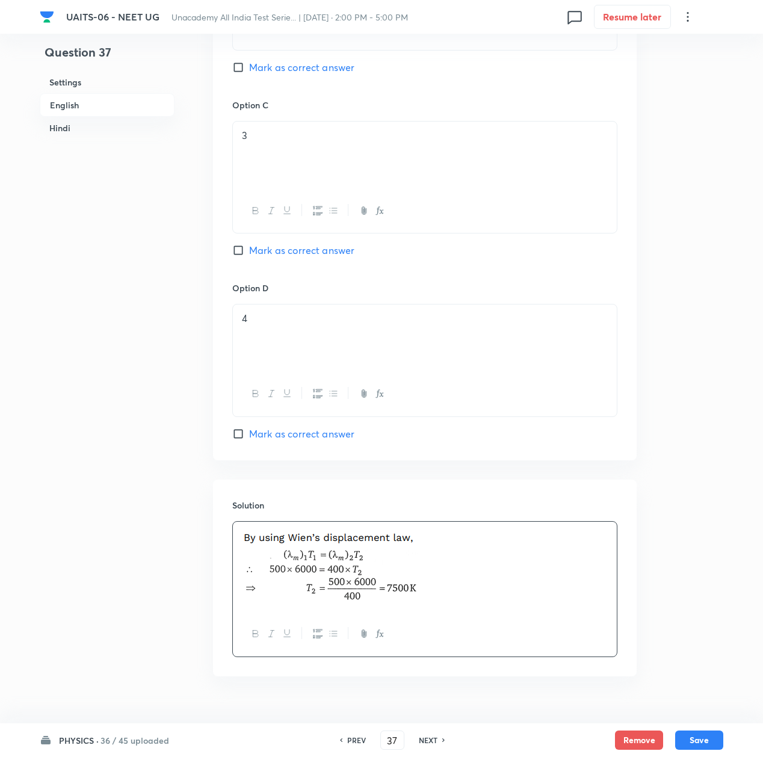
scroll to position [882, 0]
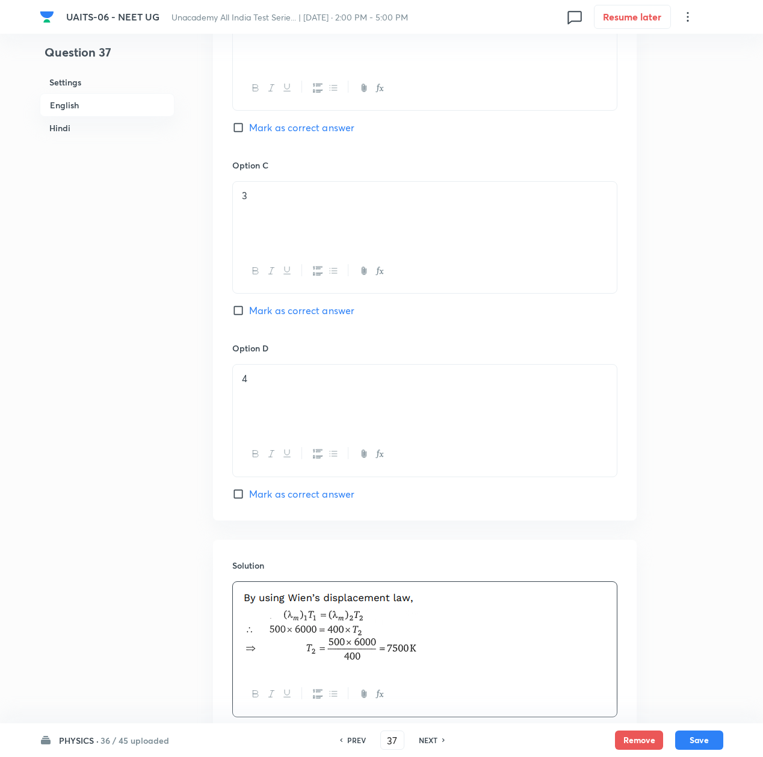
drag, startPoint x: 268, startPoint y: 306, endPoint x: 270, endPoint y: 336, distance: 30.1
click at [268, 312] on span "Mark as correct answer" at bounding box center [301, 310] width 105 height 14
click at [249, 312] on input "Mark as correct answer" at bounding box center [240, 311] width 17 height 12
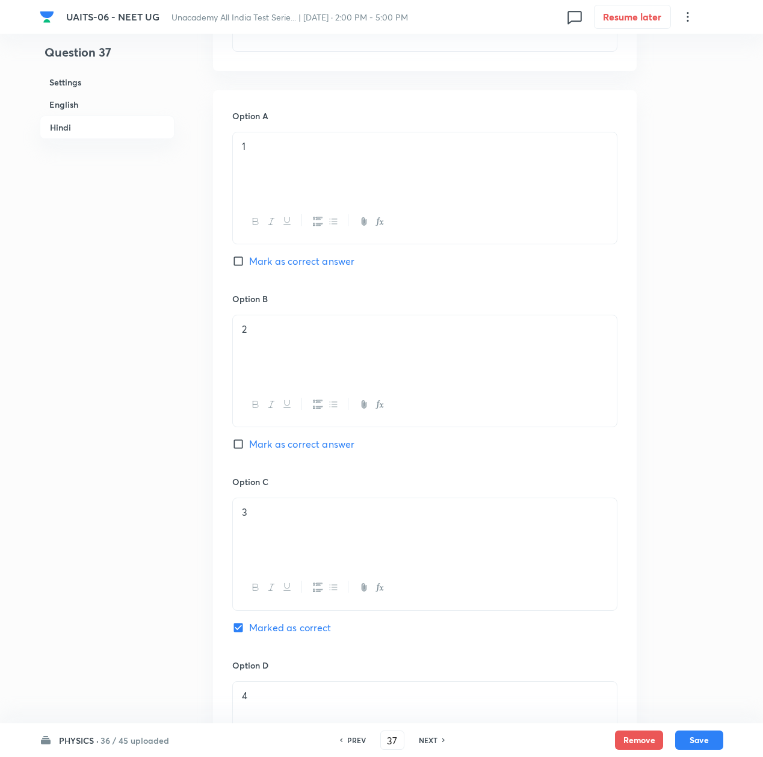
scroll to position [2166, 0]
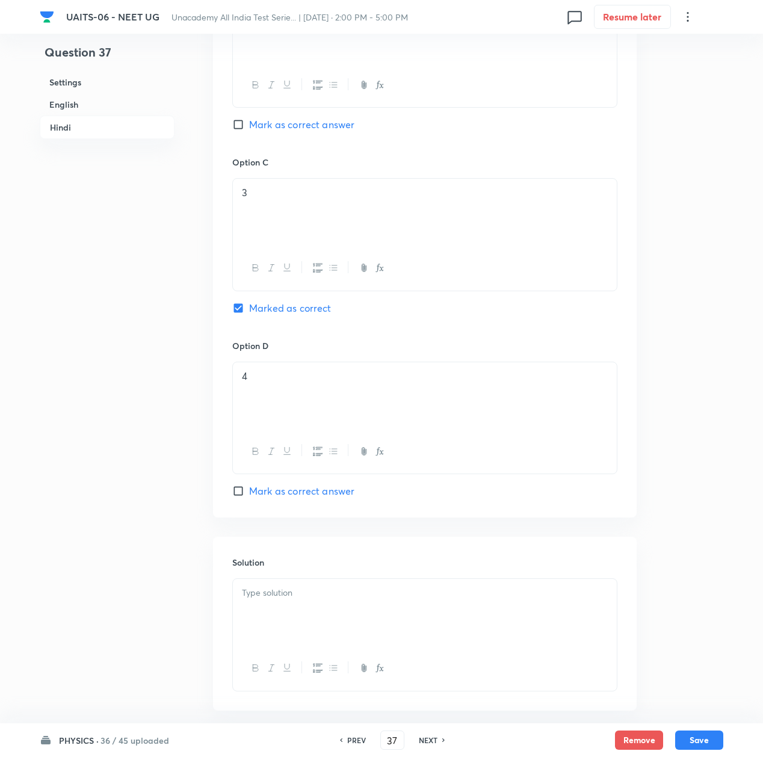
click at [284, 619] on div at bounding box center [425, 612] width 384 height 67
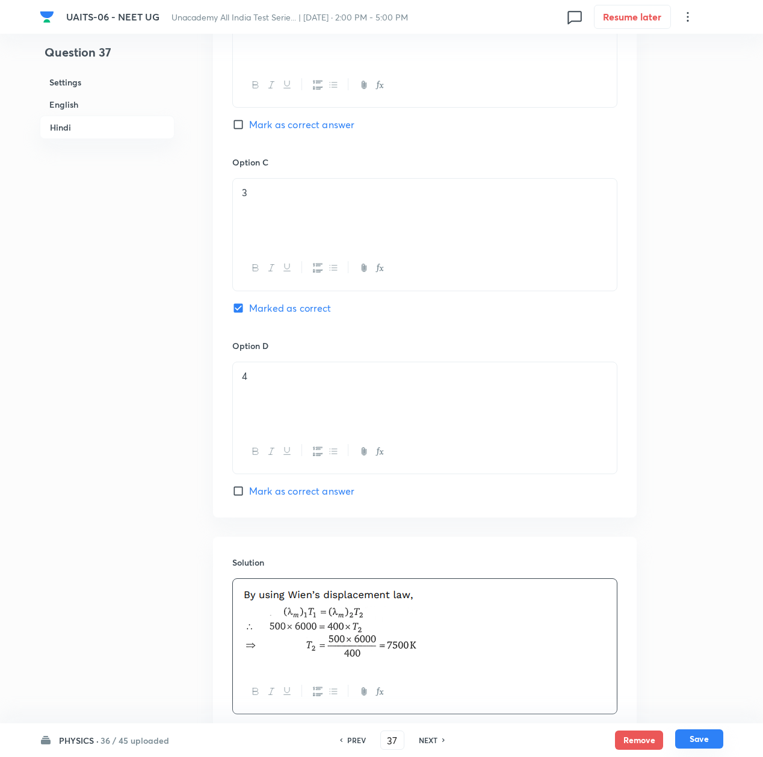
click at [703, 740] on button "Save" at bounding box center [699, 738] width 48 height 19
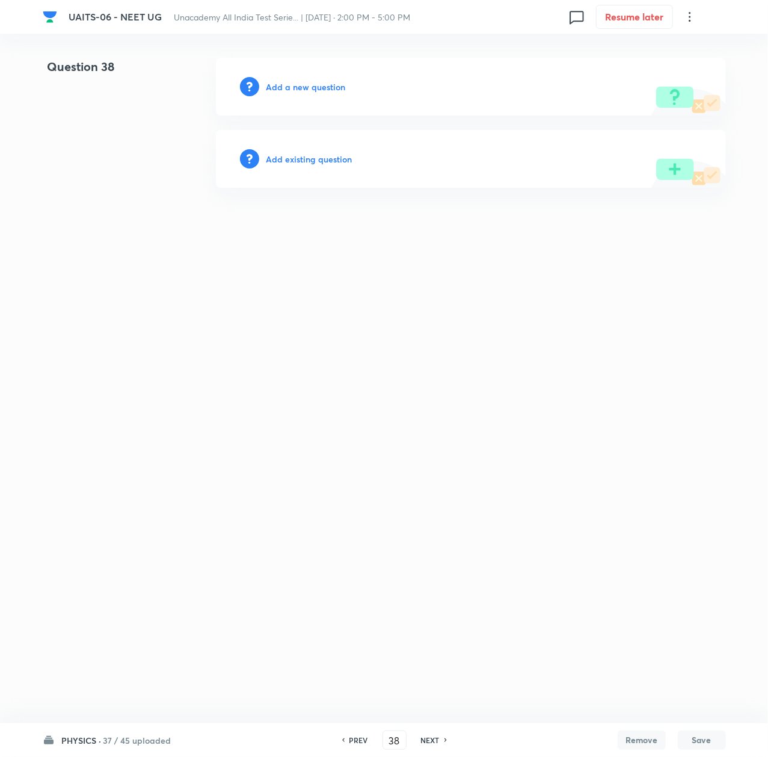
click at [299, 82] on h6 "Add a new question" at bounding box center [306, 87] width 79 height 13
click at [299, 82] on h6 "Choose a question type" at bounding box center [313, 87] width 93 height 13
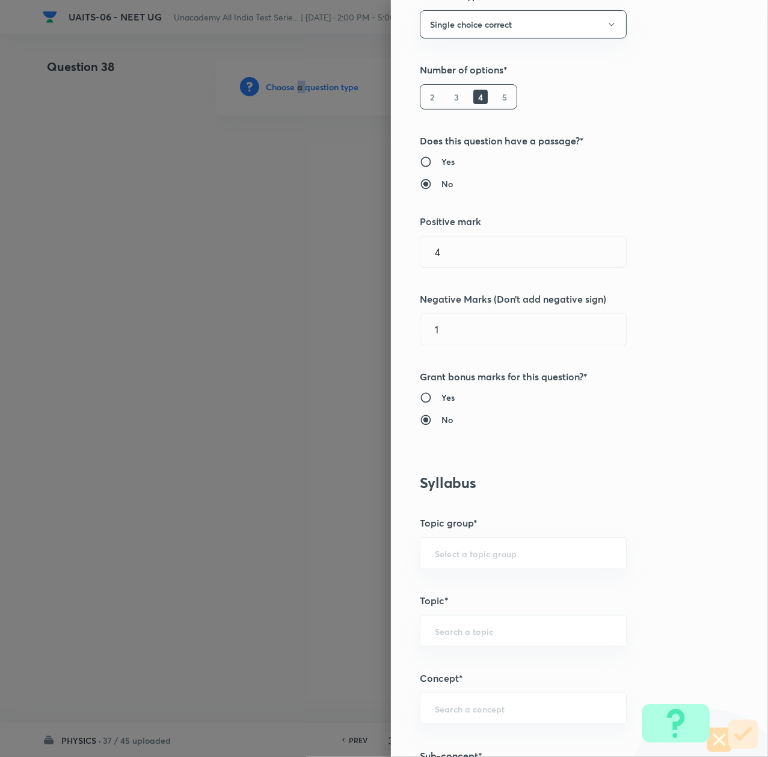
scroll to position [401, 0]
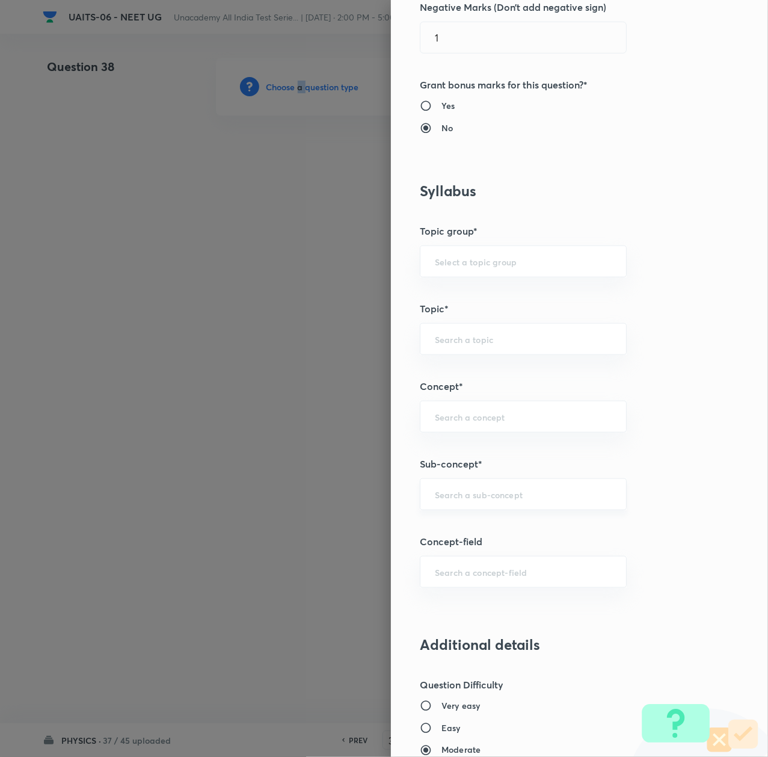
click at [445, 508] on div "​" at bounding box center [523, 494] width 207 height 32
paste input "Thermal Properties of Matter"
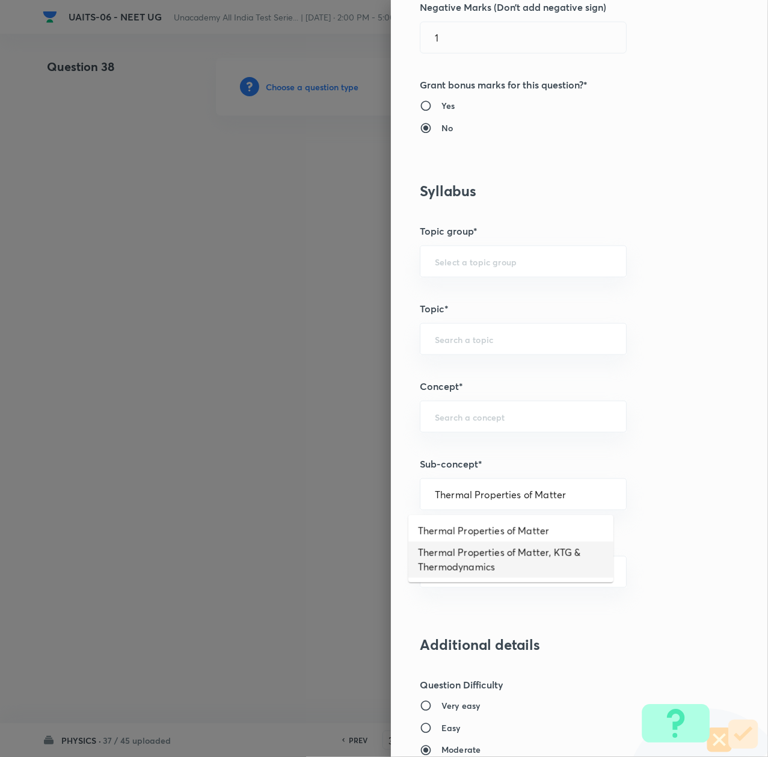
click at [453, 554] on li "Thermal Properties of Matter, KTG & Thermodynamics" at bounding box center [511, 560] width 205 height 36
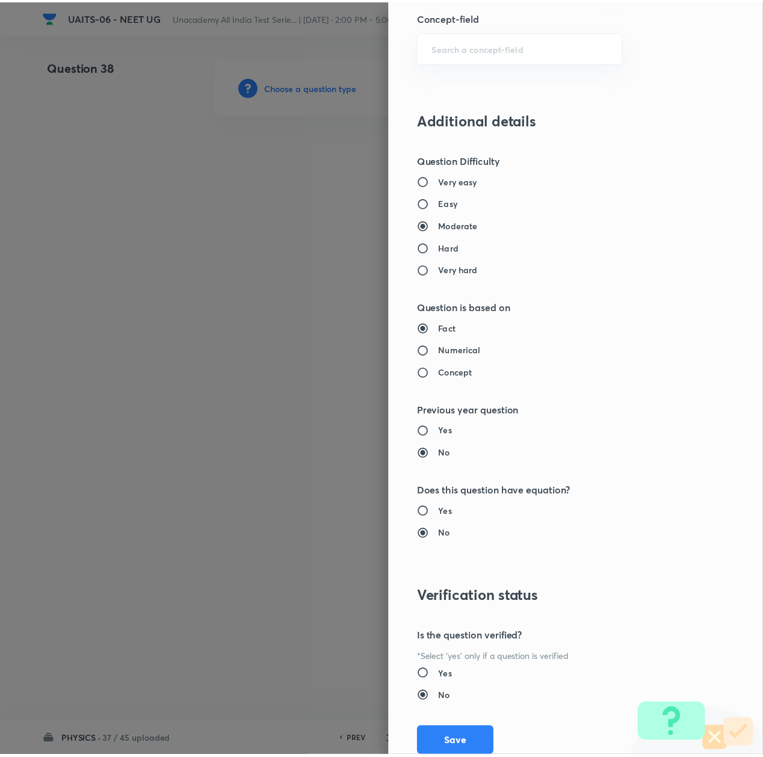
scroll to position [966, 0]
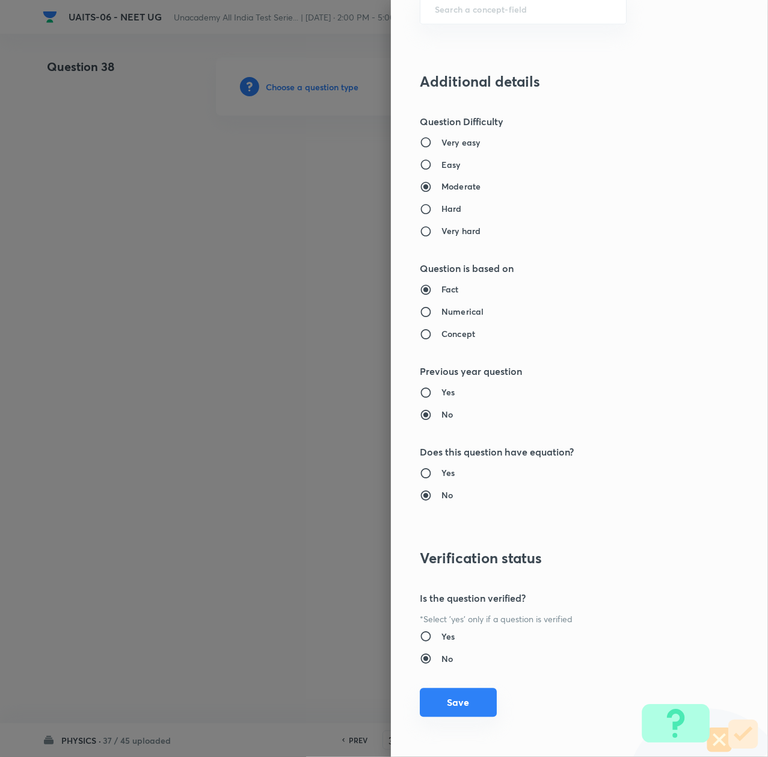
click at [448, 700] on button "Save" at bounding box center [458, 702] width 77 height 29
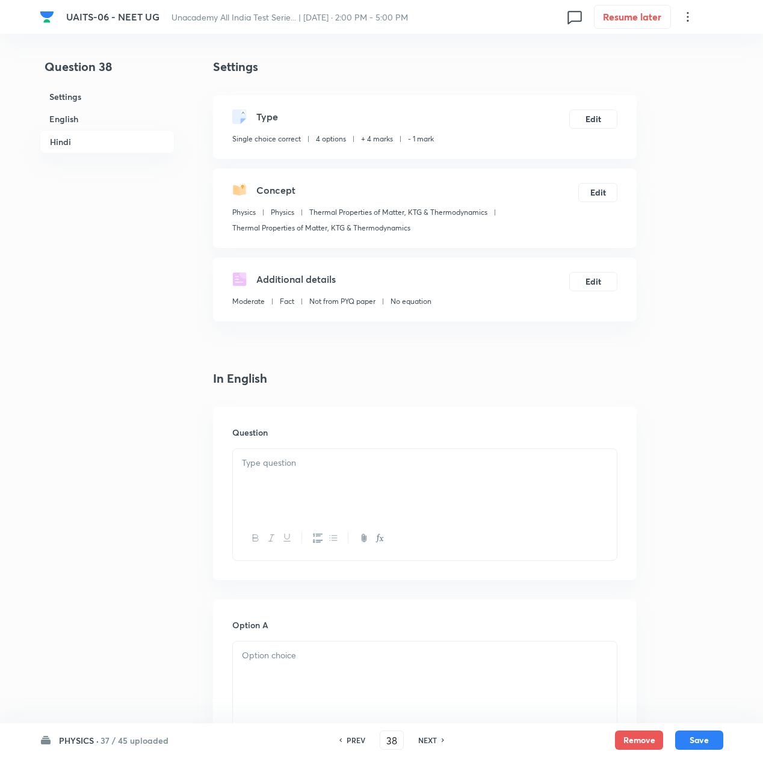
click at [326, 480] on div at bounding box center [425, 482] width 384 height 67
click at [339, 475] on div at bounding box center [425, 482] width 384 height 67
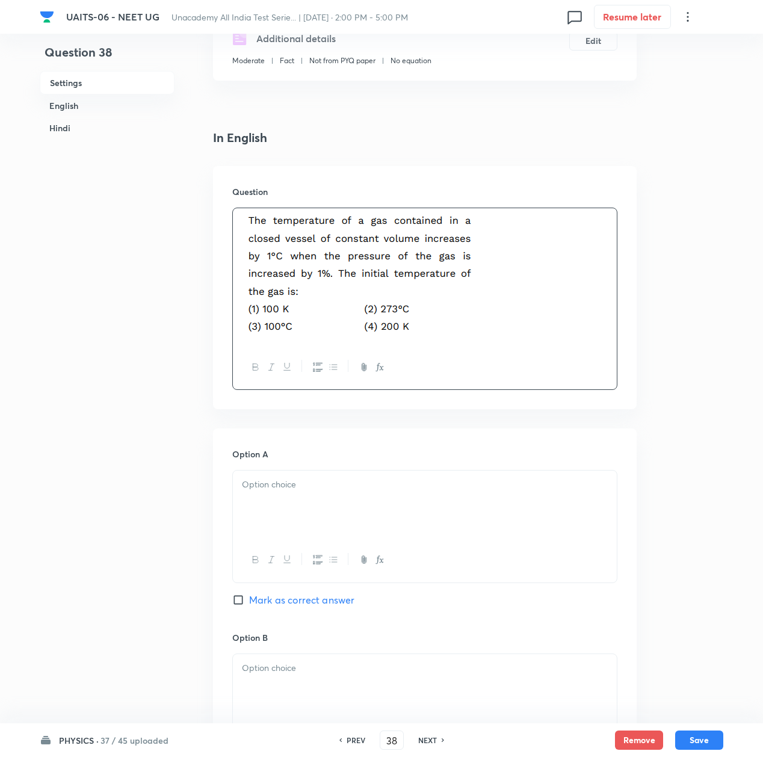
drag, startPoint x: 309, startPoint y: 485, endPoint x: 308, endPoint y: 498, distance: 13.3
click at [309, 499] on div at bounding box center [425, 504] width 384 height 67
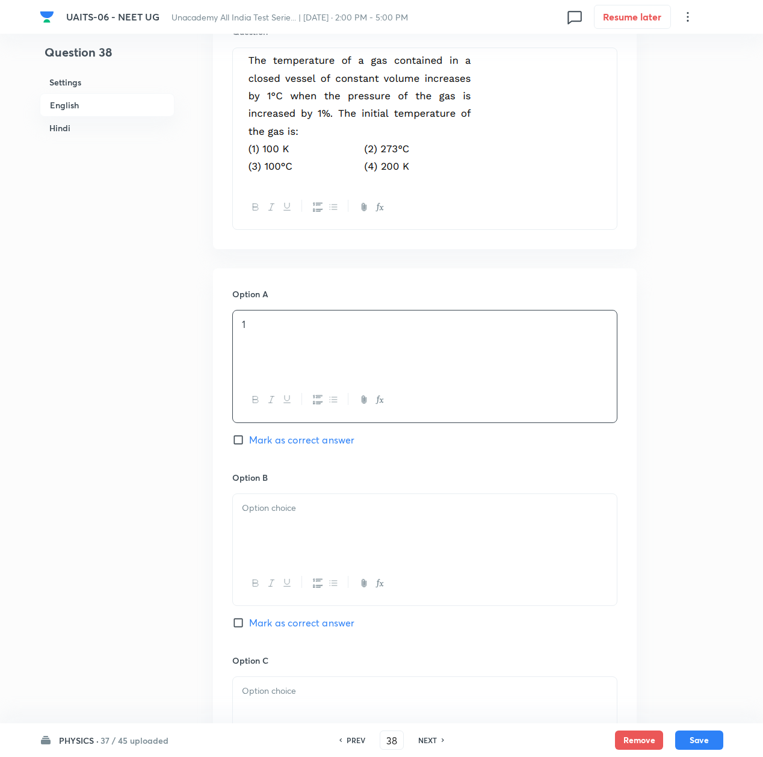
click at [301, 536] on div at bounding box center [425, 527] width 384 height 67
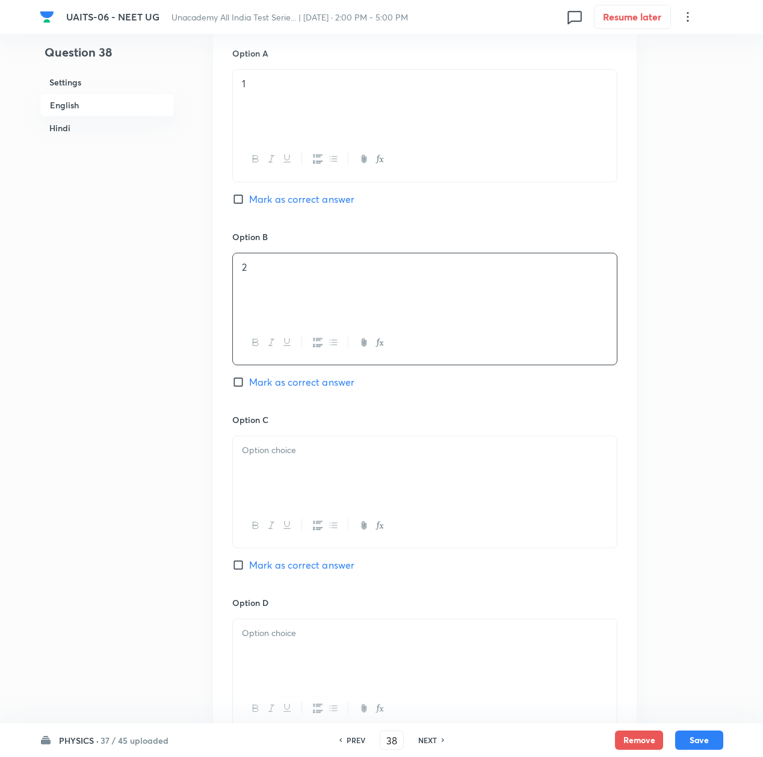
drag, startPoint x: 276, startPoint y: 497, endPoint x: 284, endPoint y: 492, distance: 9.7
click at [278, 495] on div at bounding box center [425, 469] width 384 height 67
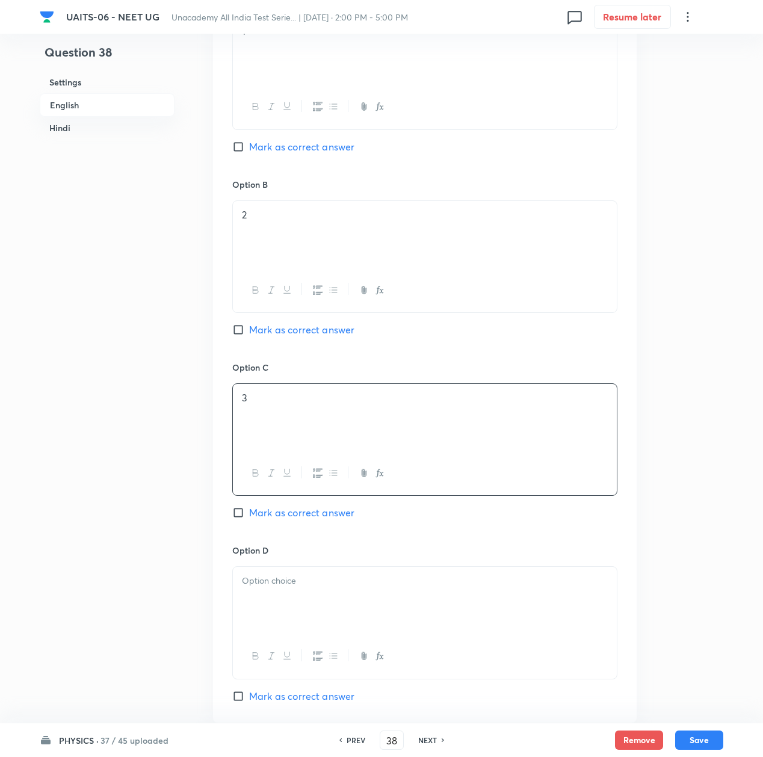
scroll to position [722, 0]
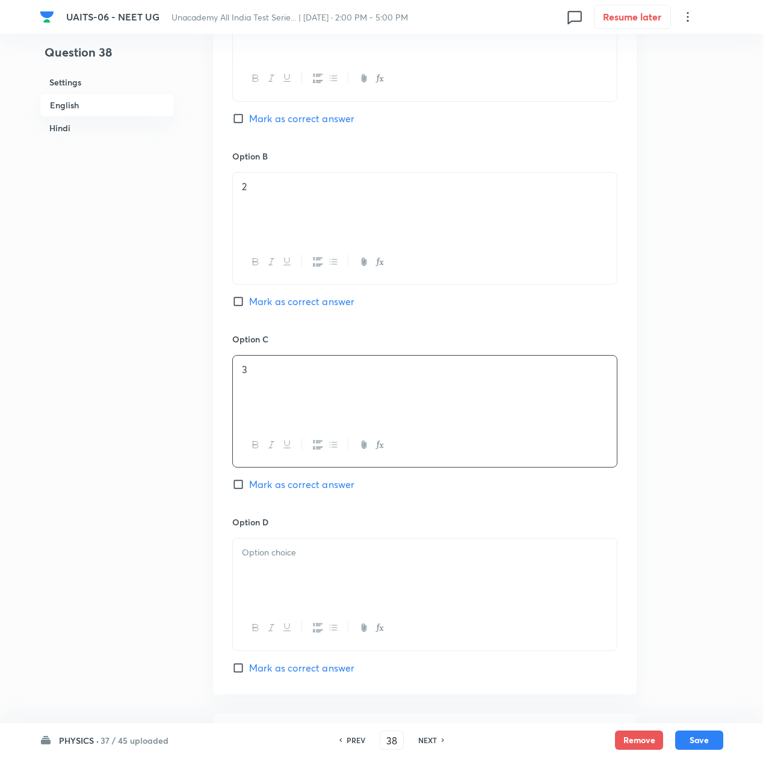
click at [275, 564] on div at bounding box center [425, 572] width 384 height 67
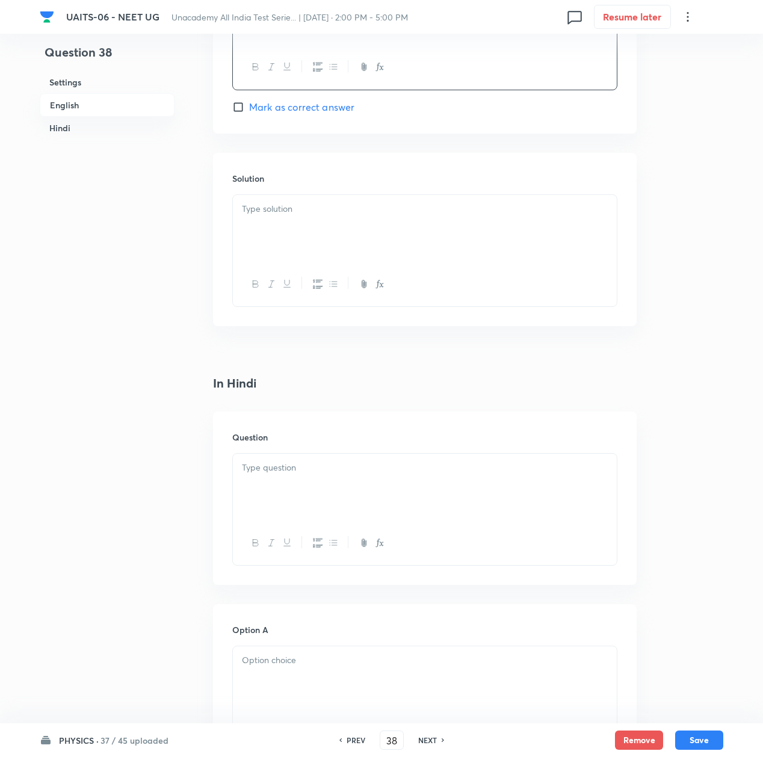
scroll to position [1284, 0]
click at [286, 480] on div at bounding box center [425, 486] width 384 height 67
click at [283, 496] on div at bounding box center [425, 486] width 384 height 67
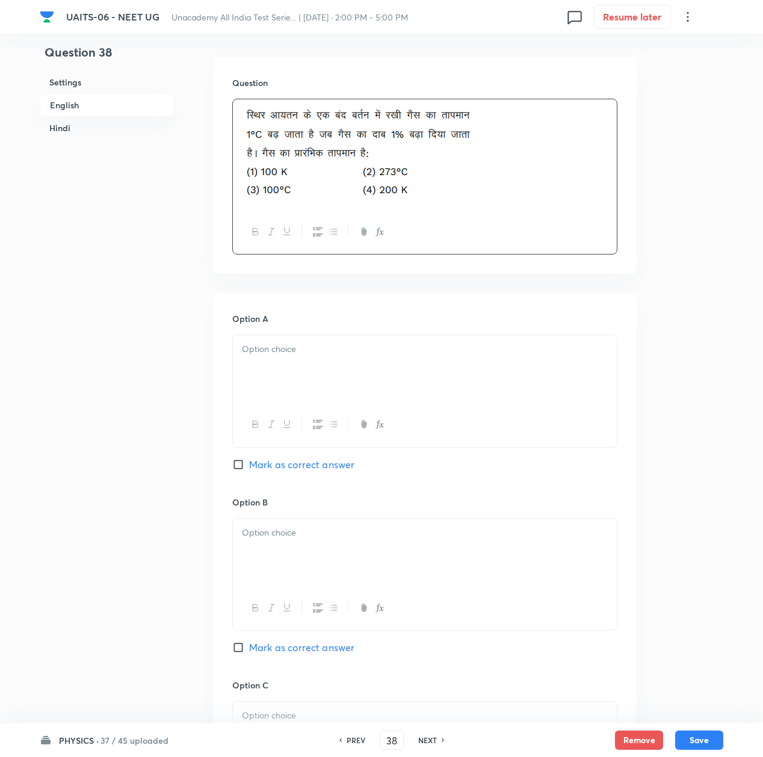
scroll to position [1685, 0]
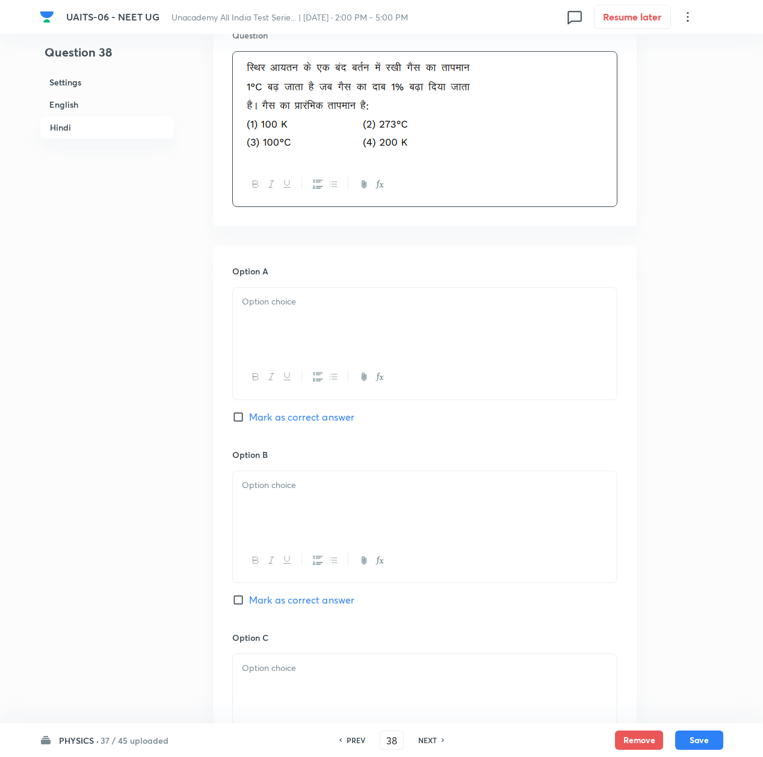
click at [280, 314] on div at bounding box center [425, 321] width 384 height 67
click at [292, 508] on div at bounding box center [425, 504] width 384 height 67
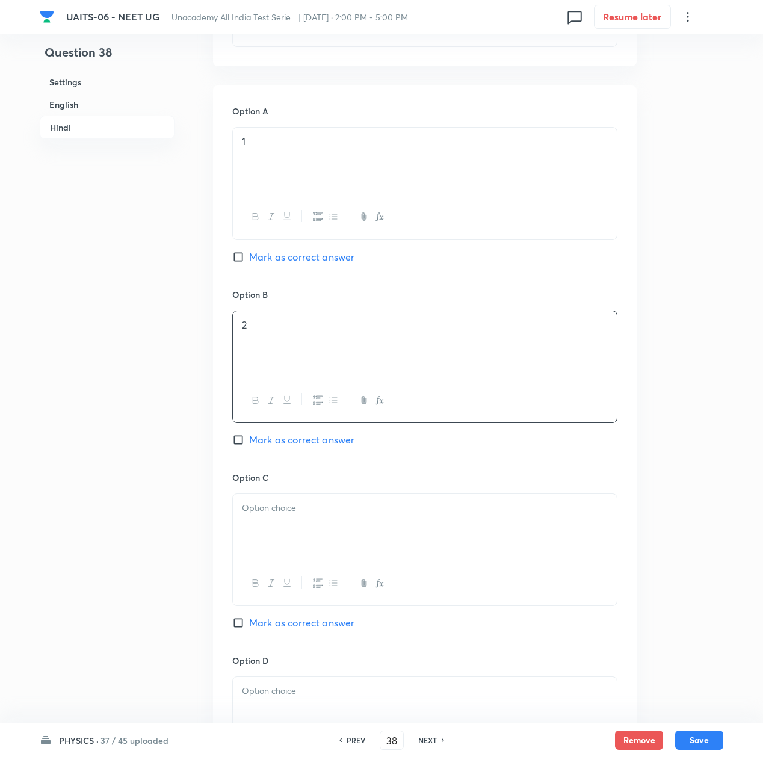
click at [292, 558] on div at bounding box center [425, 527] width 384 height 67
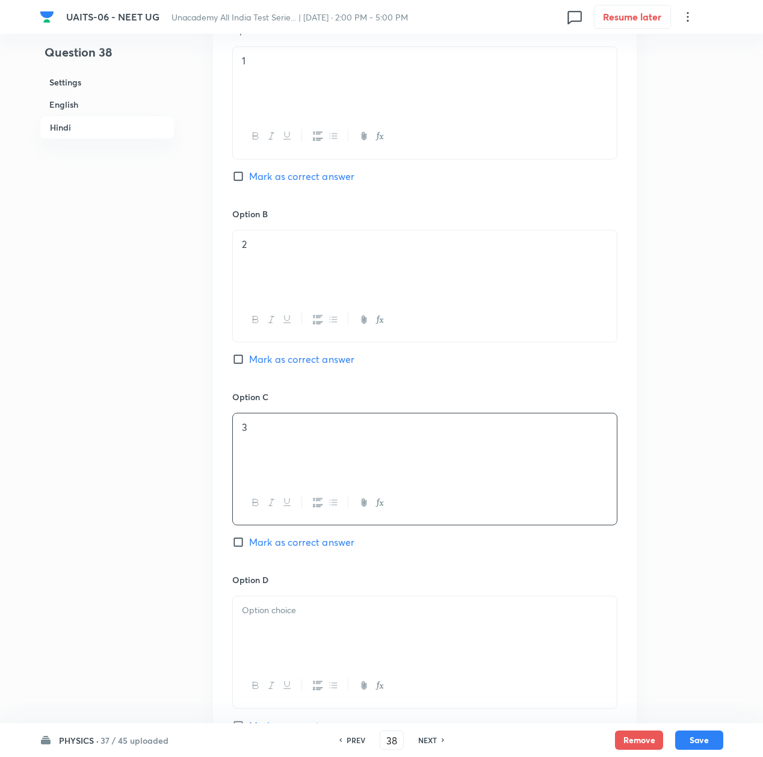
click at [277, 632] on div at bounding box center [425, 629] width 384 height 67
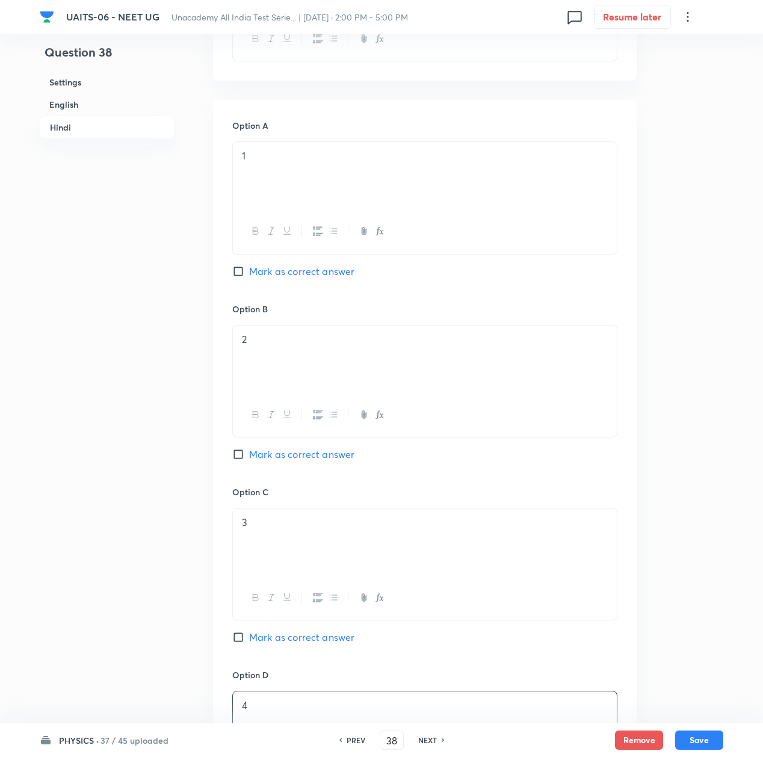
scroll to position [1765, 0]
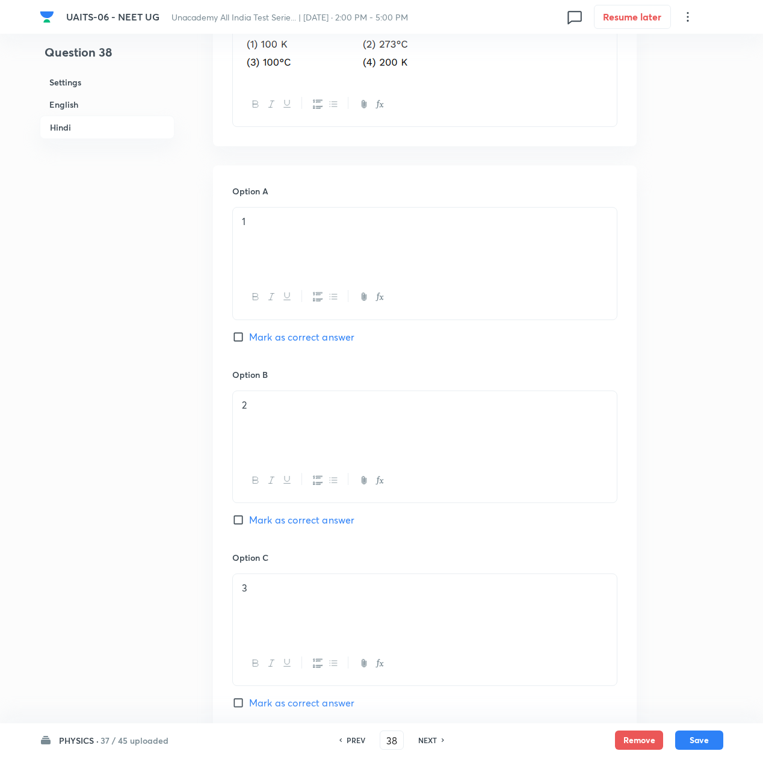
click at [256, 344] on span "Mark as correct answer" at bounding box center [301, 337] width 105 height 14
click at [249, 343] on input "Mark as correct answer" at bounding box center [240, 337] width 17 height 12
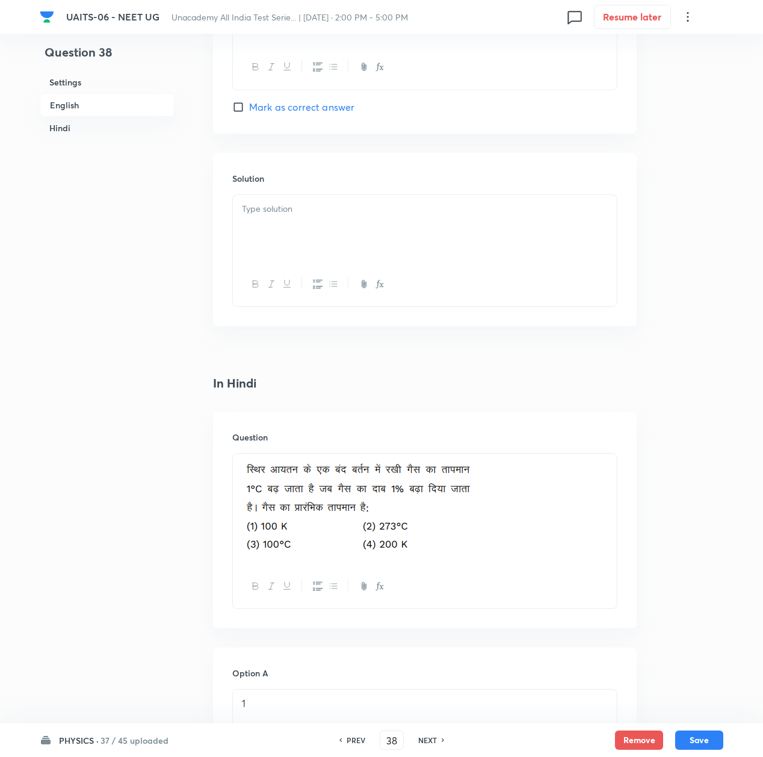
scroll to position [1204, 0]
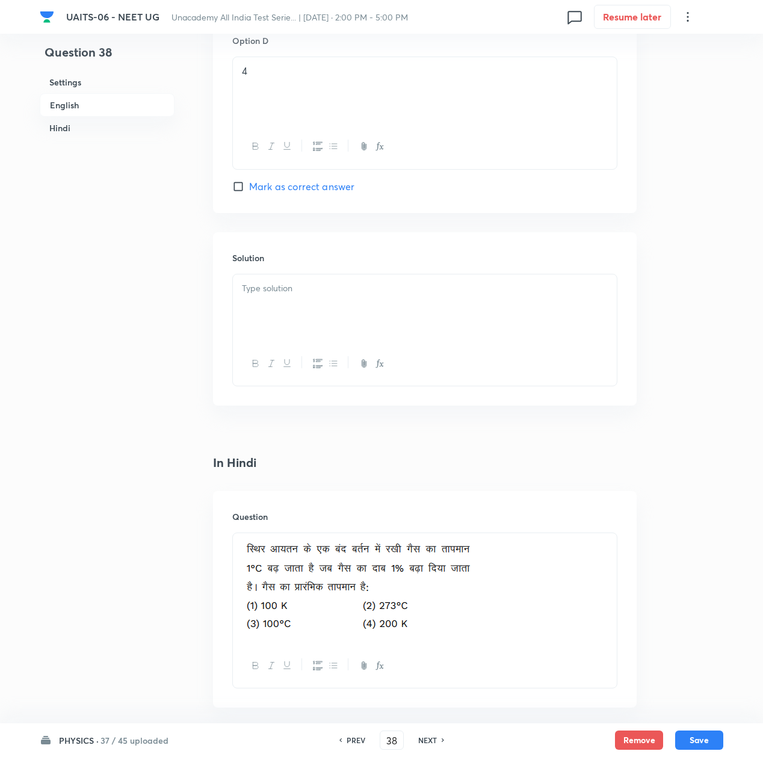
click at [260, 301] on div at bounding box center [425, 307] width 384 height 67
click at [303, 295] on p at bounding box center [425, 289] width 366 height 14
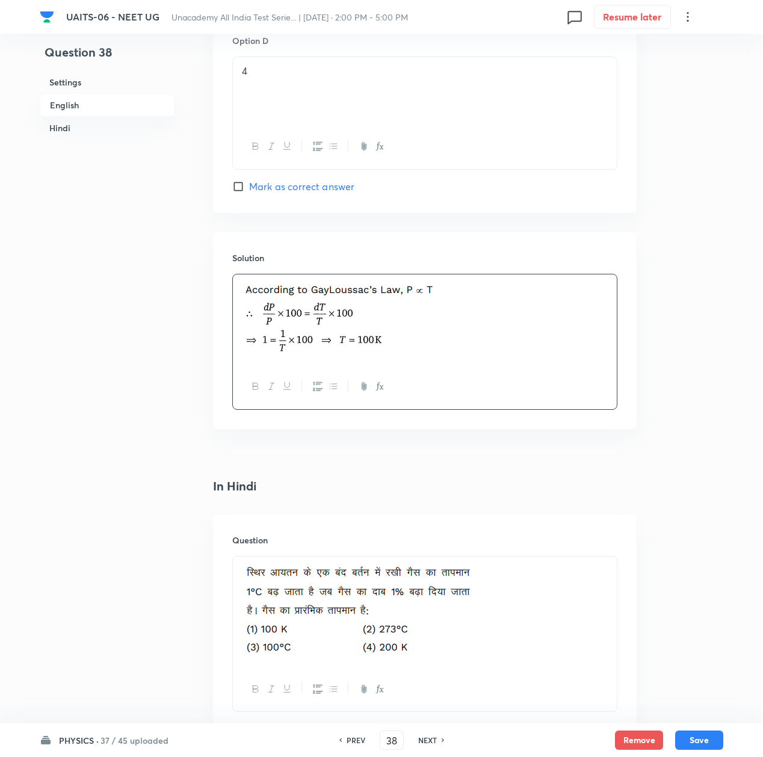
click at [352, 312] on div at bounding box center [425, 319] width 384 height 91
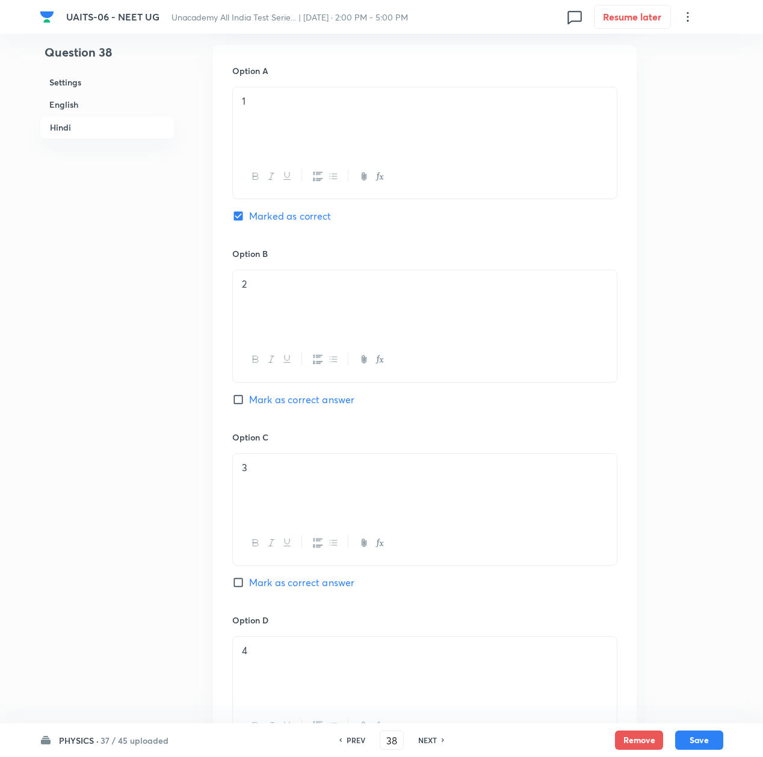
scroll to position [2166, 0]
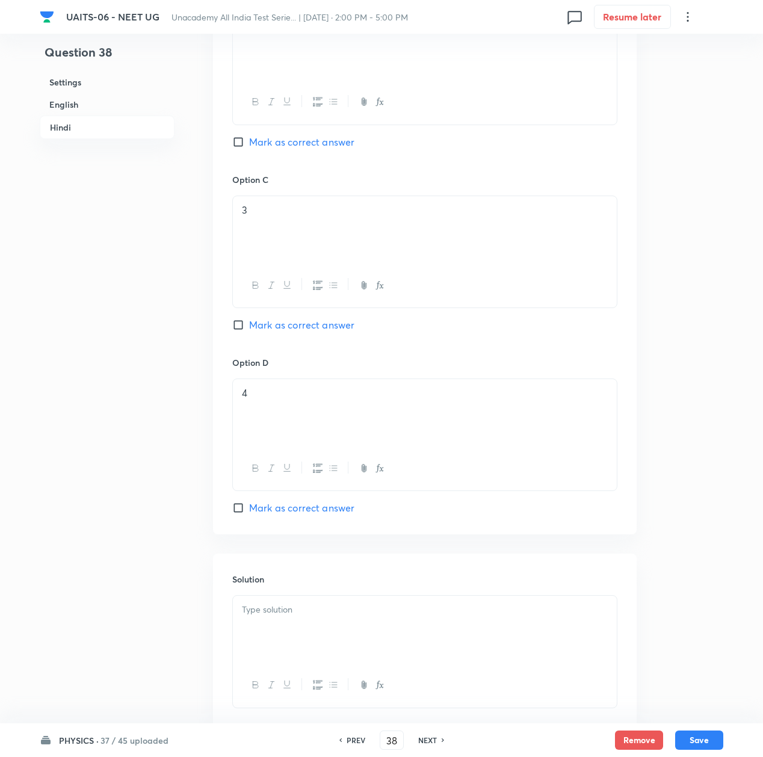
click at [319, 639] on div at bounding box center [425, 629] width 384 height 67
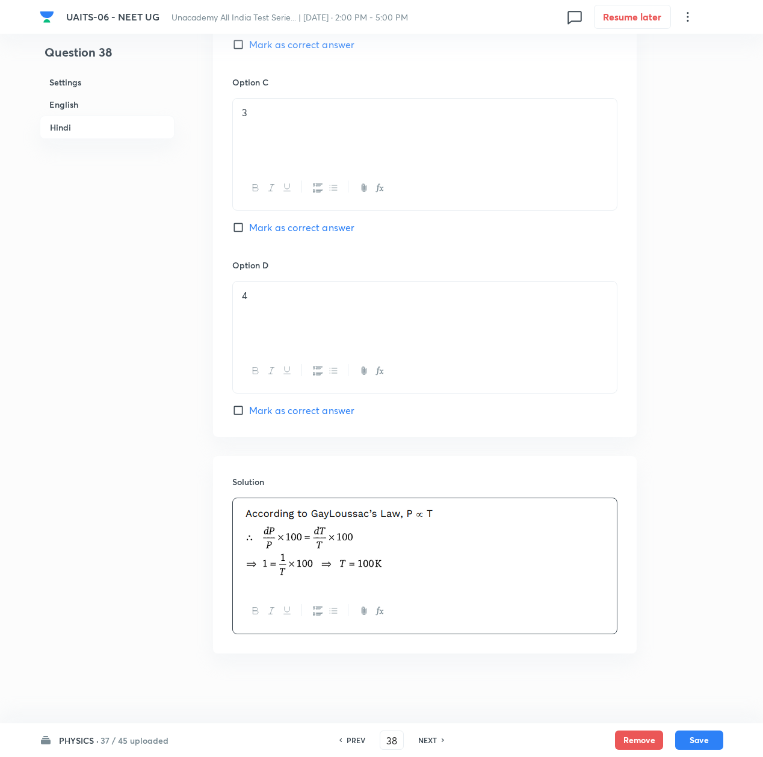
scroll to position [2272, 0]
click at [708, 737] on button "Save" at bounding box center [699, 738] width 48 height 19
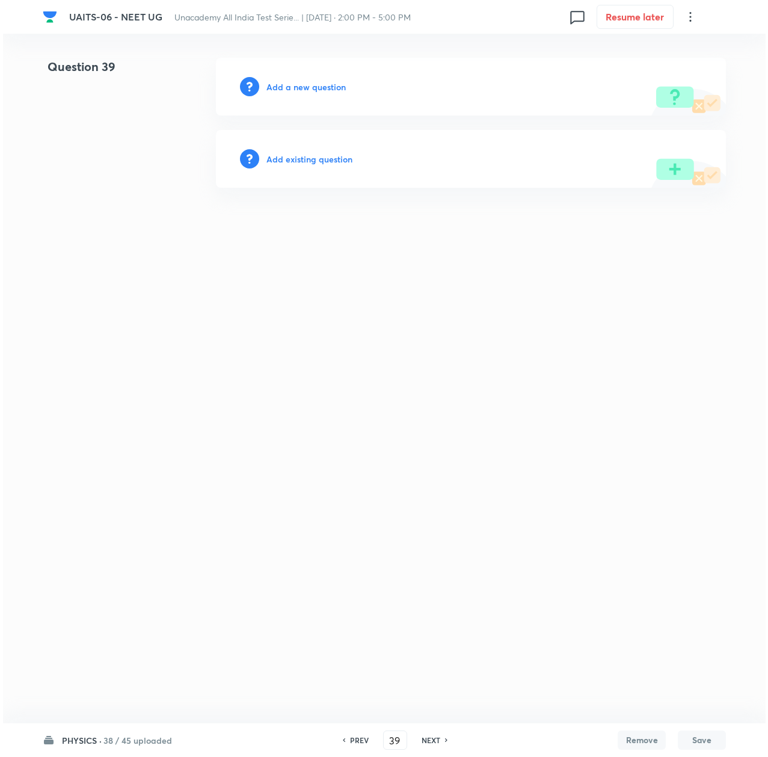
scroll to position [0, 0]
click at [308, 83] on h6 "Add a new question" at bounding box center [306, 87] width 79 height 13
click at [308, 83] on h6 "Choose a question type" at bounding box center [313, 87] width 93 height 13
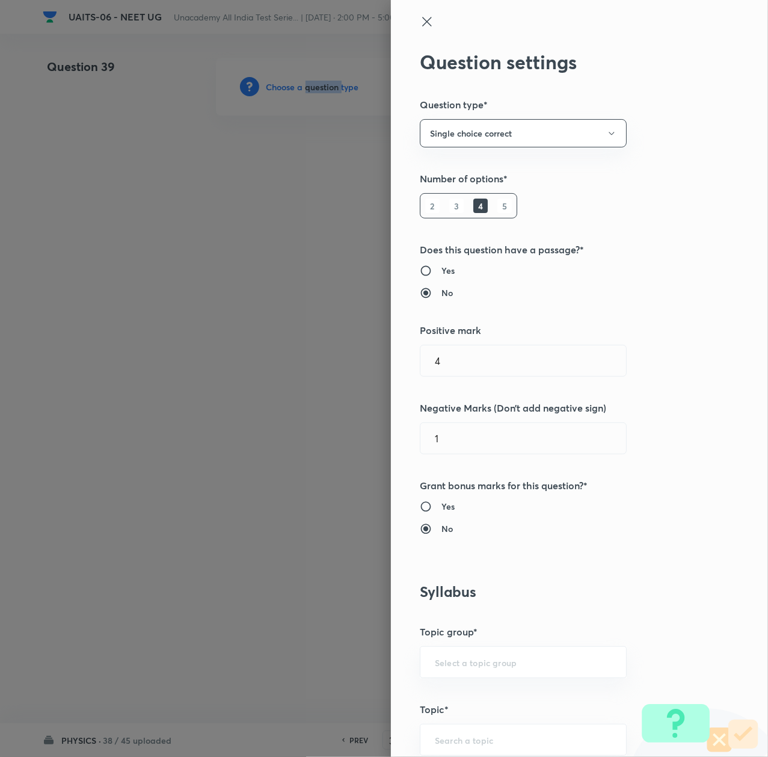
scroll to position [481, 0]
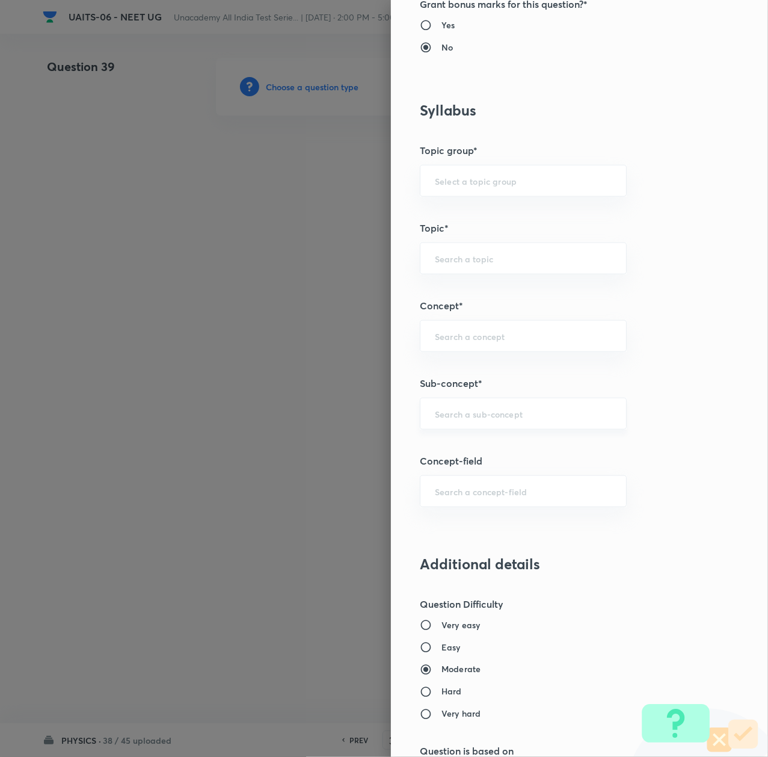
click at [446, 419] on input "text" at bounding box center [523, 413] width 177 height 11
paste input "Thermal Properties of Matter"
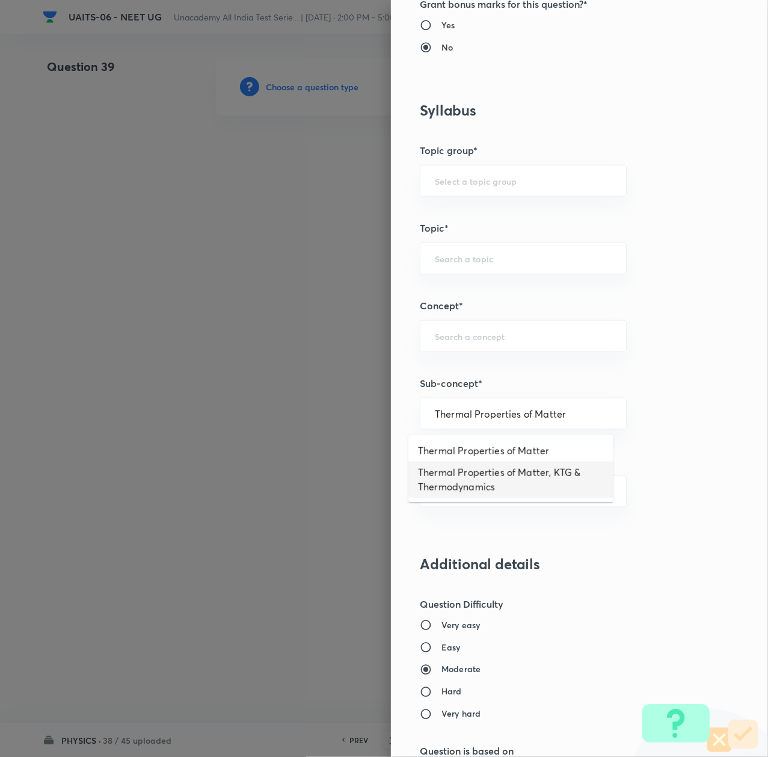
click at [458, 479] on li "Thermal Properties of Matter, KTG & Thermodynamics" at bounding box center [511, 480] width 205 height 36
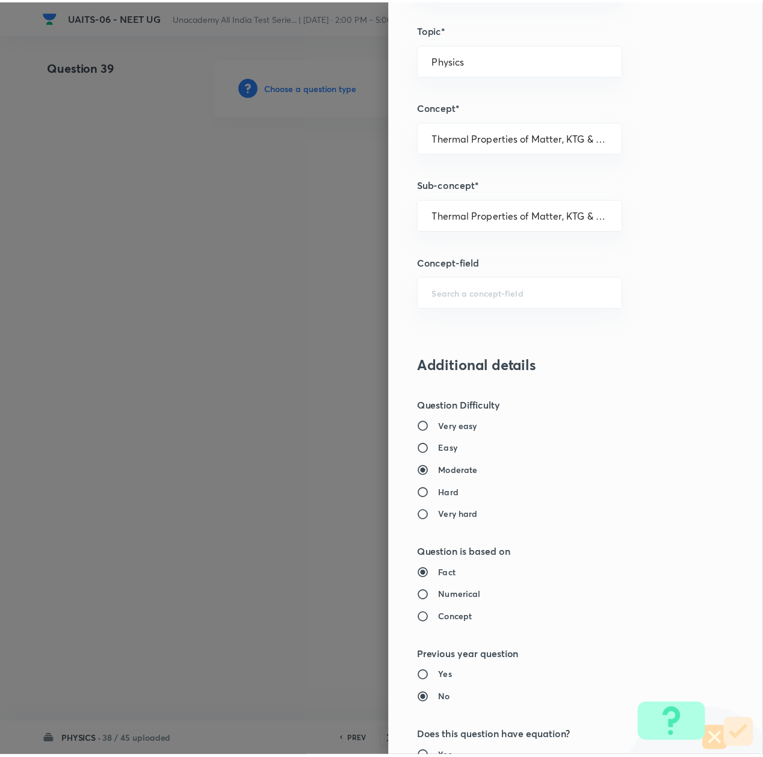
scroll to position [966, 0]
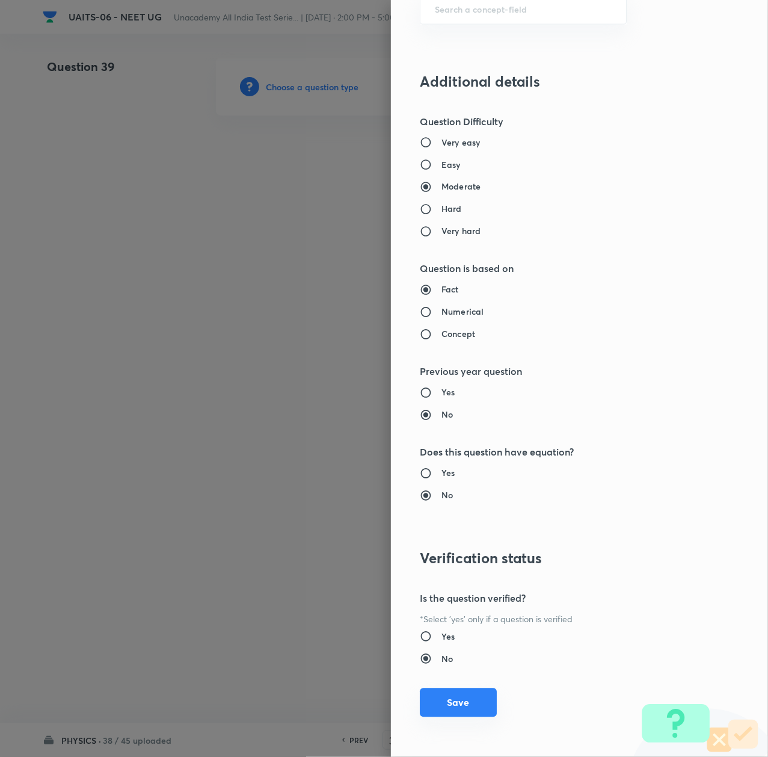
click at [441, 704] on button "Save" at bounding box center [458, 702] width 77 height 29
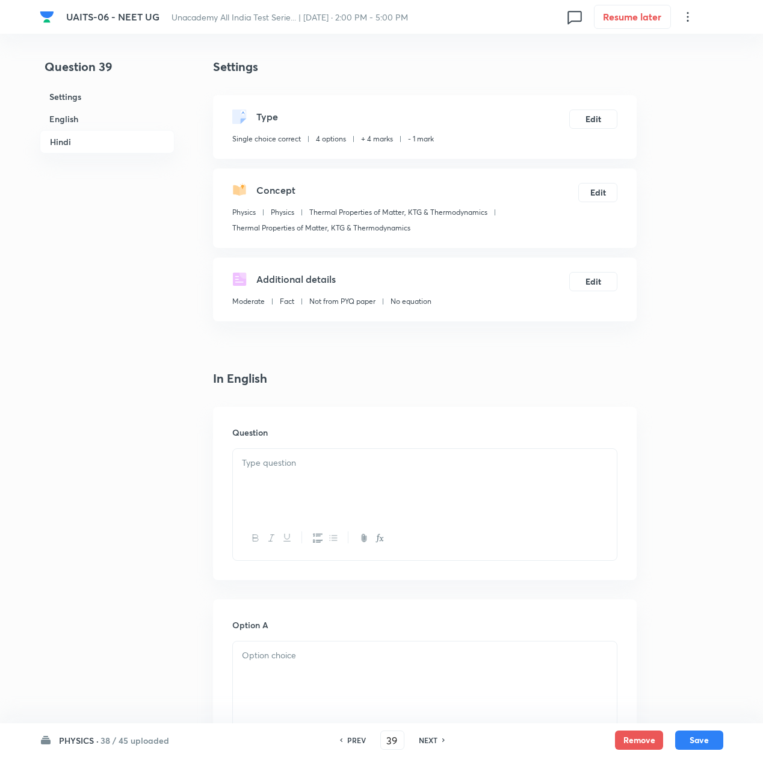
click at [325, 475] on div at bounding box center [425, 482] width 384 height 67
click at [306, 474] on div at bounding box center [425, 482] width 384 height 67
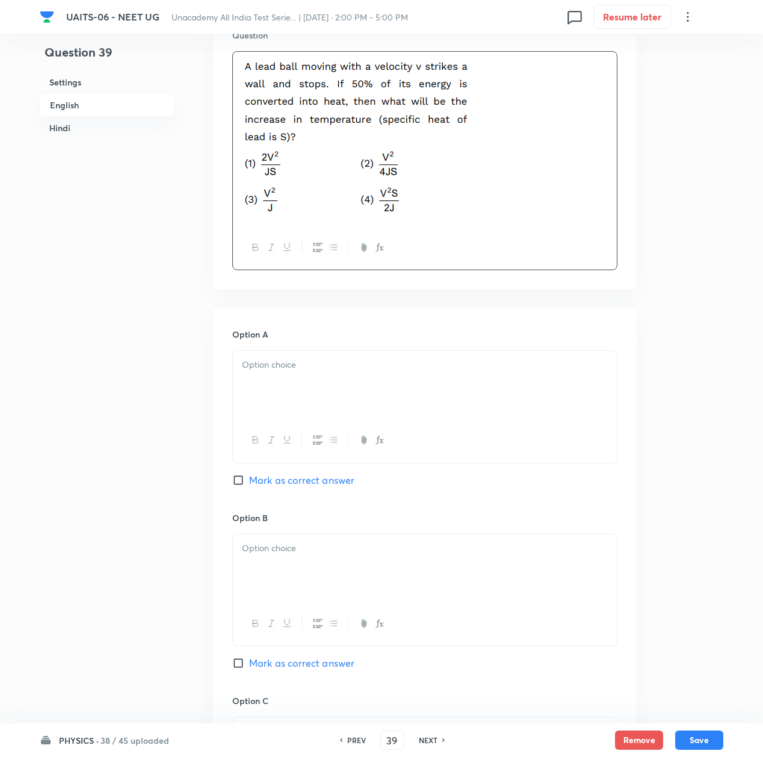
scroll to position [401, 0]
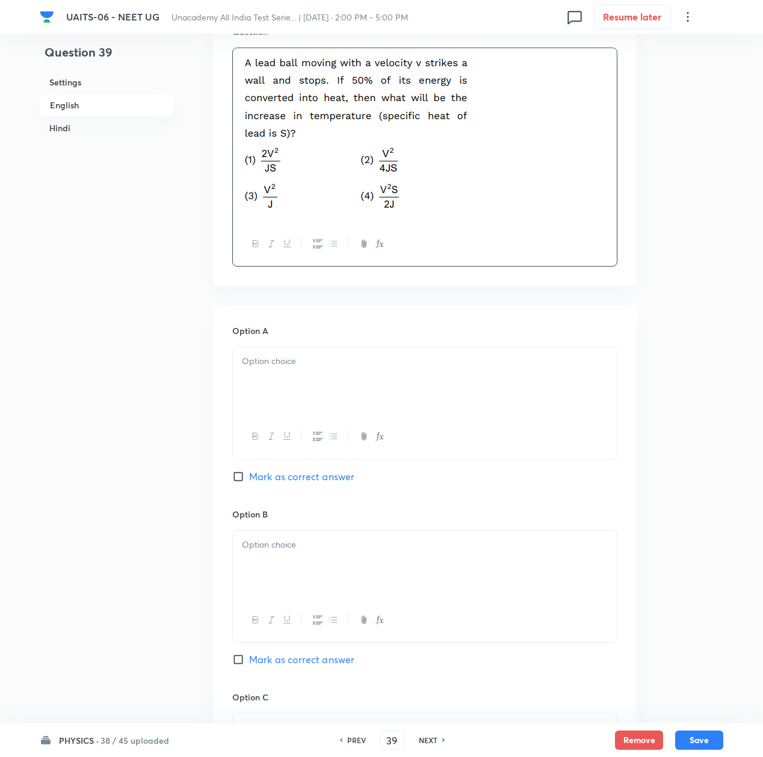
click at [289, 376] on div at bounding box center [425, 380] width 384 height 67
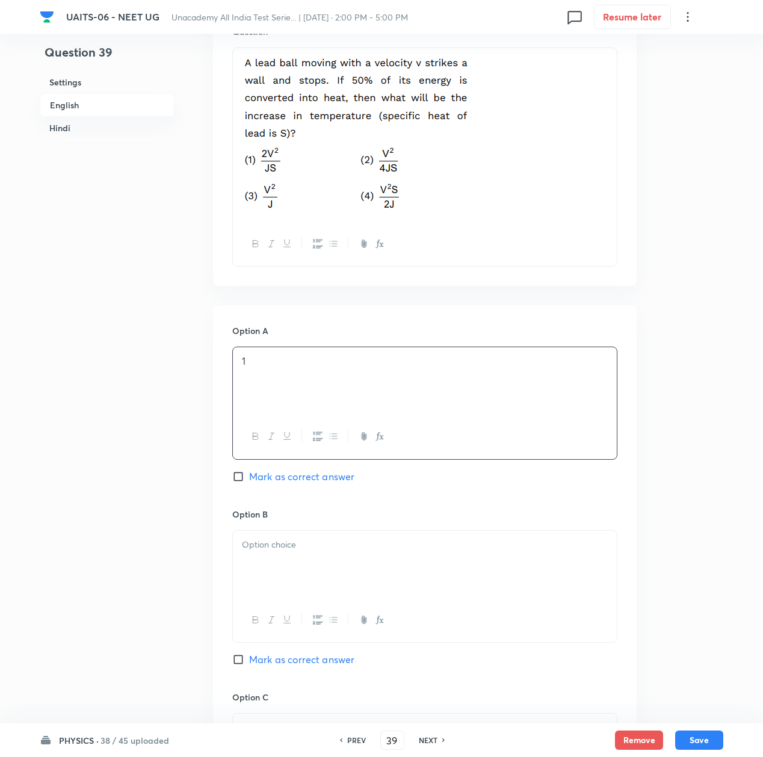
click at [290, 584] on div at bounding box center [425, 564] width 384 height 67
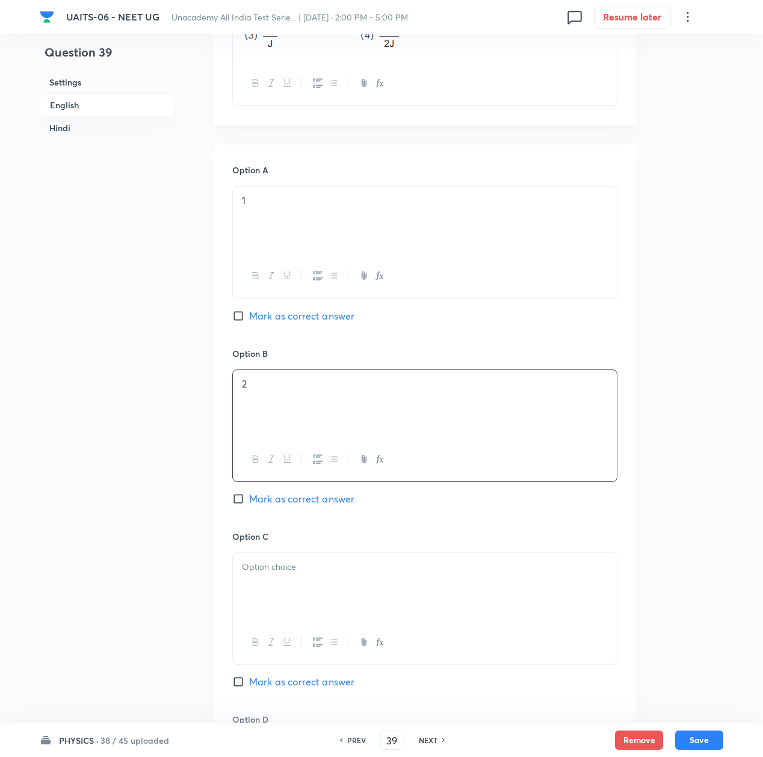
click at [283, 593] on div at bounding box center [425, 586] width 384 height 67
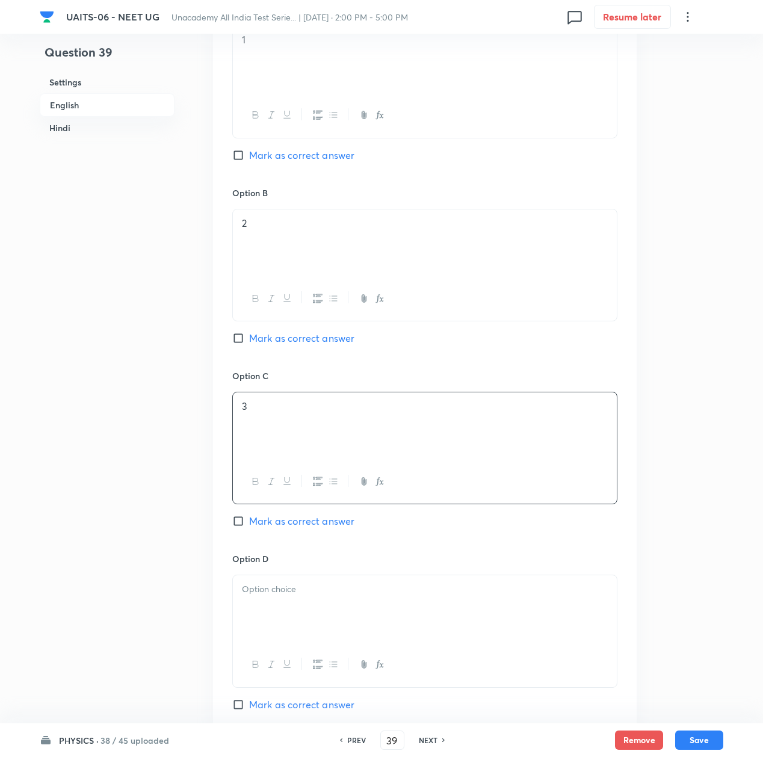
click at [289, 610] on div at bounding box center [425, 608] width 384 height 67
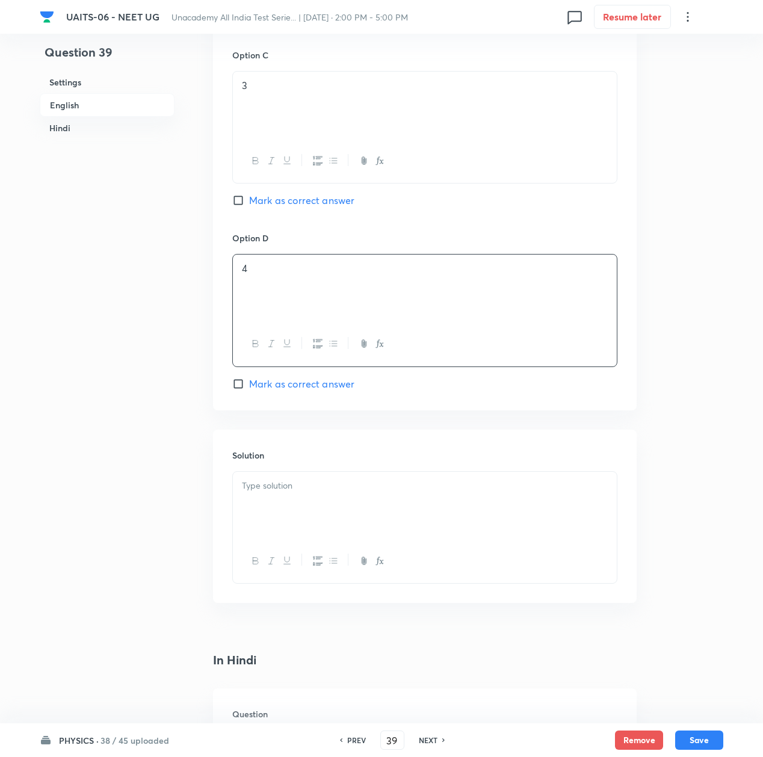
scroll to position [1284, 0]
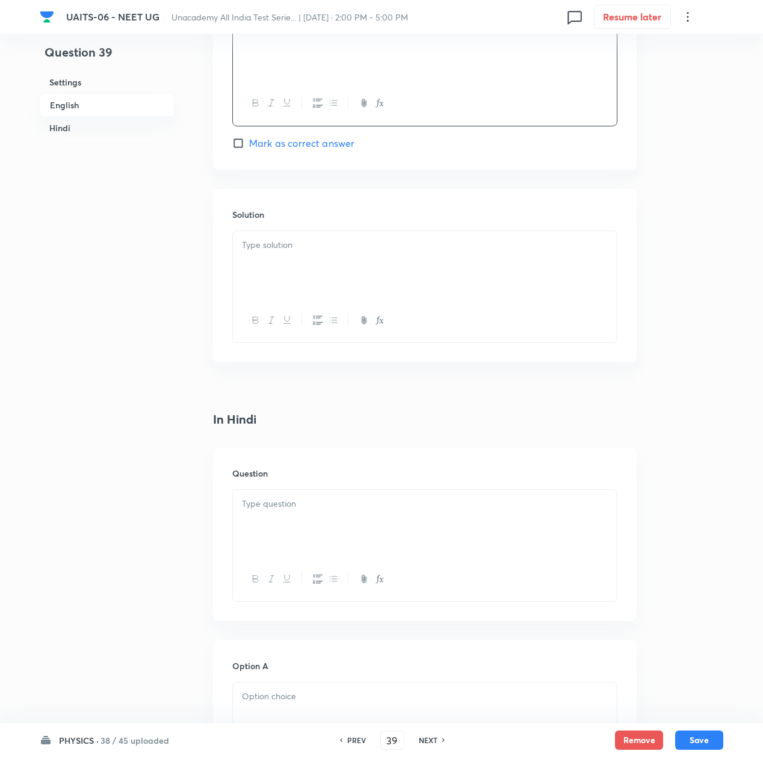
click at [270, 549] on div at bounding box center [425, 523] width 384 height 67
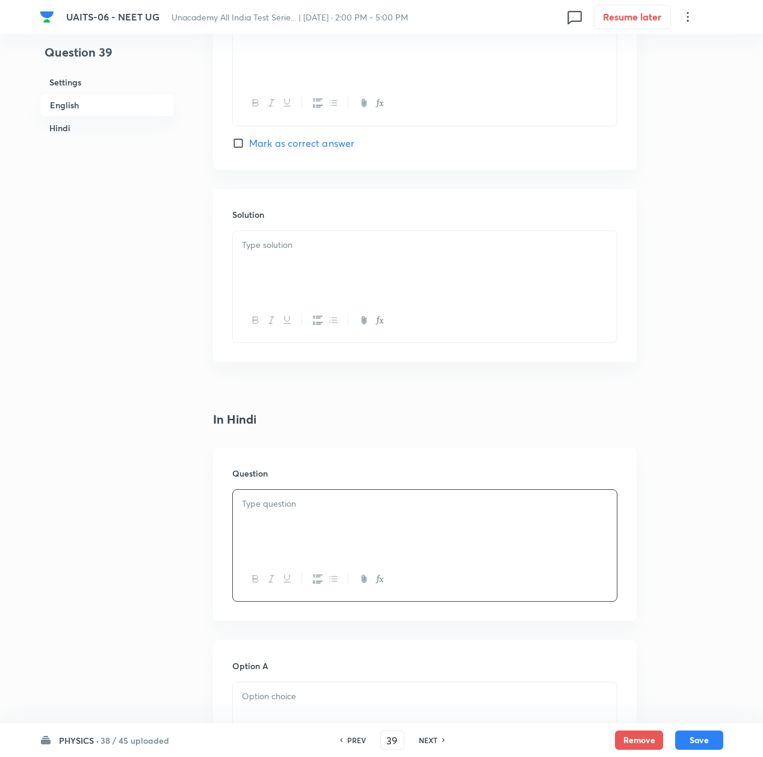
click at [339, 506] on p at bounding box center [425, 504] width 366 height 14
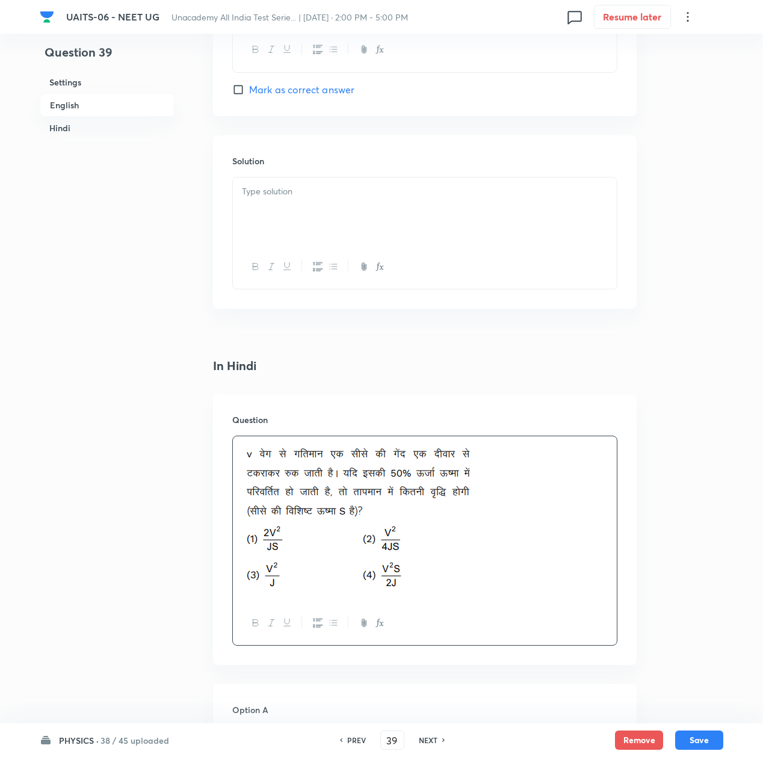
scroll to position [1685, 0]
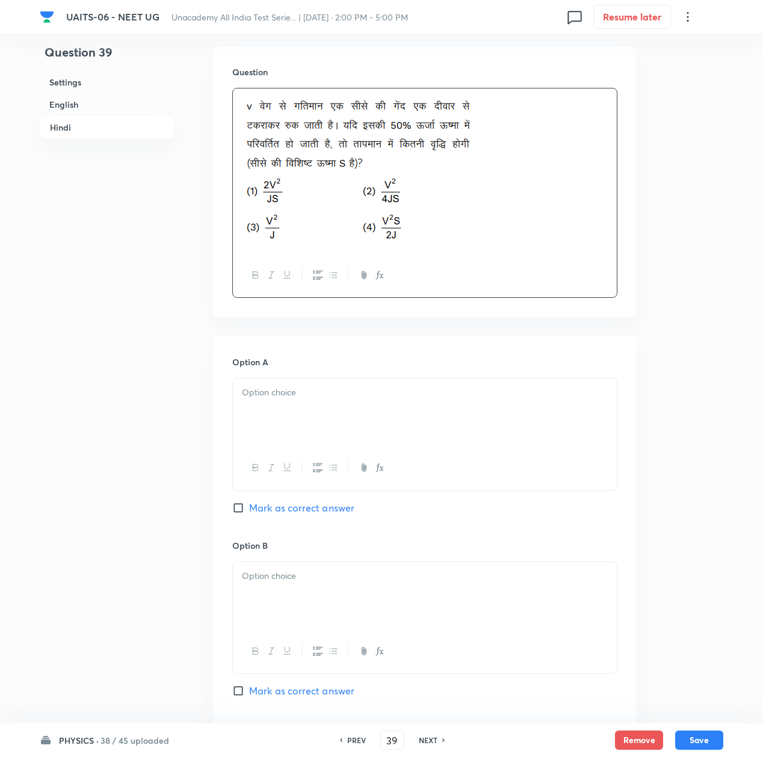
click at [264, 395] on p at bounding box center [425, 393] width 366 height 14
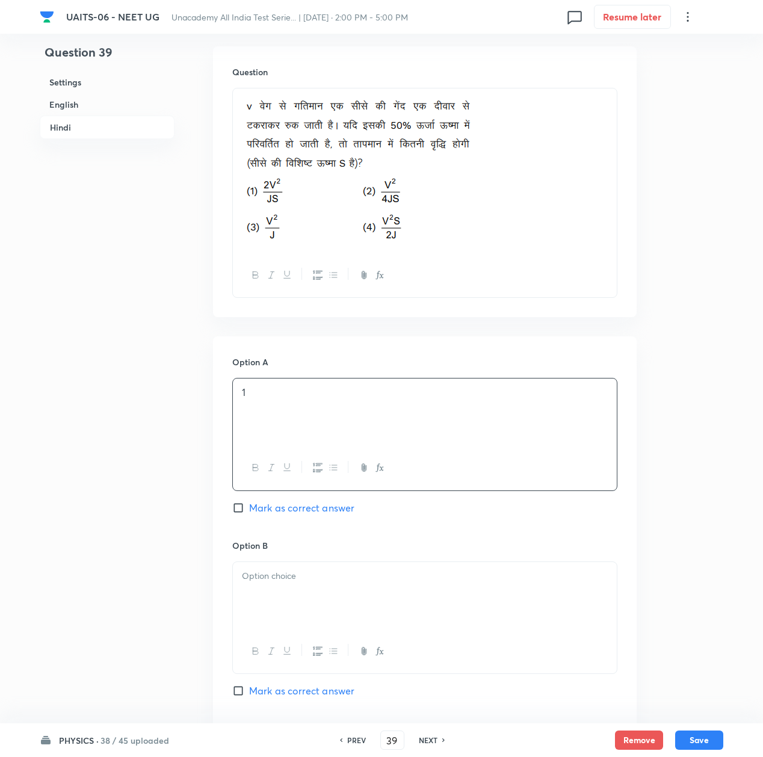
click at [303, 605] on div at bounding box center [425, 595] width 384 height 67
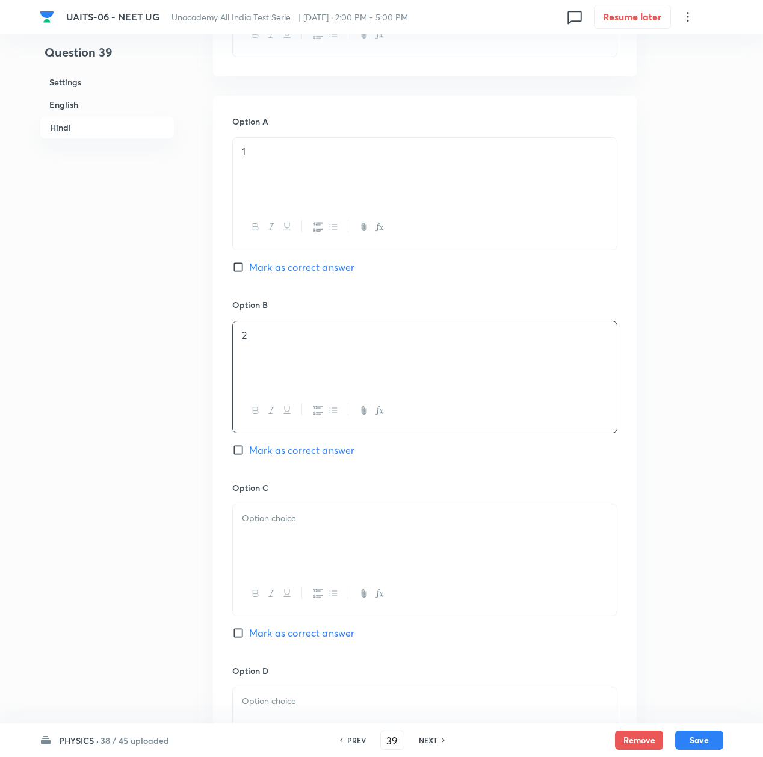
click at [294, 567] on div at bounding box center [425, 537] width 384 height 67
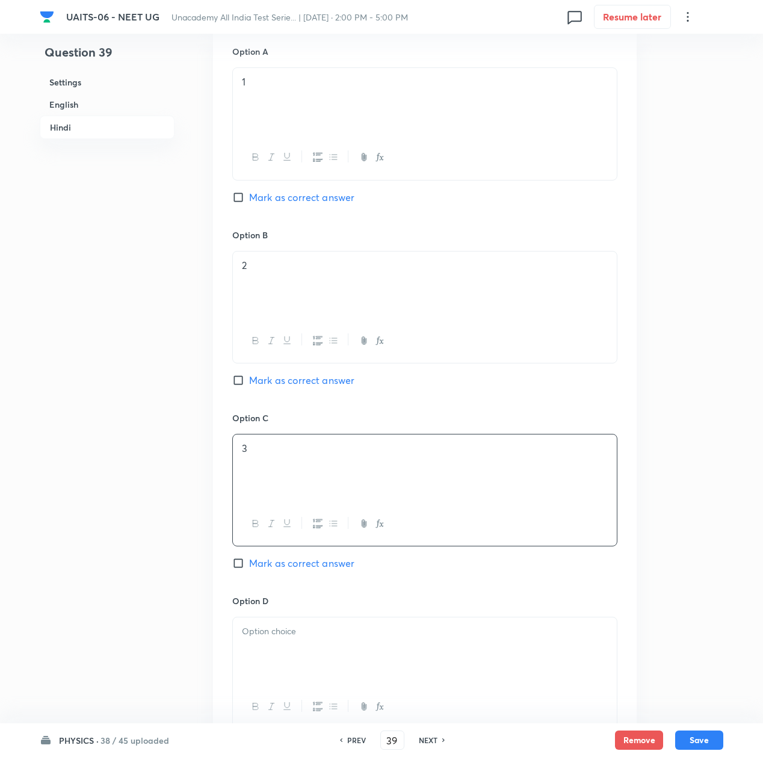
scroll to position [2086, 0]
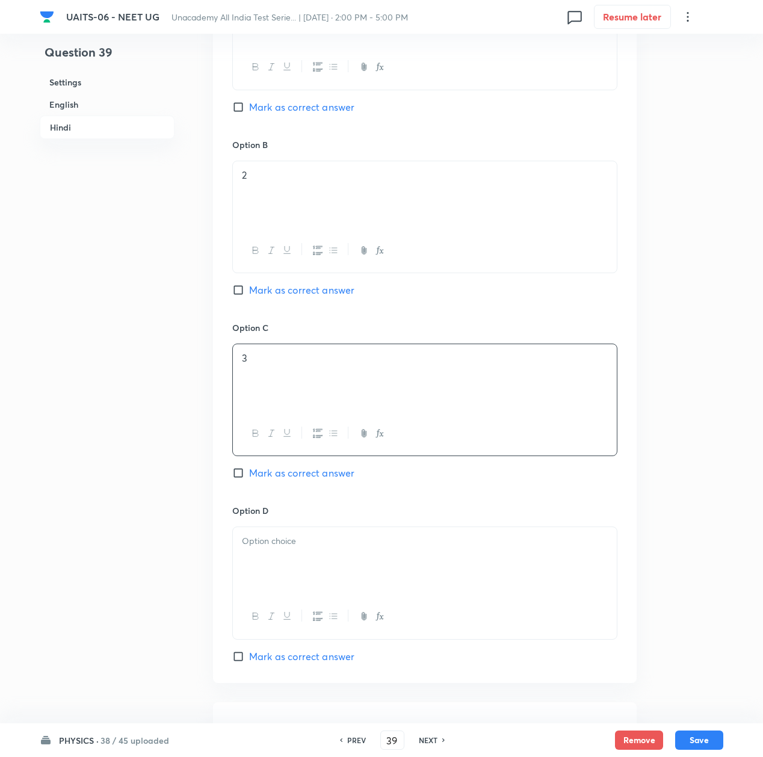
click at [268, 559] on div at bounding box center [425, 560] width 384 height 67
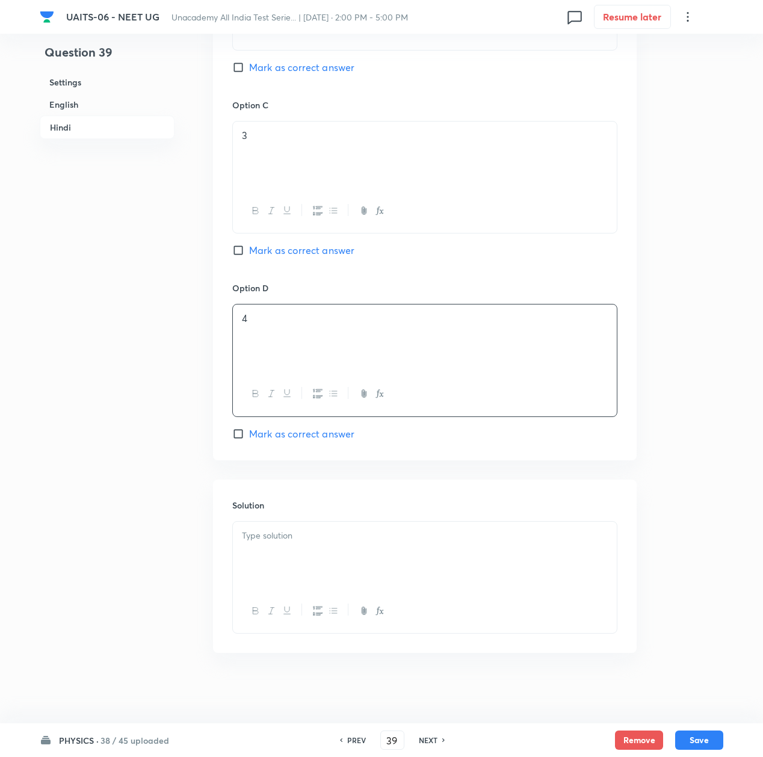
scroll to position [2316, 0]
click at [294, 576] on div at bounding box center [425, 553] width 384 height 67
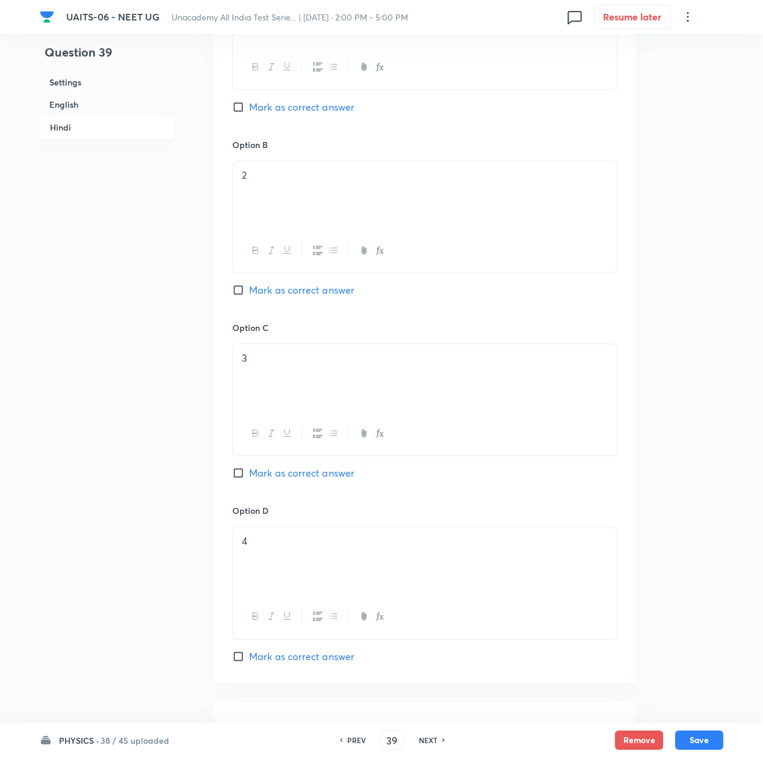
scroll to position [1996, 0]
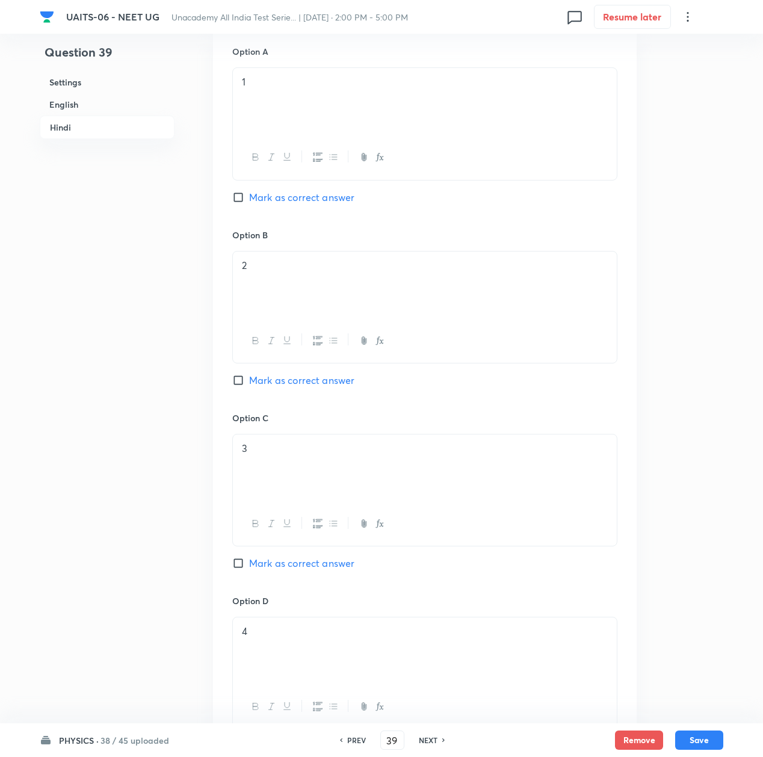
click at [275, 385] on span "Mark as correct answer" at bounding box center [301, 380] width 105 height 14
click at [249, 385] on input "Mark as correct answer" at bounding box center [240, 380] width 17 height 12
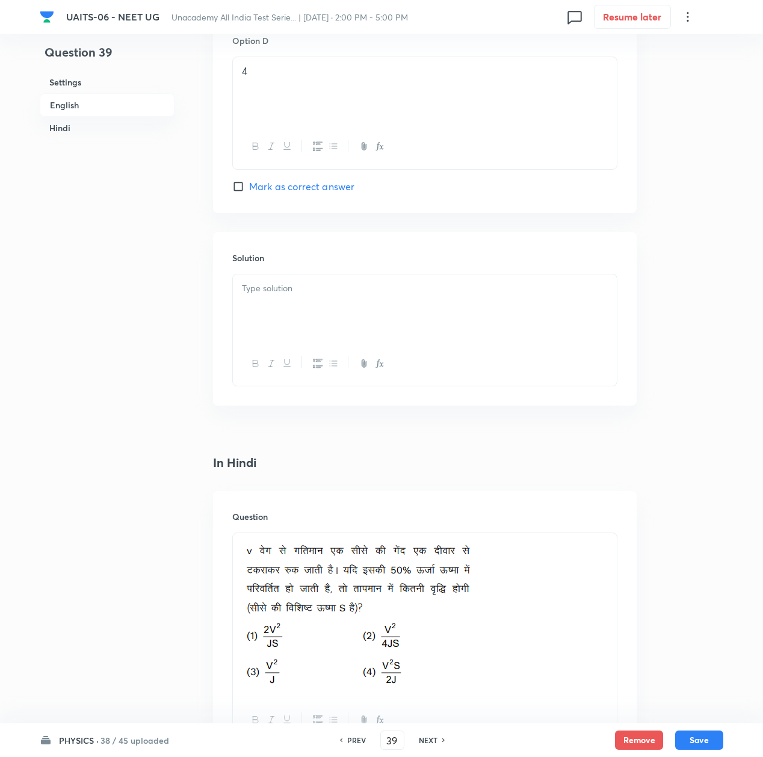
scroll to position [1193, 0]
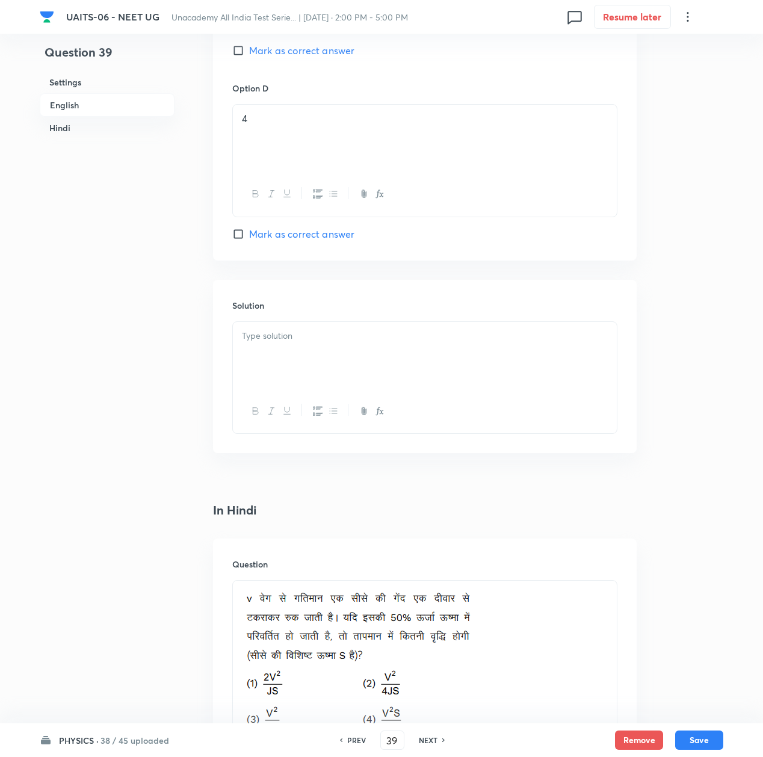
click at [297, 364] on div at bounding box center [425, 355] width 384 height 67
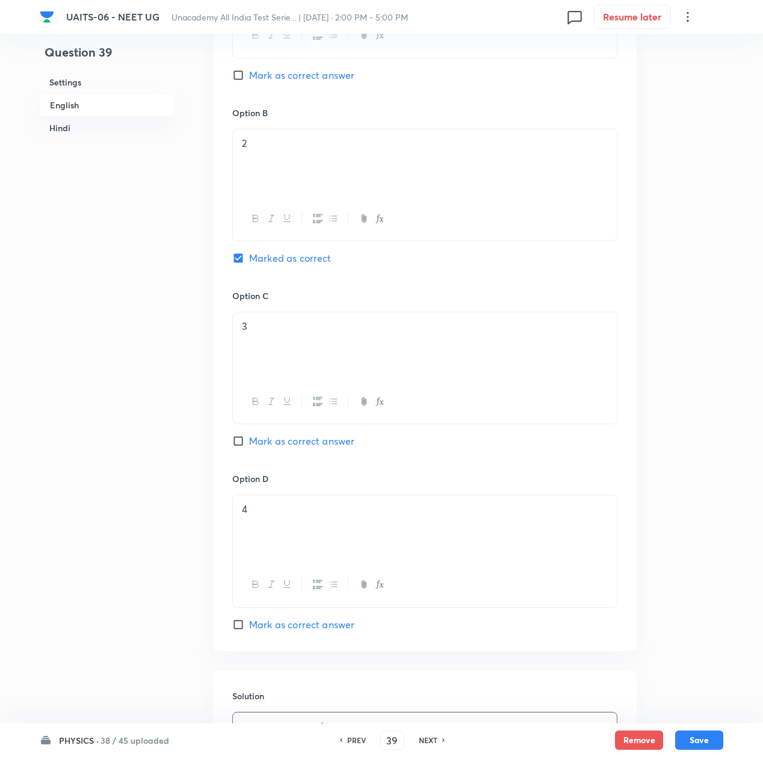
scroll to position [792, 0]
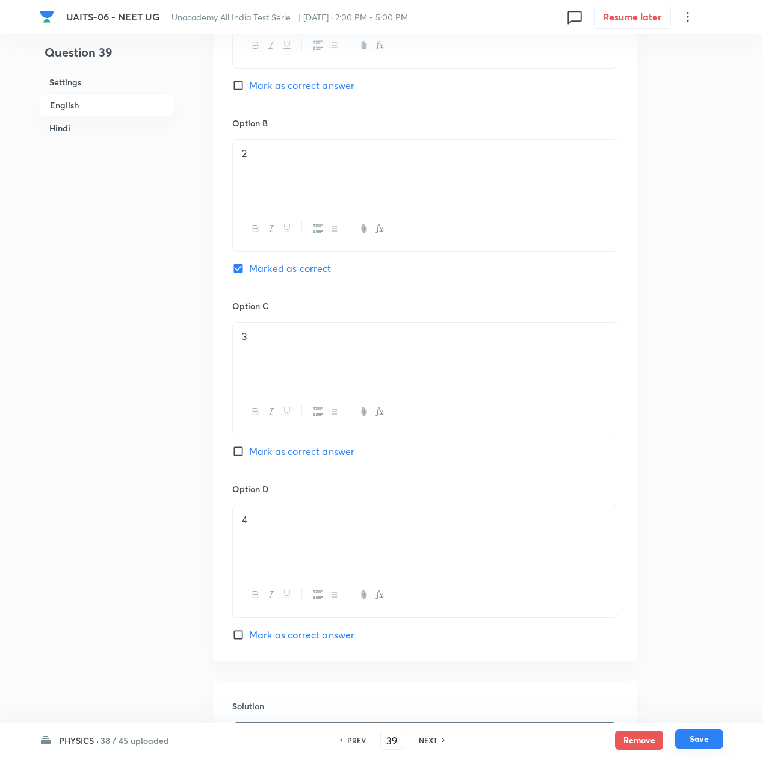
click at [685, 737] on button "Save" at bounding box center [699, 738] width 48 height 19
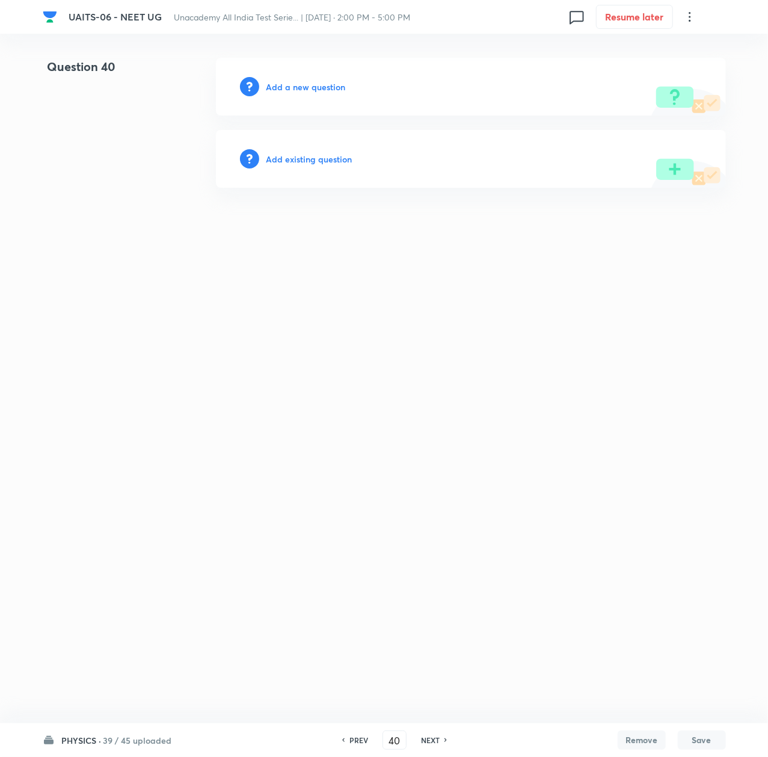
click at [313, 85] on h6 "Add a new question" at bounding box center [306, 87] width 79 height 13
click at [313, 85] on h6 "Choose a question type" at bounding box center [313, 87] width 93 height 13
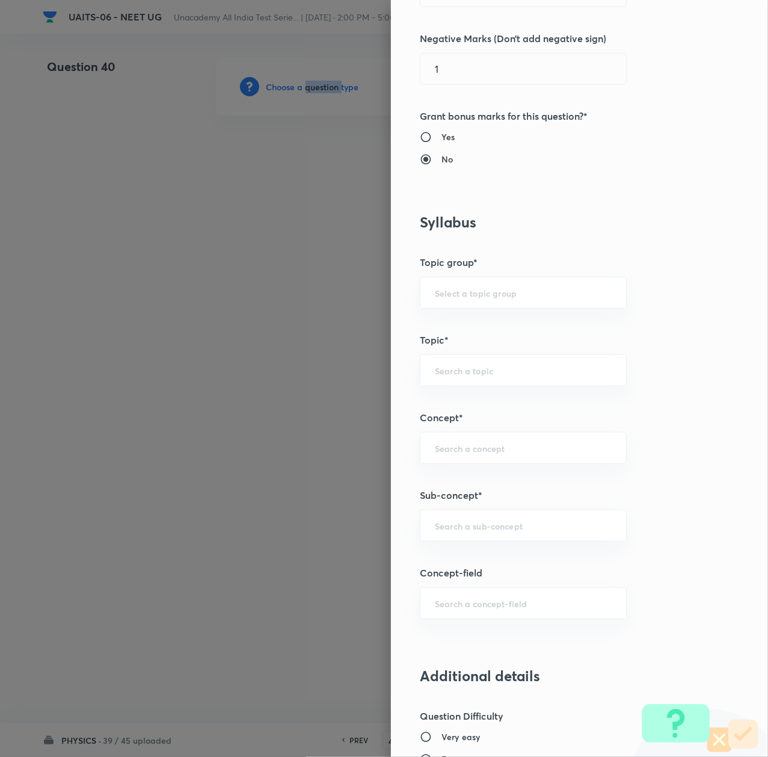
scroll to position [401, 0]
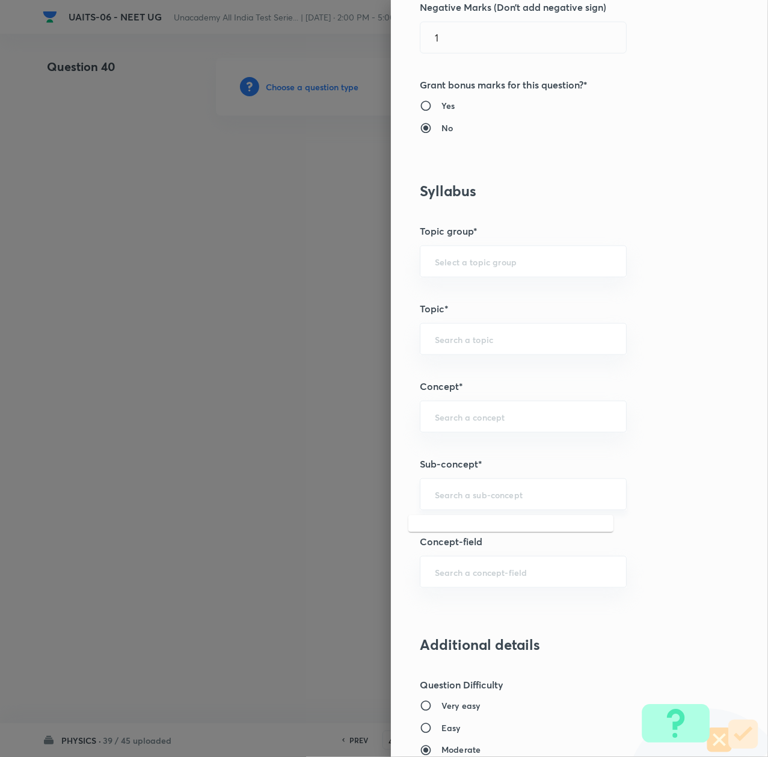
click at [448, 495] on input "text" at bounding box center [523, 494] width 177 height 11
paste input "Thermal Properties of Matter"
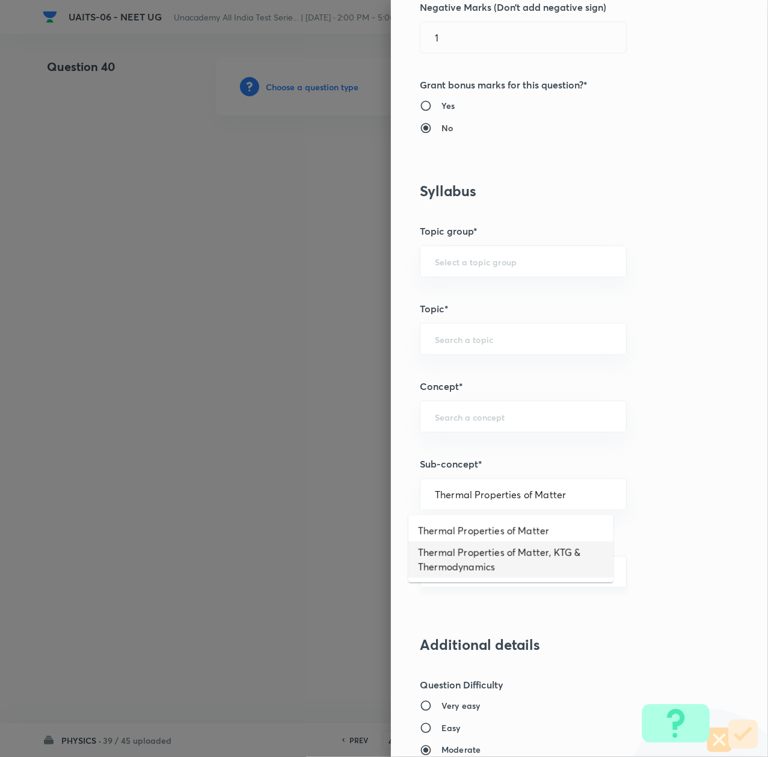
drag, startPoint x: 468, startPoint y: 551, endPoint x: 482, endPoint y: 569, distance: 22.3
click at [465, 561] on li "Thermal Properties of Matter, KTG & Thermodynamics" at bounding box center [511, 560] width 205 height 36
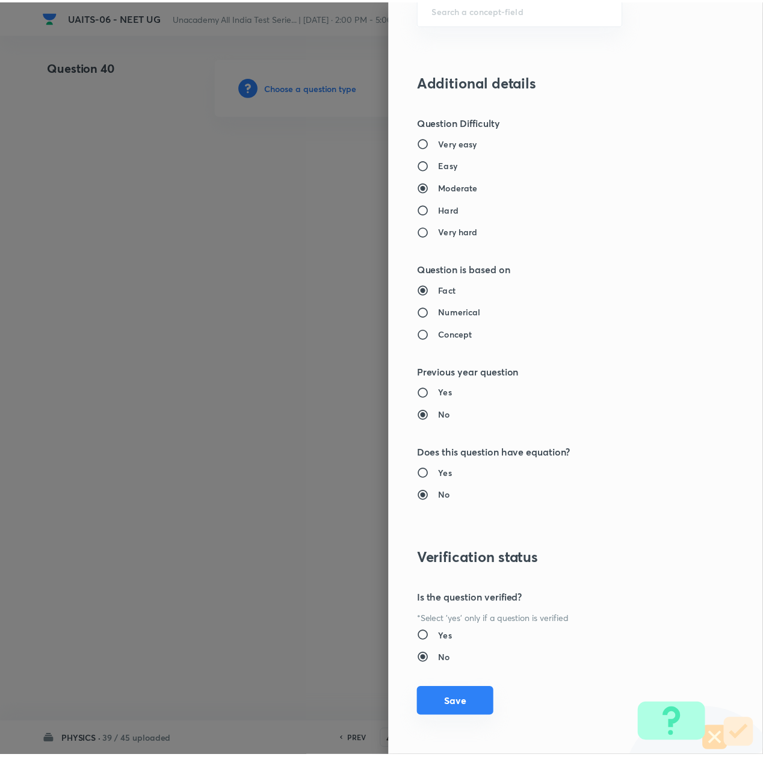
scroll to position [966, 0]
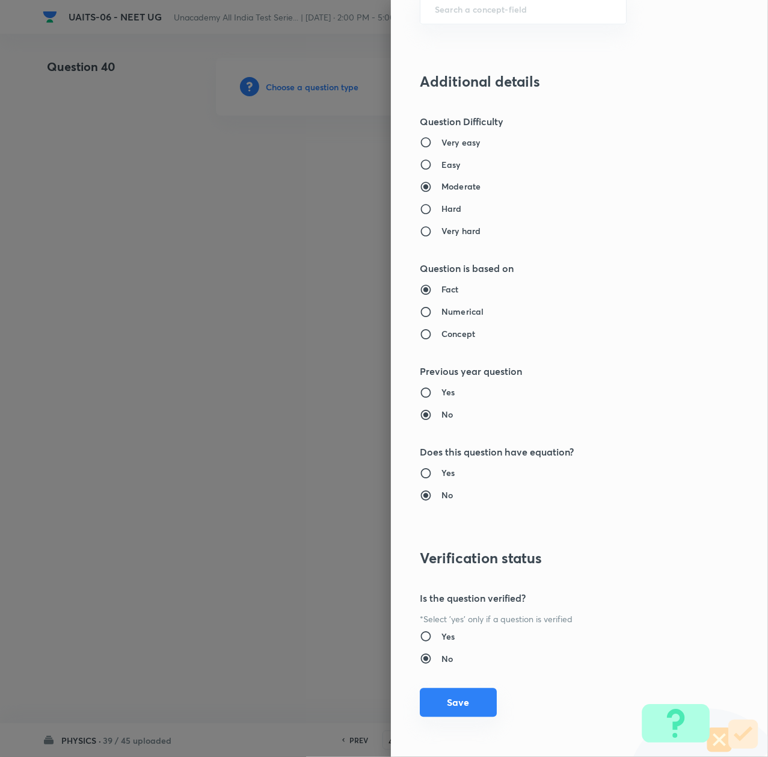
click at [461, 696] on button "Save" at bounding box center [458, 702] width 77 height 29
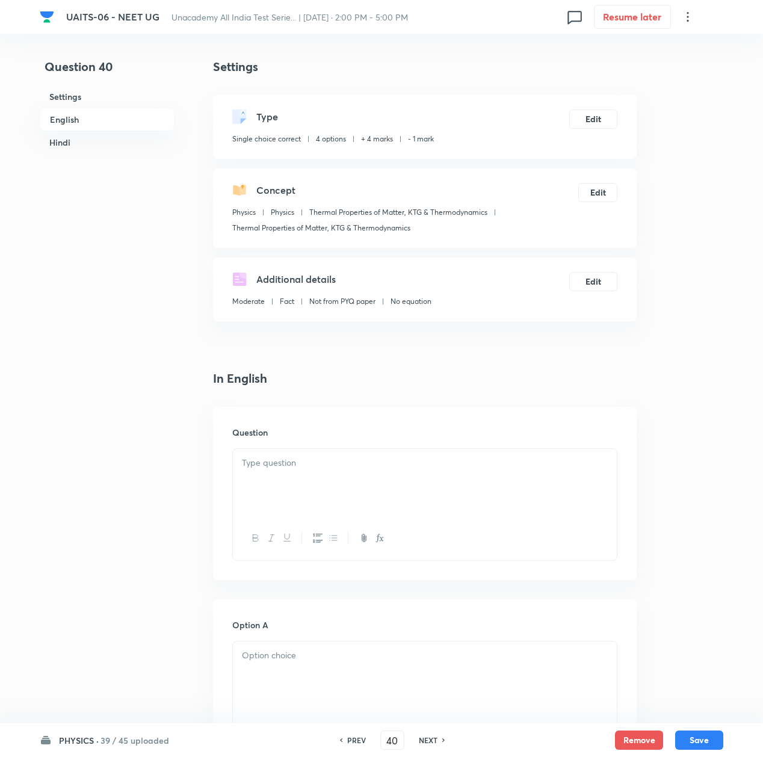
click at [250, 470] on div at bounding box center [425, 482] width 384 height 67
click at [372, 466] on p at bounding box center [425, 463] width 366 height 14
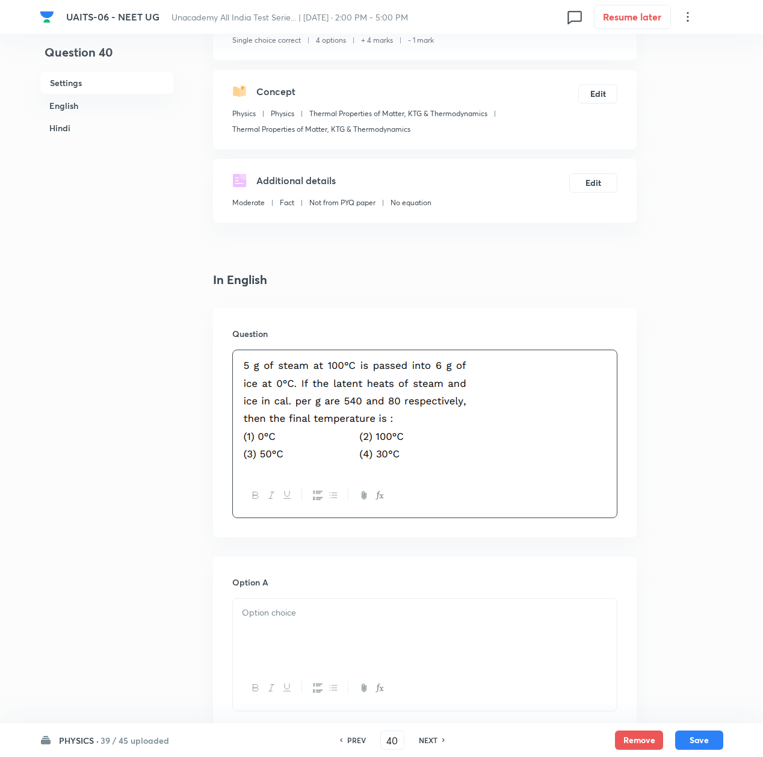
scroll to position [241, 0]
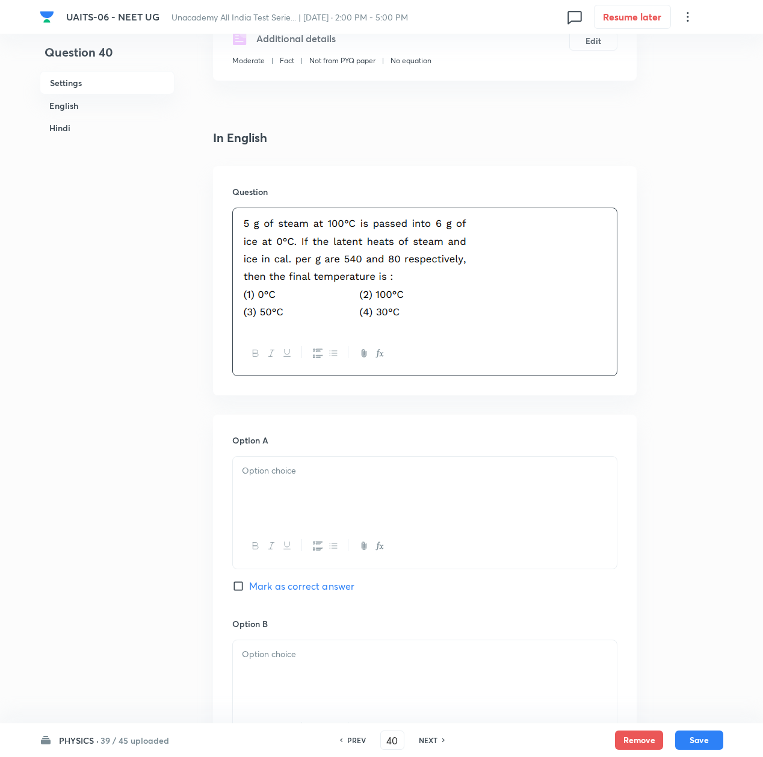
click at [301, 506] on div at bounding box center [425, 490] width 384 height 67
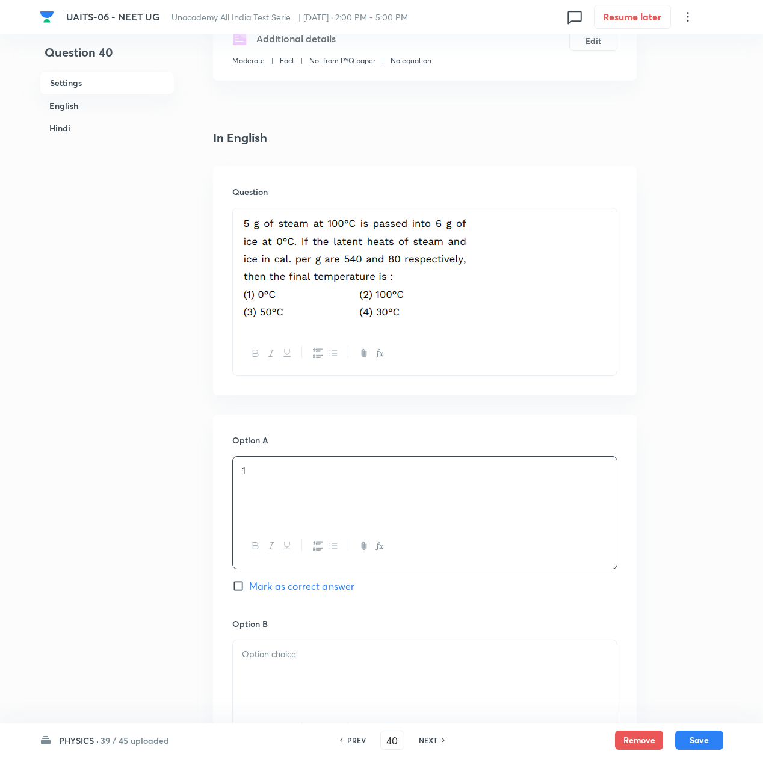
drag, startPoint x: 289, startPoint y: 675, endPoint x: 292, endPoint y: 667, distance: 7.8
click at [289, 675] on div at bounding box center [425, 673] width 384 height 67
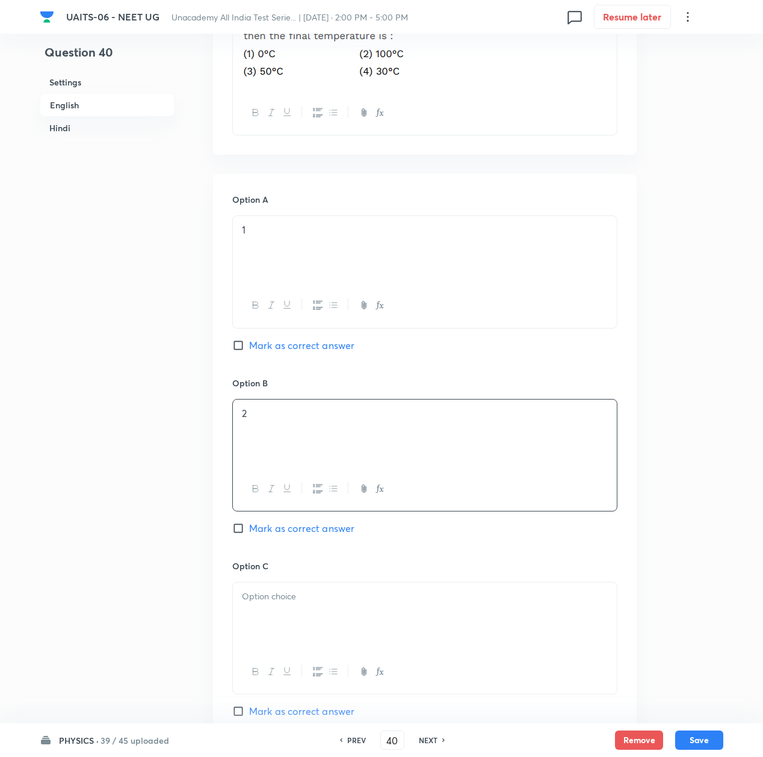
click at [298, 612] on div at bounding box center [425, 616] width 384 height 67
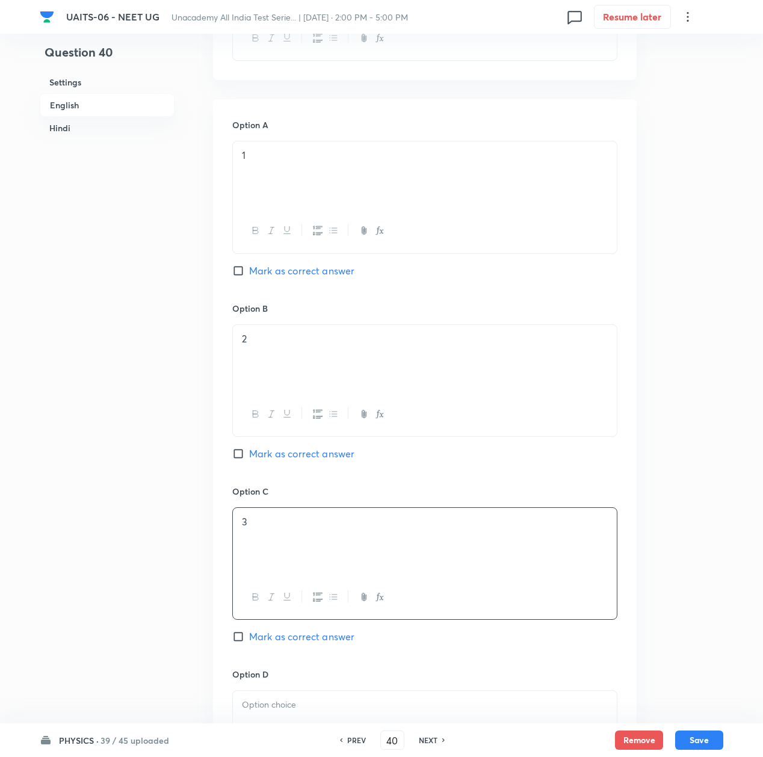
scroll to position [642, 0]
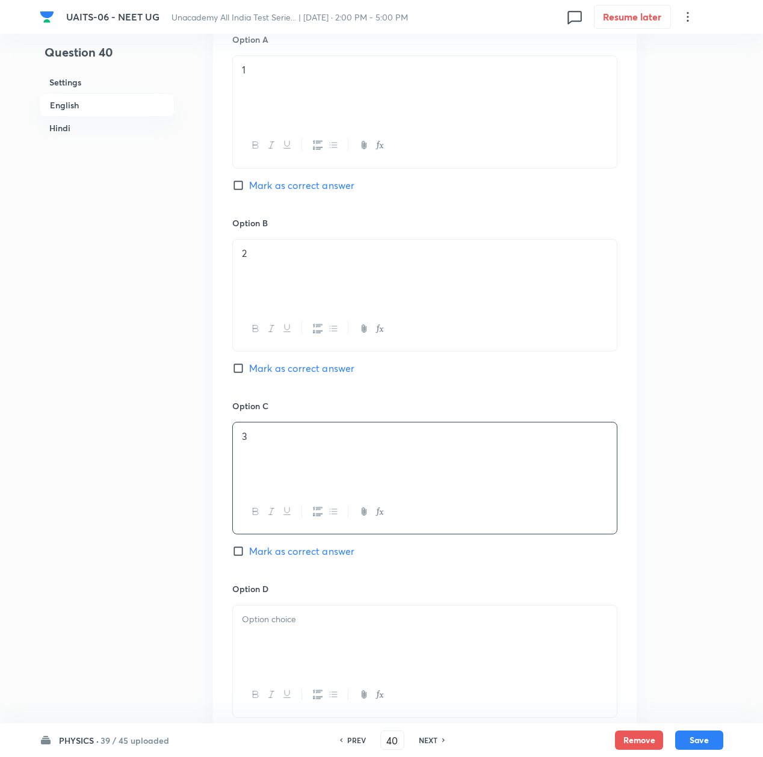
click at [296, 626] on p at bounding box center [425, 620] width 366 height 14
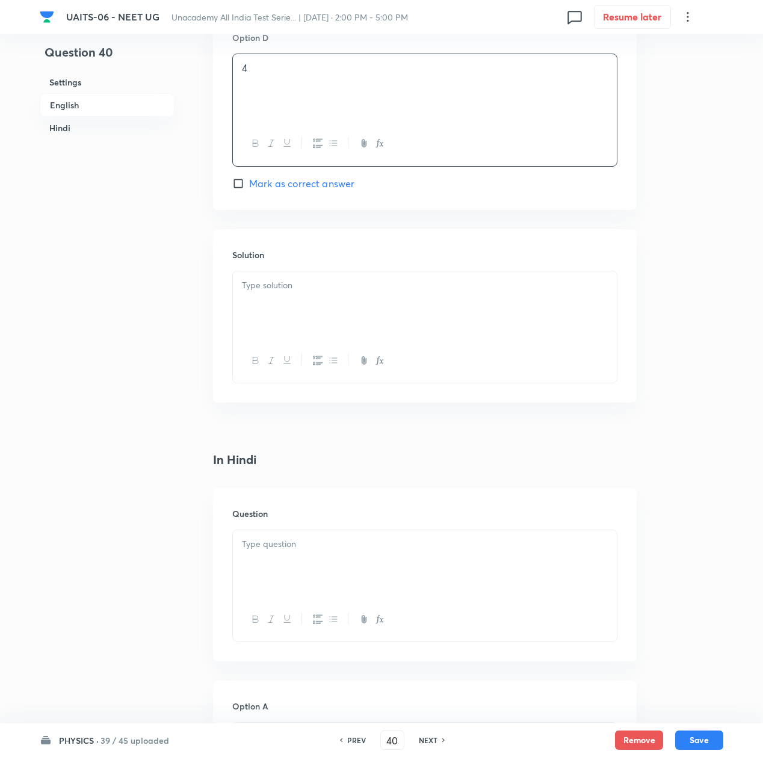
scroll to position [1204, 0]
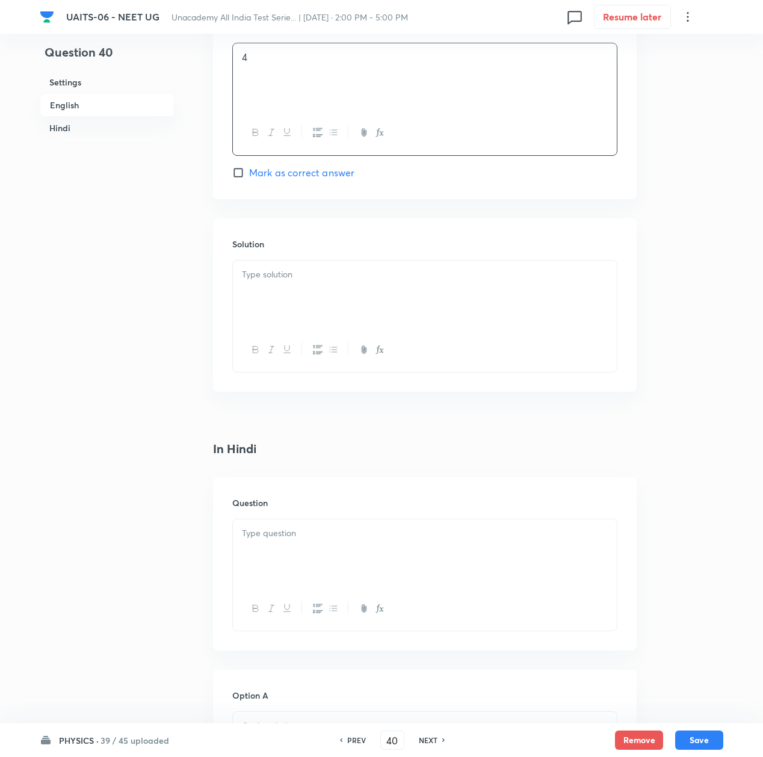
click at [282, 554] on div at bounding box center [425, 552] width 384 height 67
click at [289, 549] on div at bounding box center [425, 552] width 384 height 67
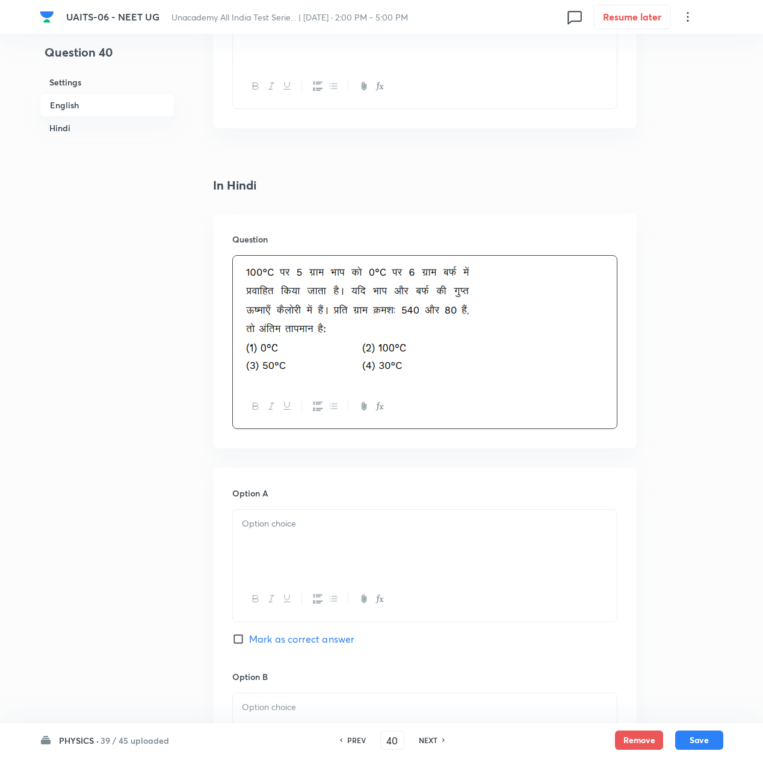
scroll to position [1524, 0]
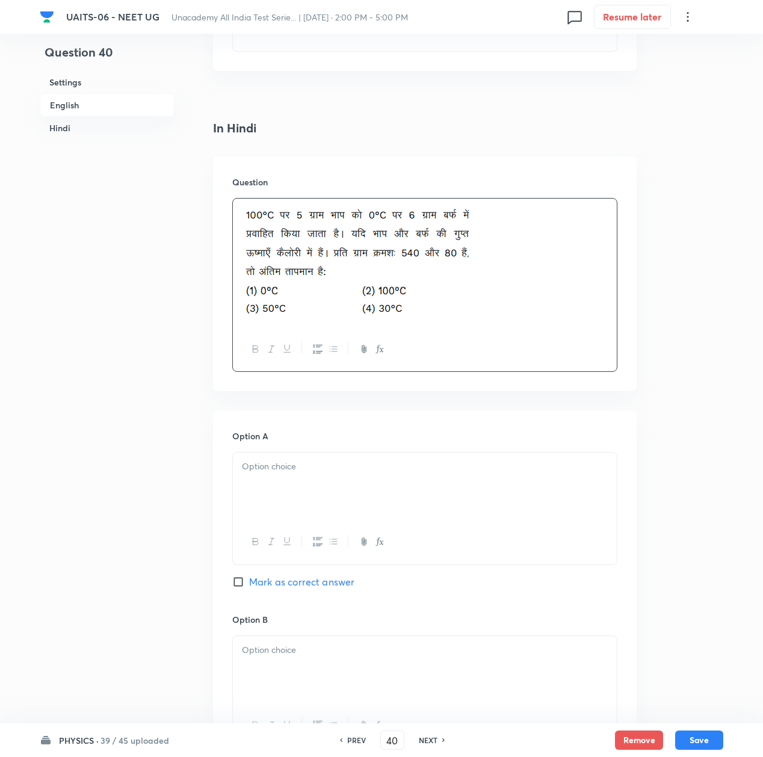
click at [301, 514] on div at bounding box center [425, 486] width 384 height 67
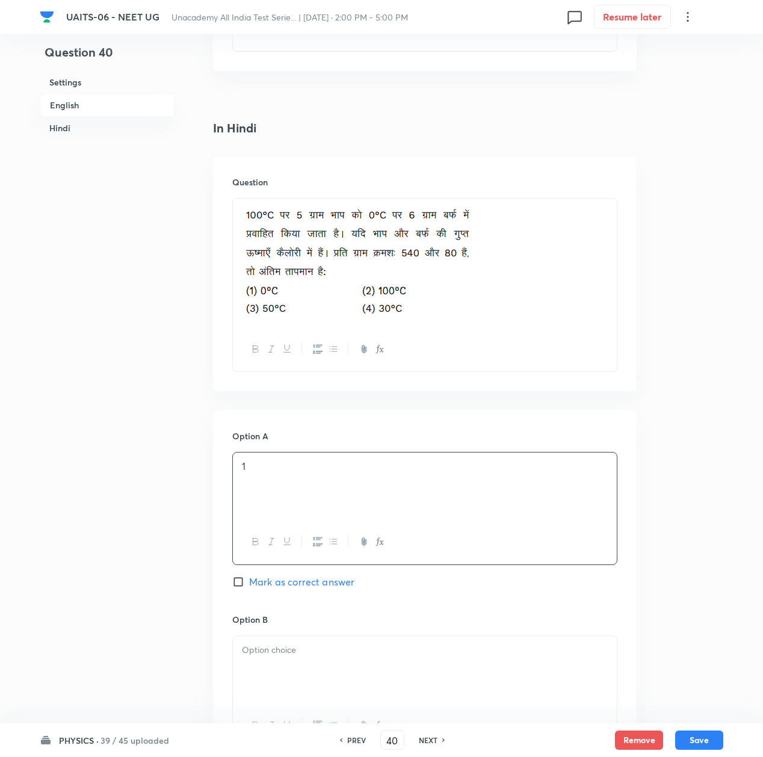
click at [287, 653] on p at bounding box center [425, 650] width 366 height 14
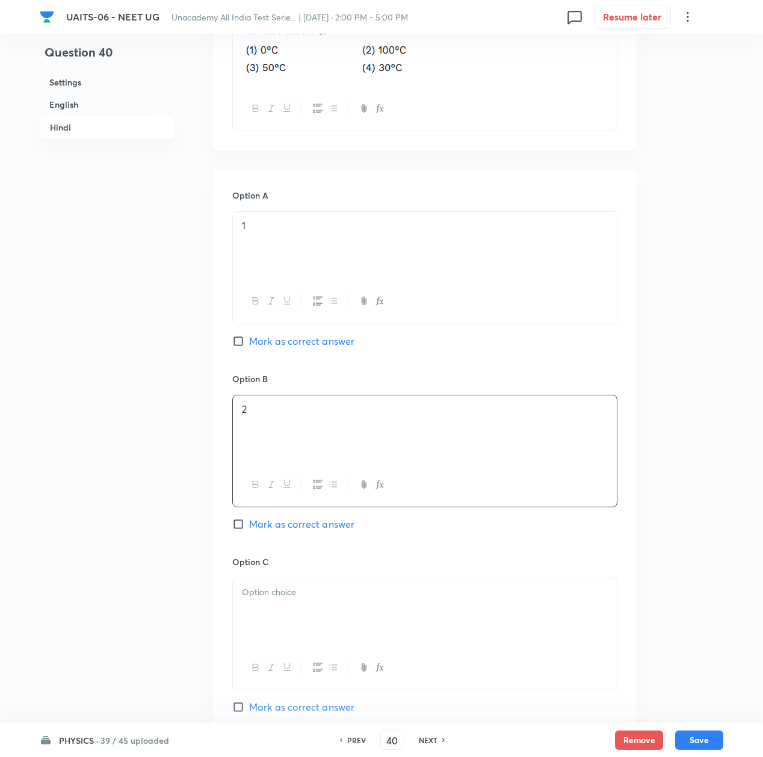
click at [265, 599] on p at bounding box center [425, 593] width 366 height 14
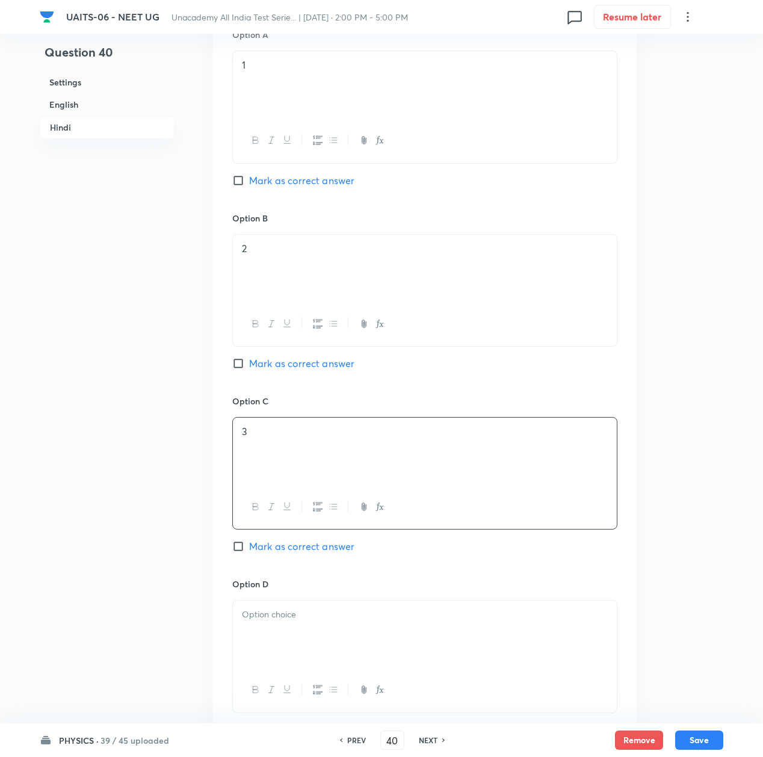
click at [277, 615] on p at bounding box center [425, 615] width 366 height 14
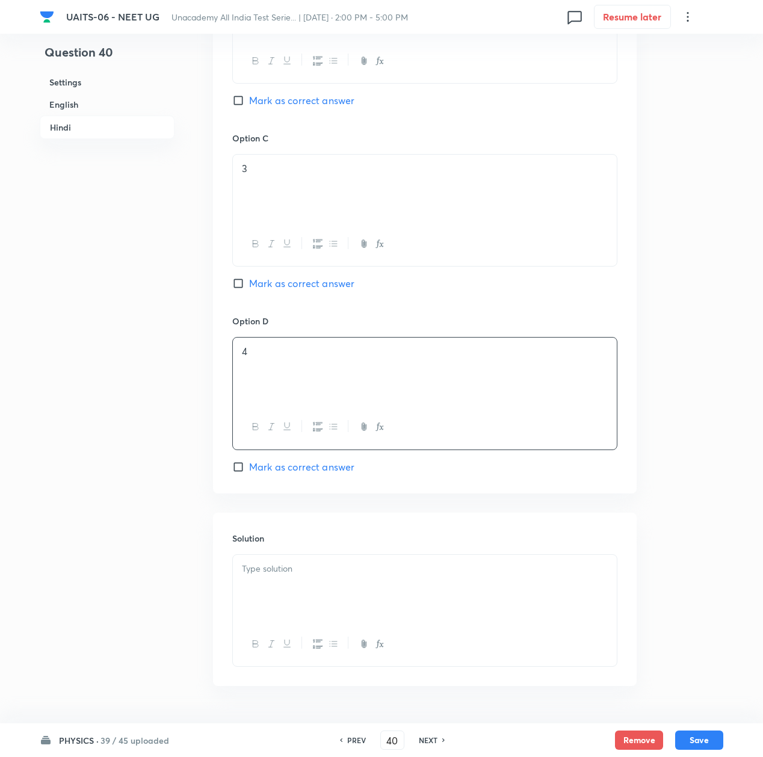
scroll to position [2230, 0]
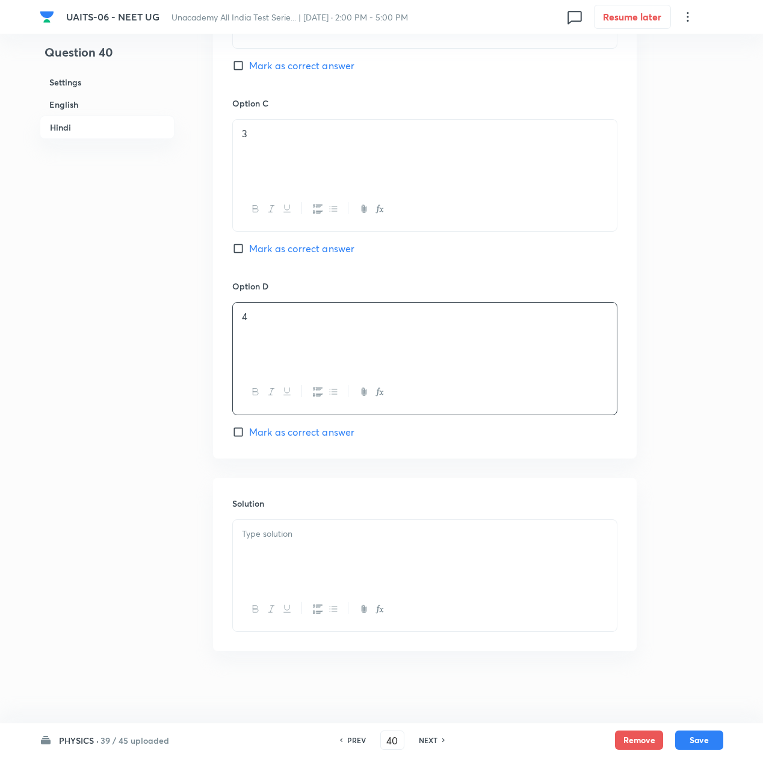
click at [285, 554] on div at bounding box center [425, 553] width 384 height 67
click at [339, 549] on div at bounding box center [425, 553] width 384 height 67
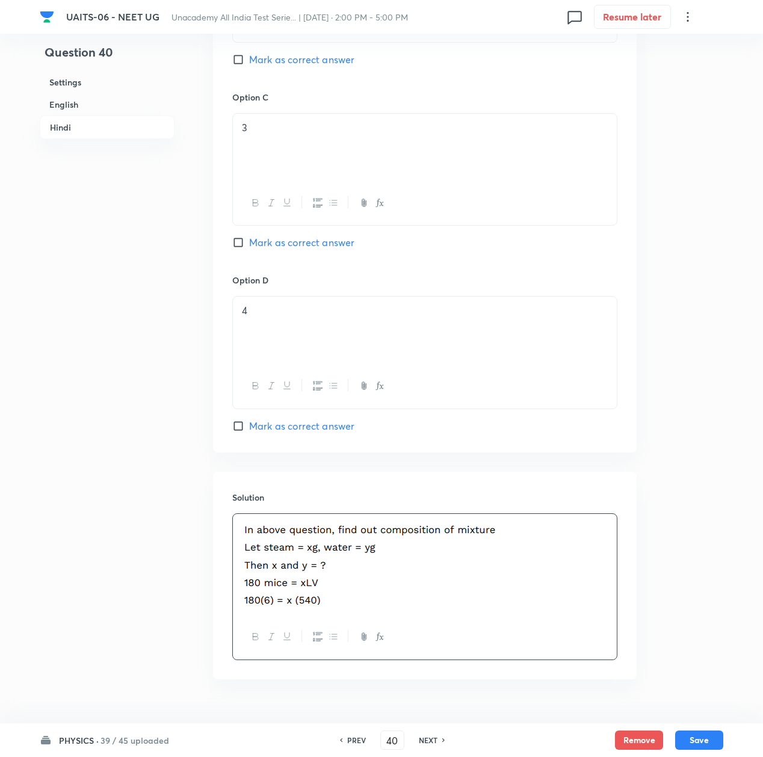
click at [347, 559] on div at bounding box center [425, 565] width 384 height 102
click at [563, 554] on p at bounding box center [425, 564] width 366 height 87
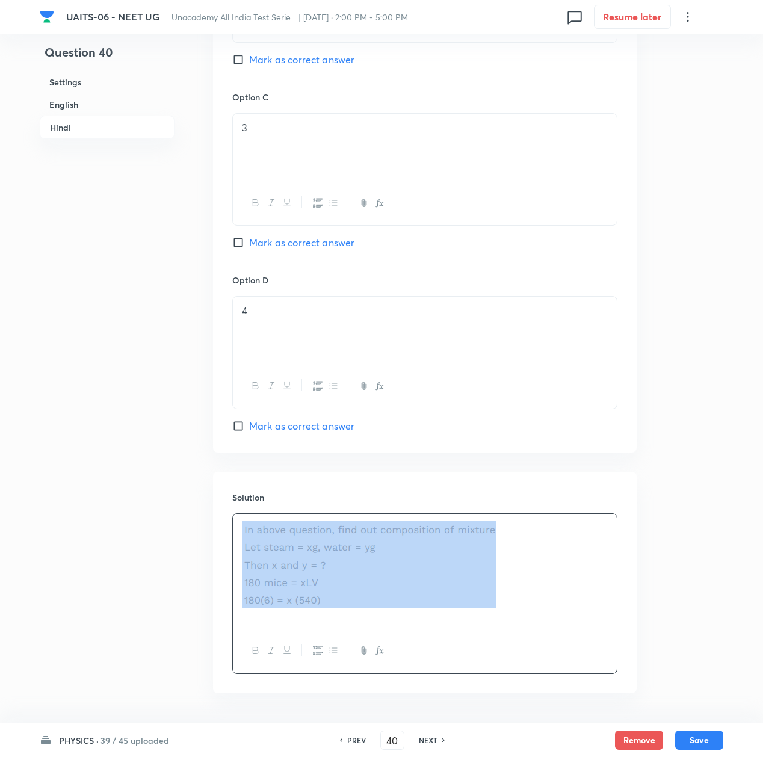
copy img
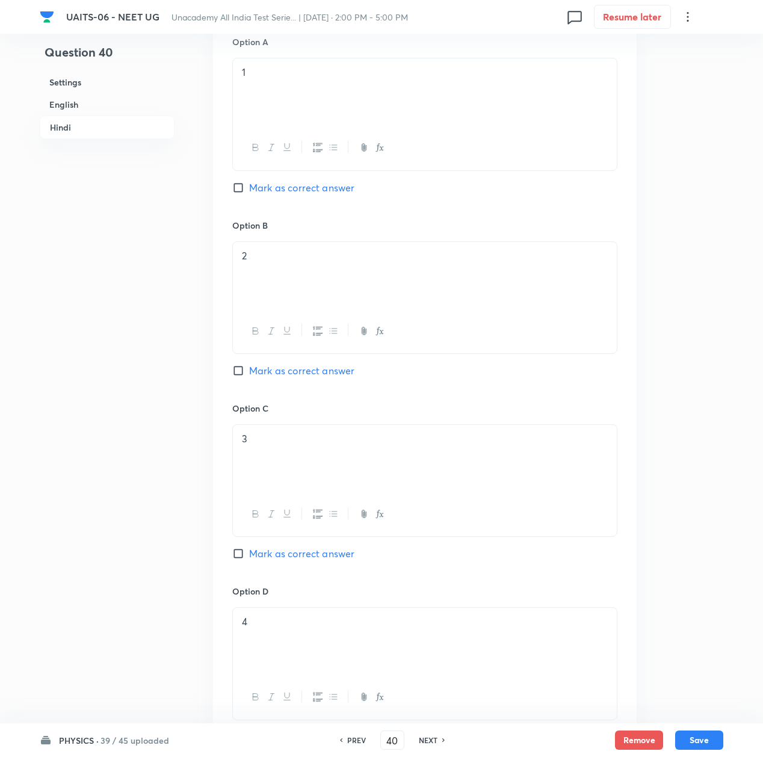
scroll to position [1909, 0]
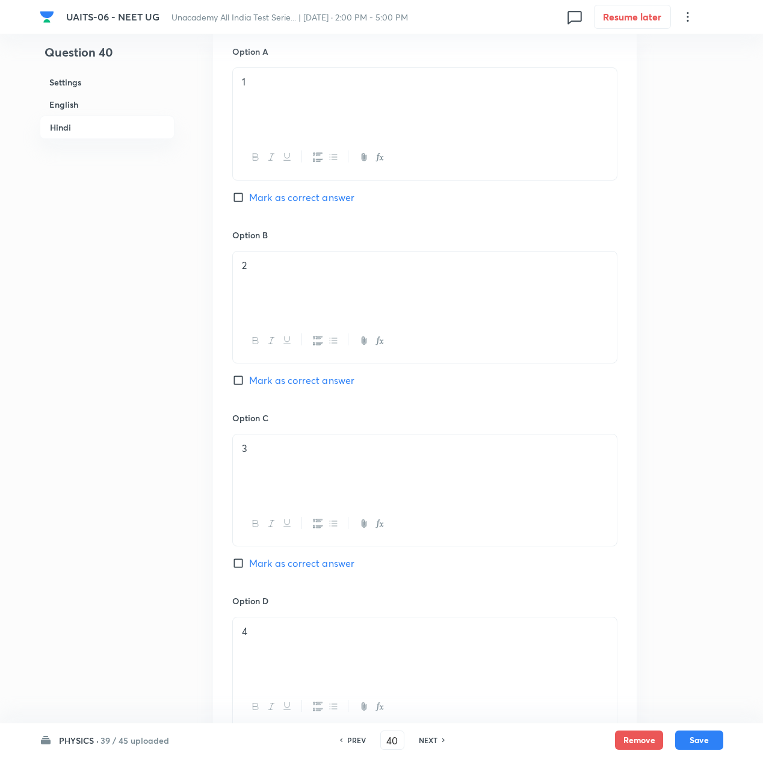
click at [273, 388] on span "Mark as correct answer" at bounding box center [301, 380] width 105 height 14
click at [249, 386] on input "Mark as correct answer" at bounding box center [240, 380] width 17 height 12
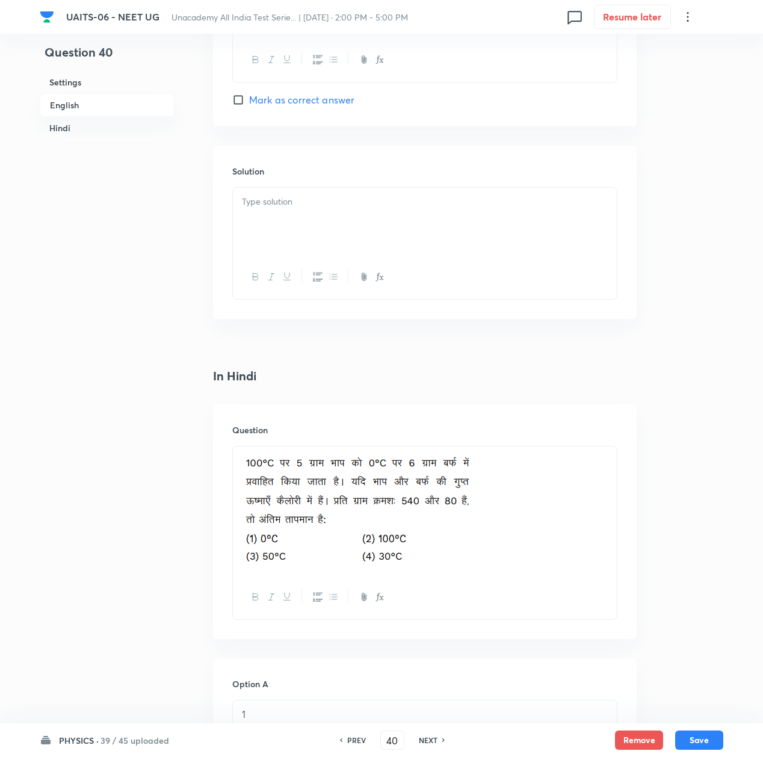
scroll to position [1267, 0]
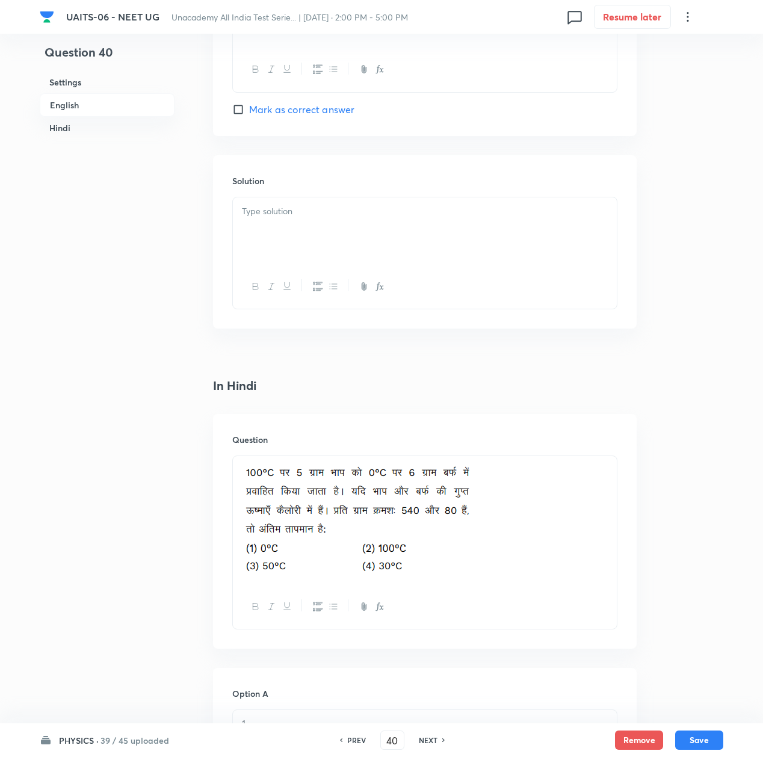
click at [280, 202] on div at bounding box center [425, 230] width 384 height 67
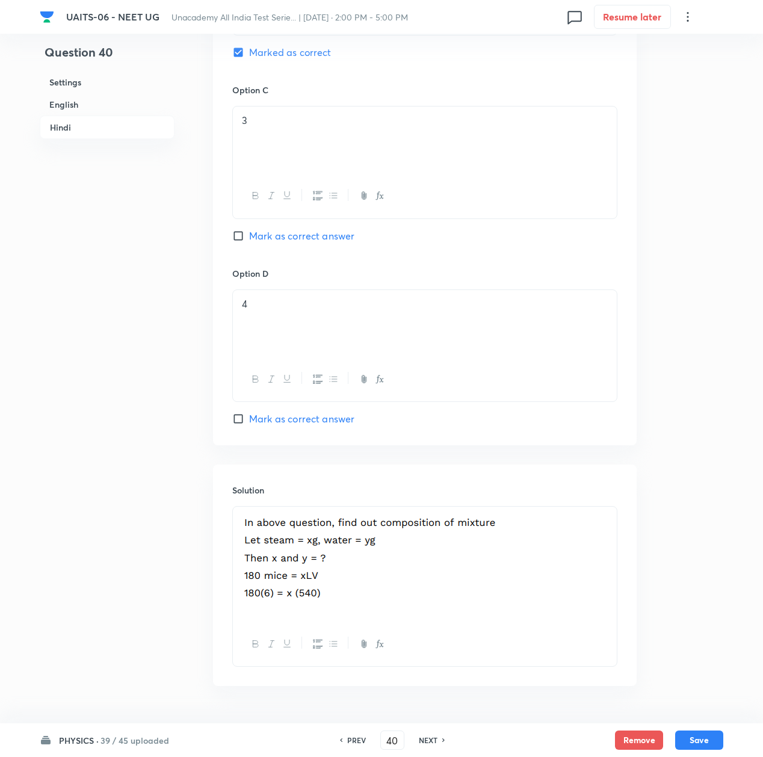
scroll to position [2333, 0]
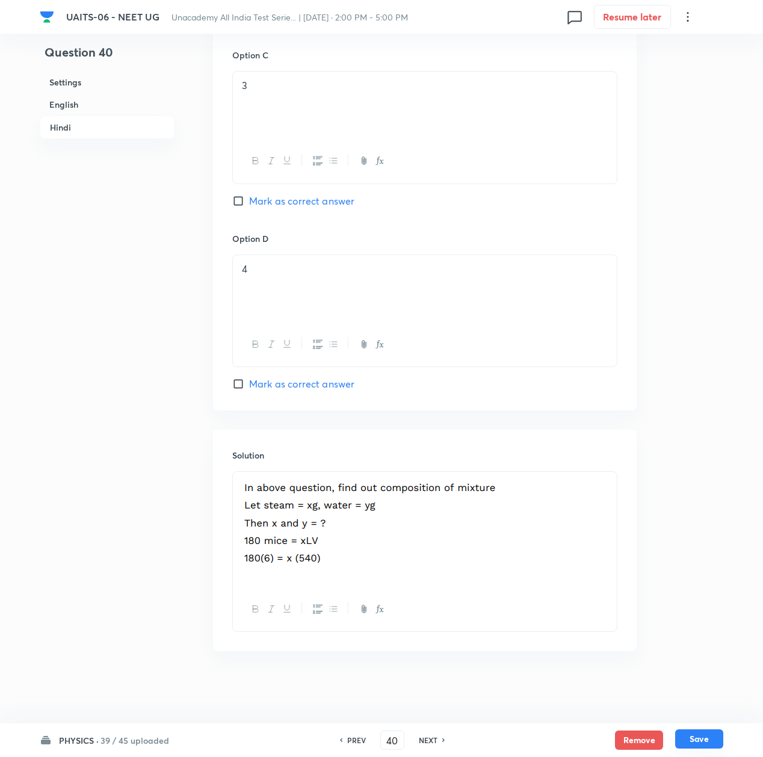
click at [694, 737] on button "Save" at bounding box center [699, 738] width 48 height 19
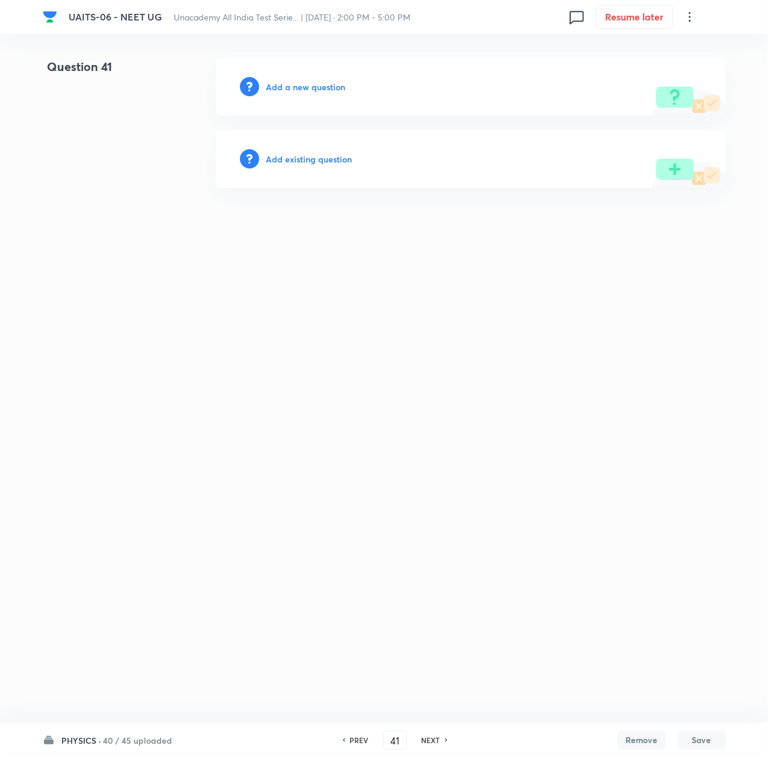
click at [295, 91] on h6 "Add a new question" at bounding box center [306, 87] width 79 height 13
click at [295, 91] on h6 "Choose a question type" at bounding box center [313, 87] width 93 height 13
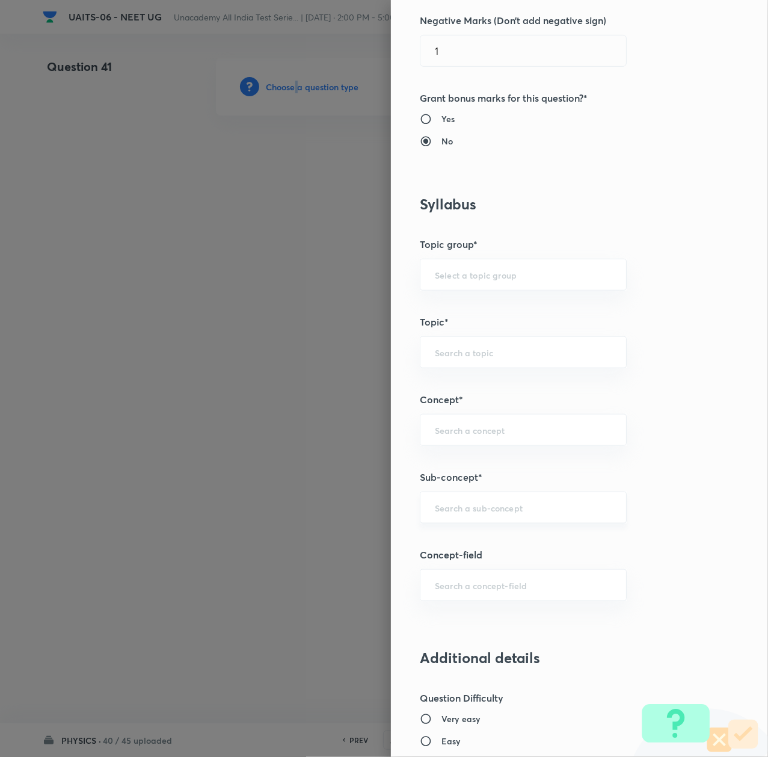
scroll to position [401, 0]
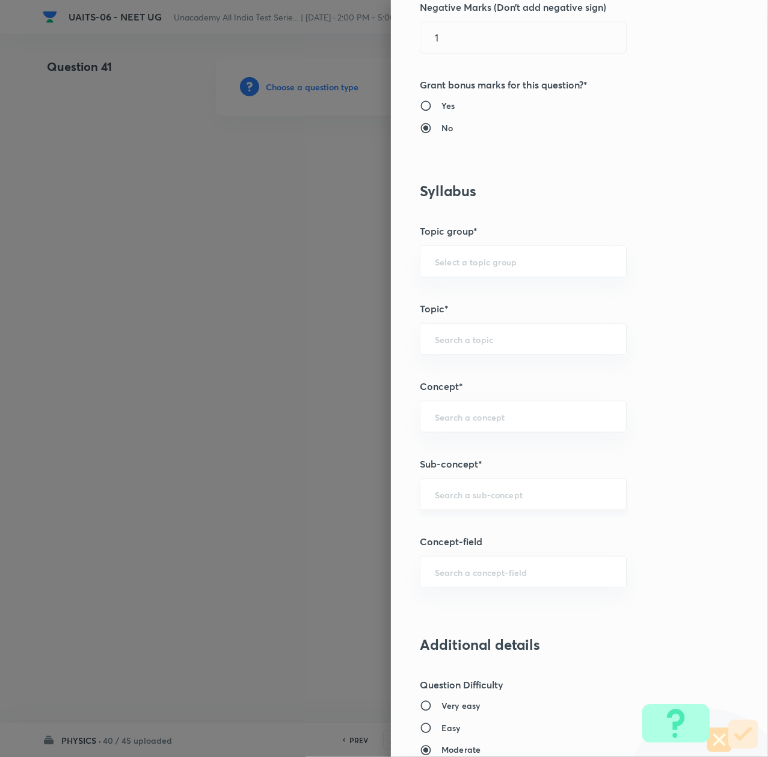
click at [456, 503] on div "​" at bounding box center [523, 494] width 207 height 32
paste input "Thermal Properties of Matter"
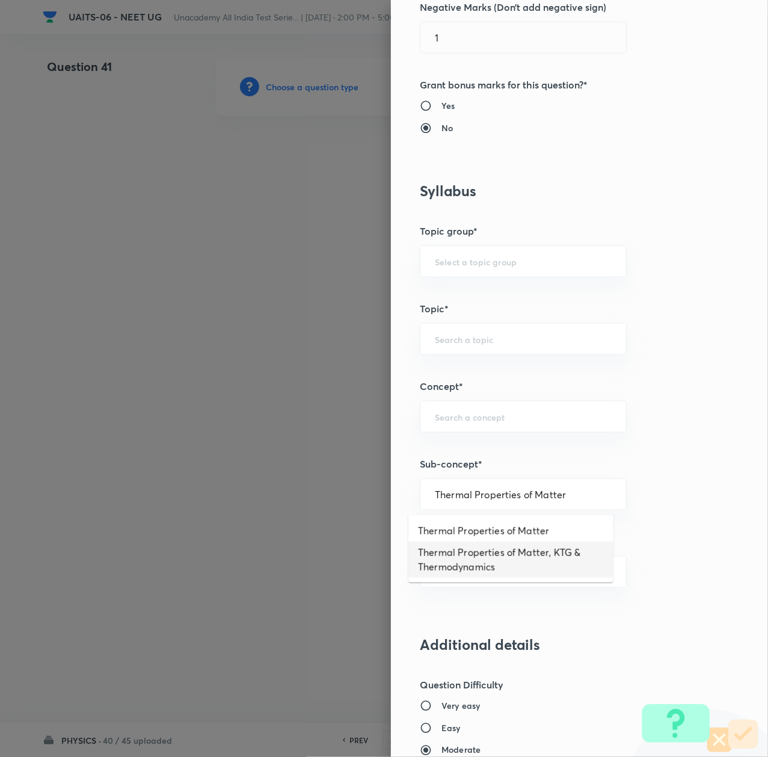
click at [460, 552] on li "Thermal Properties of Matter, KTG & Thermodynamics" at bounding box center [511, 560] width 205 height 36
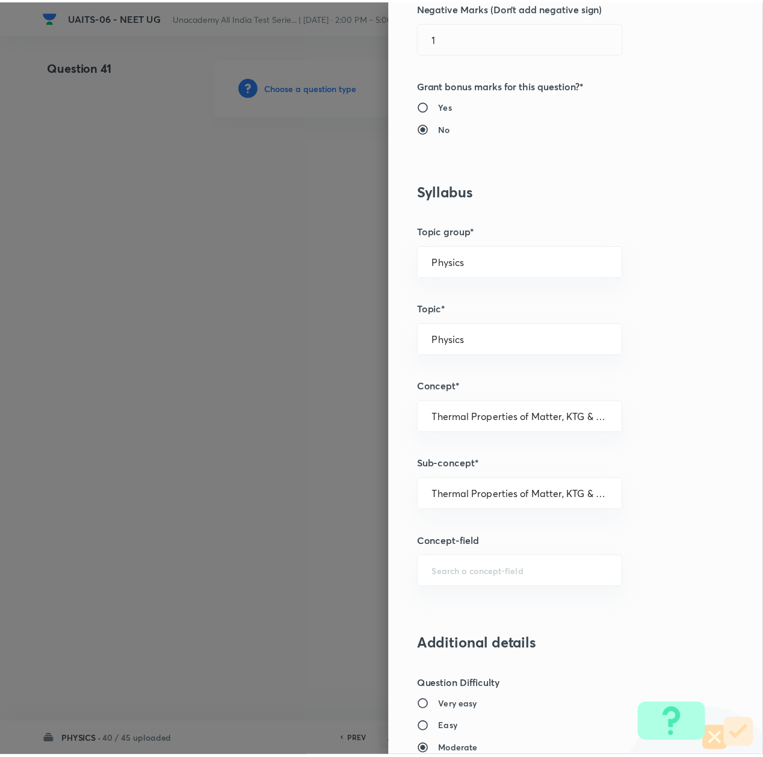
scroll to position [963, 0]
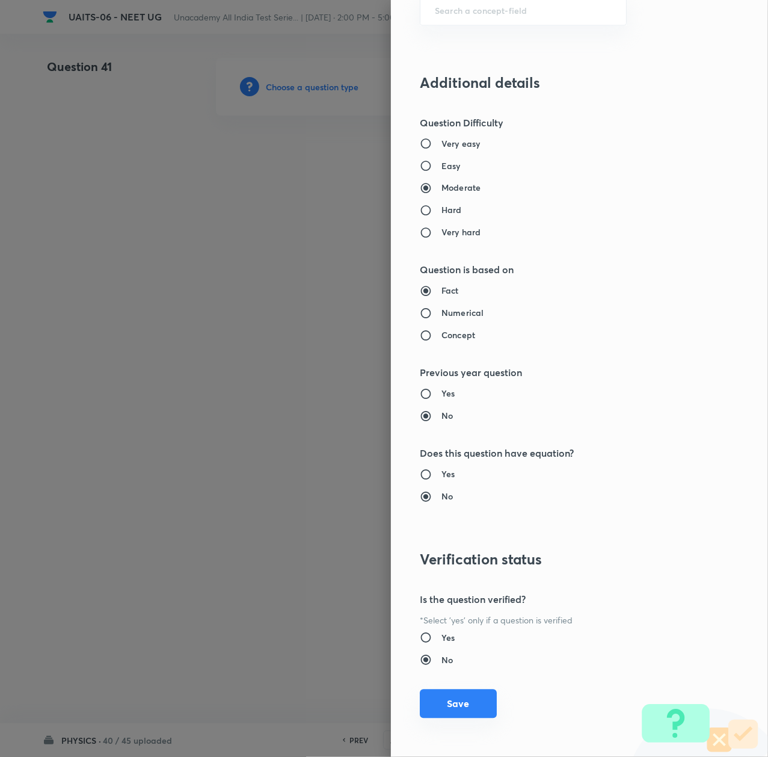
click at [444, 700] on button "Save" at bounding box center [458, 704] width 77 height 29
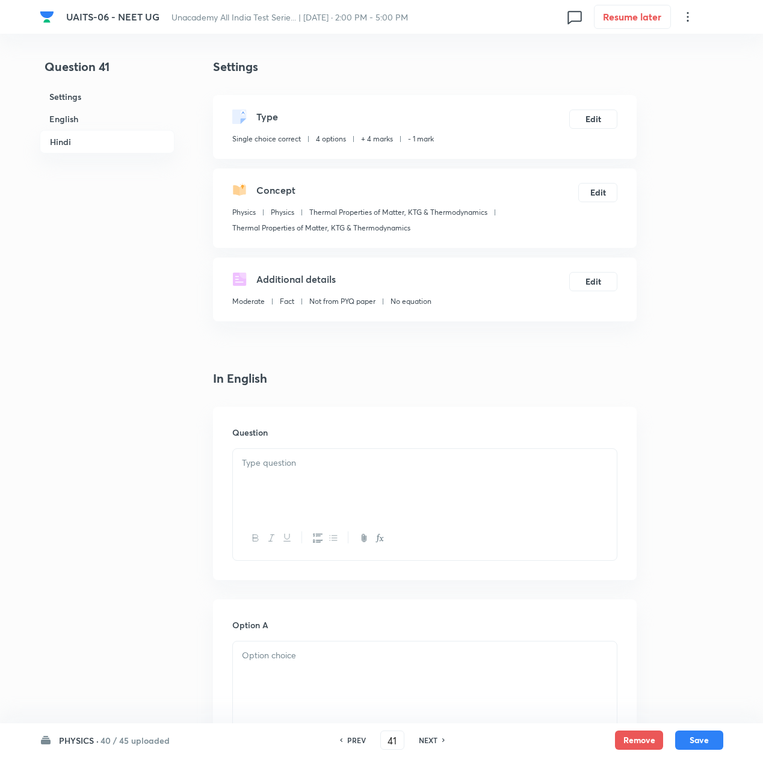
click at [309, 465] on p at bounding box center [425, 463] width 366 height 14
click at [319, 494] on div at bounding box center [425, 482] width 384 height 67
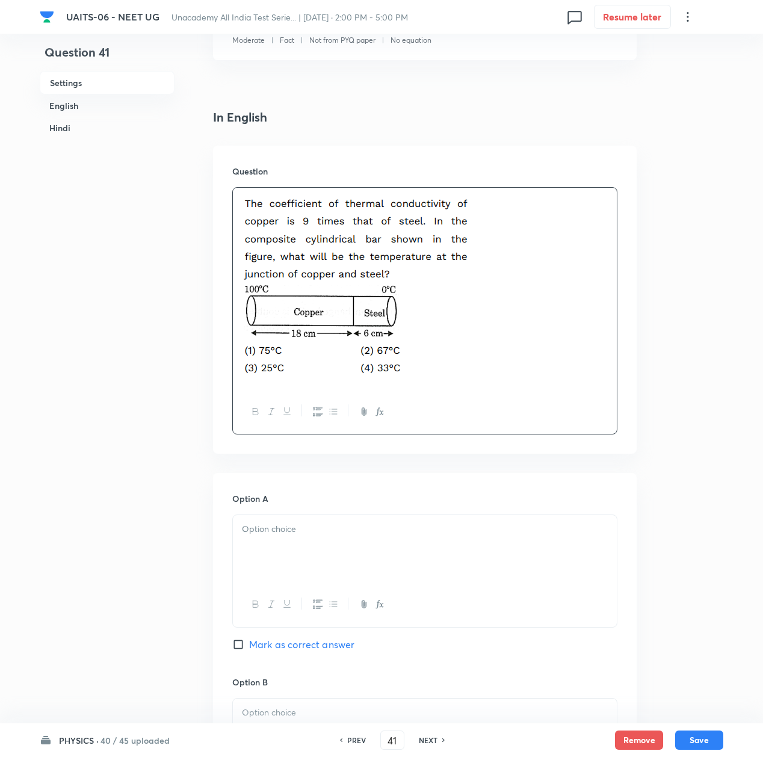
scroll to position [321, 0]
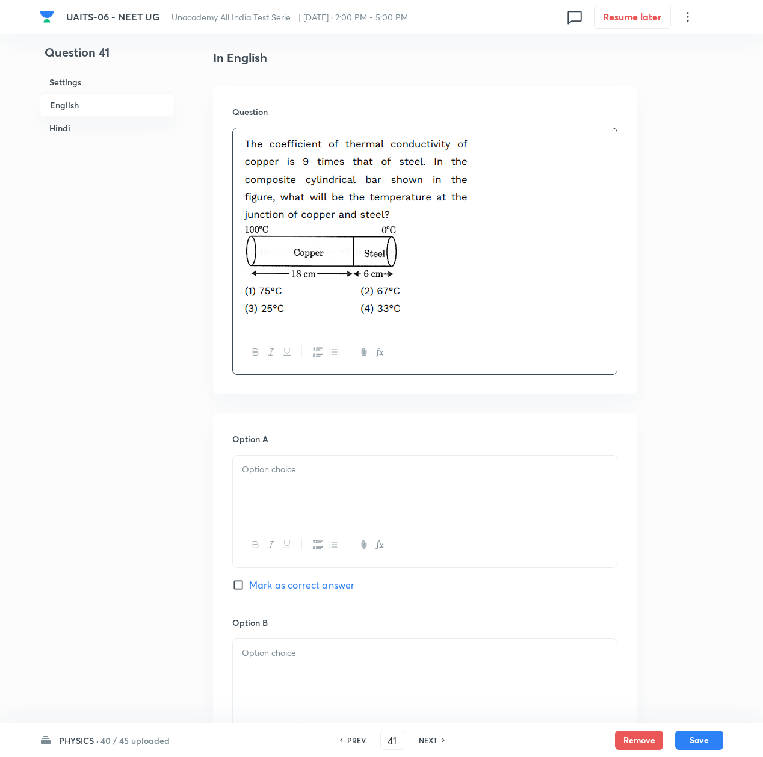
click at [296, 475] on p at bounding box center [425, 470] width 366 height 14
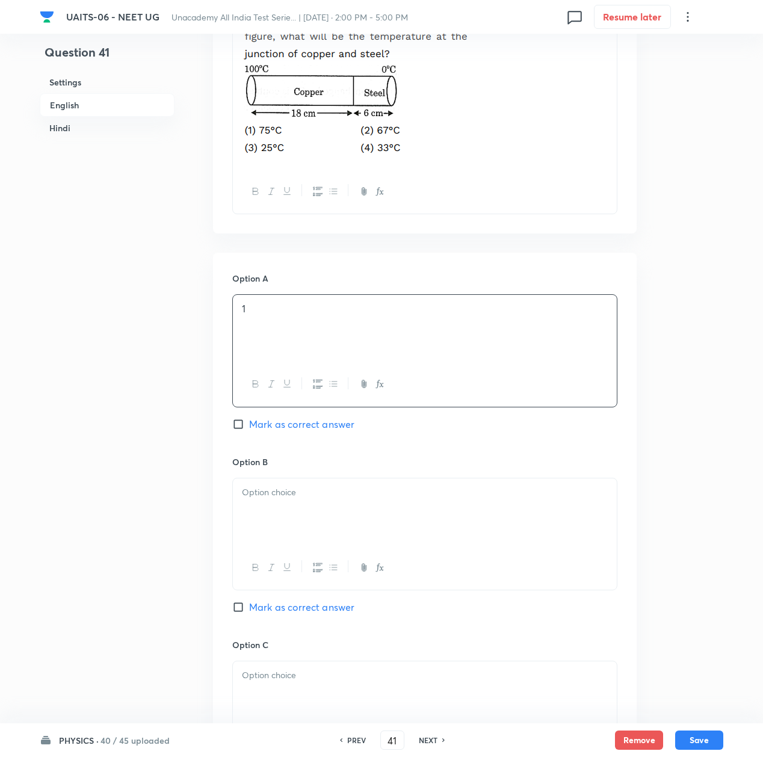
click at [280, 489] on p at bounding box center [425, 493] width 366 height 14
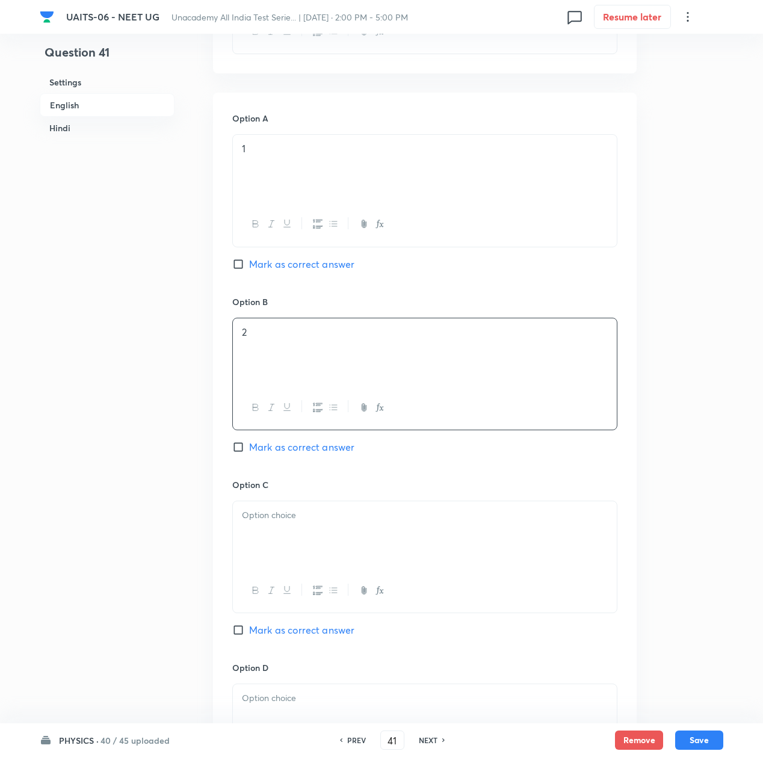
click at [275, 528] on div at bounding box center [425, 534] width 384 height 67
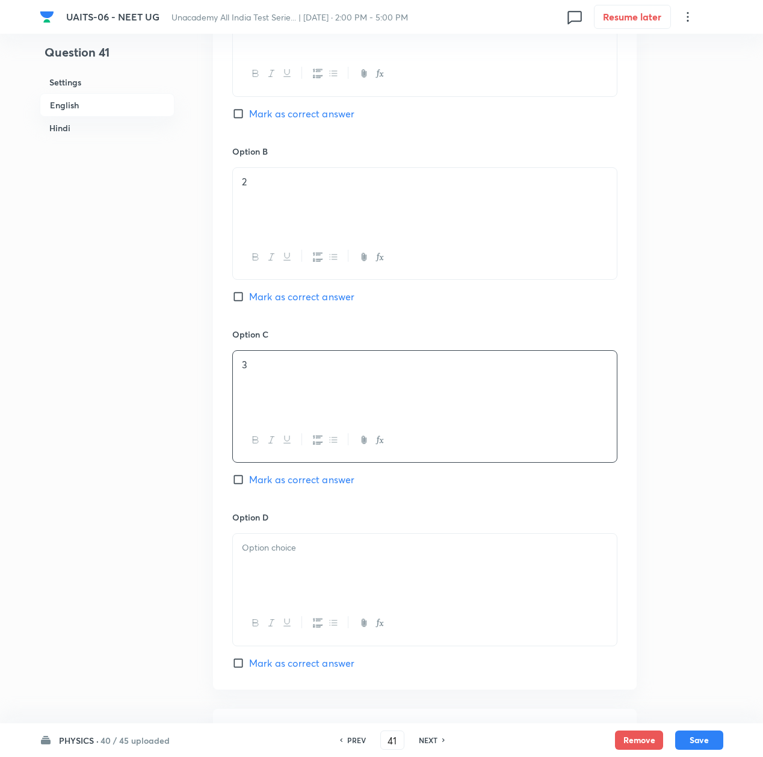
scroll to position [802, 0]
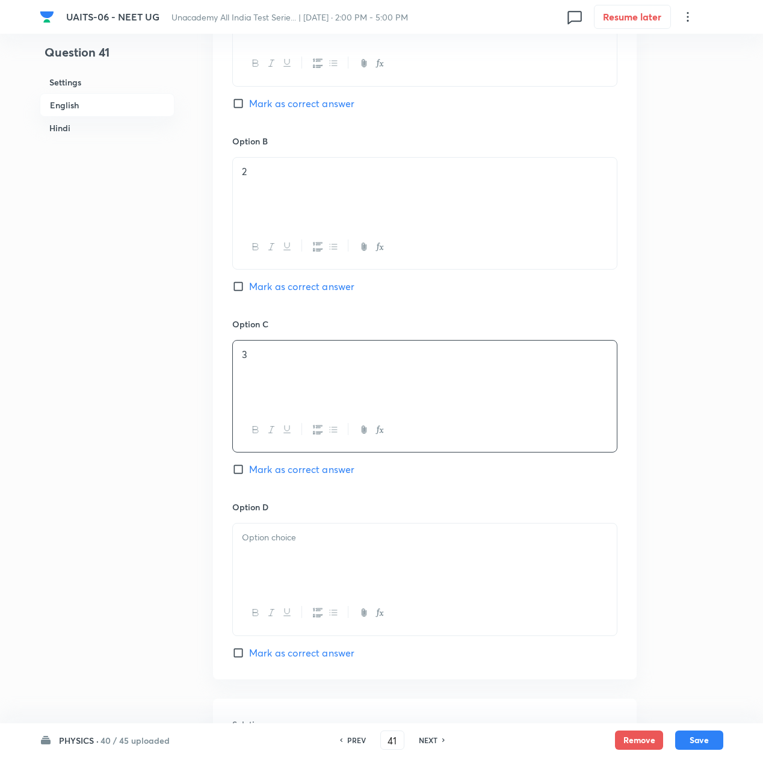
click at [290, 620] on button "button" at bounding box center [287, 612] width 16 height 15
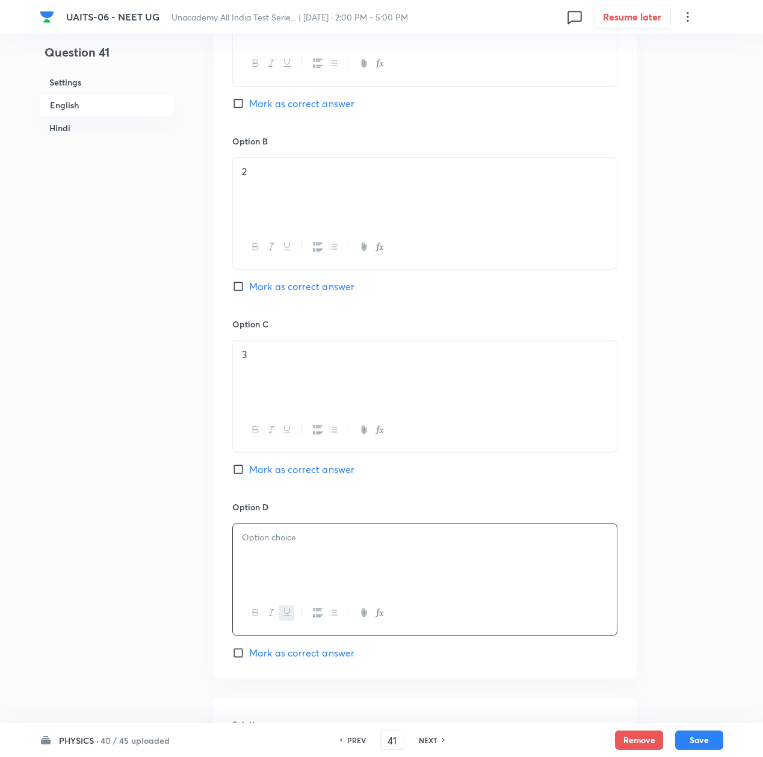
click at [280, 567] on div "﻿" at bounding box center [425, 557] width 384 height 67
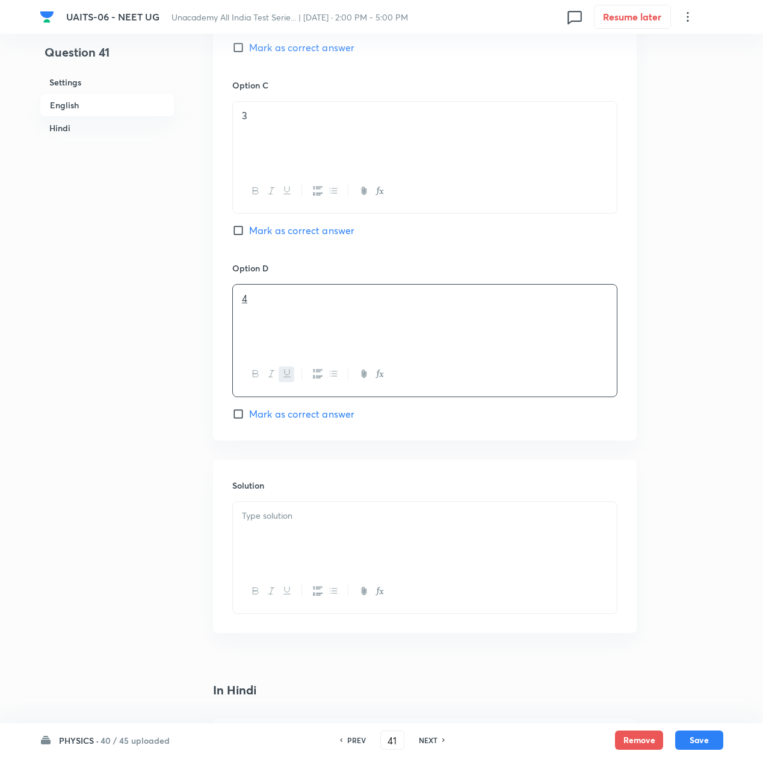
scroll to position [1043, 0]
click at [311, 540] on div at bounding box center [425, 533] width 384 height 67
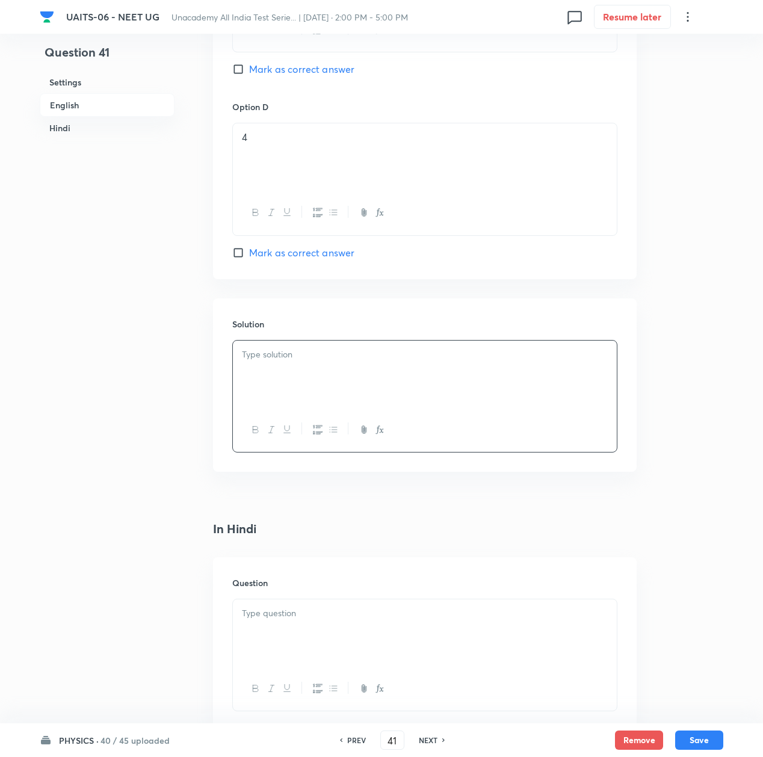
scroll to position [1204, 0]
click at [300, 619] on p at bounding box center [425, 612] width 366 height 14
click at [254, 617] on p at bounding box center [425, 612] width 366 height 14
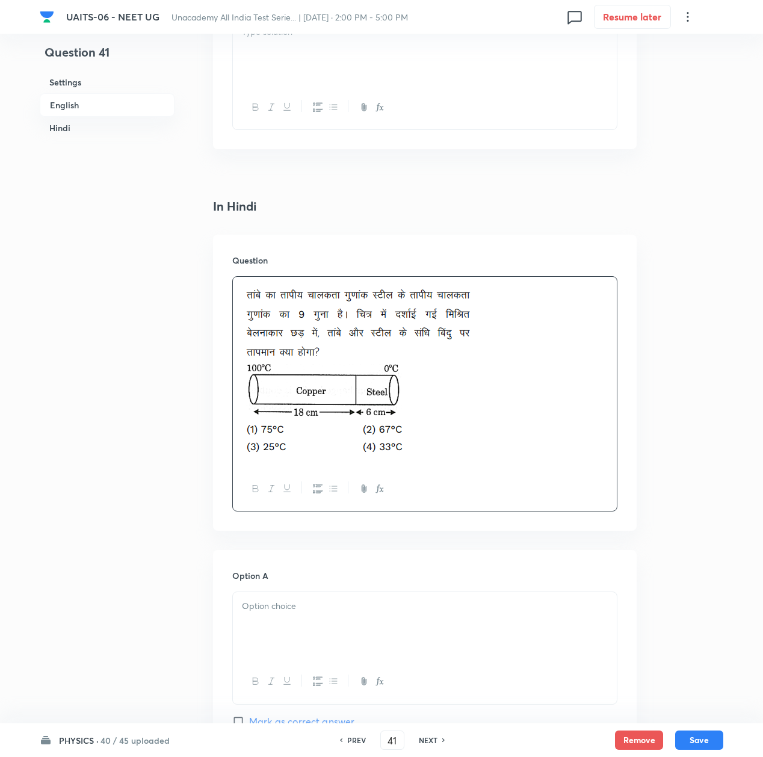
scroll to position [1604, 0]
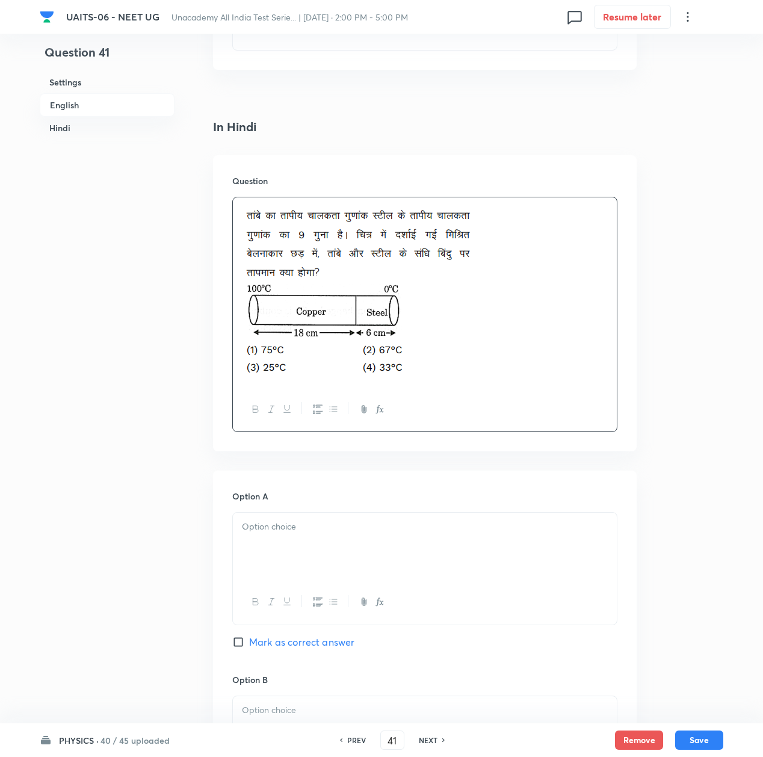
click at [304, 558] on div at bounding box center [425, 546] width 384 height 67
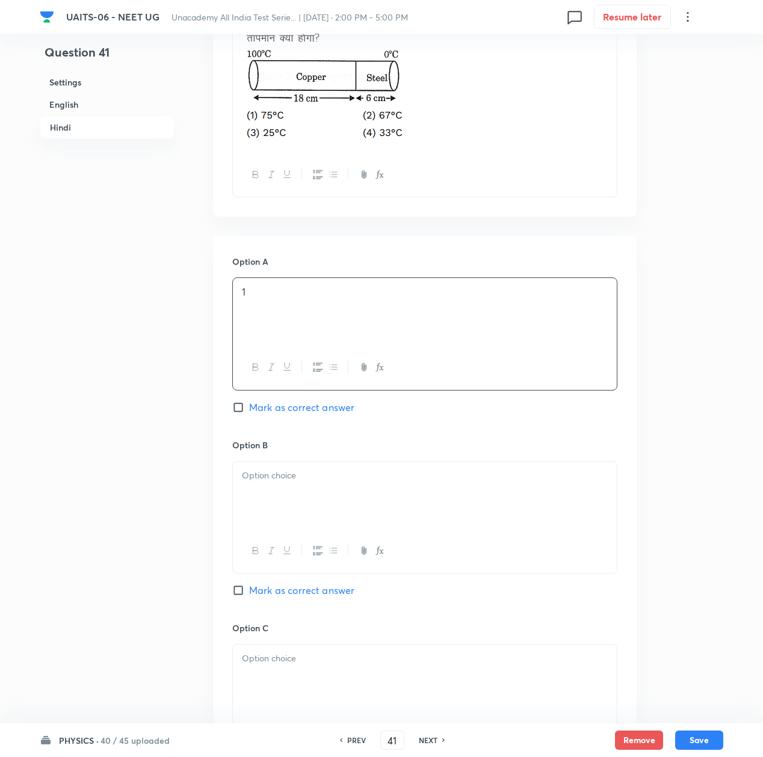
scroll to position [1845, 0]
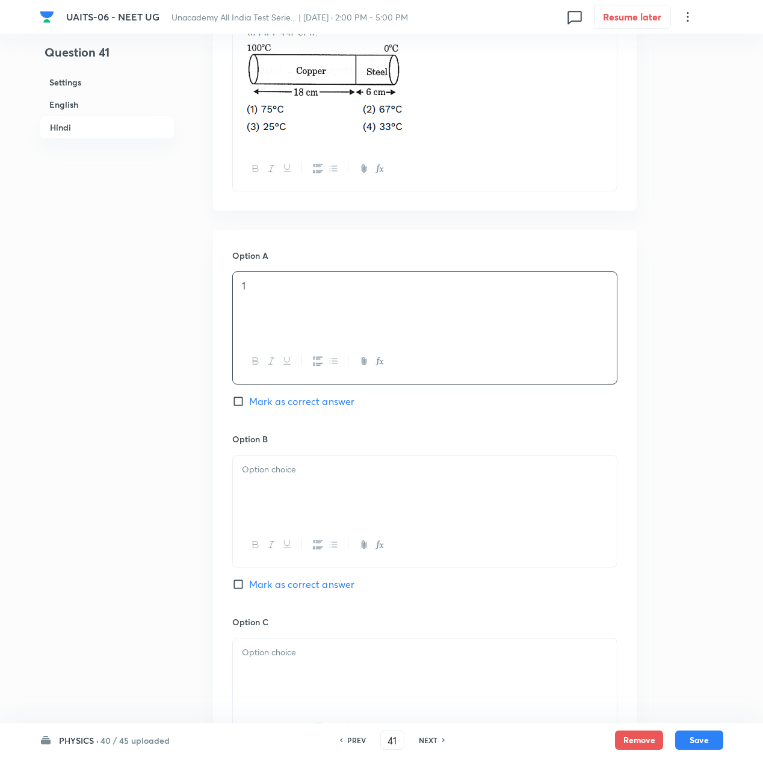
click at [278, 489] on div at bounding box center [425, 489] width 384 height 67
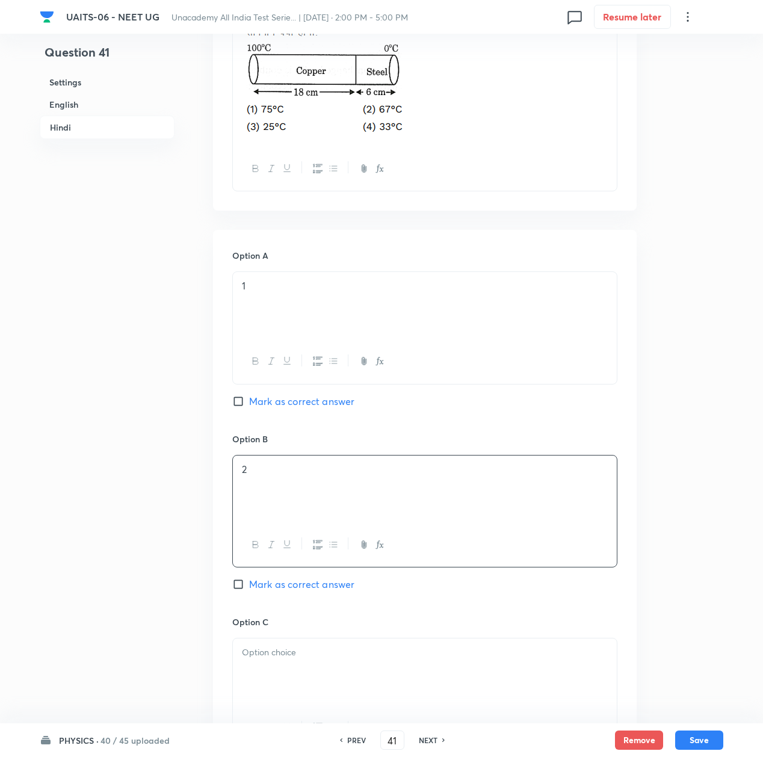
click at [288, 660] on p at bounding box center [425, 653] width 366 height 14
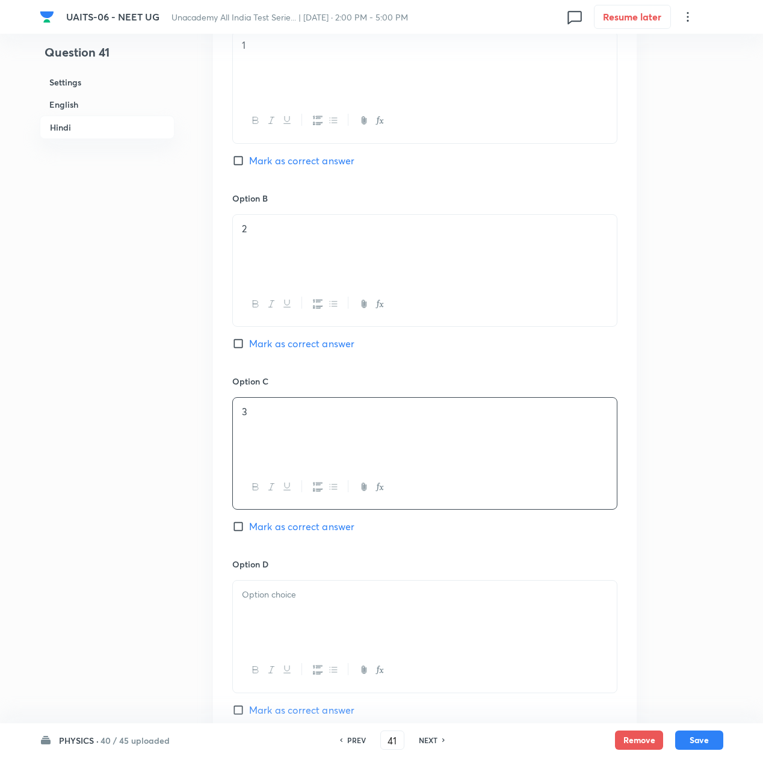
click at [287, 602] on p at bounding box center [425, 595] width 366 height 14
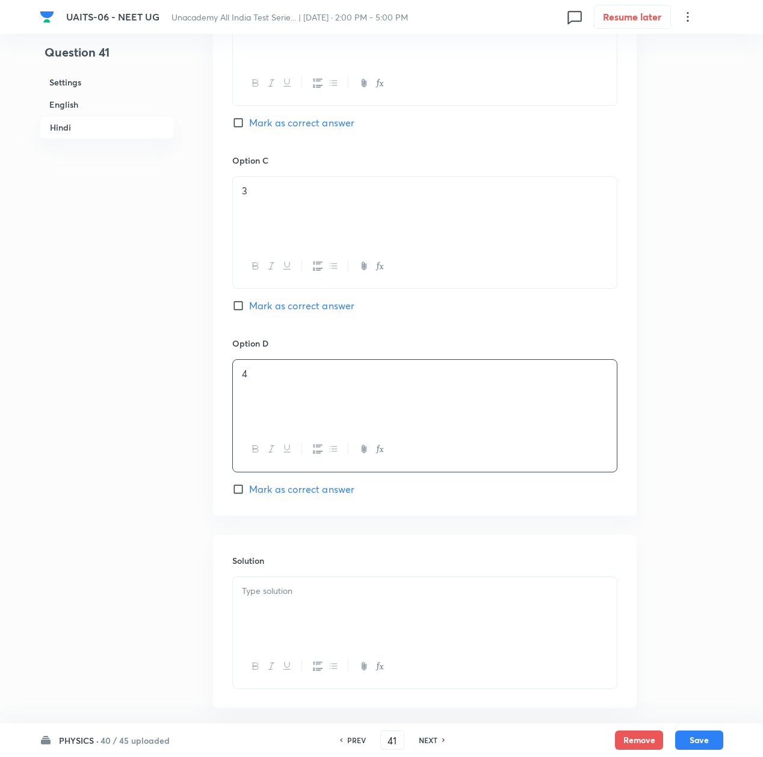
scroll to position [2327, 0]
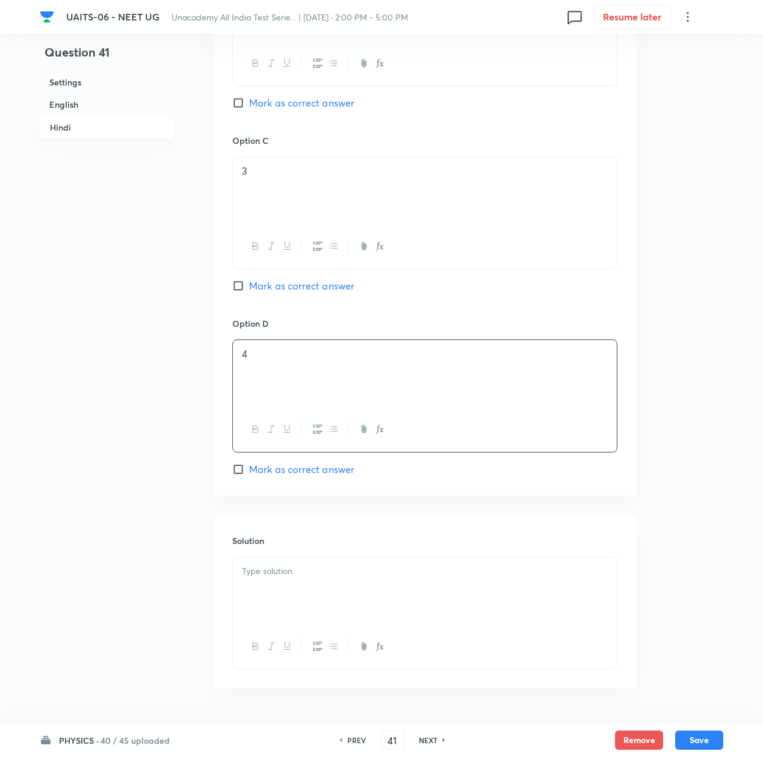
click at [294, 607] on div at bounding box center [425, 590] width 384 height 67
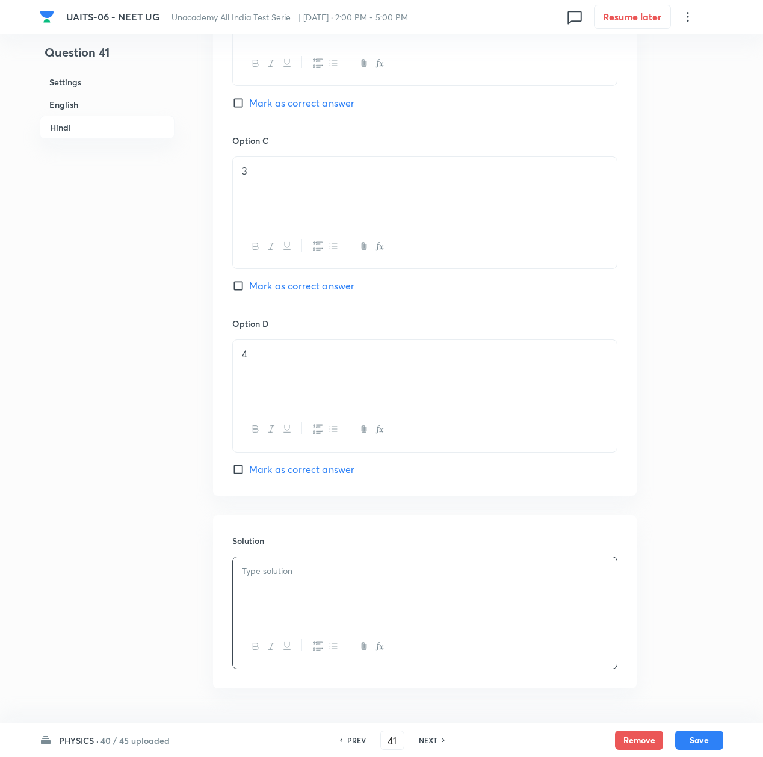
click at [294, 593] on div at bounding box center [425, 590] width 384 height 67
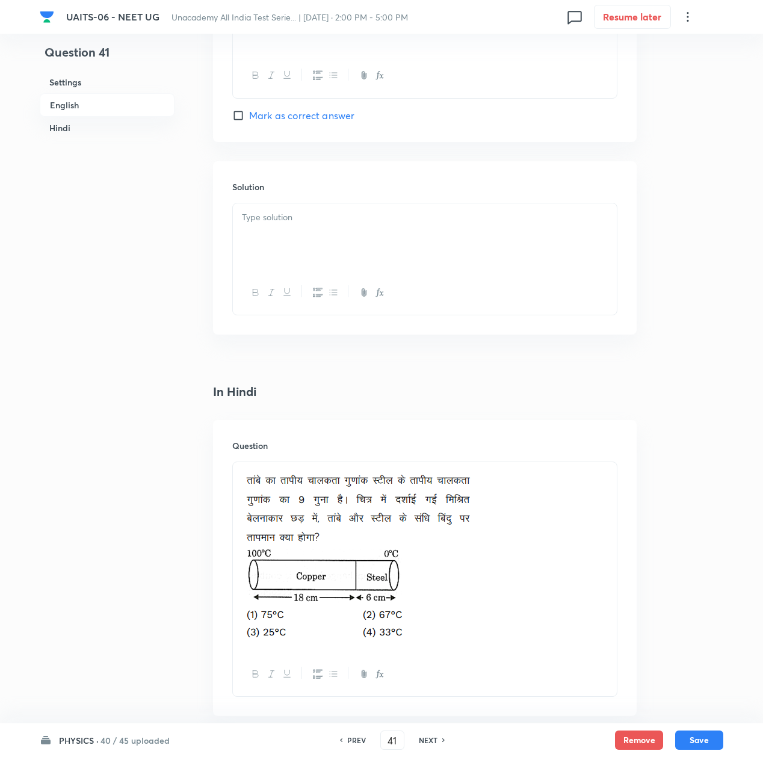
scroll to position [1284, 0]
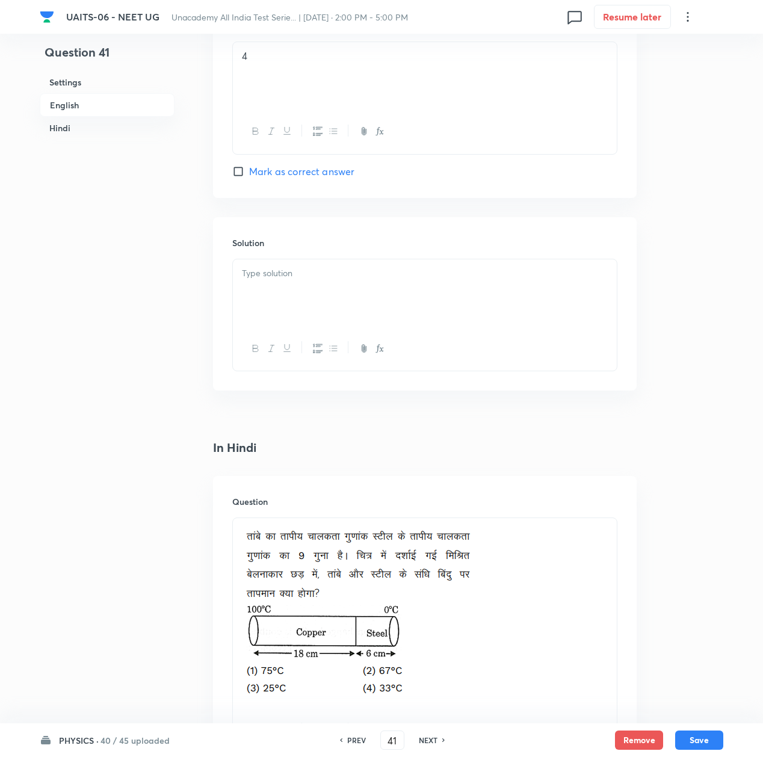
click at [309, 280] on p at bounding box center [425, 274] width 366 height 14
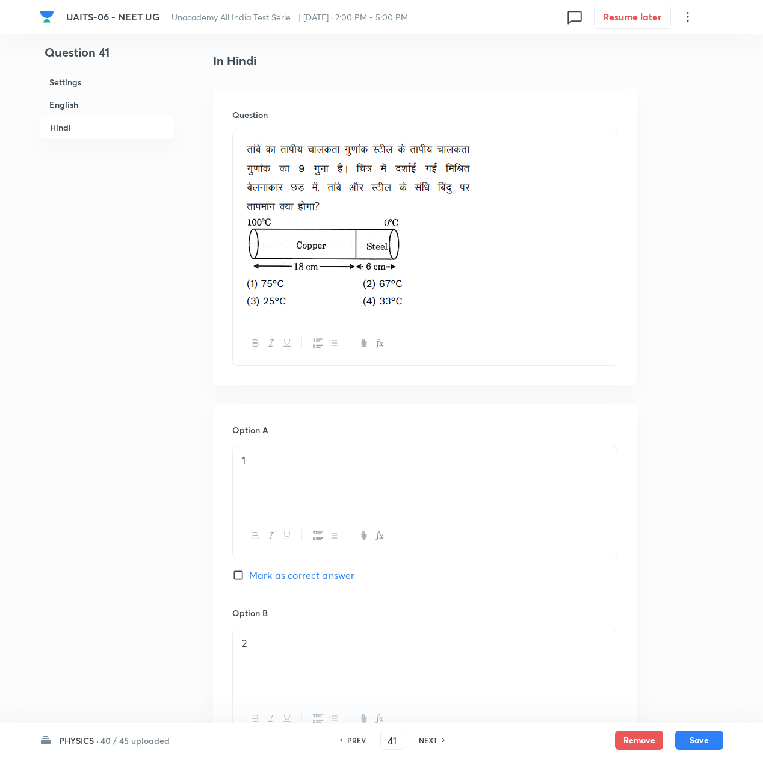
click at [284, 583] on span "Mark as correct answer" at bounding box center [301, 575] width 105 height 14
click at [249, 581] on input "Mark as correct answer" at bounding box center [240, 575] width 17 height 12
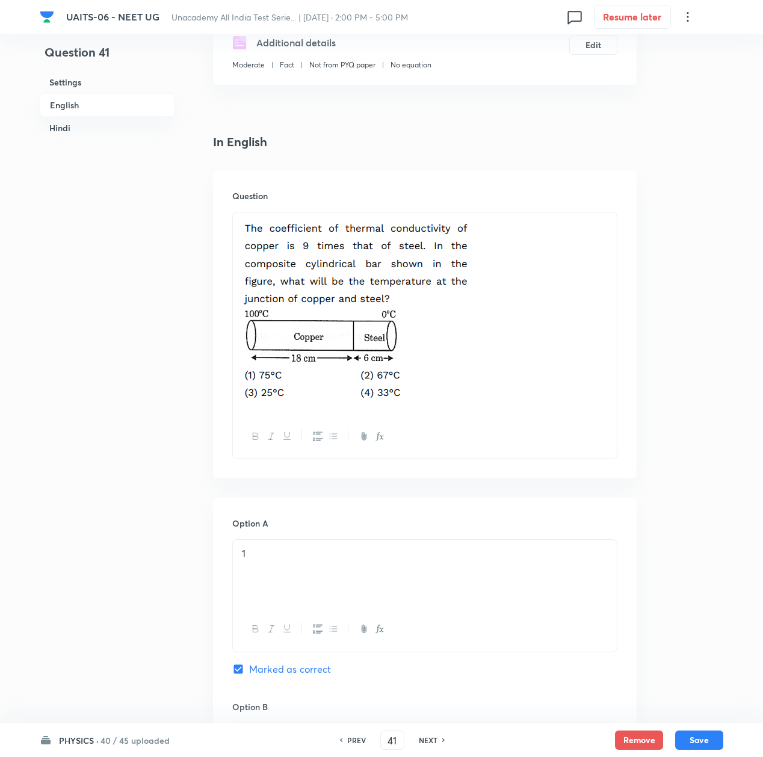
scroll to position [481, 0]
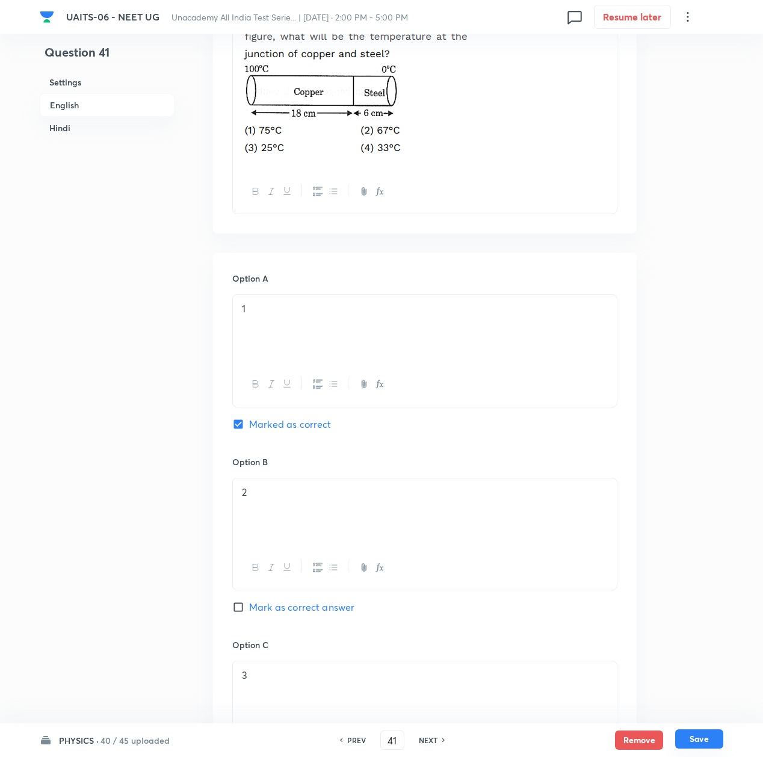
click at [691, 735] on button "Save" at bounding box center [699, 738] width 48 height 19
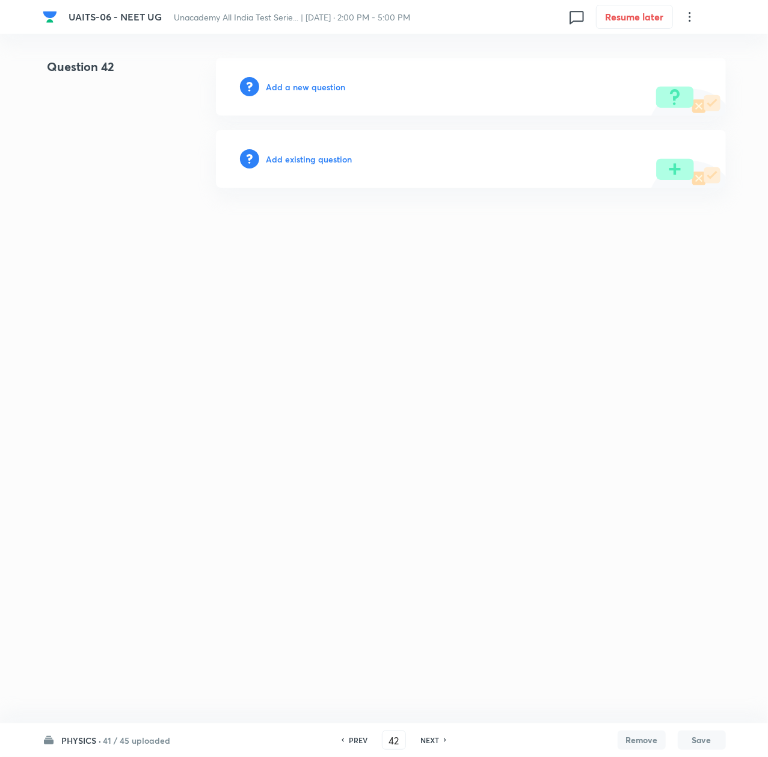
click at [298, 82] on h6 "Add a new question" at bounding box center [306, 87] width 79 height 13
click at [298, 82] on h6 "Choose a question type" at bounding box center [313, 87] width 93 height 13
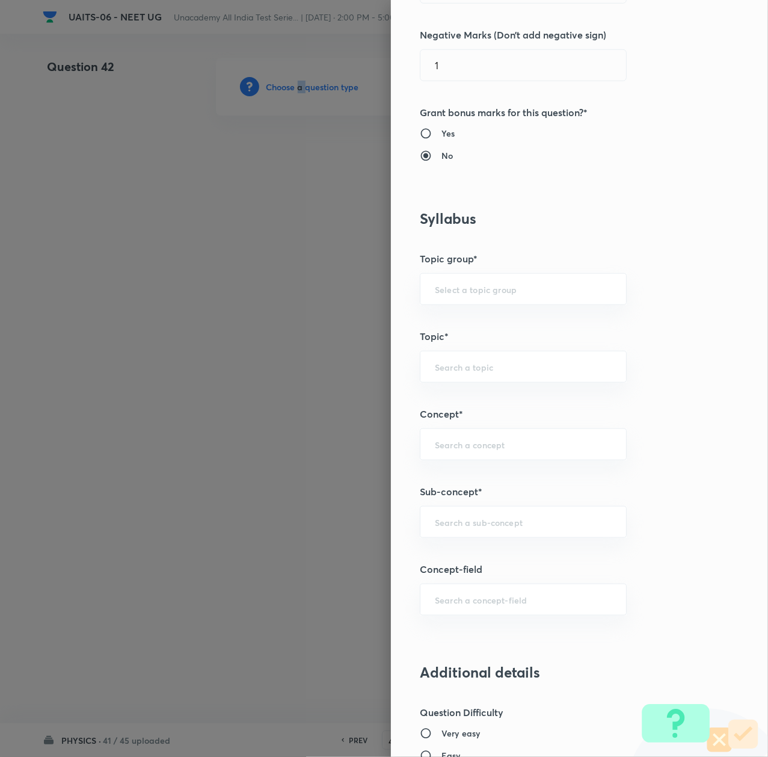
scroll to position [401, 0]
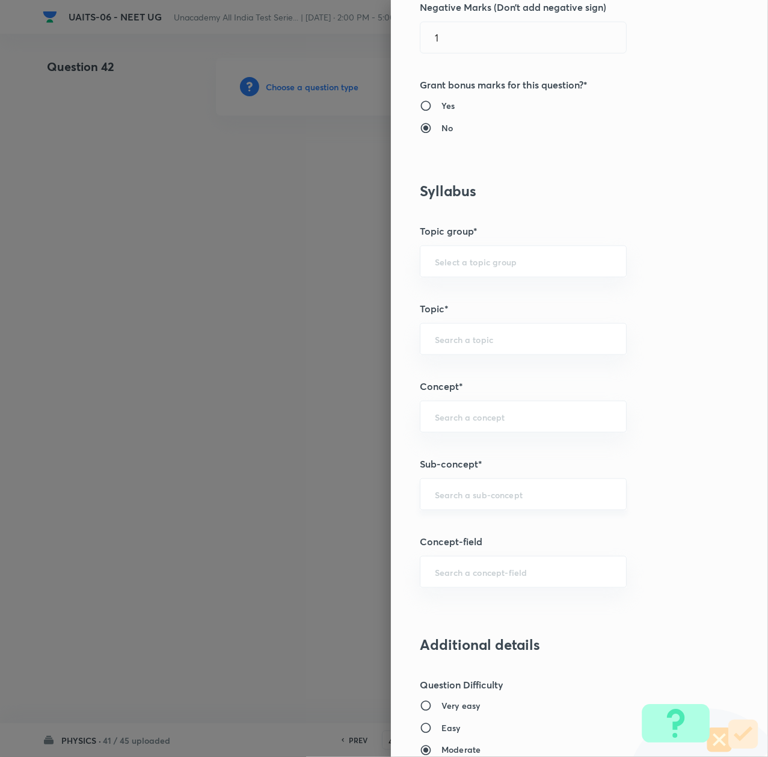
click at [444, 497] on input "text" at bounding box center [523, 494] width 177 height 11
paste input "Thermal Properties of Matter"
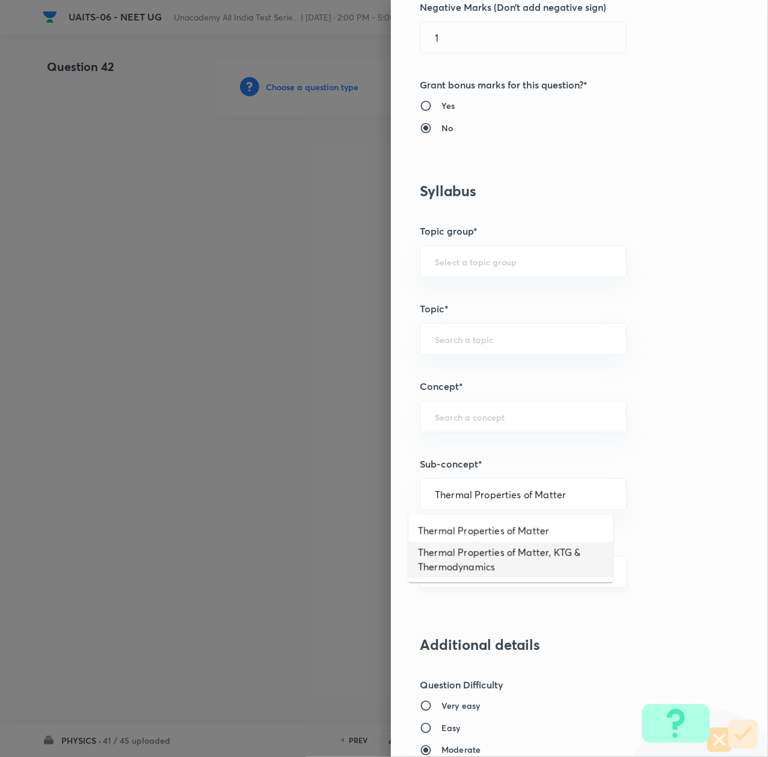
drag, startPoint x: 453, startPoint y: 560, endPoint x: 453, endPoint y: 567, distance: 7.2
click at [453, 567] on li "Thermal Properties of Matter, KTG & Thermodynamics" at bounding box center [511, 560] width 205 height 36
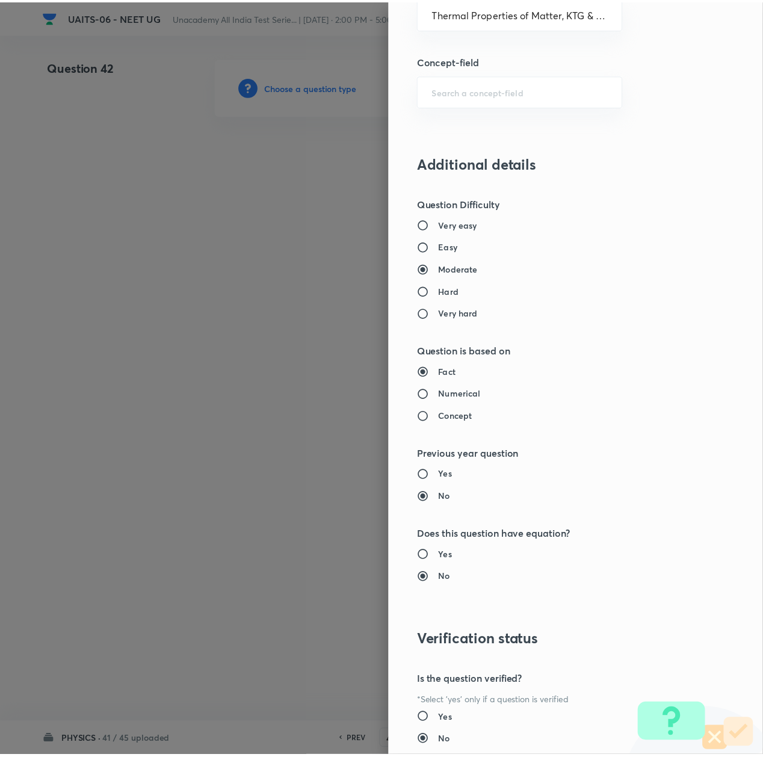
scroll to position [966, 0]
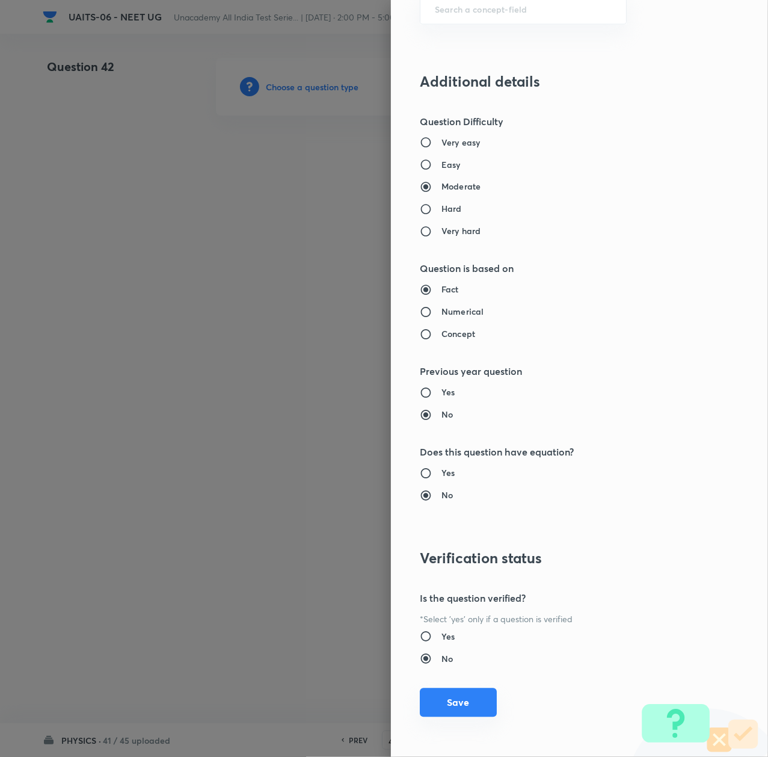
click at [443, 711] on button "Save" at bounding box center [458, 702] width 77 height 29
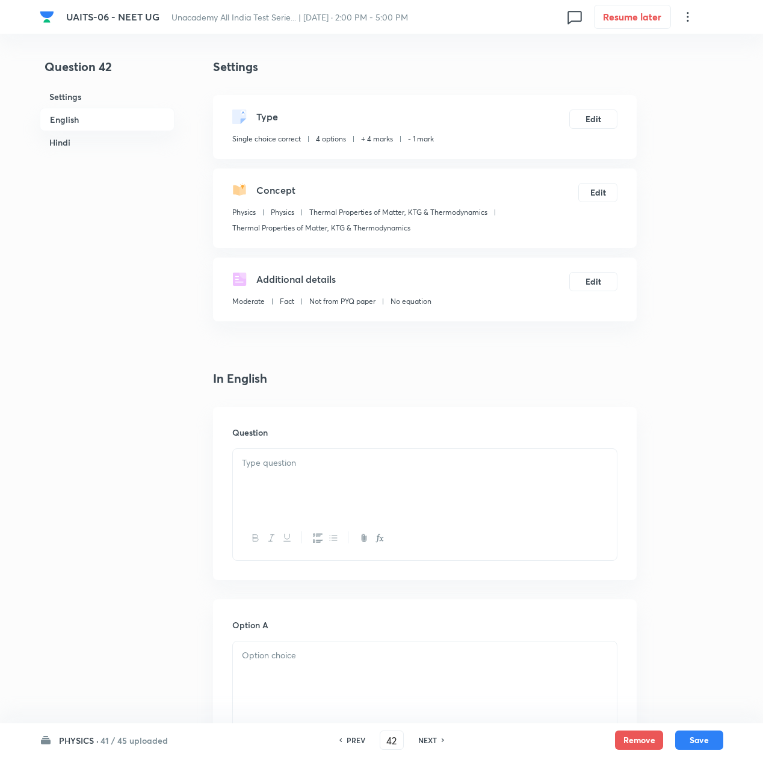
click at [268, 461] on p at bounding box center [425, 463] width 366 height 14
click at [415, 477] on div at bounding box center [425, 482] width 384 height 67
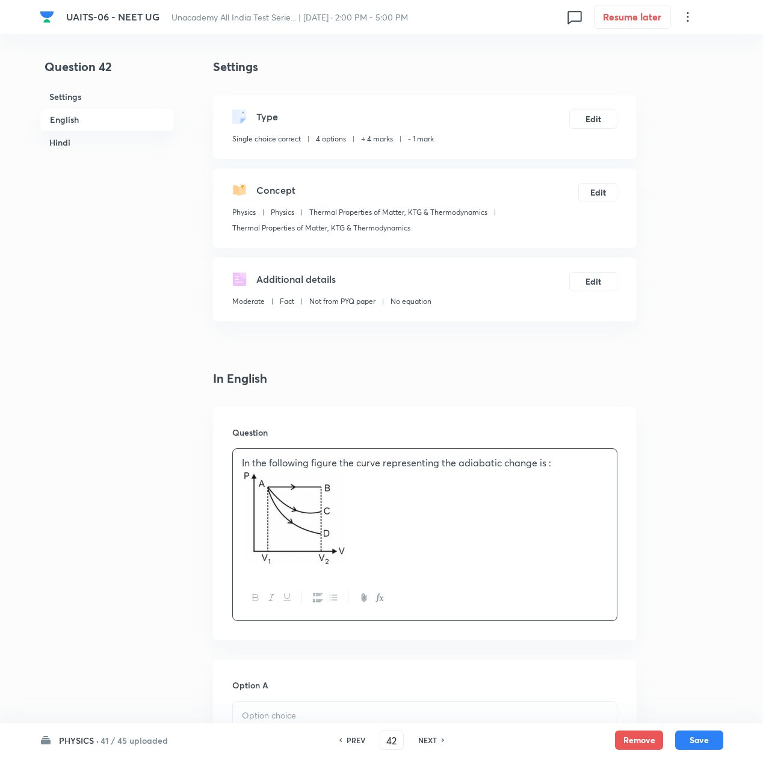
click at [407, 547] on p at bounding box center [425, 519] width 366 height 99
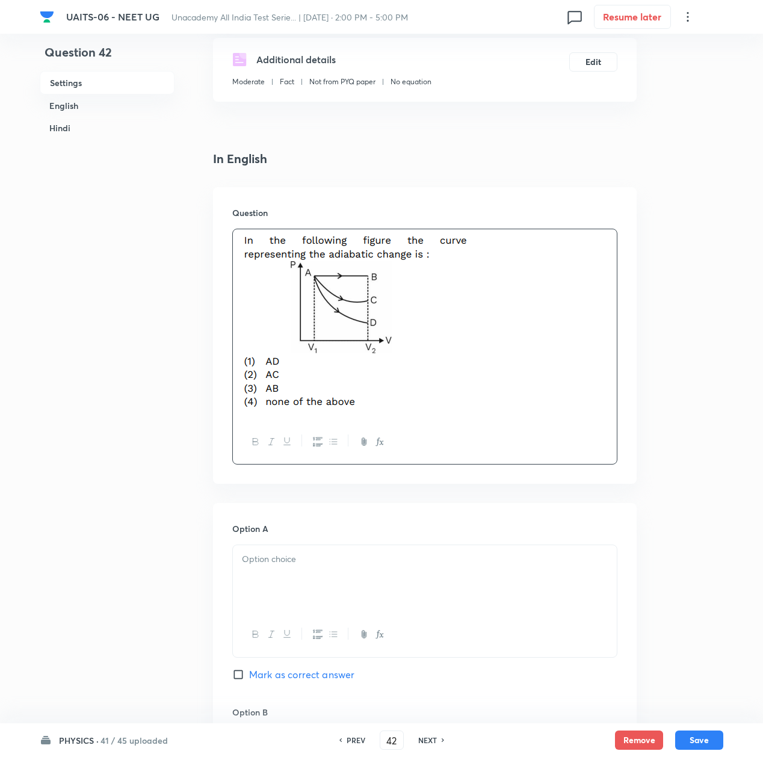
scroll to position [321, 0]
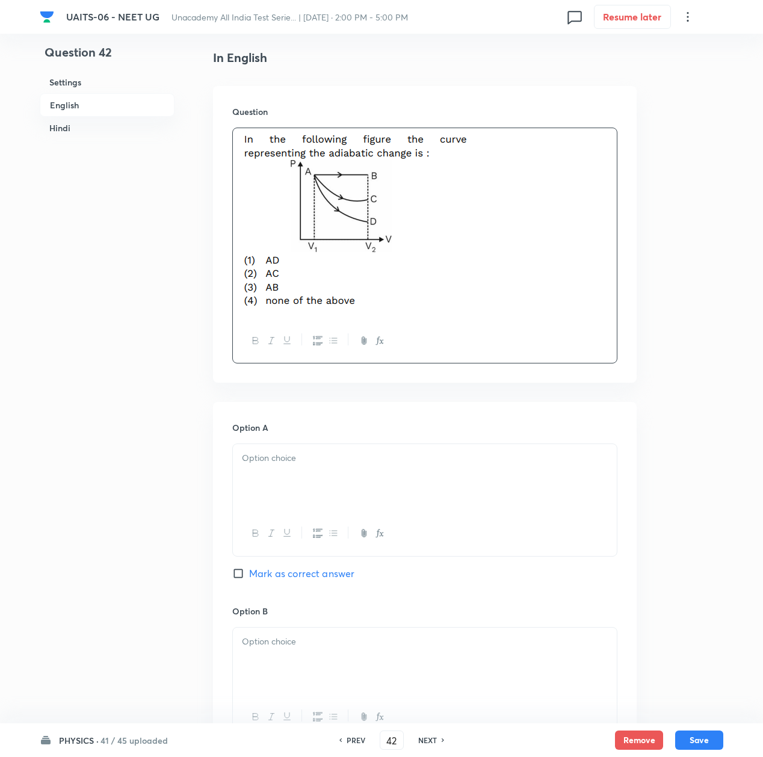
click at [289, 465] on p at bounding box center [425, 458] width 366 height 14
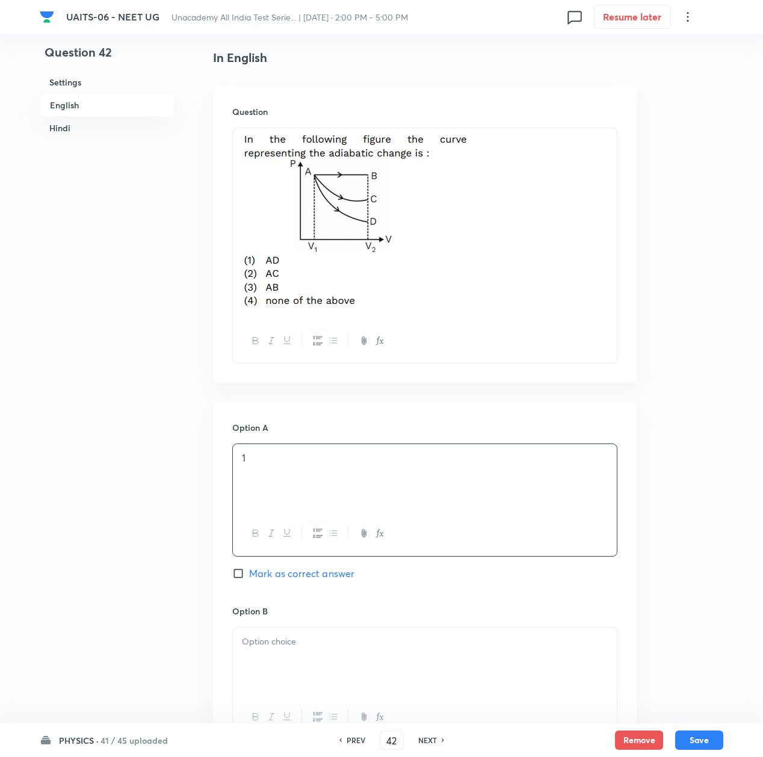
click at [326, 669] on div at bounding box center [425, 661] width 384 height 67
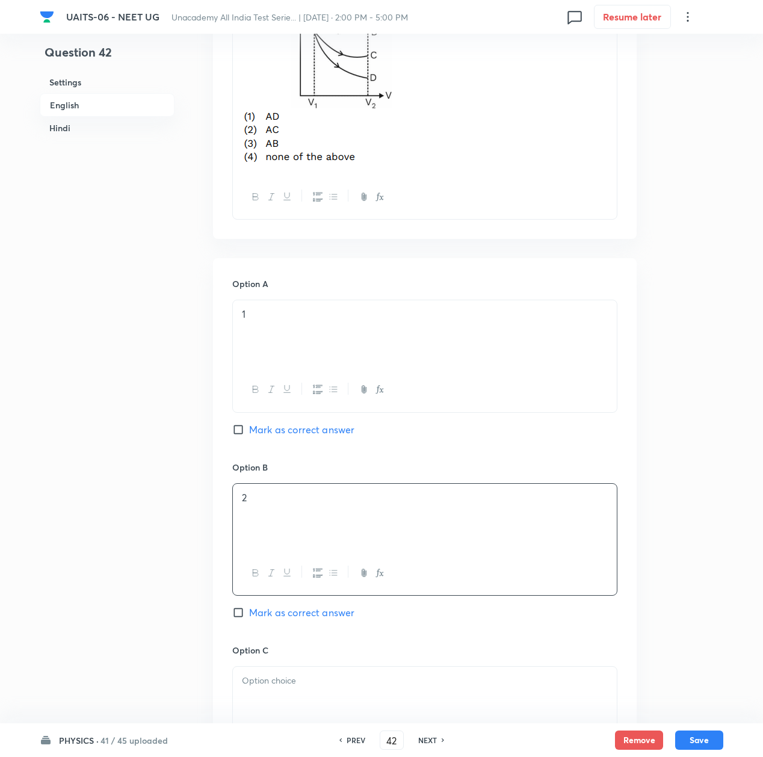
scroll to position [481, 0]
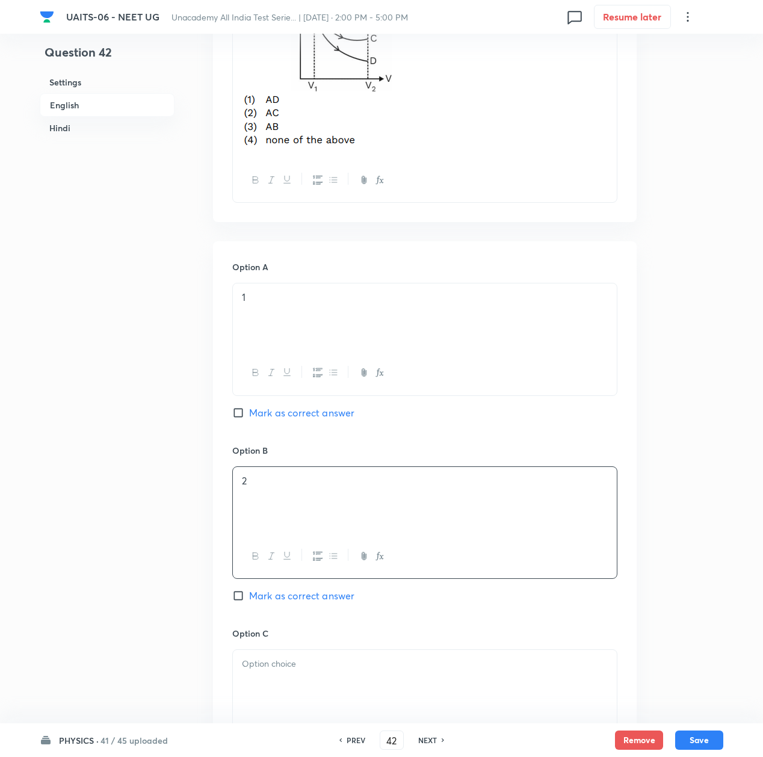
click at [275, 674] on div at bounding box center [425, 683] width 384 height 67
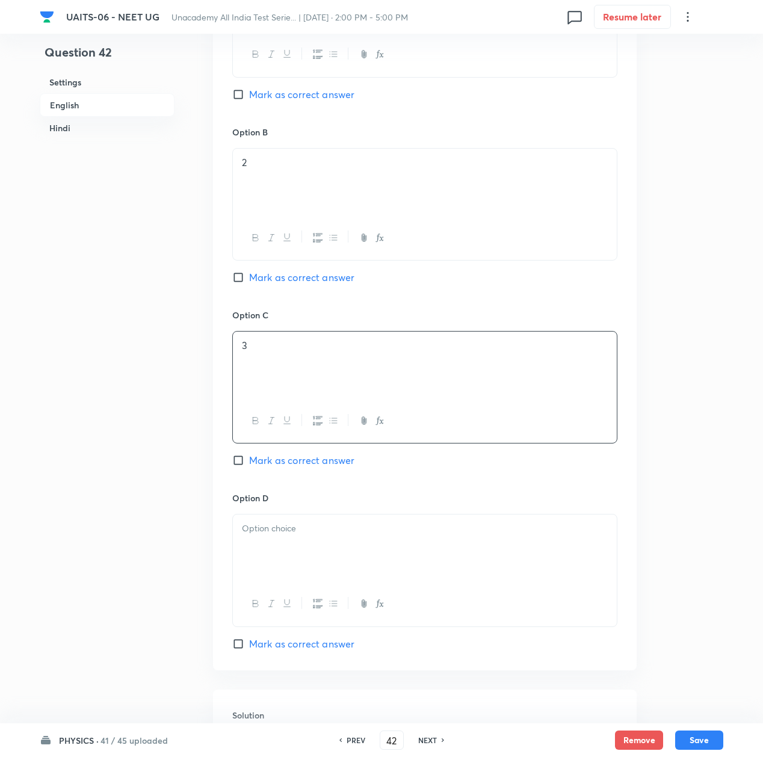
scroll to position [802, 0]
click at [275, 533] on p at bounding box center [425, 526] width 366 height 14
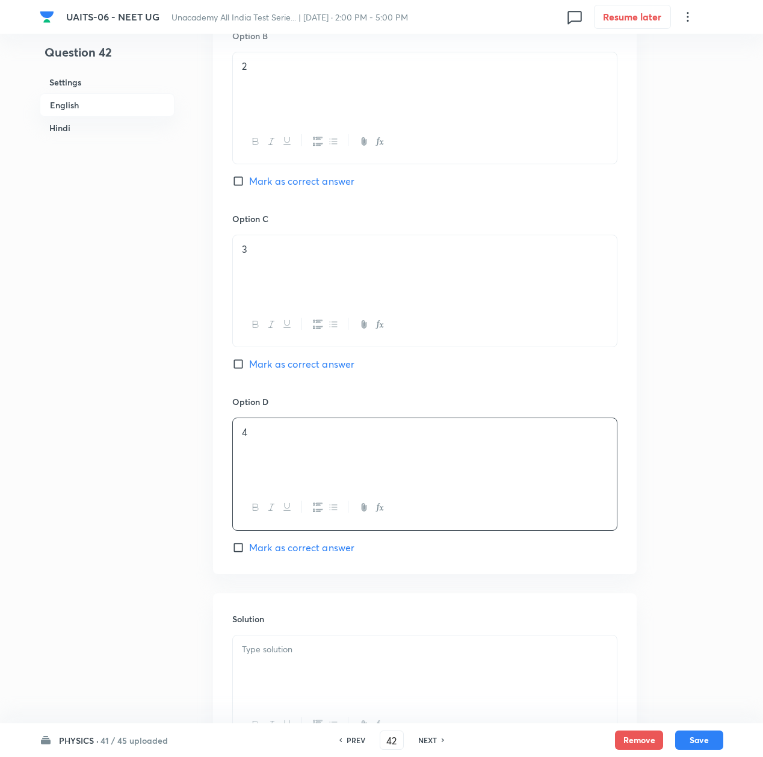
scroll to position [1043, 0]
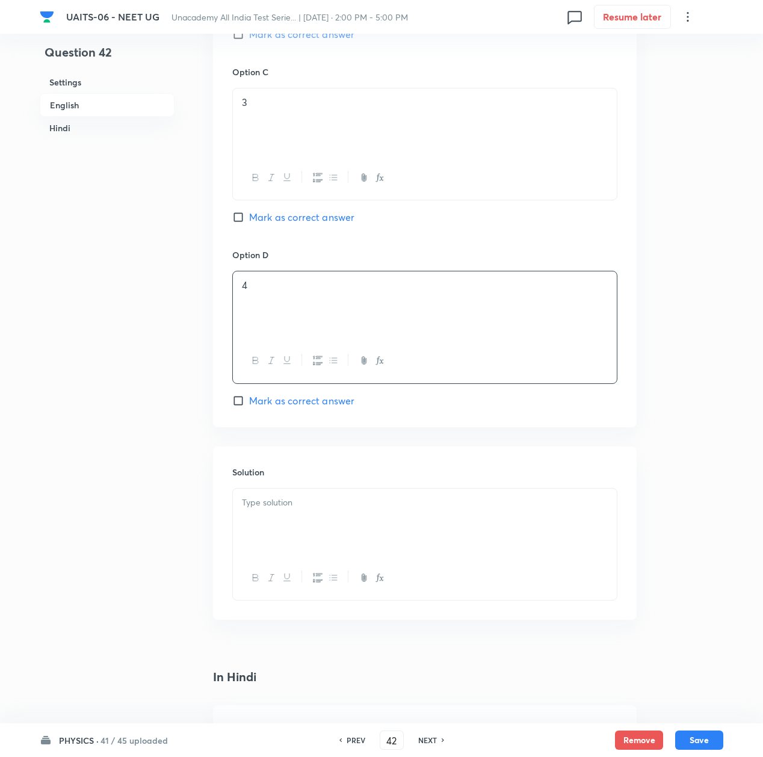
click at [283, 513] on div at bounding box center [425, 522] width 384 height 67
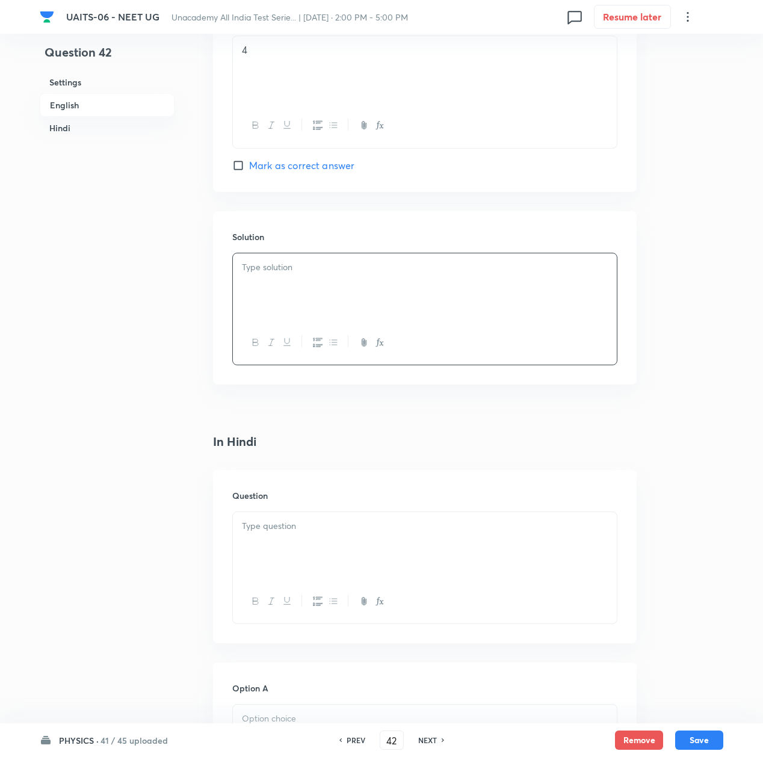
scroll to position [1284, 0]
click at [283, 540] on div at bounding box center [425, 540] width 384 height 67
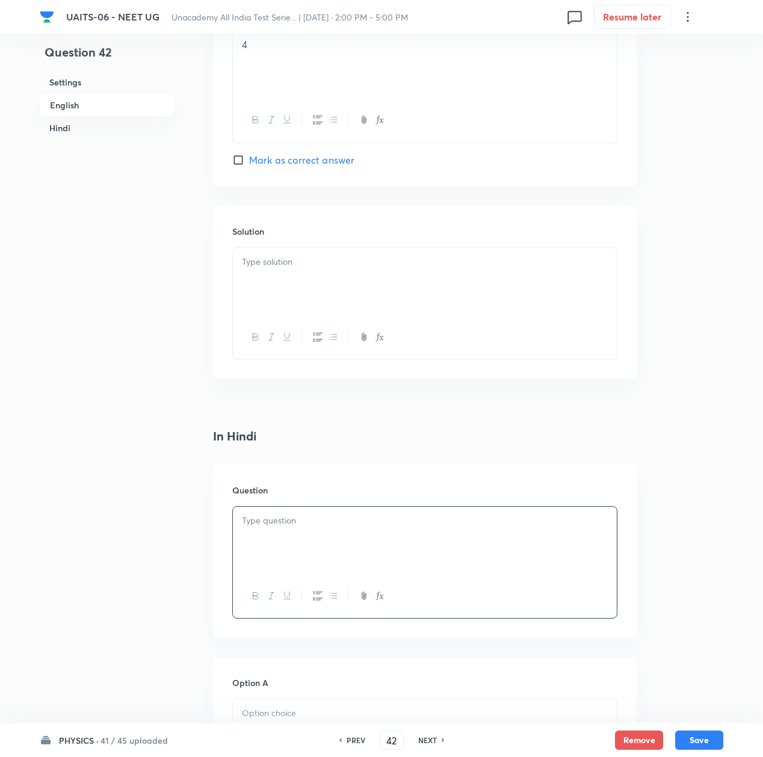
click at [264, 554] on div at bounding box center [425, 540] width 384 height 67
click at [264, 536] on div at bounding box center [425, 540] width 384 height 67
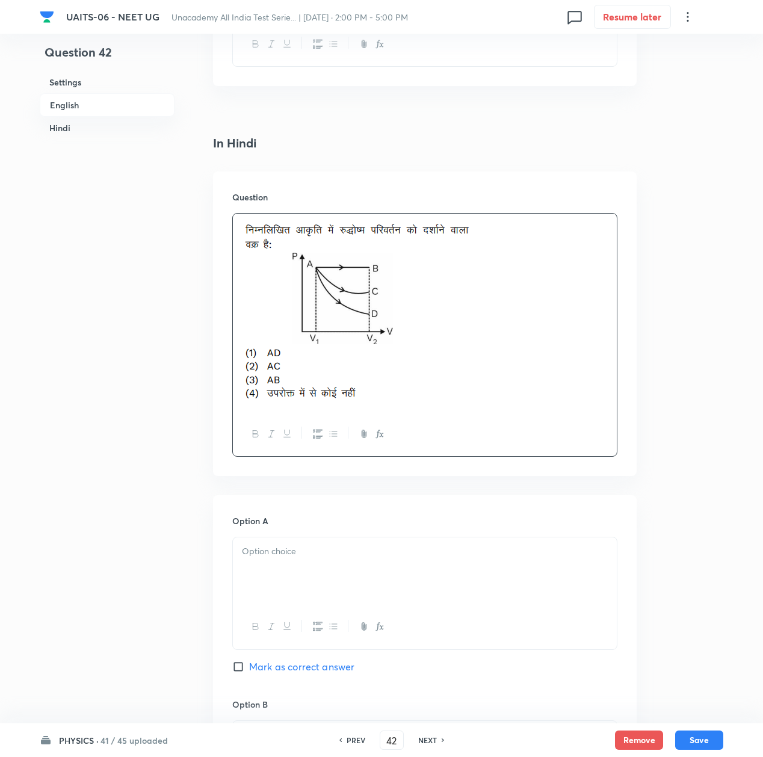
scroll to position [1604, 0]
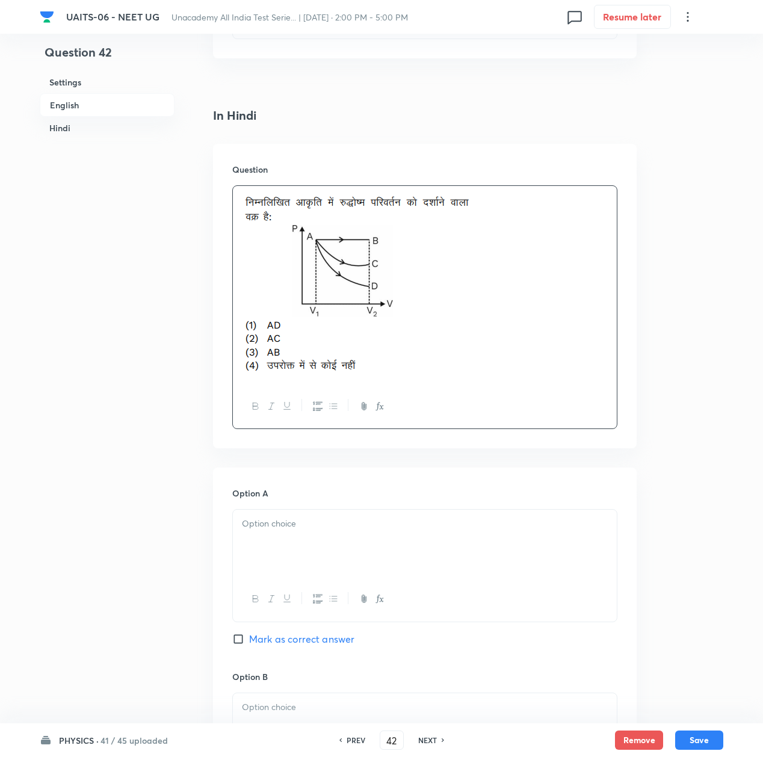
click at [272, 542] on div at bounding box center [425, 543] width 384 height 67
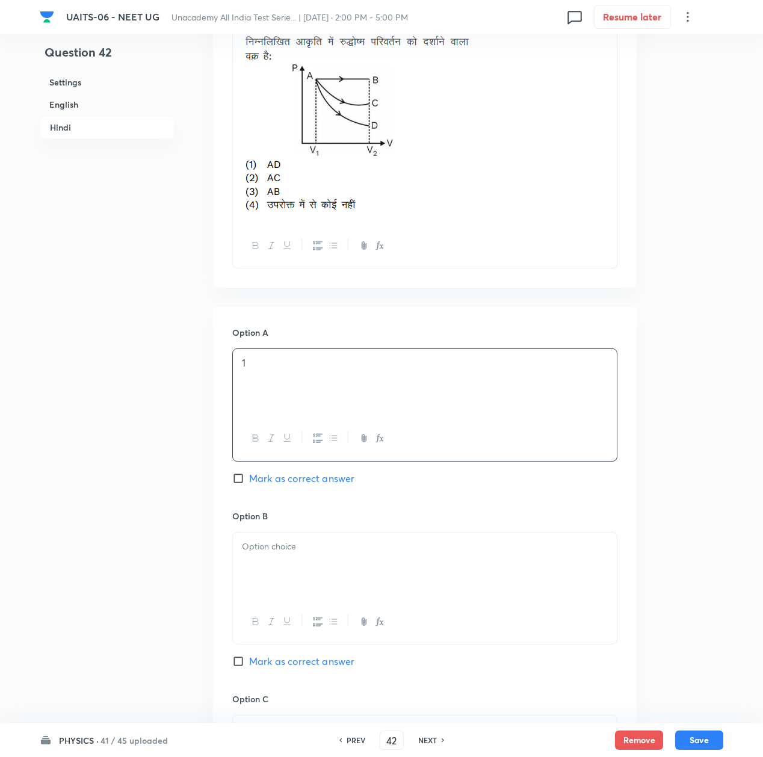
click at [277, 563] on div at bounding box center [425, 566] width 384 height 67
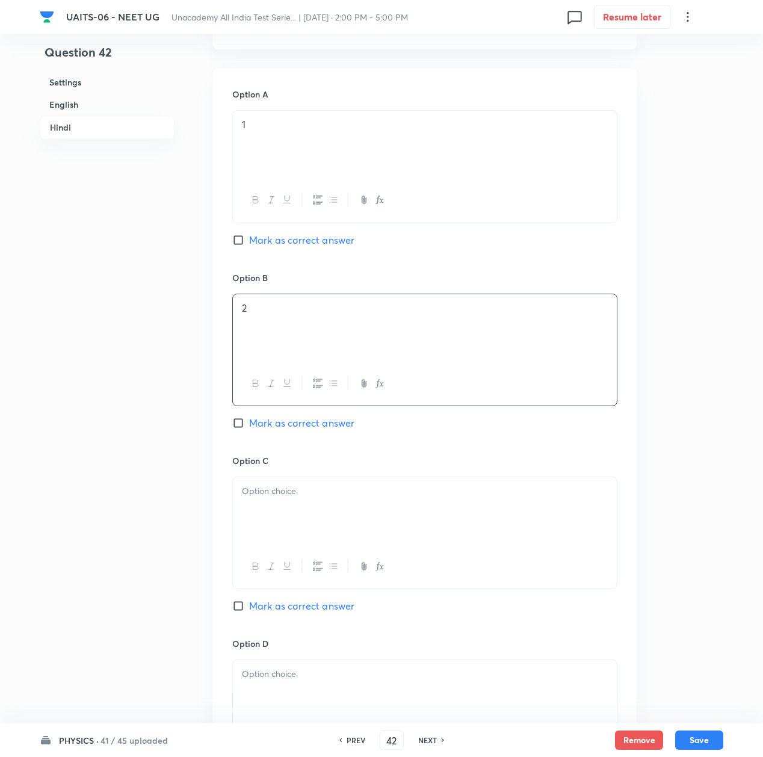
scroll to position [2086, 0]
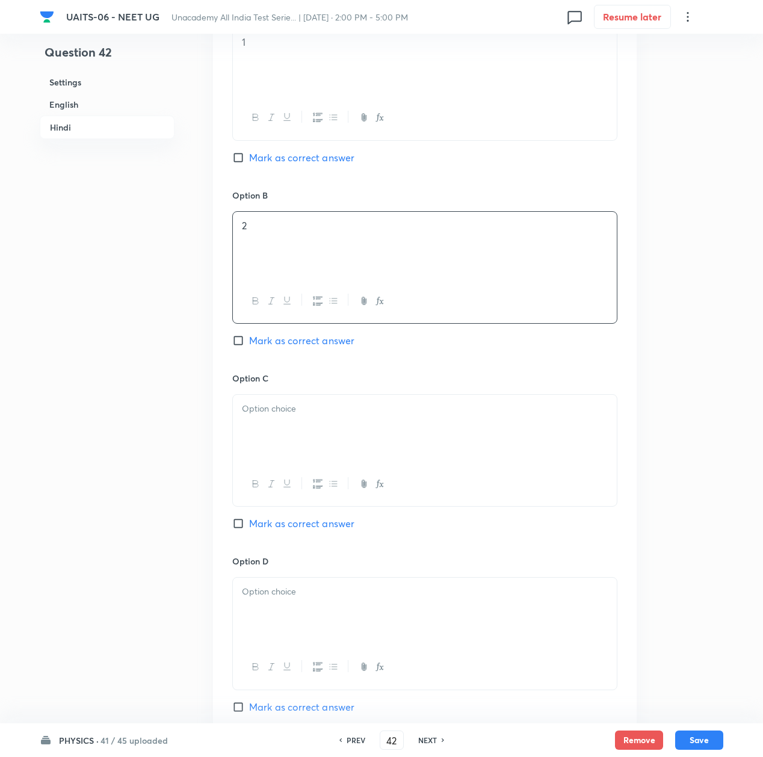
click at [260, 460] on div at bounding box center [425, 428] width 384 height 67
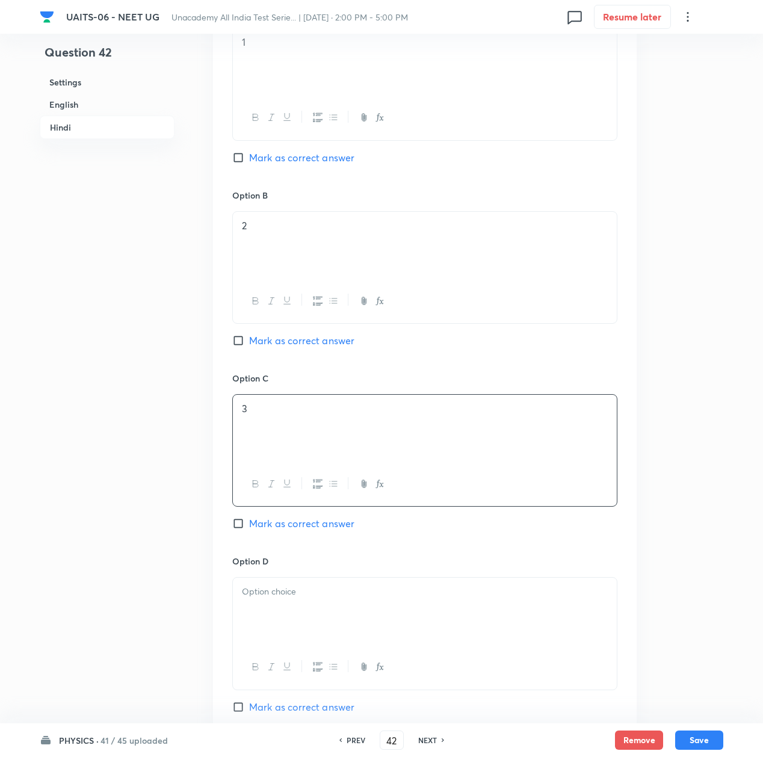
click at [270, 587] on div at bounding box center [425, 611] width 384 height 67
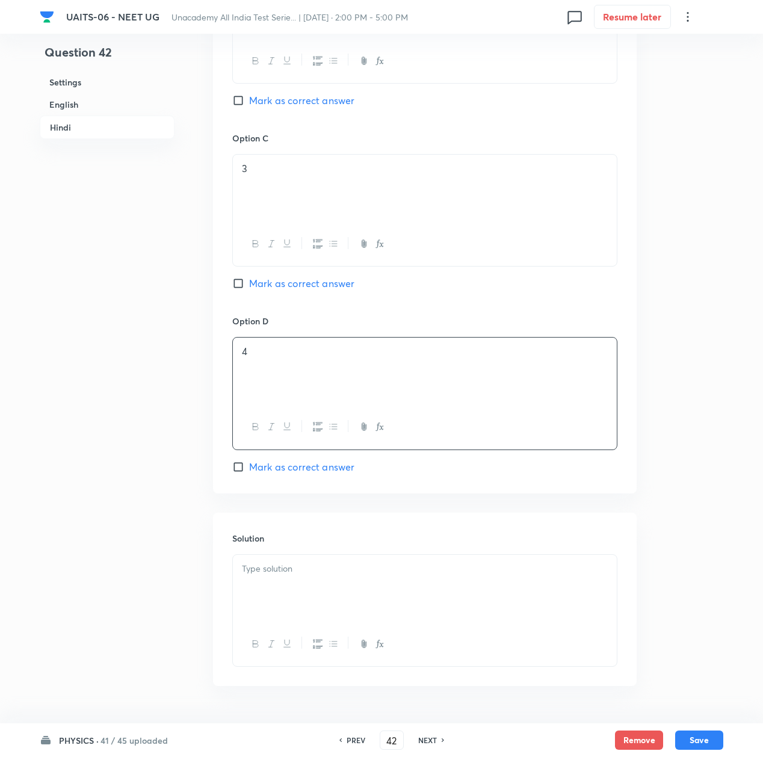
scroll to position [2327, 0]
click at [309, 595] on div at bounding box center [425, 587] width 384 height 67
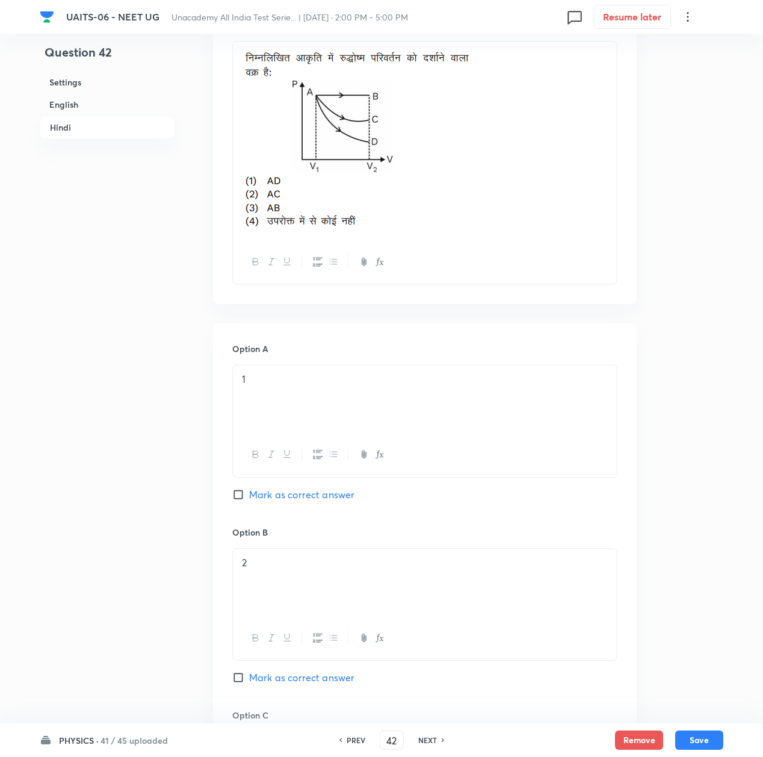
scroll to position [1685, 0]
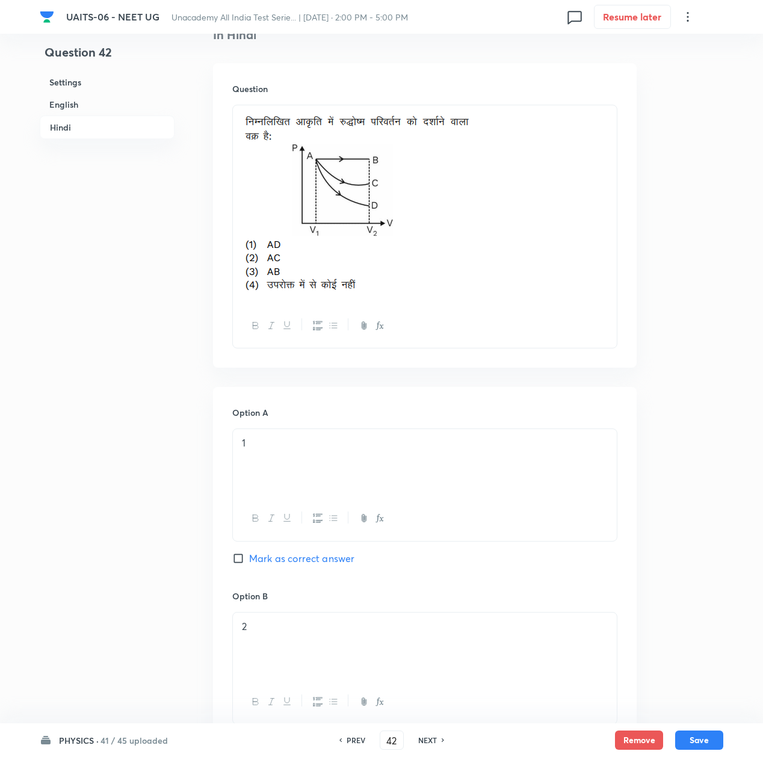
click at [268, 560] on span "Mark as correct answer" at bounding box center [301, 558] width 105 height 14
click at [249, 560] on input "Mark as correct answer" at bounding box center [240, 558] width 17 height 12
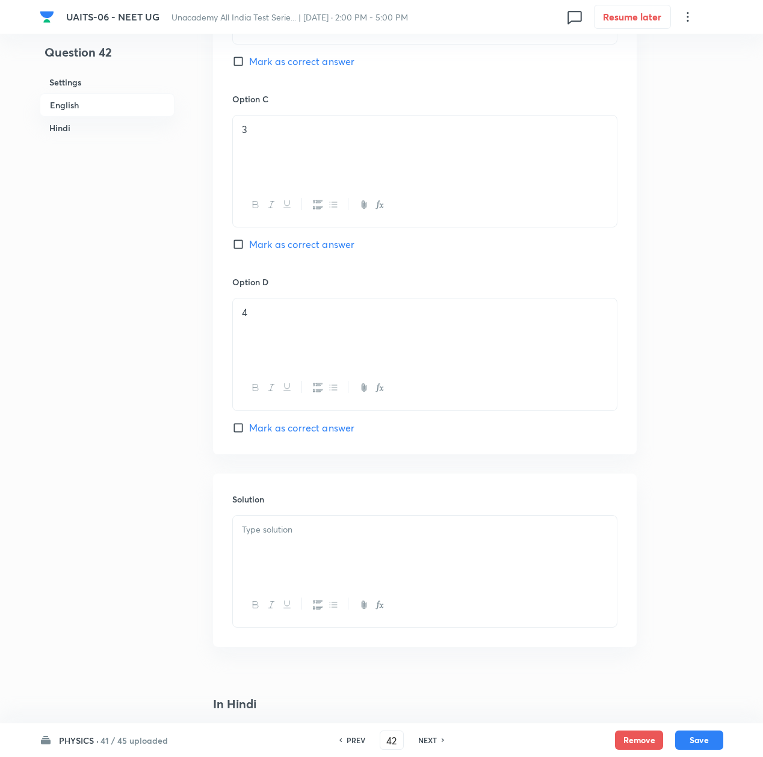
scroll to position [963, 0]
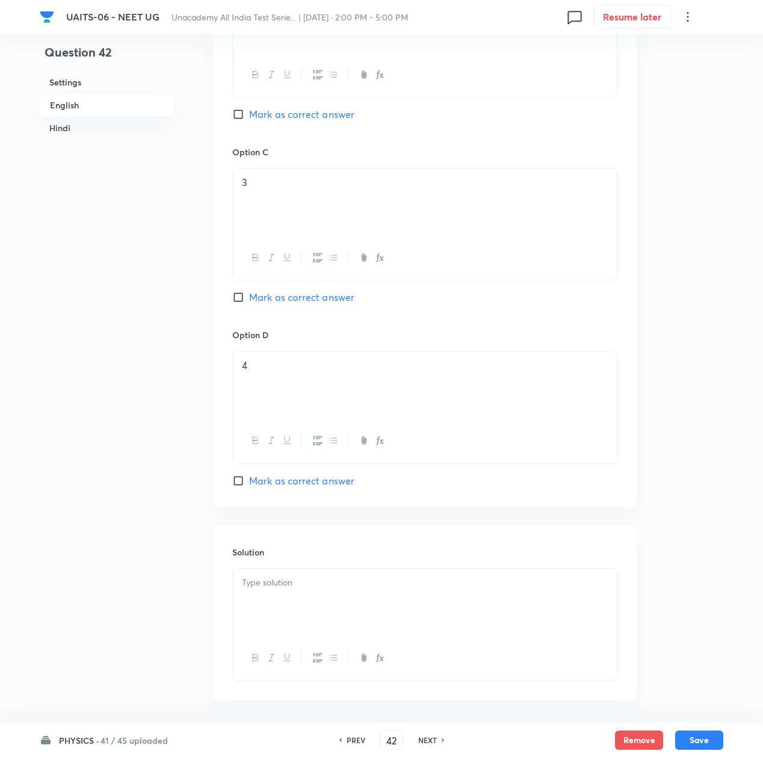
click at [286, 598] on div at bounding box center [425, 602] width 384 height 67
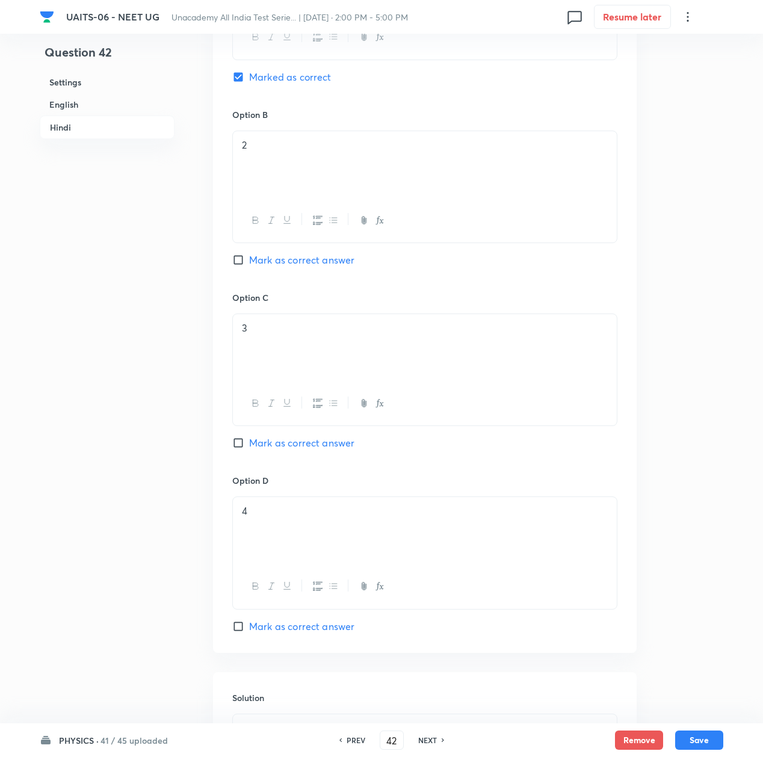
scroll to position [2367, 0]
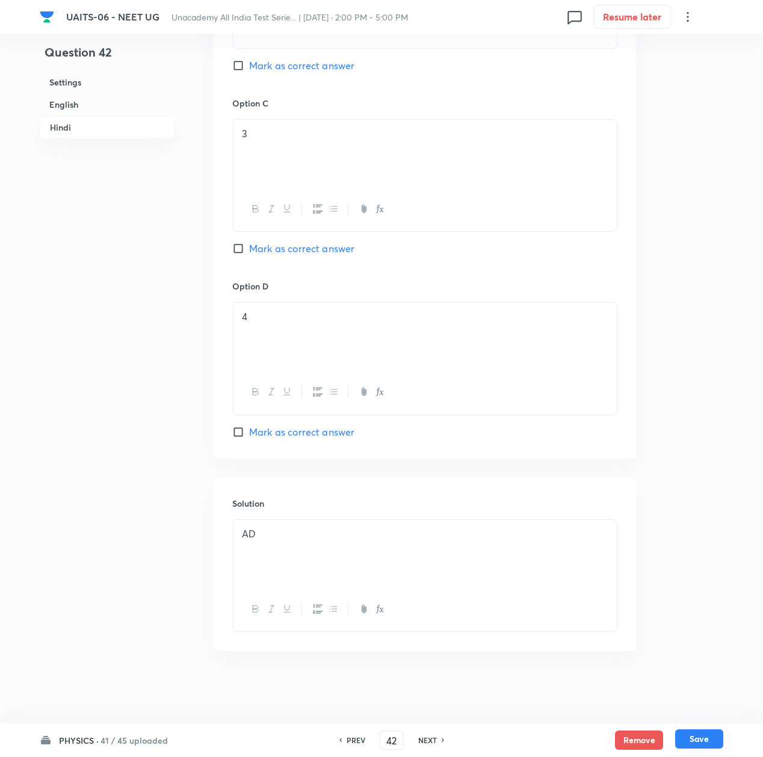
click at [696, 734] on button "Save" at bounding box center [699, 738] width 48 height 19
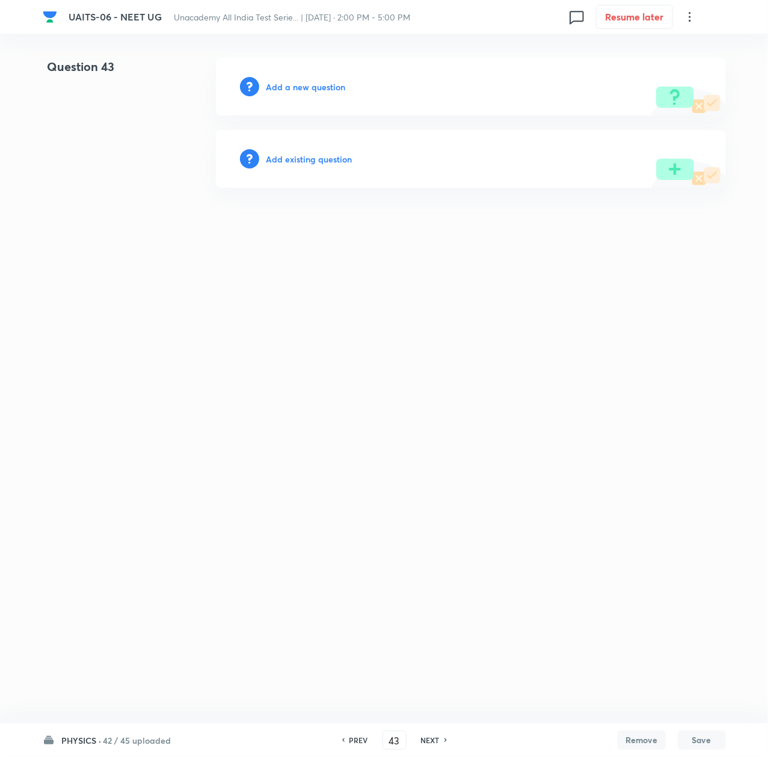
click at [300, 85] on h6 "Add a new question" at bounding box center [306, 87] width 79 height 13
click at [300, 85] on h6 "Choose a question type" at bounding box center [313, 87] width 93 height 13
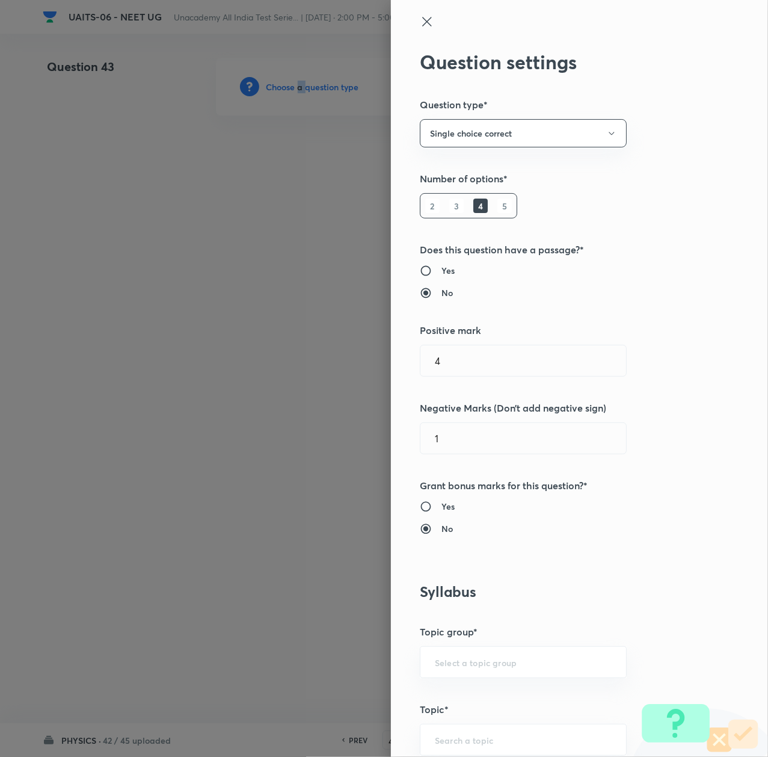
scroll to position [241, 0]
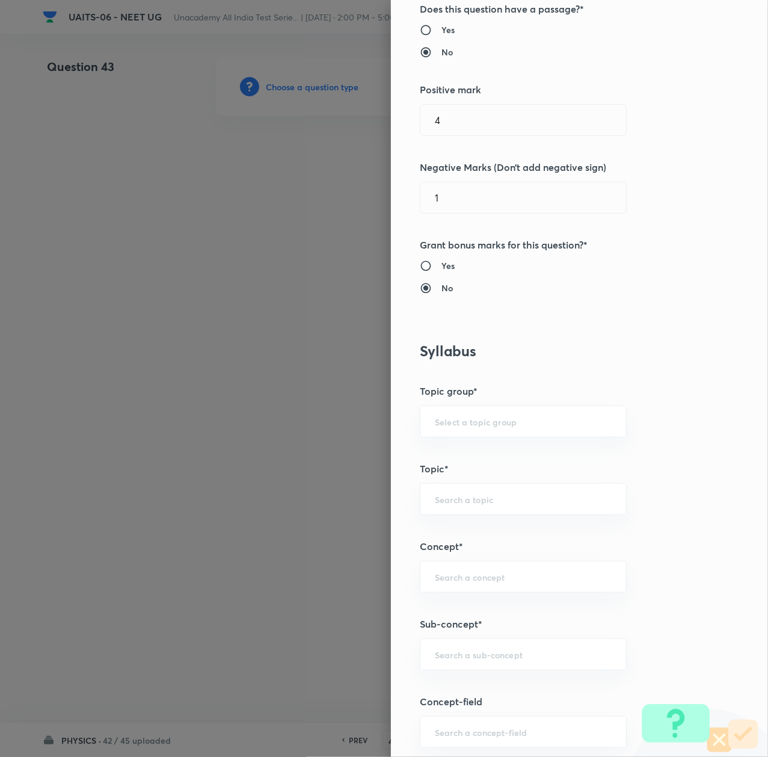
click at [454, 675] on div "Question settings Question type* Single choice correct Number of options* 2 3 4…" at bounding box center [579, 378] width 377 height 757
click at [454, 660] on input "text" at bounding box center [523, 654] width 177 height 11
paste input "Thermal Properties of Matter"
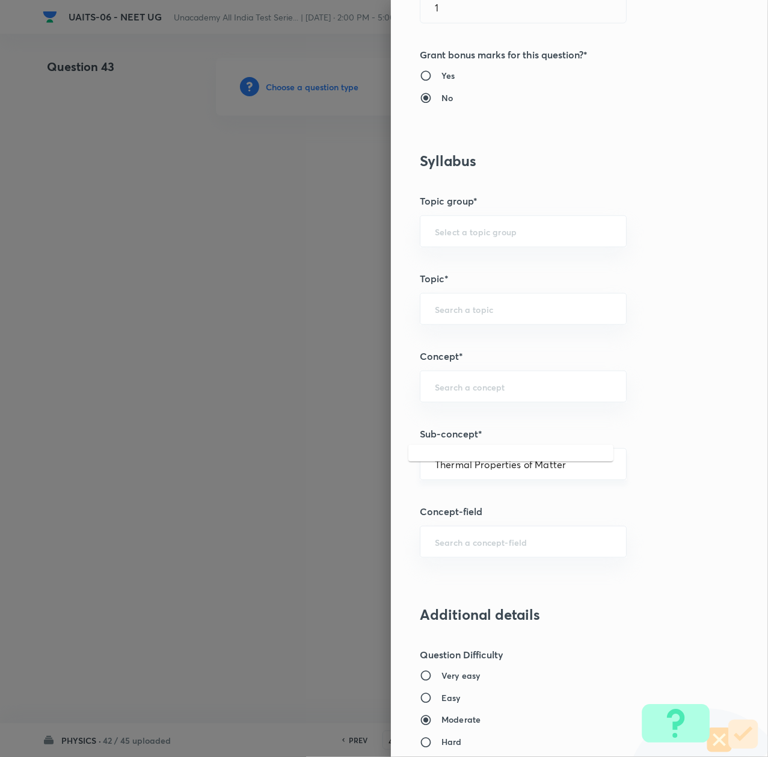
scroll to position [481, 0]
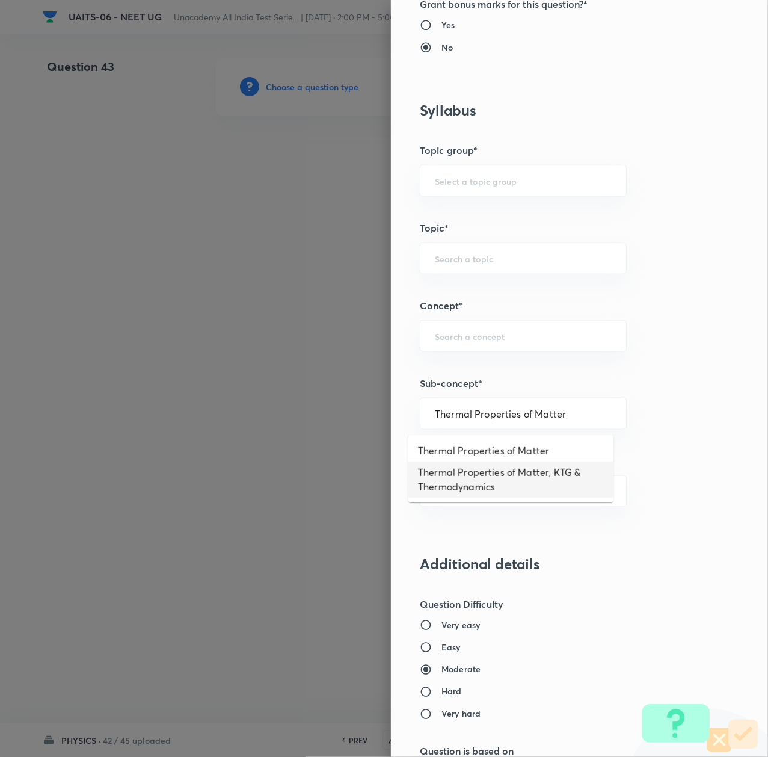
click at [515, 477] on li "Thermal Properties of Matter, KTG & Thermodynamics" at bounding box center [511, 480] width 205 height 36
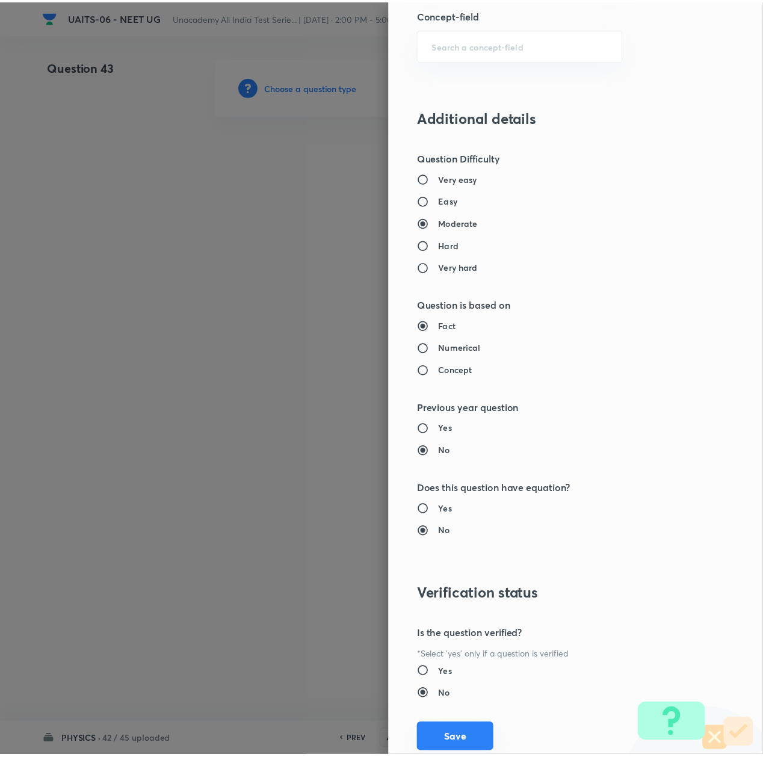
scroll to position [966, 0]
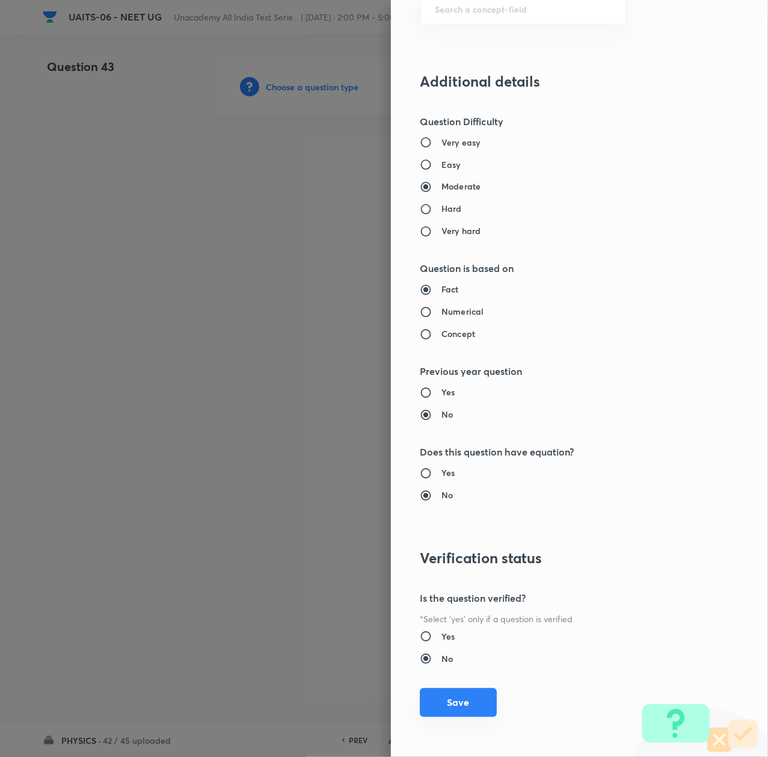
click at [432, 700] on button "Save" at bounding box center [458, 702] width 77 height 29
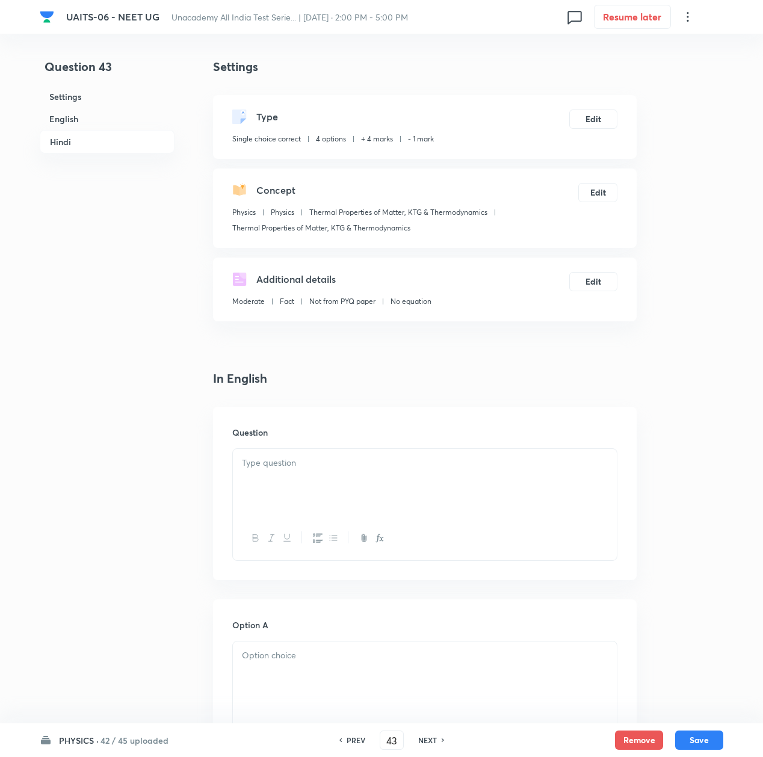
click at [298, 484] on div at bounding box center [425, 482] width 384 height 67
click at [336, 481] on div at bounding box center [425, 482] width 384 height 67
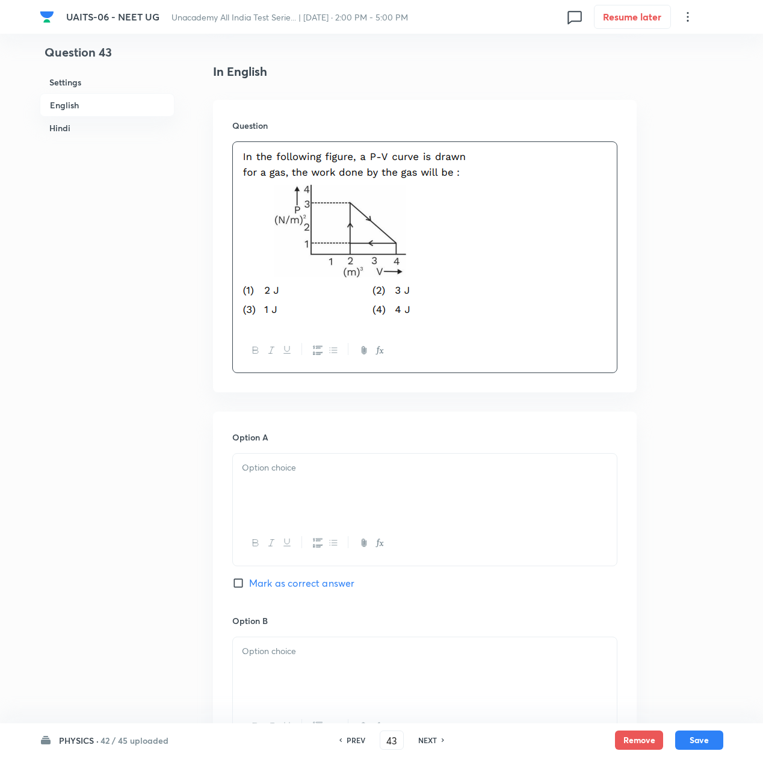
scroll to position [321, 0]
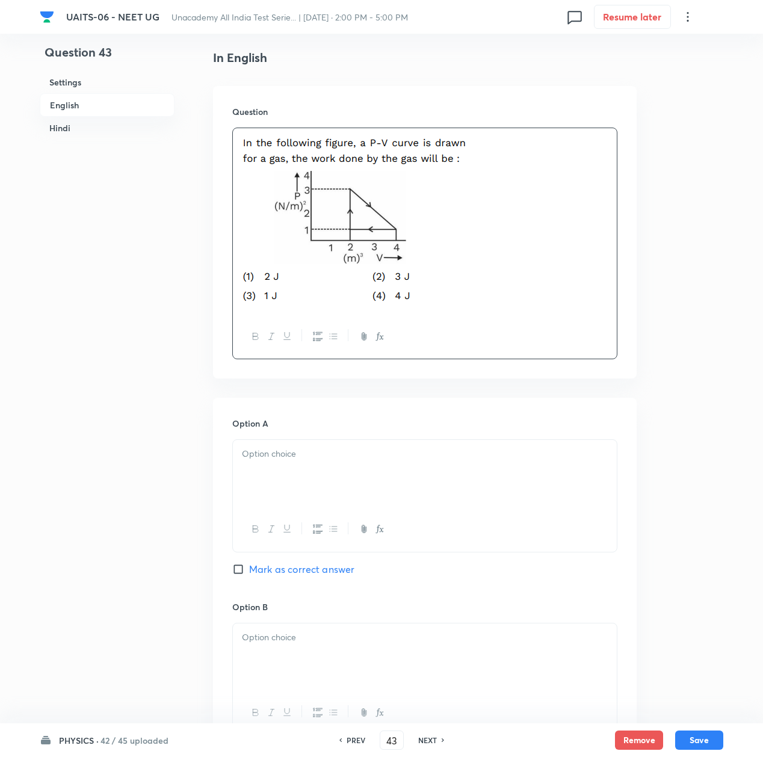
click at [302, 480] on div at bounding box center [425, 473] width 384 height 67
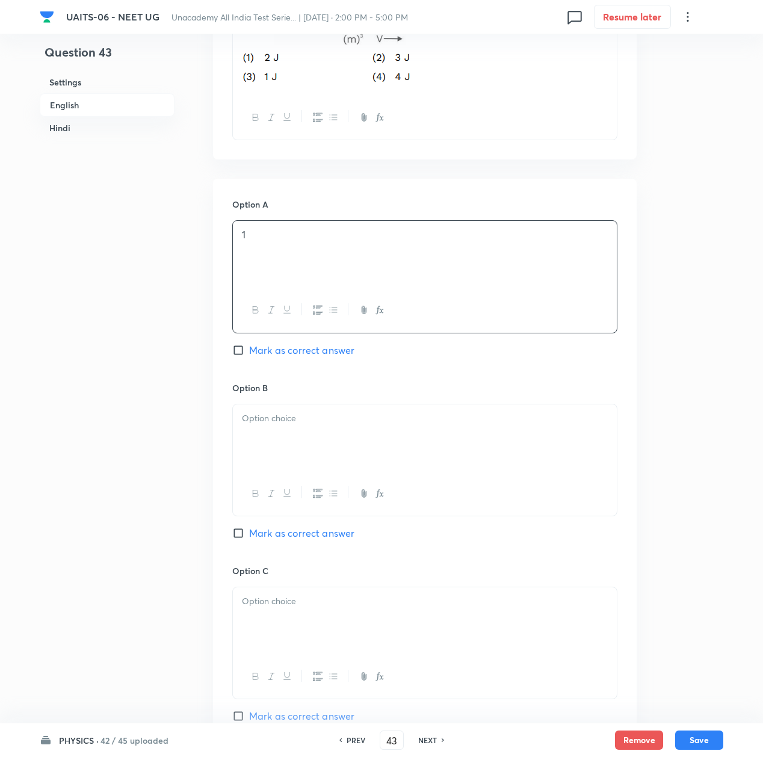
scroll to position [561, 0]
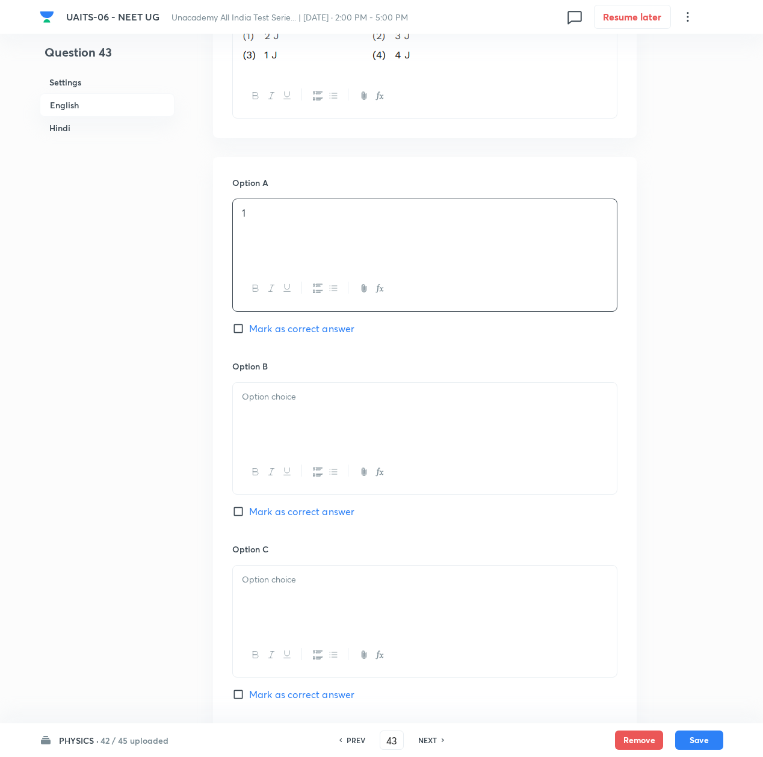
click at [262, 432] on div at bounding box center [425, 416] width 384 height 67
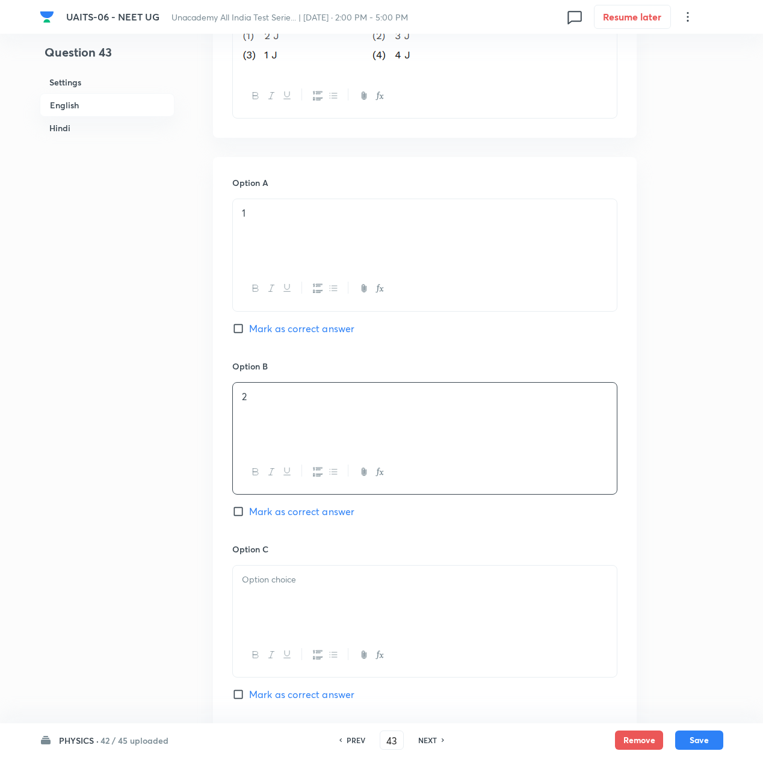
click at [289, 596] on div at bounding box center [425, 599] width 384 height 67
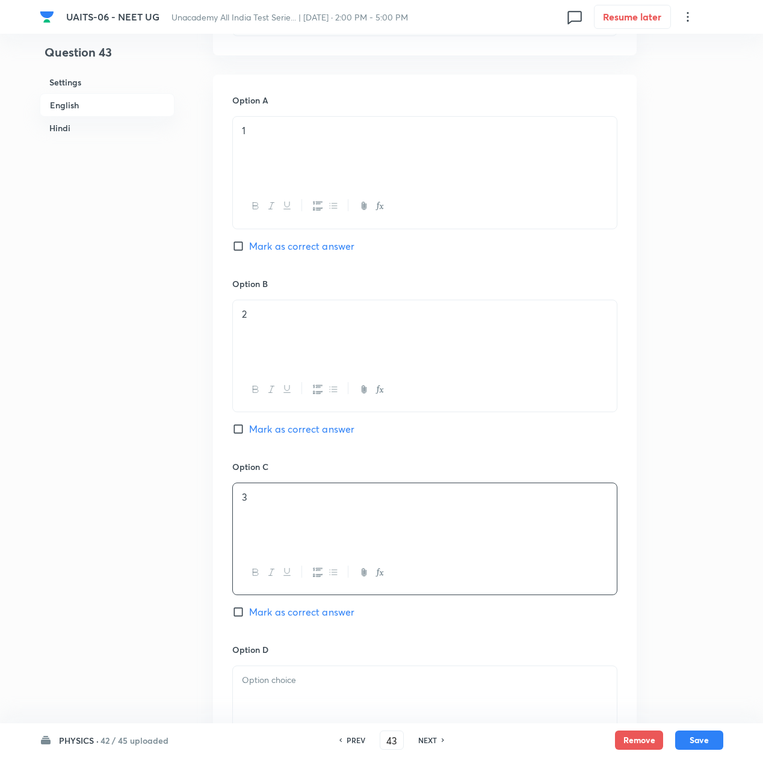
scroll to position [722, 0]
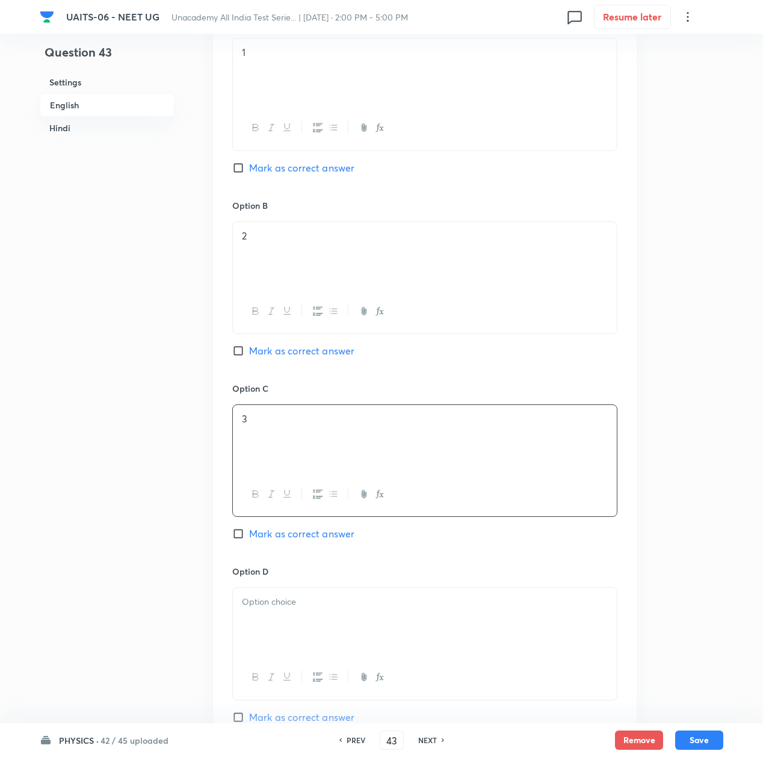
click at [284, 583] on div "Option D [PERSON_NAME] as correct answer" at bounding box center [424, 644] width 385 height 159
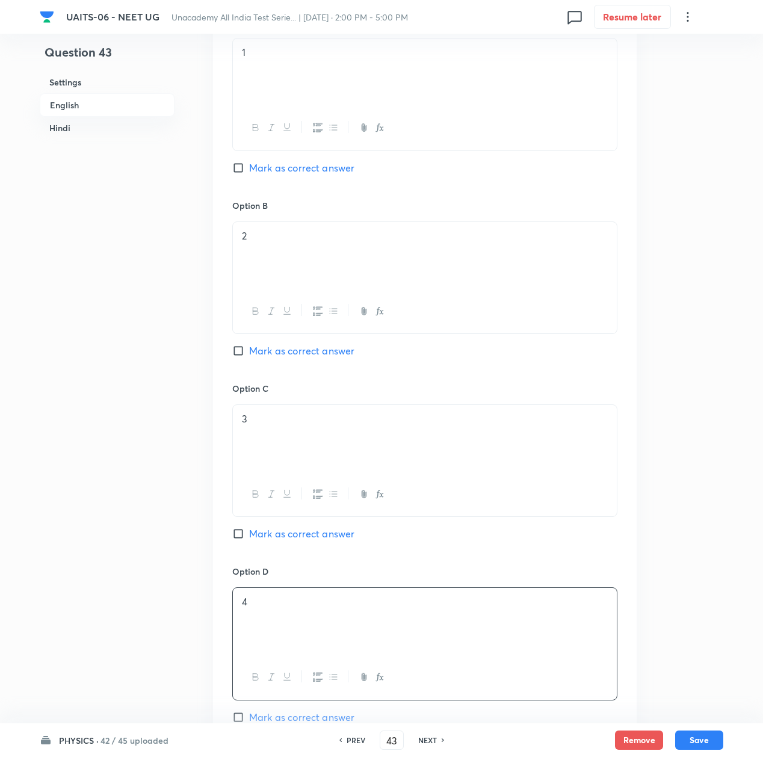
click at [282, 614] on div "4" at bounding box center [425, 621] width 384 height 67
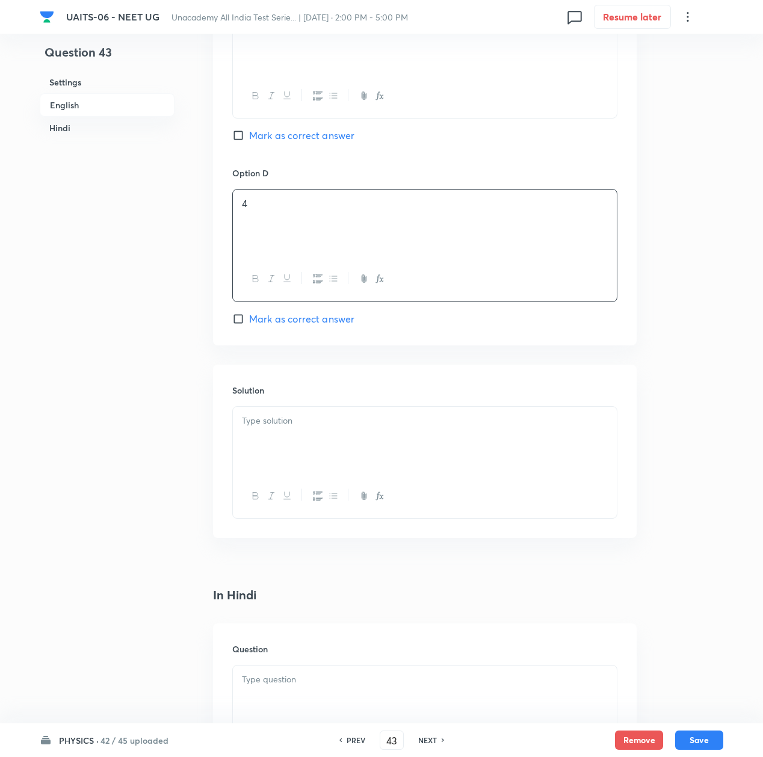
scroll to position [1123, 0]
click at [302, 680] on p at bounding box center [425, 677] width 366 height 14
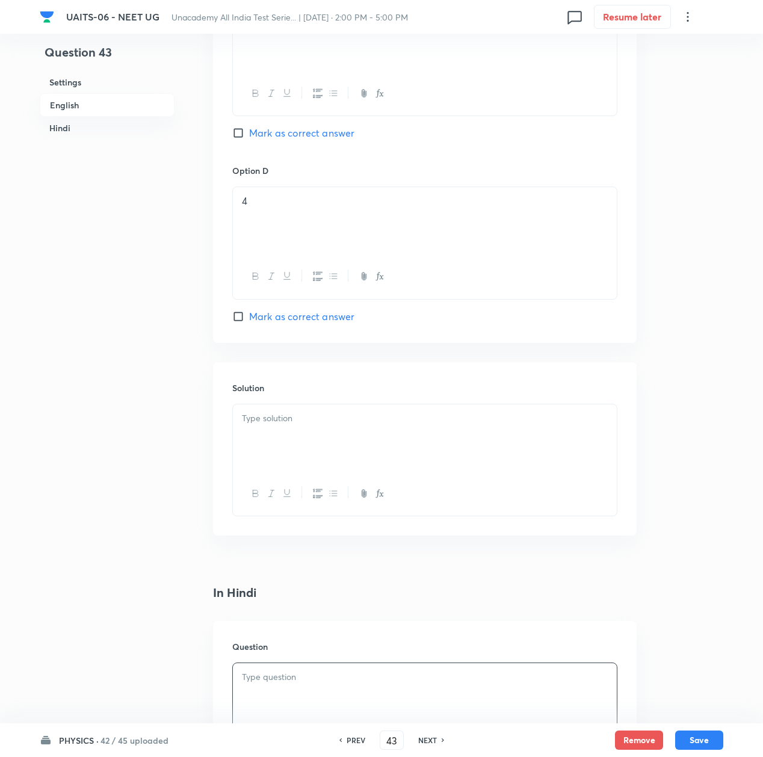
click at [306, 691] on div at bounding box center [425, 696] width 384 height 67
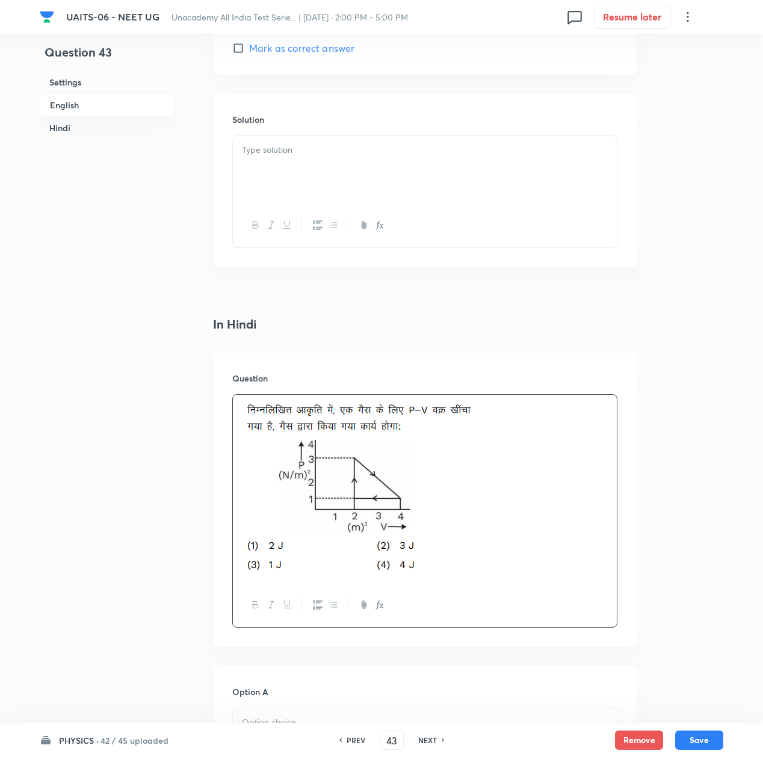
scroll to position [1524, 0]
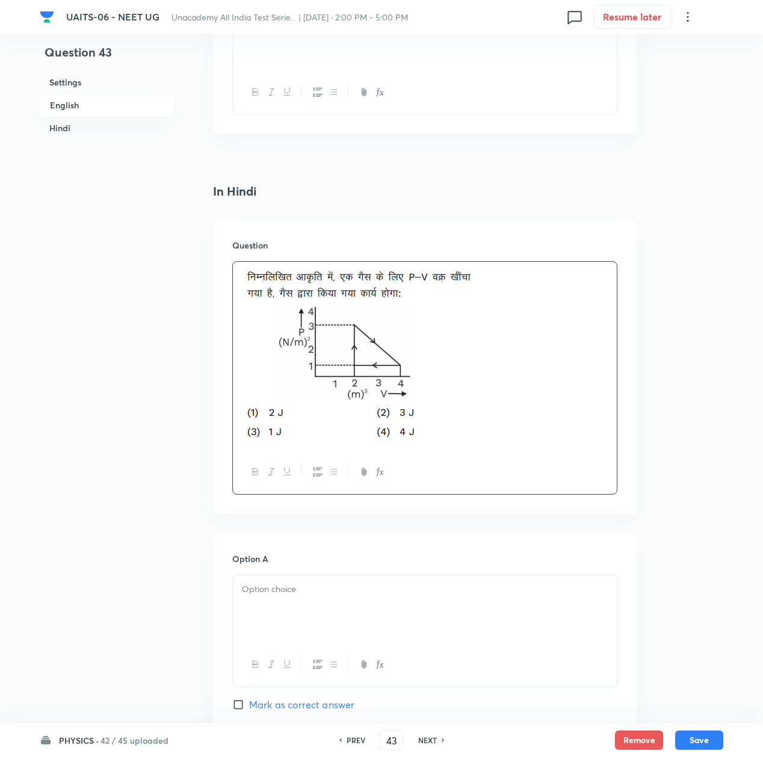
click at [285, 596] on p at bounding box center [425, 590] width 366 height 14
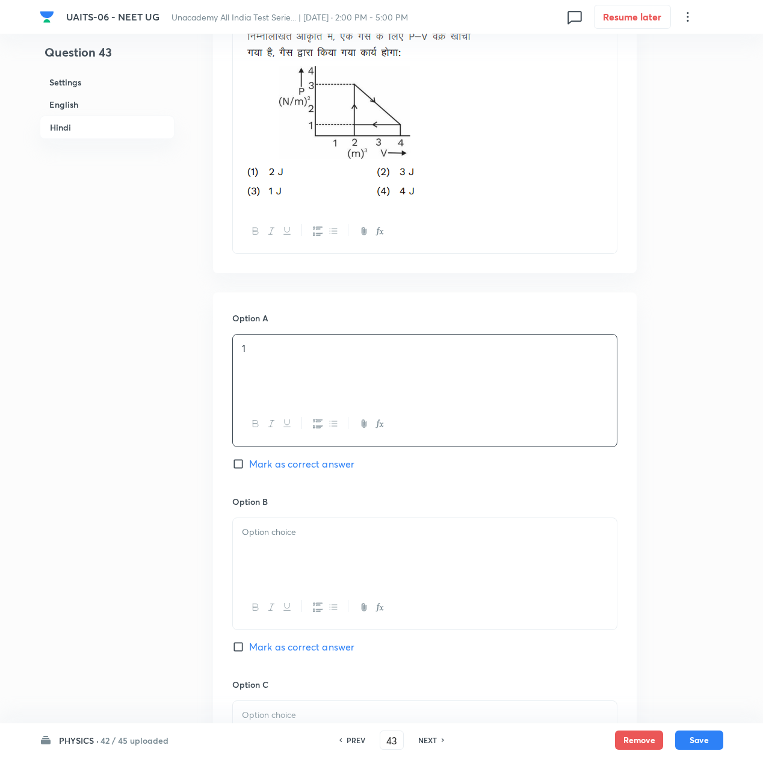
click at [262, 549] on div at bounding box center [425, 551] width 384 height 67
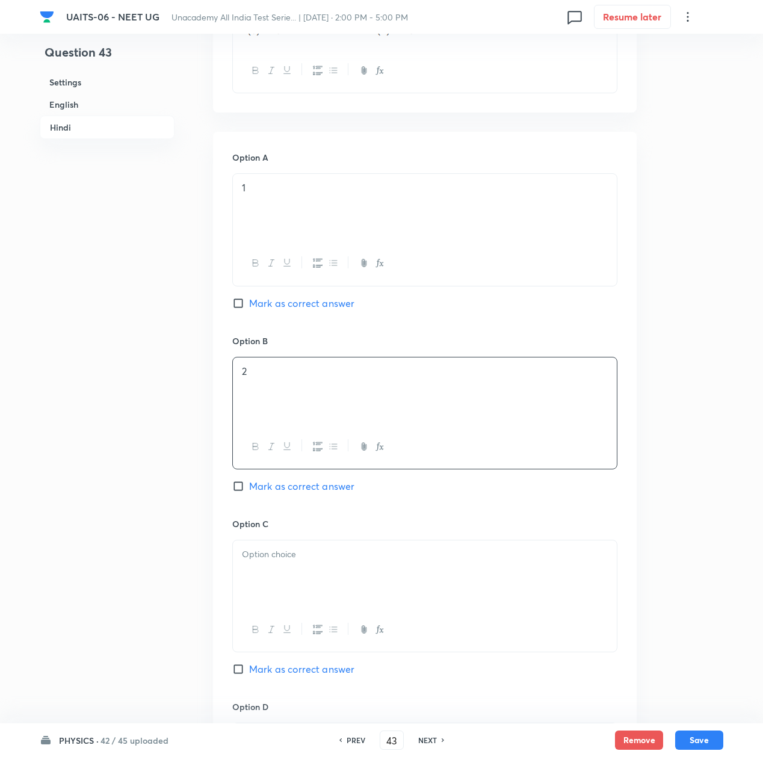
click at [268, 579] on div at bounding box center [425, 573] width 384 height 67
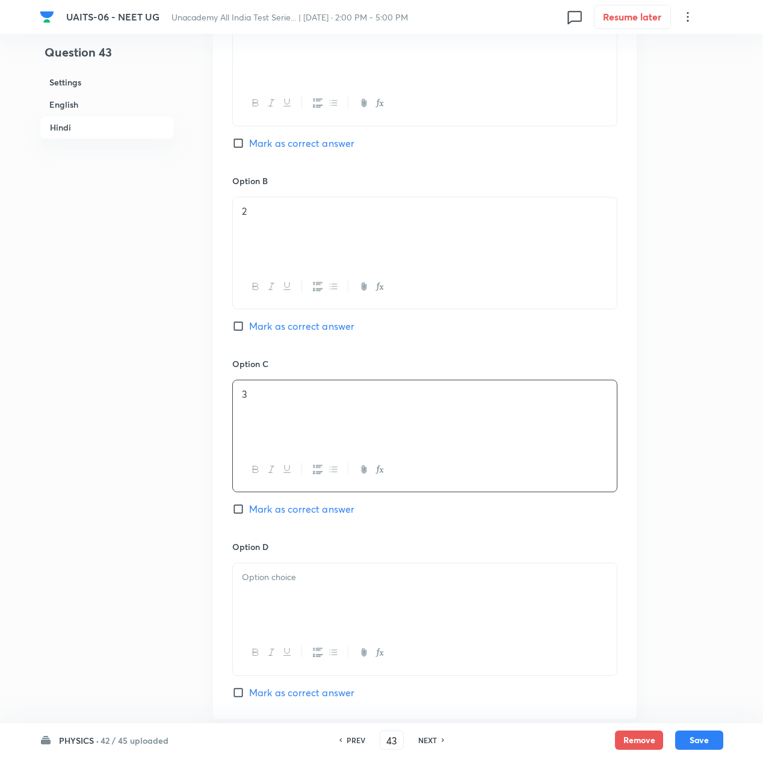
click at [274, 601] on div at bounding box center [425, 596] width 384 height 67
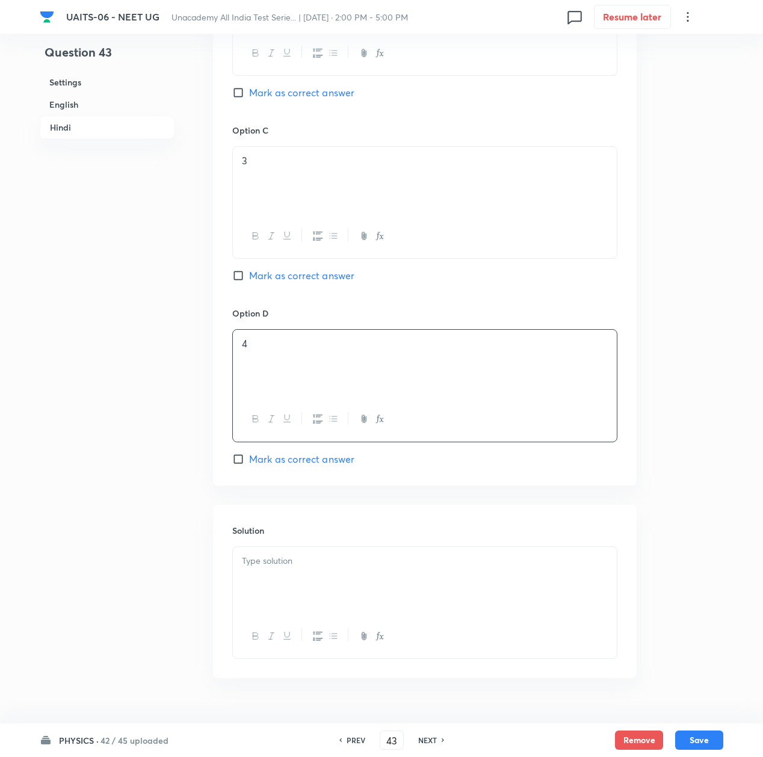
scroll to position [2327, 0]
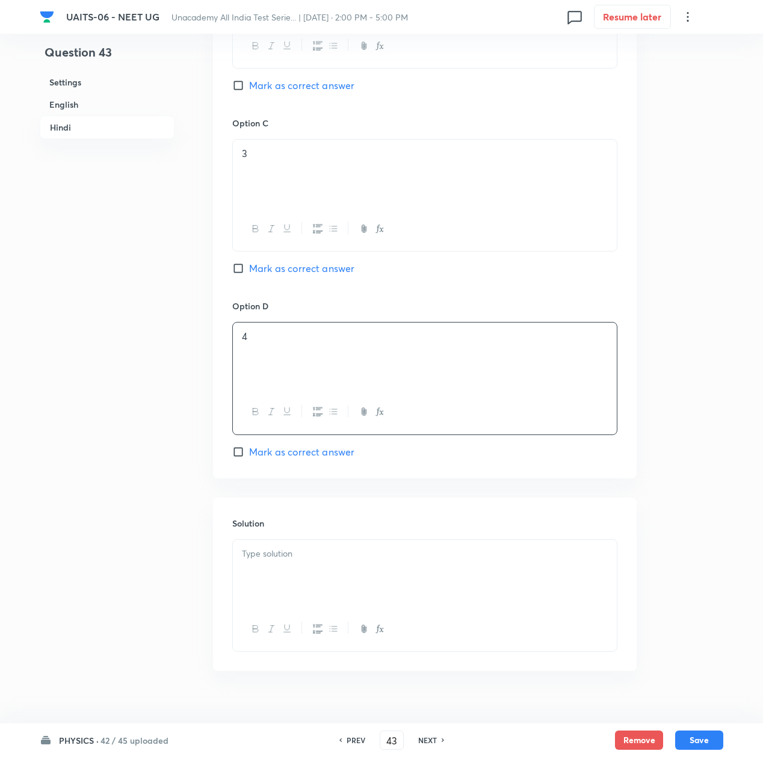
click at [283, 598] on div at bounding box center [425, 573] width 384 height 67
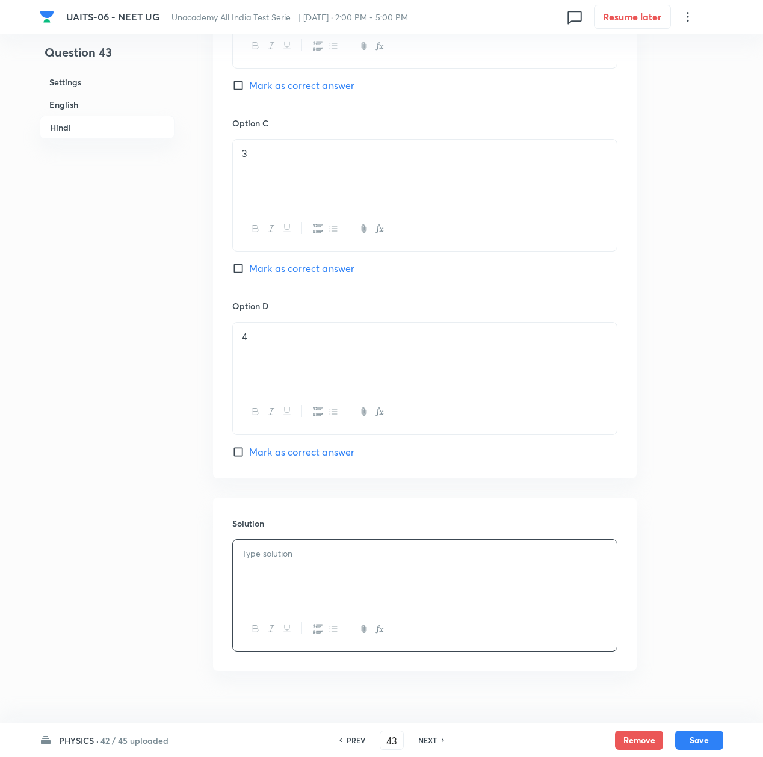
click at [302, 567] on div at bounding box center [425, 573] width 384 height 67
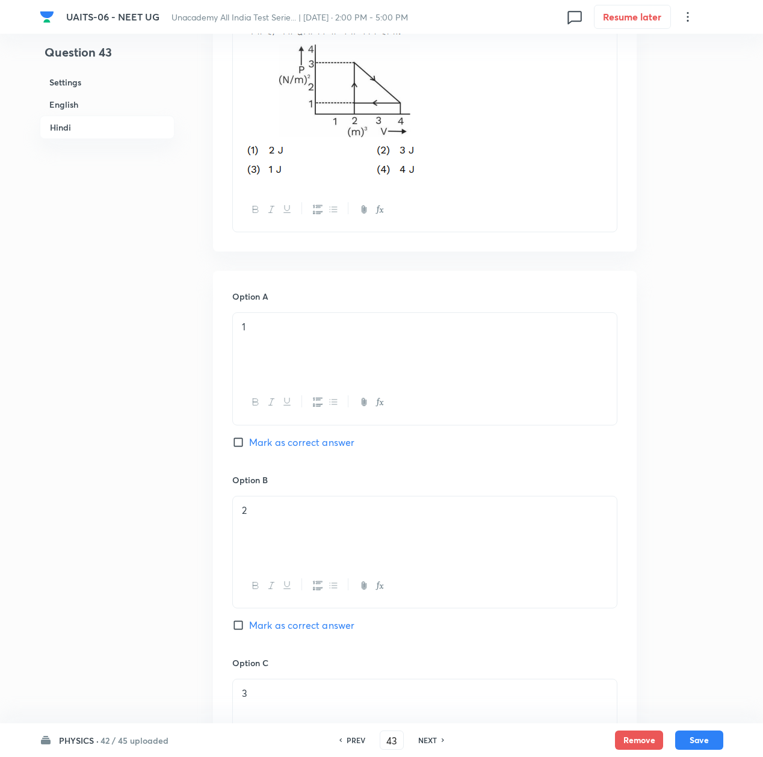
scroll to position [1765, 0]
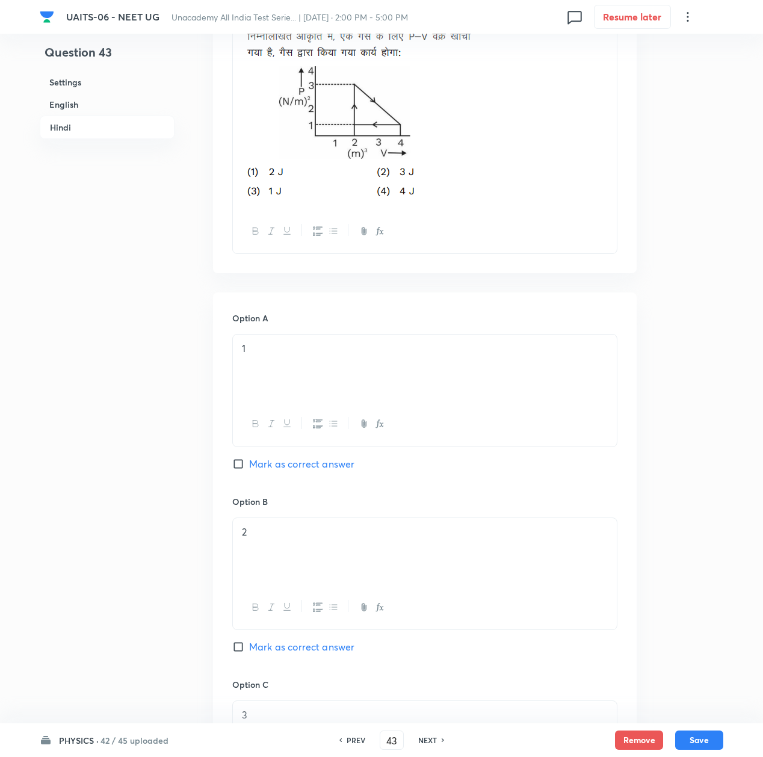
click at [289, 471] on span "Mark as correct answer" at bounding box center [301, 464] width 105 height 14
click at [249, 470] on input "Mark as correct answer" at bounding box center [240, 464] width 17 height 12
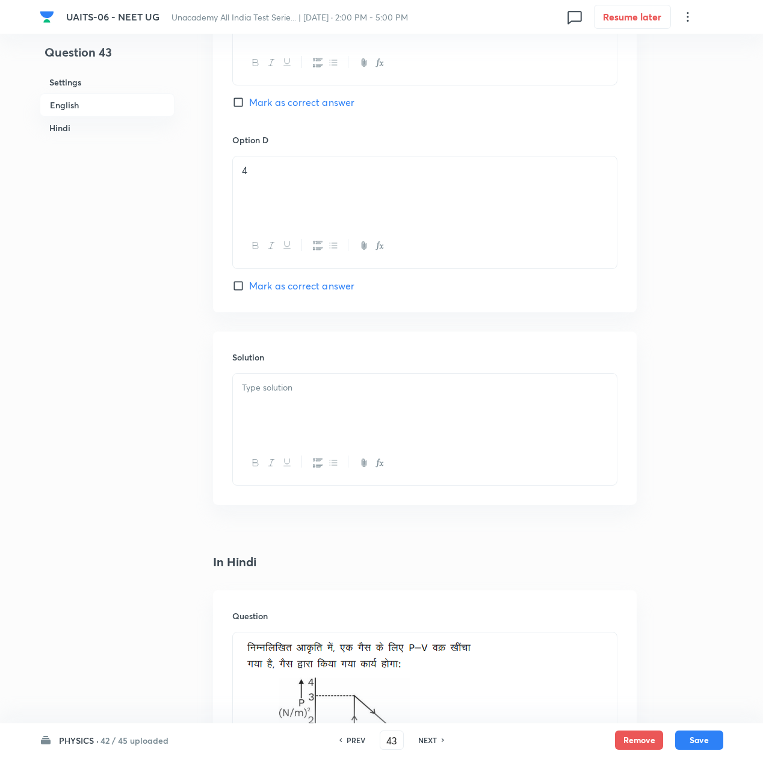
scroll to position [1123, 0]
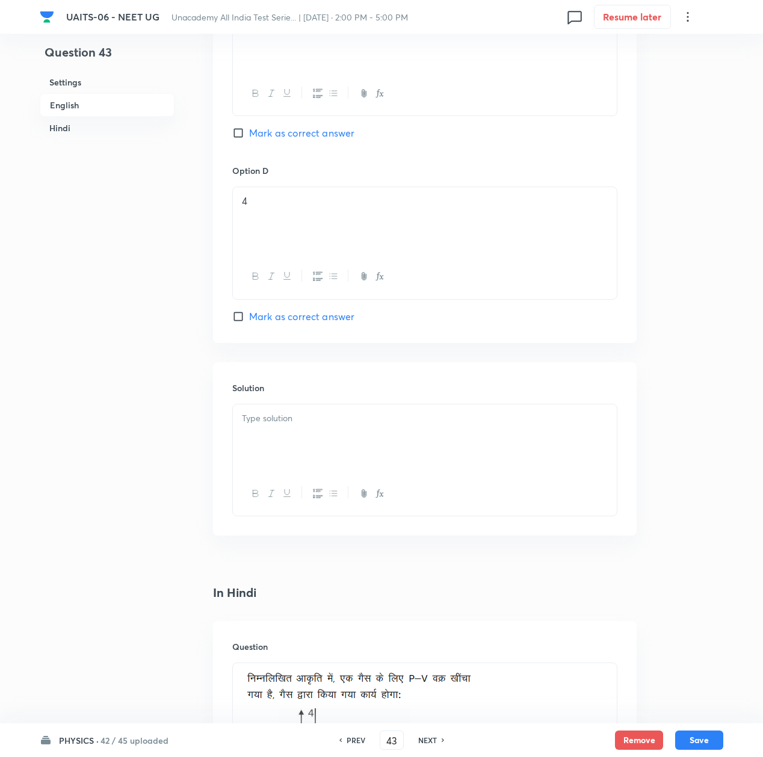
click at [291, 425] on p at bounding box center [425, 419] width 366 height 14
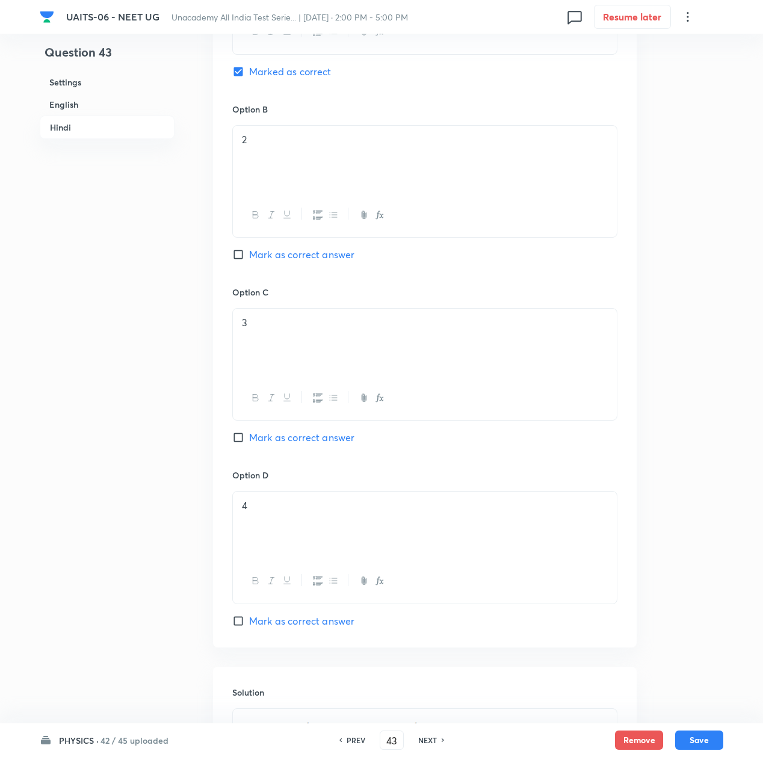
scroll to position [2352, 0]
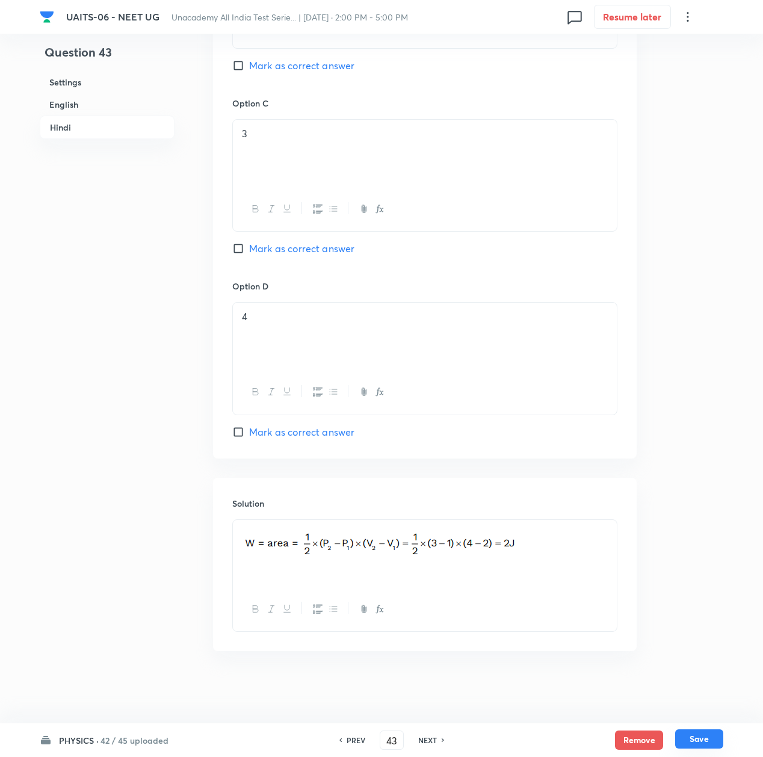
click at [706, 735] on button "Save" at bounding box center [699, 738] width 48 height 19
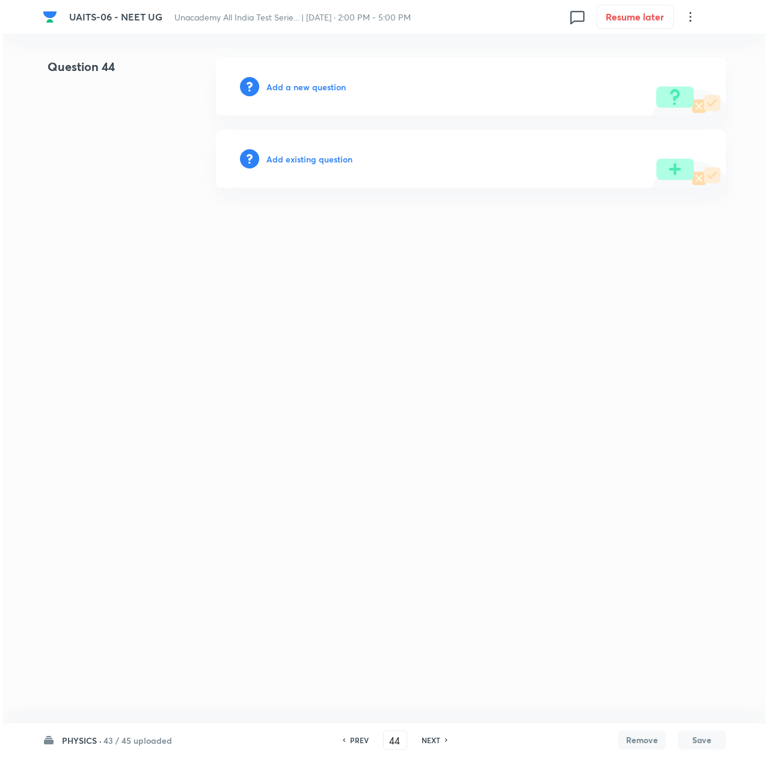
scroll to position [0, 0]
click at [282, 82] on h6 "Add a new question" at bounding box center [306, 87] width 79 height 13
click at [282, 82] on h6 "Choose a question type" at bounding box center [313, 87] width 93 height 13
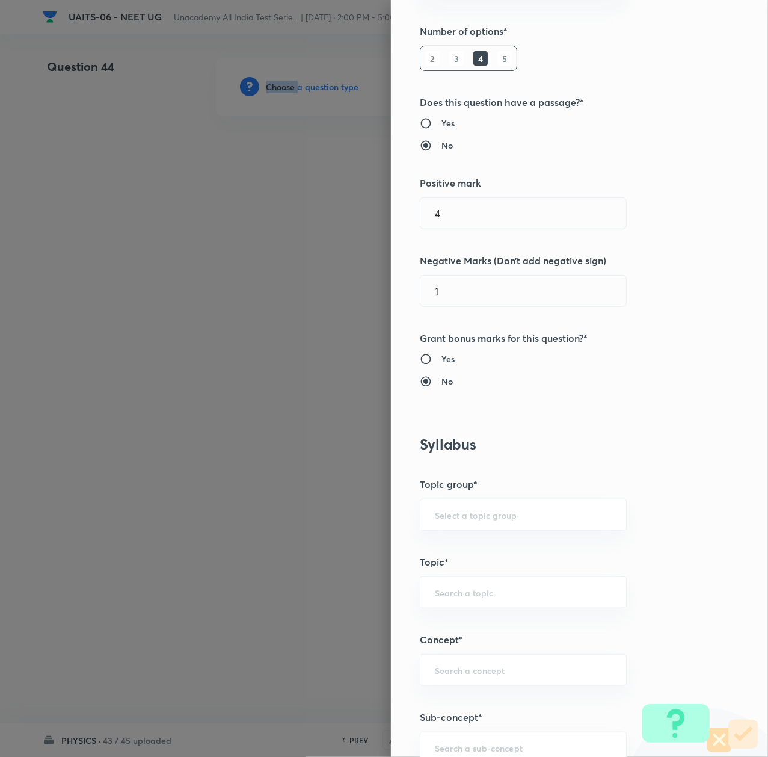
scroll to position [481, 0]
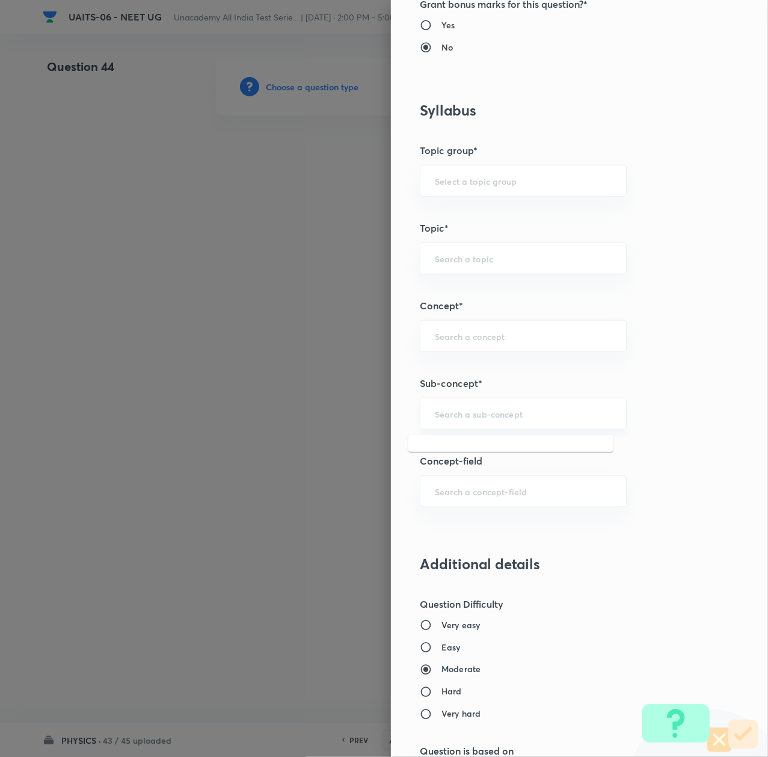
click at [438, 412] on input "text" at bounding box center [523, 413] width 177 height 11
paste input "Thermal Properties of Matter"
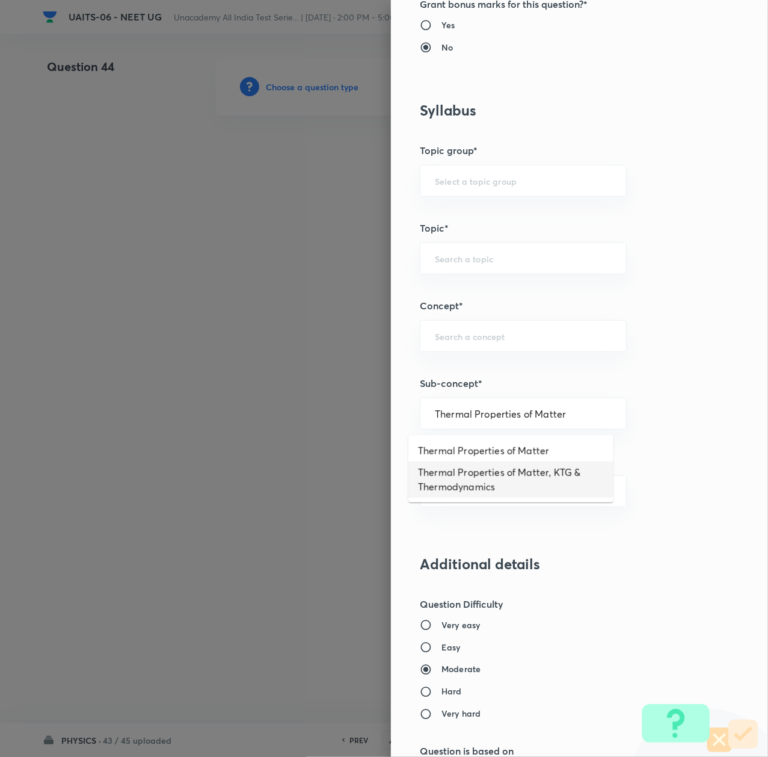
click at [442, 477] on li "Thermal Properties of Matter, KTG & Thermodynamics" at bounding box center [511, 480] width 205 height 36
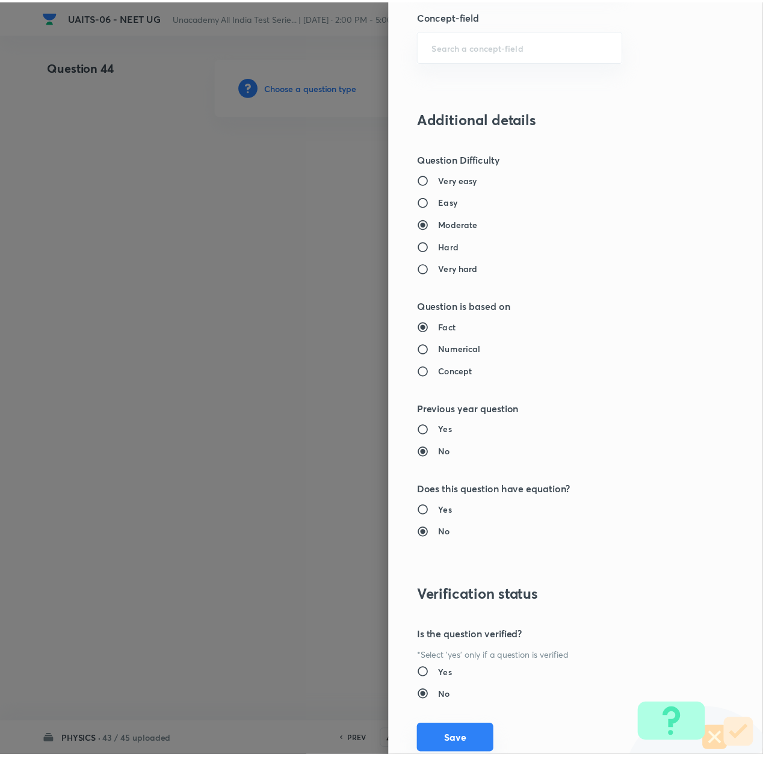
scroll to position [966, 0]
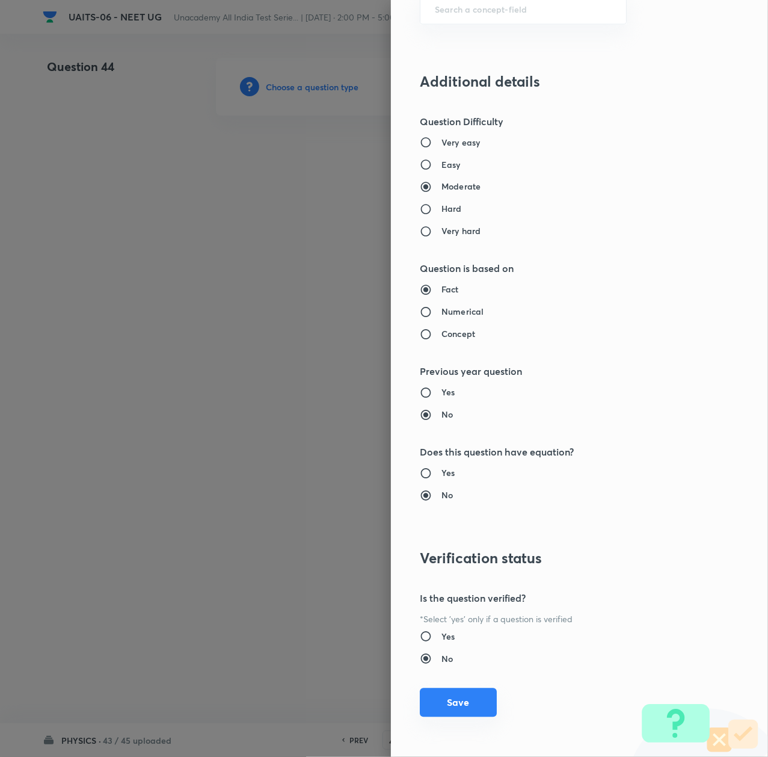
click at [463, 703] on button "Save" at bounding box center [458, 702] width 77 height 29
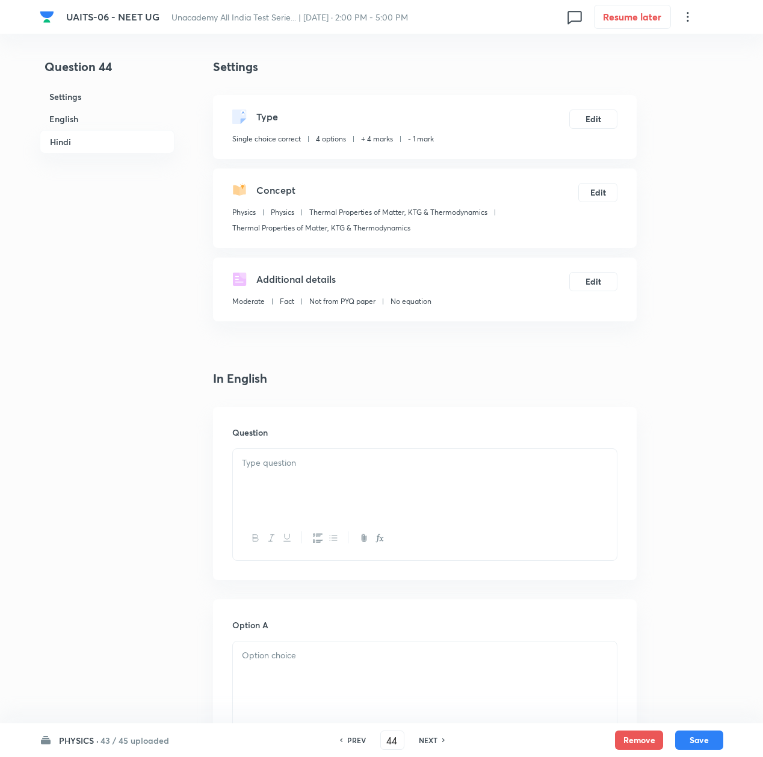
click at [311, 484] on div at bounding box center [425, 482] width 384 height 67
click at [278, 456] on p at bounding box center [425, 463] width 366 height 14
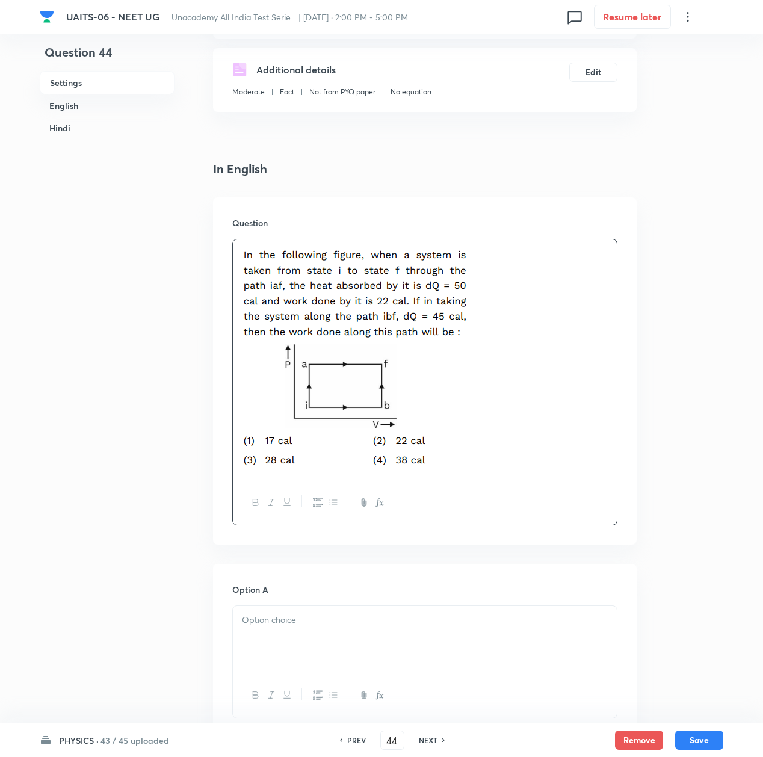
scroll to position [241, 0]
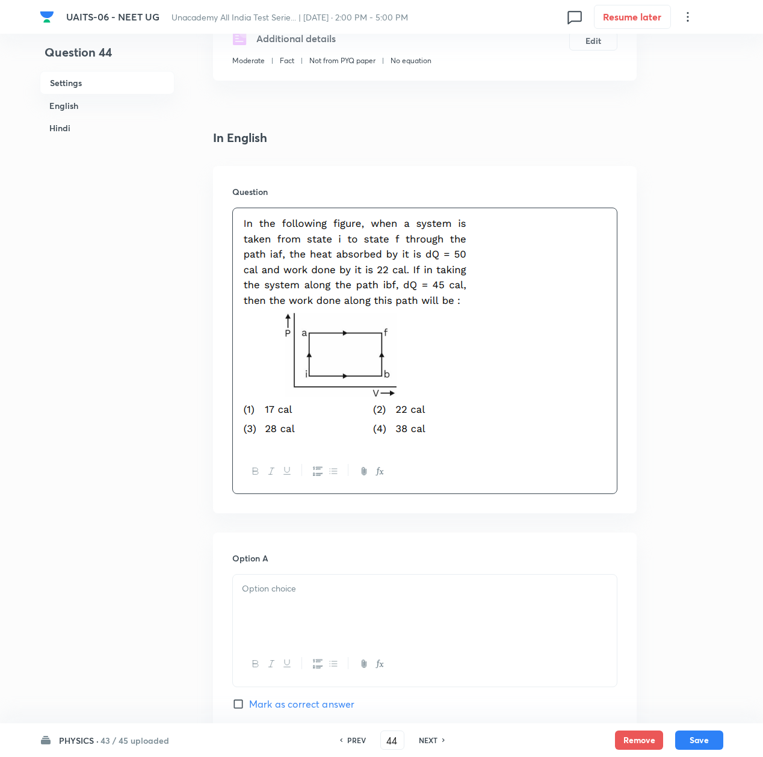
click at [282, 602] on div at bounding box center [425, 608] width 384 height 67
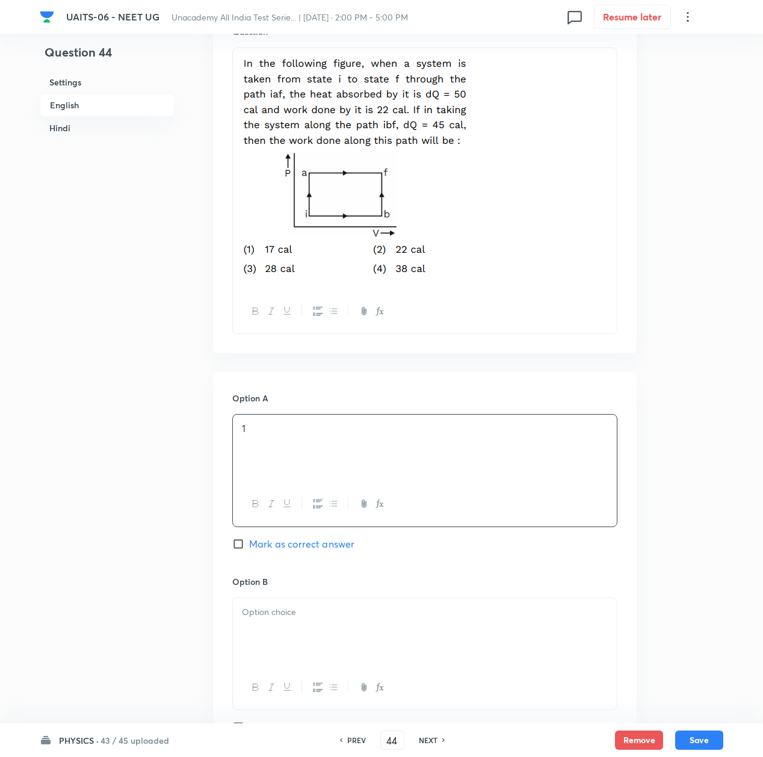
click at [270, 631] on div at bounding box center [425, 631] width 384 height 67
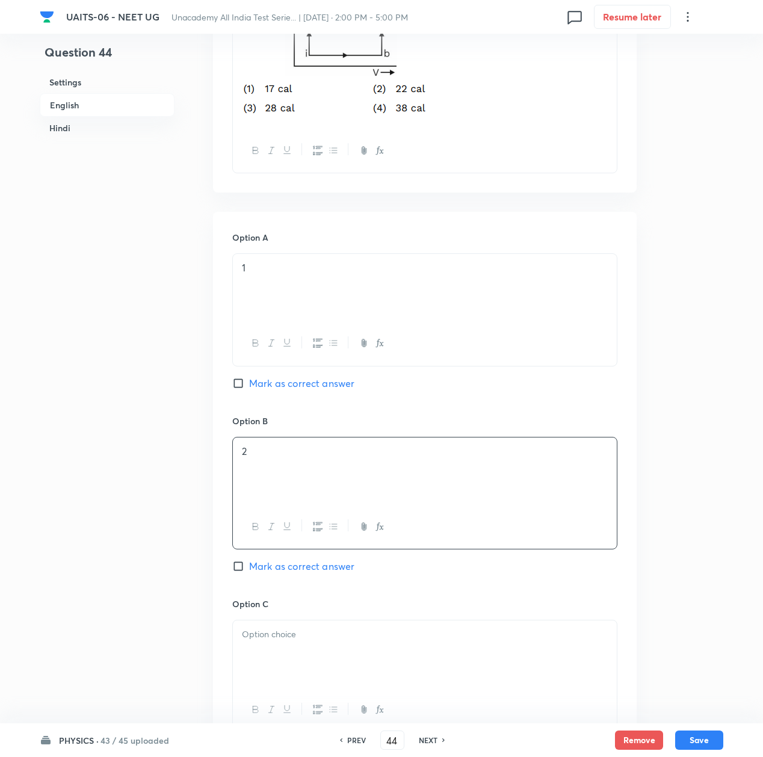
click at [282, 624] on div at bounding box center [425, 653] width 384 height 67
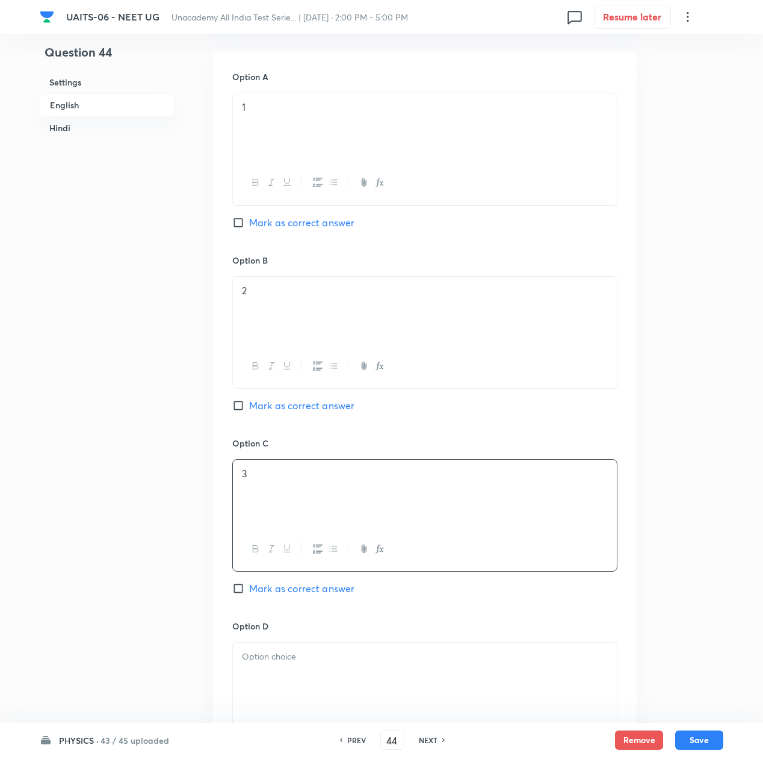
click at [277, 673] on div at bounding box center [425, 676] width 384 height 67
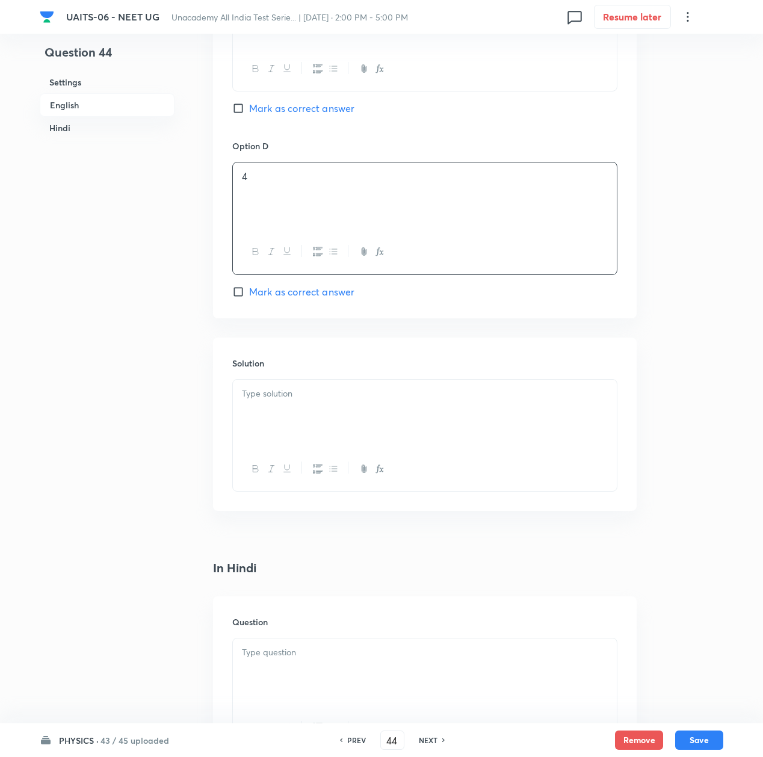
scroll to position [1364, 0]
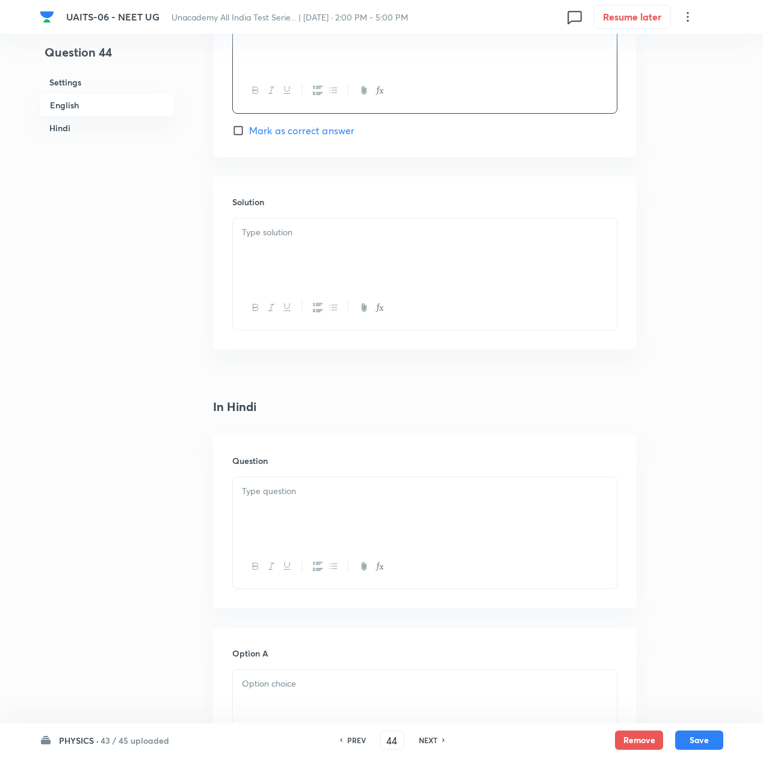
click at [274, 489] on p at bounding box center [425, 491] width 366 height 14
click at [311, 497] on p at bounding box center [425, 491] width 366 height 14
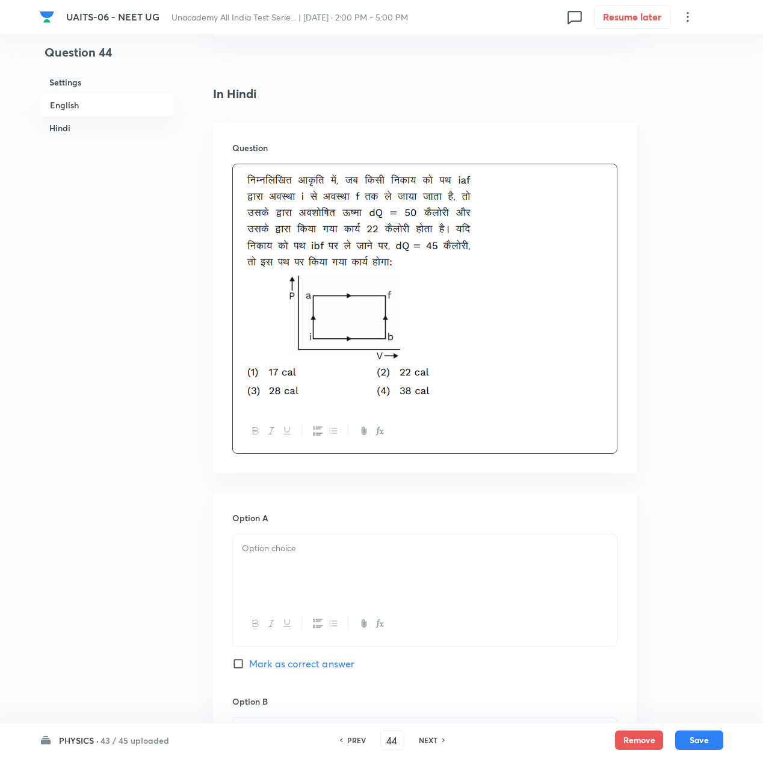
scroll to position [1685, 0]
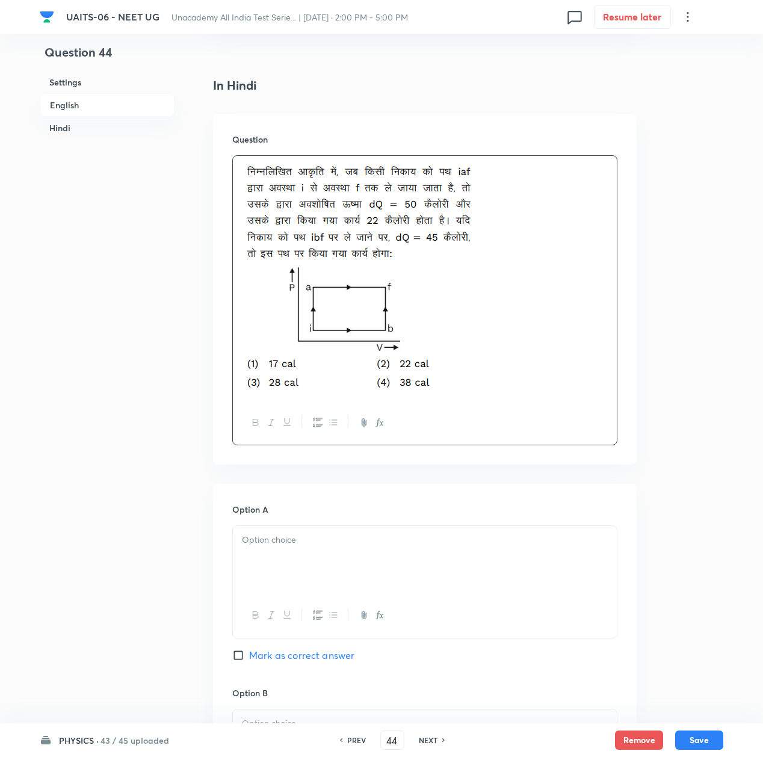
click at [292, 557] on div at bounding box center [425, 559] width 384 height 67
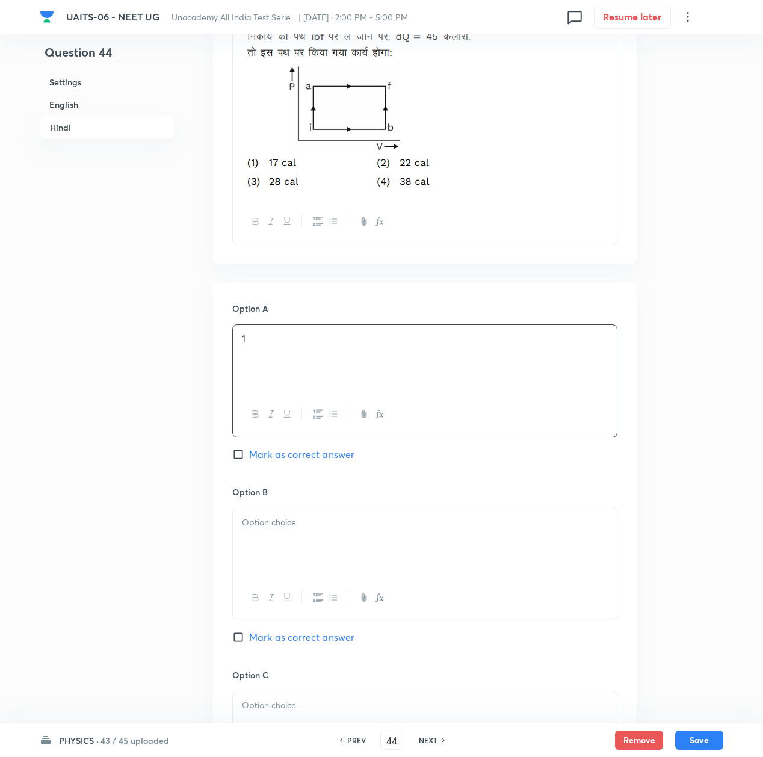
scroll to position [1926, 0]
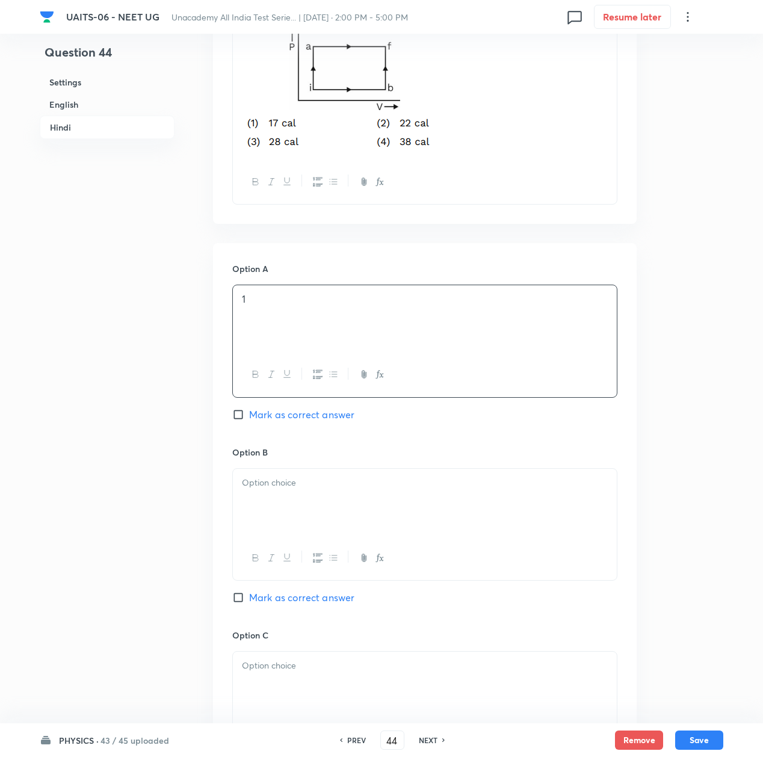
click at [270, 496] on div at bounding box center [425, 502] width 384 height 67
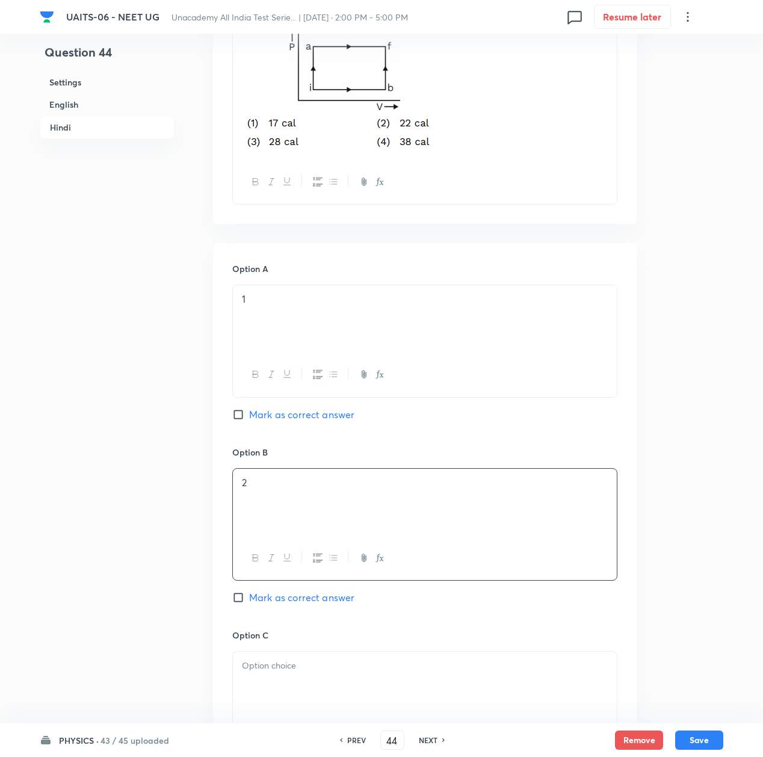
click at [301, 682] on div at bounding box center [425, 685] width 384 height 67
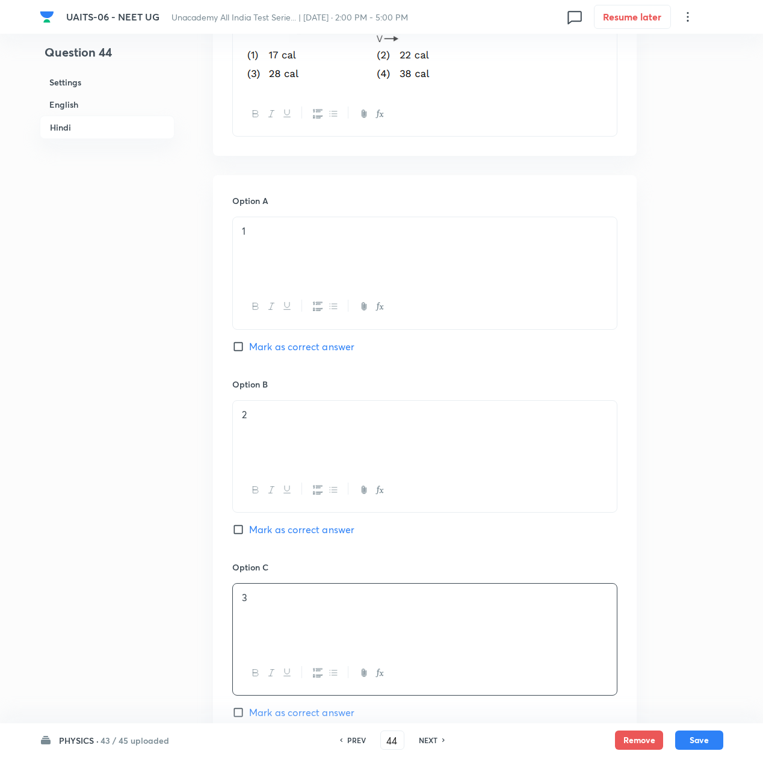
scroll to position [2086, 0]
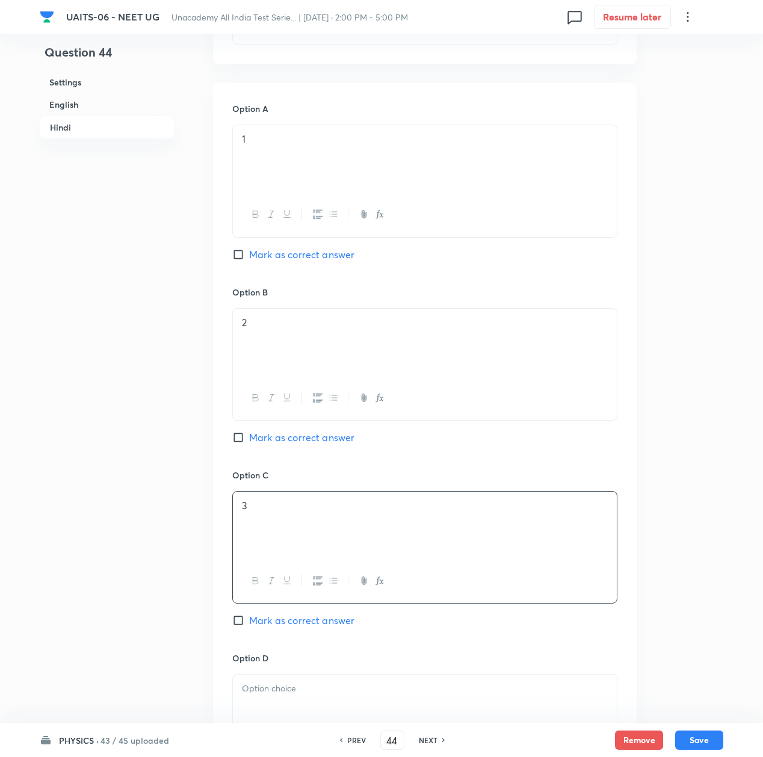
click at [294, 679] on div at bounding box center [425, 708] width 384 height 67
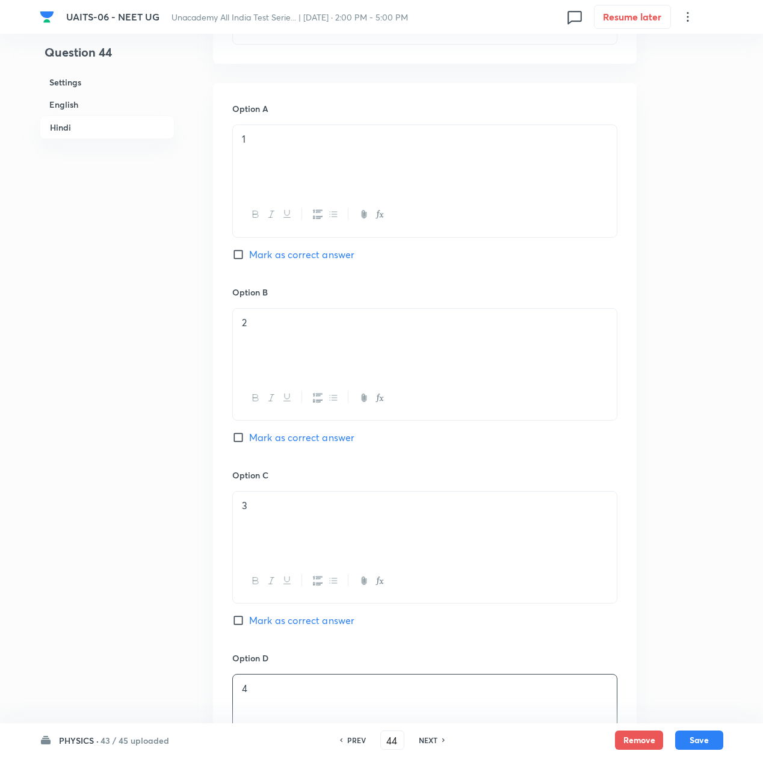
click at [276, 268] on div "Option A 1 Mark as correct answer" at bounding box center [424, 193] width 385 height 183
click at [282, 260] on span "Mark as correct answer" at bounding box center [301, 254] width 105 height 14
click at [249, 260] on input "Mark as correct answer" at bounding box center [240, 255] width 17 height 12
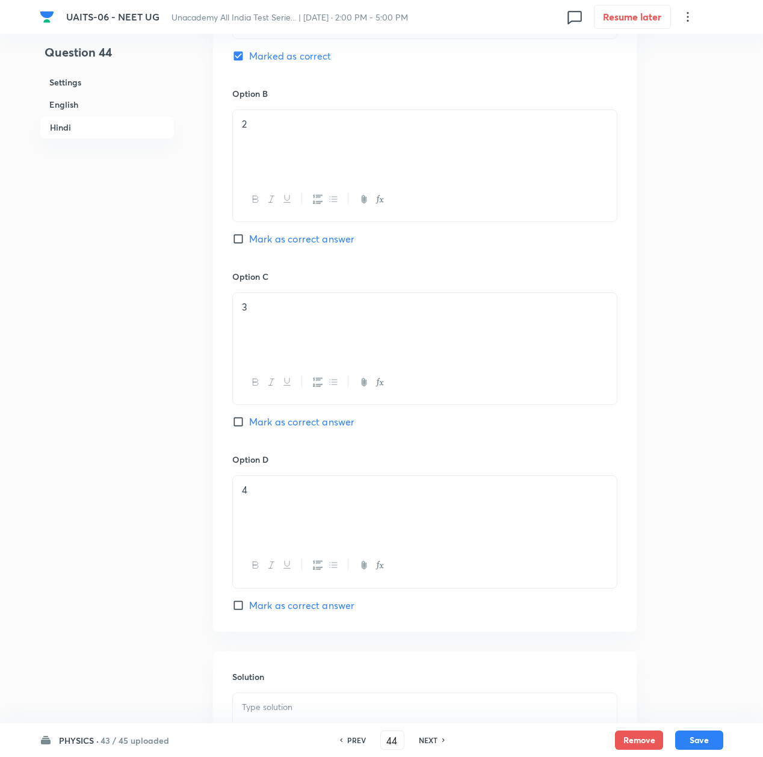
scroll to position [2464, 0]
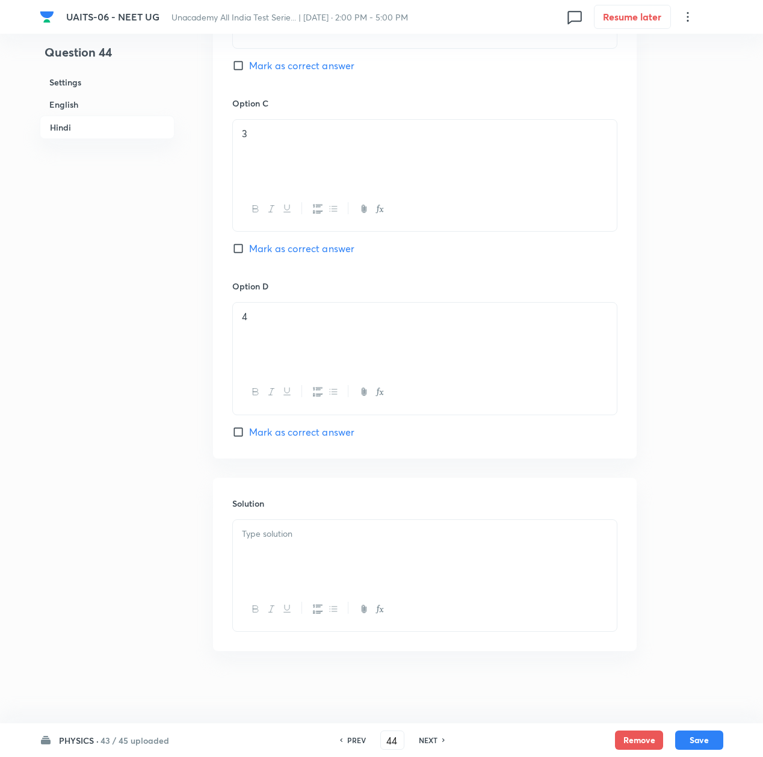
click at [330, 560] on div at bounding box center [425, 553] width 384 height 67
click at [289, 552] on div at bounding box center [425, 553] width 384 height 67
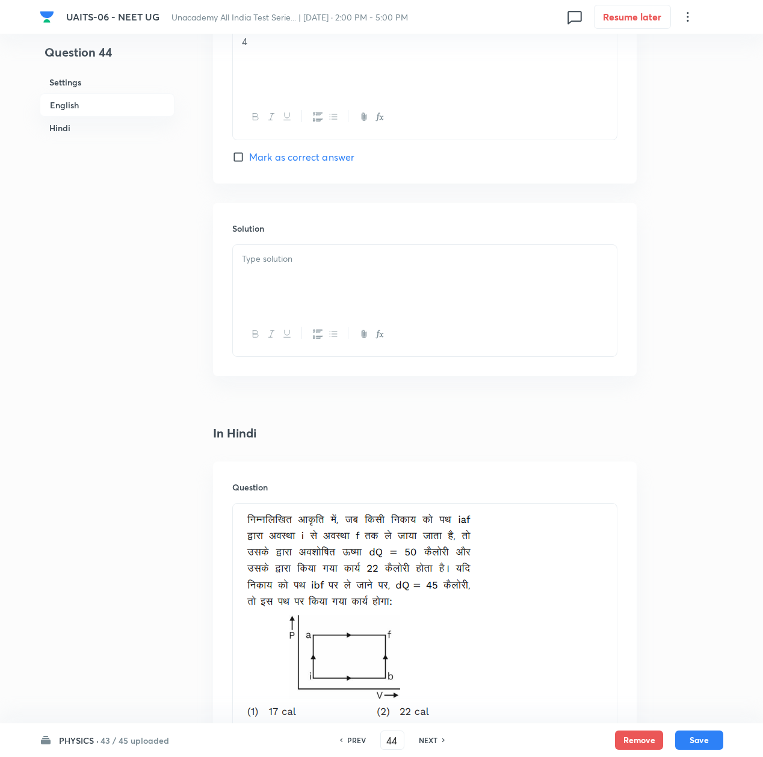
scroll to position [1281, 0]
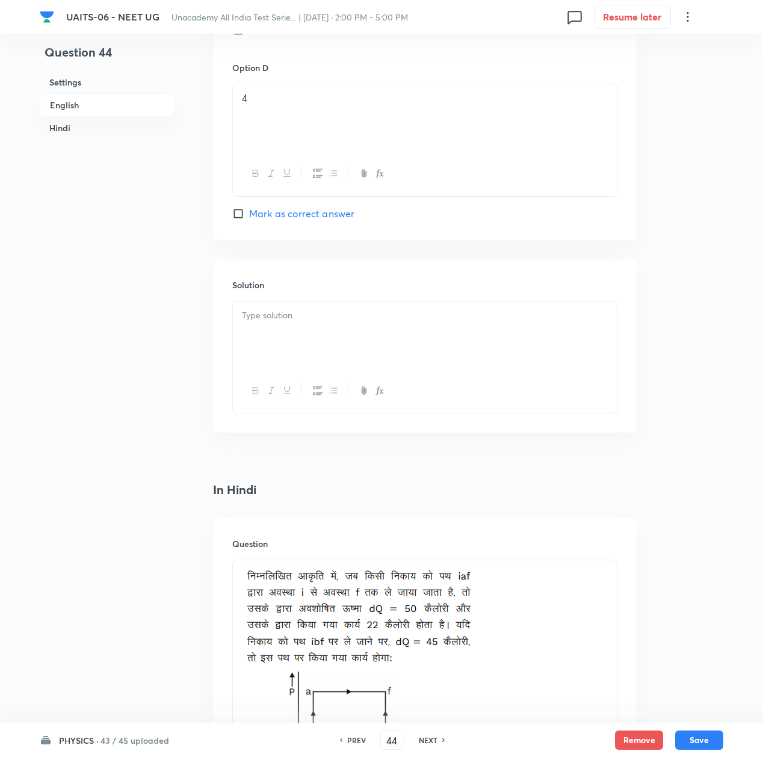
click at [282, 330] on div at bounding box center [425, 334] width 384 height 67
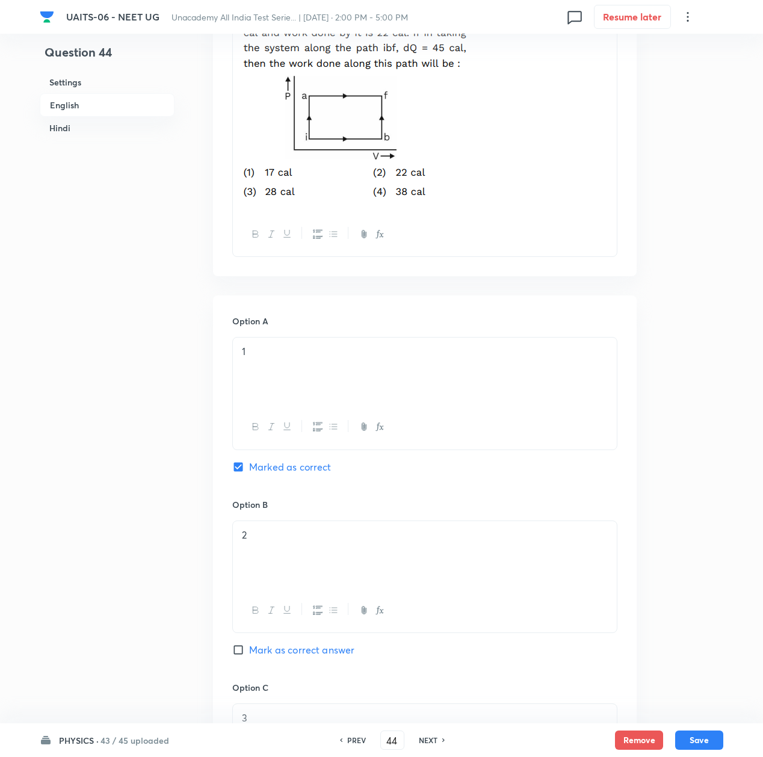
scroll to position [398, 0]
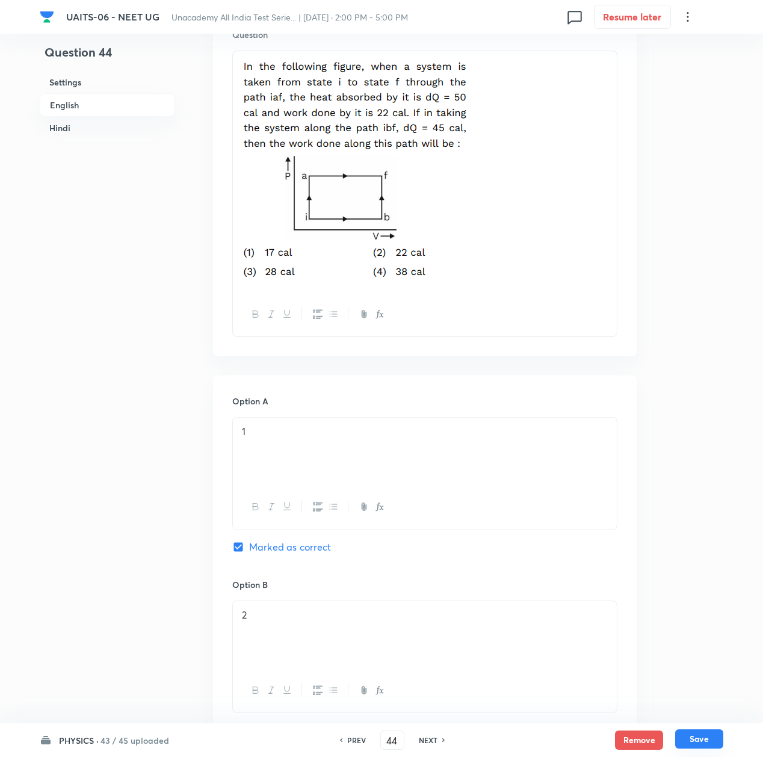
click at [711, 738] on button "Save" at bounding box center [699, 738] width 48 height 19
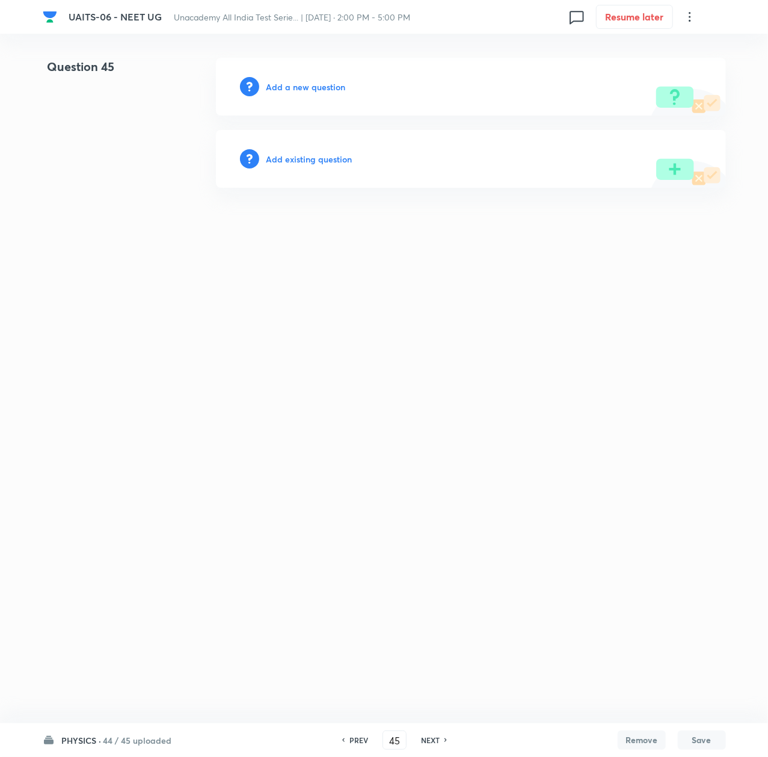
click at [314, 90] on h6 "Add a new question" at bounding box center [306, 87] width 79 height 13
click at [314, 90] on h6 "Choose a question type" at bounding box center [313, 87] width 93 height 13
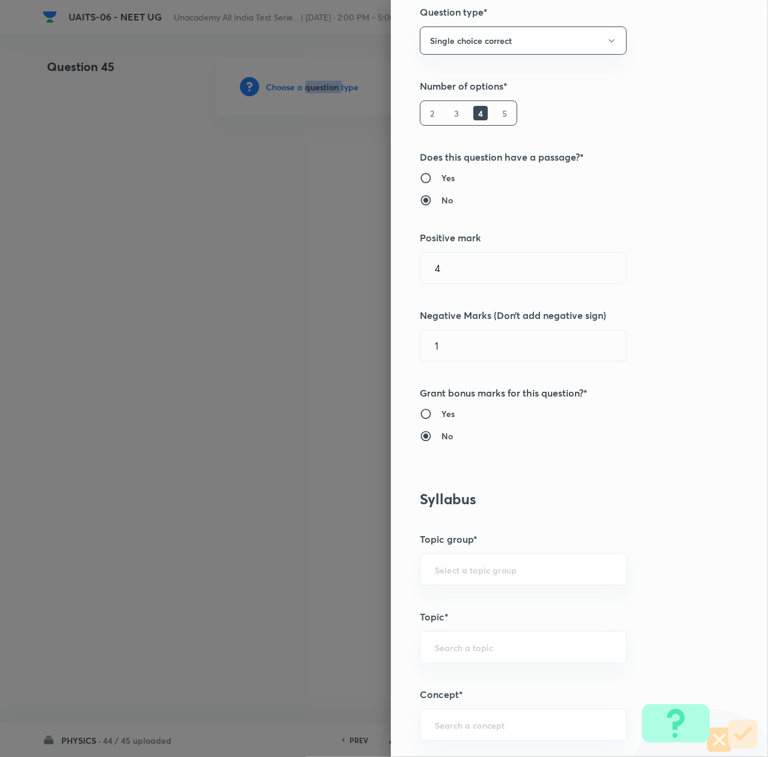
scroll to position [321, 0]
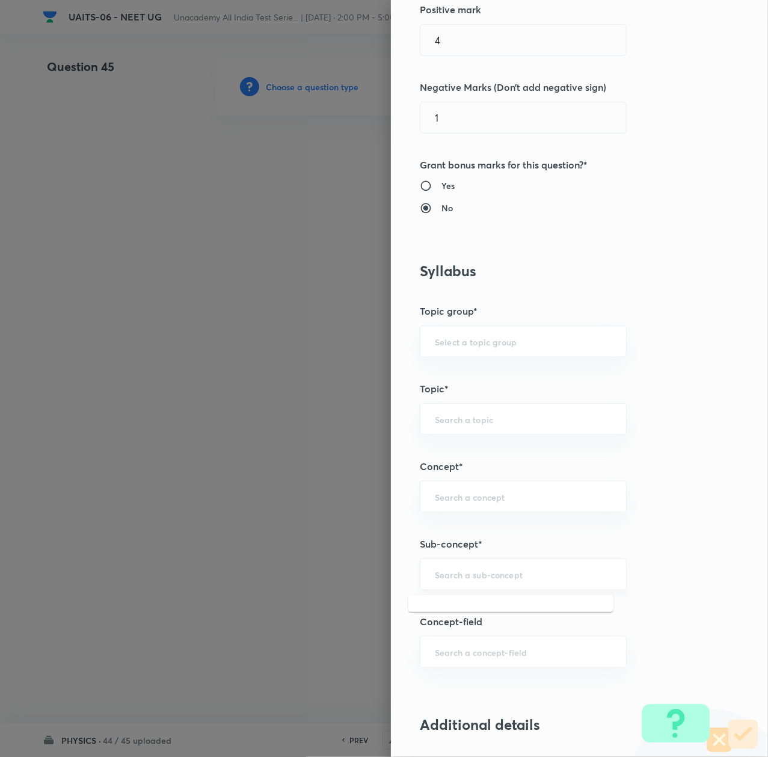
click at [463, 574] on input "text" at bounding box center [523, 574] width 177 height 11
paste input "Thermal Properties of Matter"
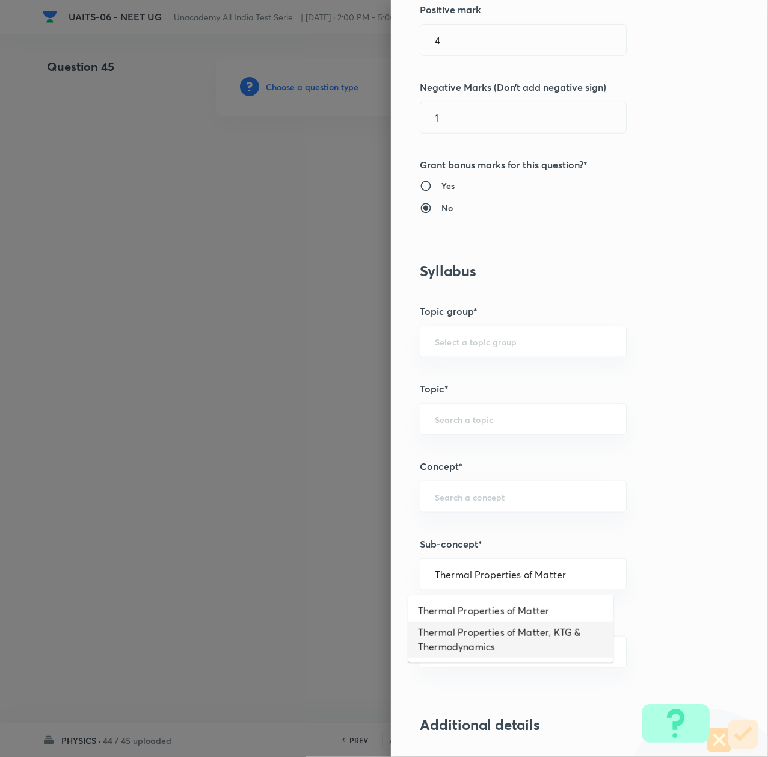
click at [460, 631] on li "Thermal Properties of Matter, KTG & Thermodynamics" at bounding box center [511, 640] width 205 height 36
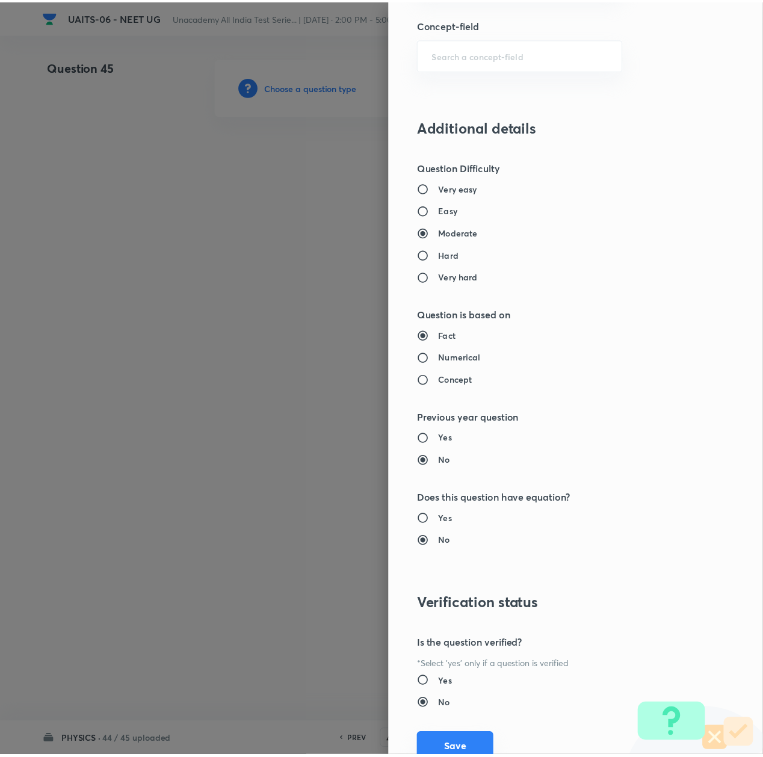
scroll to position [966, 0]
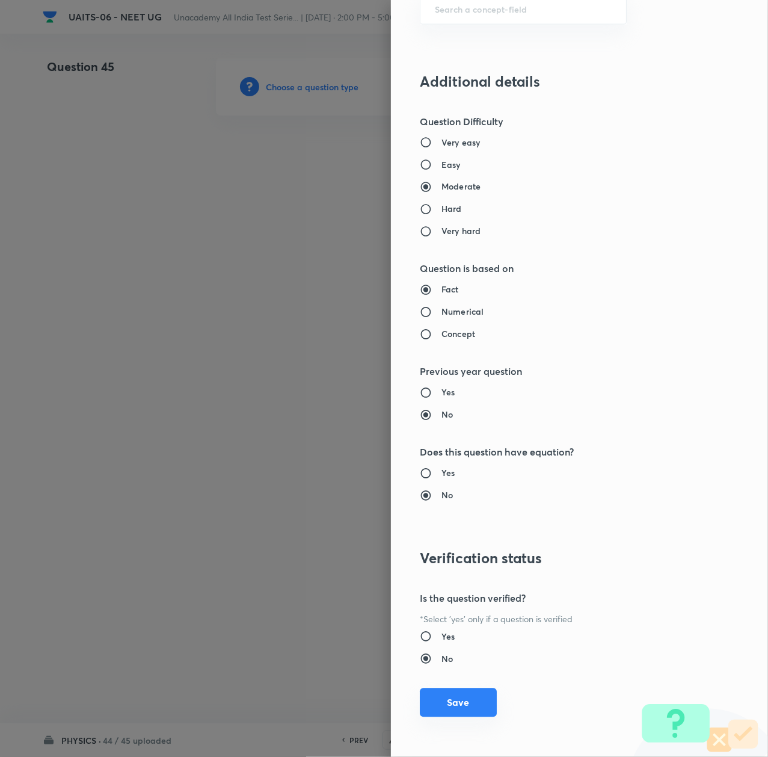
click at [456, 699] on button "Save" at bounding box center [458, 702] width 77 height 29
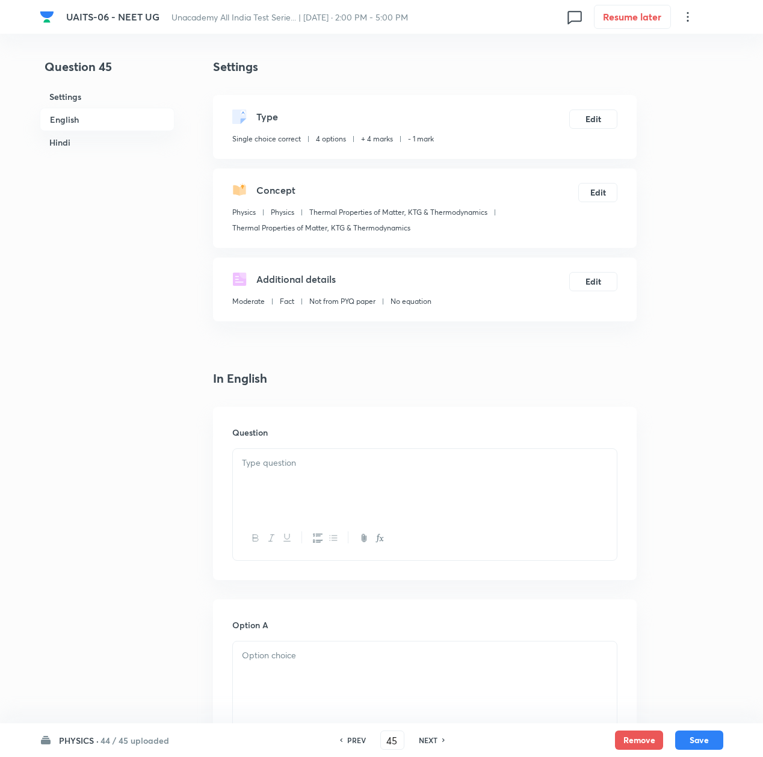
click at [284, 487] on div at bounding box center [425, 482] width 384 height 67
click at [314, 458] on p at bounding box center [425, 463] width 366 height 14
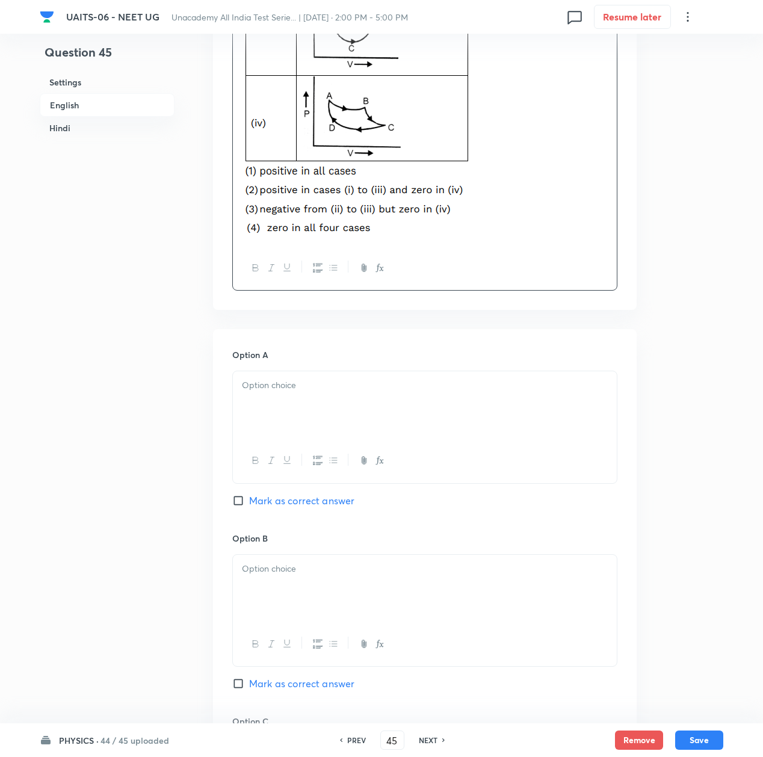
scroll to position [722, 0]
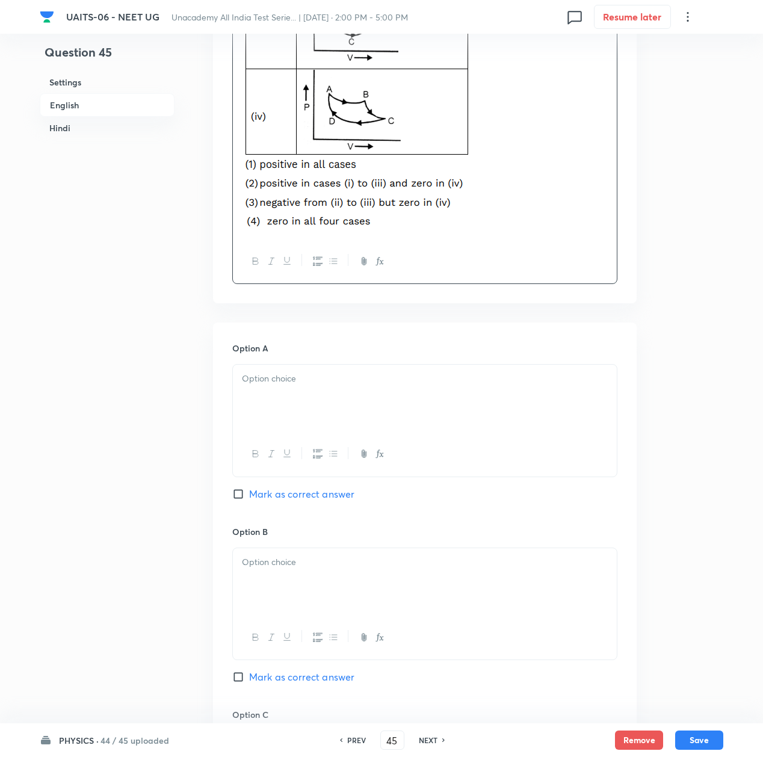
click at [300, 372] on p at bounding box center [425, 379] width 366 height 14
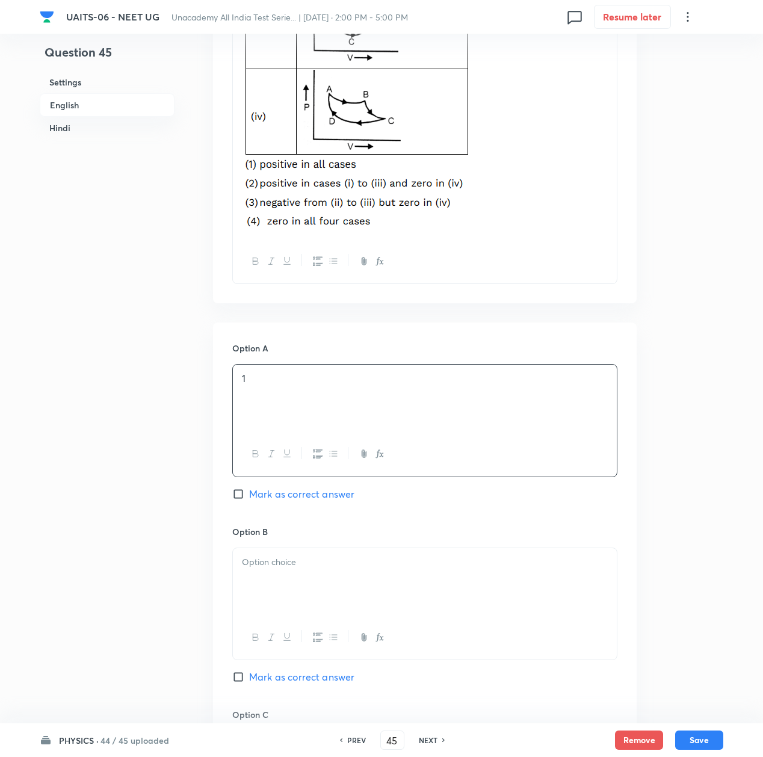
click at [273, 612] on div at bounding box center [425, 581] width 384 height 67
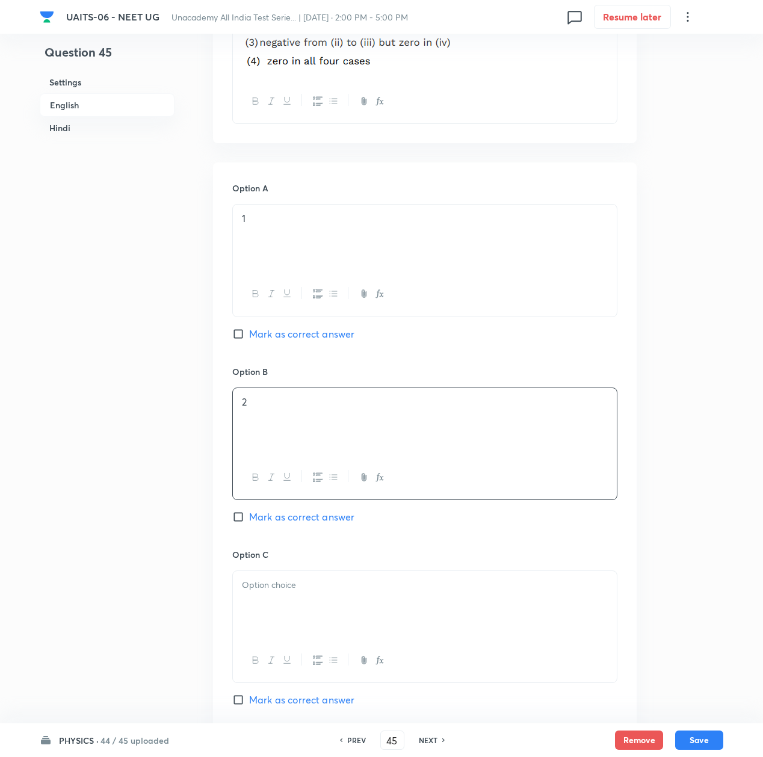
click at [272, 614] on div at bounding box center [425, 604] width 384 height 67
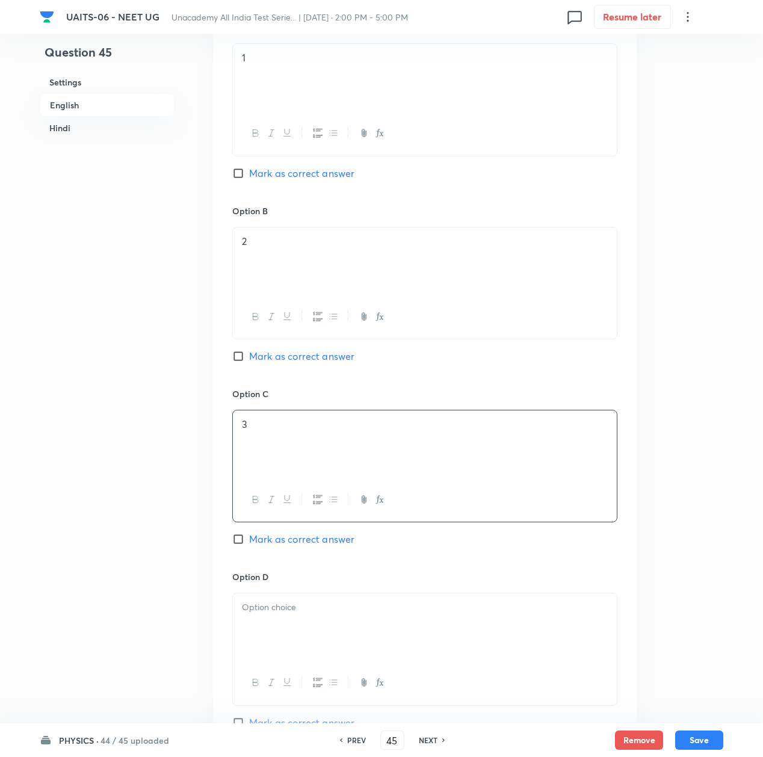
click at [272, 614] on p at bounding box center [425, 608] width 366 height 14
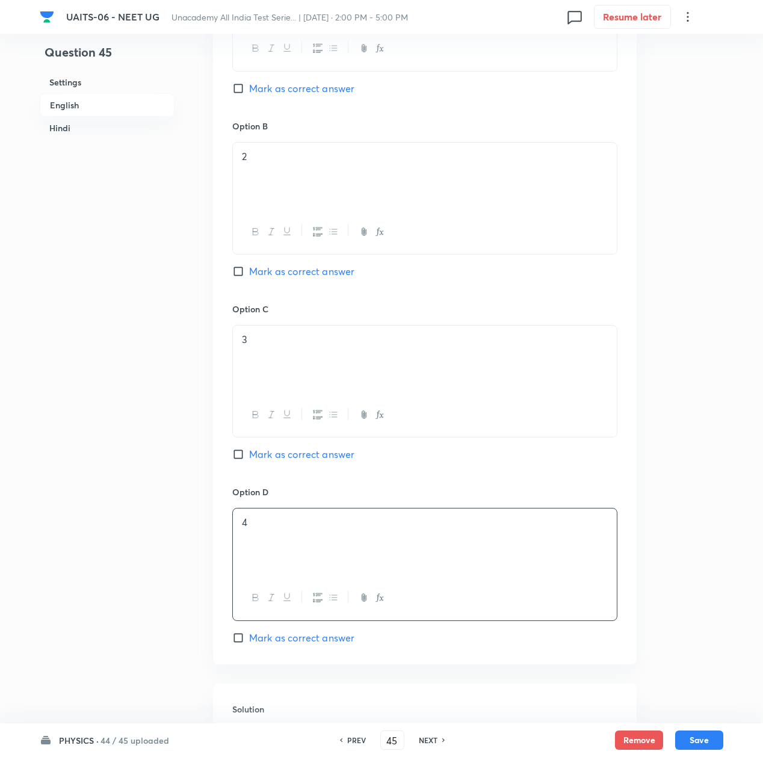
scroll to position [1284, 0]
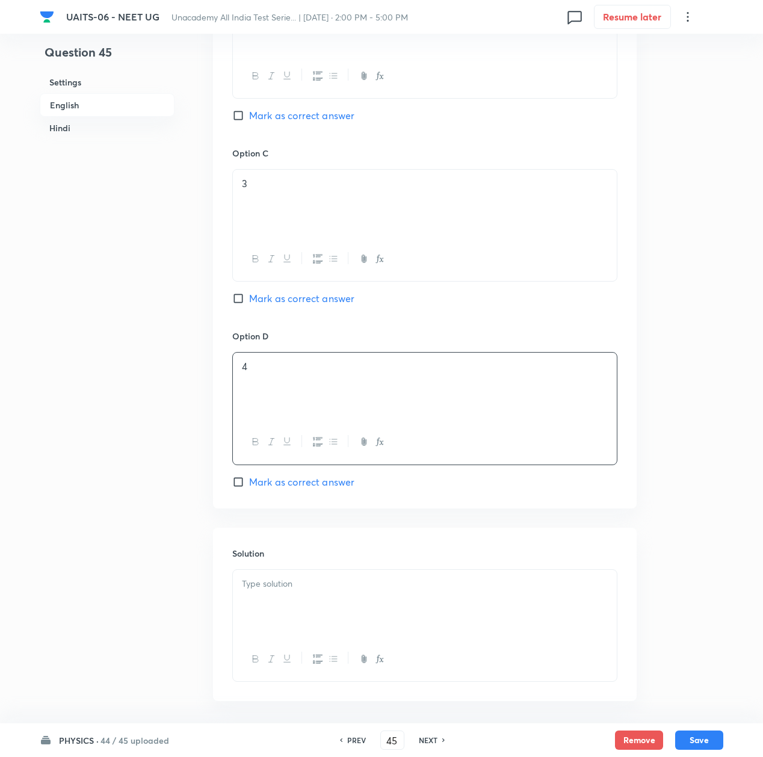
click at [272, 614] on div at bounding box center [425, 603] width 384 height 67
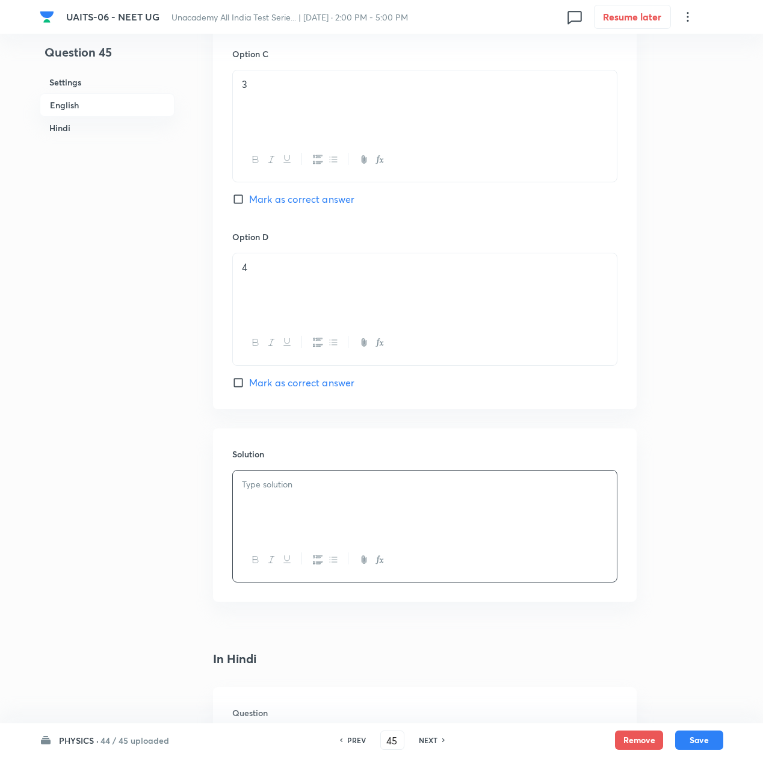
scroll to position [1524, 0]
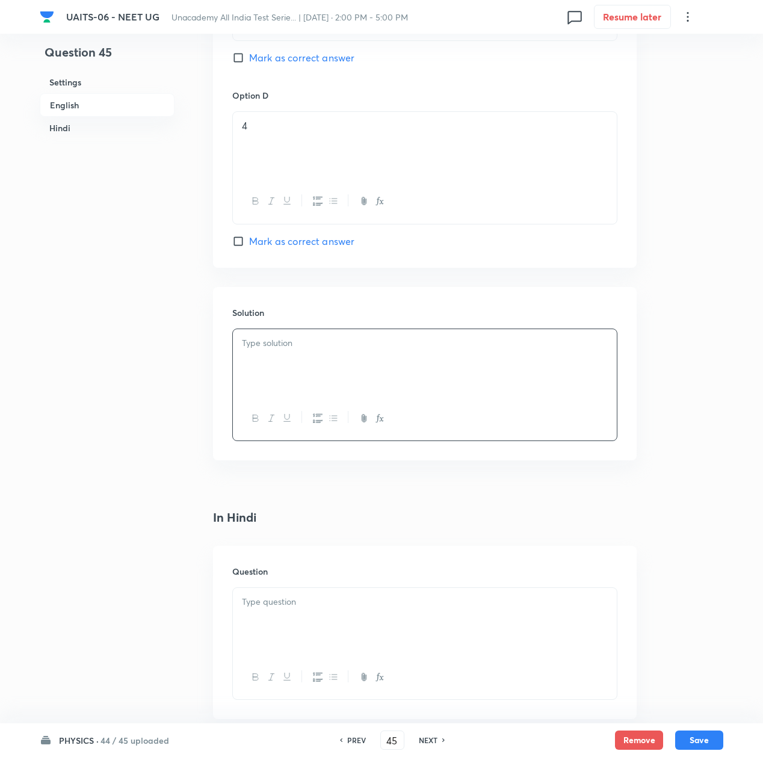
click at [301, 596] on div at bounding box center [425, 621] width 384 height 67
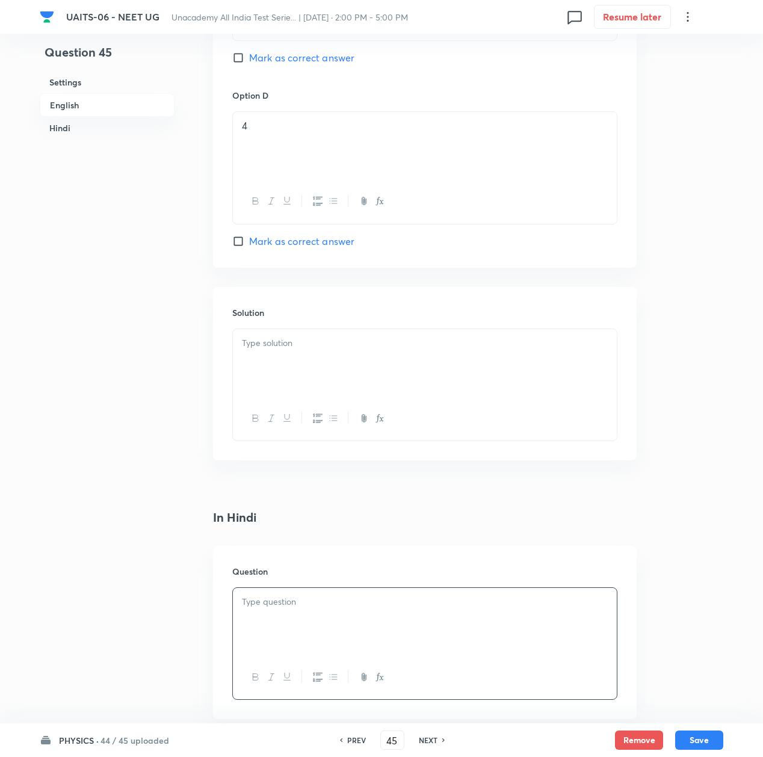
click at [294, 637] on div at bounding box center [425, 621] width 384 height 67
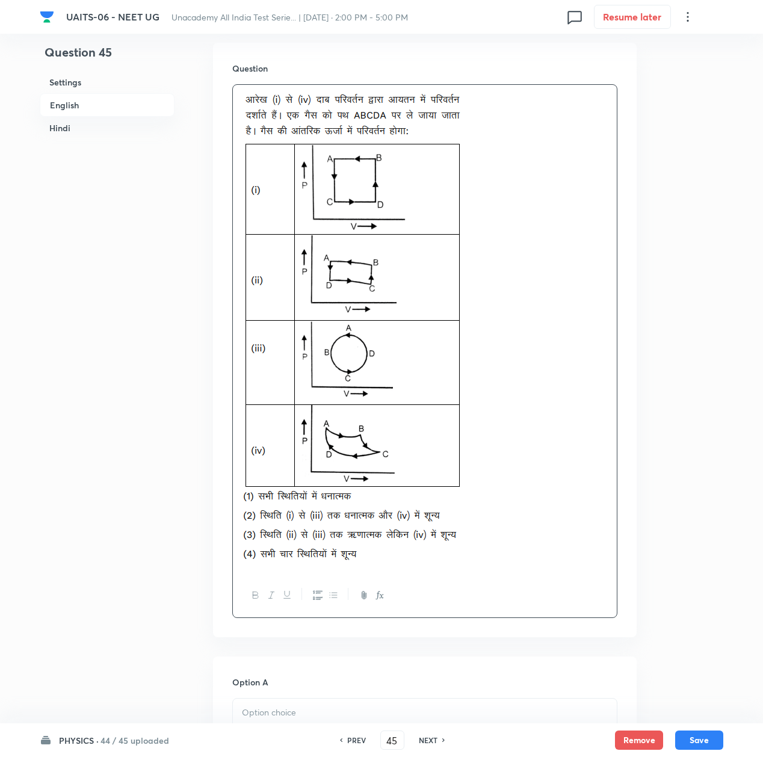
scroll to position [2166, 0]
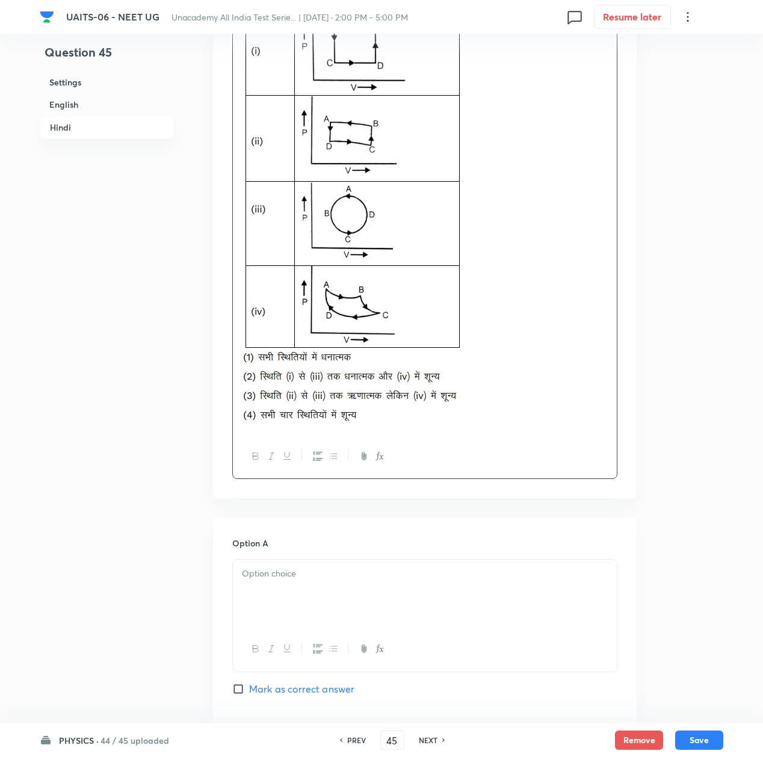
click at [299, 573] on p at bounding box center [425, 574] width 366 height 14
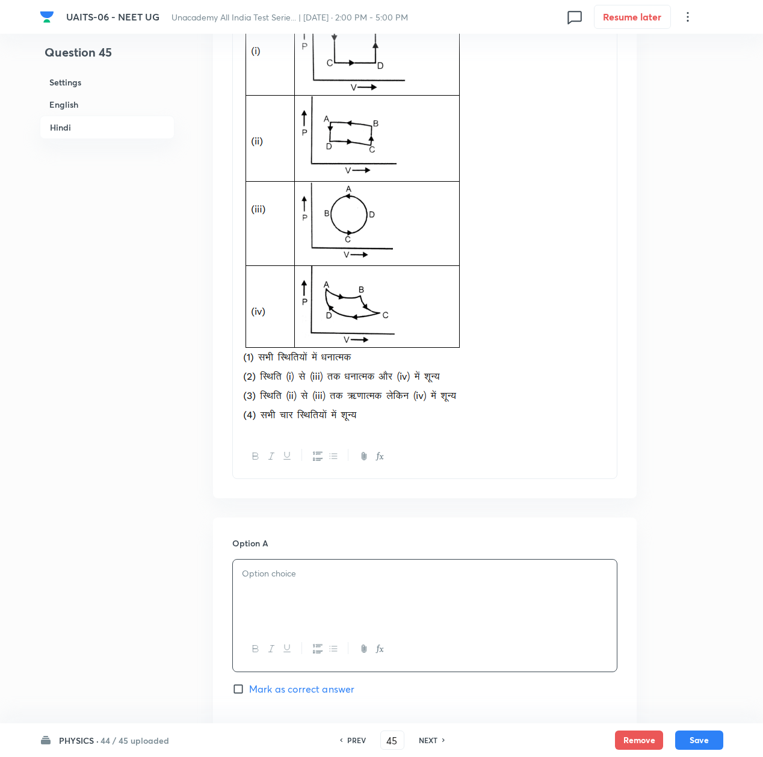
click at [294, 596] on div at bounding box center [425, 593] width 384 height 67
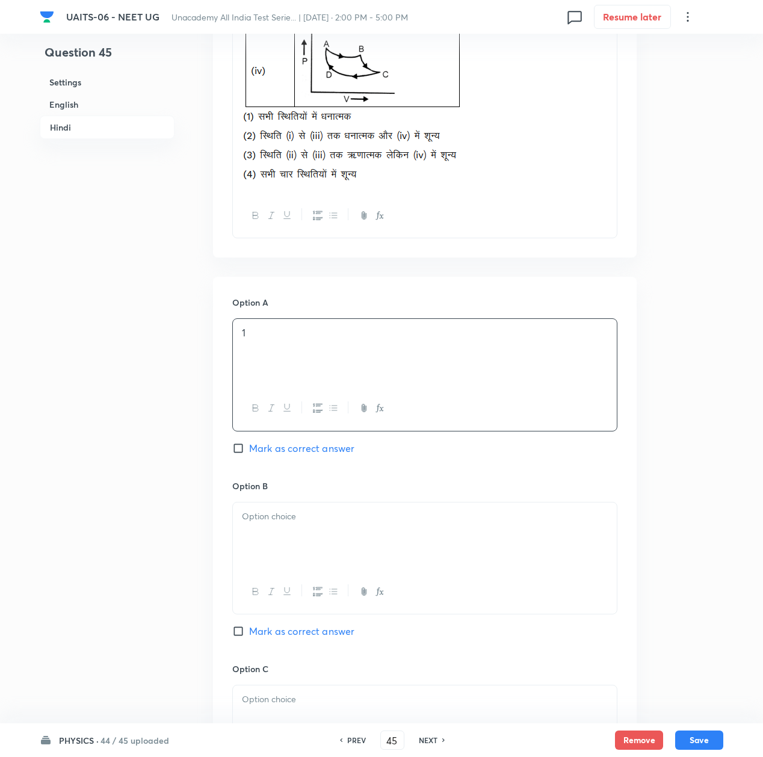
click at [263, 523] on p at bounding box center [425, 517] width 366 height 14
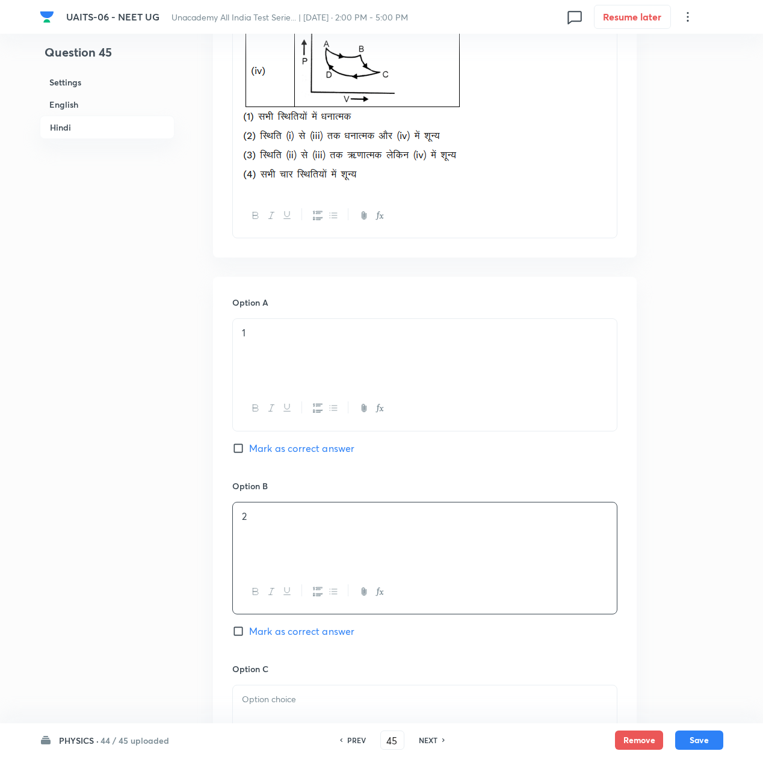
scroll to position [2567, 0]
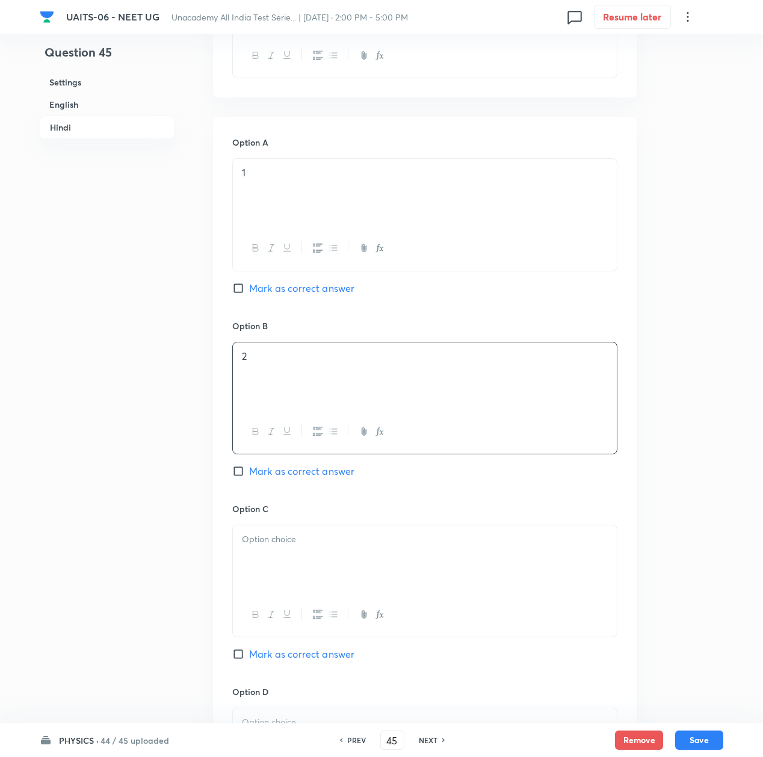
click at [266, 569] on div at bounding box center [425, 558] width 384 height 67
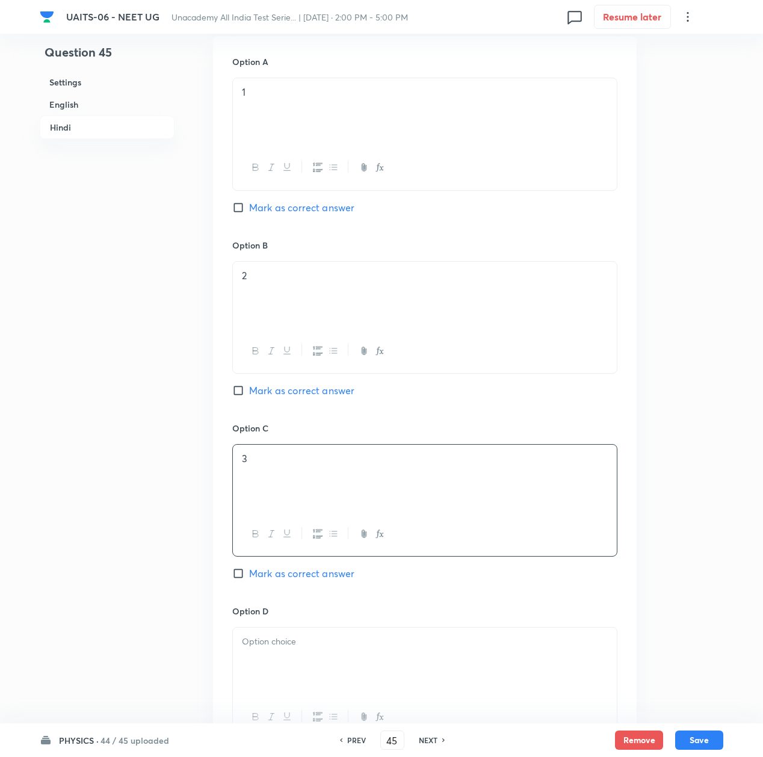
click at [273, 643] on p at bounding box center [425, 642] width 366 height 14
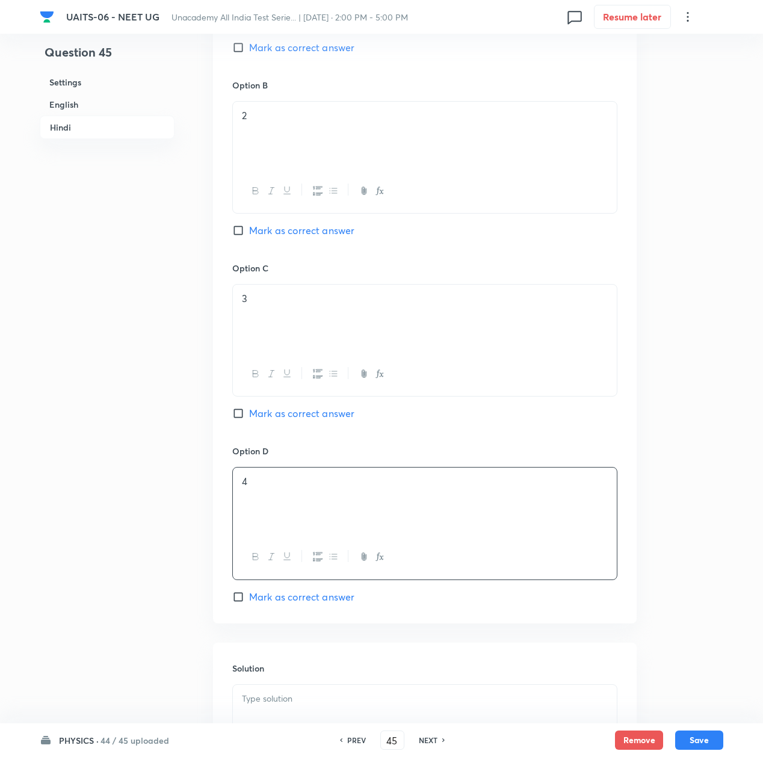
click at [272, 598] on span "Mark as correct answer" at bounding box center [301, 597] width 105 height 14
click at [249, 598] on input "Mark as correct answer" at bounding box center [240, 597] width 17 height 12
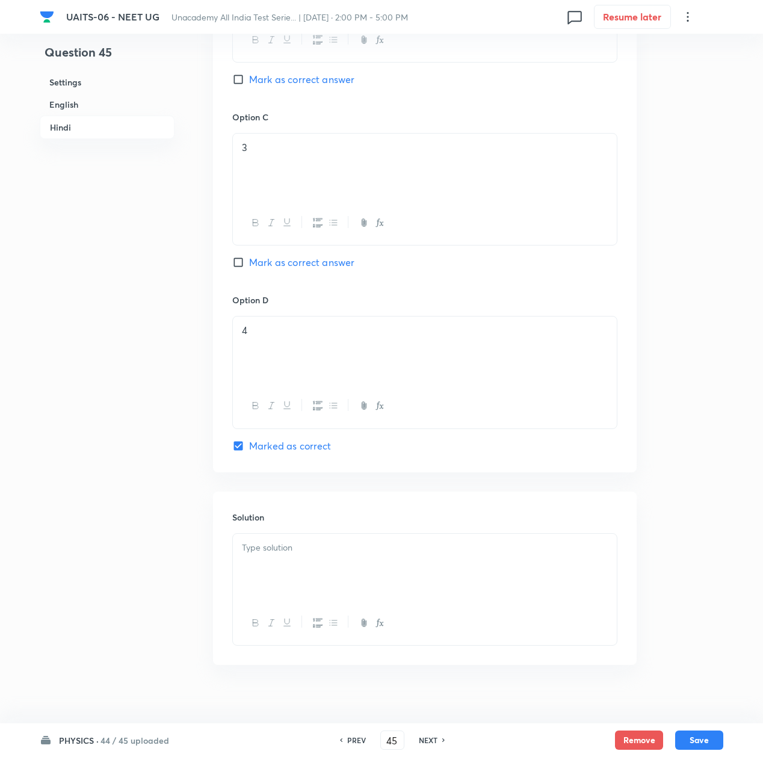
scroll to position [2969, 0]
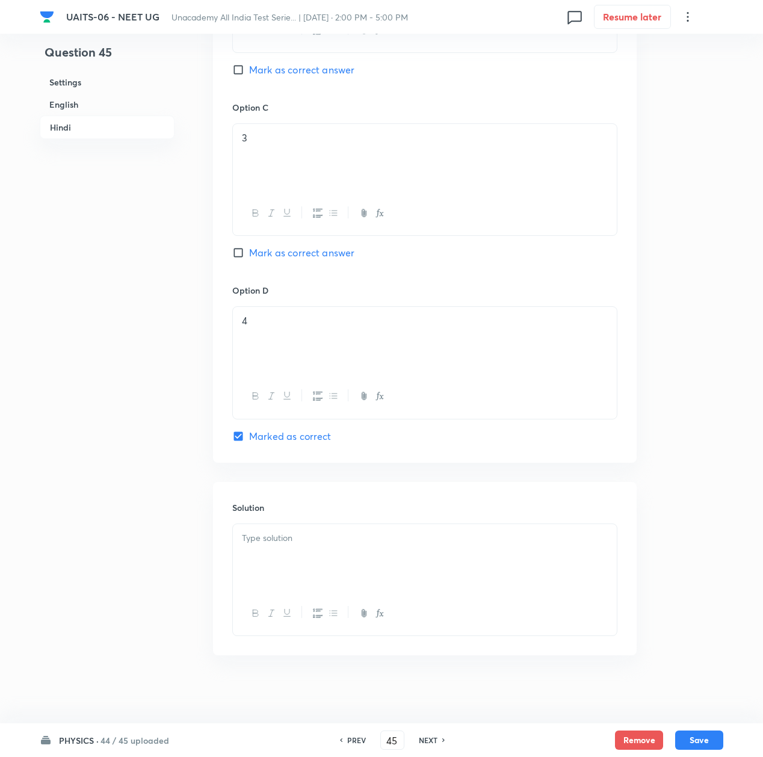
click at [278, 574] on div at bounding box center [425, 557] width 384 height 67
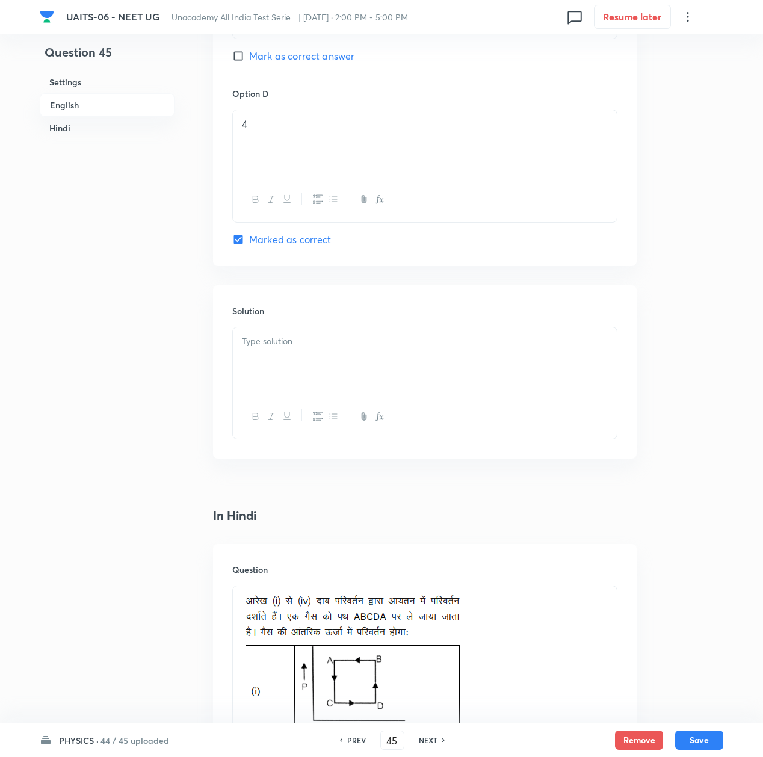
scroll to position [1524, 0]
click at [271, 350] on p at bounding box center [425, 343] width 366 height 14
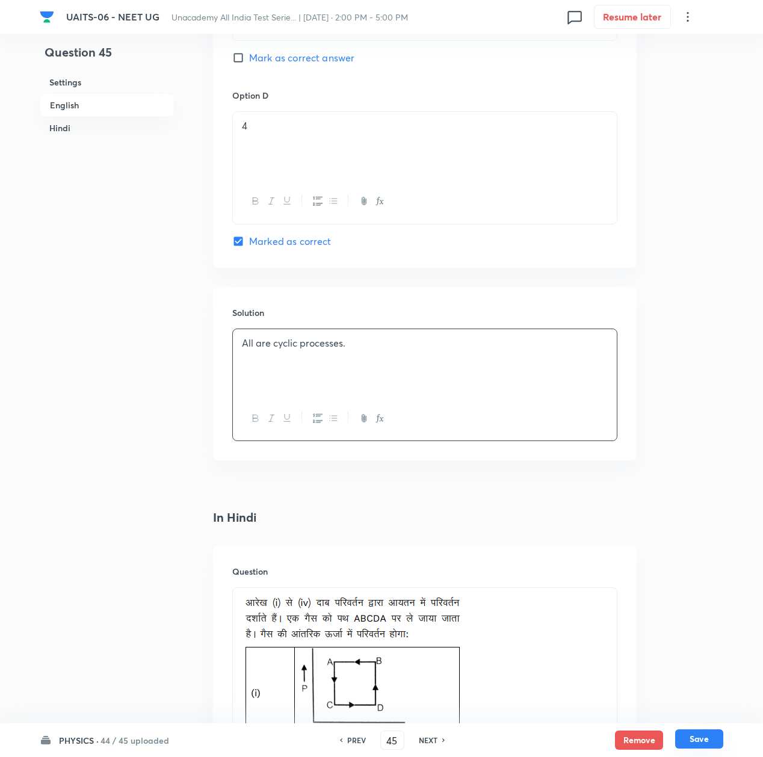
click at [713, 740] on button "Save" at bounding box center [699, 738] width 48 height 19
